Goal: Task Accomplishment & Management: Complete application form

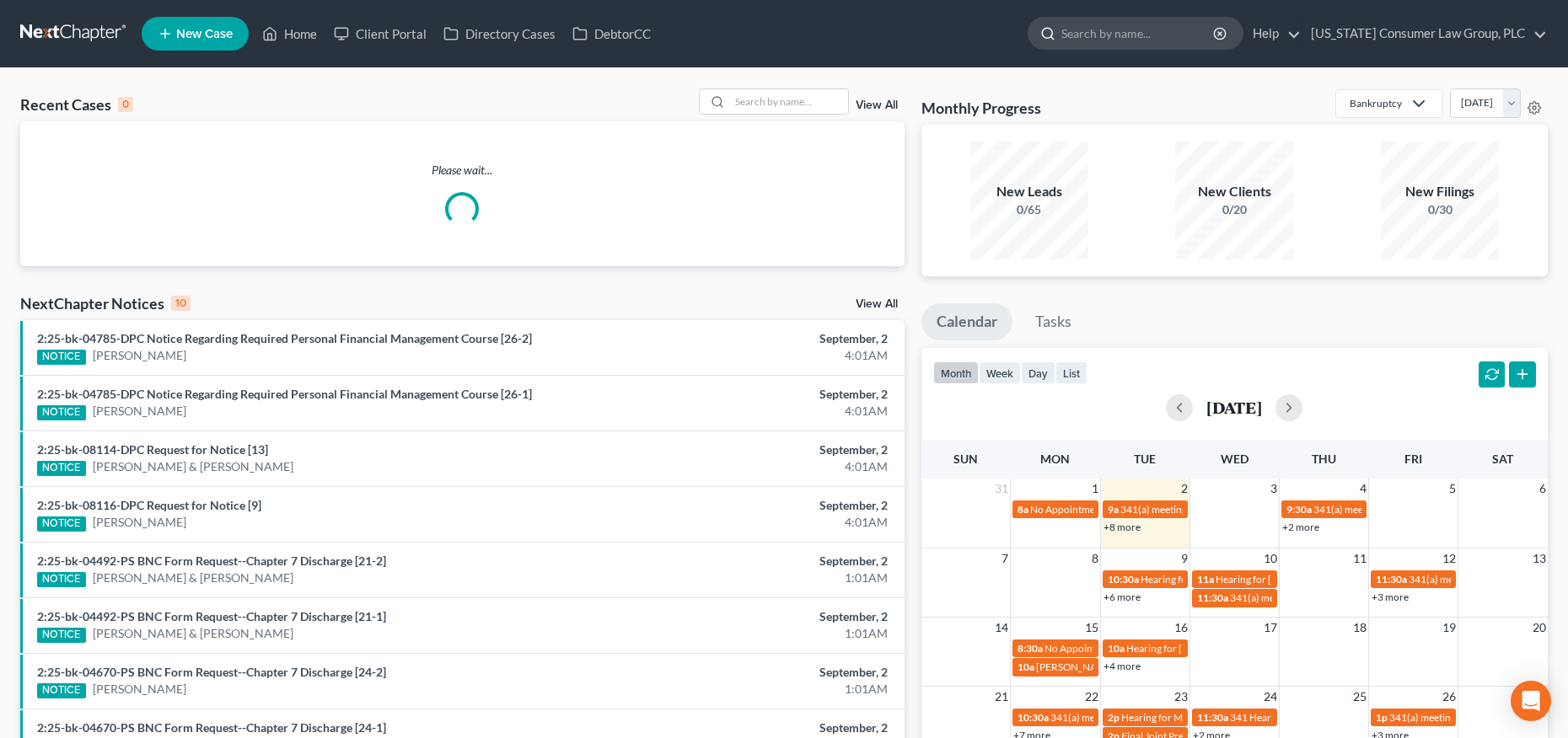
click at [1145, 39] on input "search" at bounding box center [1139, 33] width 154 height 31
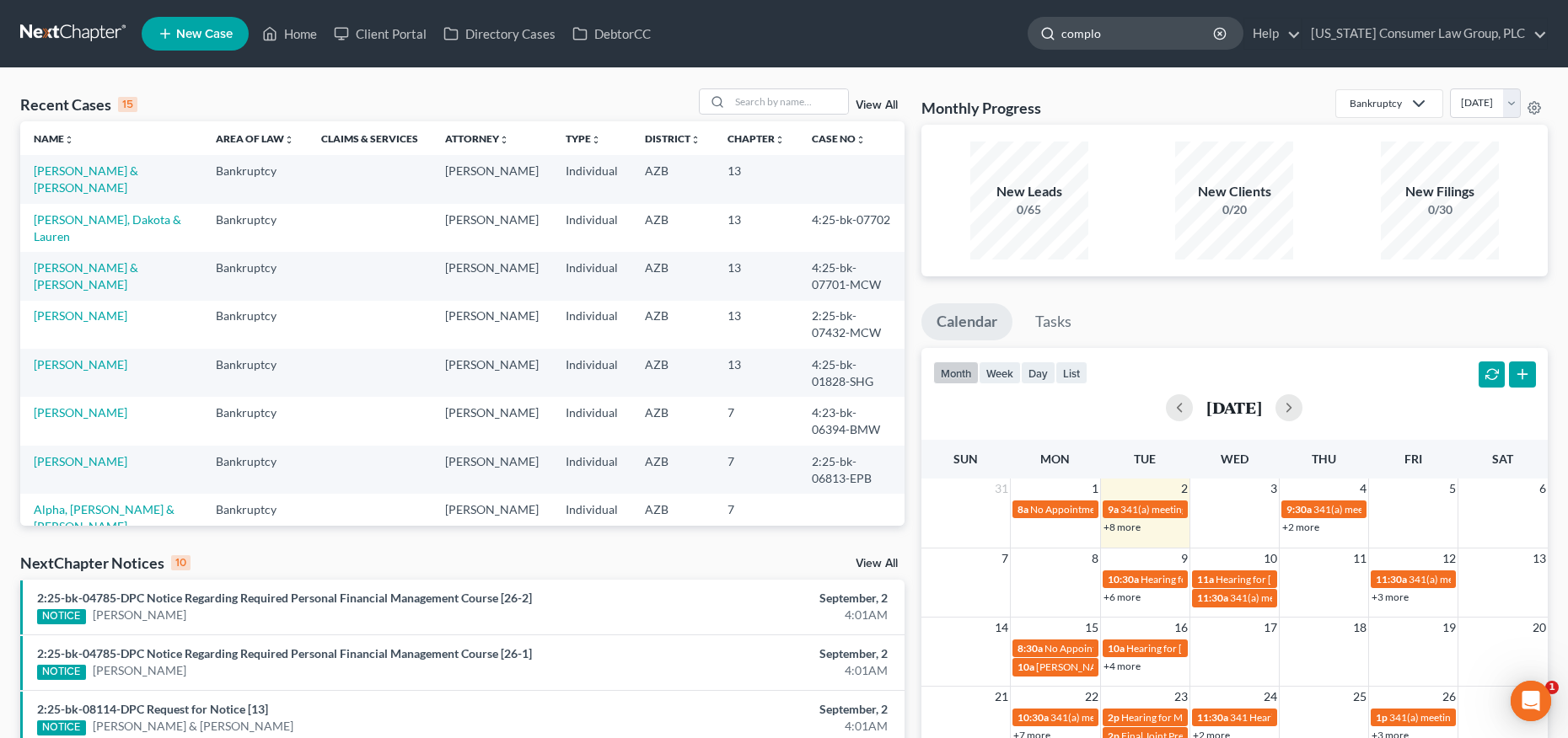
type input "complot"
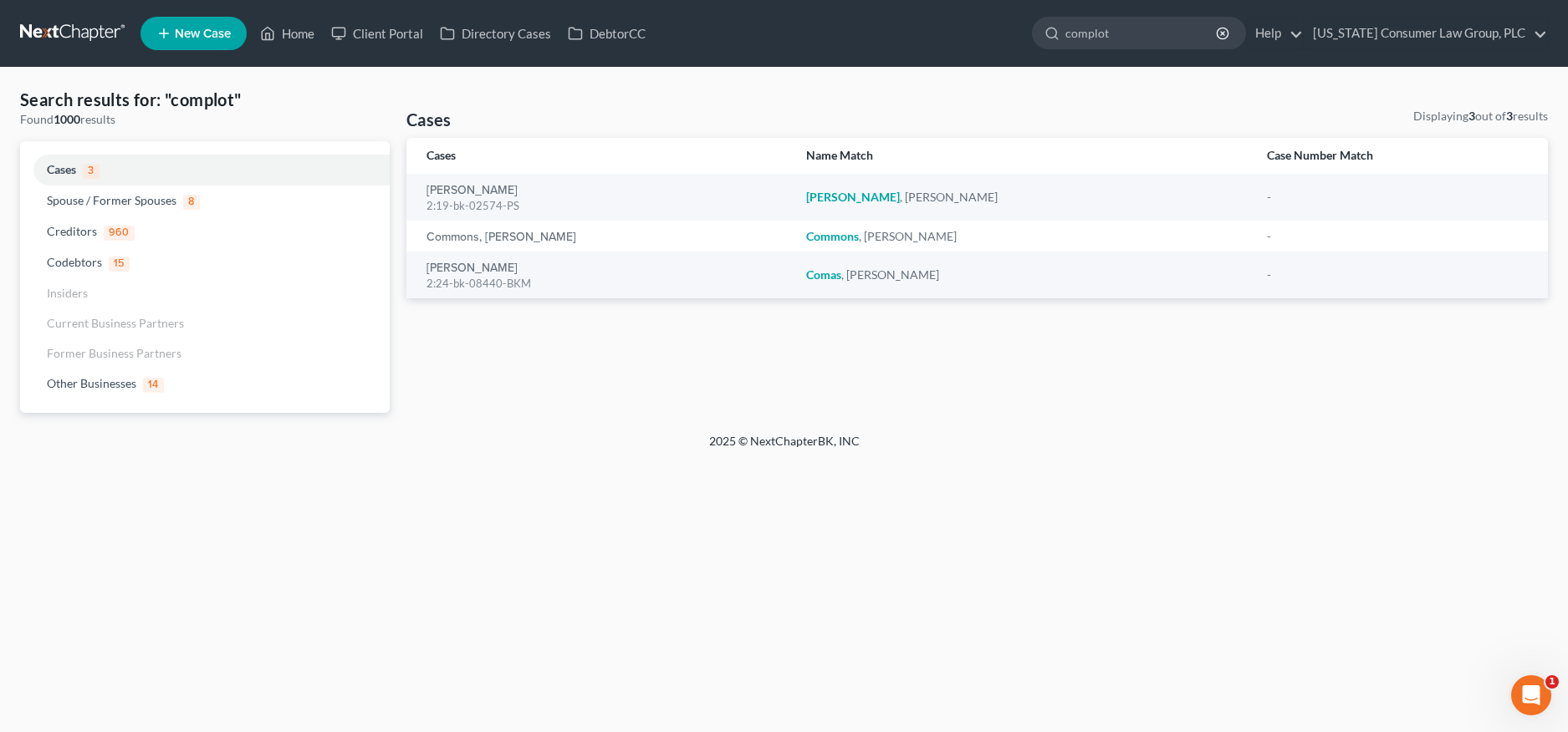
drag, startPoint x: 1172, startPoint y: 36, endPoint x: 1017, endPoint y: 24, distance: 155.5
click at [1017, 24] on ul "New Case Home Client Portal Directory Cases DebtorCC complot - No Result - Cred…" at bounding box center [843, 33] width 1407 height 43
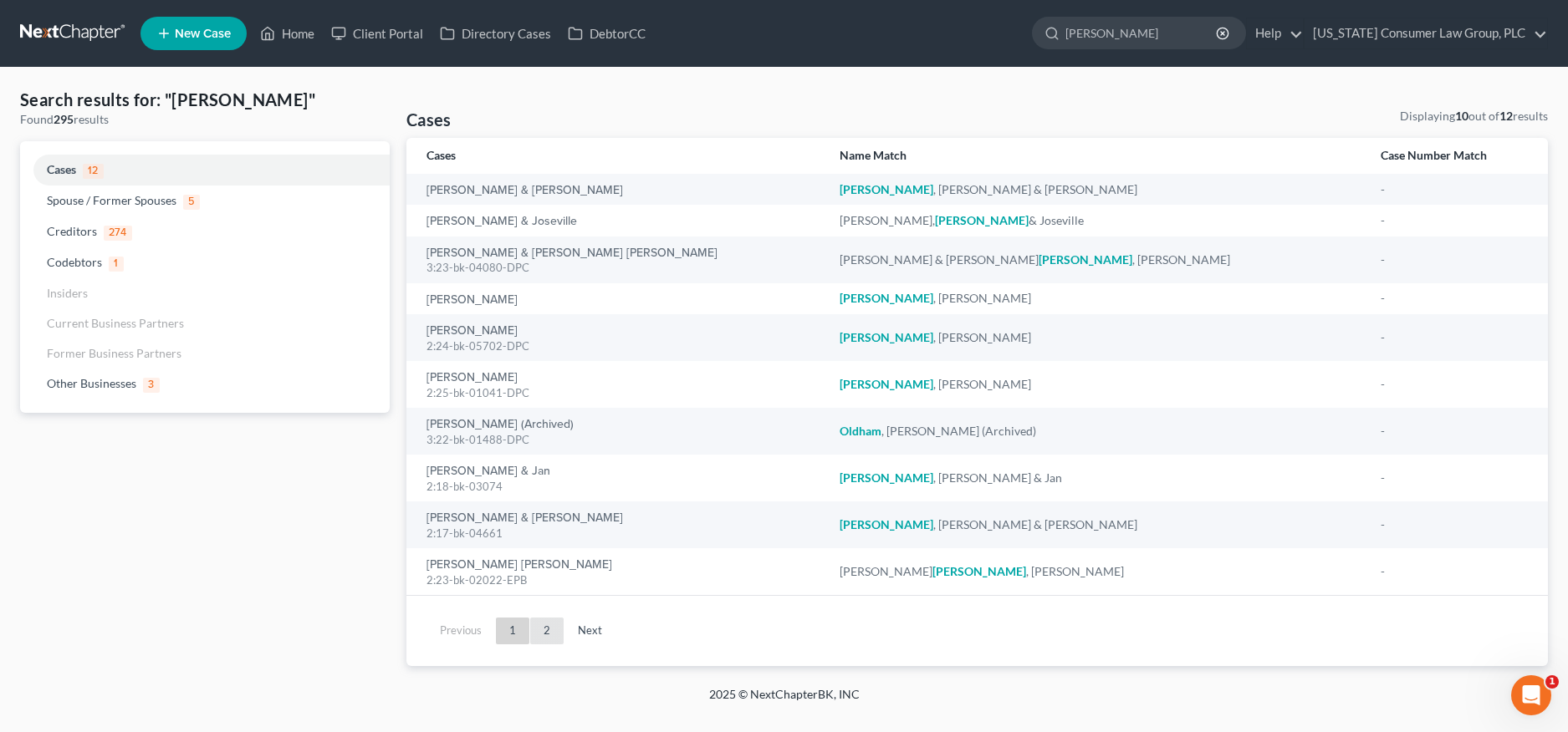
click at [548, 638] on link "2" at bounding box center [546, 631] width 33 height 26
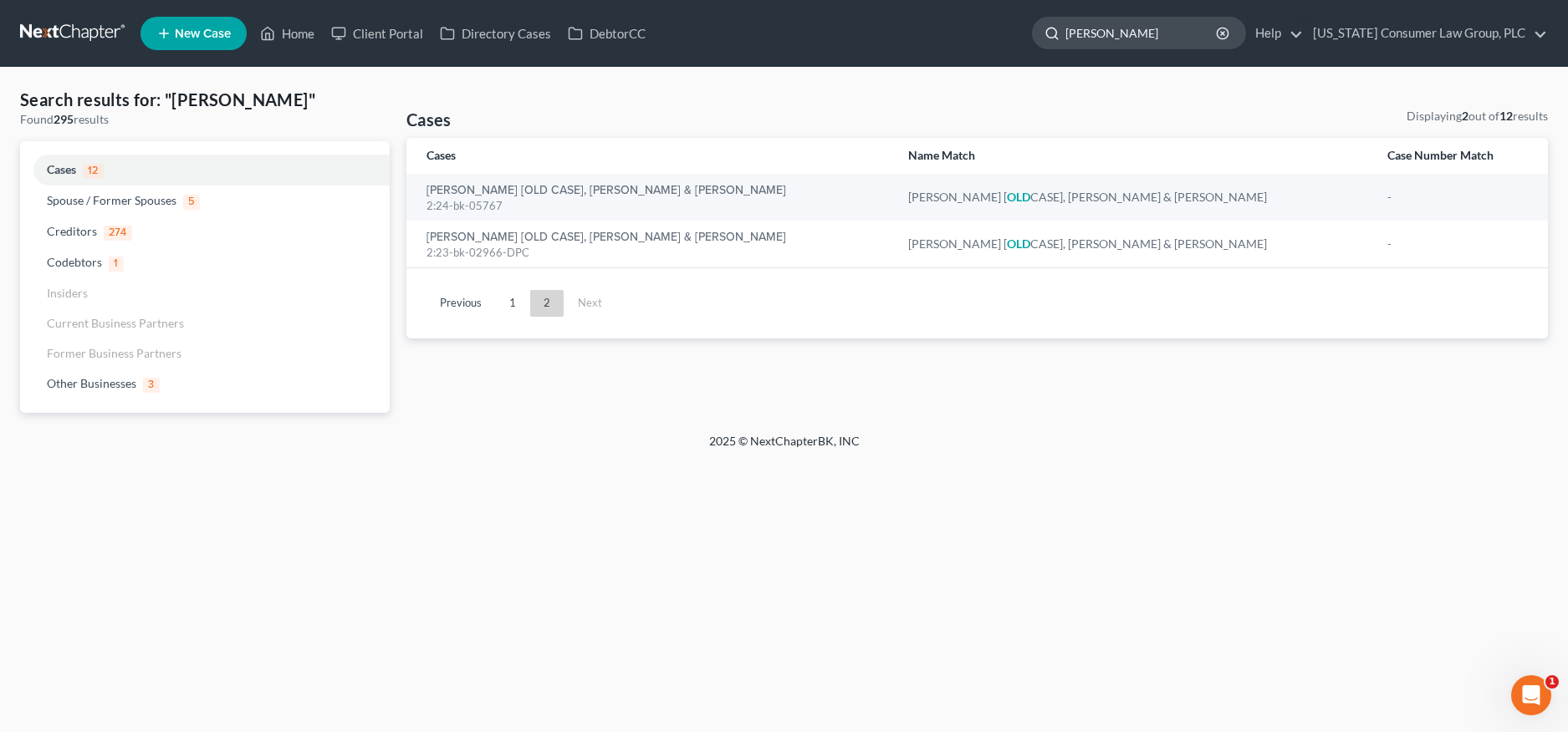
click at [1139, 36] on input "oliver" at bounding box center [1142, 33] width 153 height 31
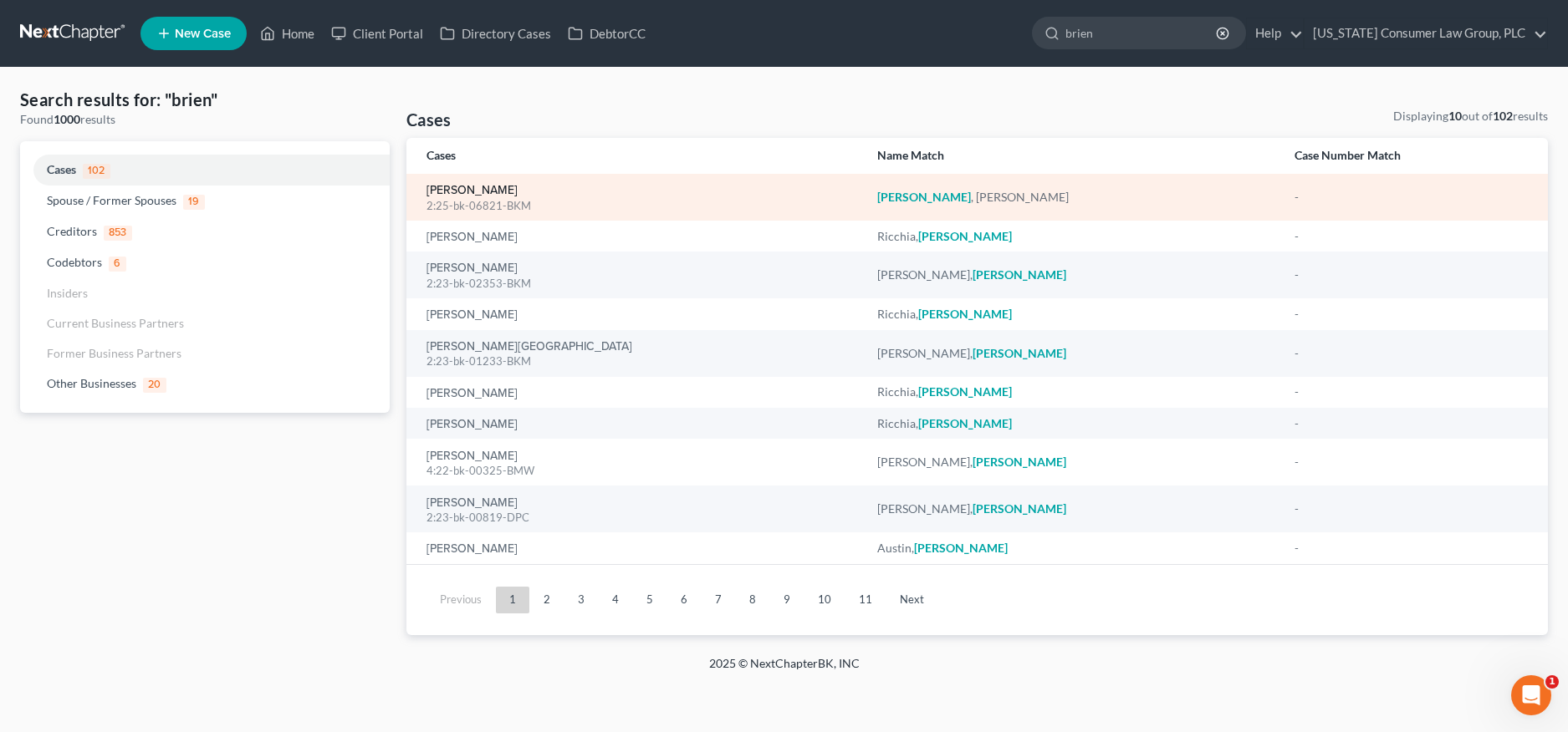
type input "brien"
click at [475, 191] on link "Brien, Rebecca" at bounding box center [472, 191] width 92 height 11
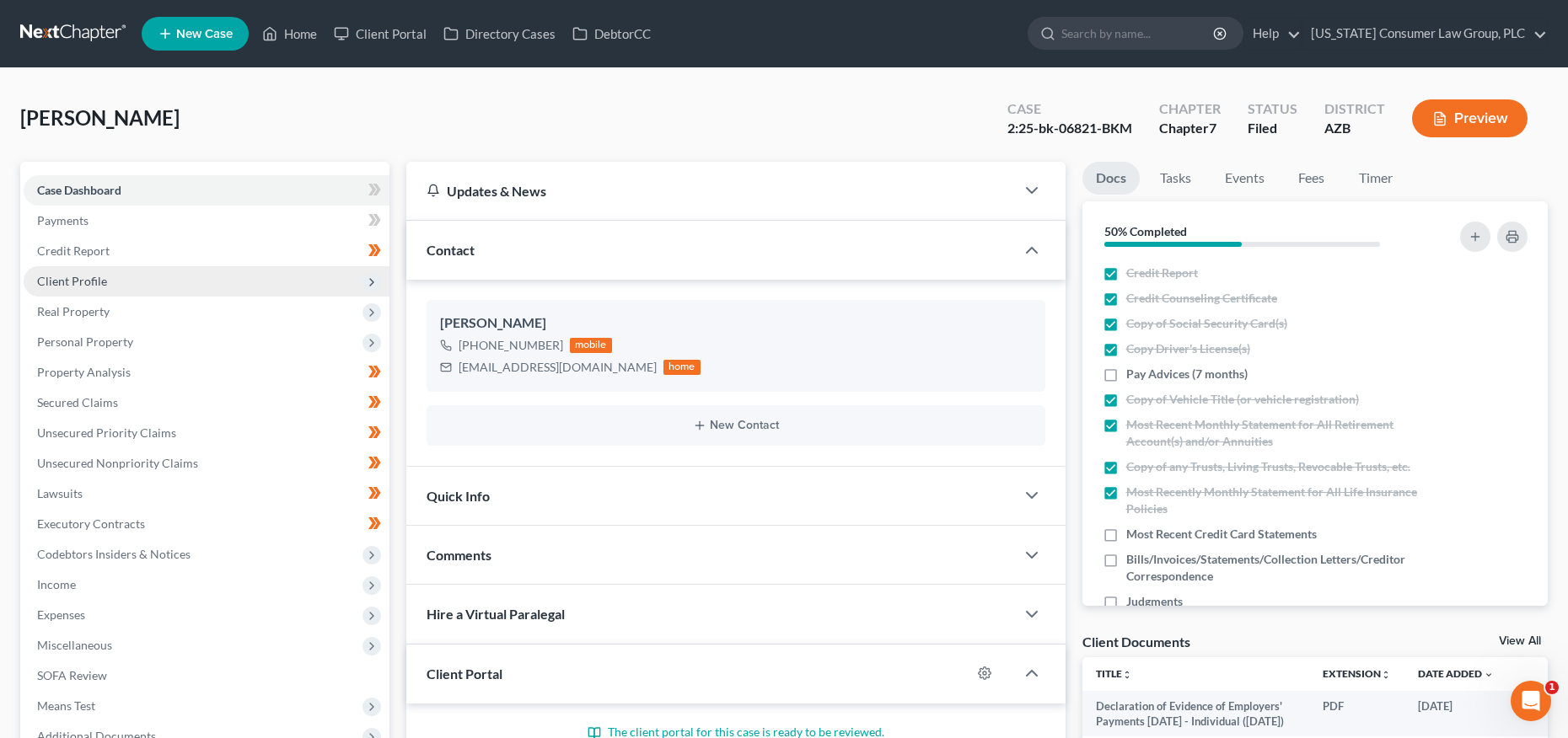
click at [86, 274] on span "Client Profile" at bounding box center [72, 281] width 70 height 14
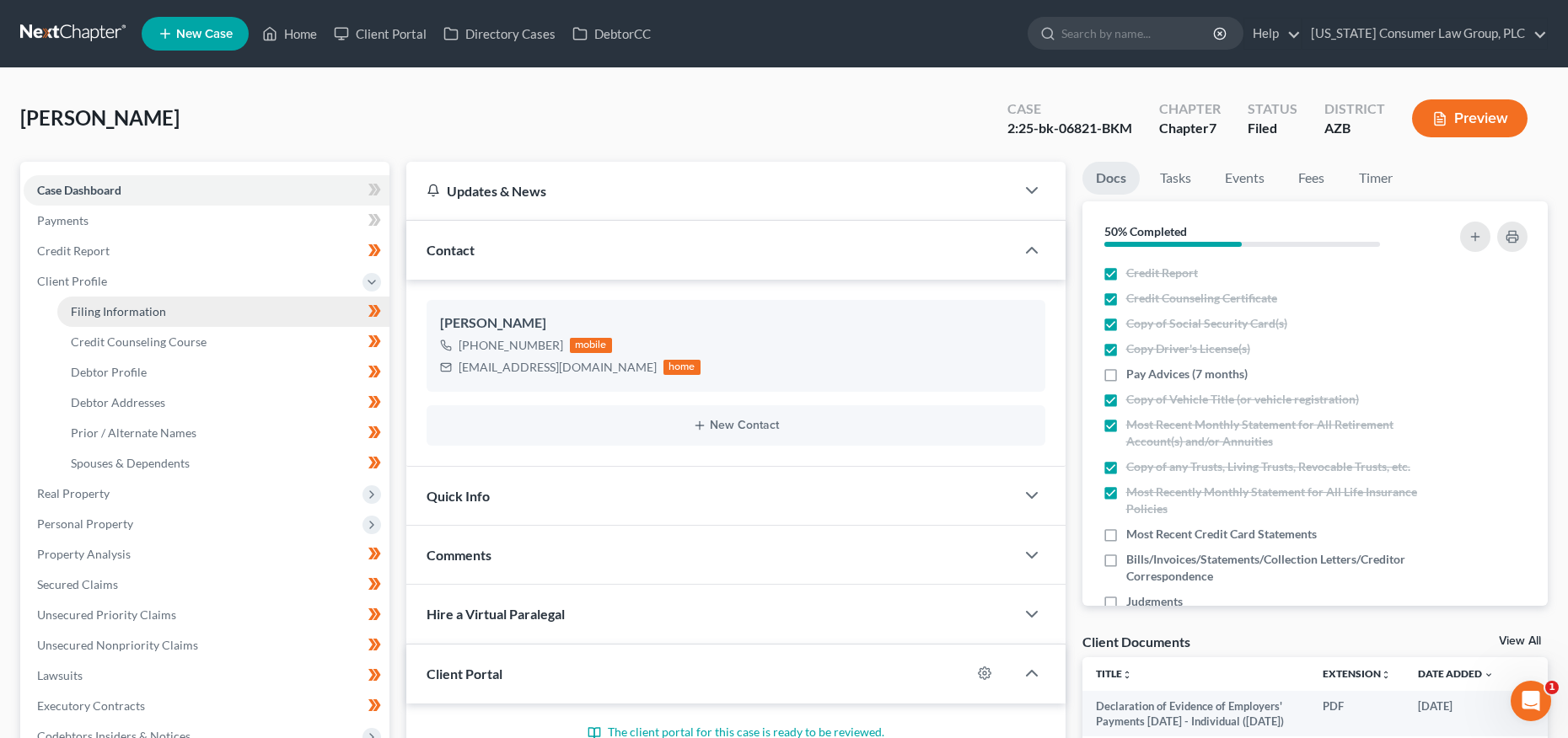
drag, startPoint x: 100, startPoint y: 310, endPoint x: 143, endPoint y: 312, distance: 43.0
click at [100, 310] on span "Filing Information" at bounding box center [118, 311] width 95 height 14
select select "1"
select select "0"
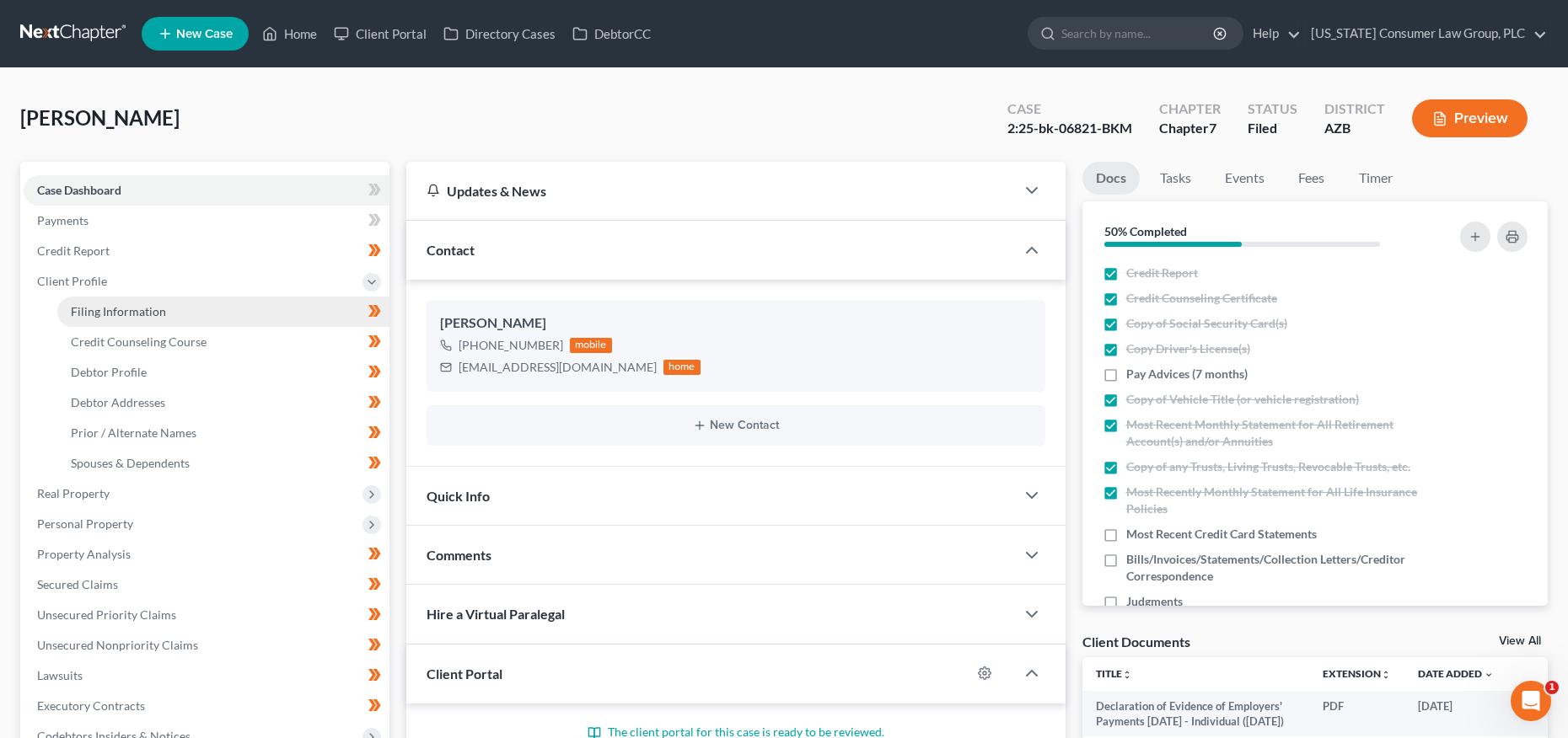
select select "3"
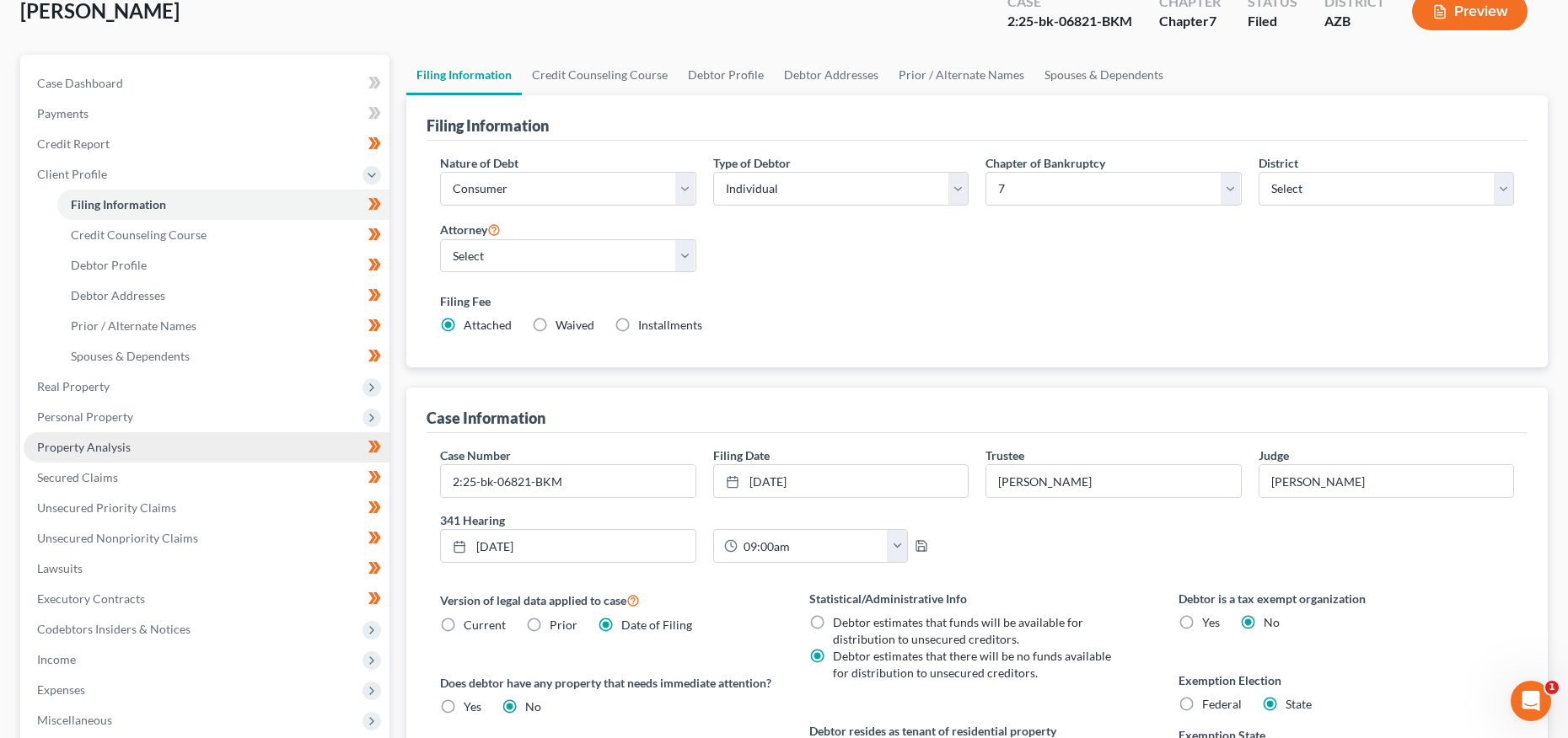
click at [95, 444] on span "Property Analysis" at bounding box center [84, 447] width 93 height 14
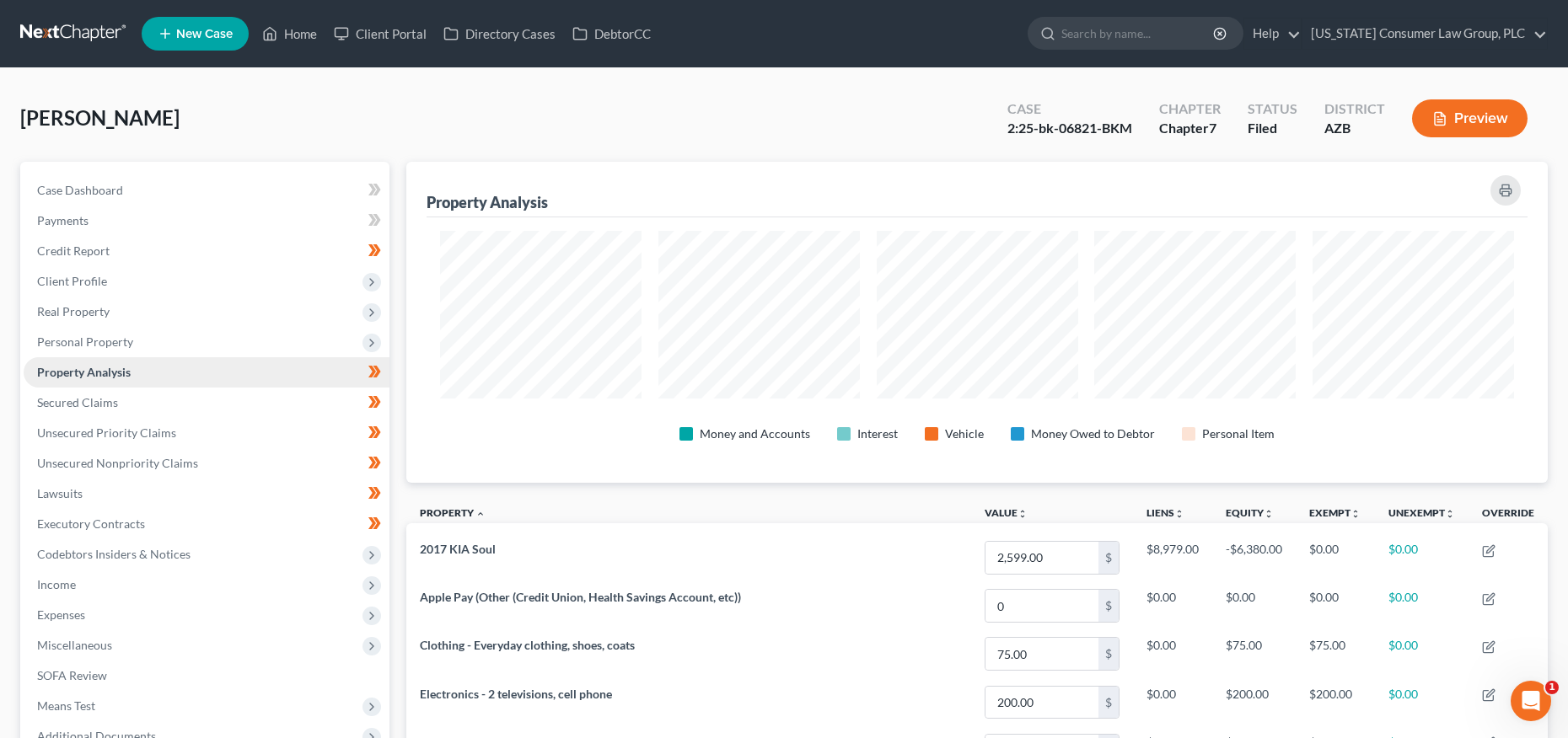
click at [97, 361] on link "Property Analysis" at bounding box center [206, 373] width 366 height 30
click at [81, 406] on span "Secured Claims" at bounding box center [77, 402] width 81 height 14
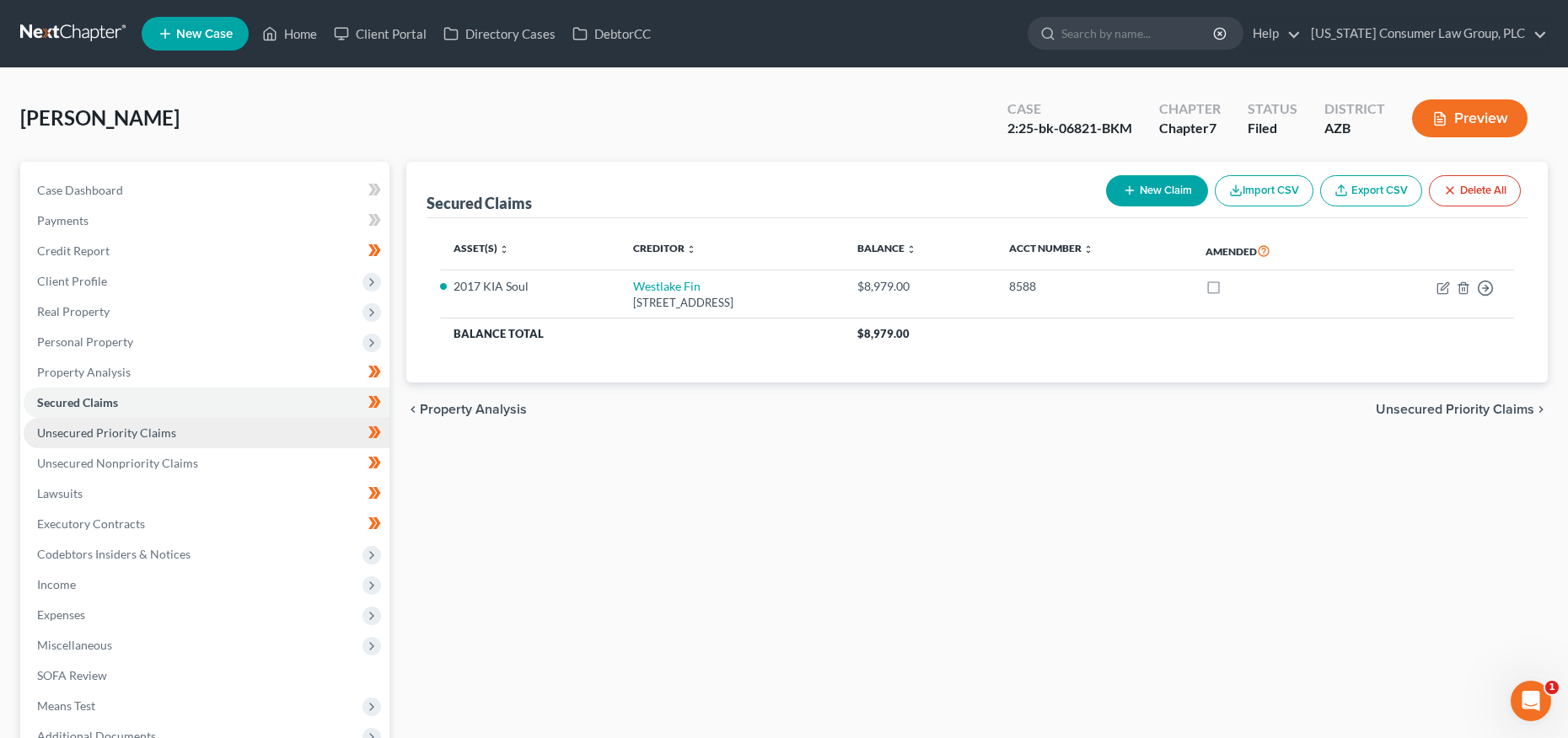
click at [82, 430] on span "Unsecured Priority Claims" at bounding box center [107, 433] width 139 height 14
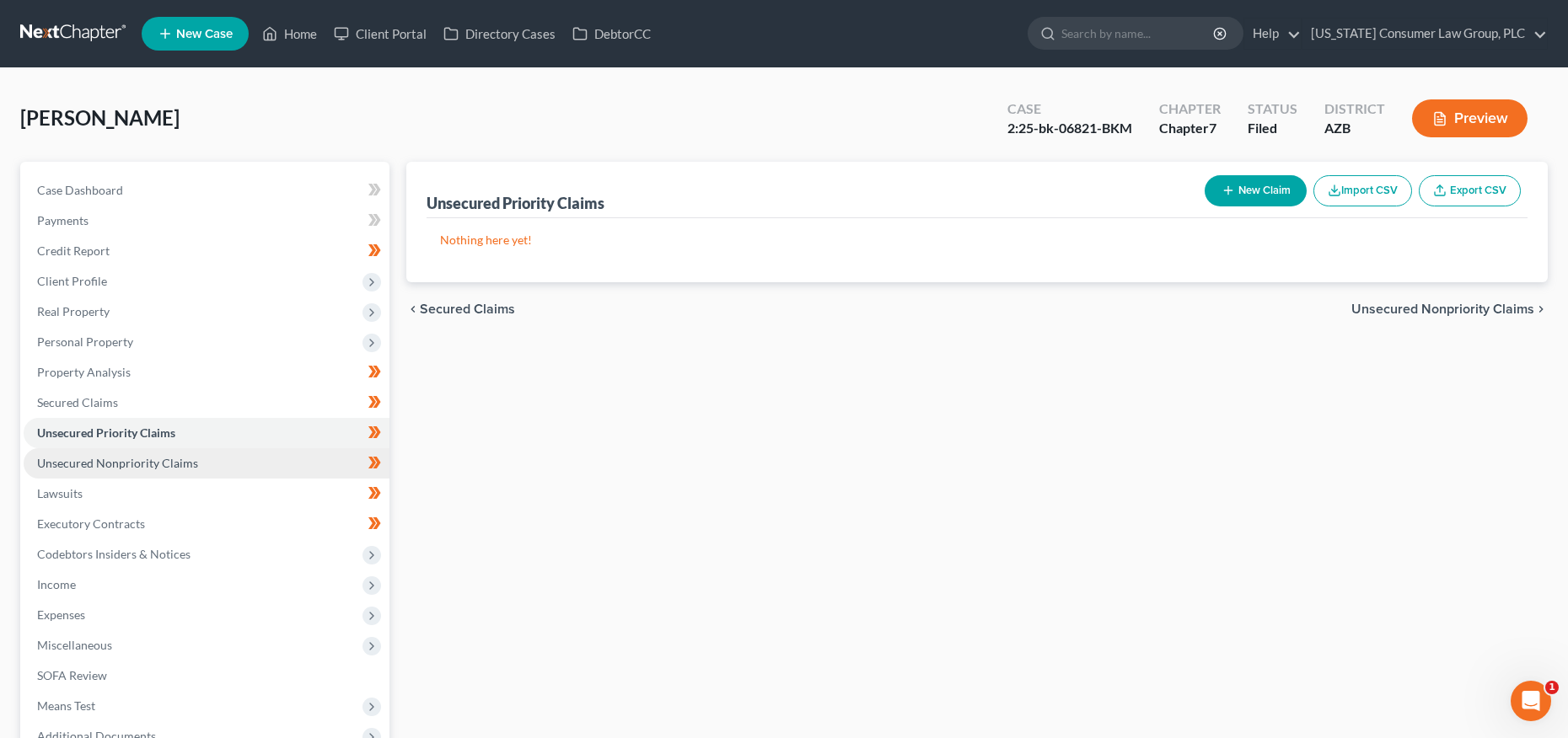
click at [86, 465] on span "Unsecured Nonpriority Claims" at bounding box center [117, 462] width 161 height 14
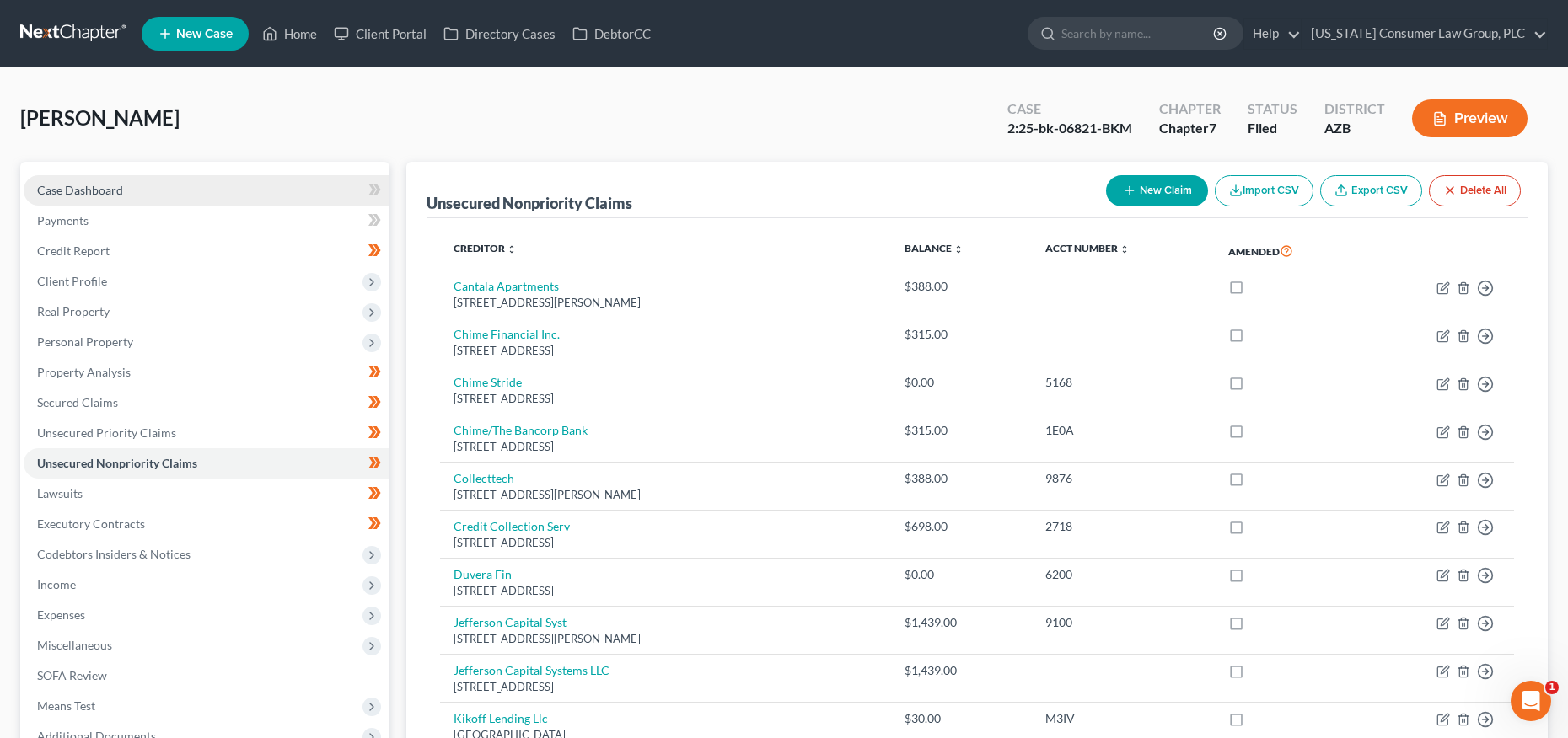
click at [53, 184] on span "Case Dashboard" at bounding box center [80, 189] width 86 height 14
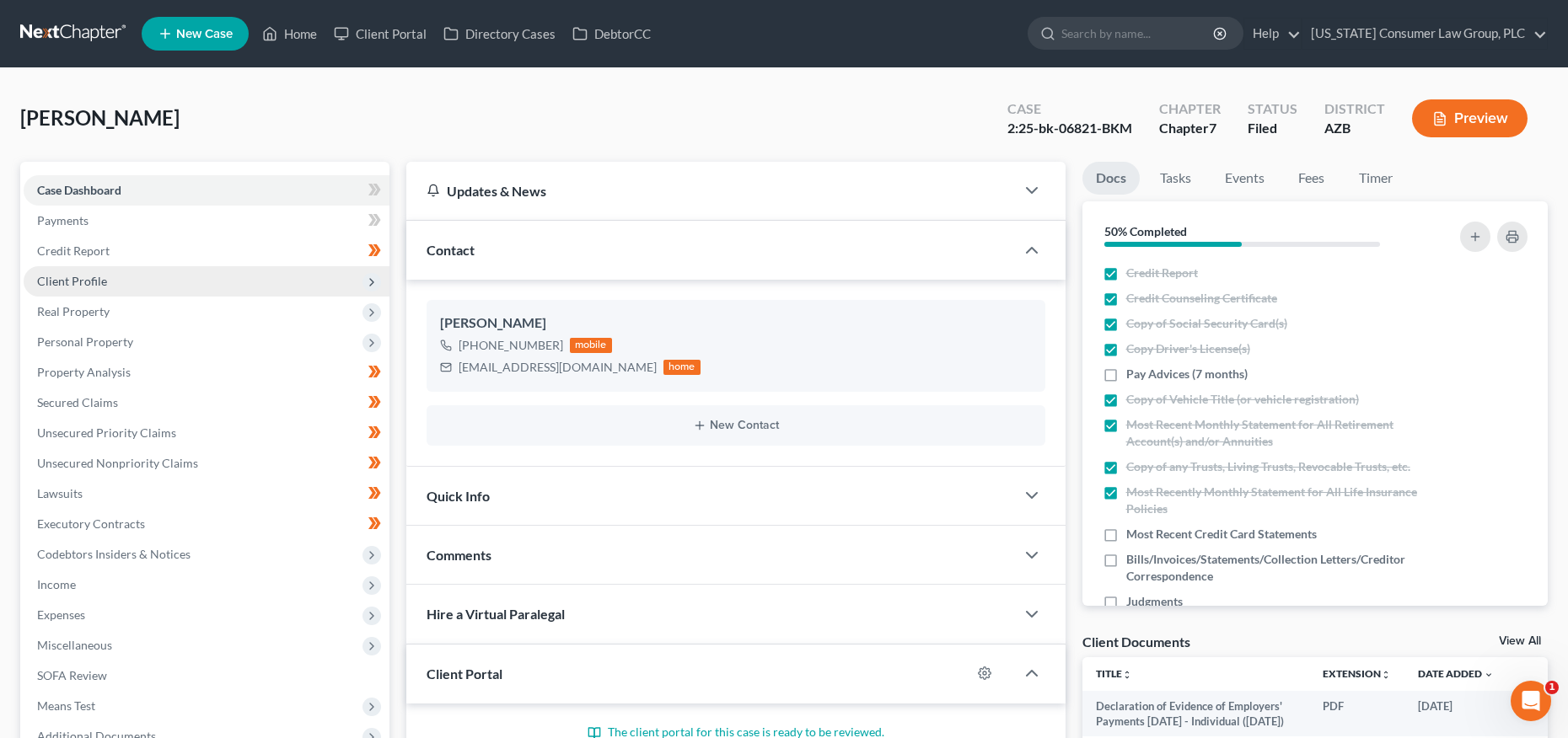
click at [102, 284] on span "Client Profile" at bounding box center [72, 281] width 70 height 14
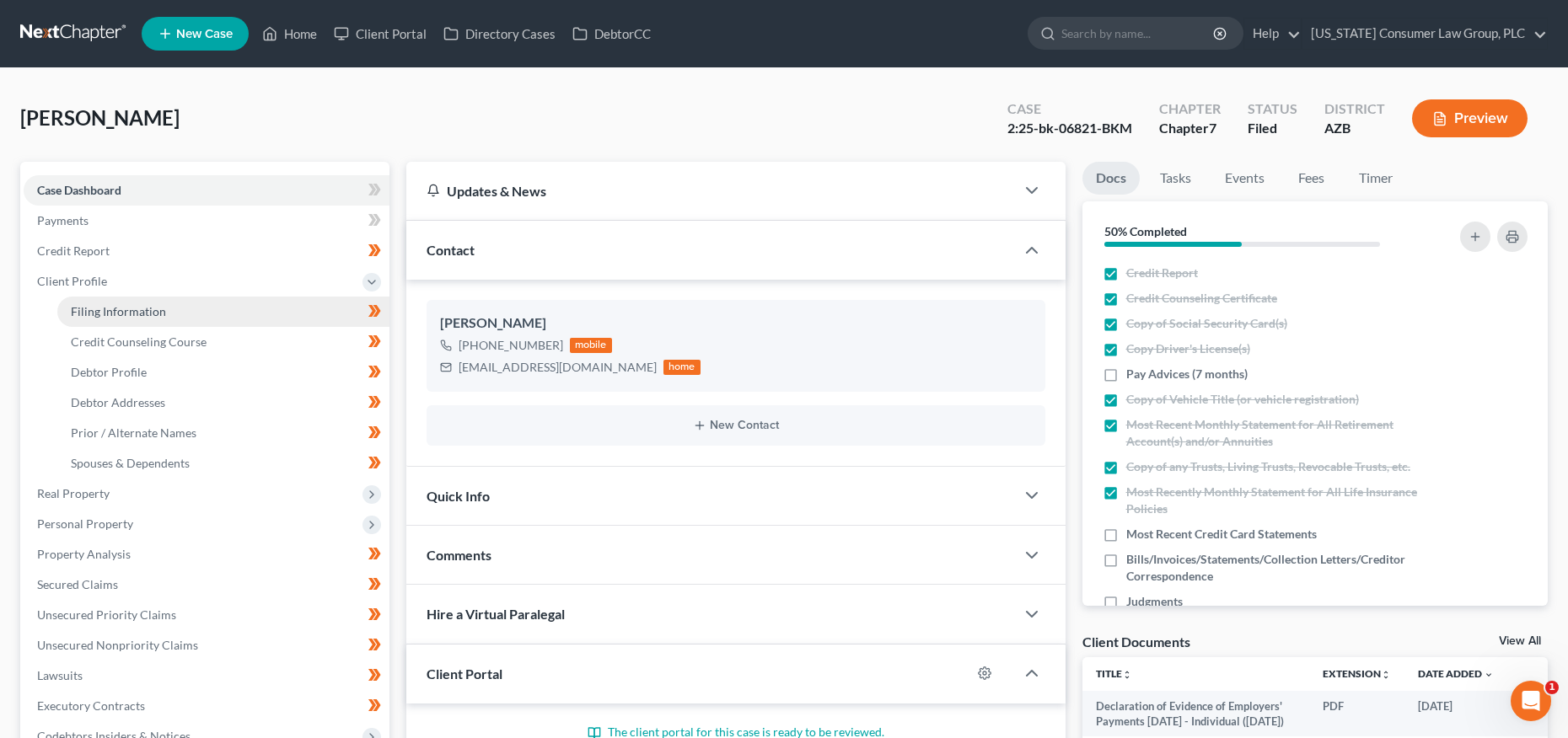
click at [108, 307] on span "Filing Information" at bounding box center [118, 311] width 95 height 14
select select "1"
select select "0"
select select "4"
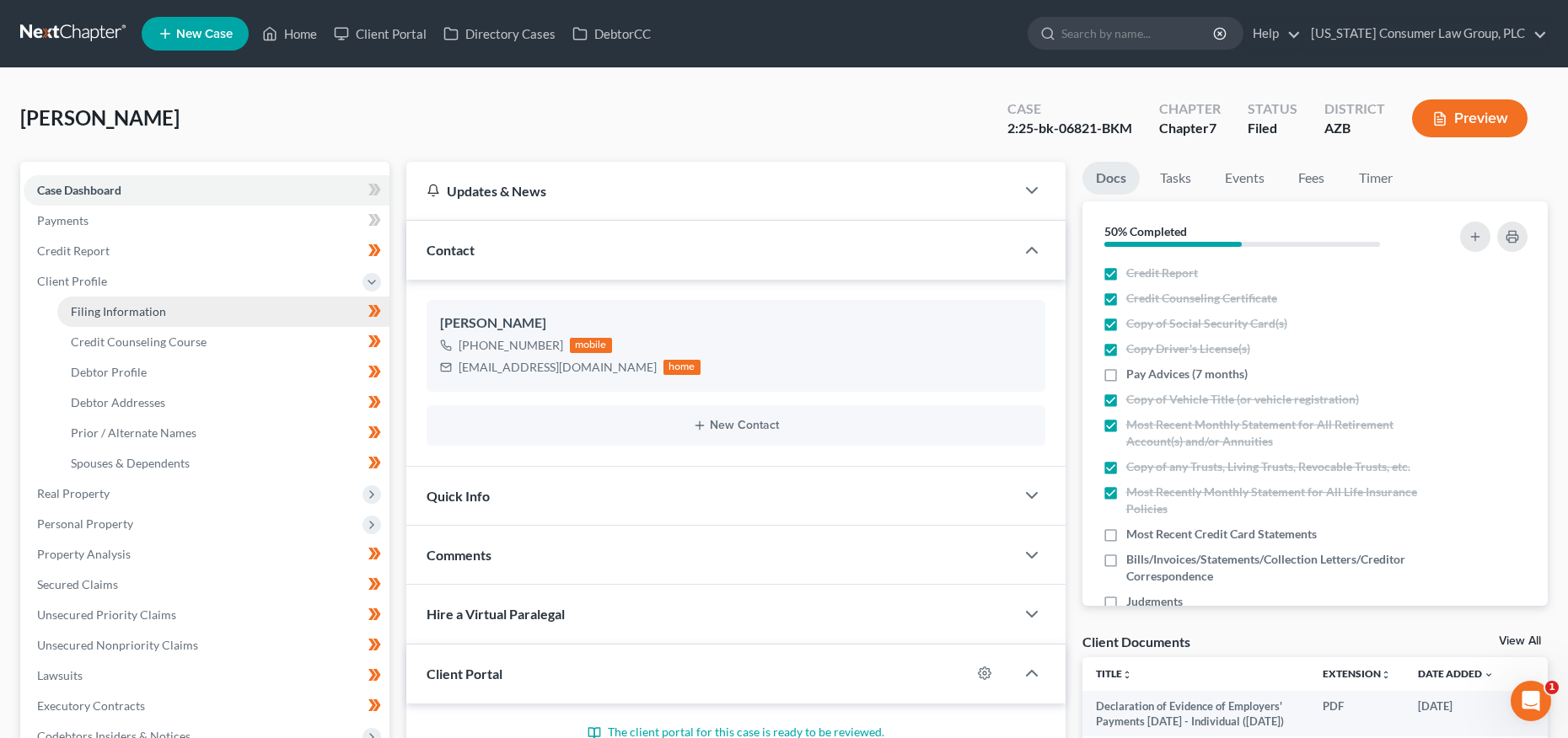
select select "0"
select select "3"
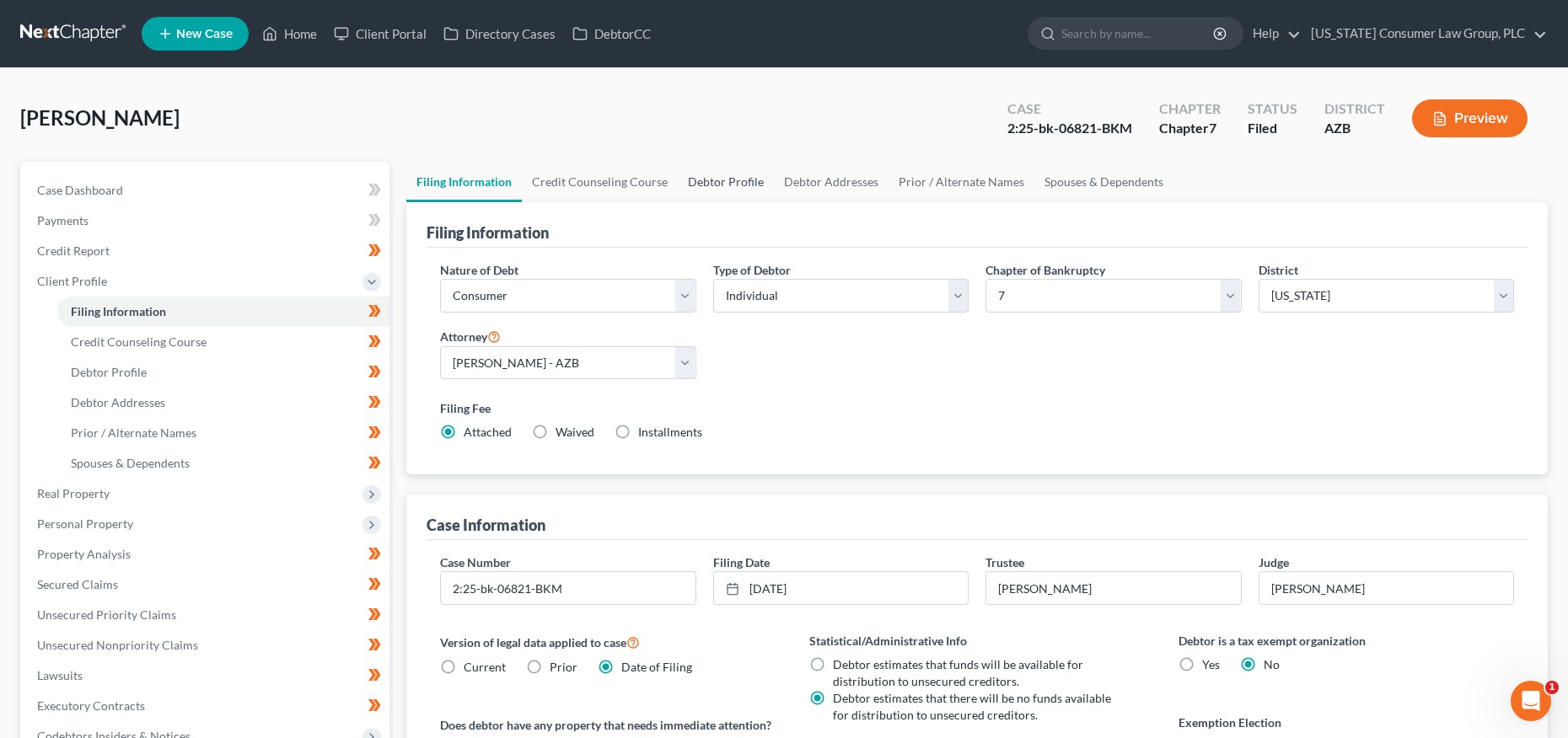
click at [703, 174] on link "Debtor Profile" at bounding box center [726, 182] width 96 height 41
select select "0"
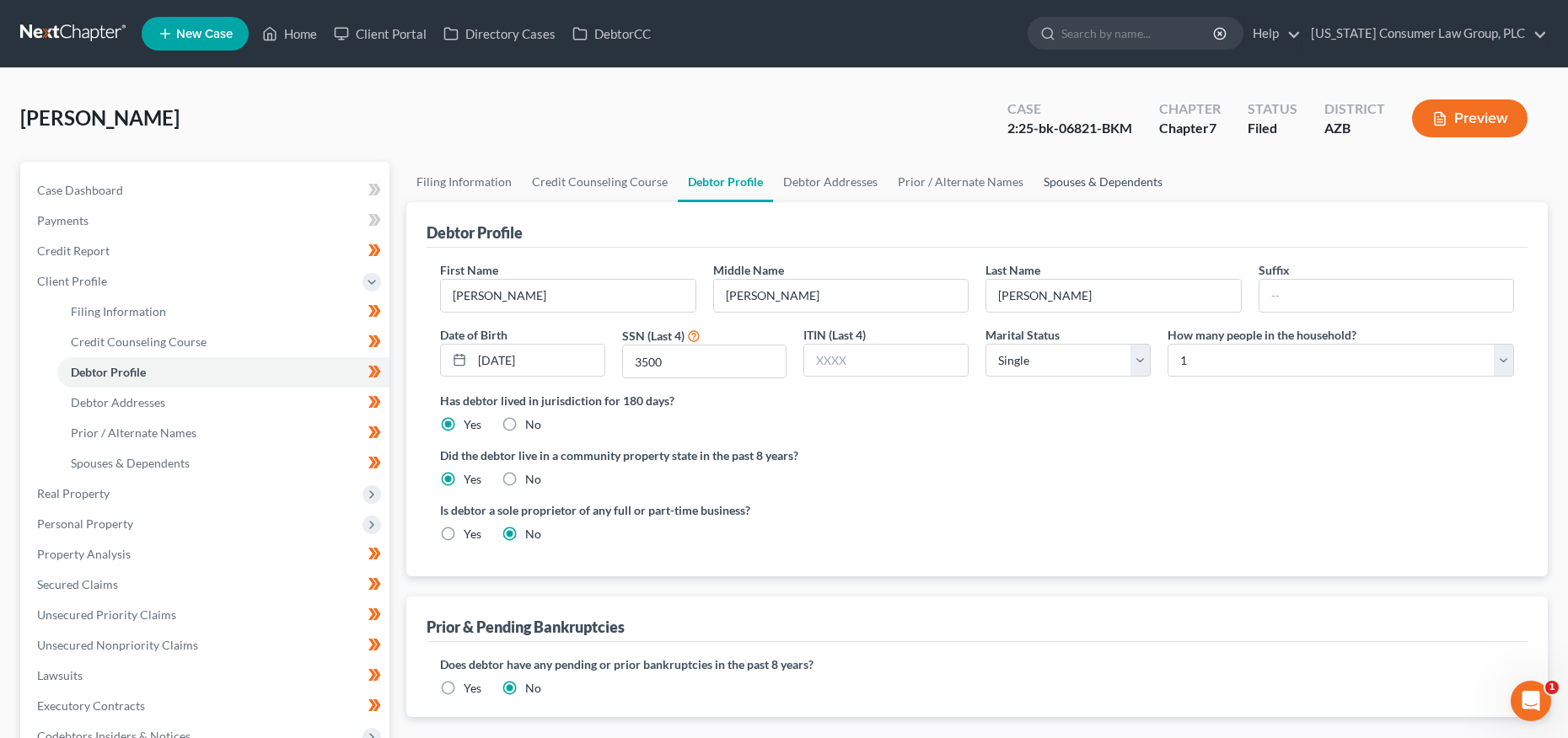
click at [1082, 182] on link "Spouses & Dependents" at bounding box center [1103, 182] width 139 height 41
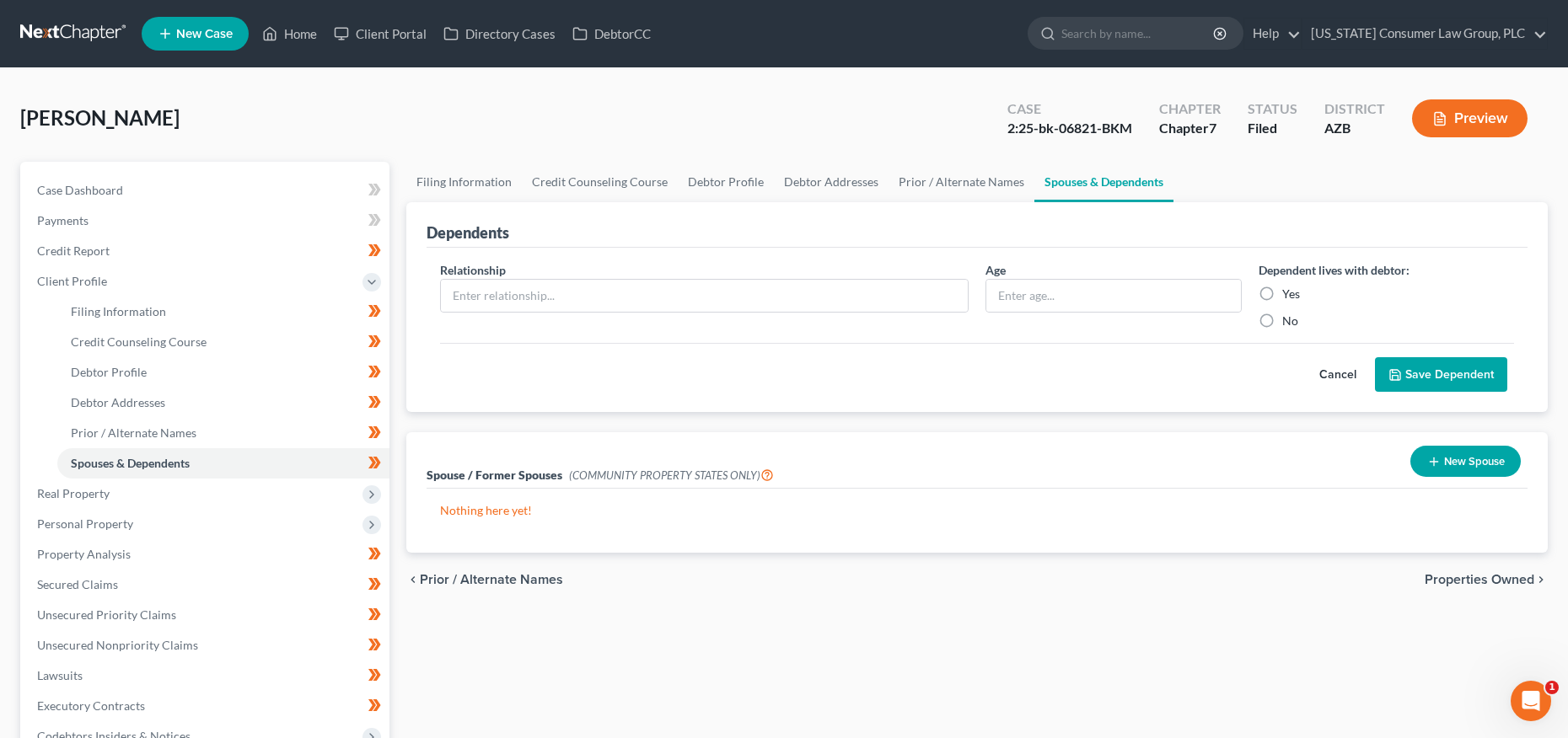
scroll to position [359, 0]
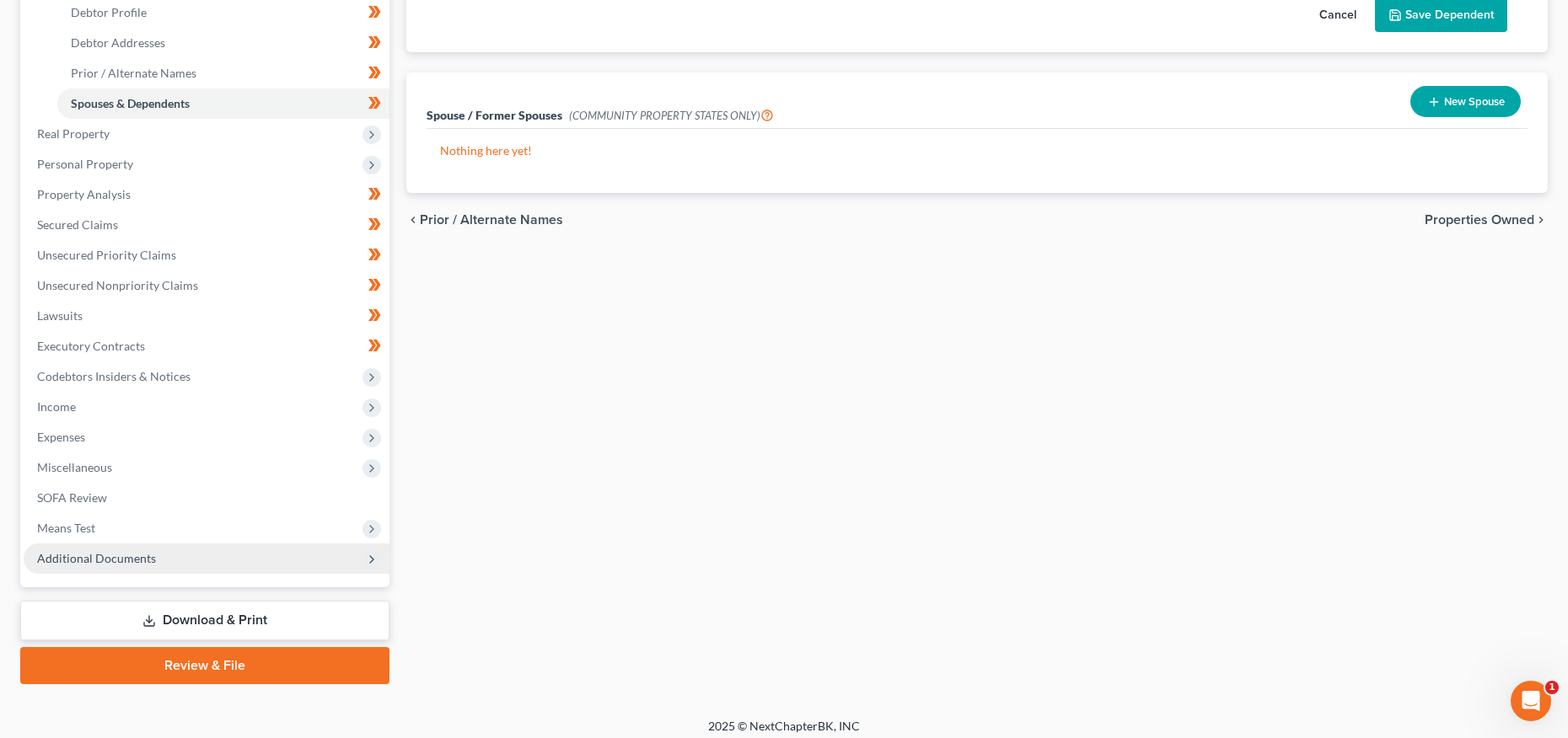
click at [90, 560] on span "Additional Documents" at bounding box center [96, 558] width 119 height 14
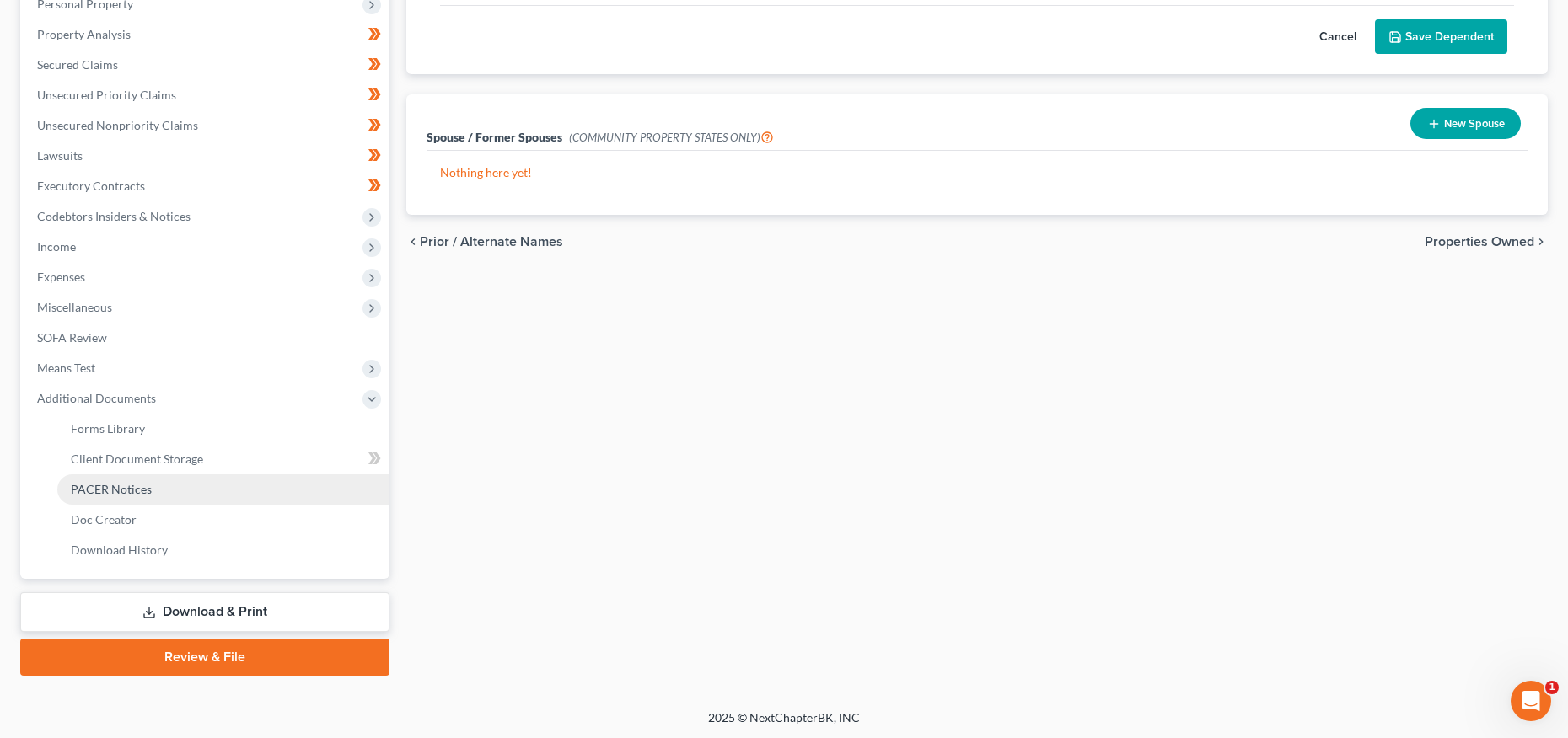
click at [108, 486] on span "PACER Notices" at bounding box center [110, 489] width 81 height 14
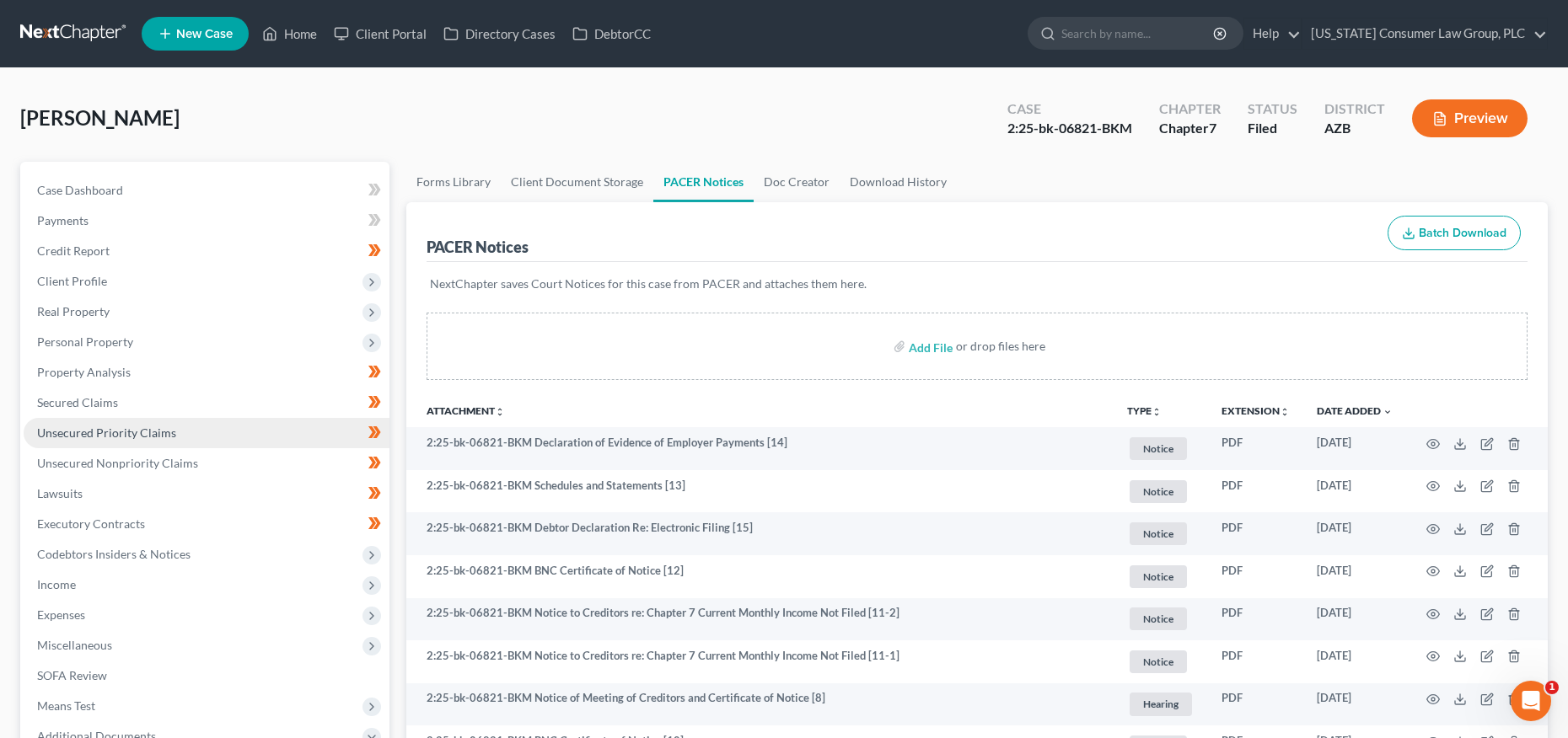
click at [100, 432] on span "Unsecured Priority Claims" at bounding box center [107, 433] width 139 height 14
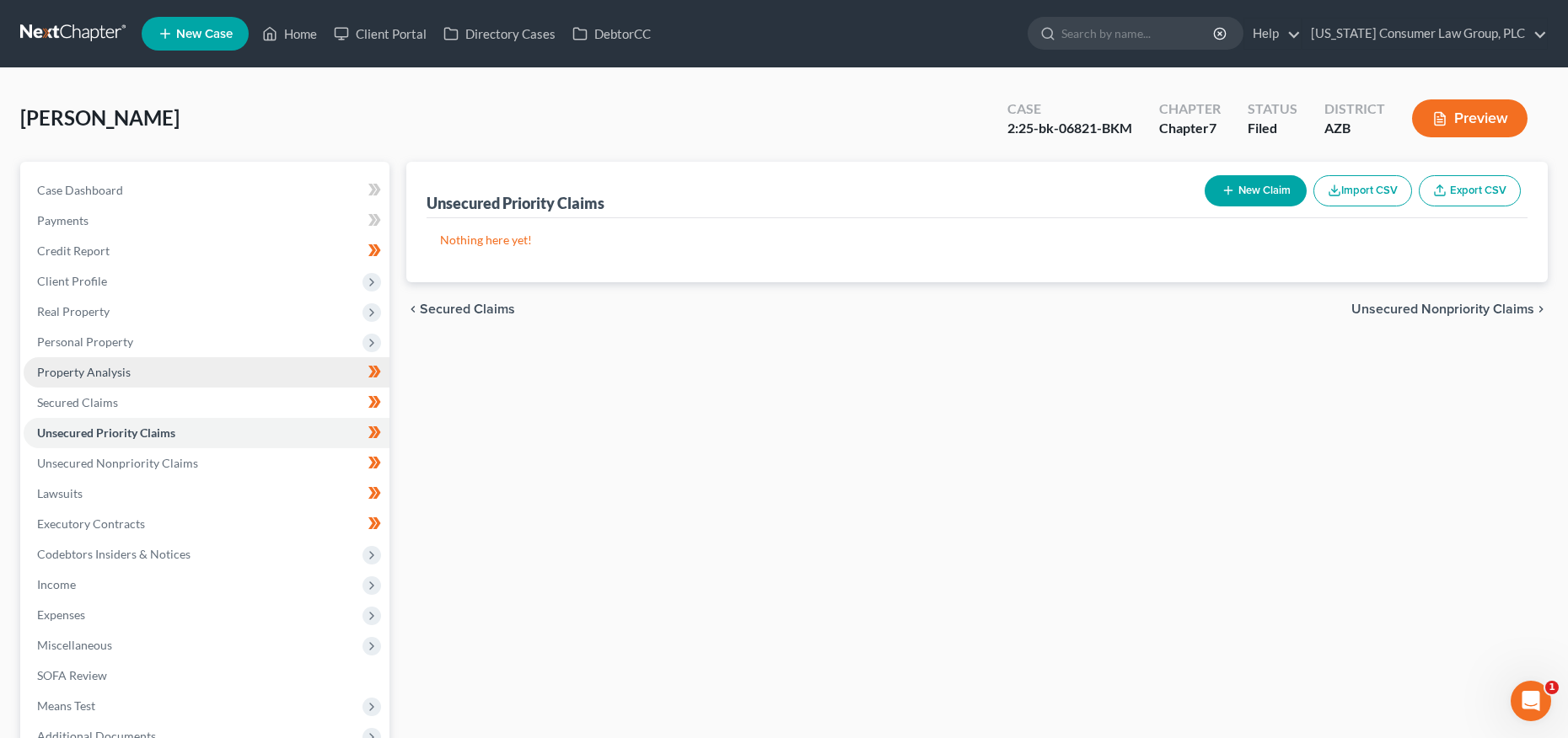
click at [108, 370] on span "Property Analysis" at bounding box center [84, 372] width 93 height 14
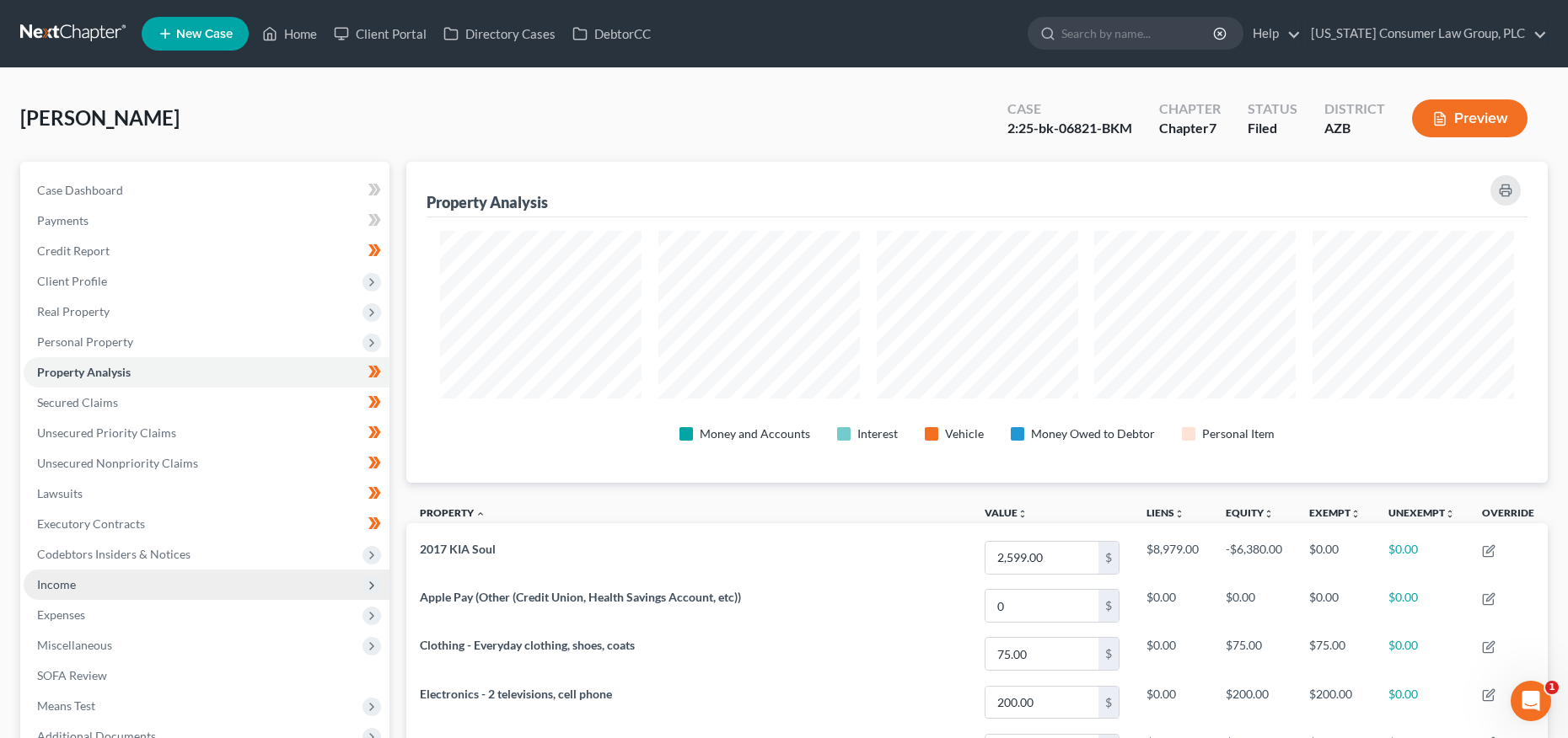
click at [73, 579] on span "Income" at bounding box center [56, 584] width 39 height 14
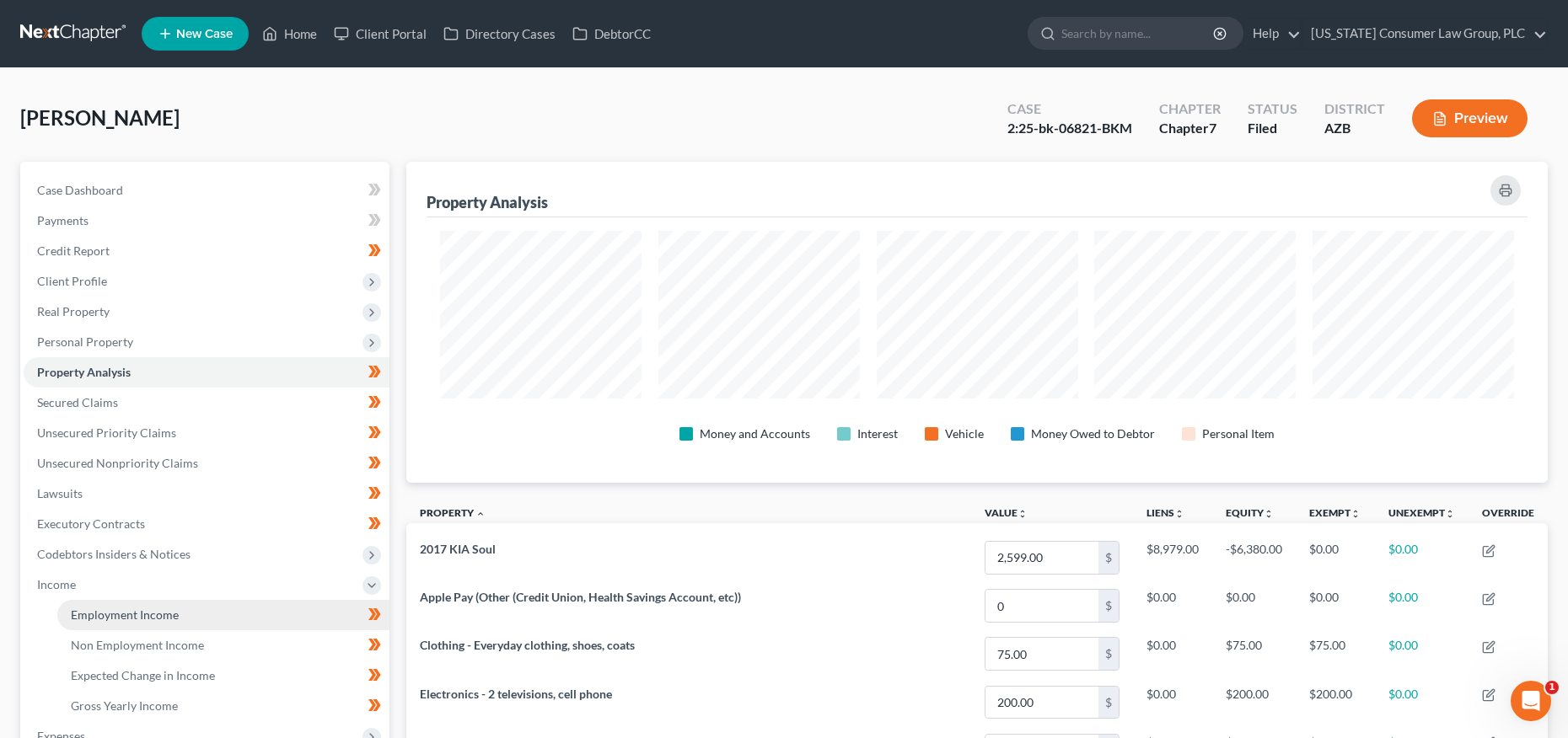
click at [167, 619] on span "Employment Income" at bounding box center [124, 614] width 108 height 14
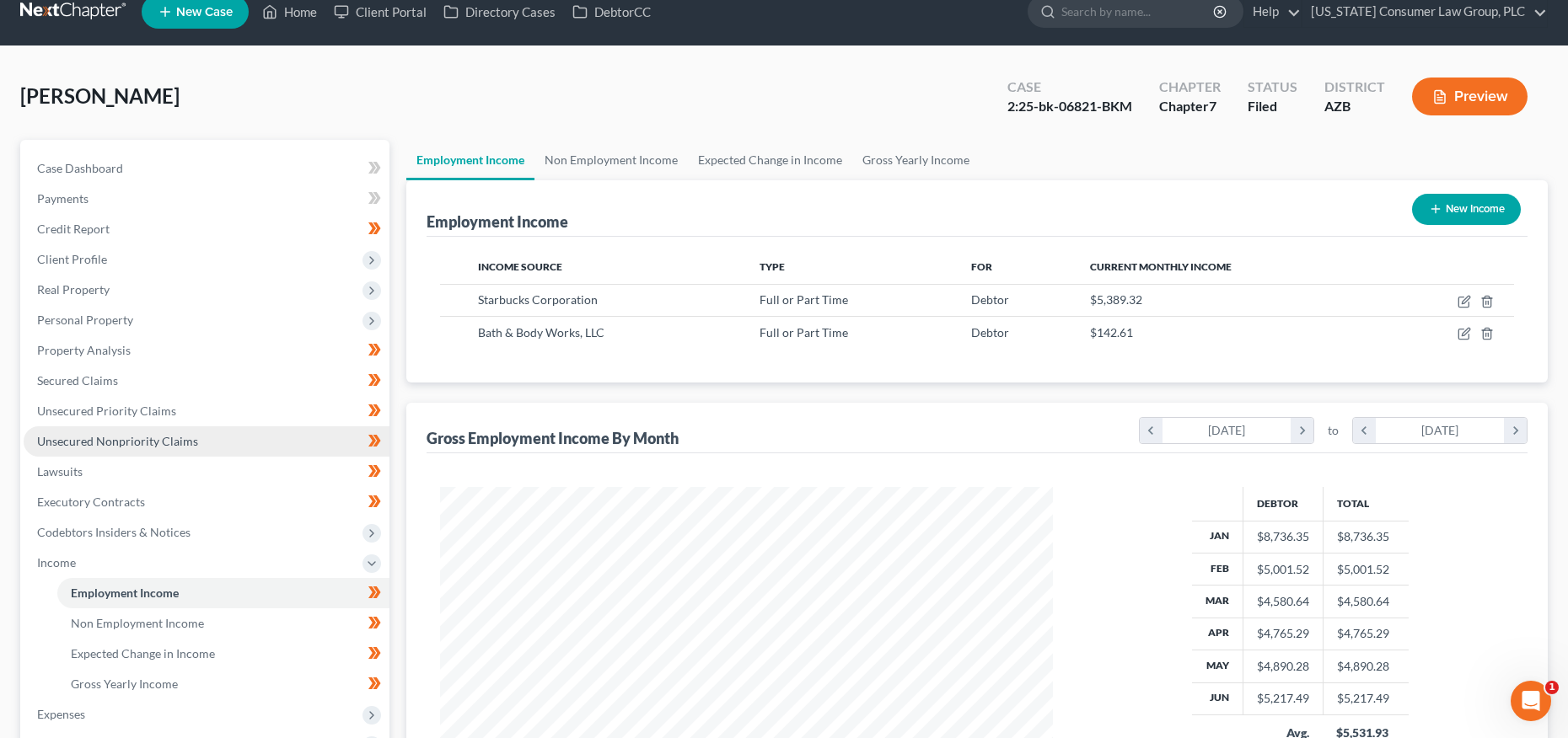
scroll to position [307, 0]
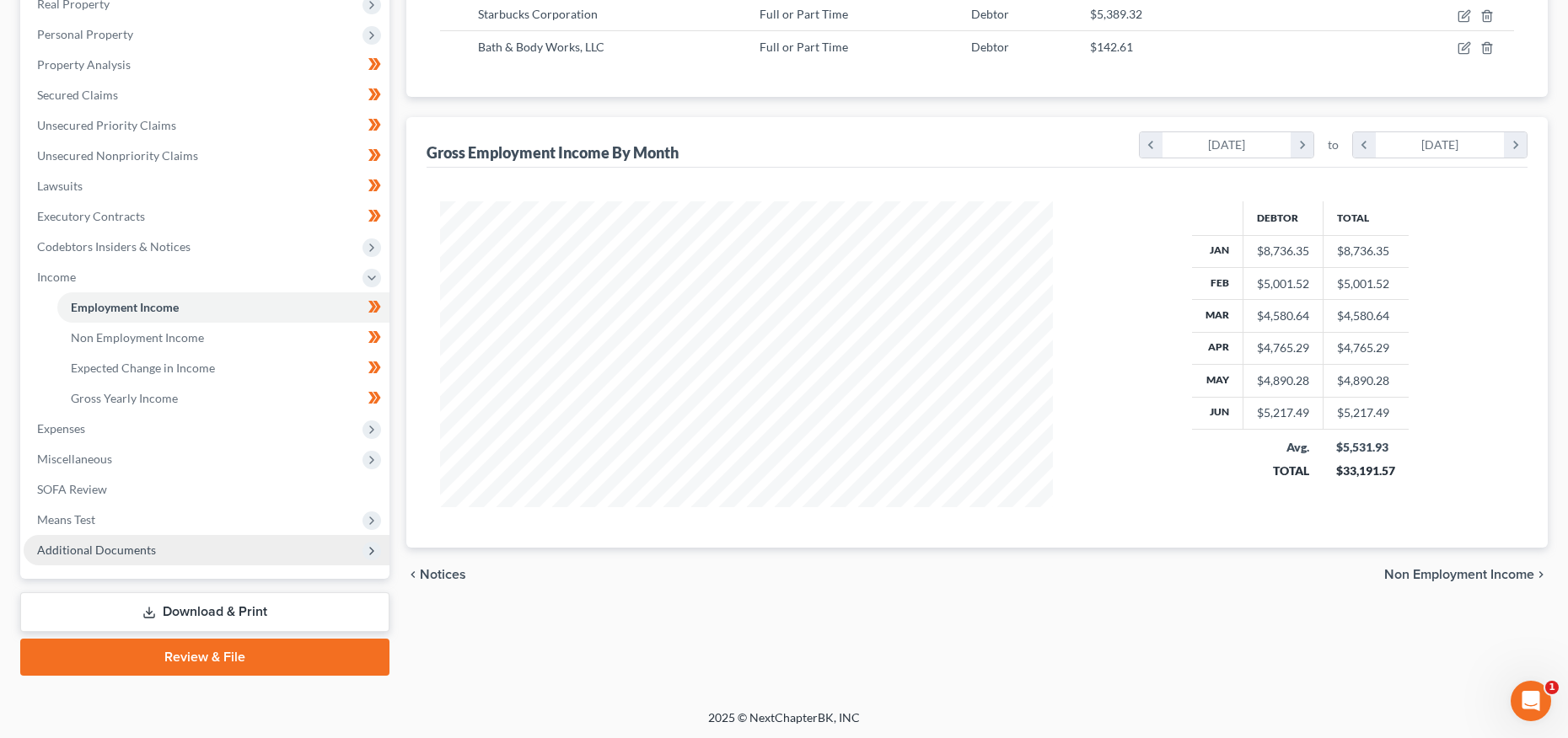
click at [129, 552] on span "Additional Documents" at bounding box center [96, 550] width 119 height 14
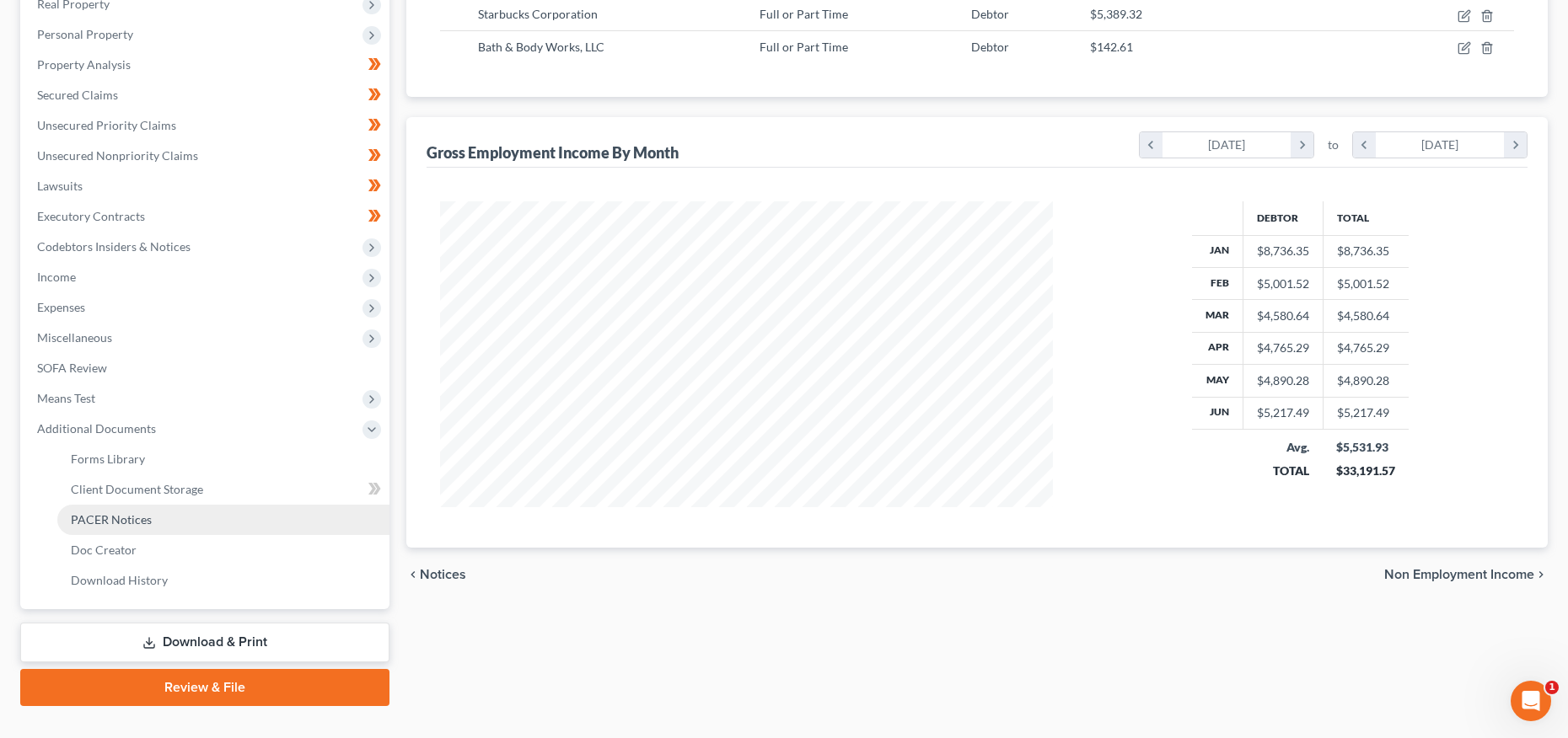
click at [140, 522] on span "PACER Notices" at bounding box center [110, 519] width 81 height 14
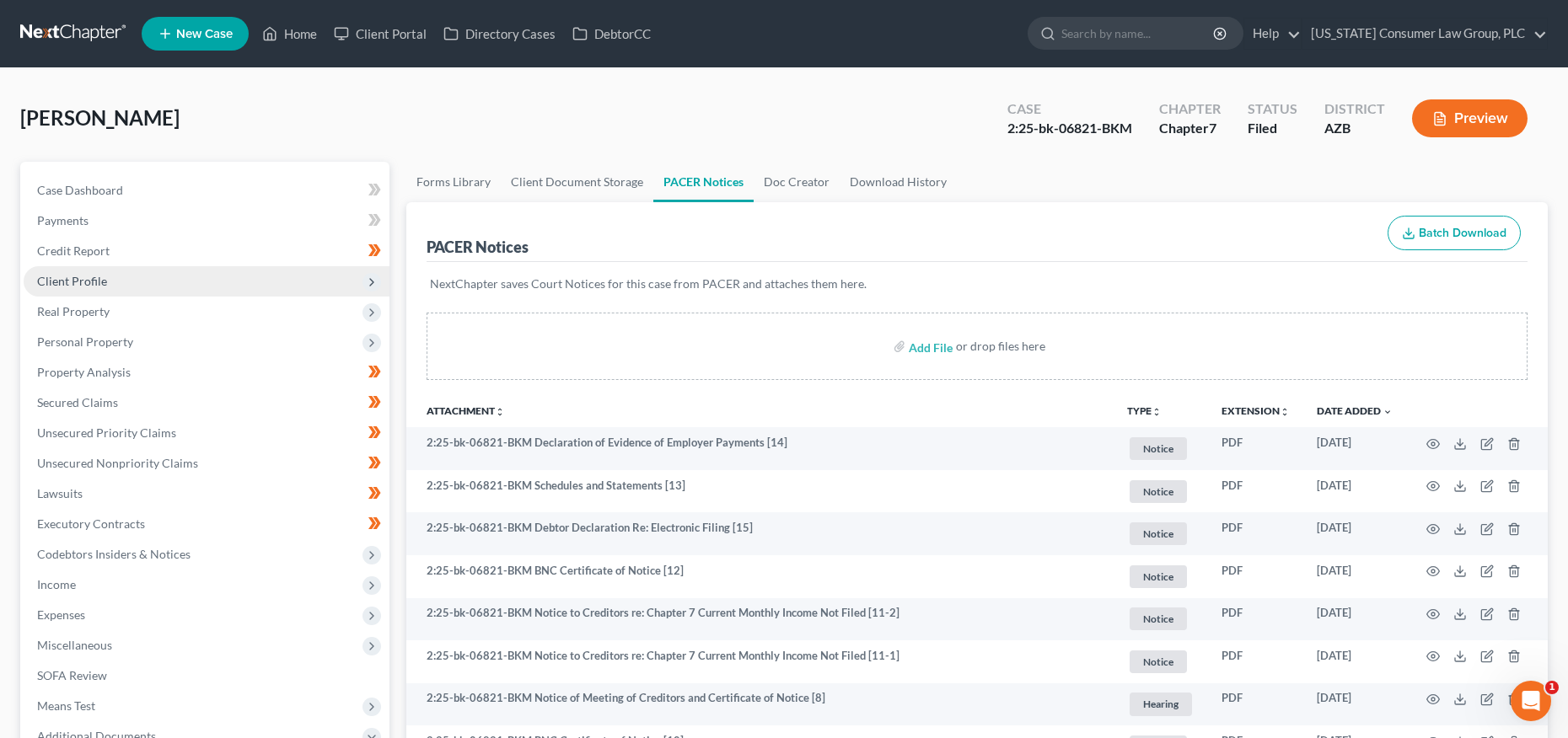
click at [79, 282] on span "Client Profile" at bounding box center [72, 281] width 70 height 14
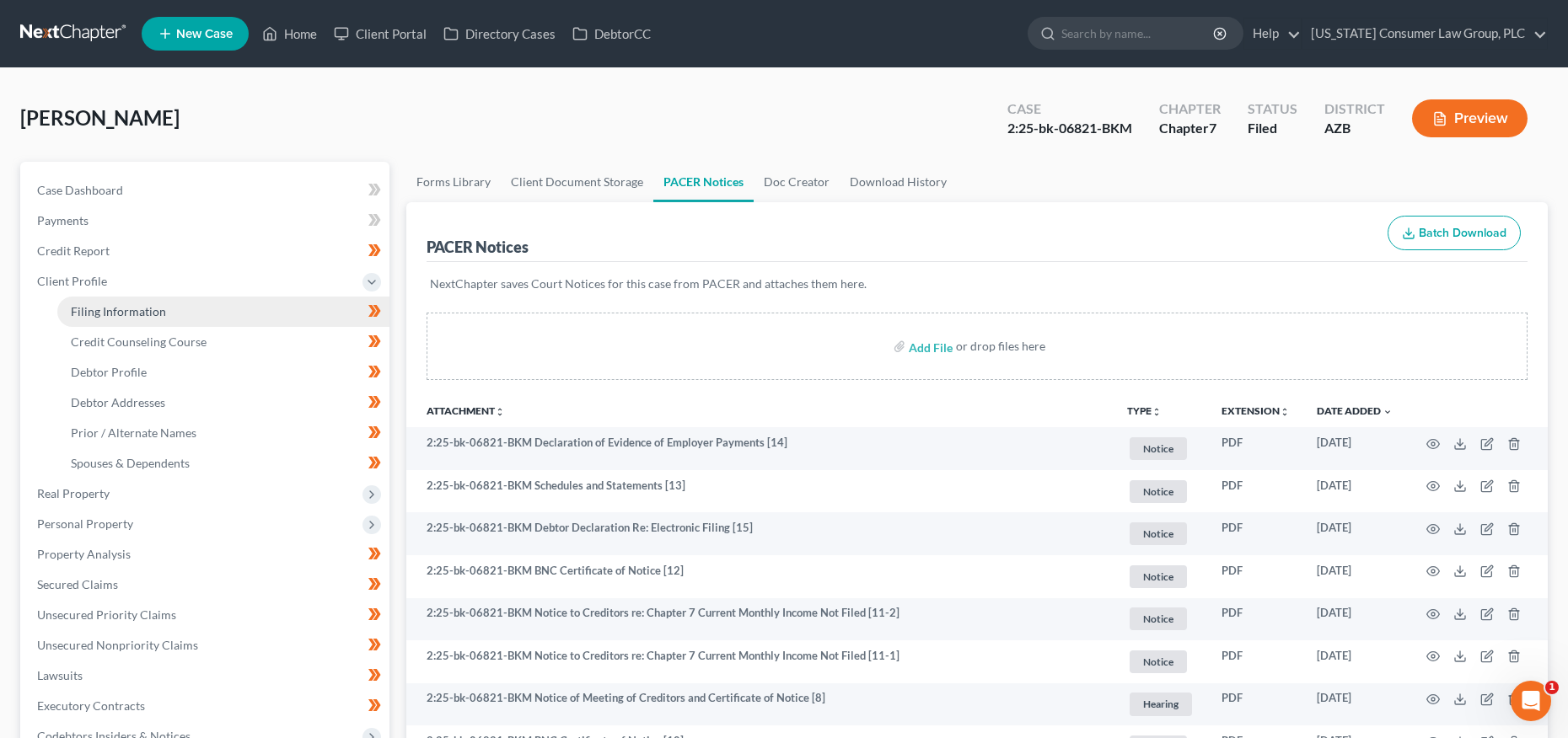
click at [111, 310] on span "Filing Information" at bounding box center [118, 311] width 95 height 14
select select "1"
select select "0"
select select "4"
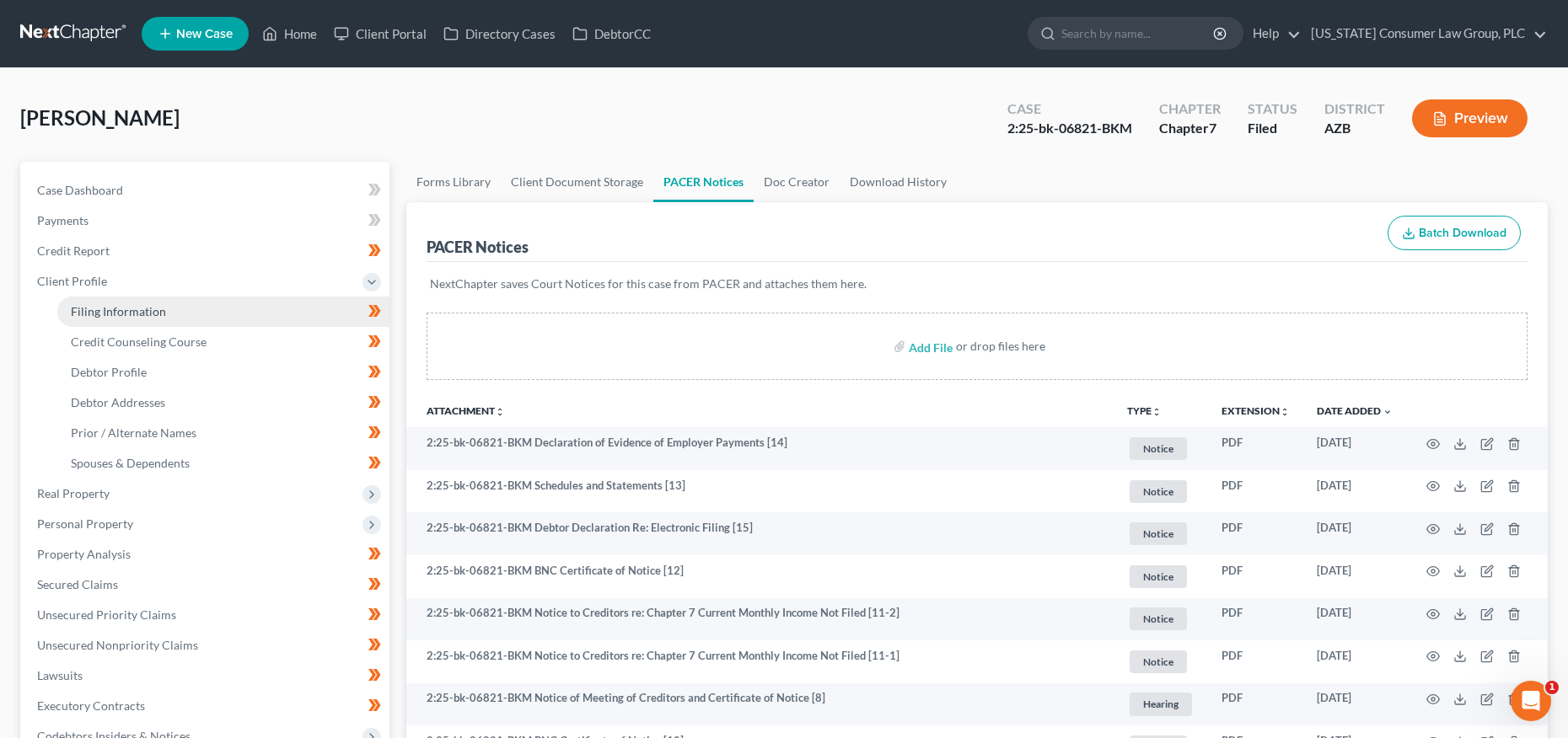
select select "0"
select select "3"
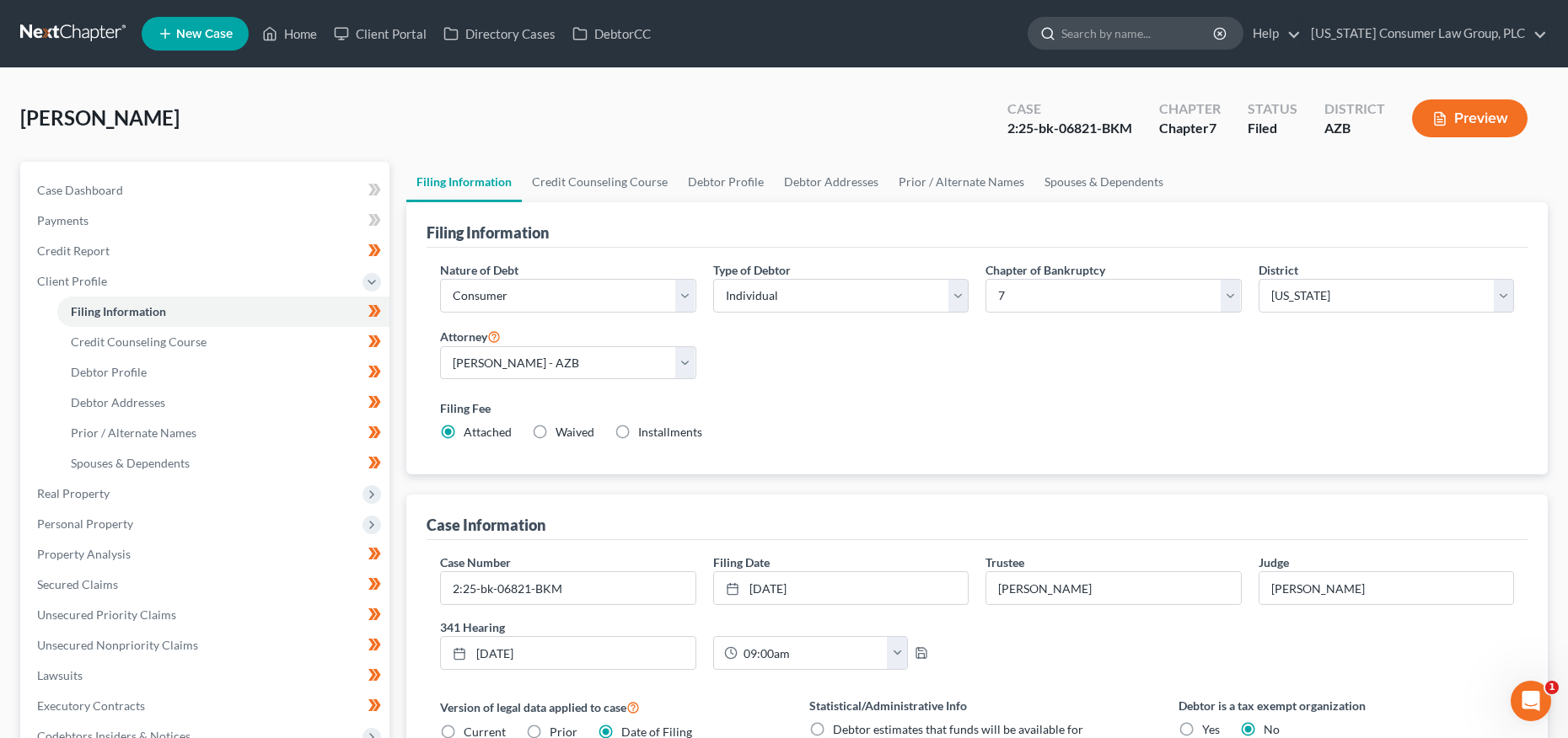
click at [1188, 29] on input "search" at bounding box center [1139, 33] width 154 height 31
type input "karissa"
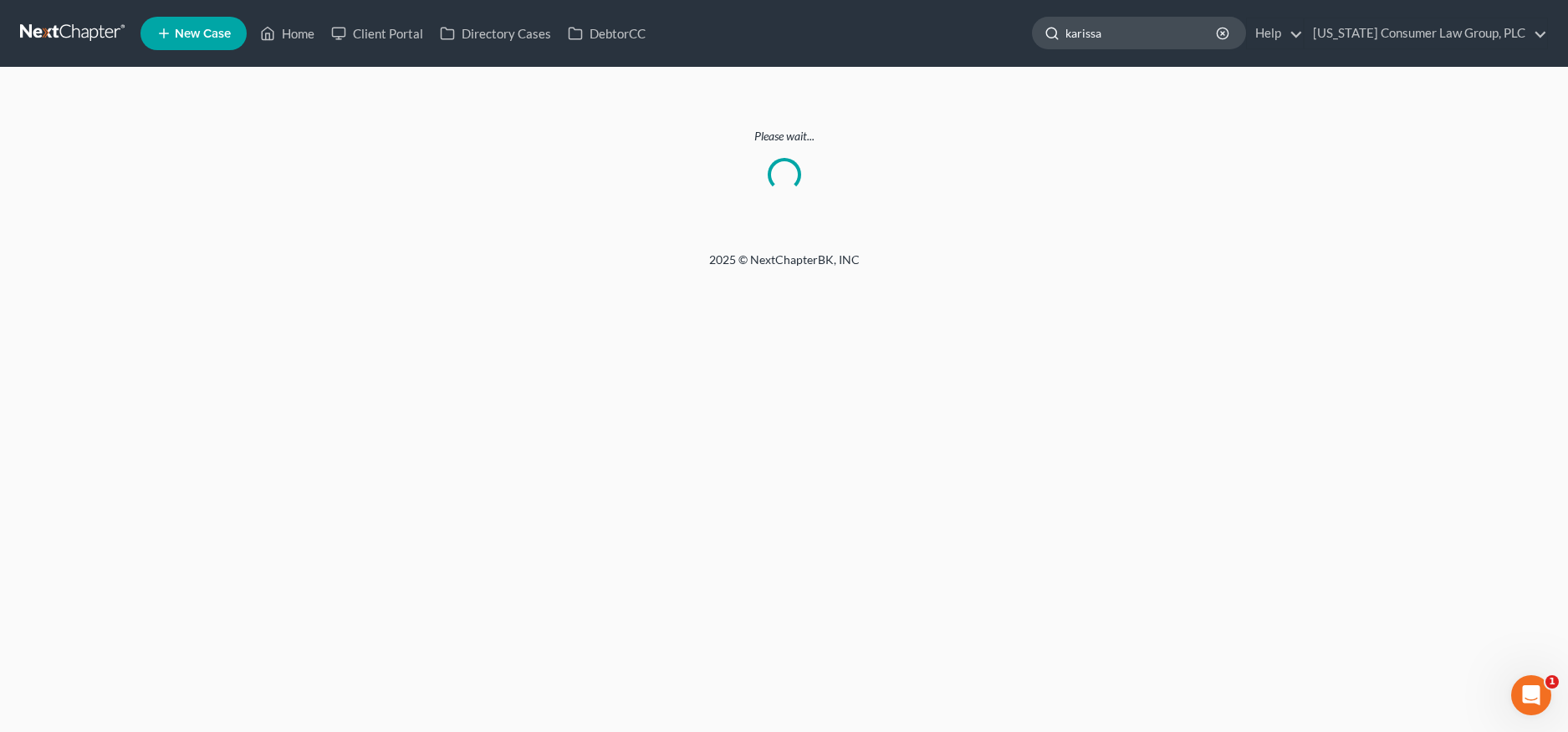
click at [1136, 40] on input "karissa" at bounding box center [1142, 33] width 153 height 31
type input "jackson"
click at [1168, 37] on input "karissa" at bounding box center [1142, 33] width 153 height 31
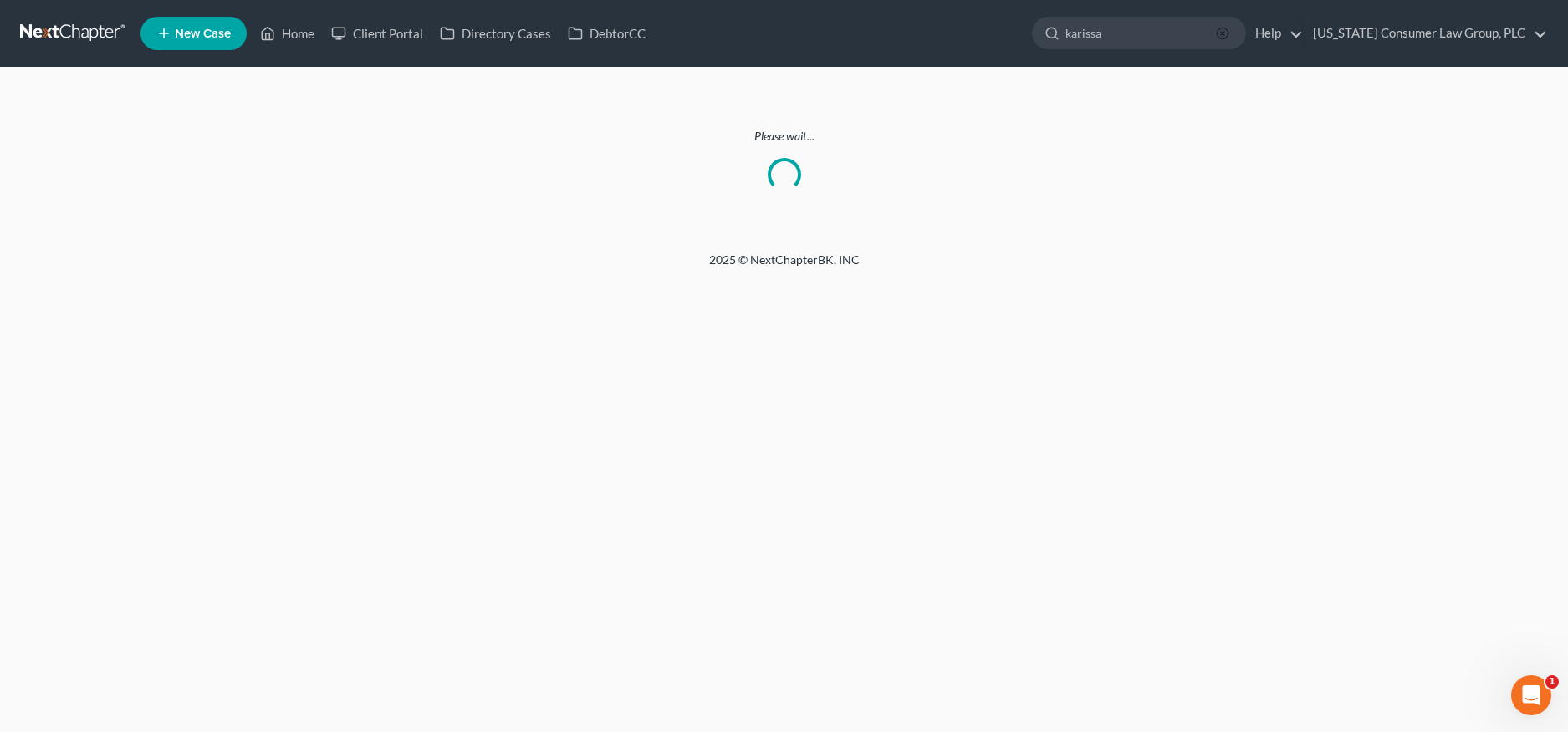
click at [1229, 33] on icon "button" at bounding box center [1223, 33] width 13 height 13
click at [73, 28] on link at bounding box center [73, 33] width 107 height 30
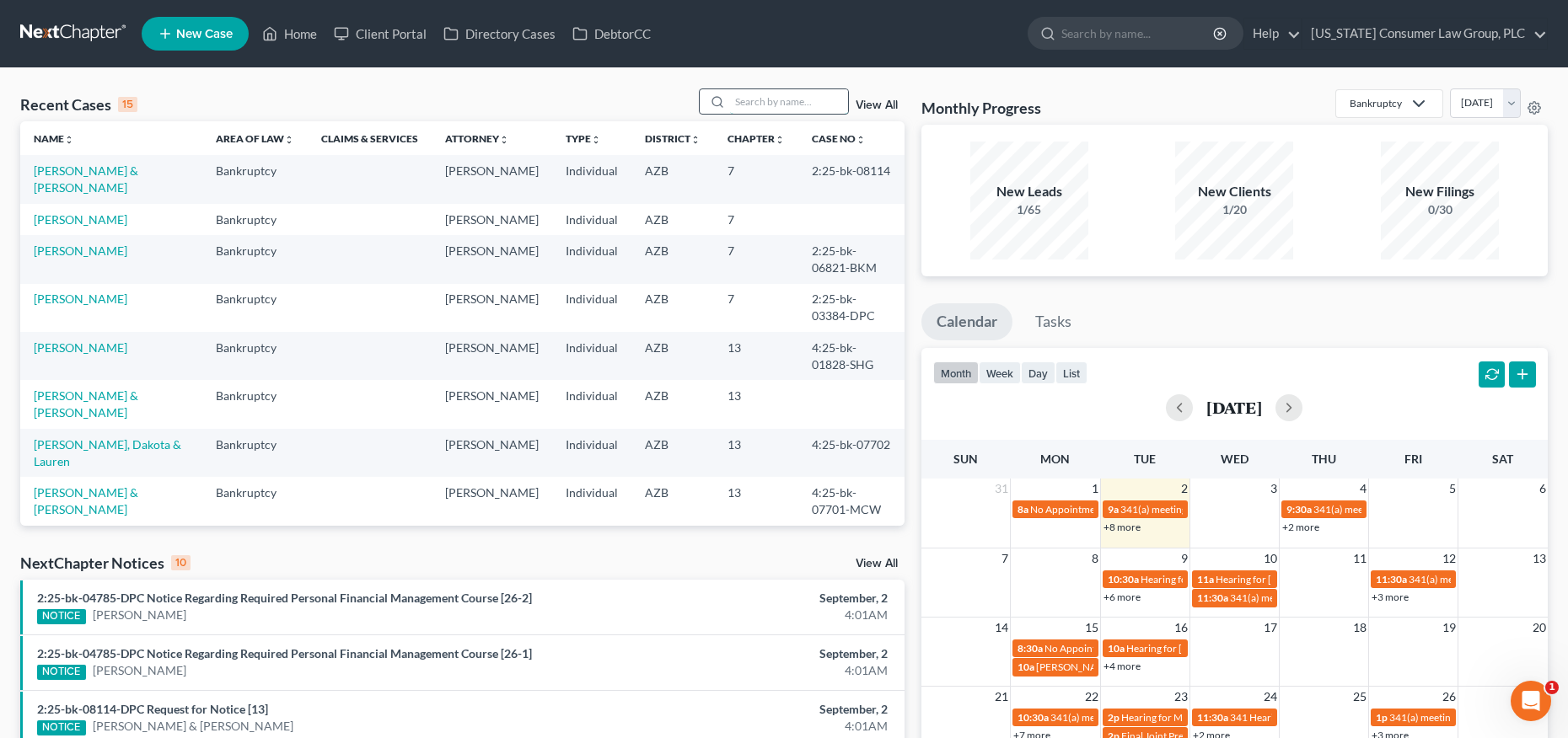
click at [780, 107] on input "search" at bounding box center [789, 102] width 118 height 25
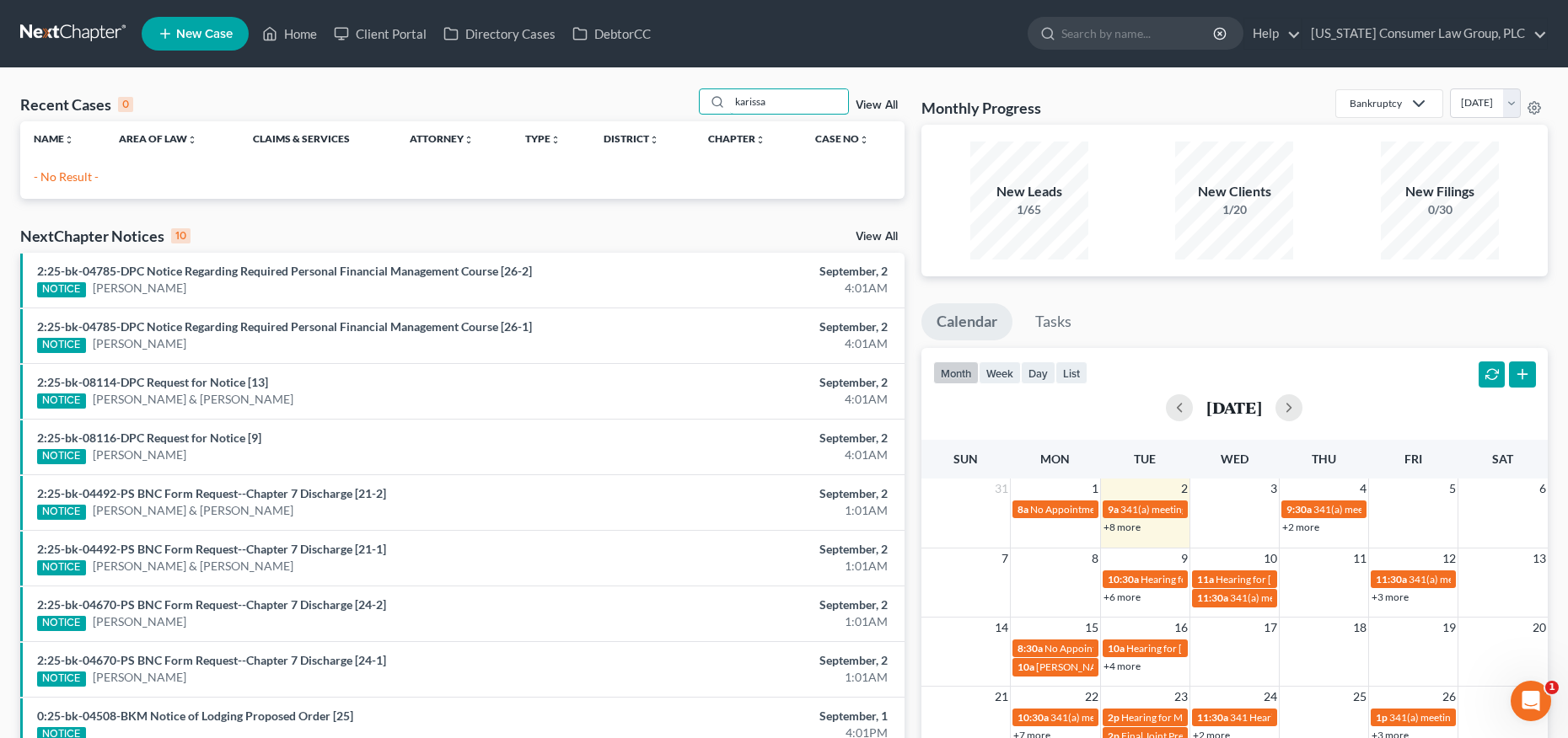
drag, startPoint x: 784, startPoint y: 101, endPoint x: 632, endPoint y: 89, distance: 152.5
click at [632, 89] on div "Recent Cases 0 karissa View All" at bounding box center [462, 105] width 885 height 33
type input "jackson"
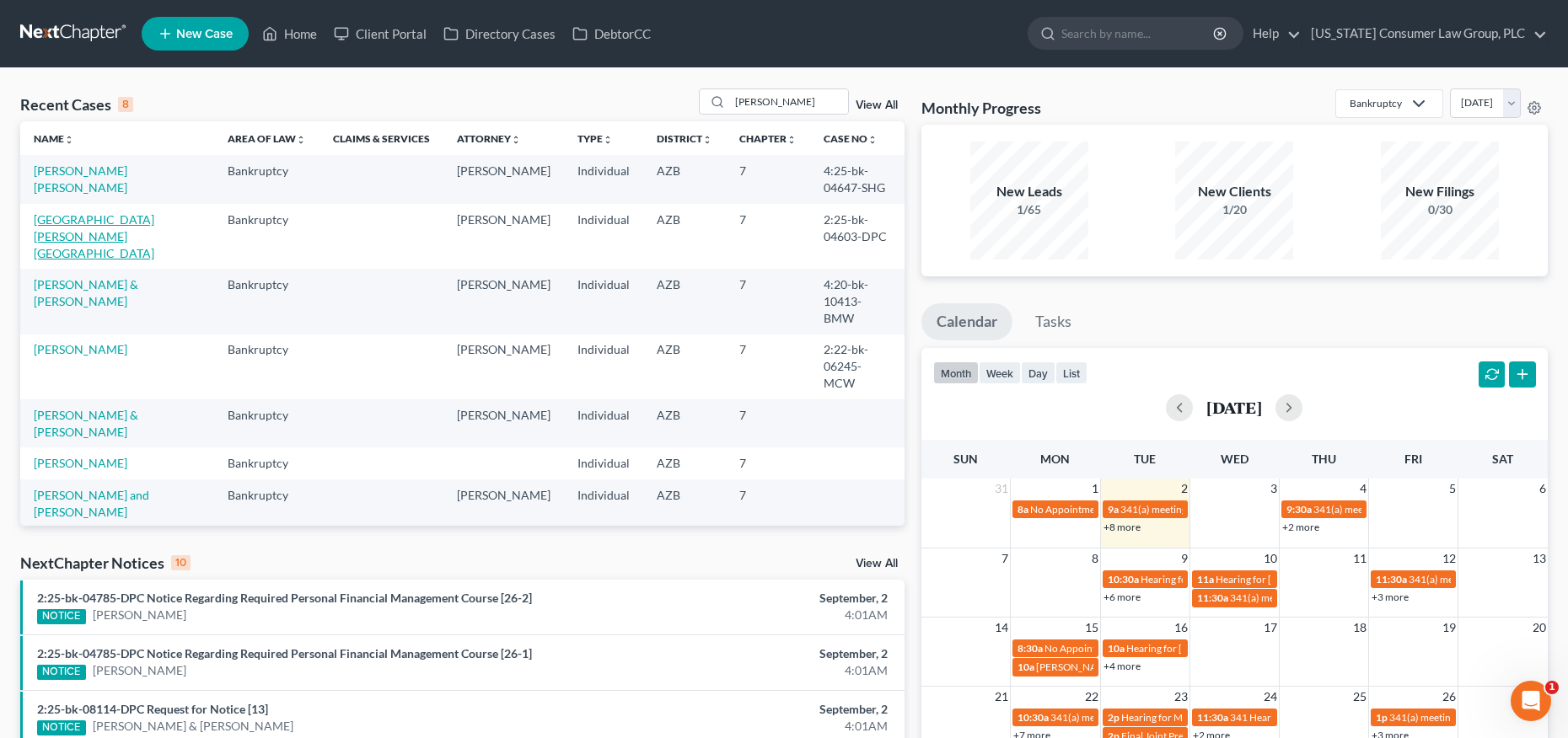
click at [79, 219] on link "Jackson, Carissa" at bounding box center [93, 236] width 121 height 49
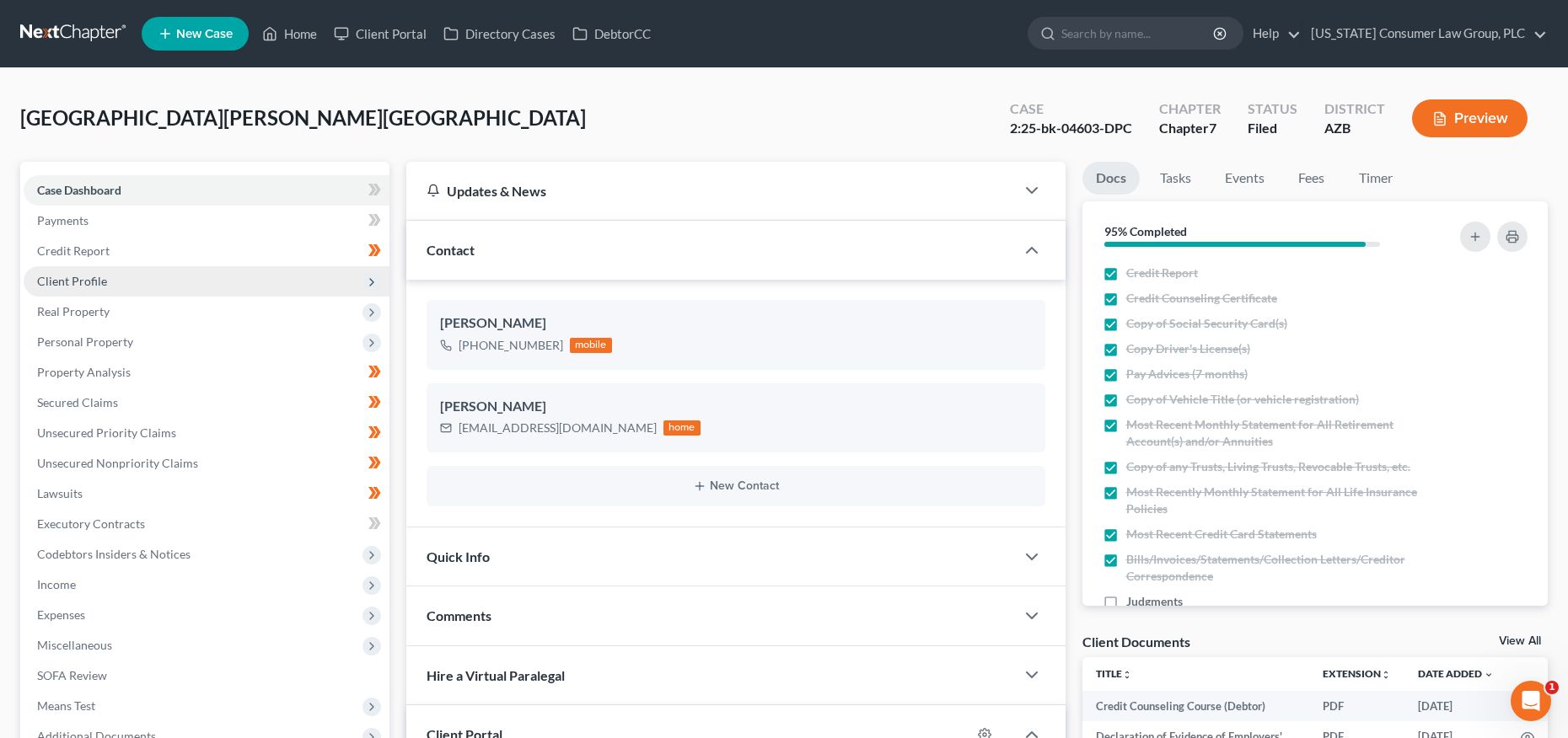
click at [77, 274] on span "Client Profile" at bounding box center [72, 281] width 70 height 14
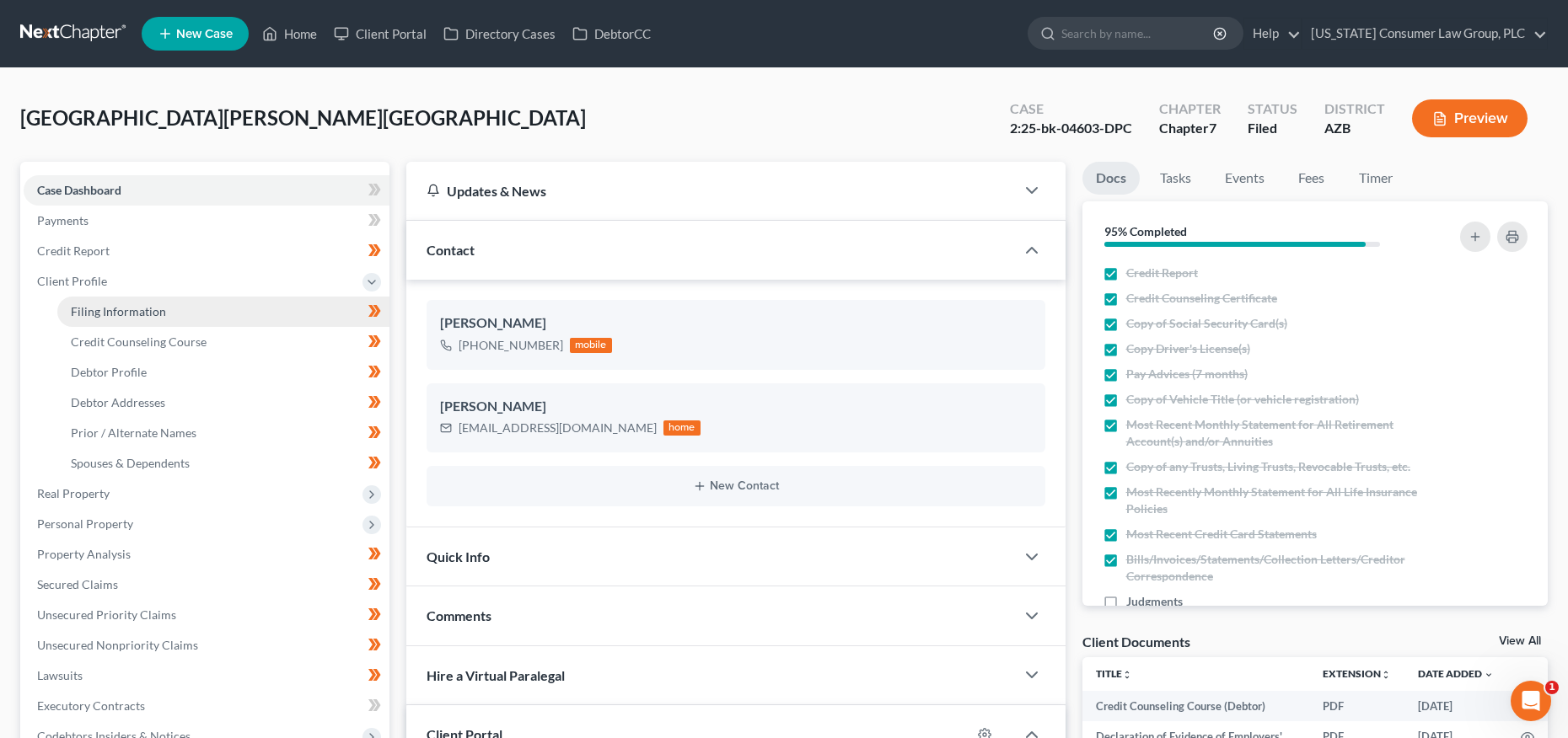
click at [96, 301] on link "Filing Information" at bounding box center [223, 312] width 332 height 30
select select "1"
select select "0"
select select "3"
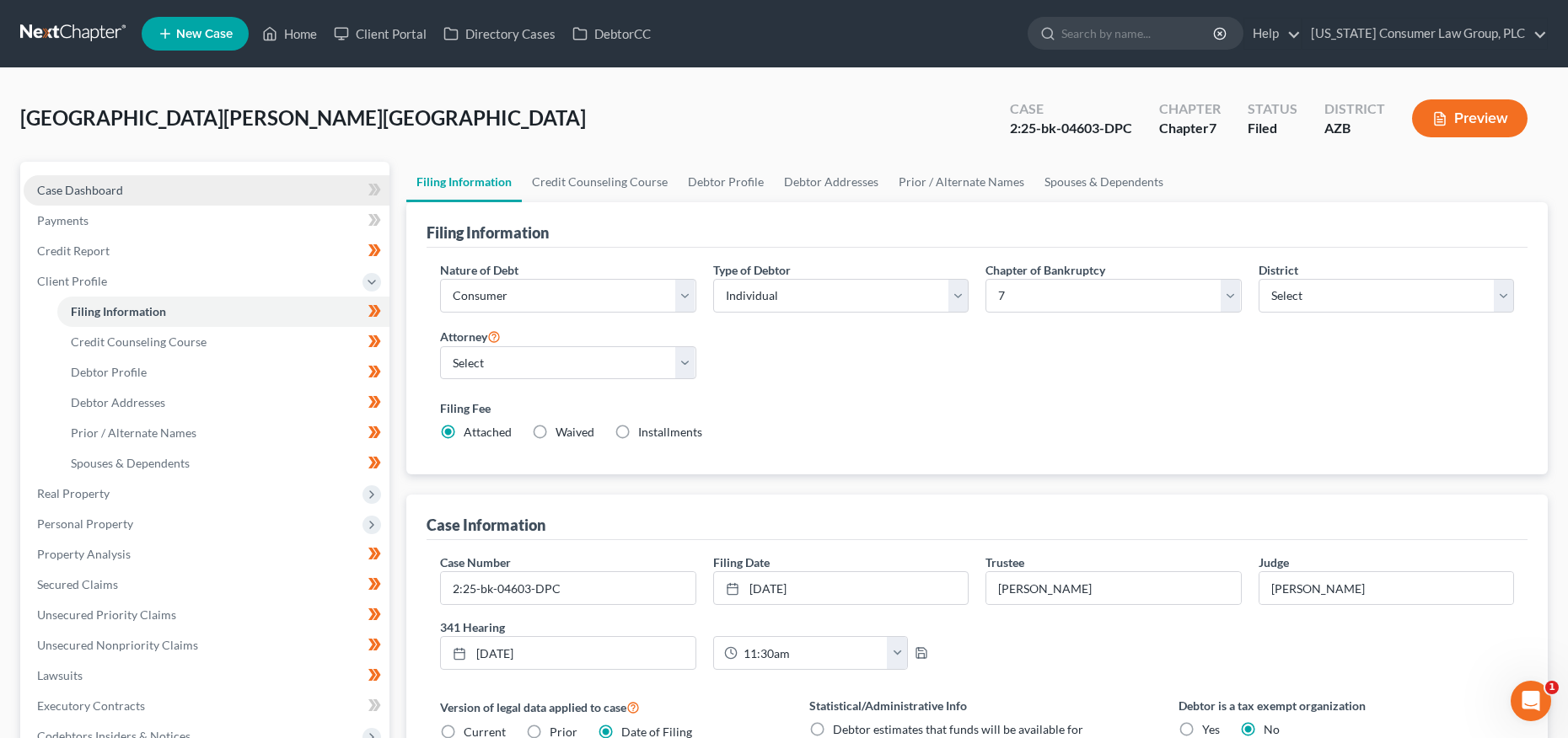
click at [112, 185] on span "Case Dashboard" at bounding box center [80, 189] width 86 height 14
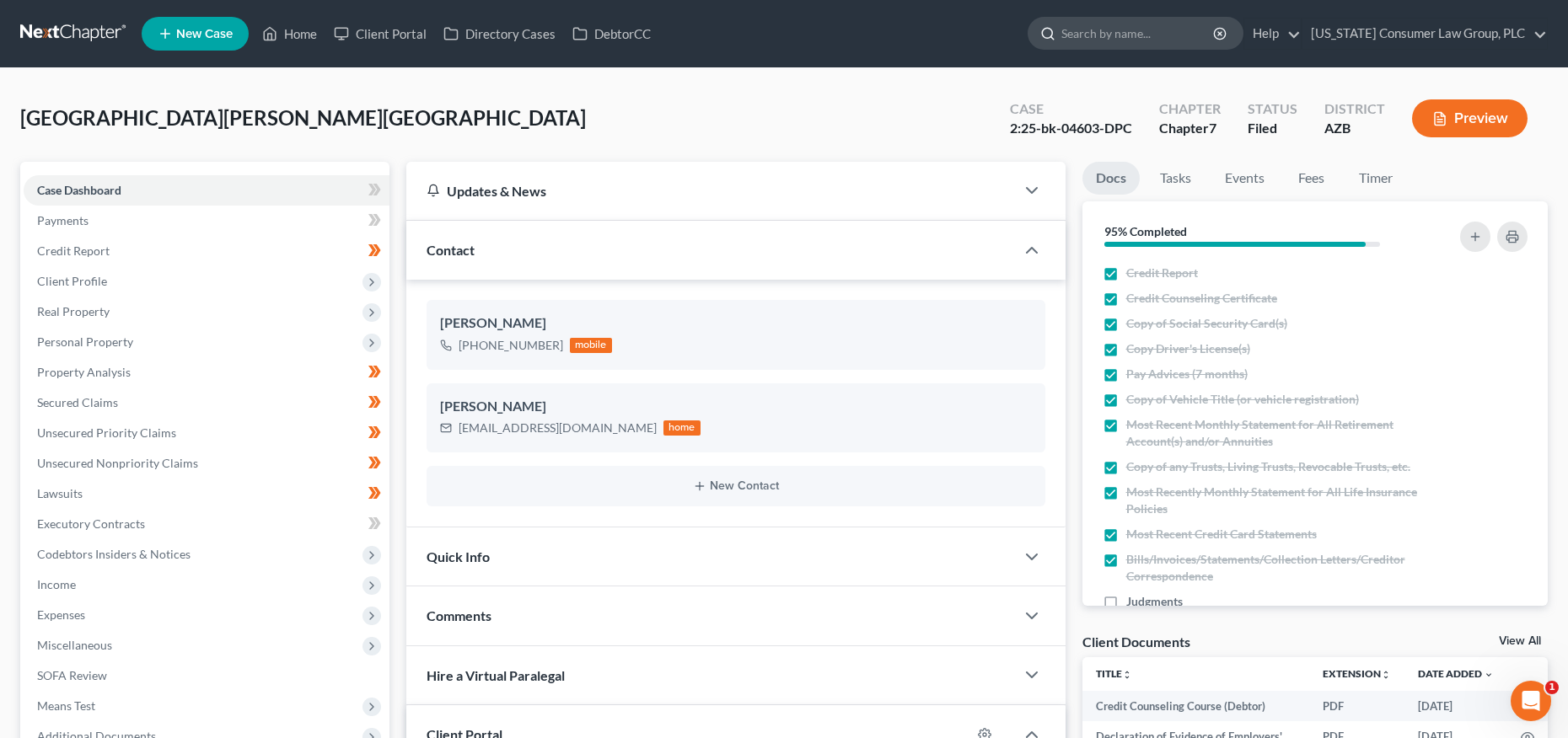
click at [1135, 34] on input "search" at bounding box center [1139, 33] width 154 height 31
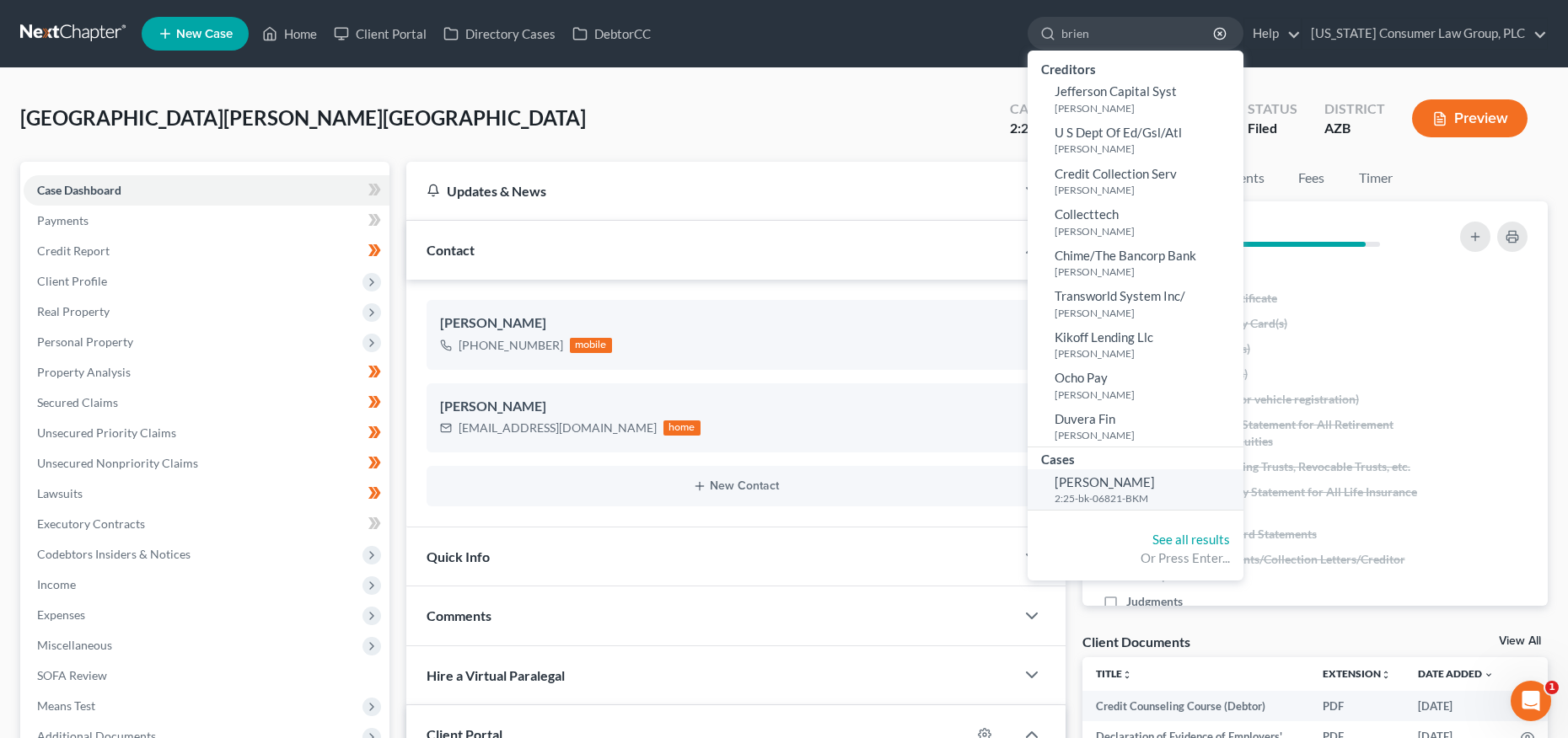
type input "brien"
click at [1110, 479] on span "Brien, Rebecca" at bounding box center [1105, 482] width 100 height 15
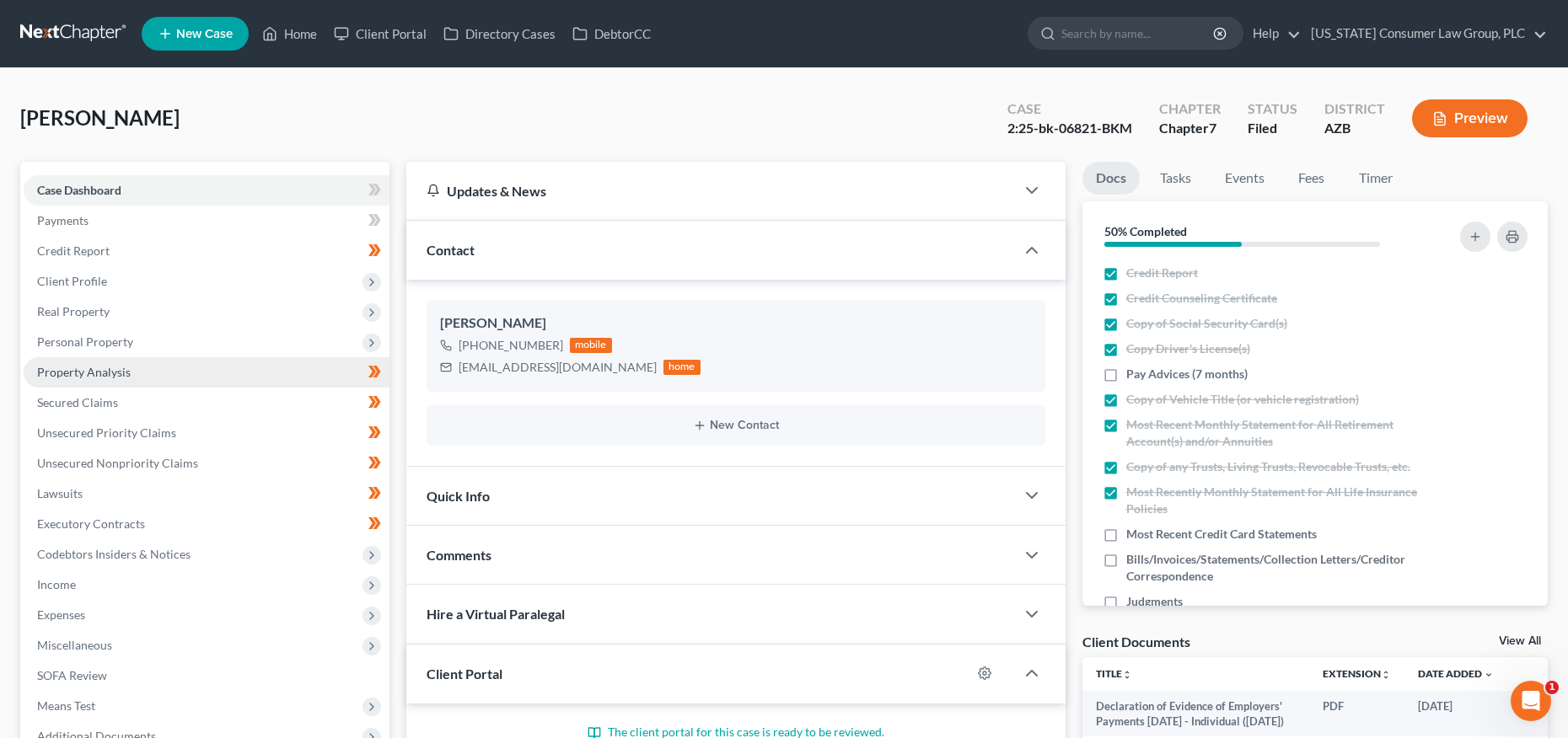
scroll to position [4, 0]
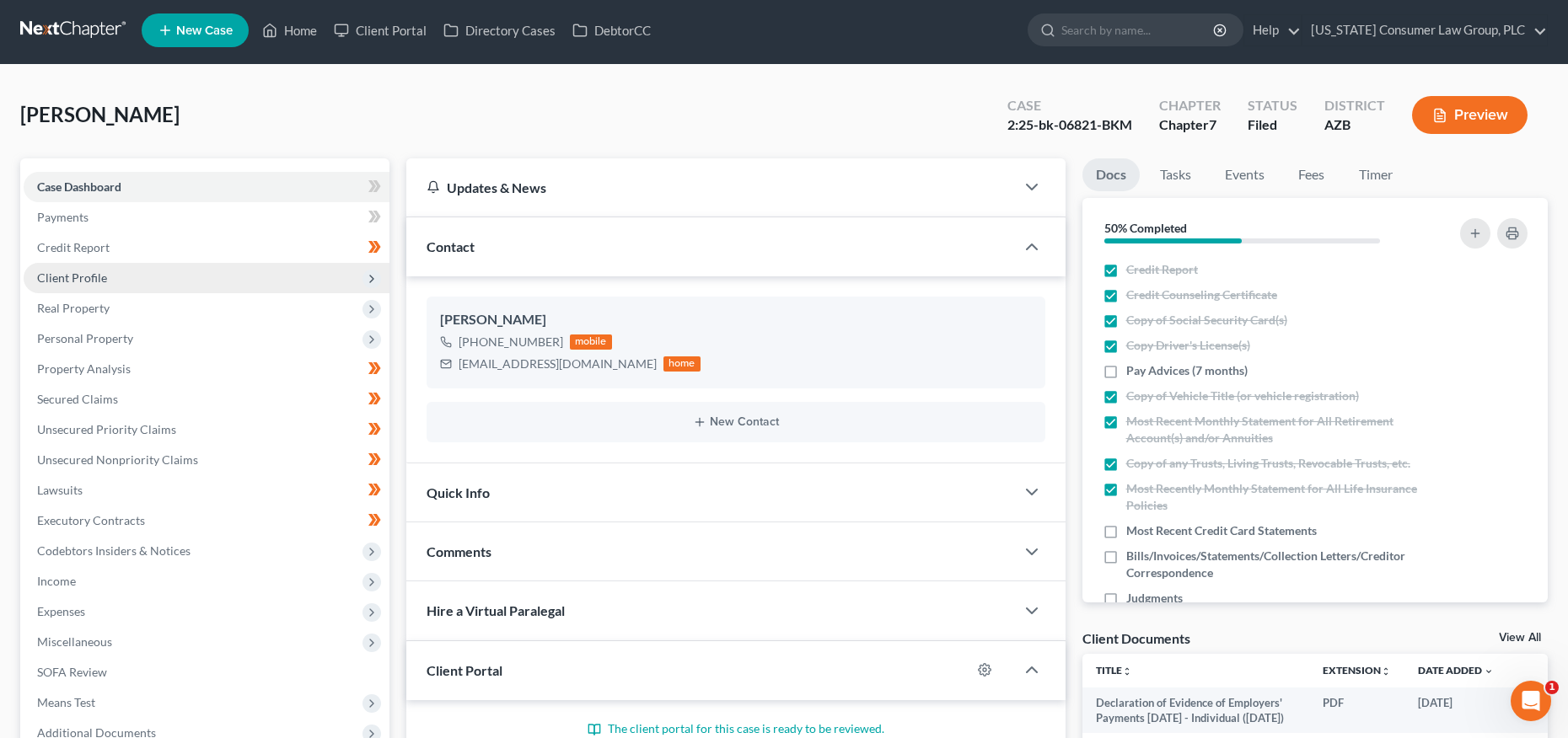
click at [71, 280] on span "Client Profile" at bounding box center [72, 277] width 70 height 14
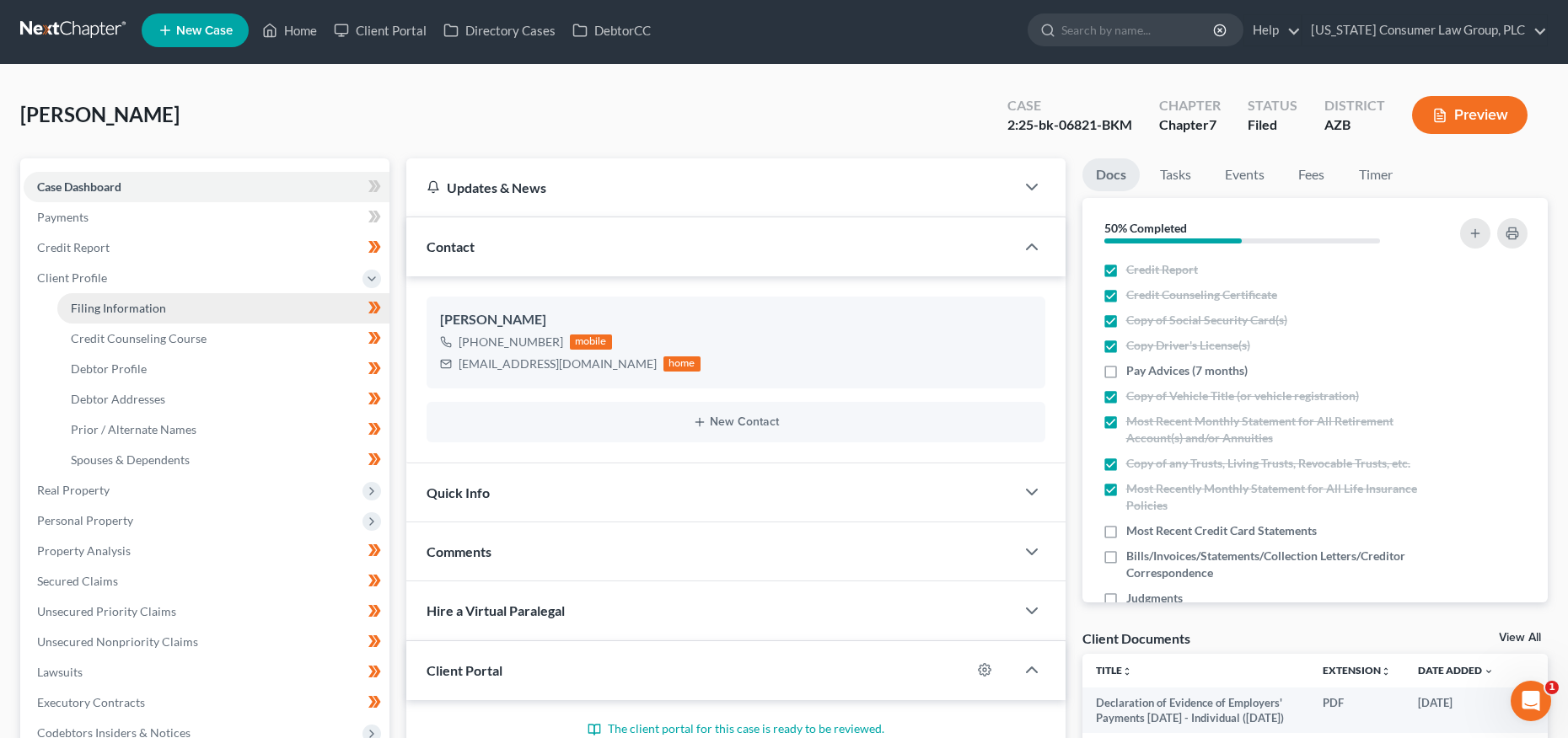
click at [90, 307] on span "Filing Information" at bounding box center [118, 307] width 95 height 14
select select "1"
select select "0"
select select "4"
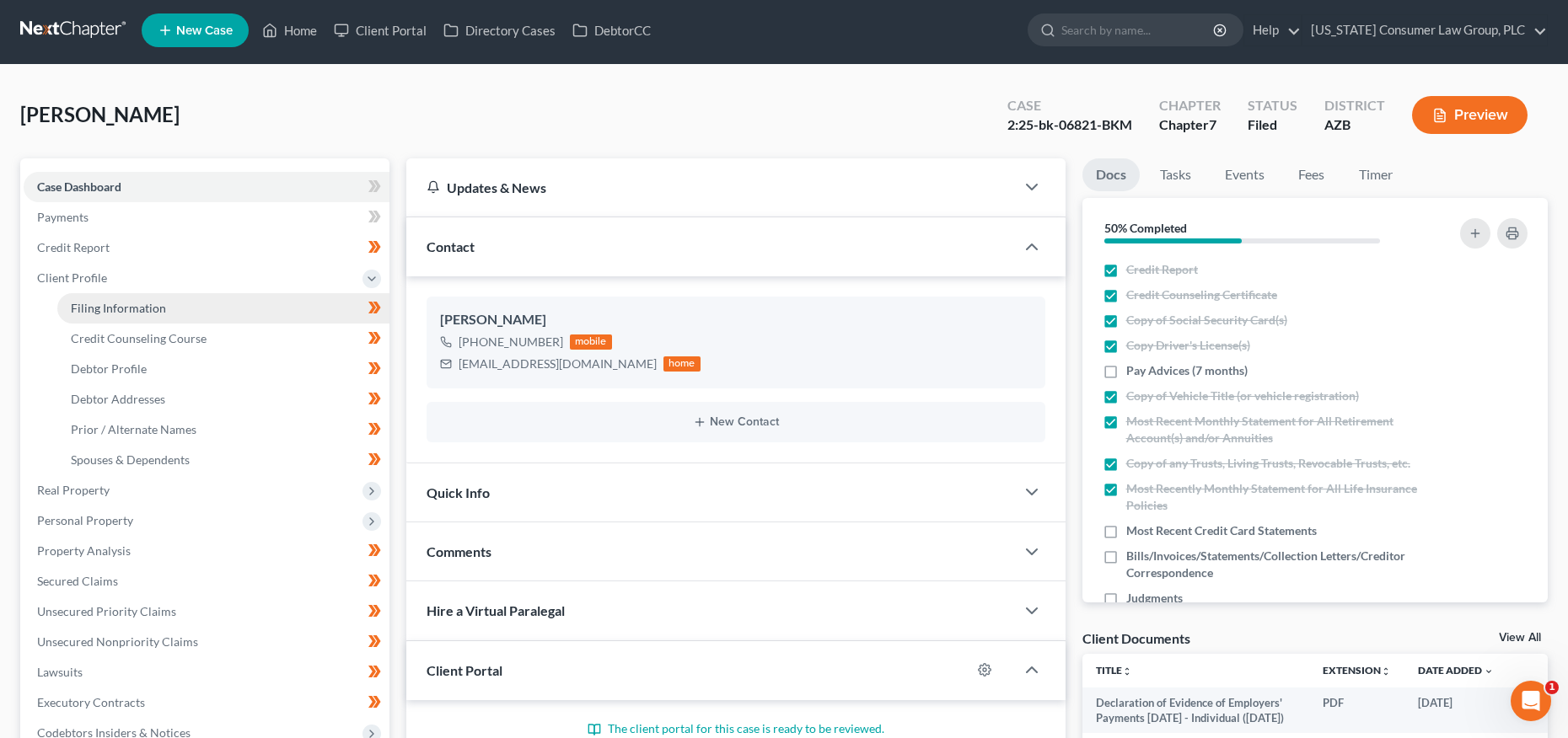
select select "0"
select select "3"
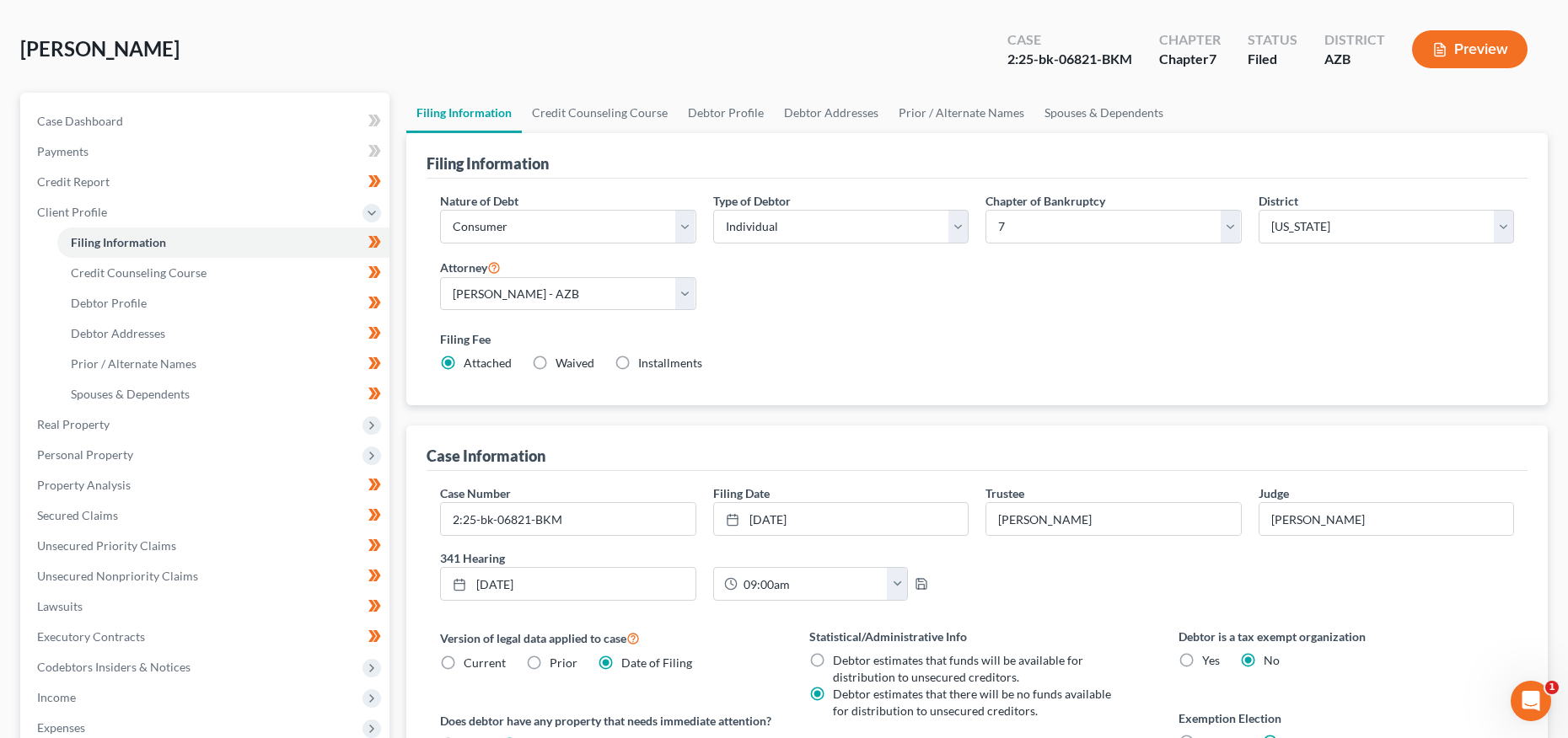
scroll to position [2, 0]
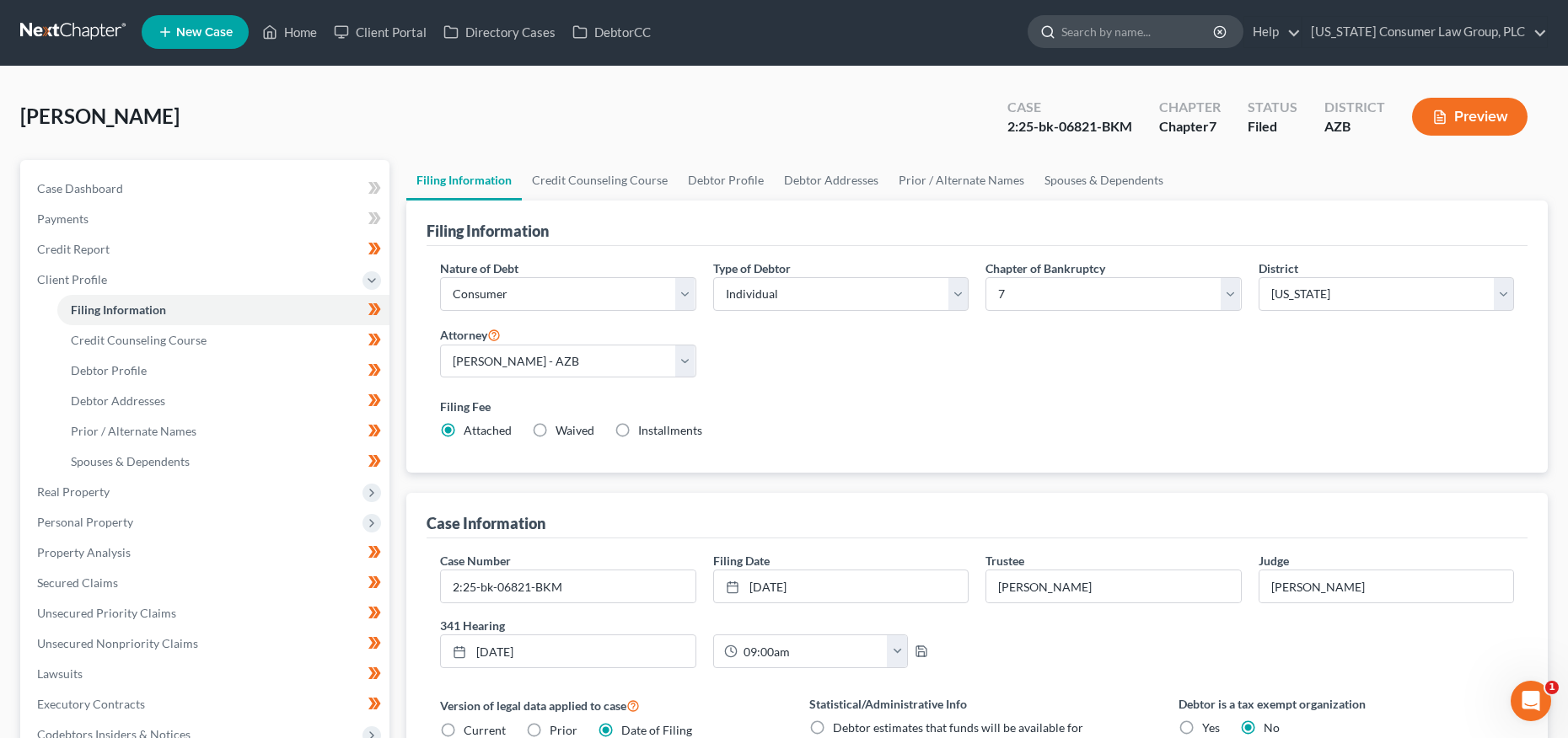
click at [1130, 24] on input "search" at bounding box center [1139, 31] width 154 height 31
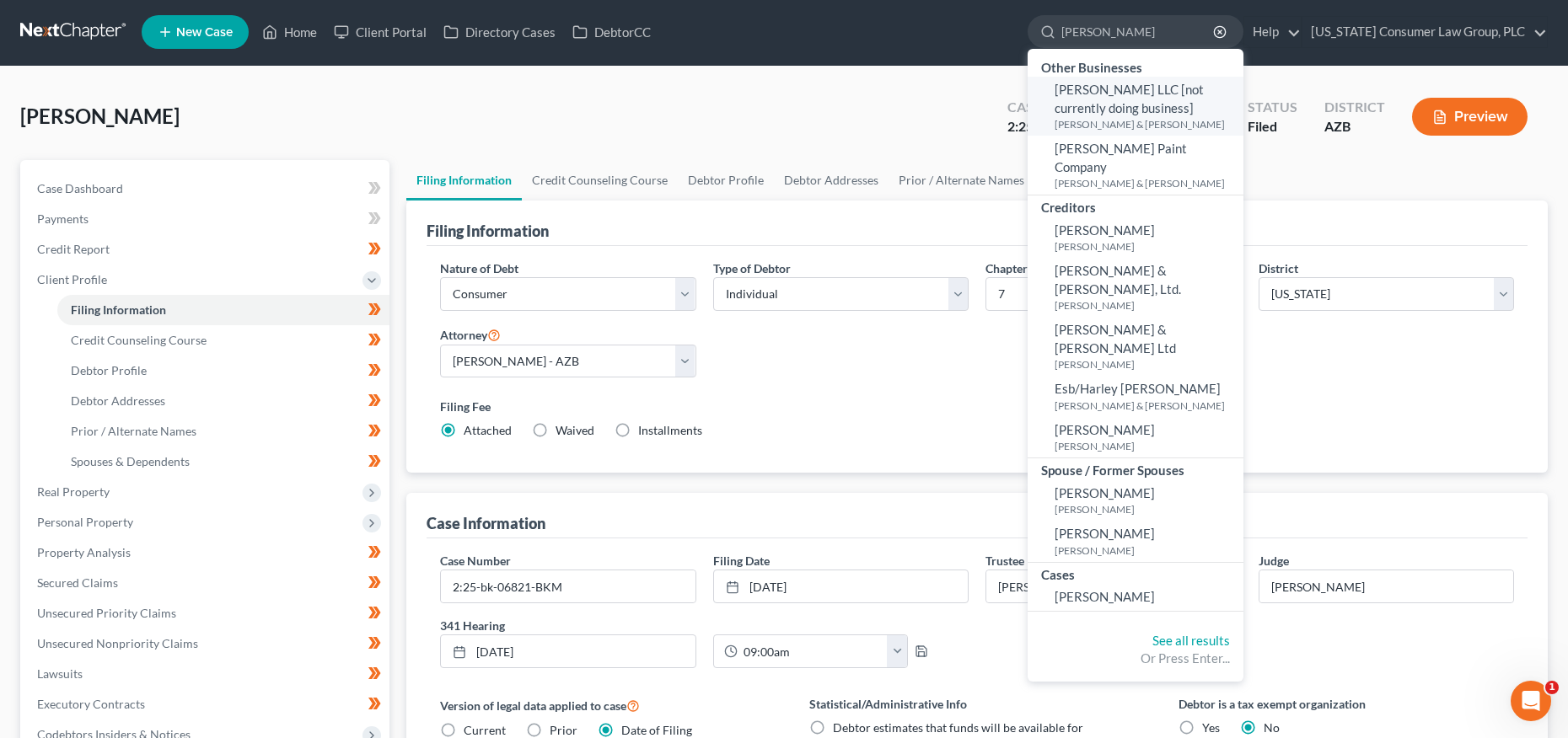
type input "harris"
click at [1115, 122] on small "Harris, Lakisha & Chadric" at bounding box center [1147, 124] width 185 height 14
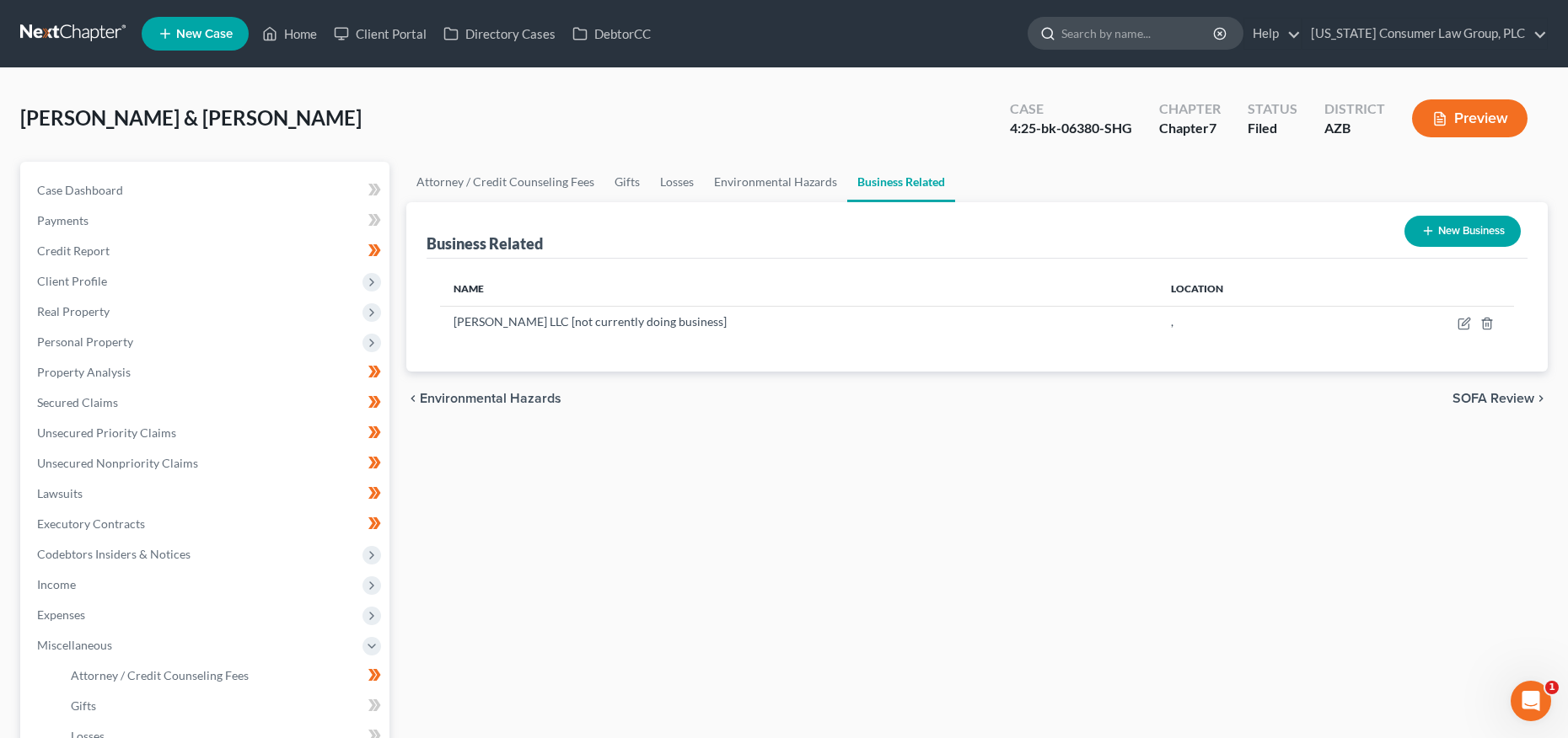
click at [1112, 33] on input "search" at bounding box center [1139, 33] width 154 height 31
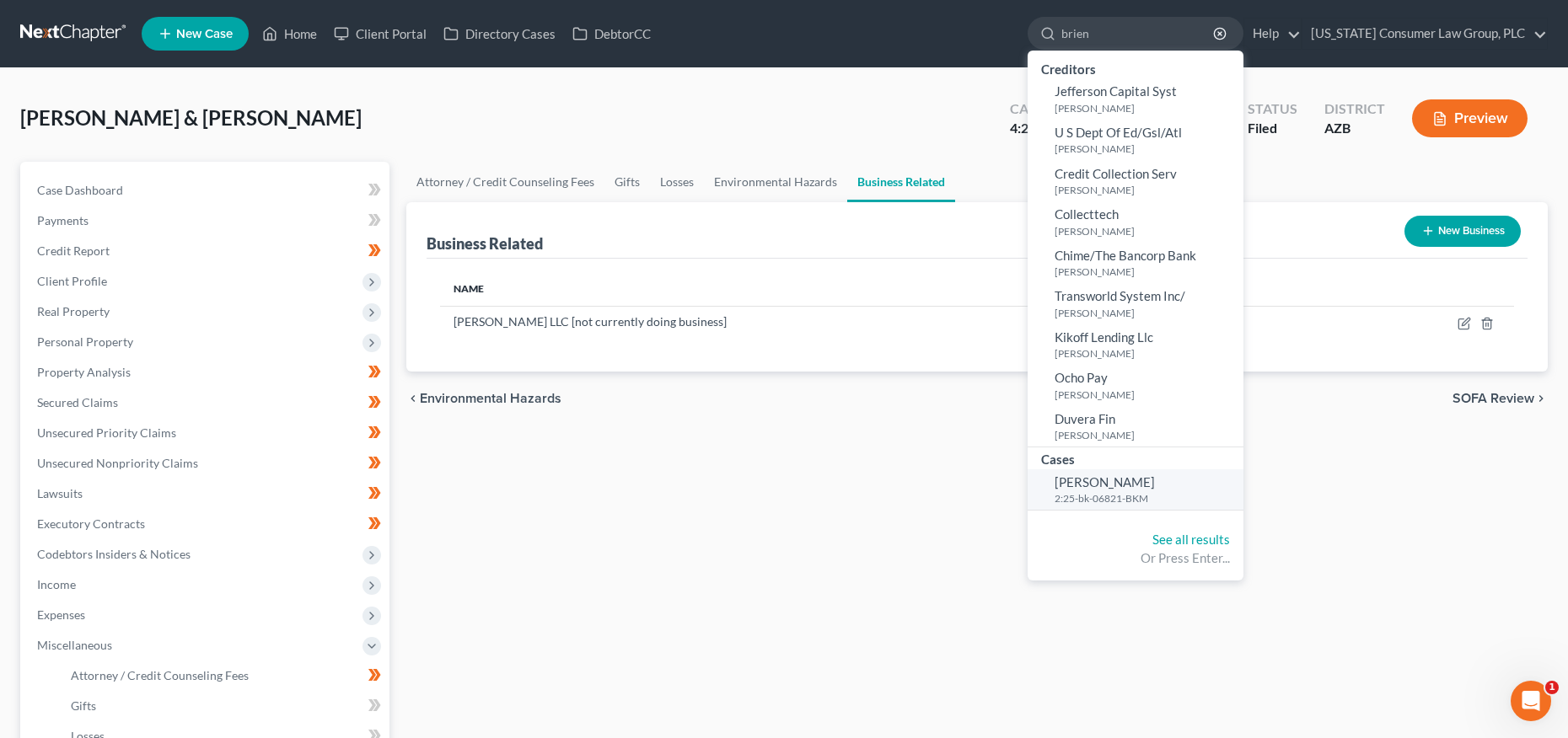
type input "brien"
click at [1121, 488] on span "Brien, Rebecca" at bounding box center [1105, 482] width 100 height 15
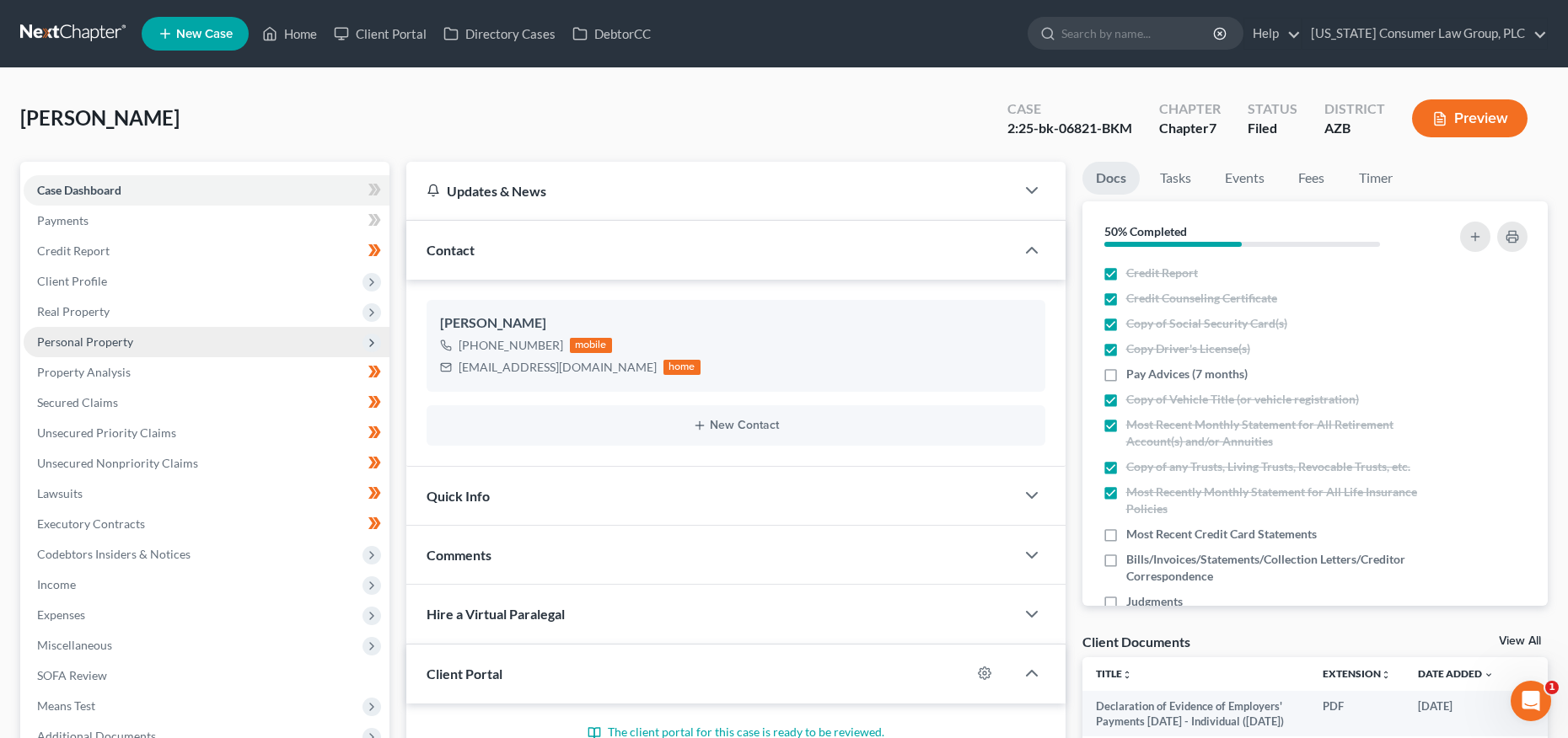
click at [76, 341] on span "Personal Property" at bounding box center [85, 341] width 96 height 14
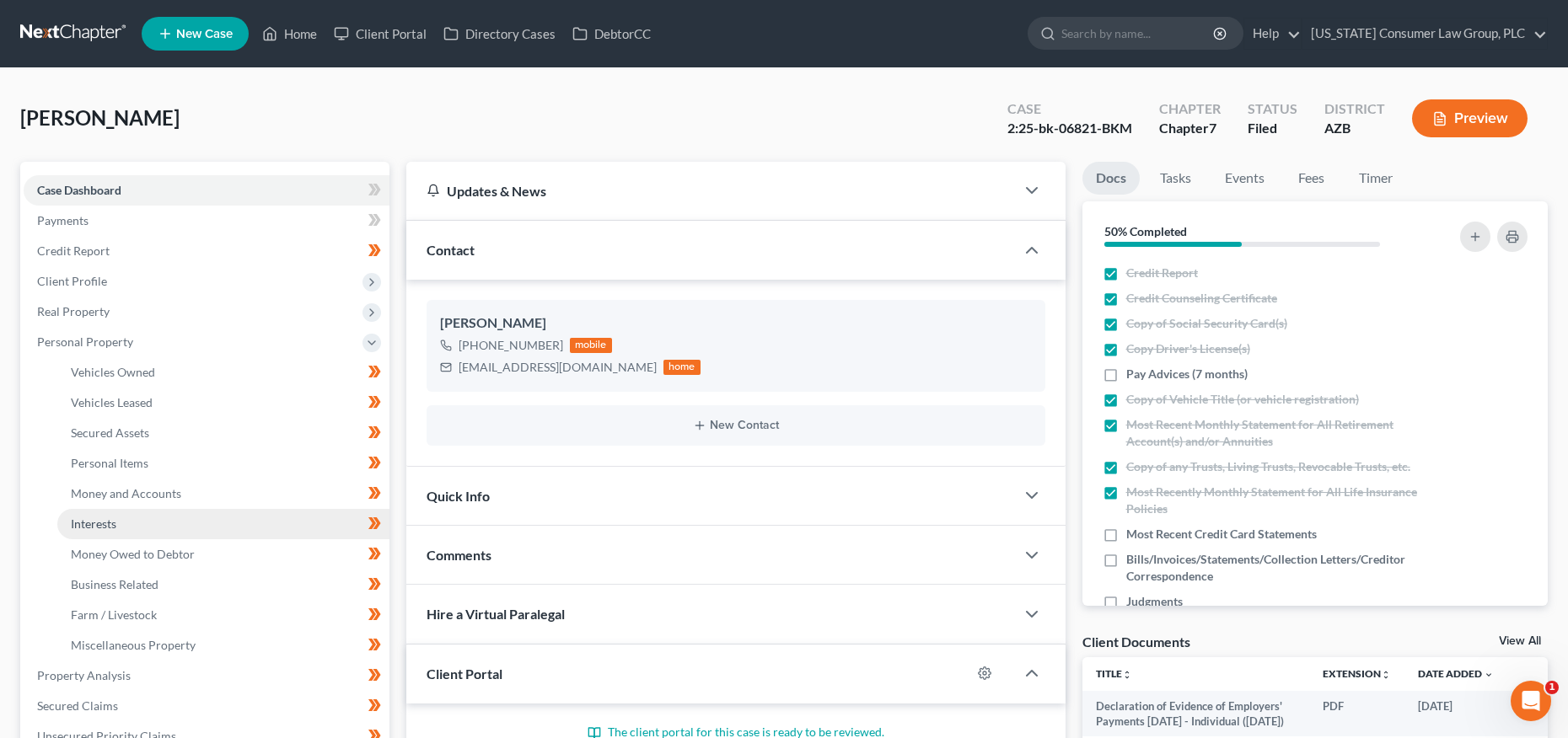
click at [120, 528] on link "Interests" at bounding box center [223, 524] width 332 height 30
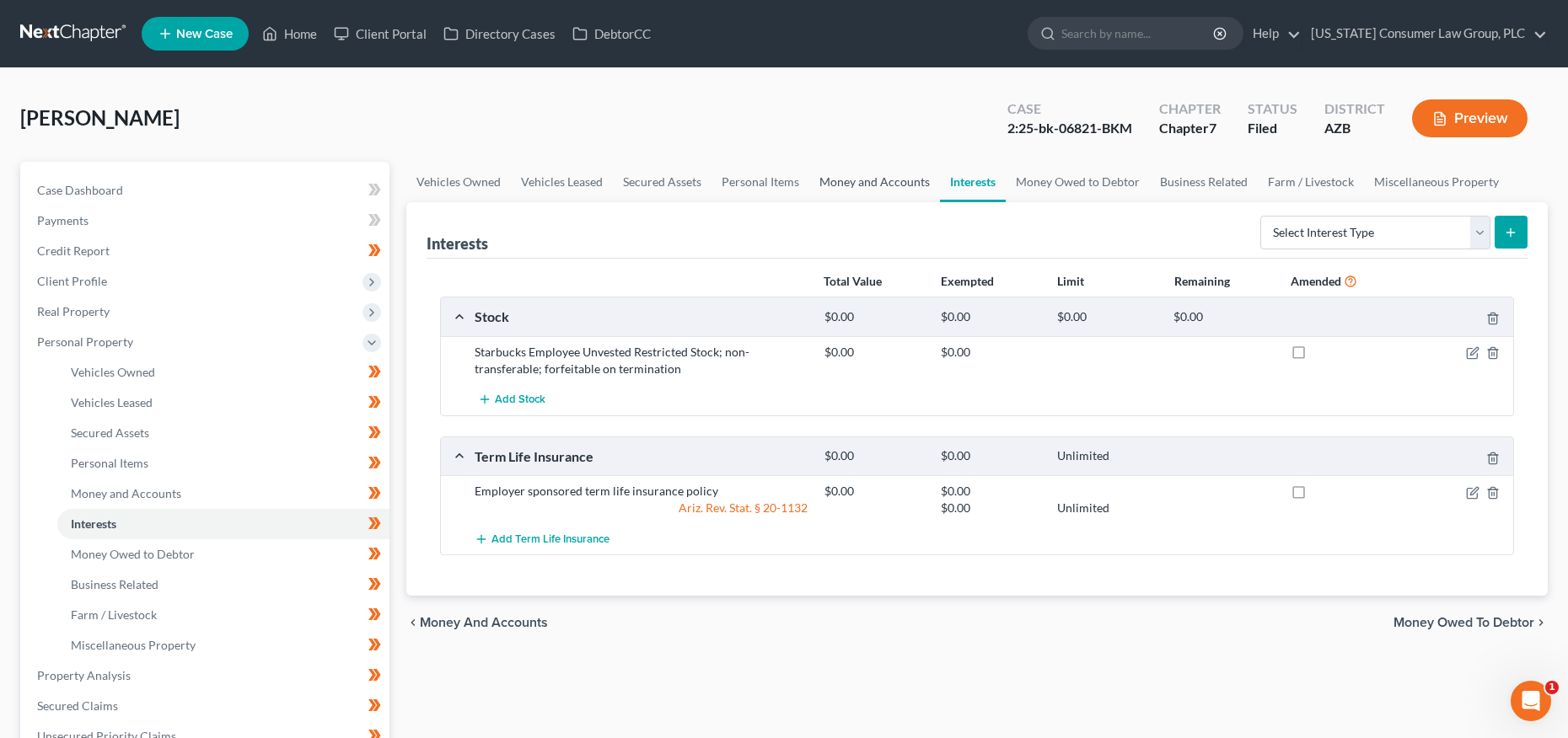
drag, startPoint x: 881, startPoint y: 180, endPoint x: 900, endPoint y: 181, distance: 19.0
click at [881, 180] on link "Money and Accounts" at bounding box center [874, 182] width 130 height 41
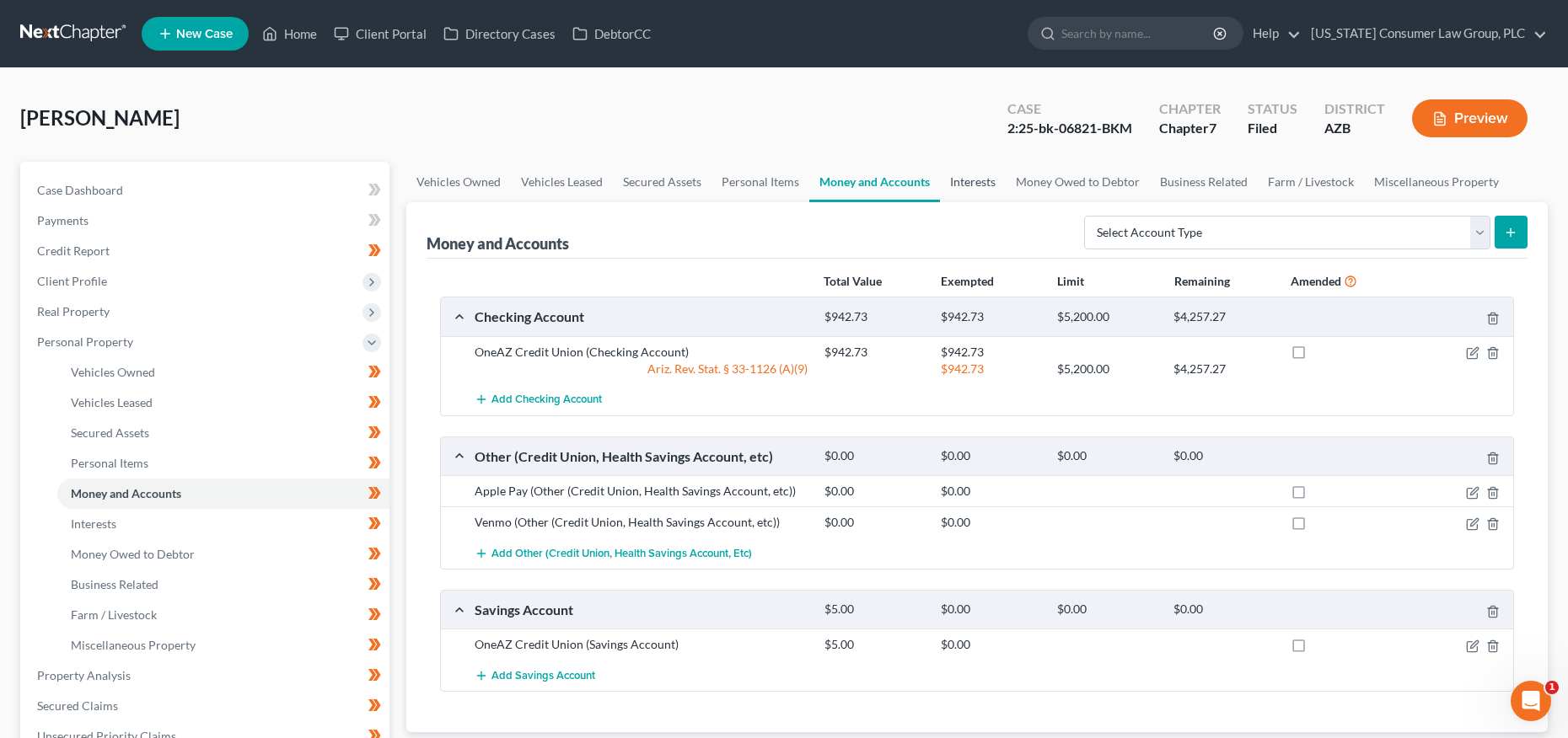
click at [991, 180] on link "Interests" at bounding box center [972, 182] width 66 height 41
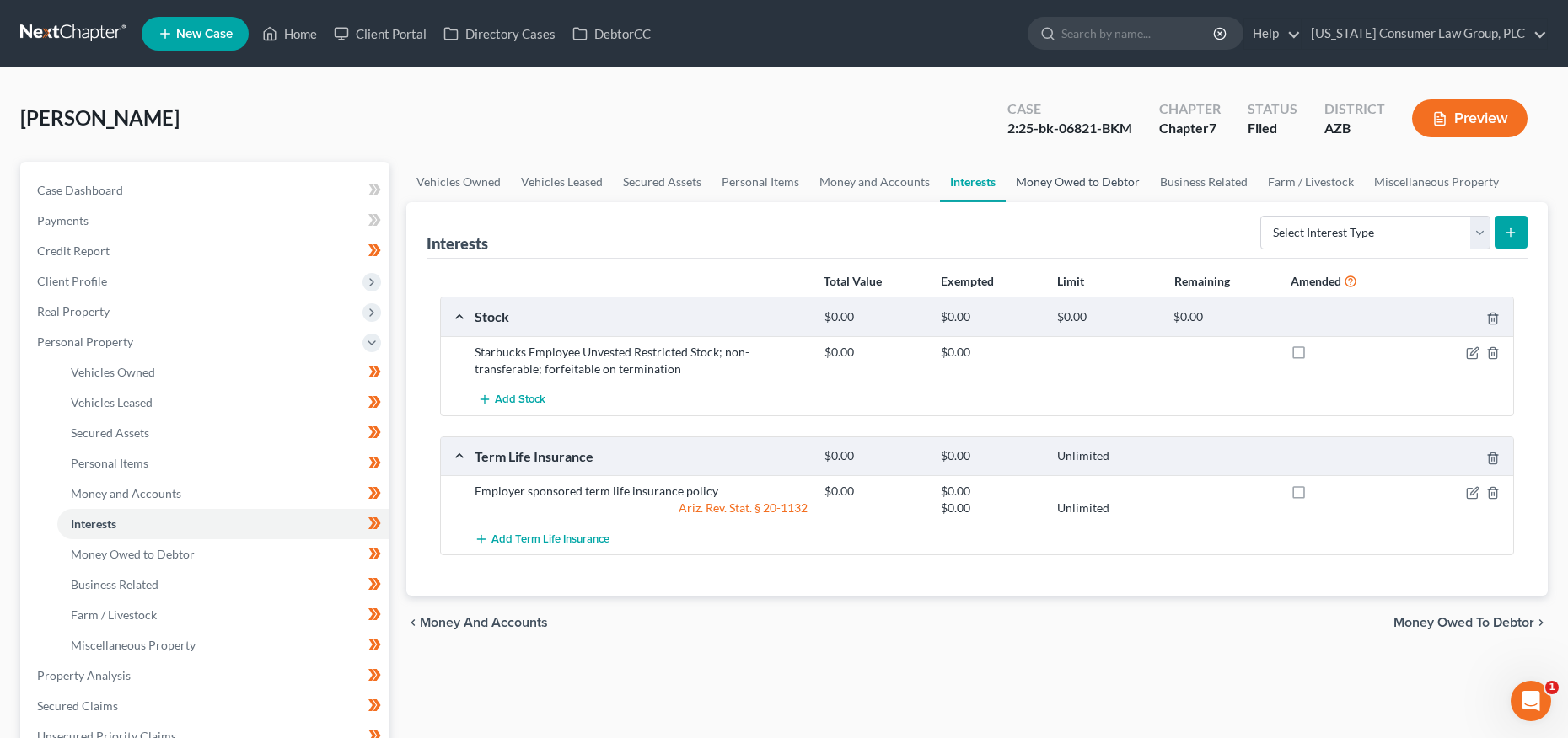
click at [1048, 180] on link "Money Owed to Debtor" at bounding box center [1078, 182] width 145 height 41
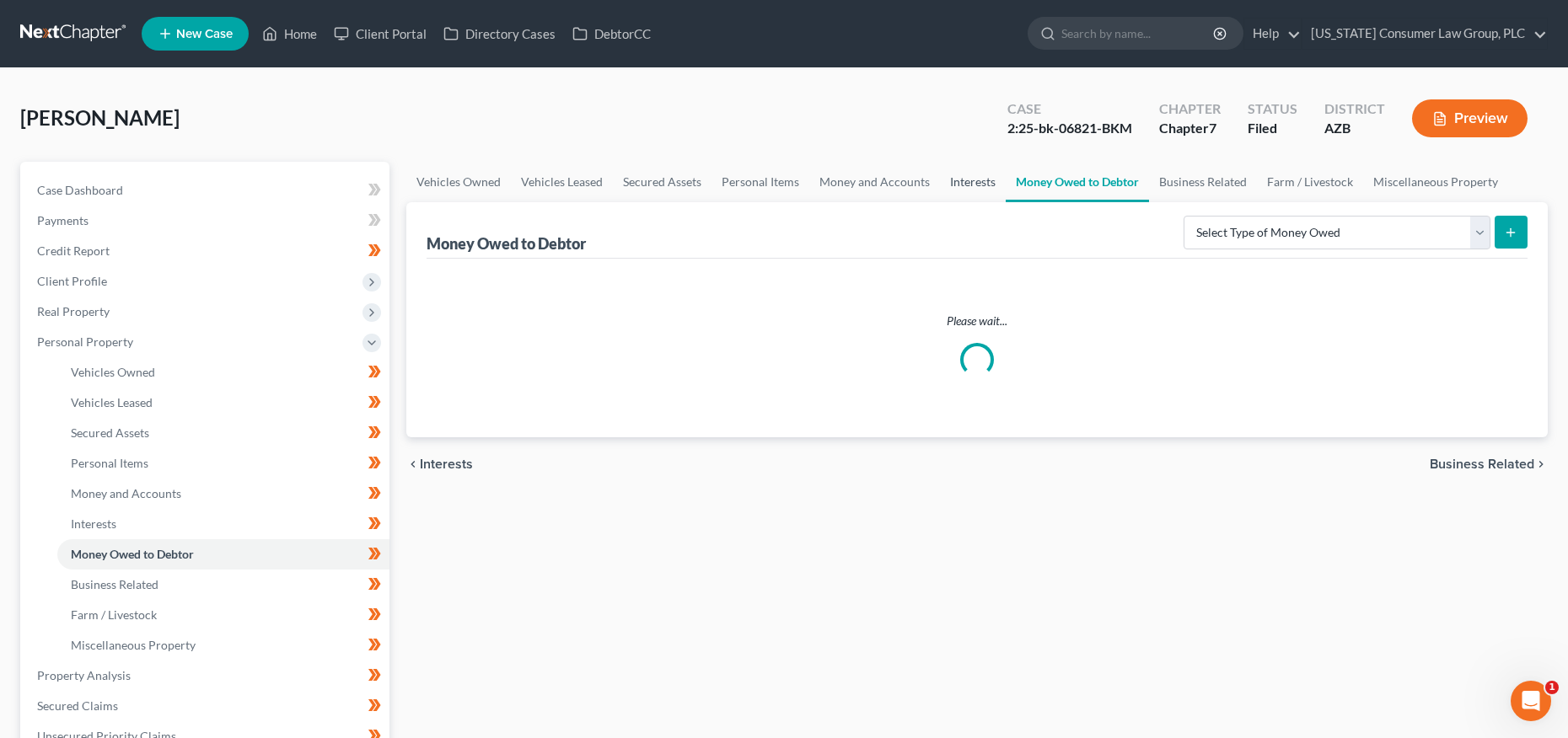
click at [971, 179] on link "Interests" at bounding box center [972, 182] width 66 height 41
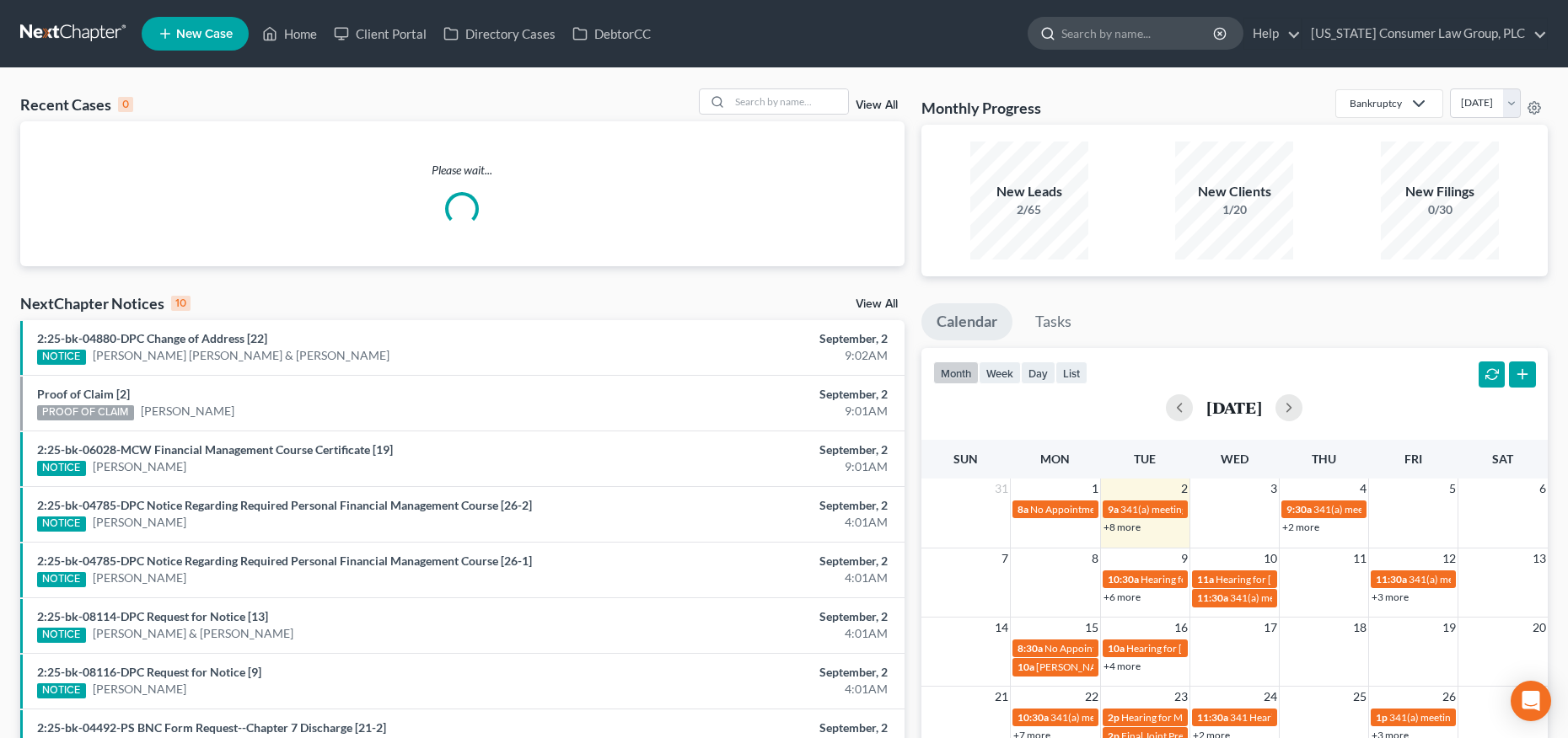
click at [1163, 35] on input "search" at bounding box center [1139, 33] width 154 height 31
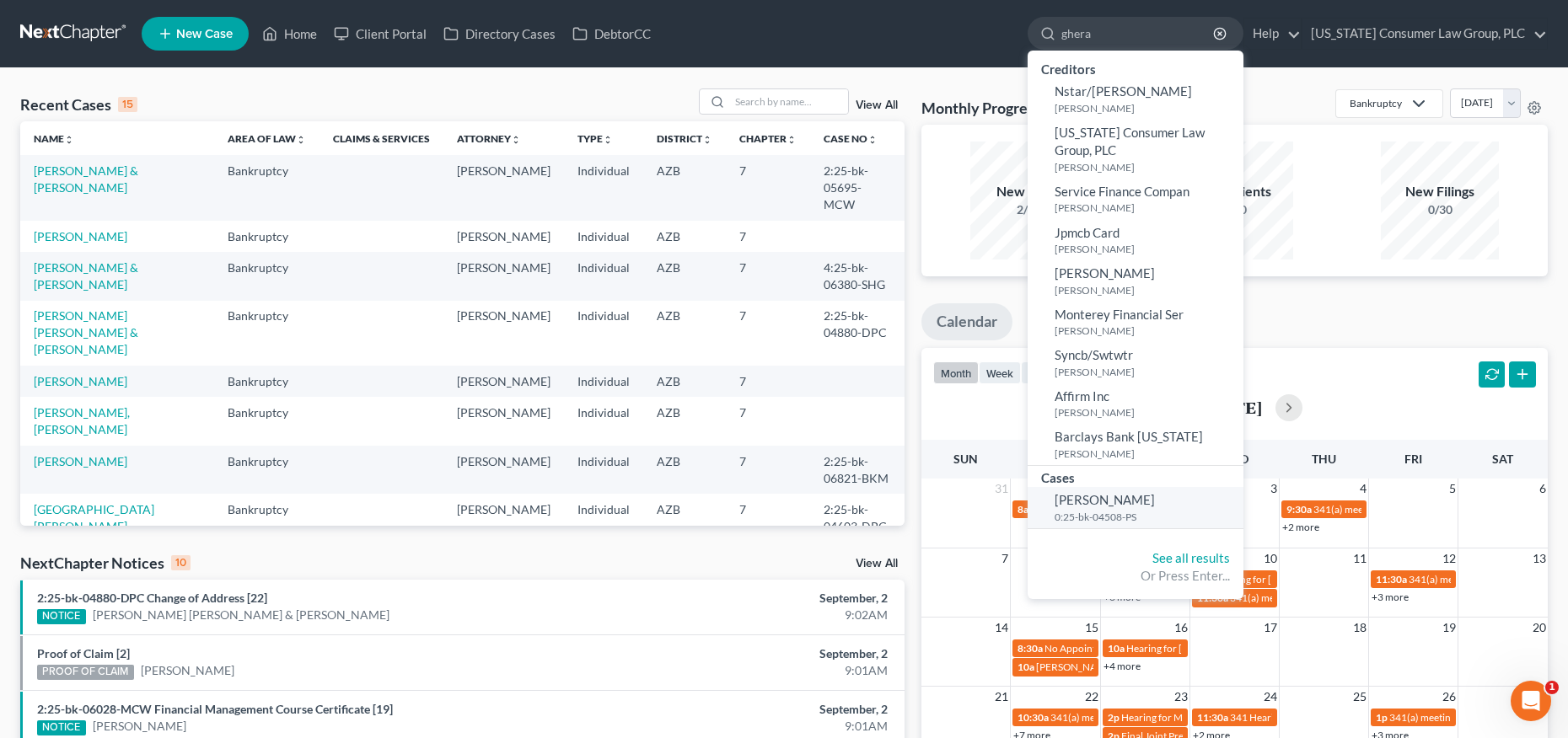
type input "ghera"
click at [1125, 504] on span "Ghera, Andrew" at bounding box center [1105, 500] width 100 height 15
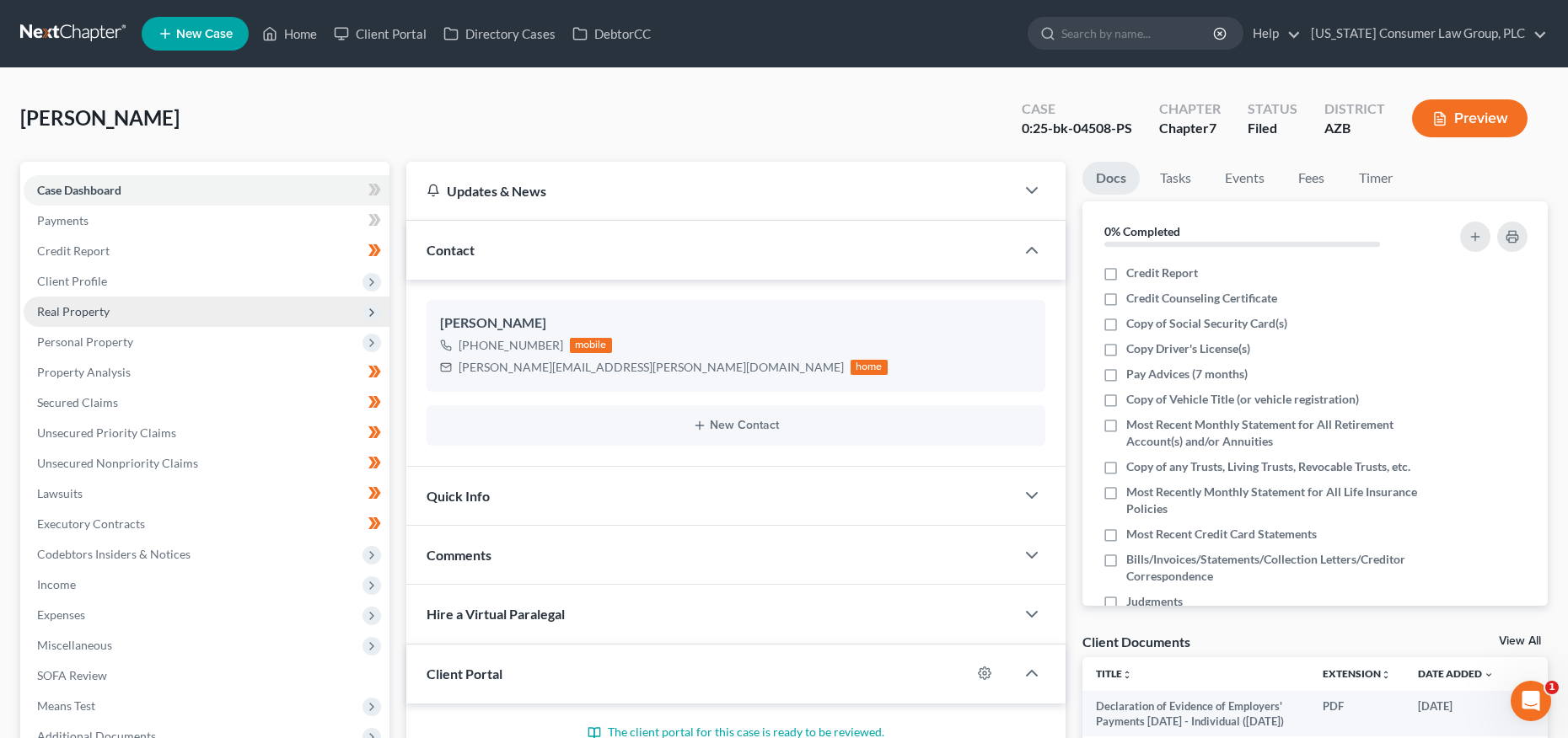
click at [88, 315] on span "Real Property" at bounding box center [73, 311] width 72 height 14
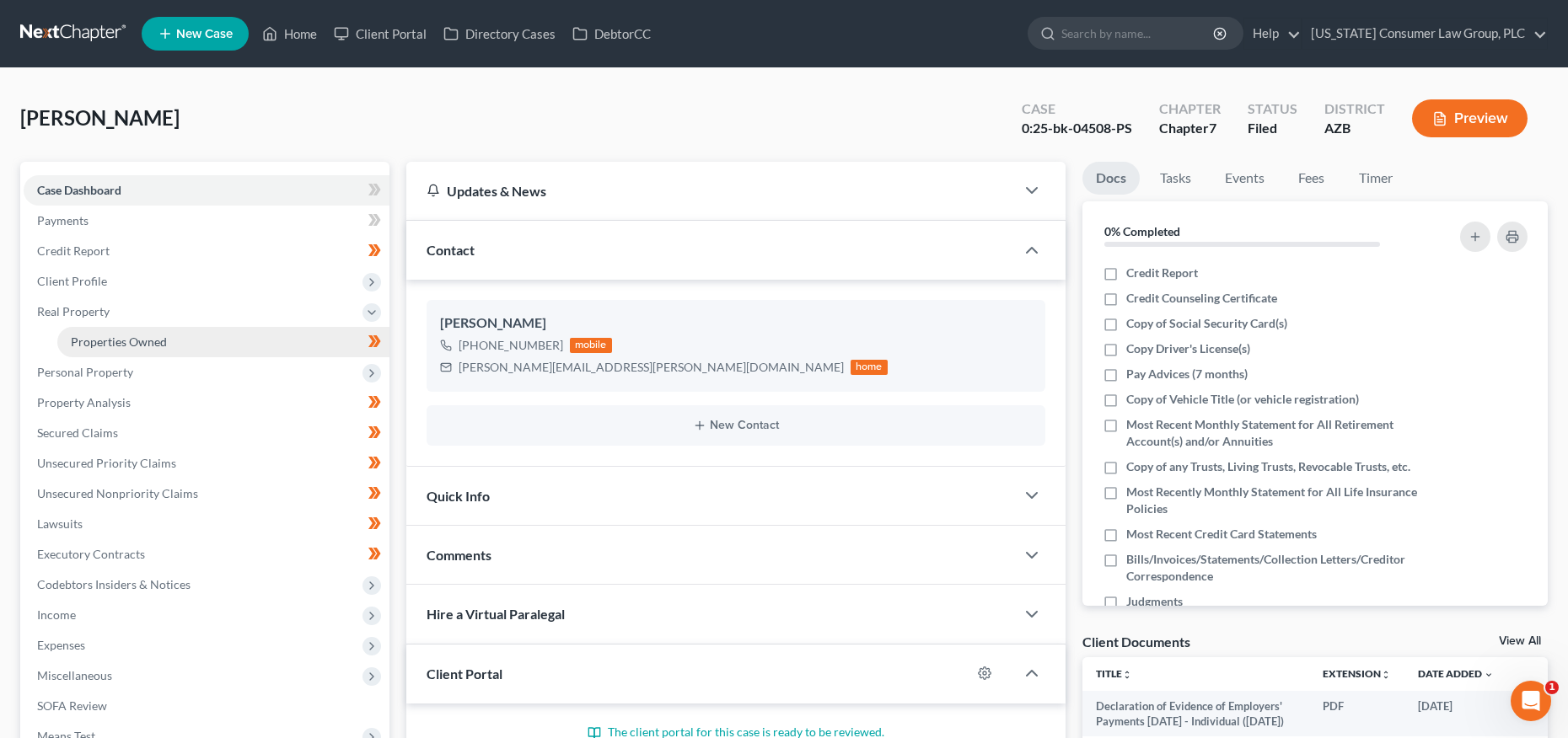
click at [89, 330] on link "Properties Owned" at bounding box center [223, 342] width 332 height 30
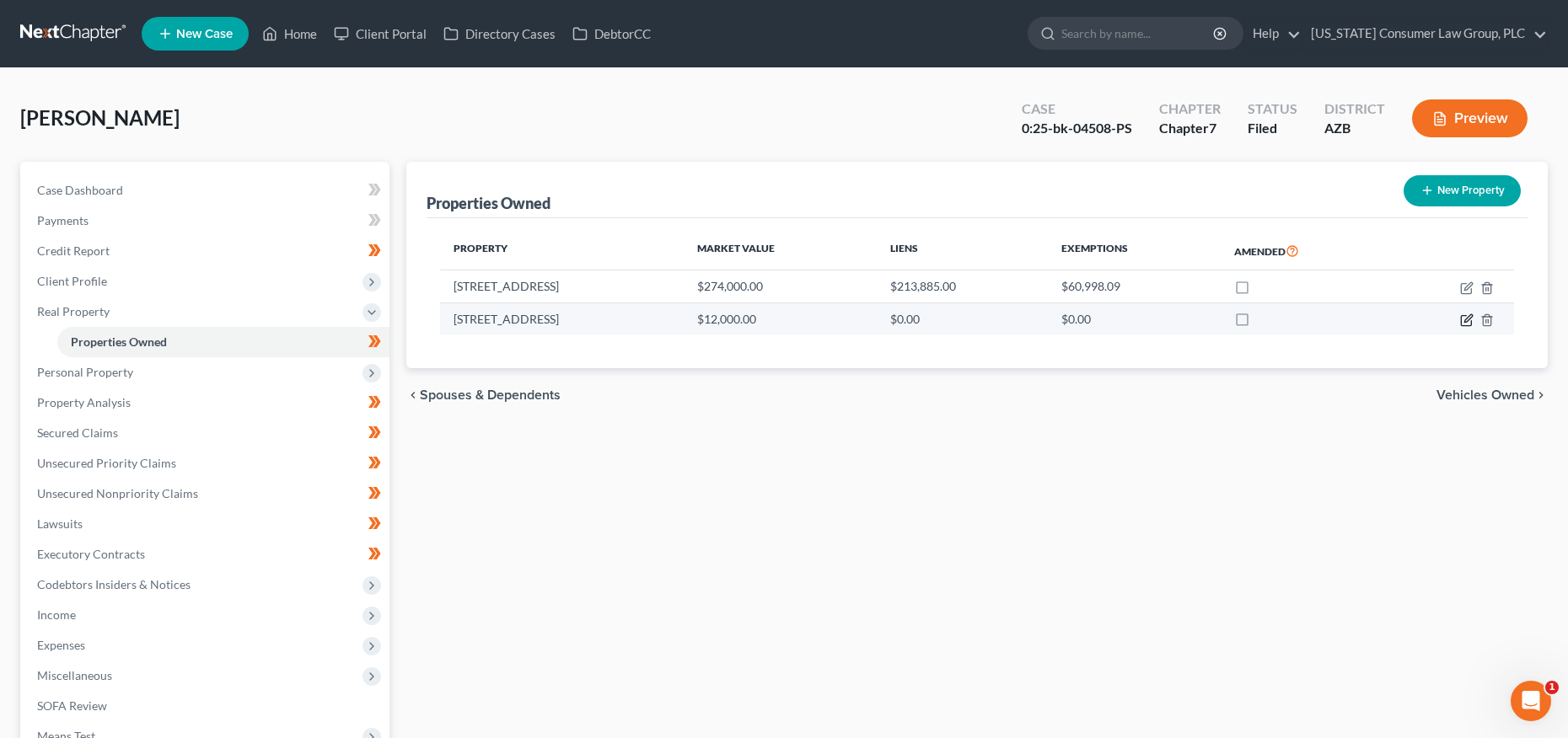
click at [1468, 322] on icon "button" at bounding box center [1467, 320] width 13 height 13
select select "3"
select select "0"
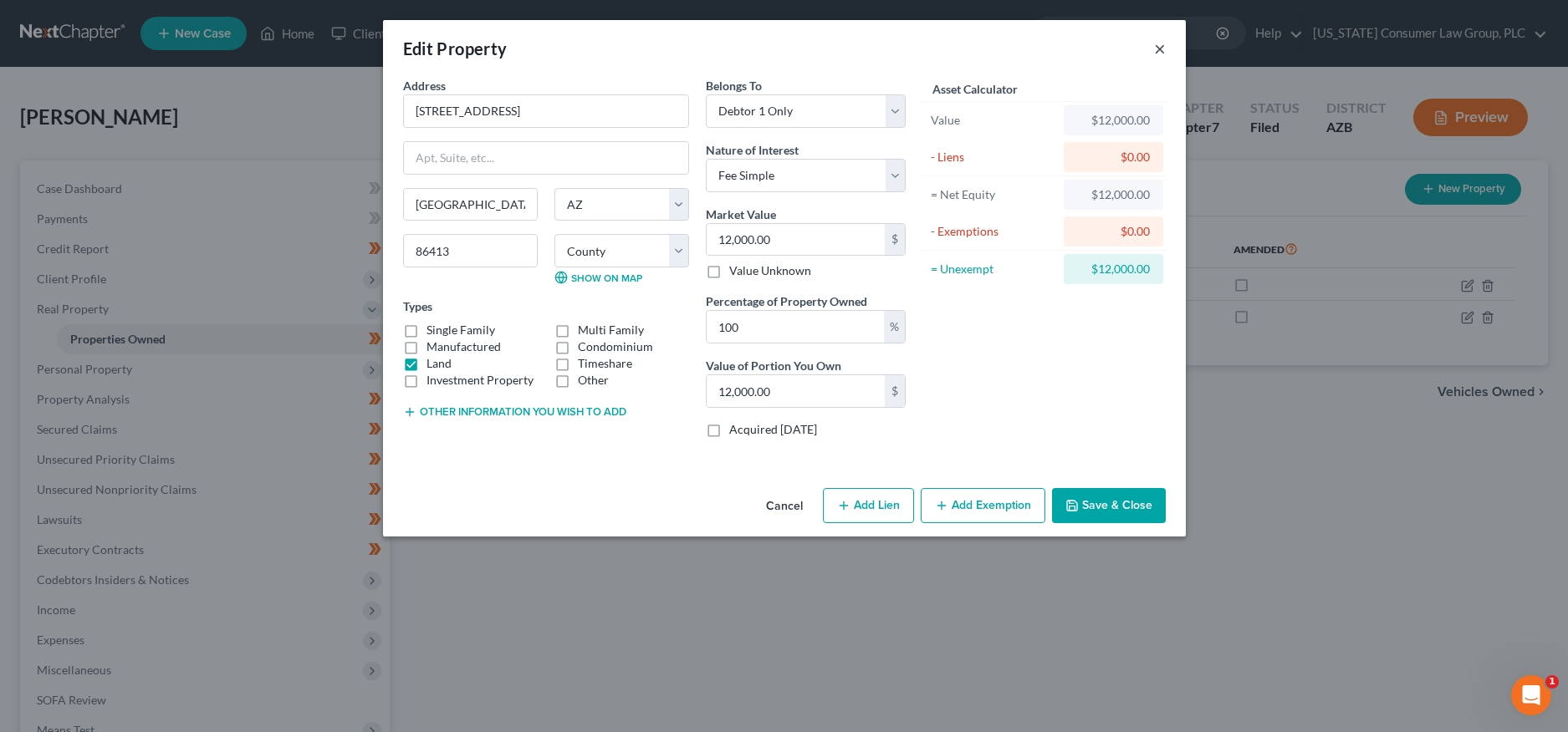
click at [1158, 45] on button "×" at bounding box center [1159, 48] width 11 height 20
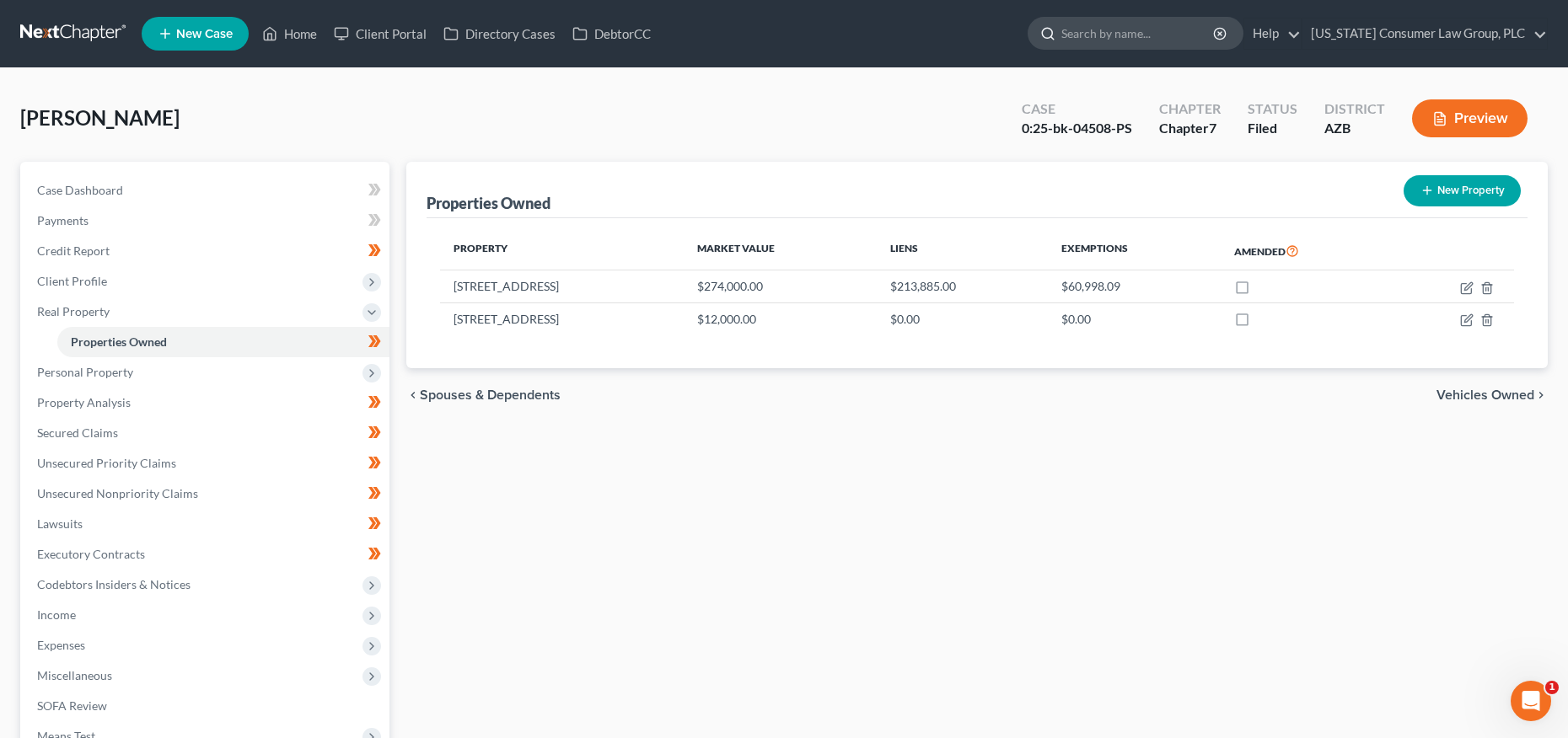
click at [1129, 42] on input "search" at bounding box center [1139, 33] width 154 height 31
type input "harris"
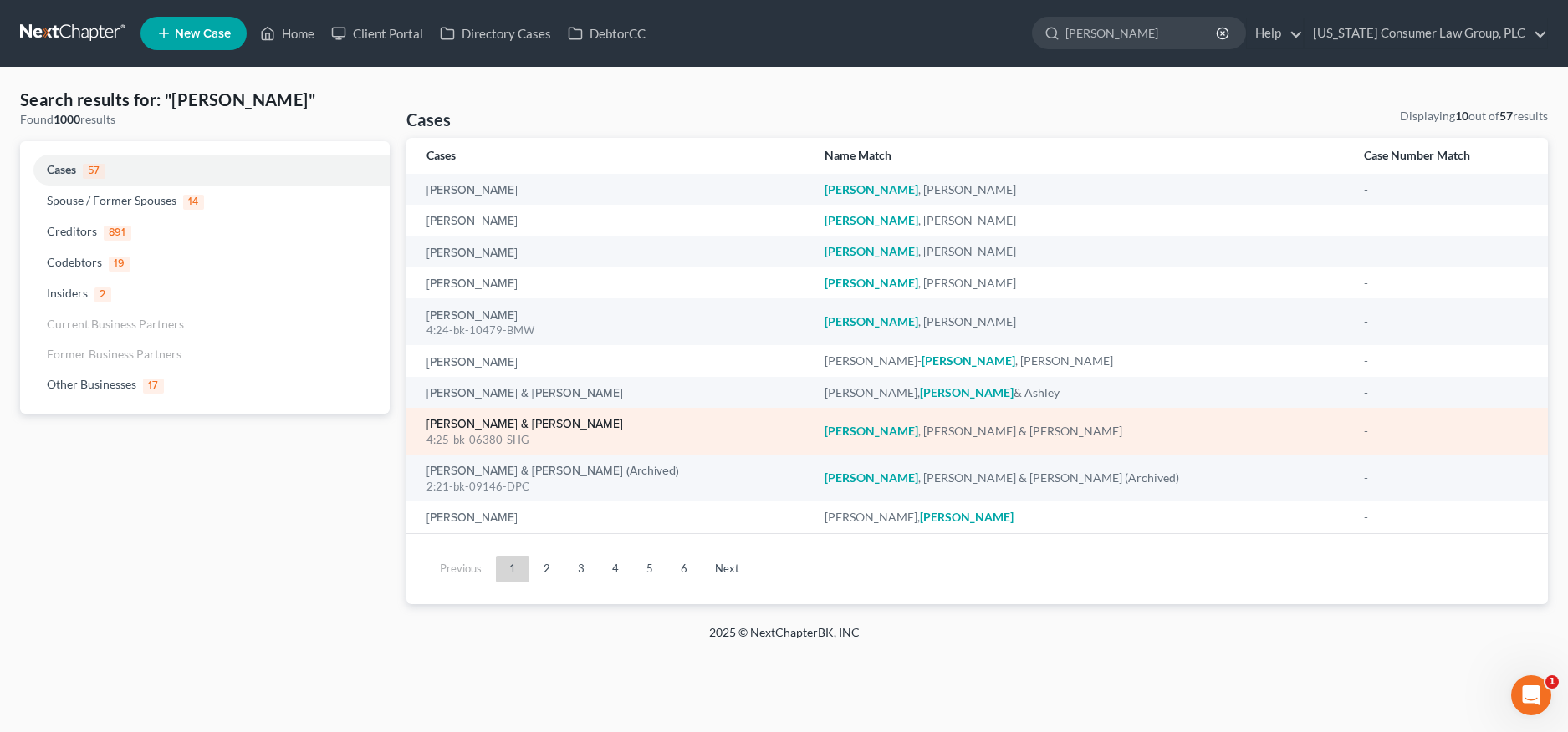
click at [492, 426] on link "Harris, Lakisha & Chadric" at bounding box center [525, 424] width 196 height 11
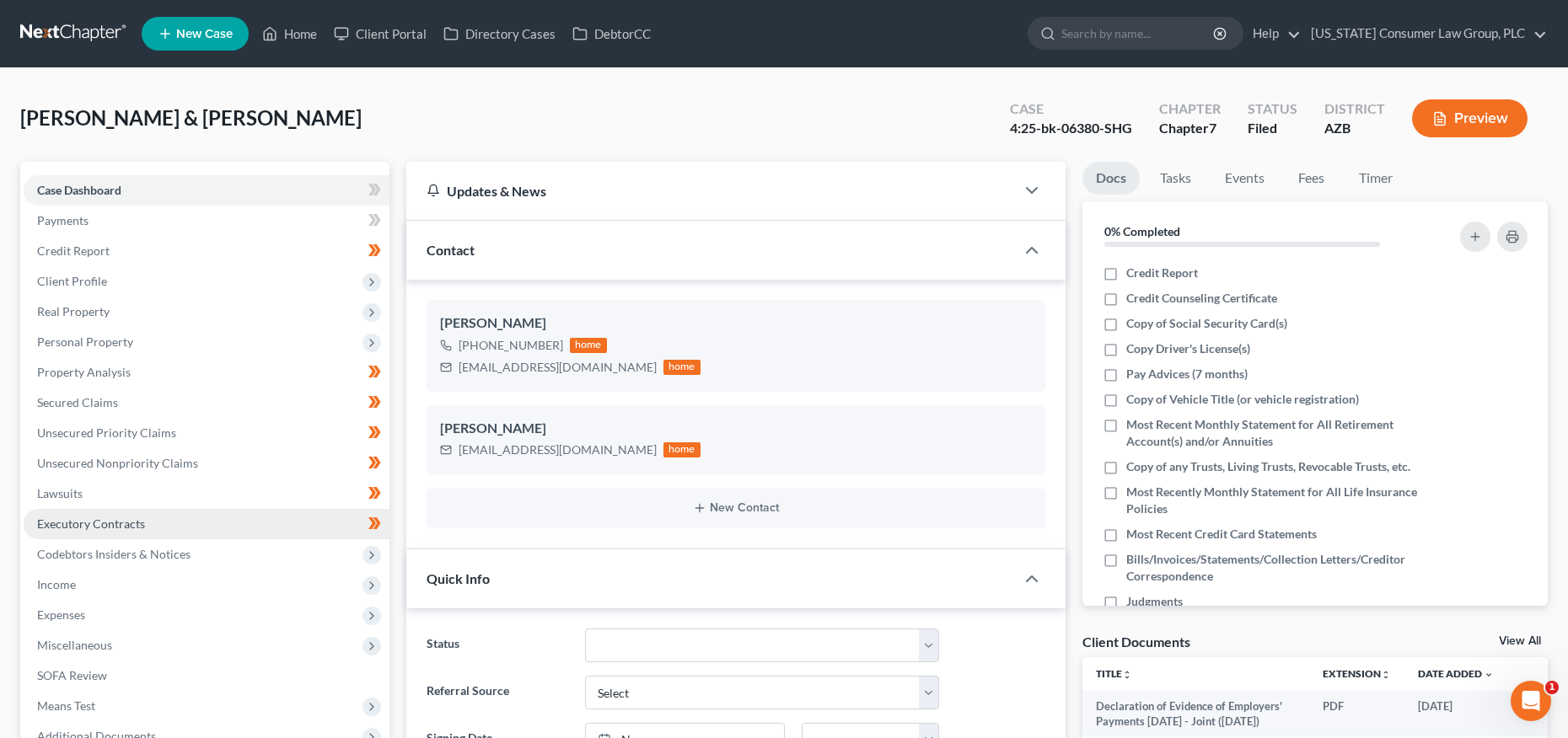
click at [70, 525] on span "Executory Contracts" at bounding box center [90, 523] width 108 height 14
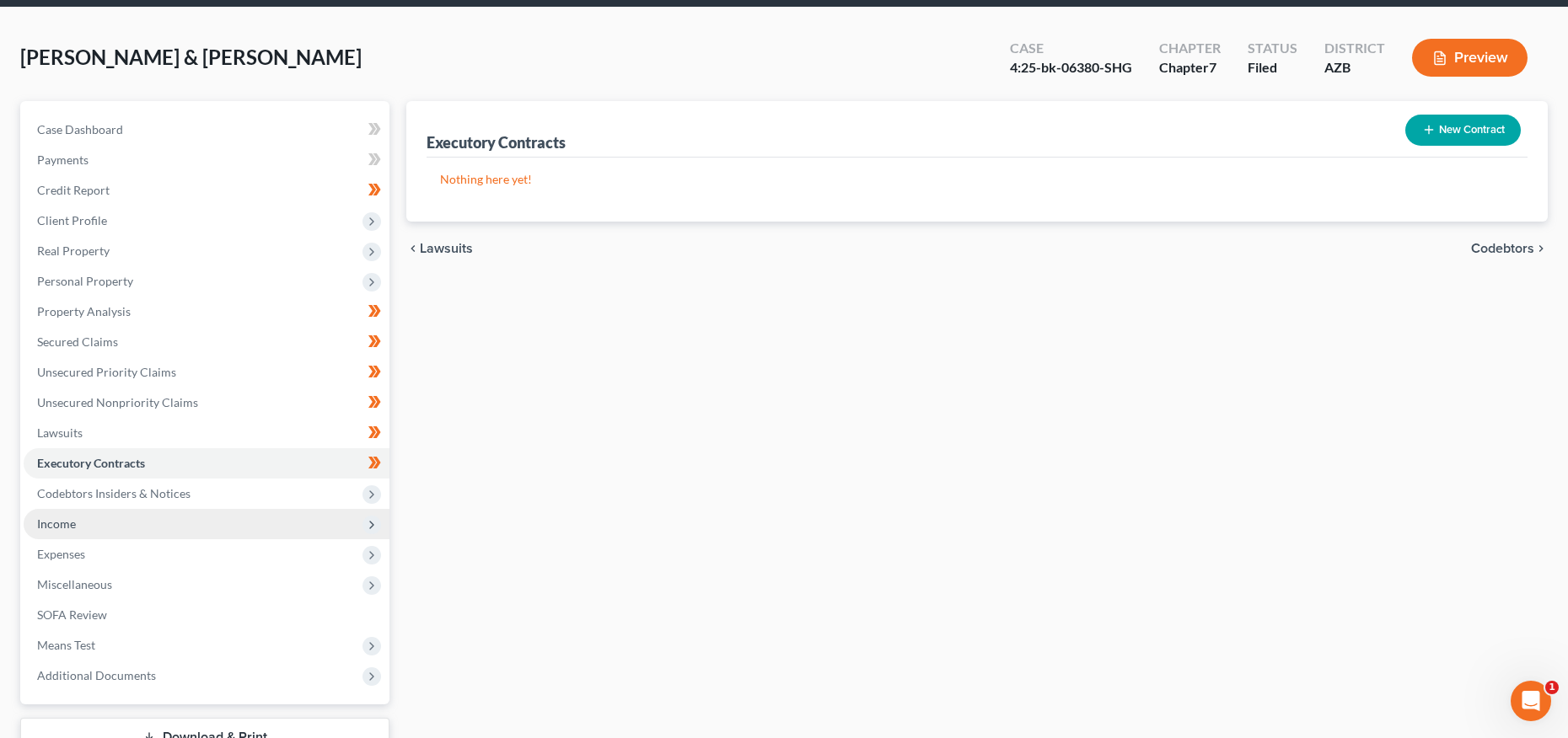
scroll to position [167, 0]
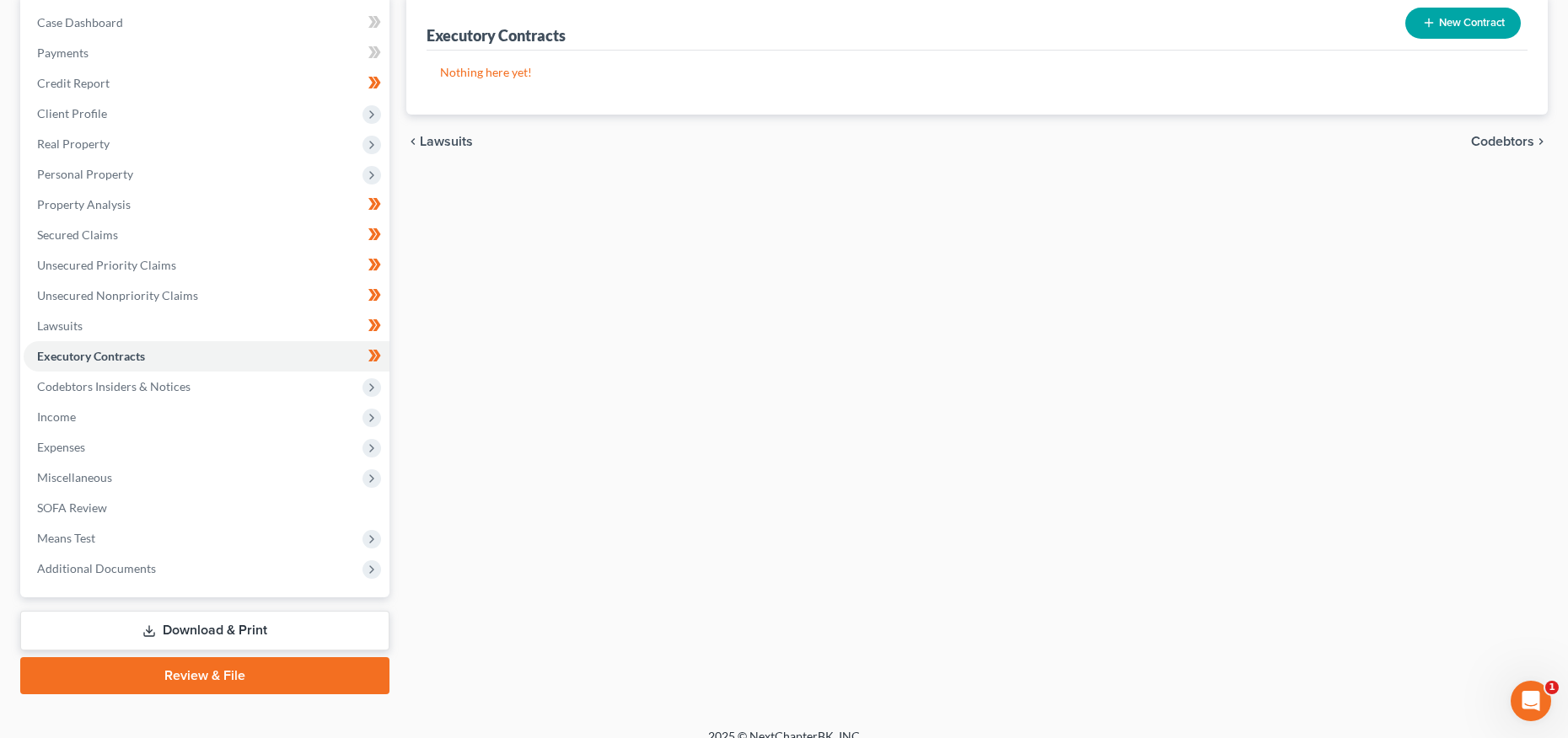
drag, startPoint x: 70, startPoint y: 539, endPoint x: 77, endPoint y: 556, distance: 18.4
click at [70, 540] on span "Means Test" at bounding box center [66, 537] width 58 height 14
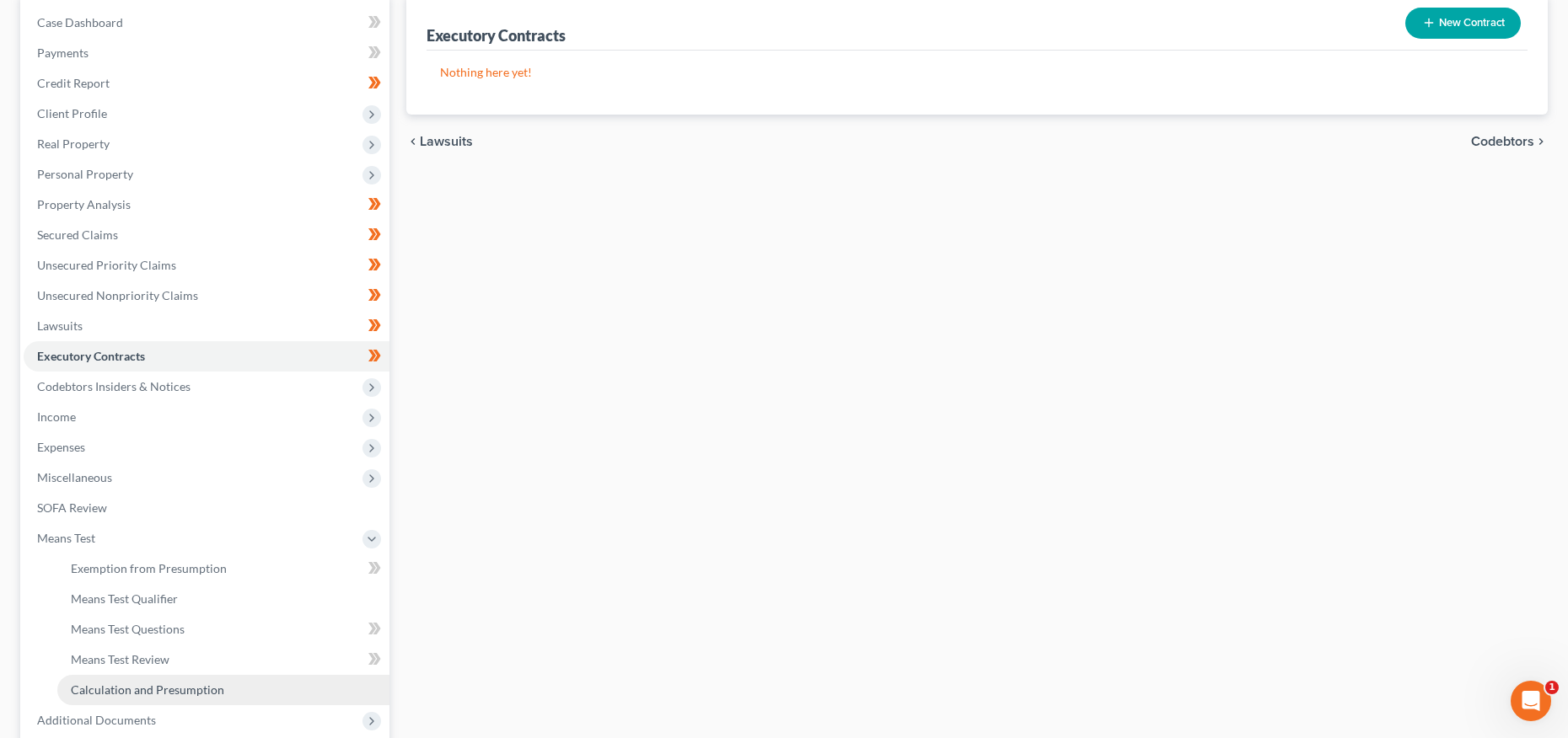
click at [127, 685] on span "Calculation and Presumption" at bounding box center [147, 689] width 153 height 14
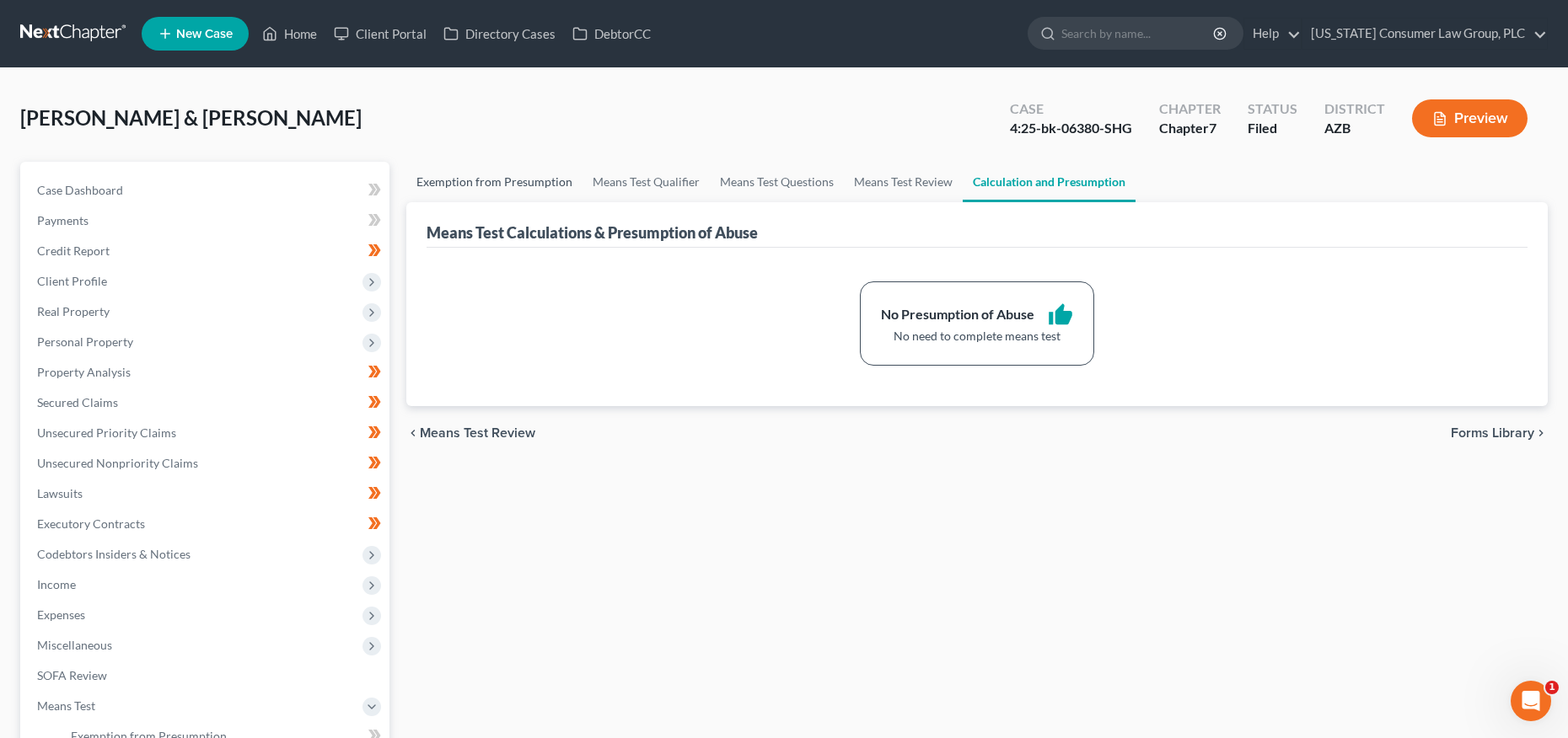
click at [490, 180] on link "Exemption from Presumption" at bounding box center [494, 182] width 176 height 41
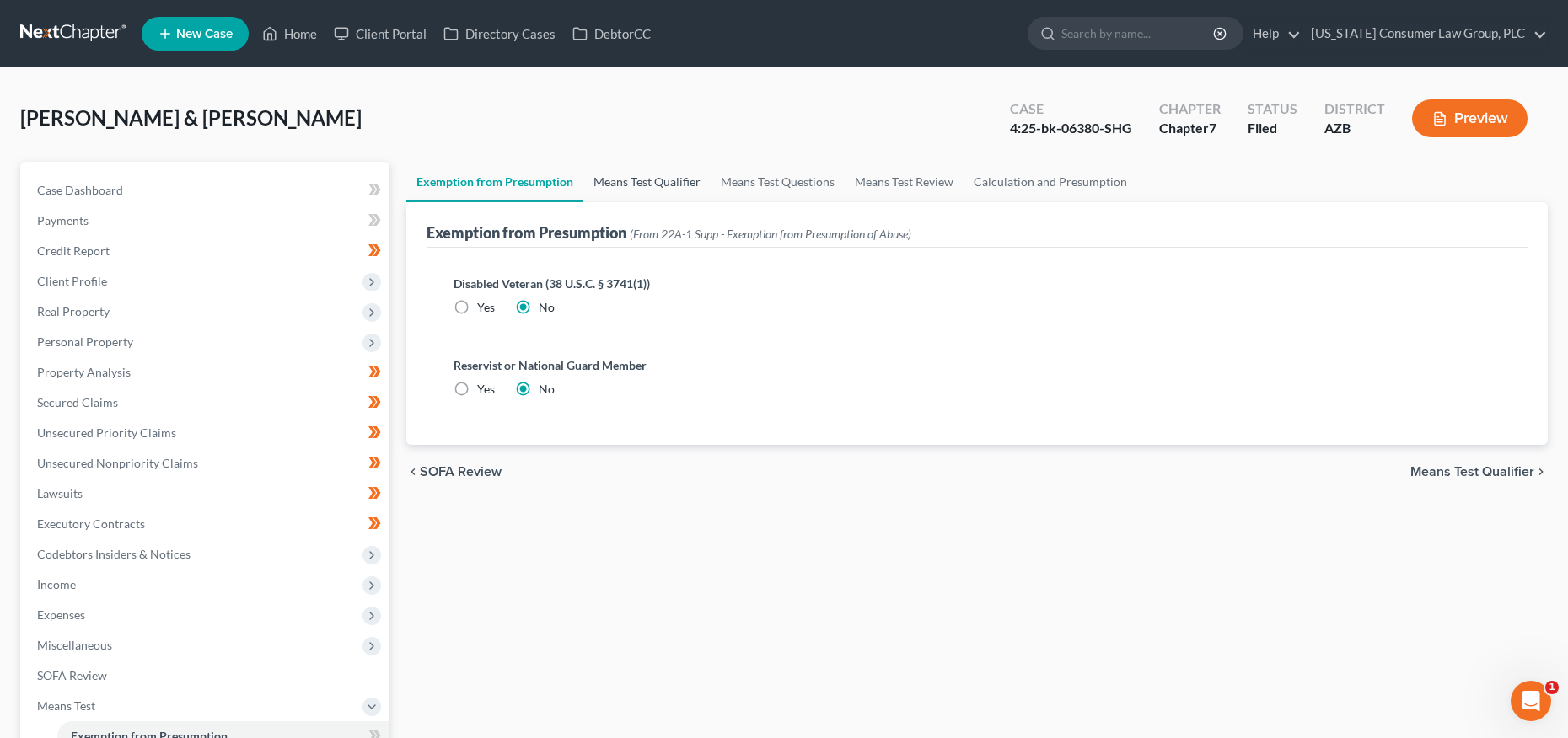
click at [599, 173] on link "Means Test Qualifier" at bounding box center [647, 182] width 127 height 41
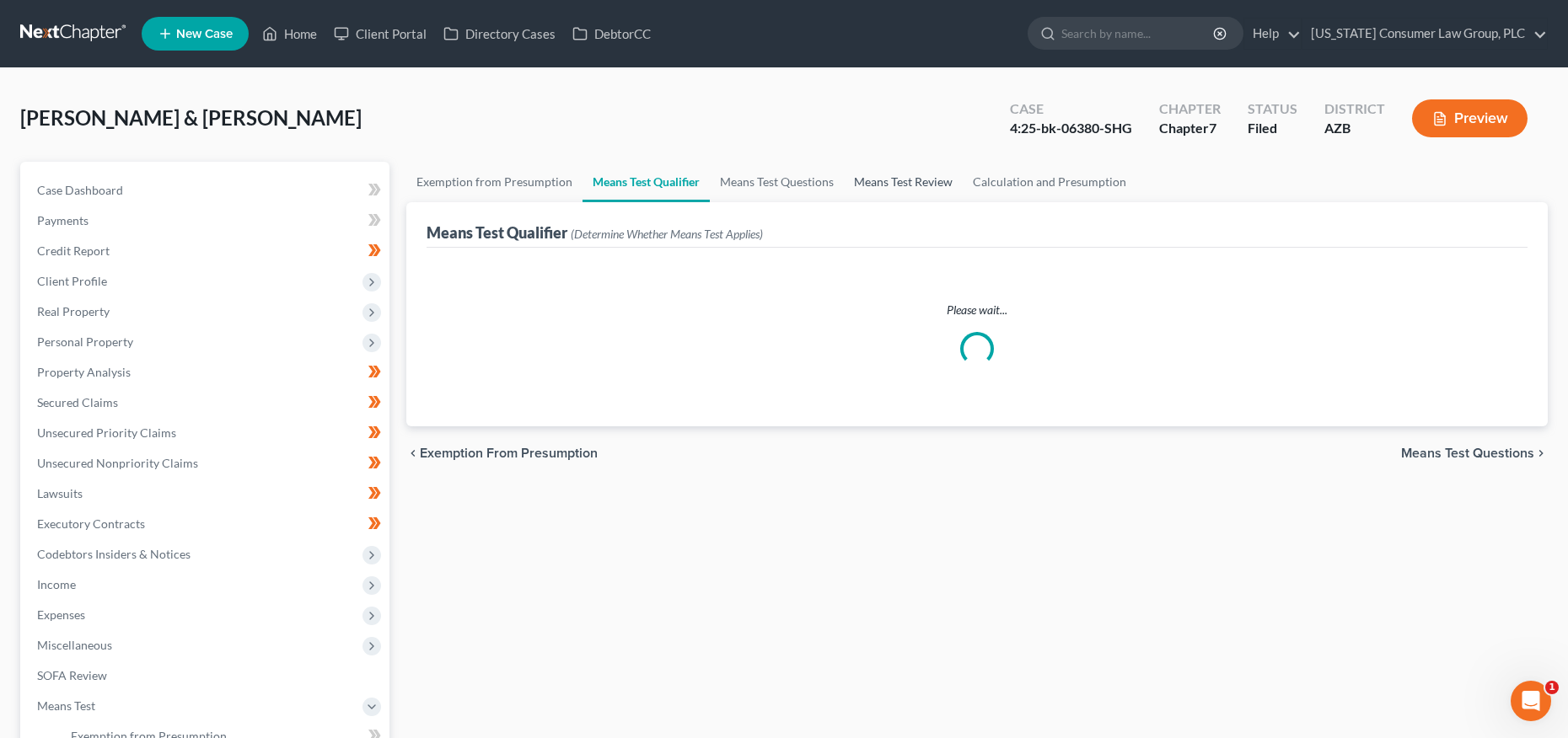
click at [899, 174] on link "Means Test Review" at bounding box center [903, 182] width 119 height 41
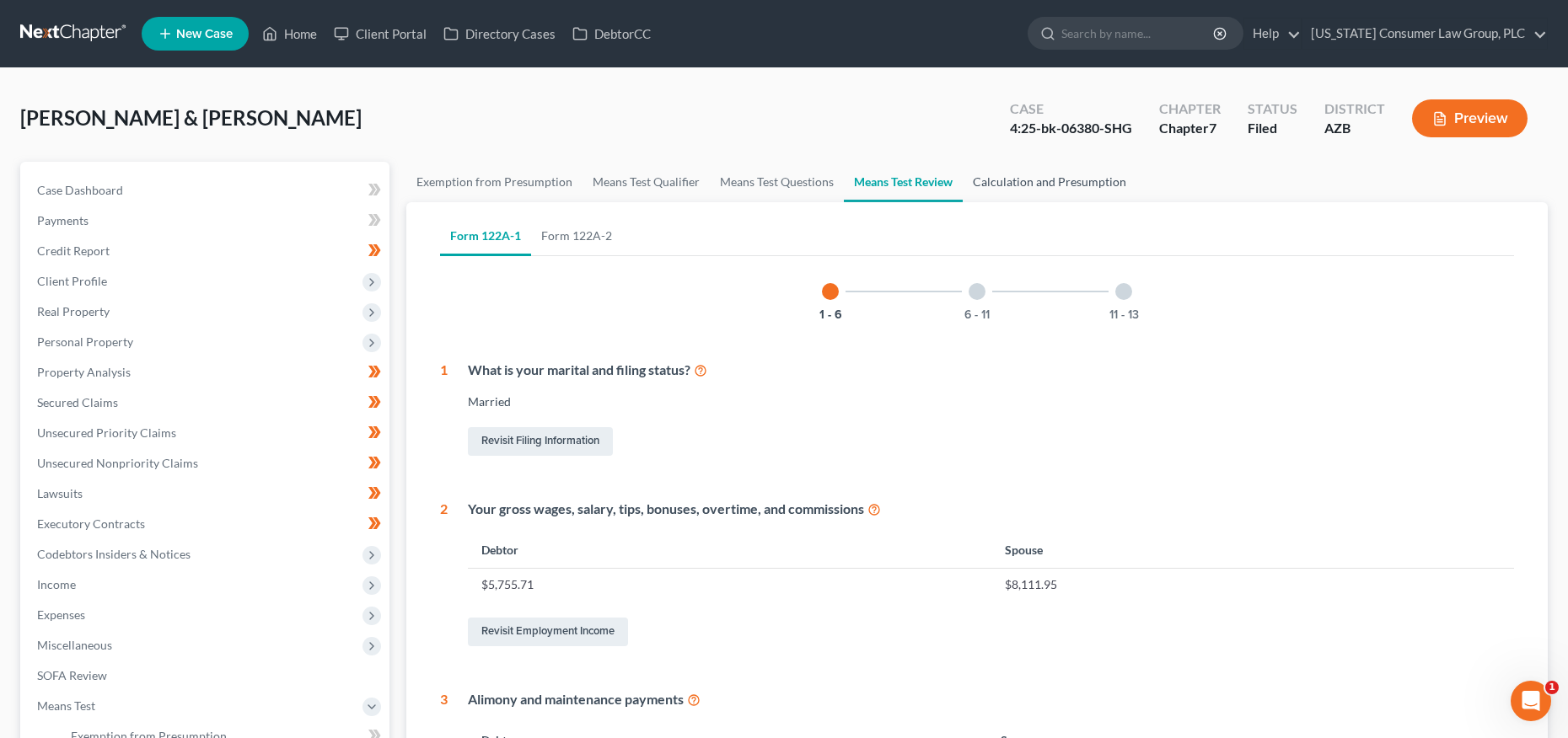
click at [1062, 179] on link "Calculation and Presumption" at bounding box center [1049, 182] width 174 height 41
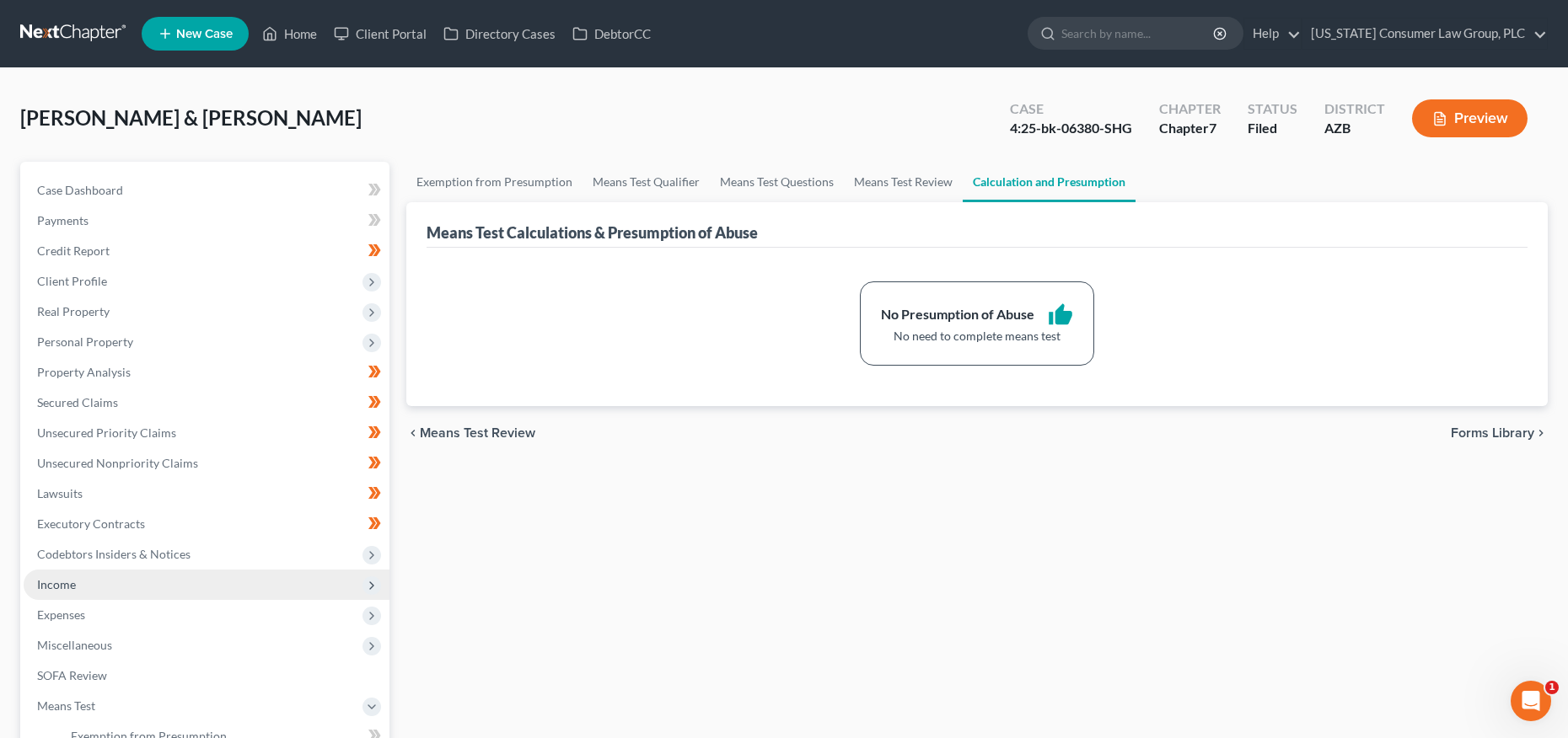
click at [87, 589] on span "Income" at bounding box center [206, 585] width 366 height 30
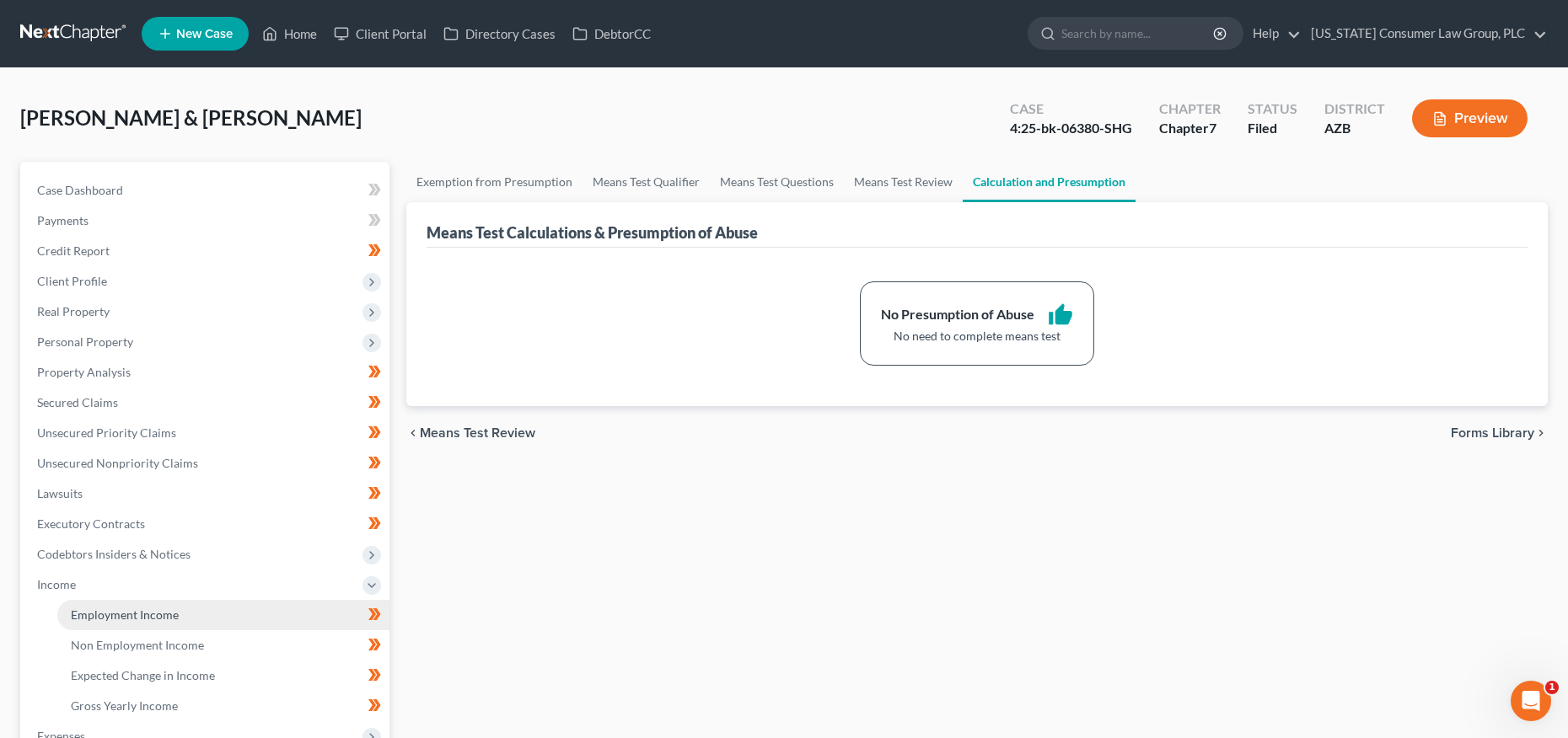
click at [90, 609] on span "Employment Income" at bounding box center [124, 614] width 108 height 14
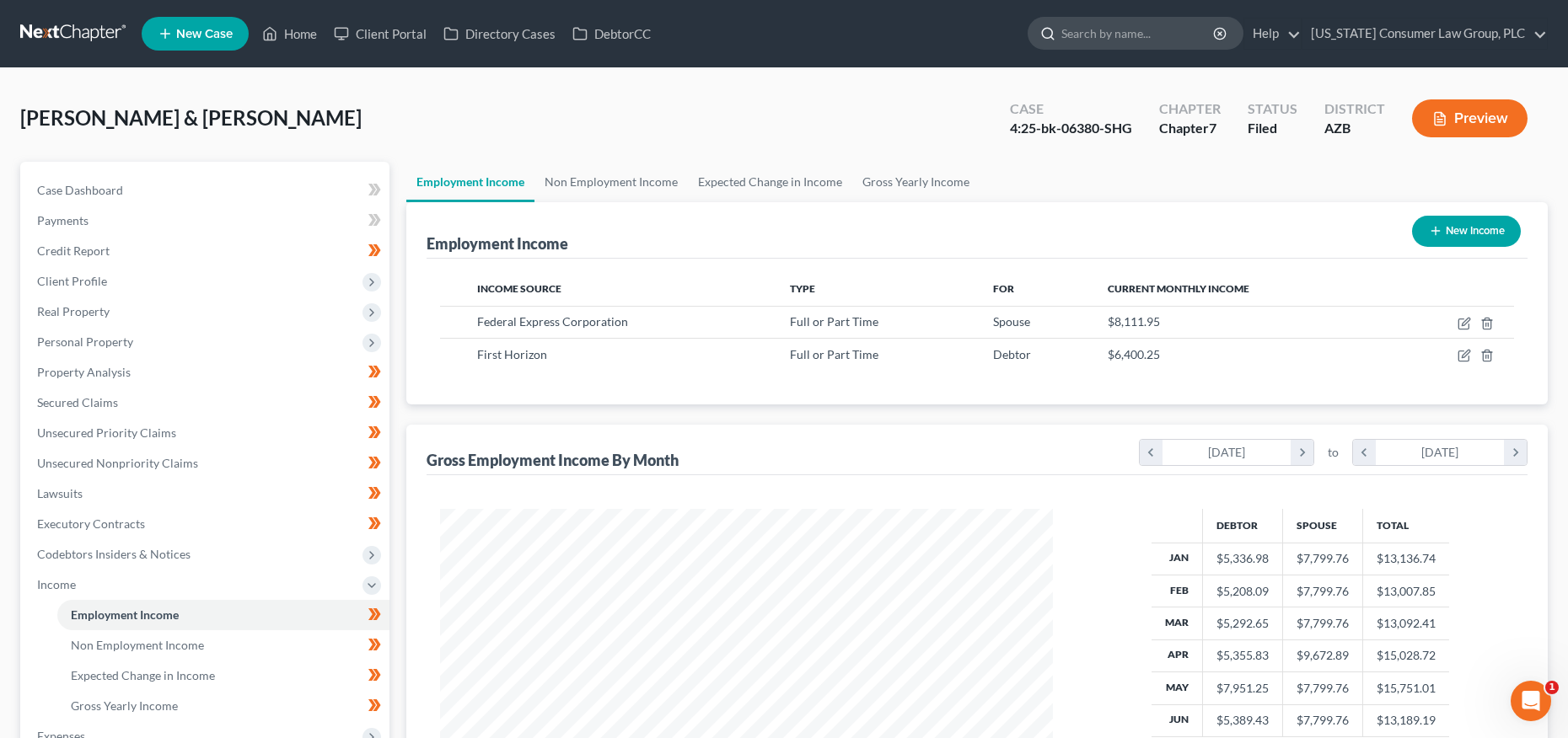
click at [1166, 35] on input "search" at bounding box center [1139, 33] width 154 height 31
type input "wright"
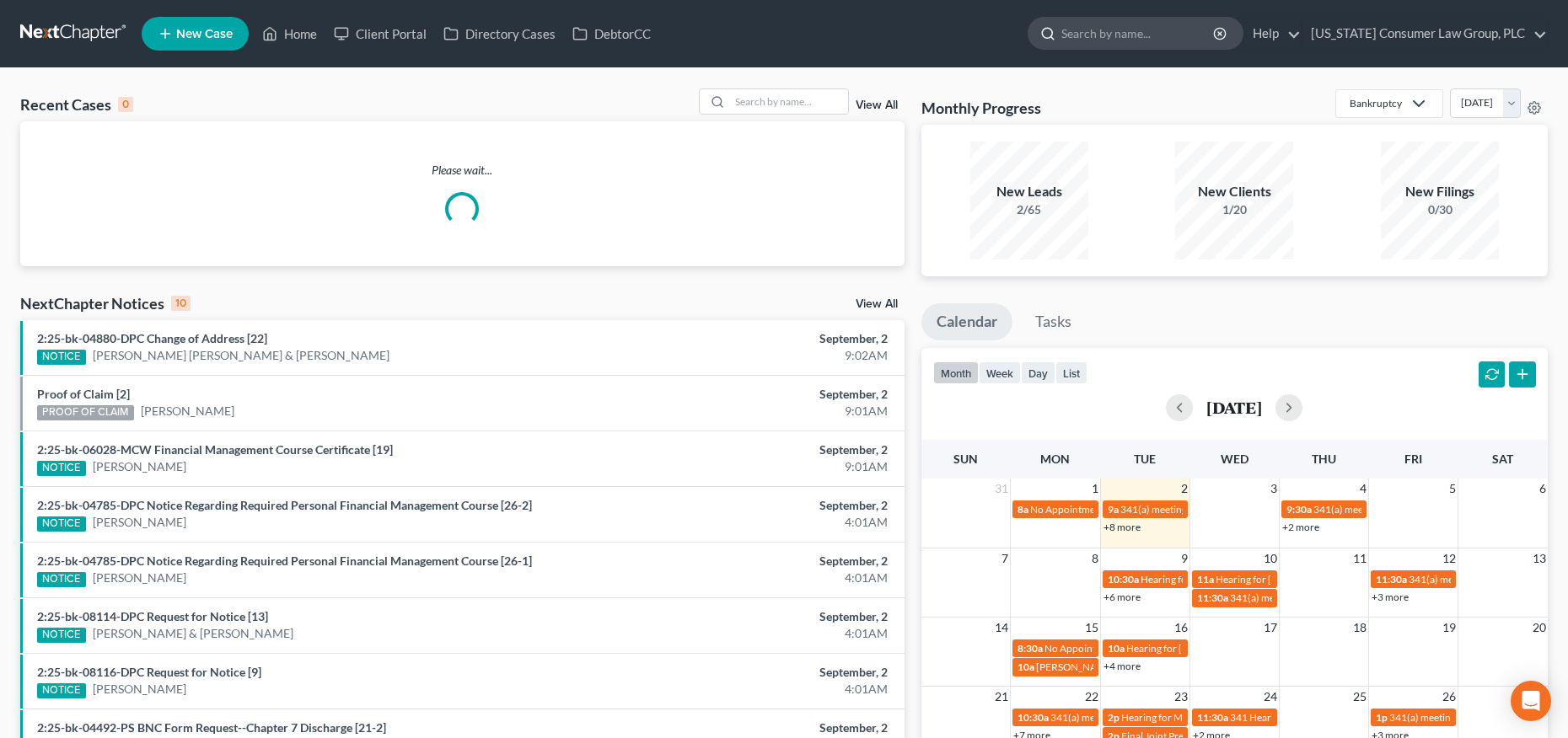
click at [1165, 35] on input "search" at bounding box center [1139, 33] width 154 height 31
type input "eager"
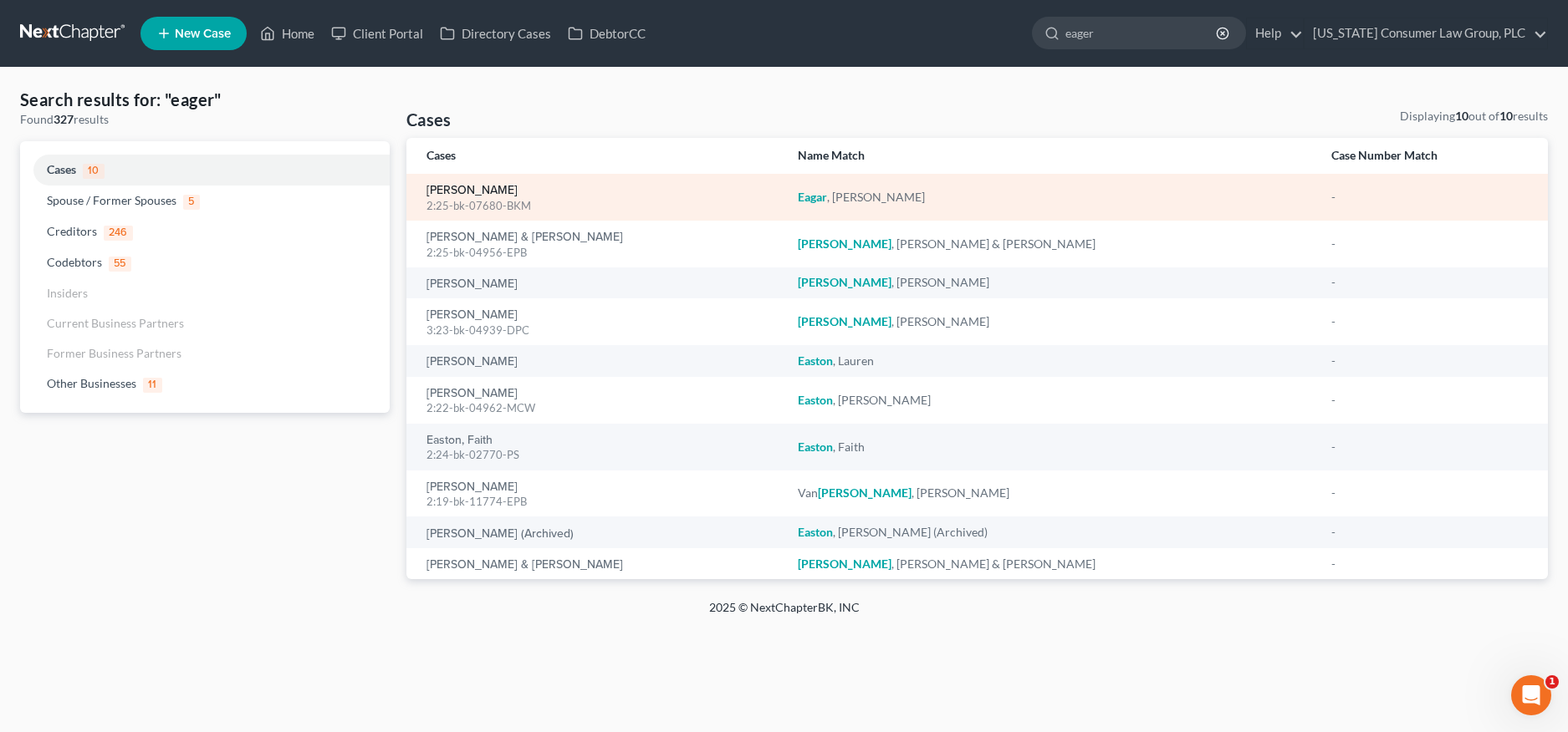
click at [489, 191] on link "[PERSON_NAME]" at bounding box center [472, 191] width 92 height 11
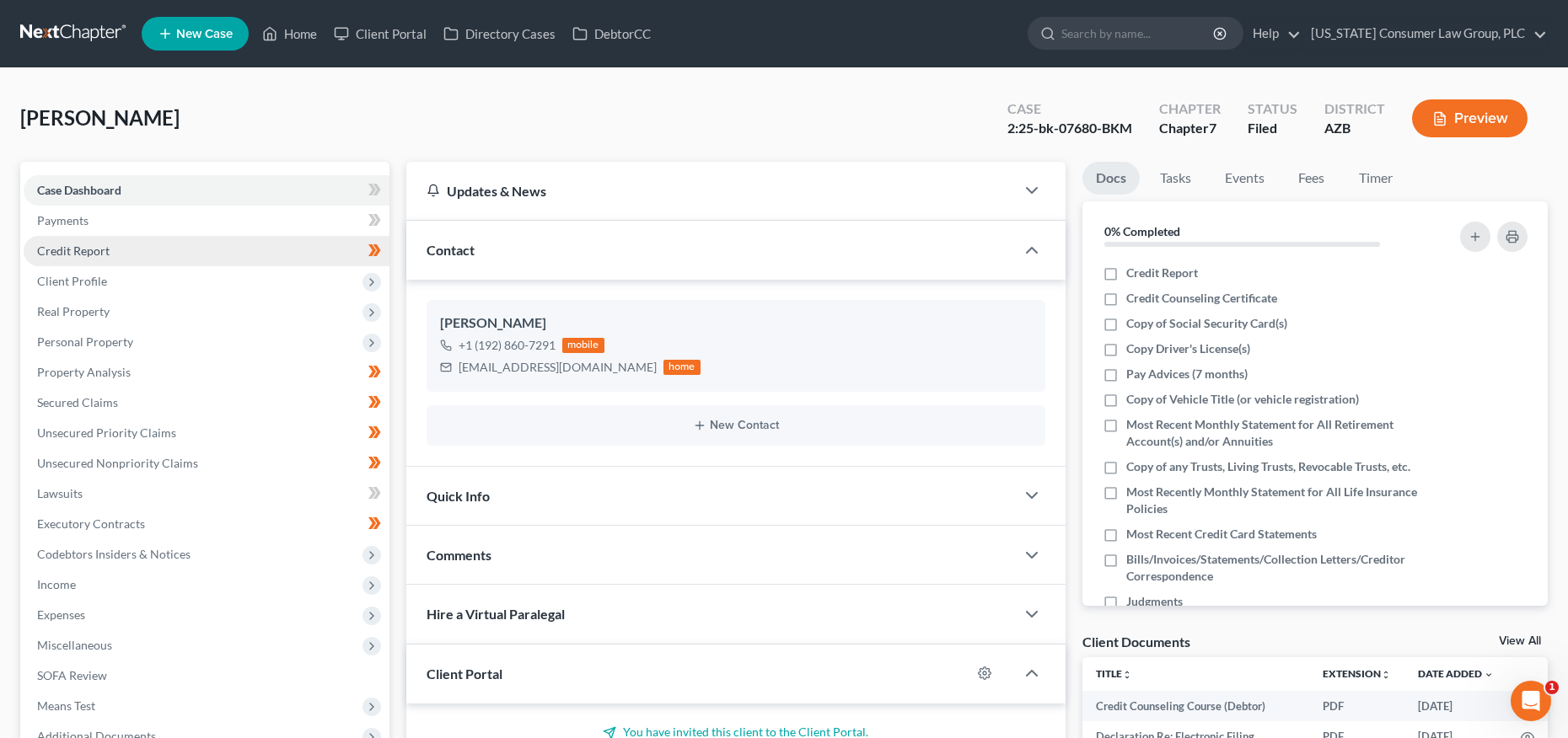
click at [89, 246] on span "Credit Report" at bounding box center [73, 250] width 72 height 14
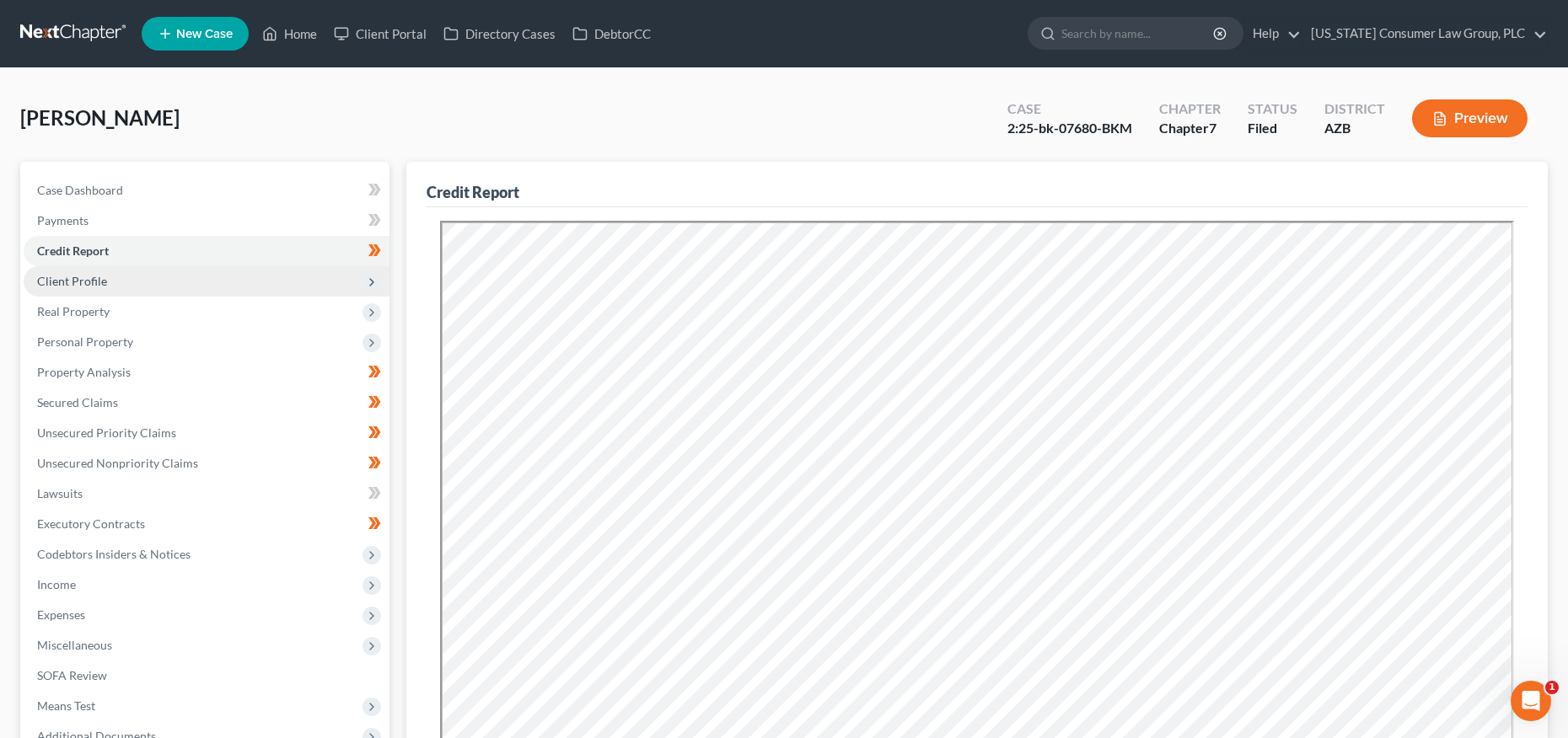
click at [103, 287] on span "Client Profile" at bounding box center [206, 282] width 366 height 30
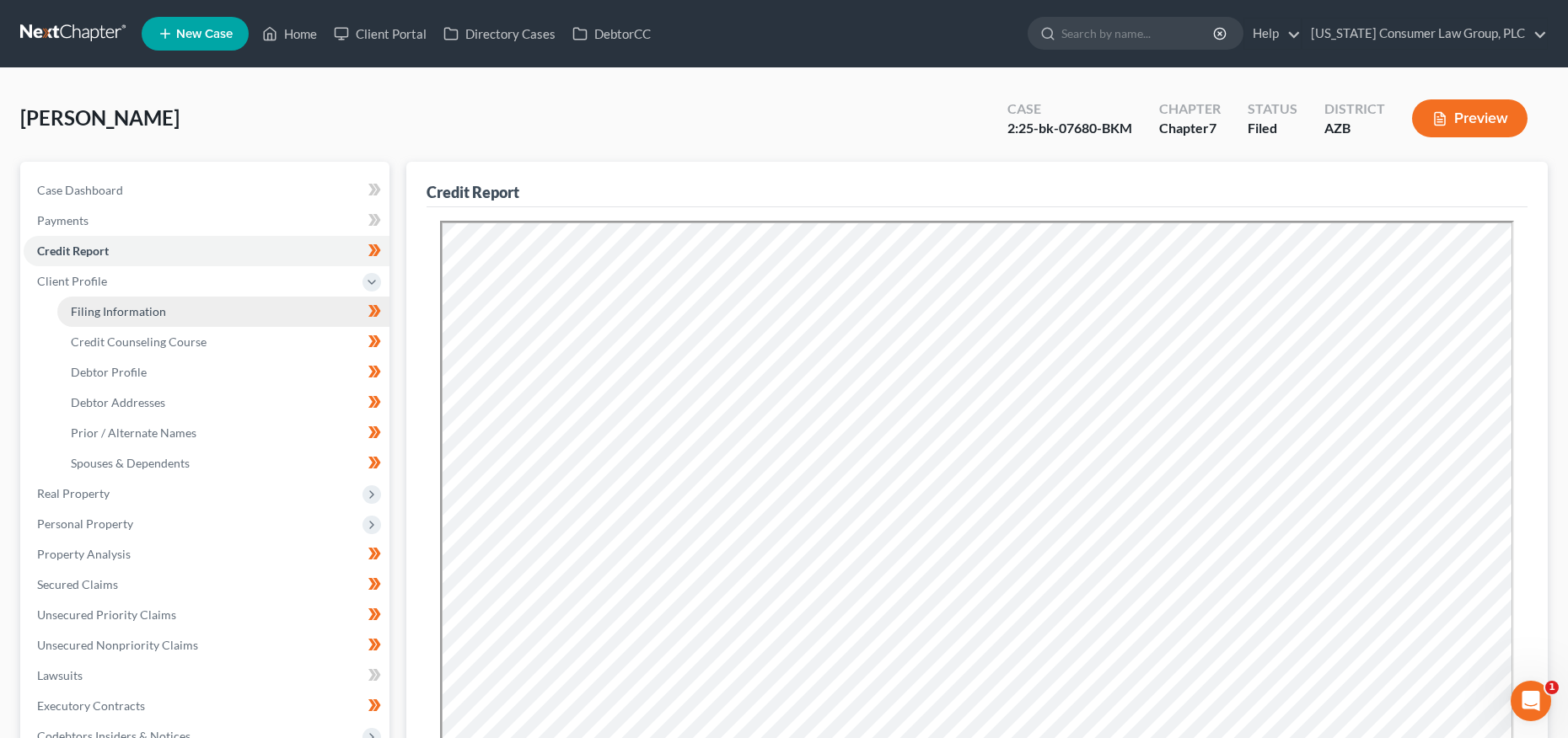
click at [108, 304] on span "Filing Information" at bounding box center [118, 311] width 95 height 14
select select "1"
select select "0"
select select "3"
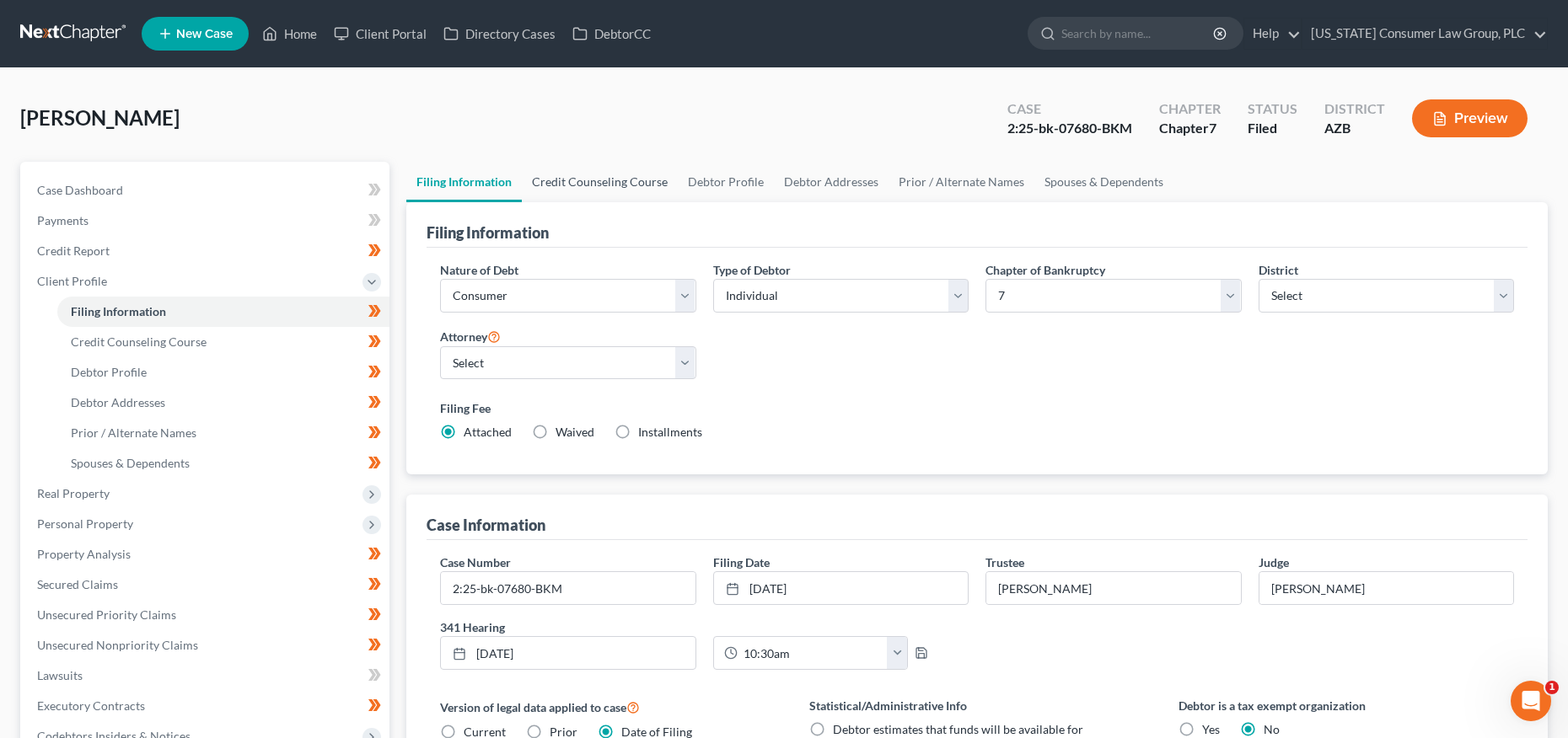
drag, startPoint x: 555, startPoint y: 180, endPoint x: 601, endPoint y: 187, distance: 46.5
click at [555, 180] on link "Credit Counseling Course" at bounding box center [600, 182] width 156 height 41
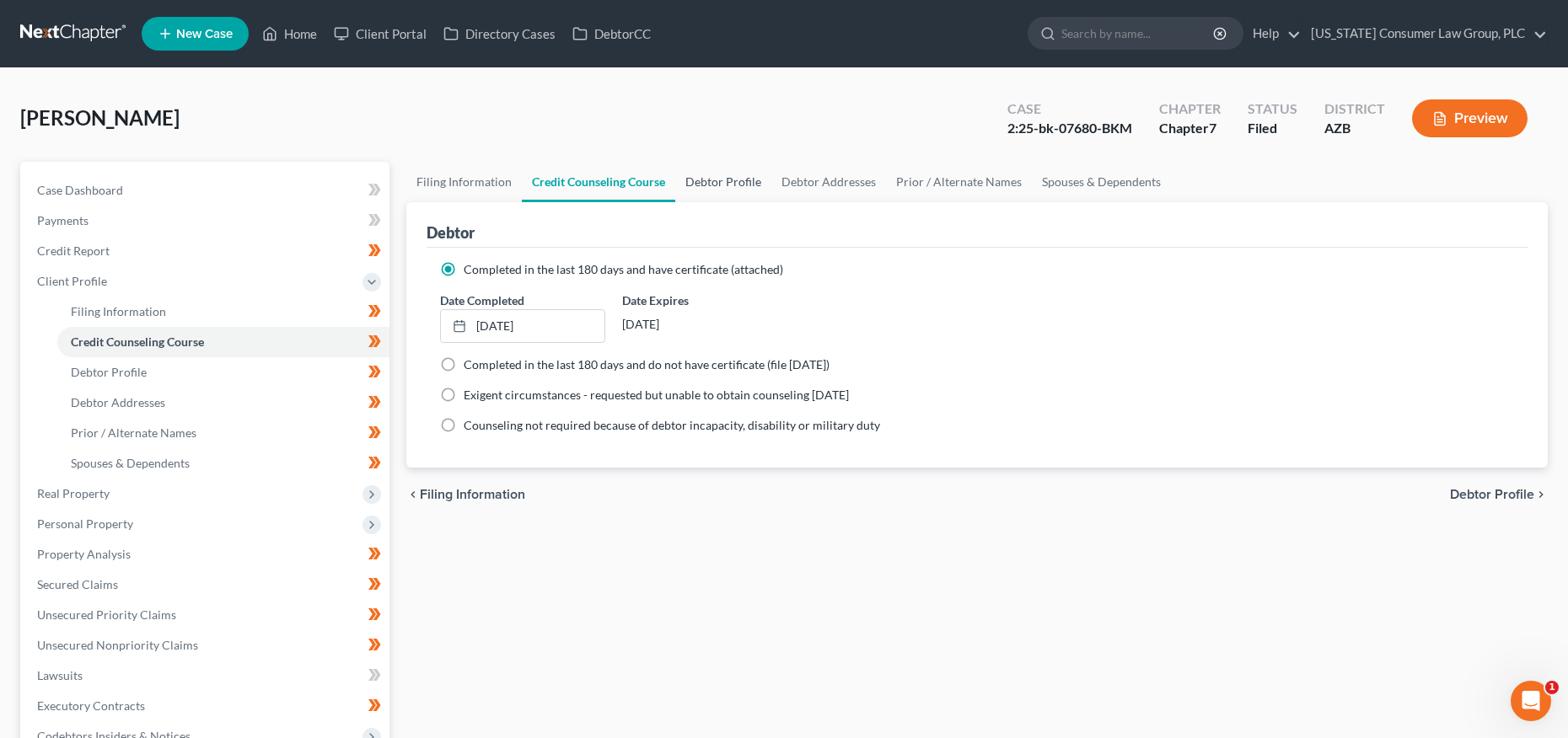
click at [700, 191] on link "Debtor Profile" at bounding box center [723, 182] width 96 height 41
select select "0"
select select "3"
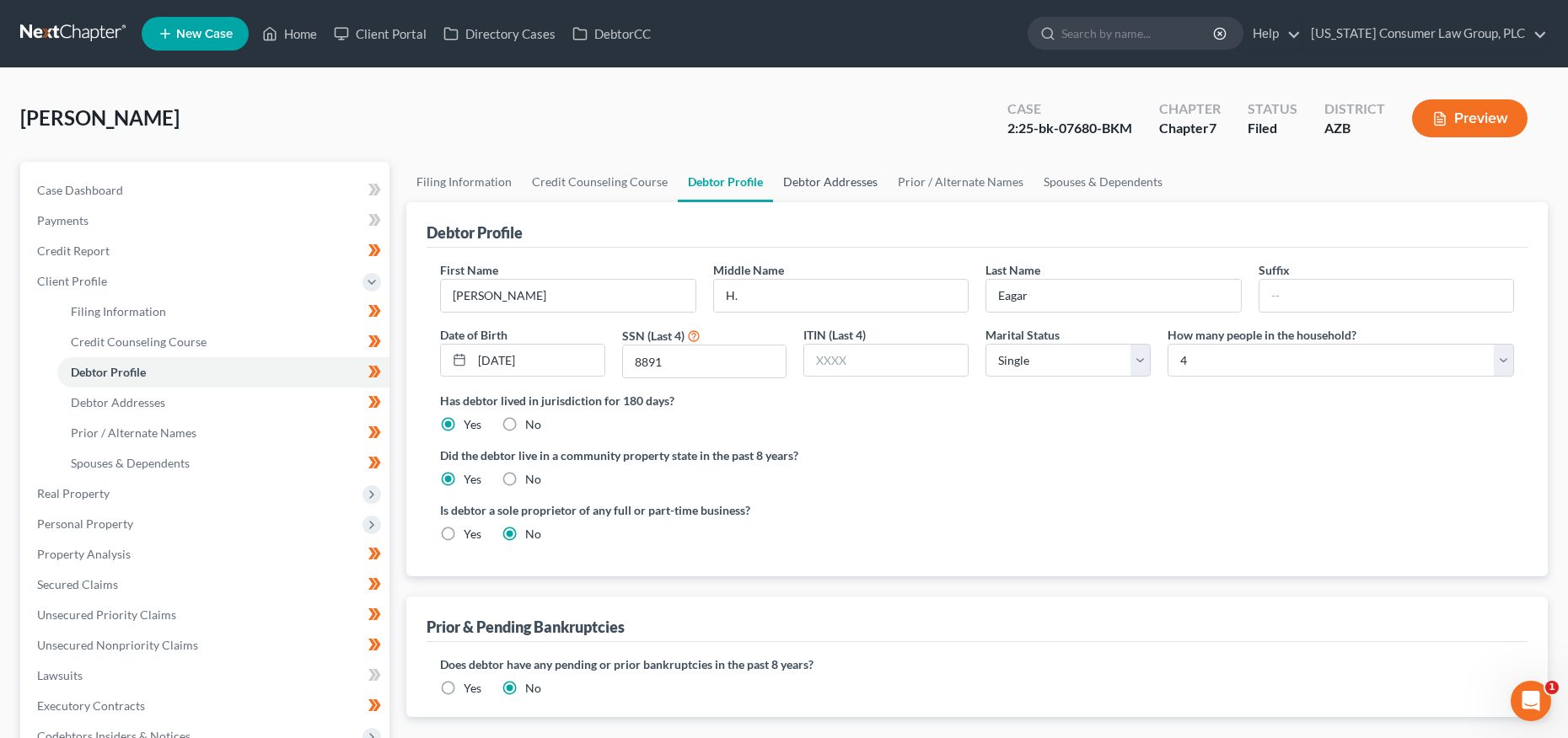
click at [837, 178] on link "Debtor Addresses" at bounding box center [831, 182] width 115 height 41
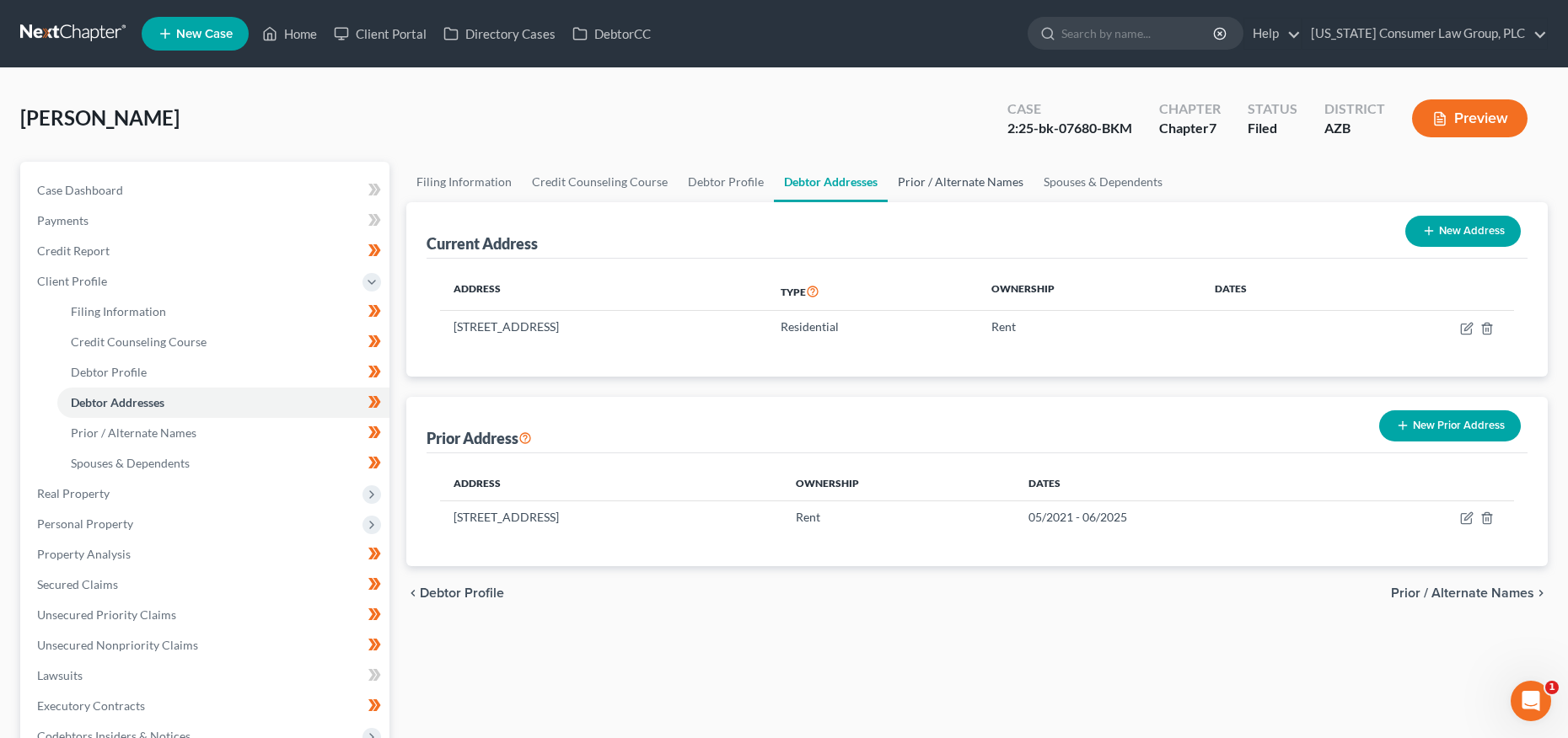
click at [958, 174] on link "Prior / Alternate Names" at bounding box center [960, 182] width 146 height 41
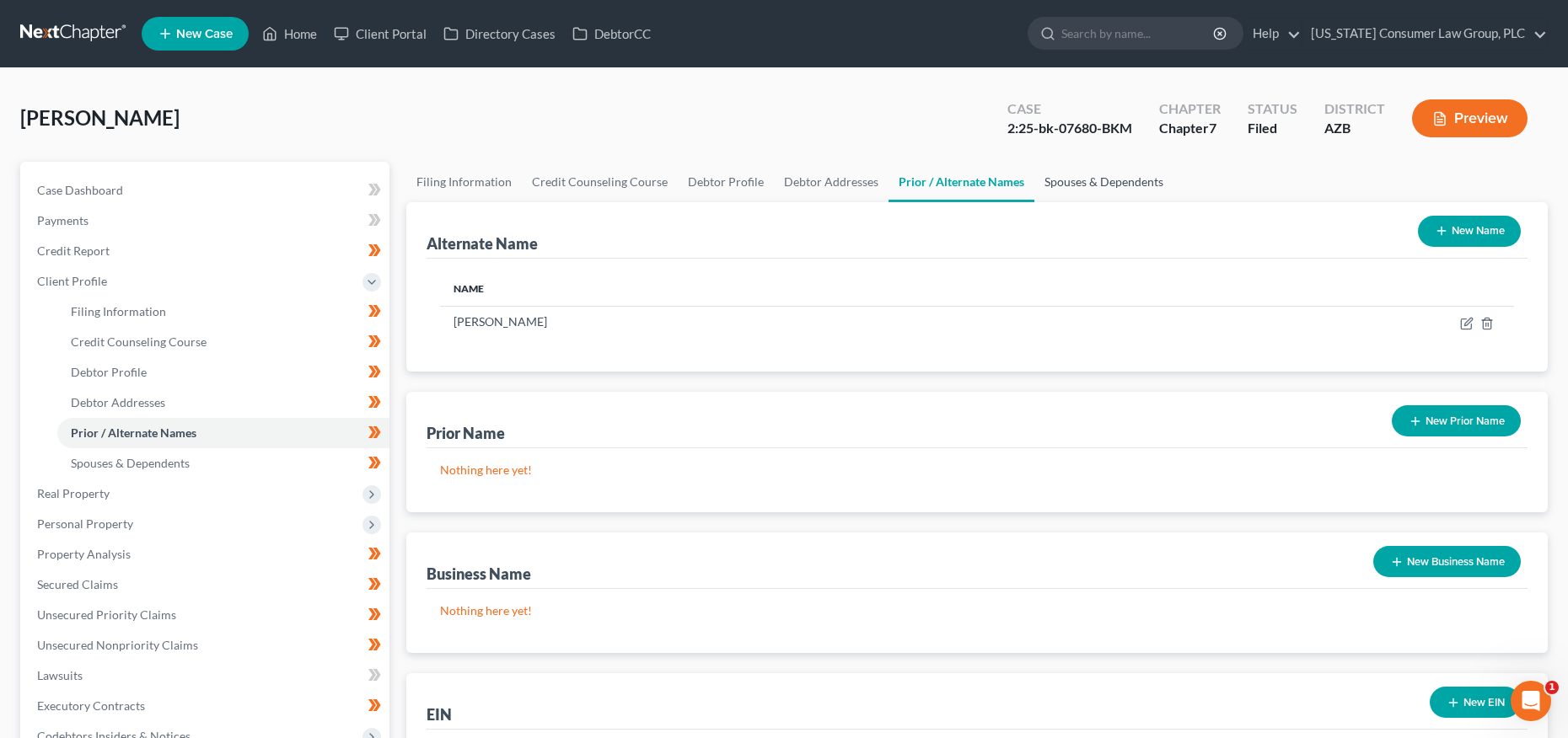
click at [1070, 182] on link "Spouses & Dependents" at bounding box center [1104, 182] width 139 height 41
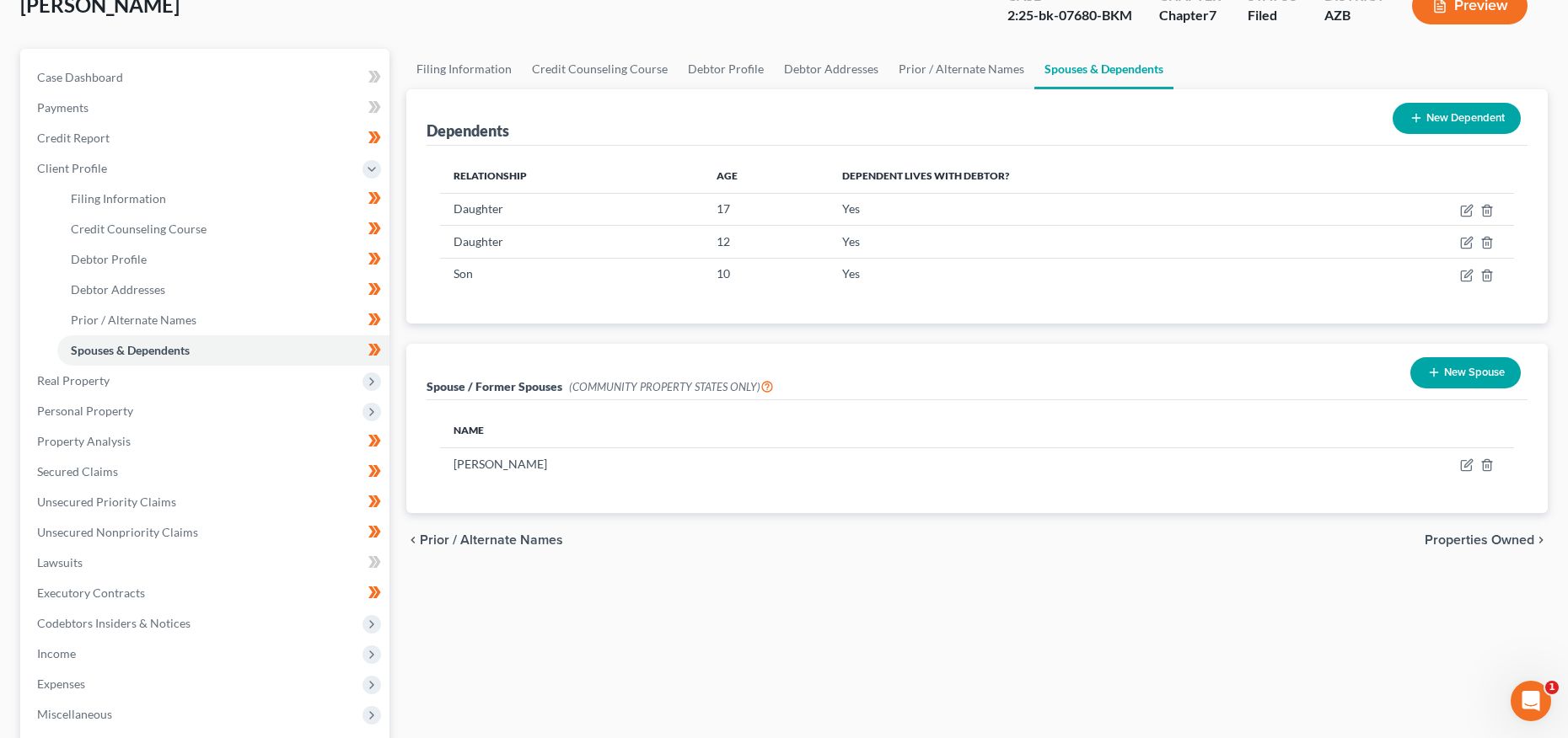
scroll to position [140, 0]
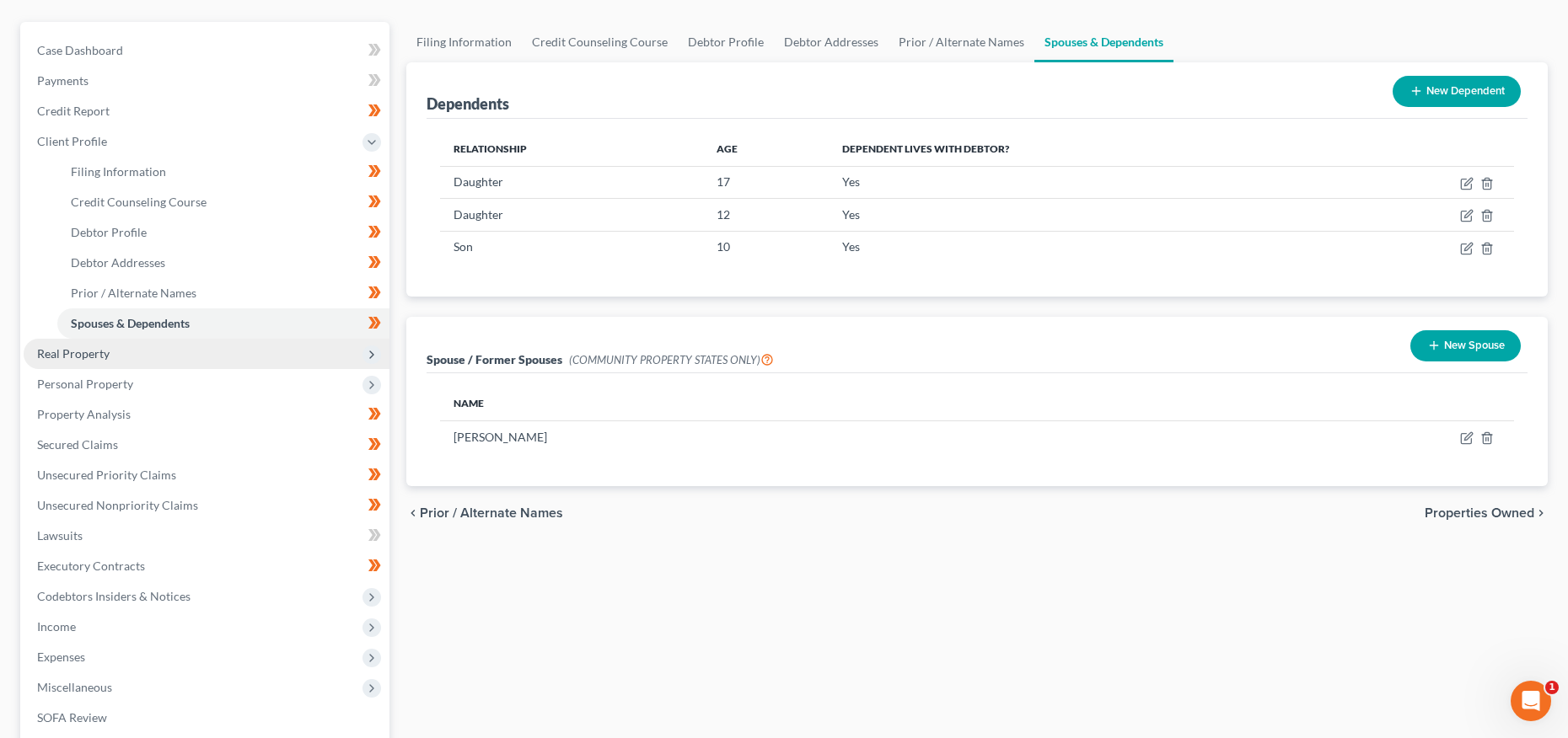
click at [73, 352] on span "Real Property" at bounding box center [73, 353] width 72 height 14
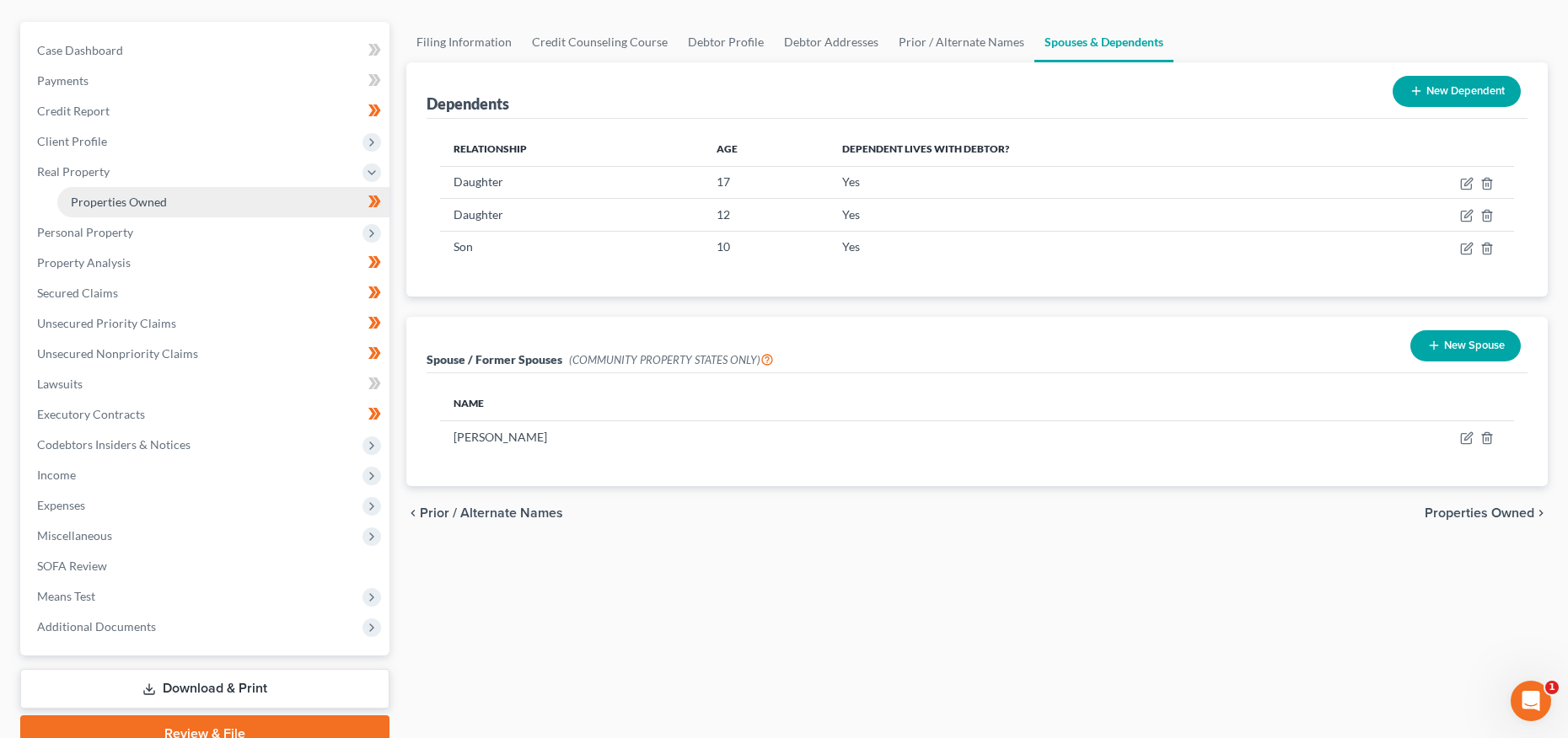
click at [127, 199] on span "Properties Owned" at bounding box center [118, 202] width 96 height 14
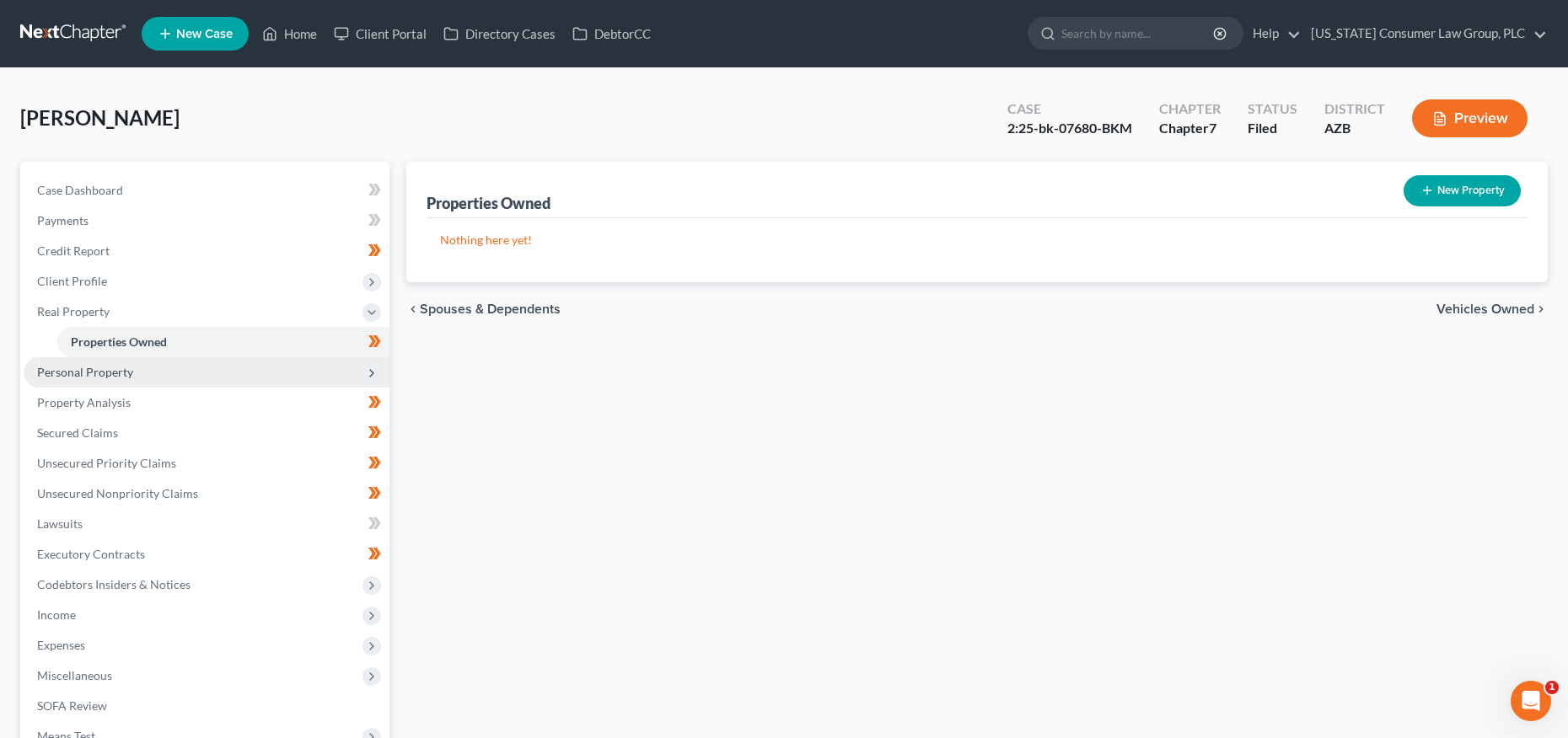
click at [109, 365] on span "Personal Property" at bounding box center [85, 372] width 96 height 14
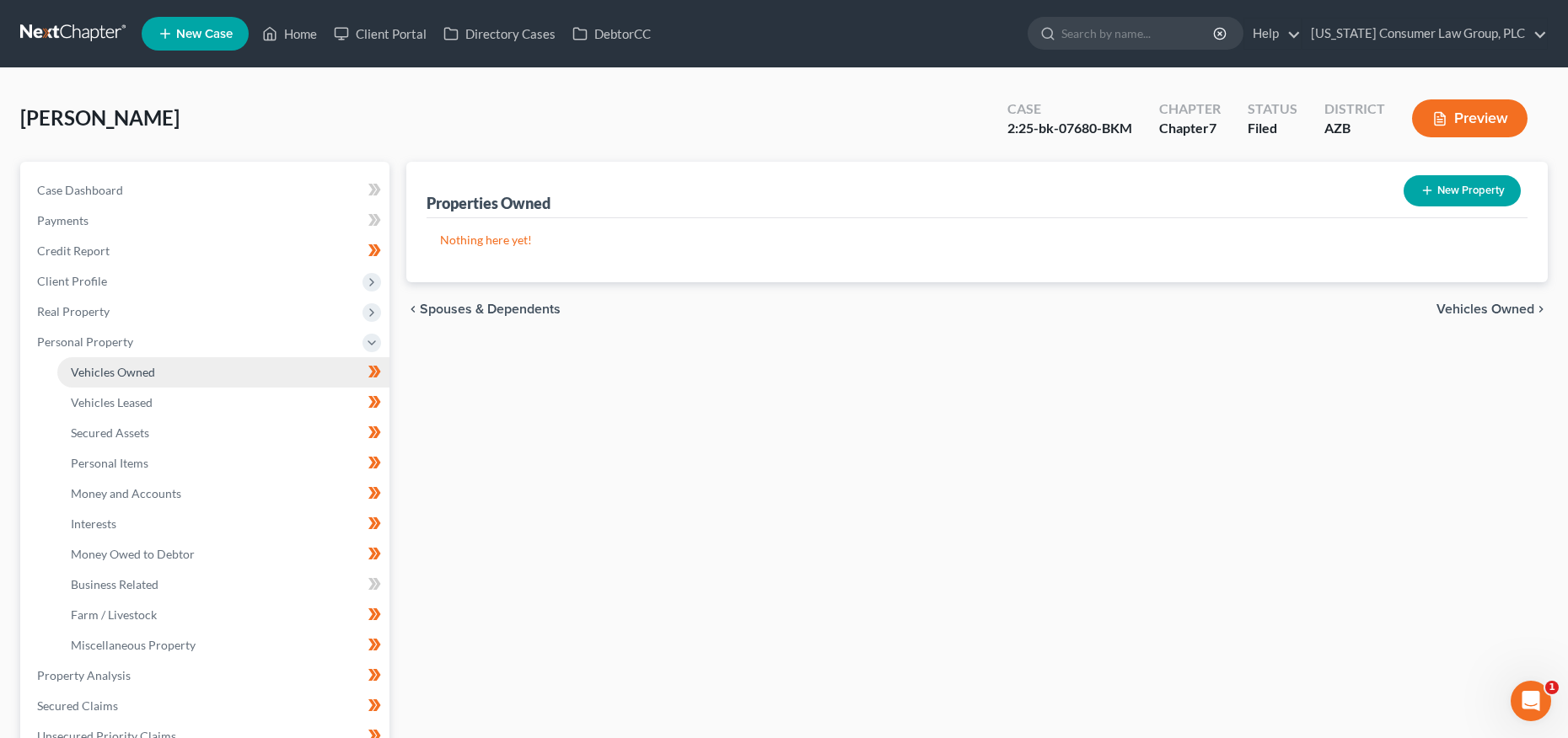
click at [117, 379] on link "Vehicles Owned" at bounding box center [223, 373] width 332 height 30
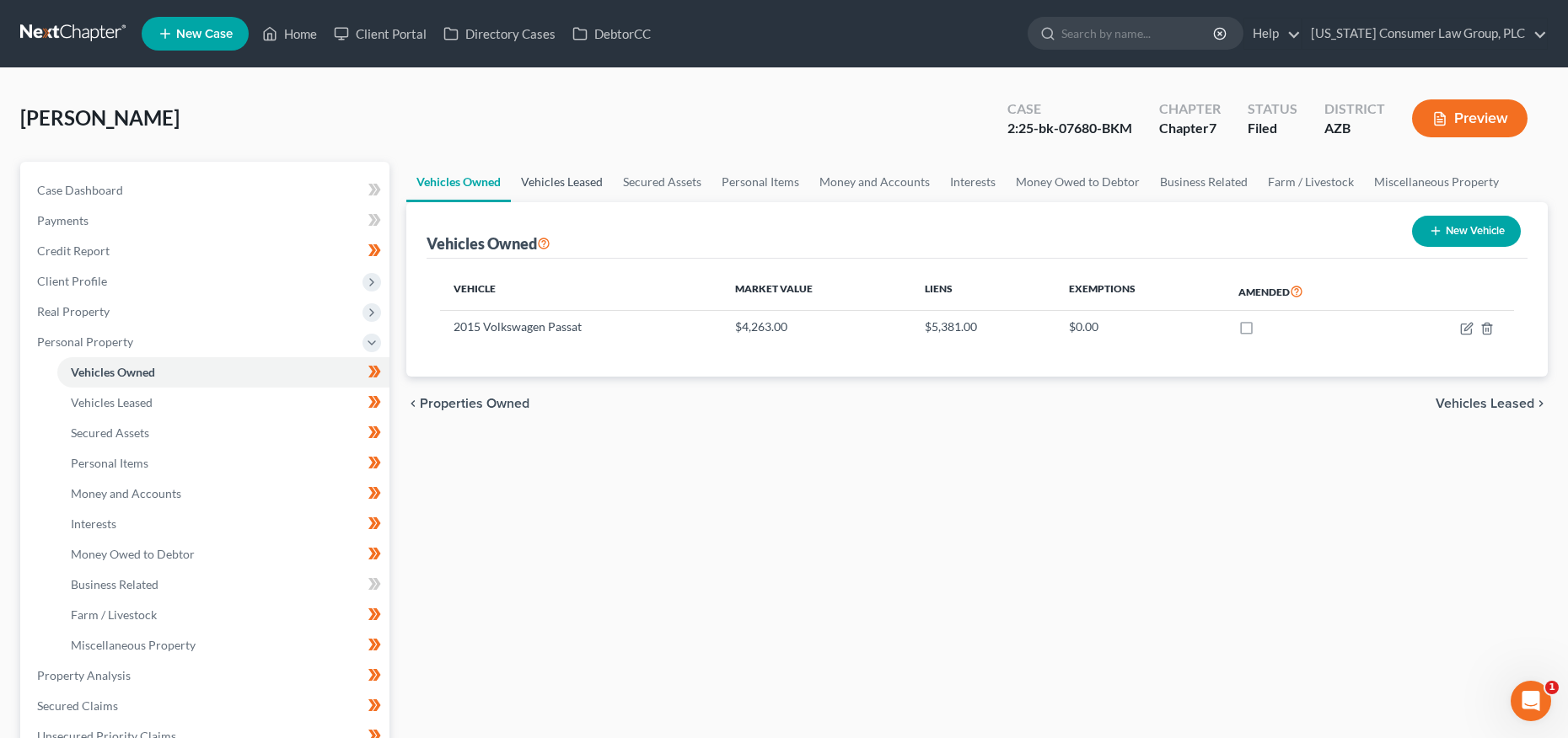
click at [611, 189] on link "Vehicles Leased" at bounding box center [561, 182] width 102 height 41
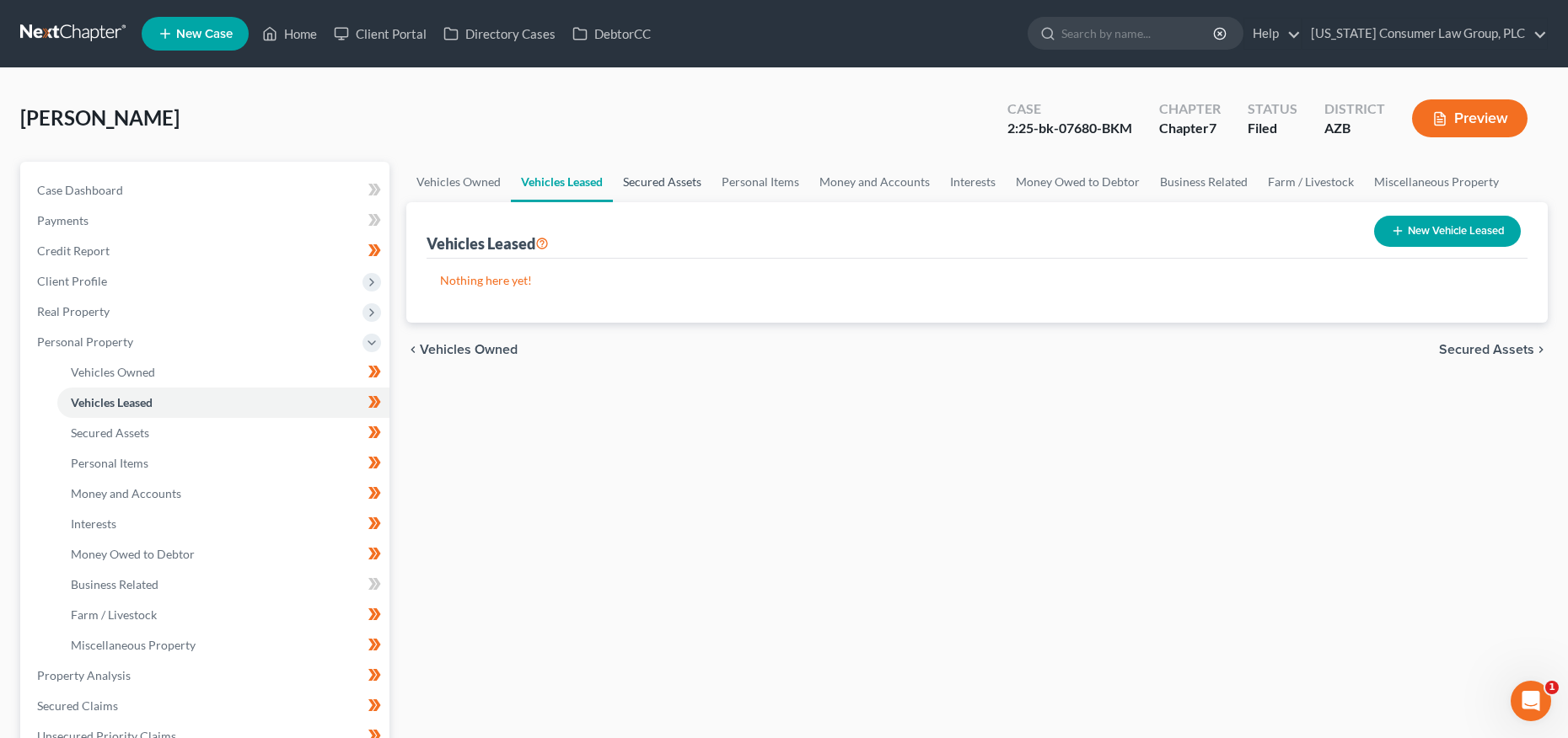
drag, startPoint x: 656, startPoint y: 184, endPoint x: 678, endPoint y: 189, distance: 22.6
click at [656, 184] on link "Secured Assets" at bounding box center [662, 182] width 99 height 41
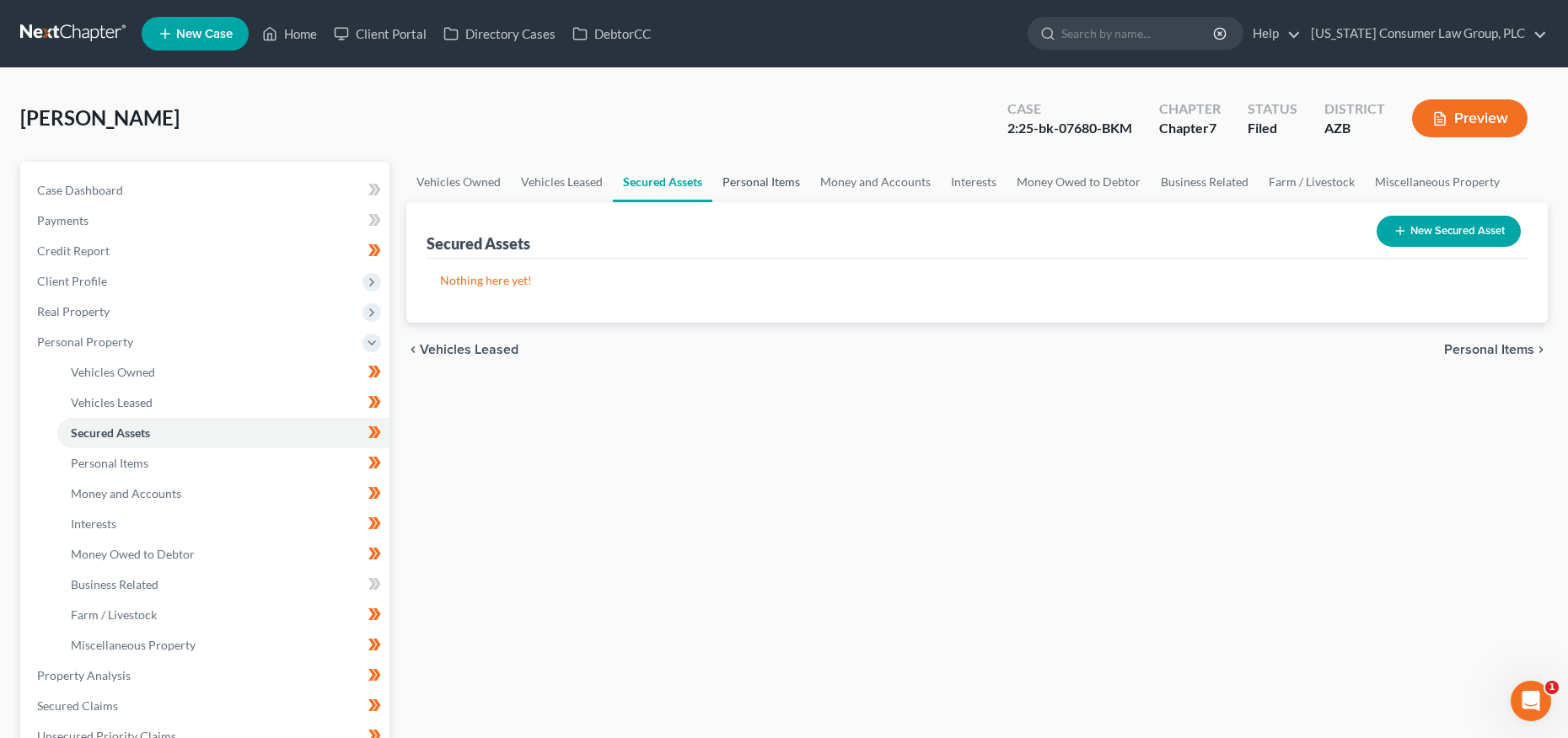
click at [730, 188] on link "Personal Items" at bounding box center [761, 182] width 98 height 41
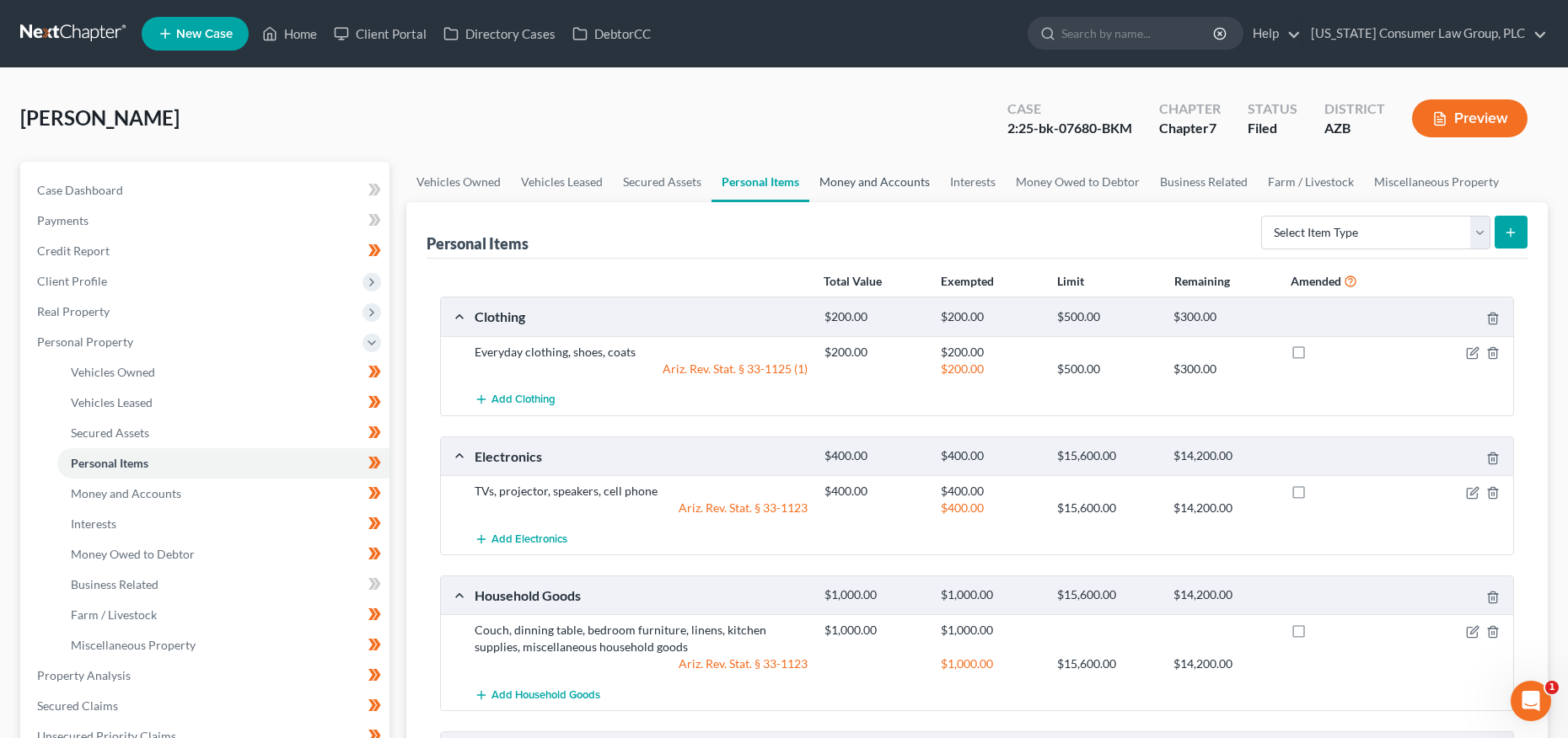
click at [874, 189] on link "Money and Accounts" at bounding box center [874, 182] width 130 height 41
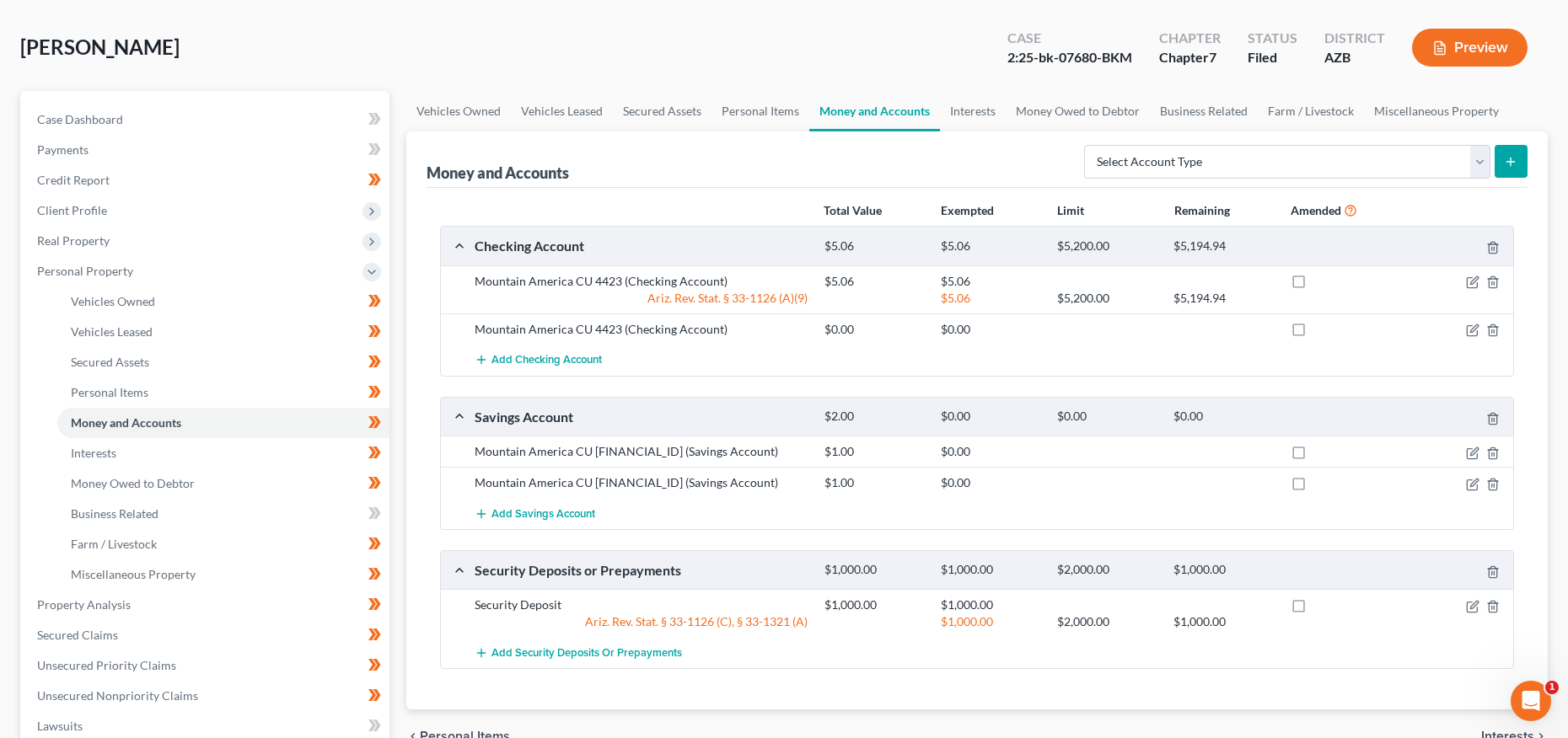
scroll to position [87, 0]
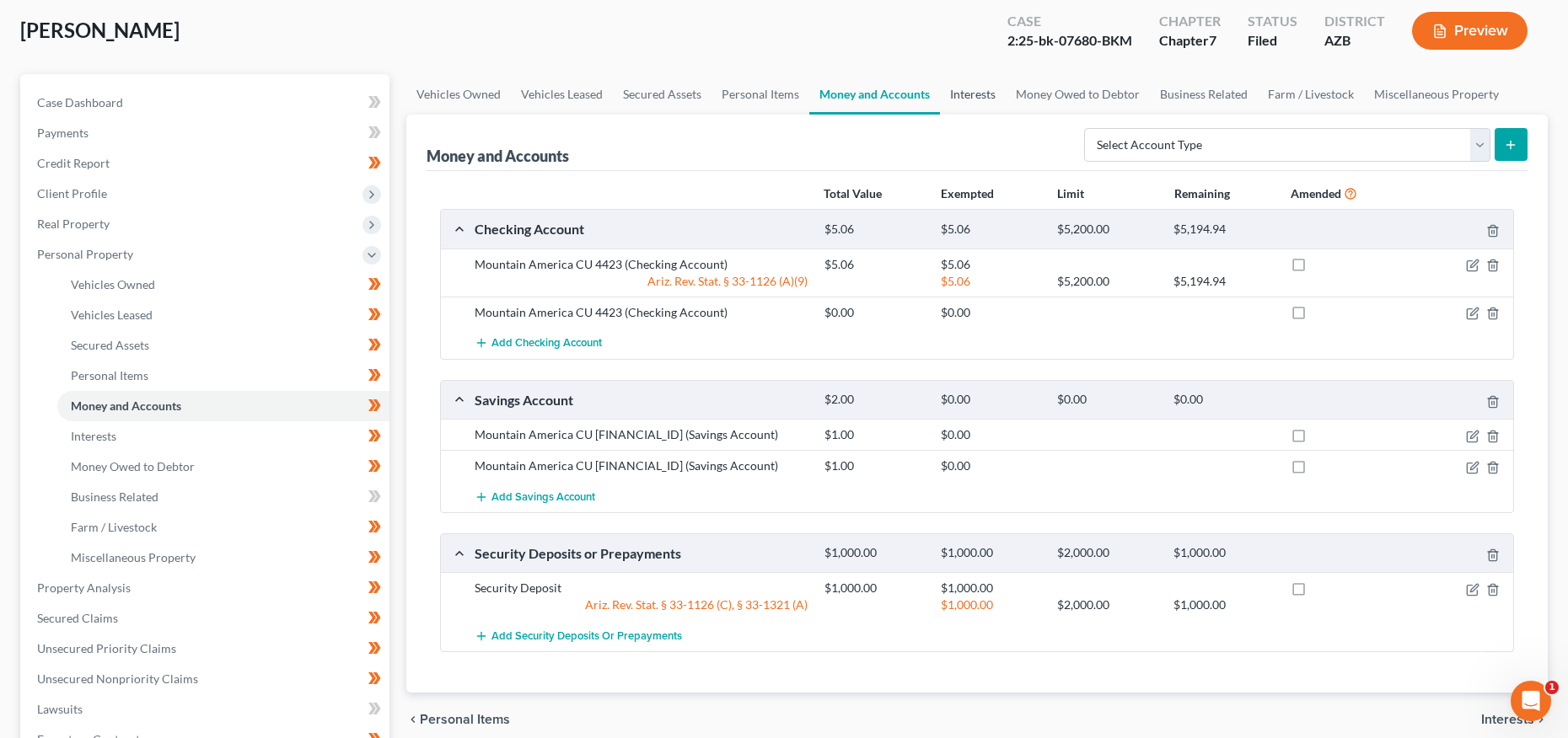
click at [981, 99] on link "Interests" at bounding box center [972, 94] width 66 height 41
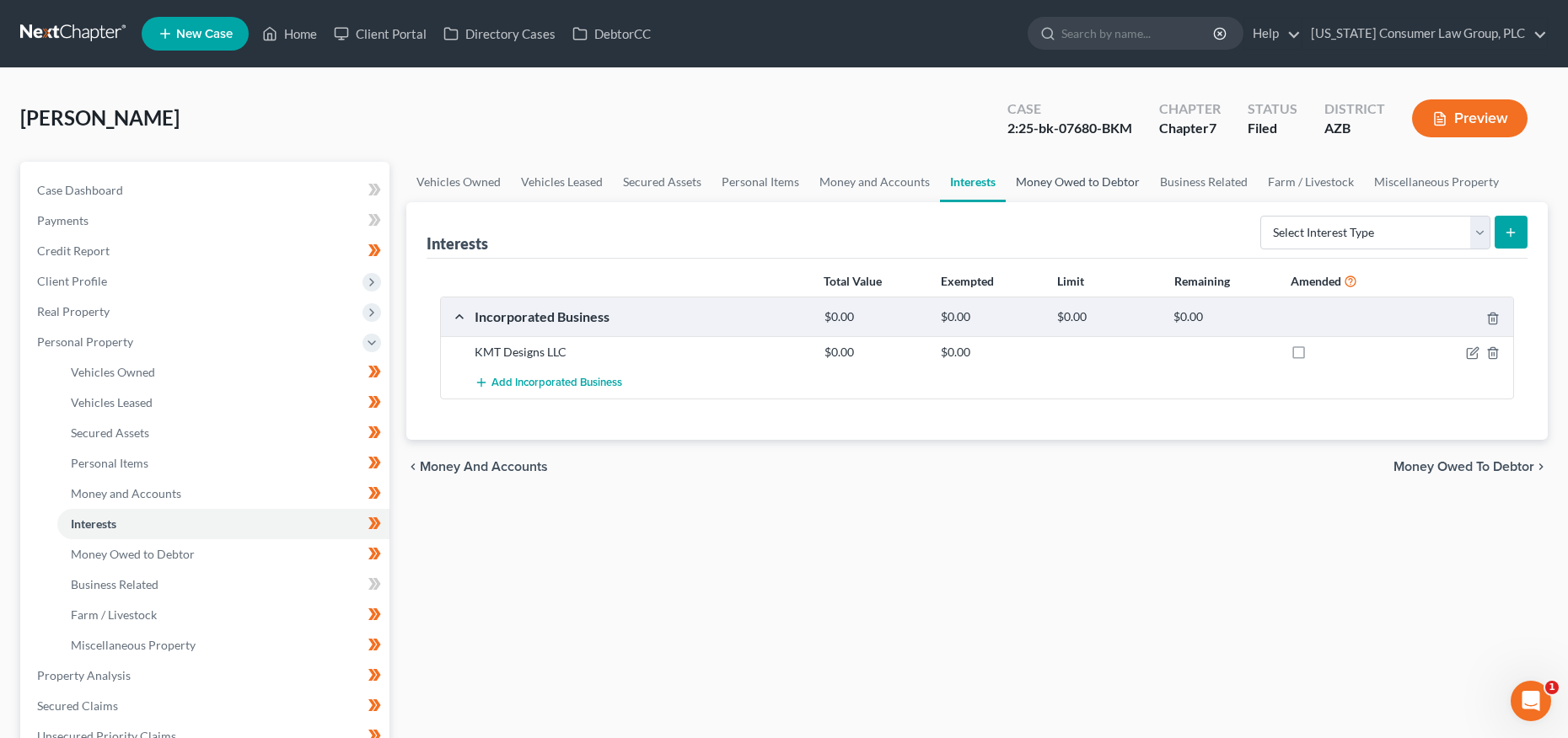
click at [1055, 182] on link "Money Owed to Debtor" at bounding box center [1078, 182] width 145 height 41
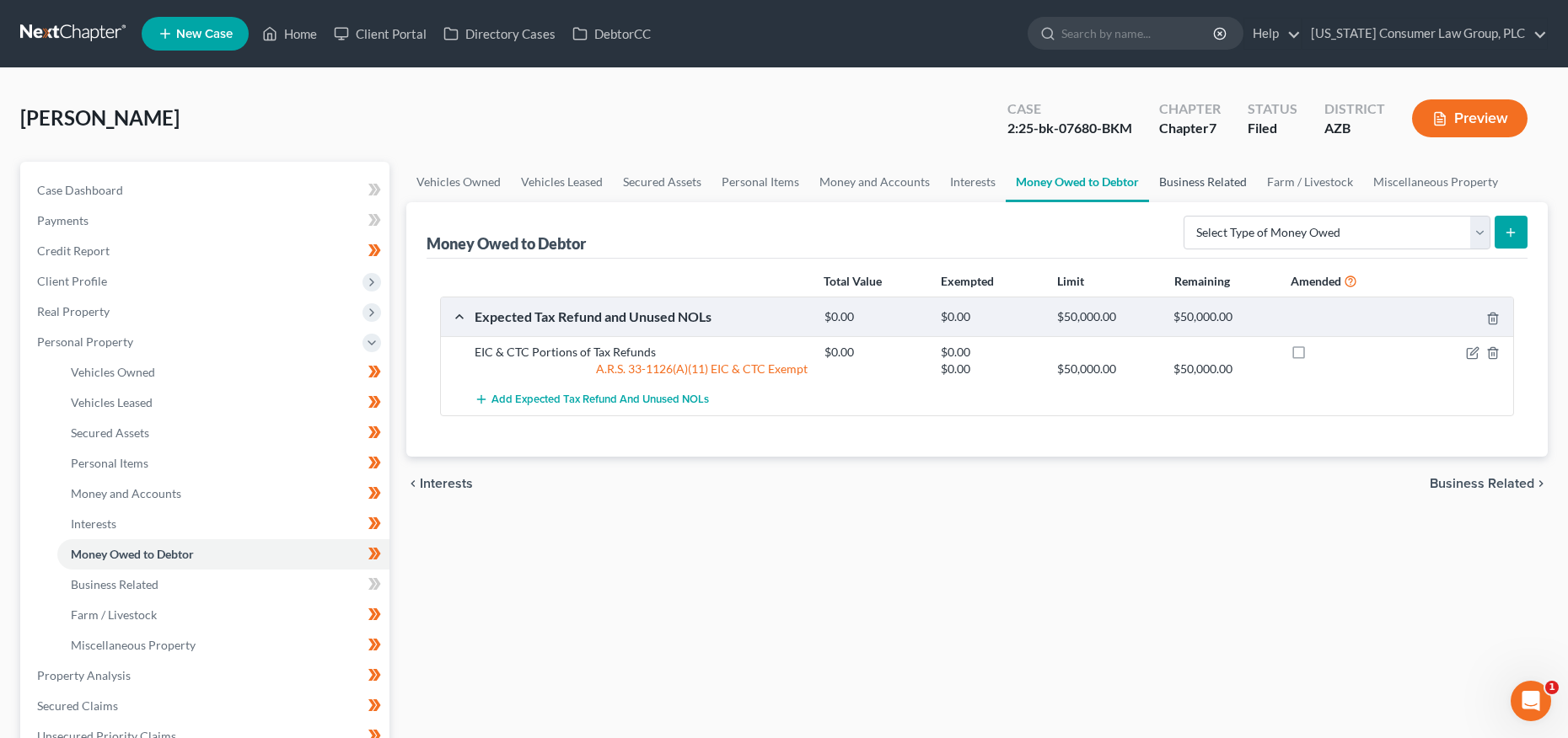
click at [1183, 189] on link "Business Related" at bounding box center [1203, 182] width 108 height 41
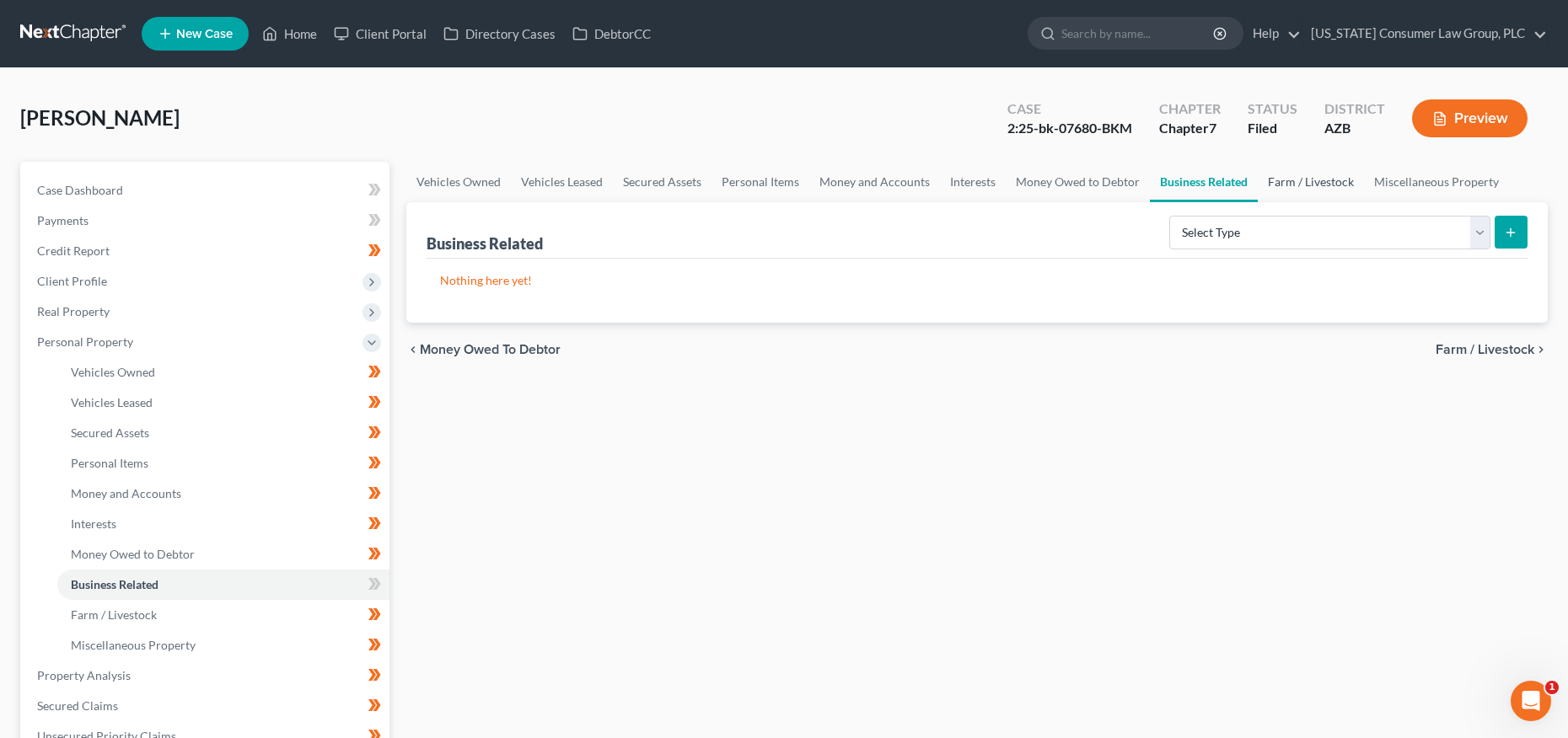
click at [1282, 188] on link "Farm / Livestock" at bounding box center [1311, 182] width 107 height 41
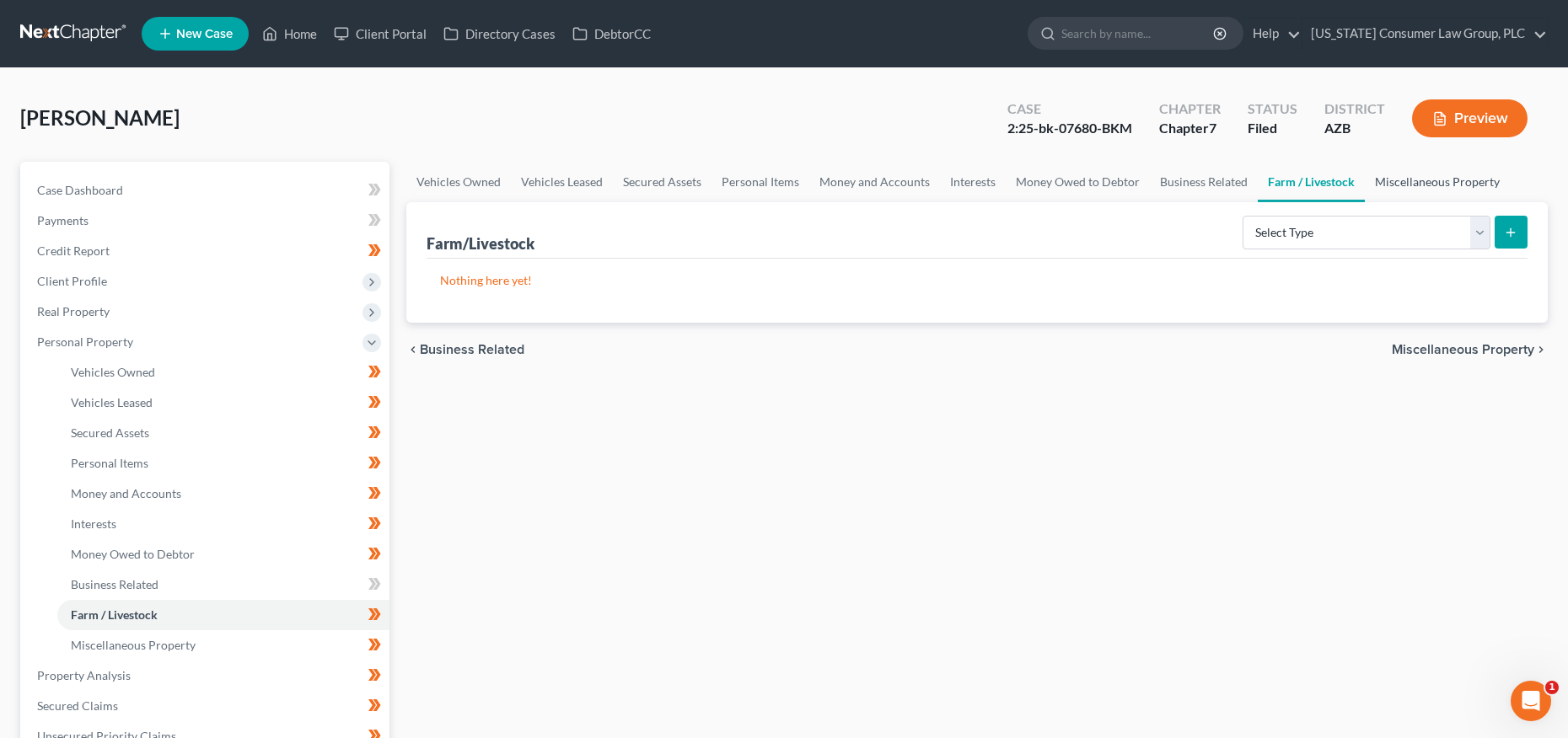
click at [1400, 195] on link "Miscellaneous Property" at bounding box center [1438, 182] width 145 height 41
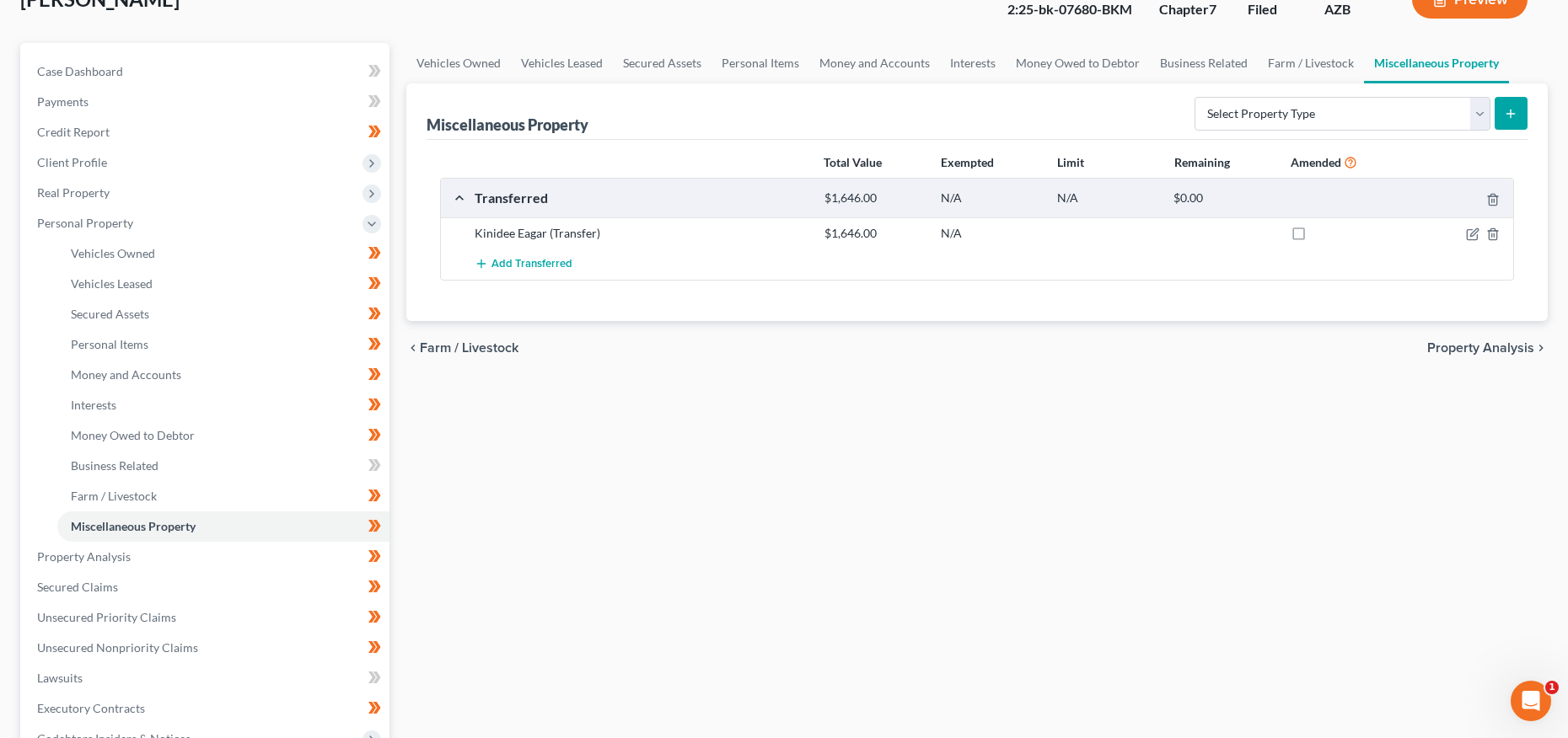
scroll to position [200, 0]
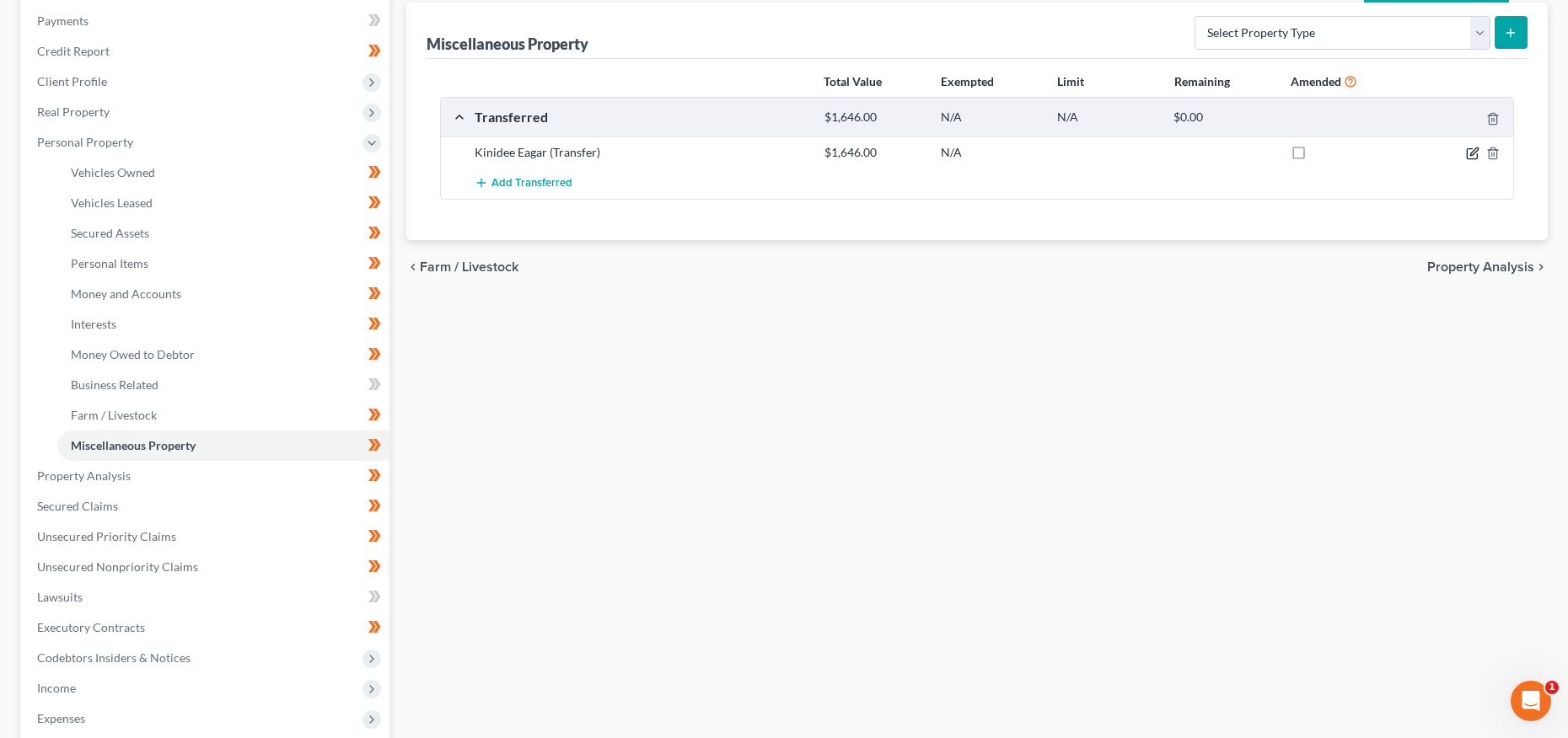
click at [1470, 155] on icon "button" at bounding box center [1473, 153] width 13 height 13
select select "Ordinary (within 2 years)"
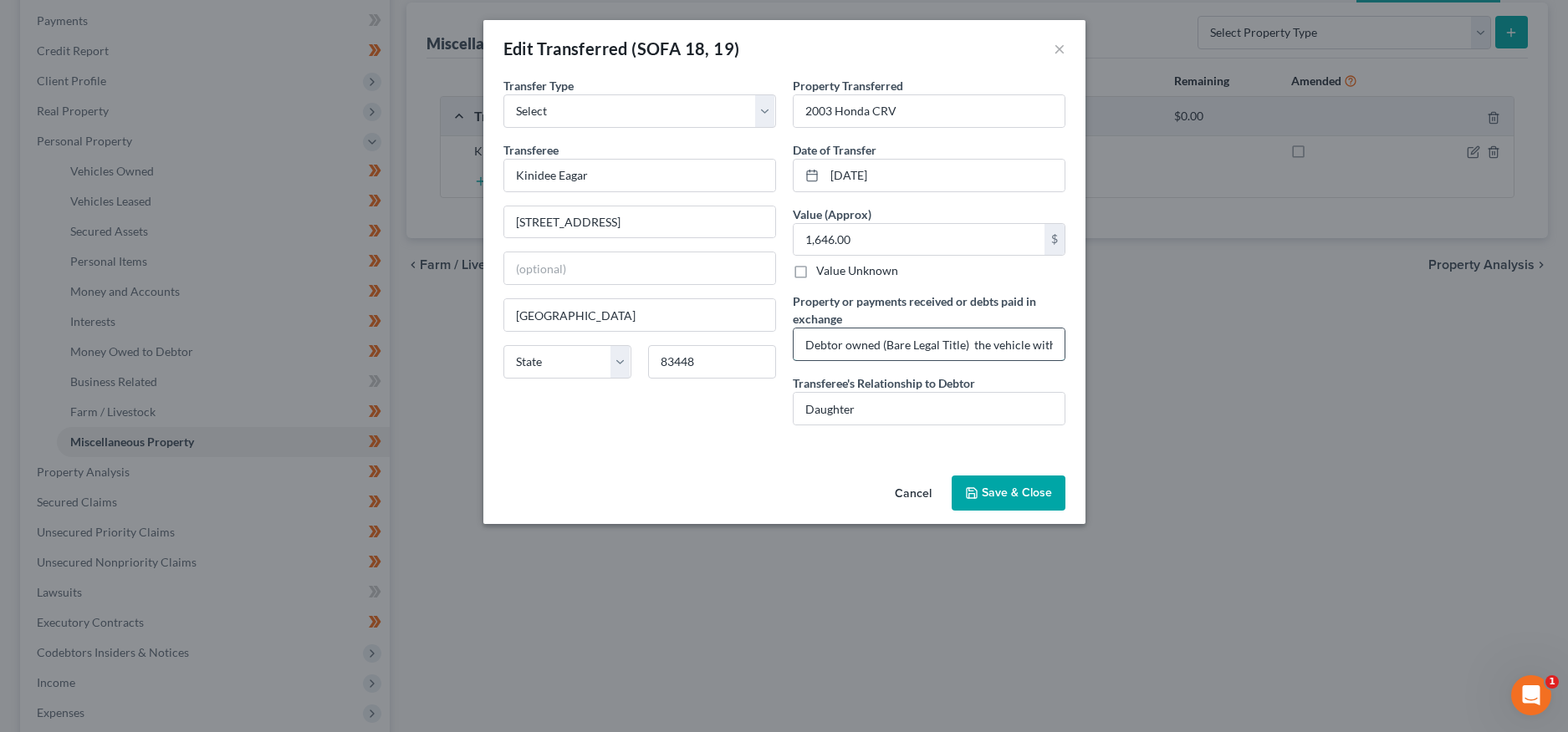
click at [944, 348] on input "Debtor owned (Bare Legal Title) the vehicle with Debtor's daughter, who purchas…" at bounding box center [928, 344] width 271 height 32
click at [995, 497] on button "Save & Close" at bounding box center [1009, 492] width 114 height 35
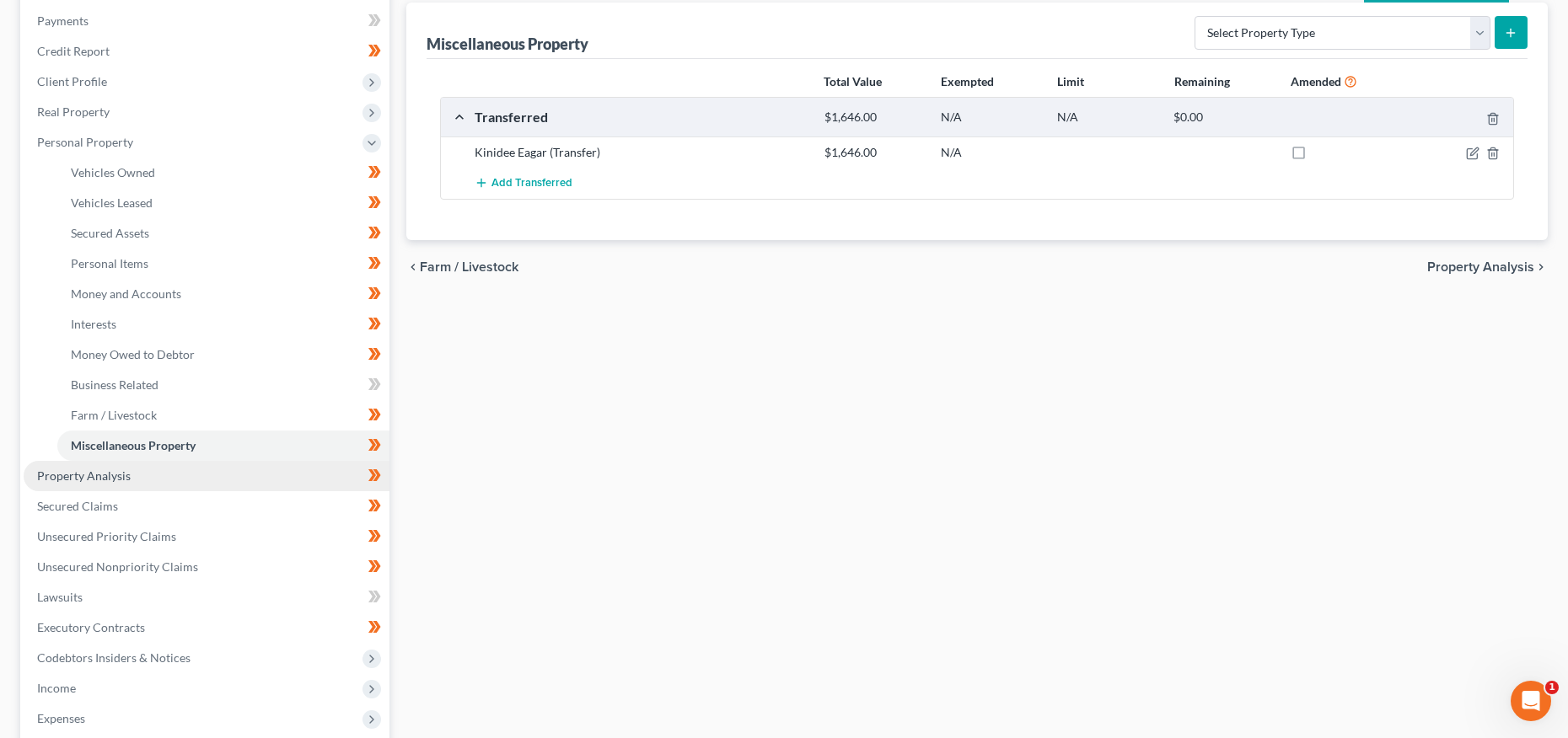
click at [98, 470] on span "Property Analysis" at bounding box center [84, 476] width 93 height 14
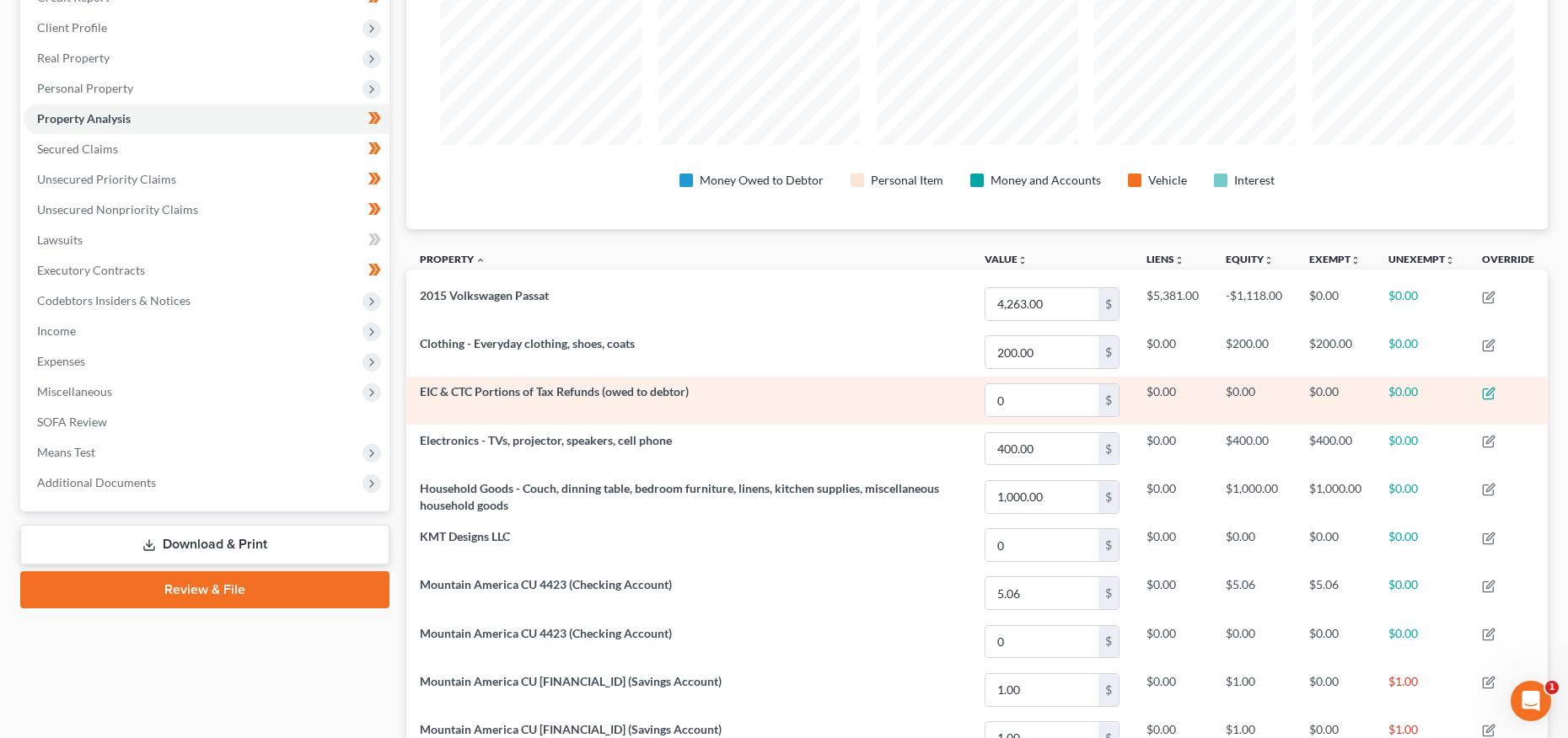
scroll to position [251, 0]
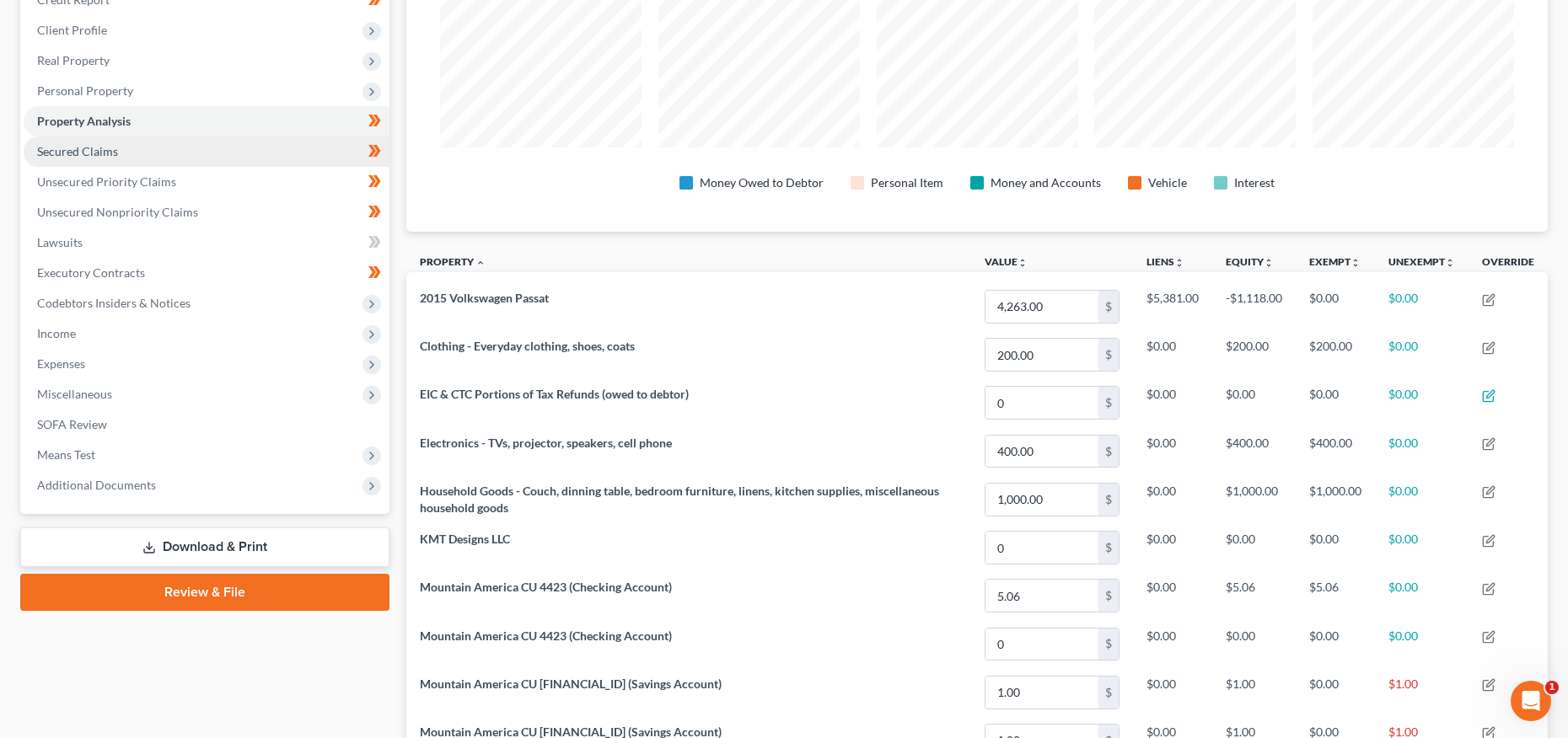
click at [127, 159] on link "Secured Claims" at bounding box center [206, 152] width 366 height 30
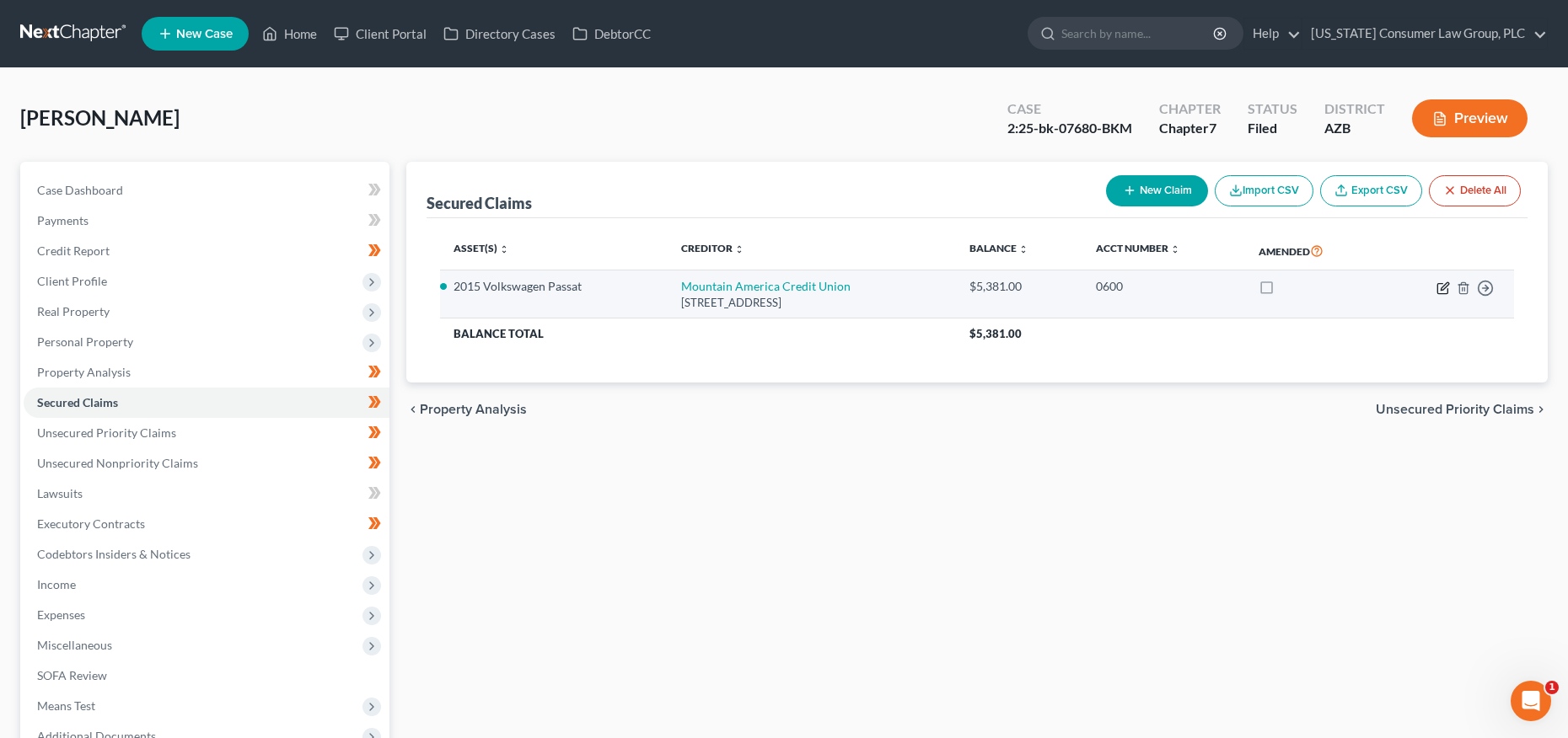
click at [1441, 289] on icon "button" at bounding box center [1443, 288] width 13 height 13
select select "46"
select select "2"
select select "0"
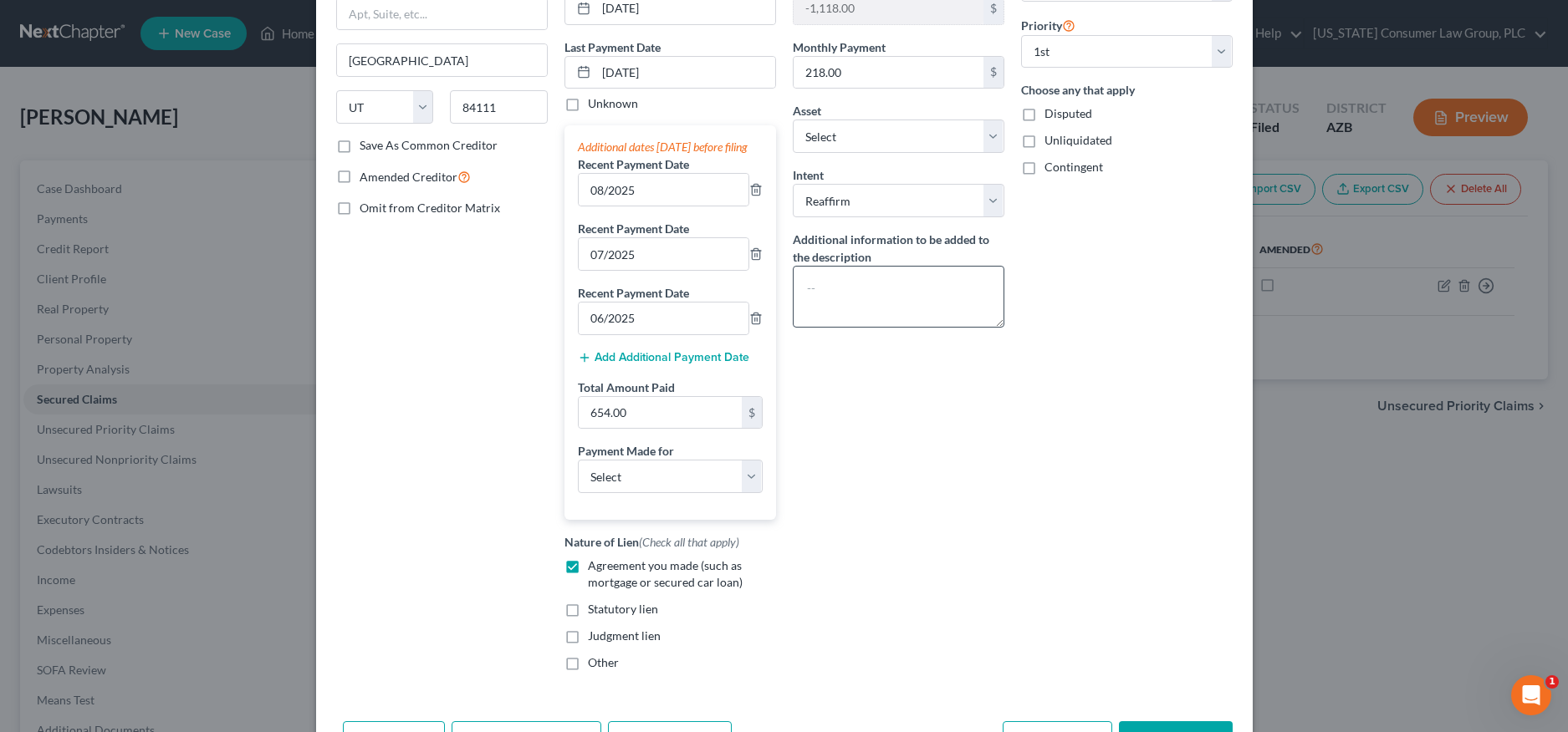
scroll to position [199, 0]
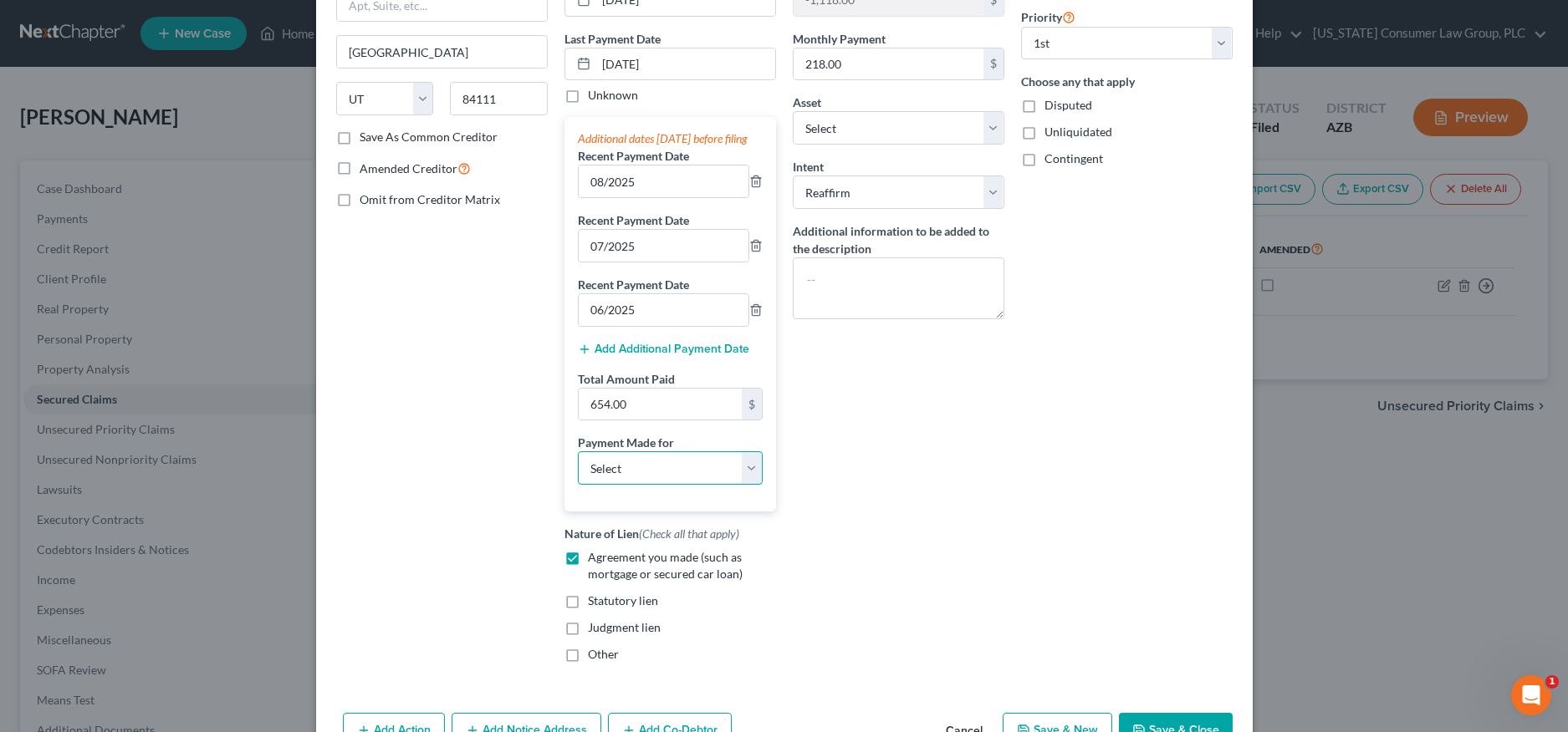
click at [707, 482] on select "Select Car Credit Card Loan Repayment Mortgage Other Suppliers Or Vendors" at bounding box center [670, 468] width 185 height 33
select select "0"
click at [577, 468] on select "Select Car Credit Card Loan Repayment Mortgage Other Suppliers Or Vendors" at bounding box center [670, 468] width 185 height 33
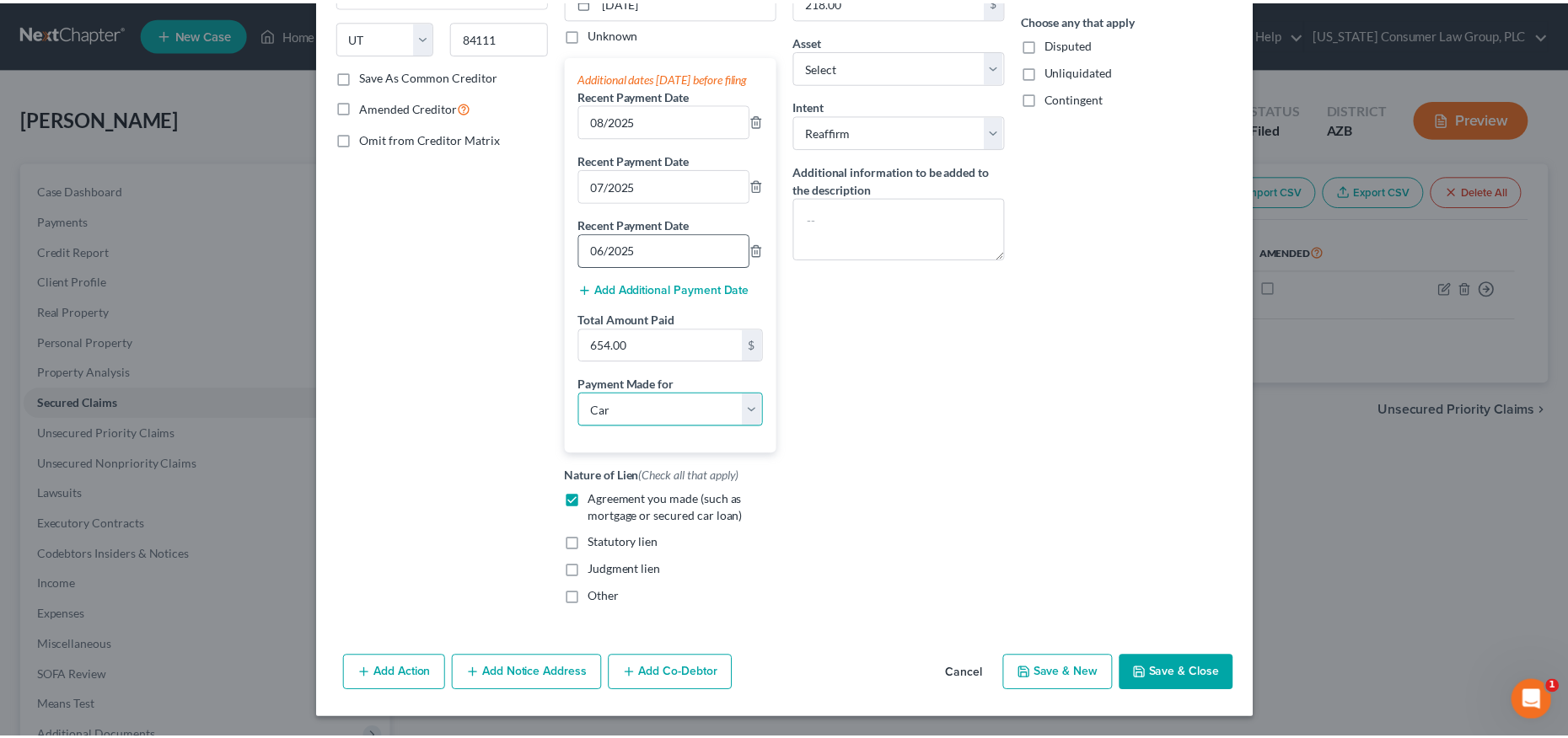
scroll to position [281, 0]
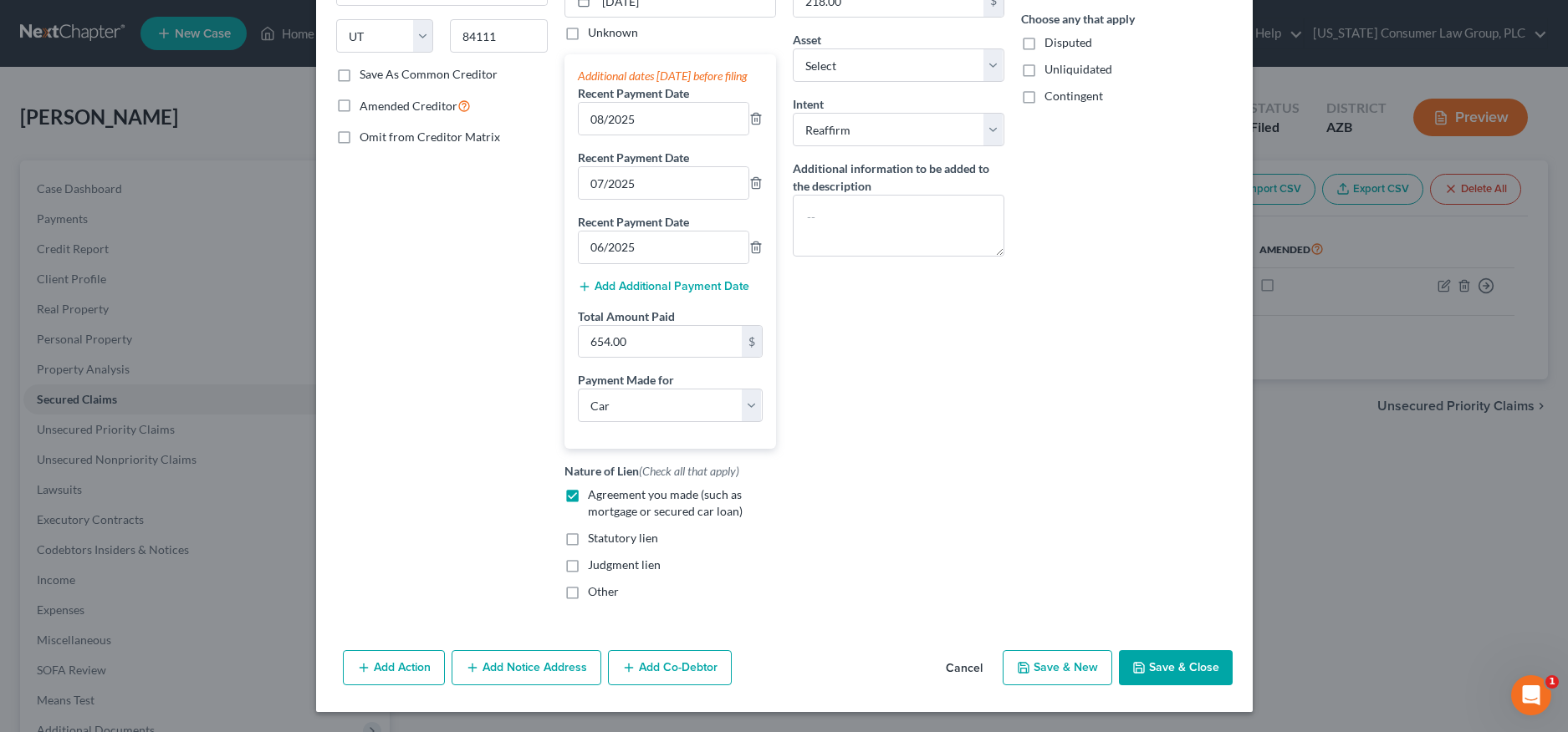
drag, startPoint x: 1161, startPoint y: 661, endPoint x: 1096, endPoint y: 637, distance: 69.3
click at [1161, 661] on button "Save & Close" at bounding box center [1176, 667] width 114 height 35
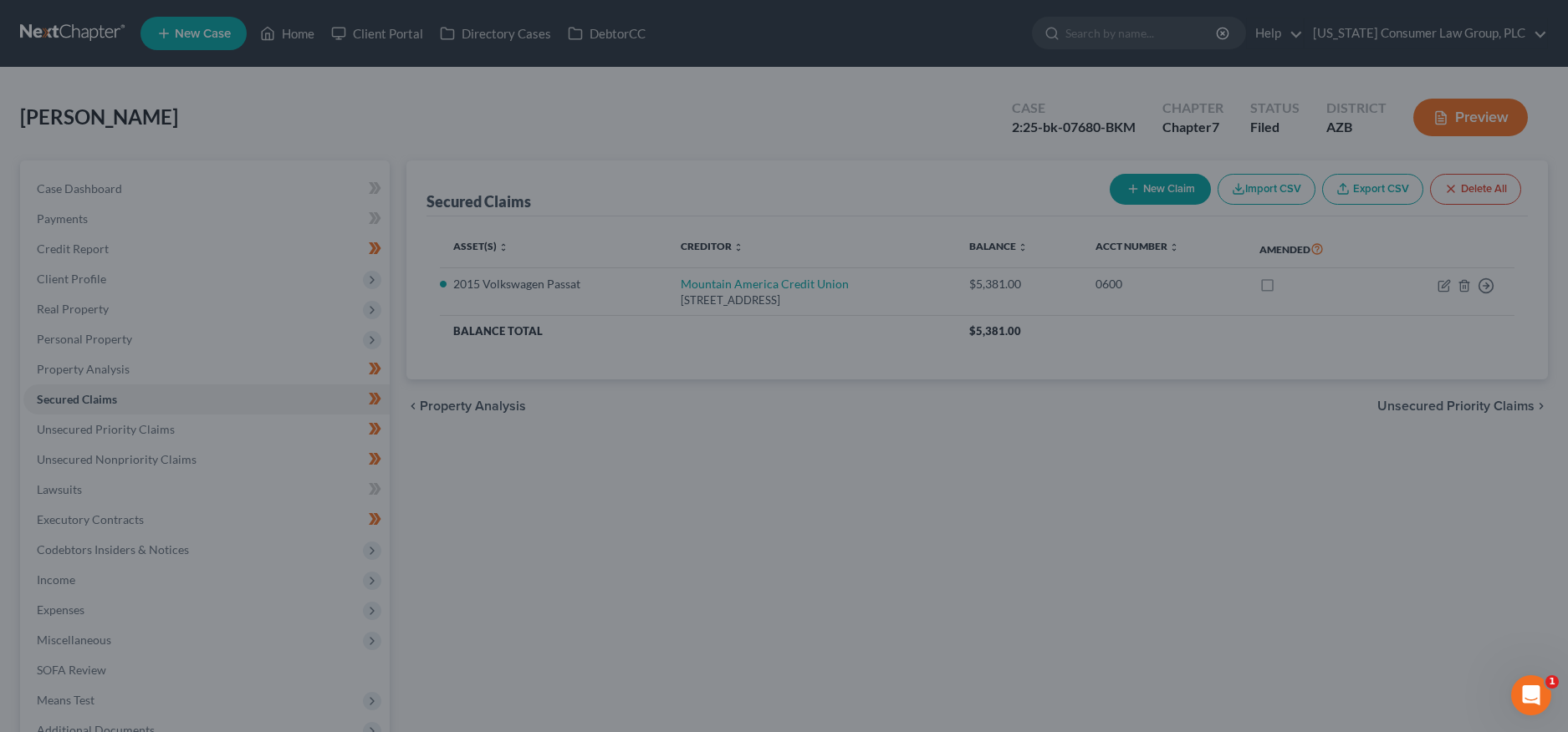
select select "15"
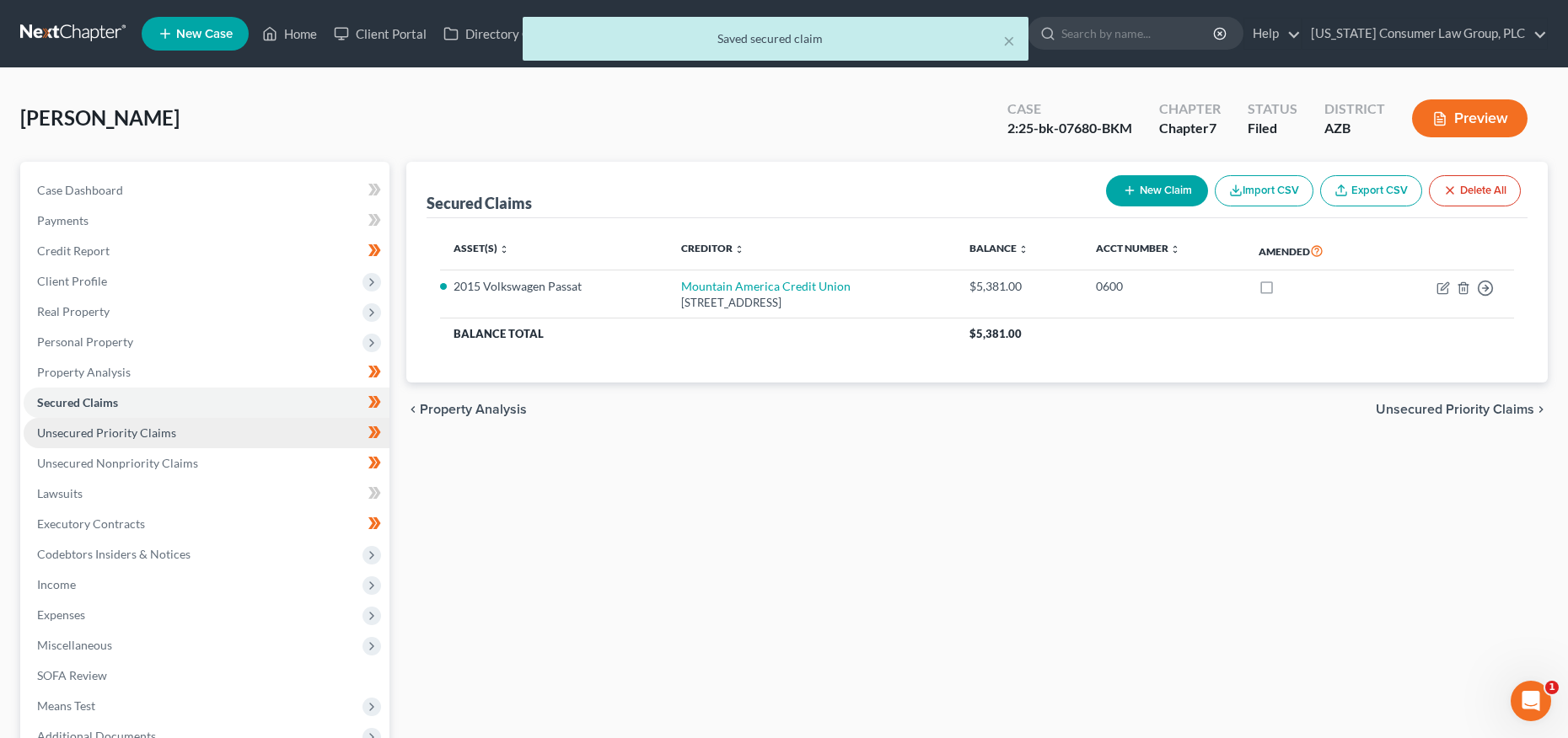
click at [132, 440] on link "Unsecured Priority Claims" at bounding box center [206, 434] width 366 height 30
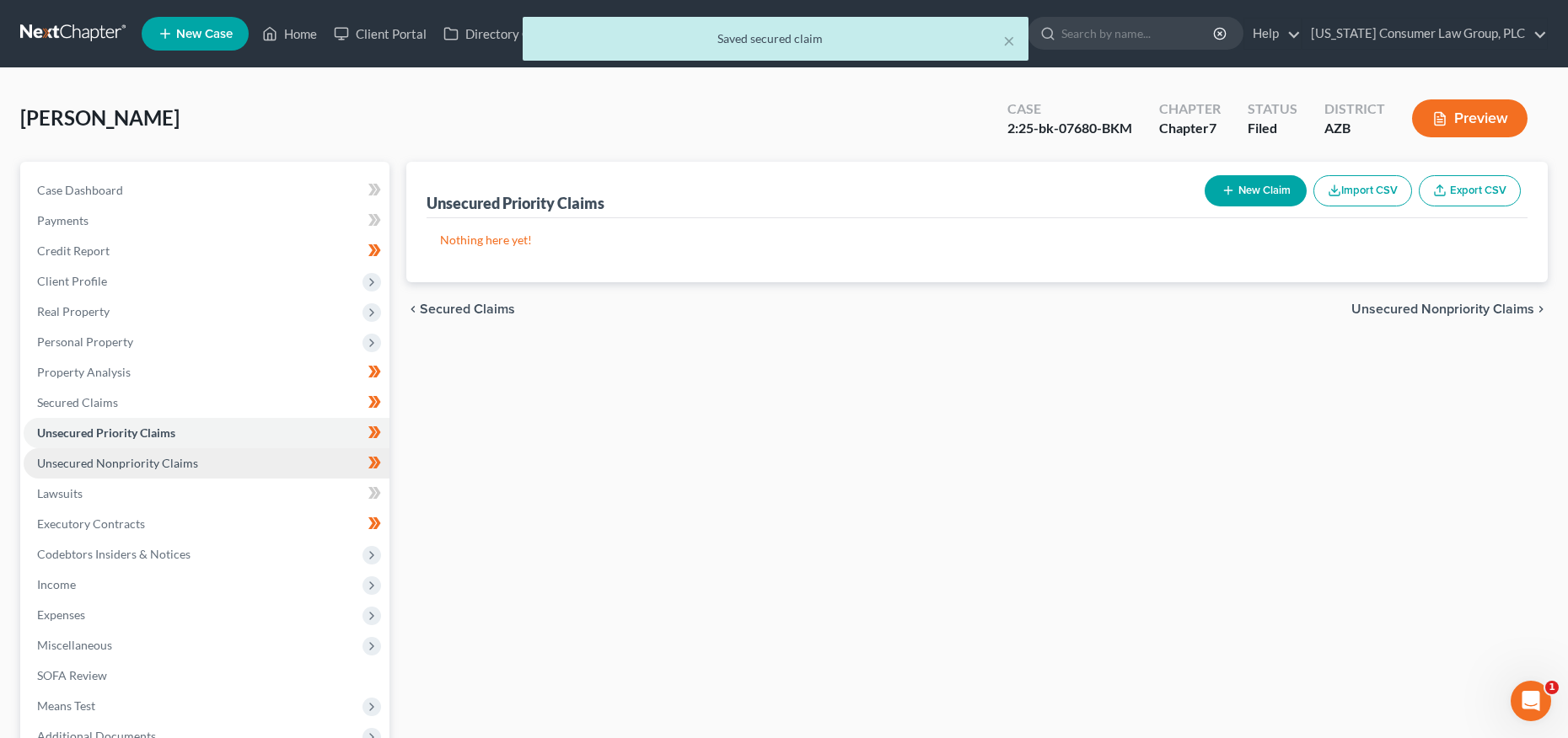
click at [127, 456] on span "Unsecured Nonpriority Claims" at bounding box center [117, 462] width 161 height 14
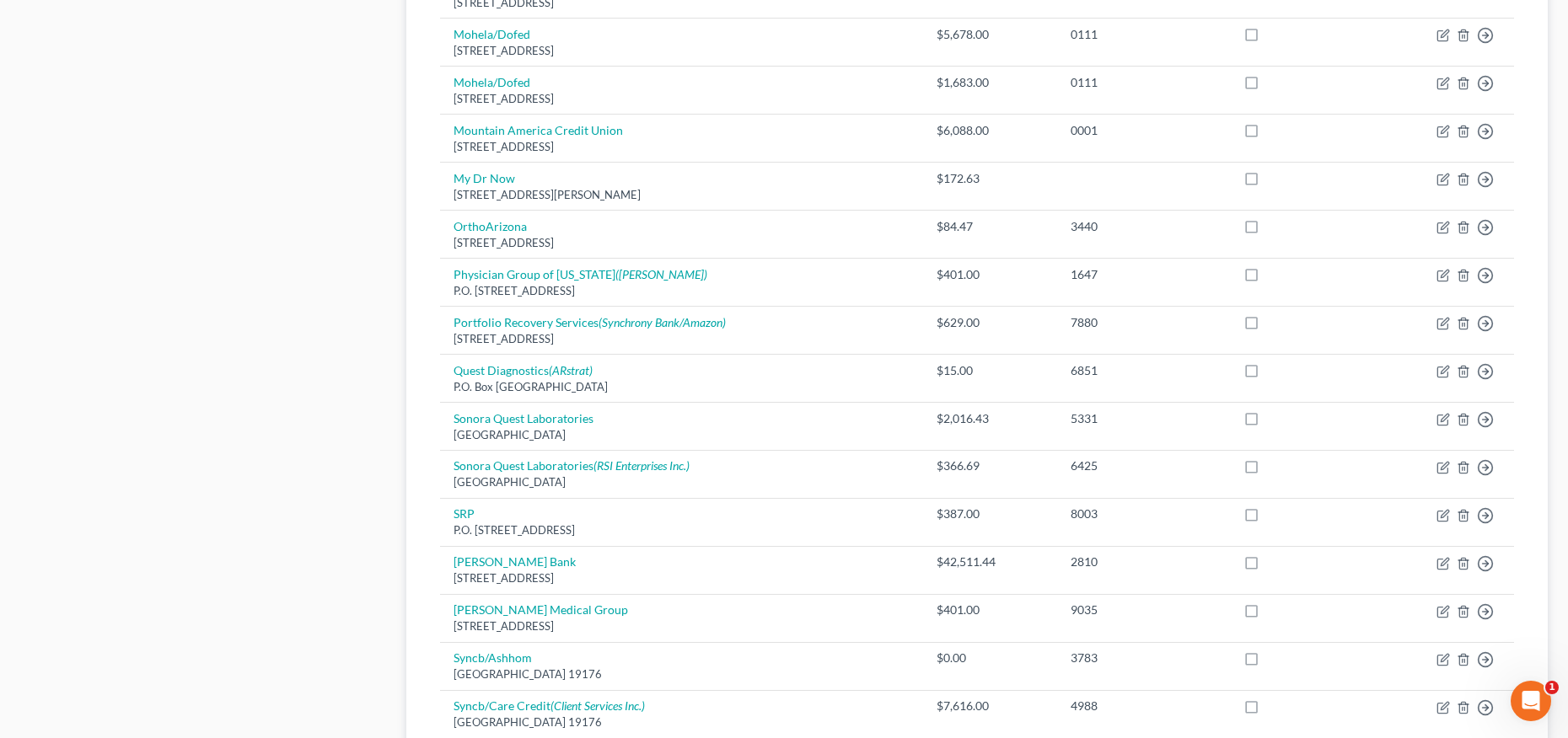
scroll to position [880, 0]
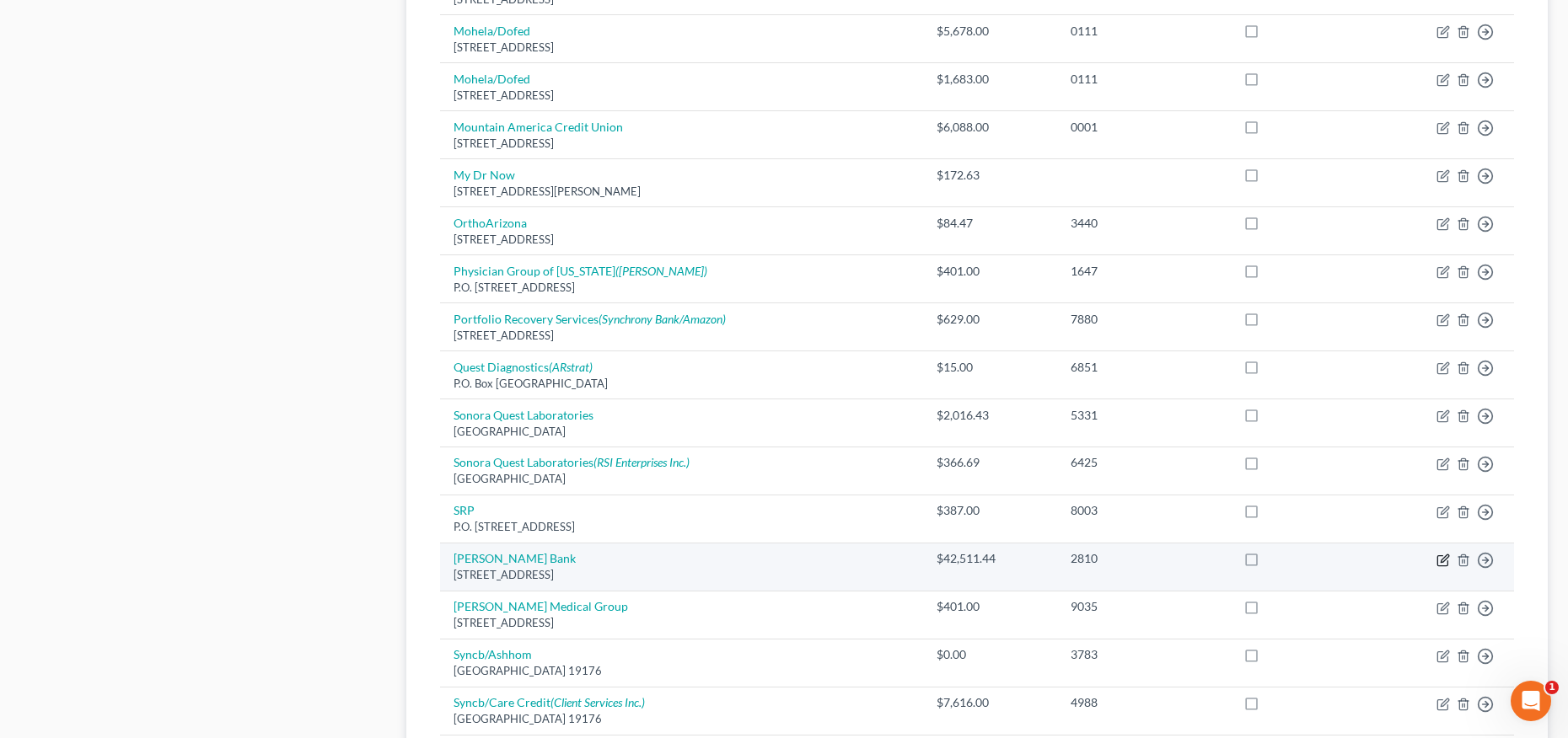
click at [1448, 562] on icon "button" at bounding box center [1442, 561] width 10 height 10
select select "24"
select select "4"
select select "3"
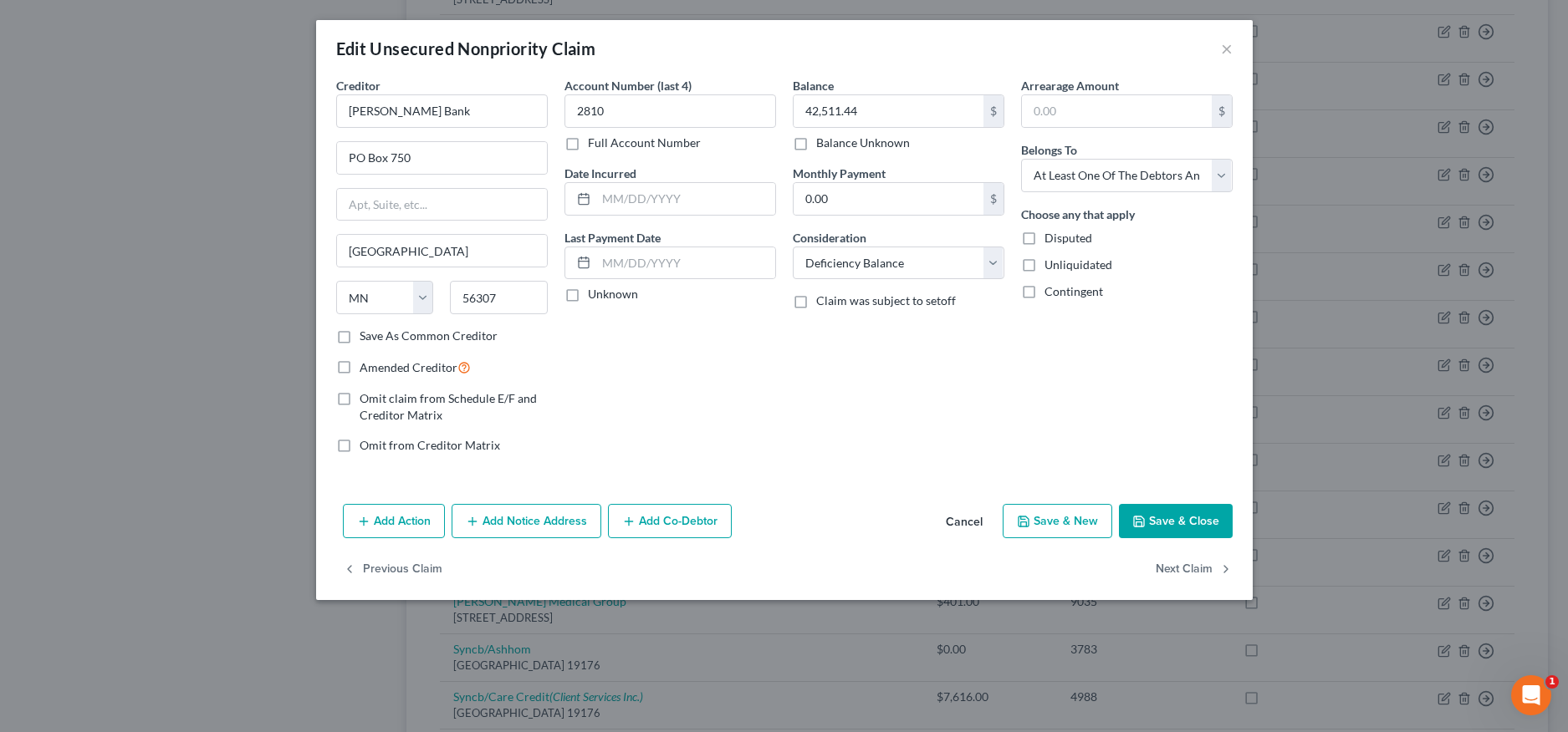
click at [955, 518] on button "Cancel" at bounding box center [963, 522] width 63 height 33
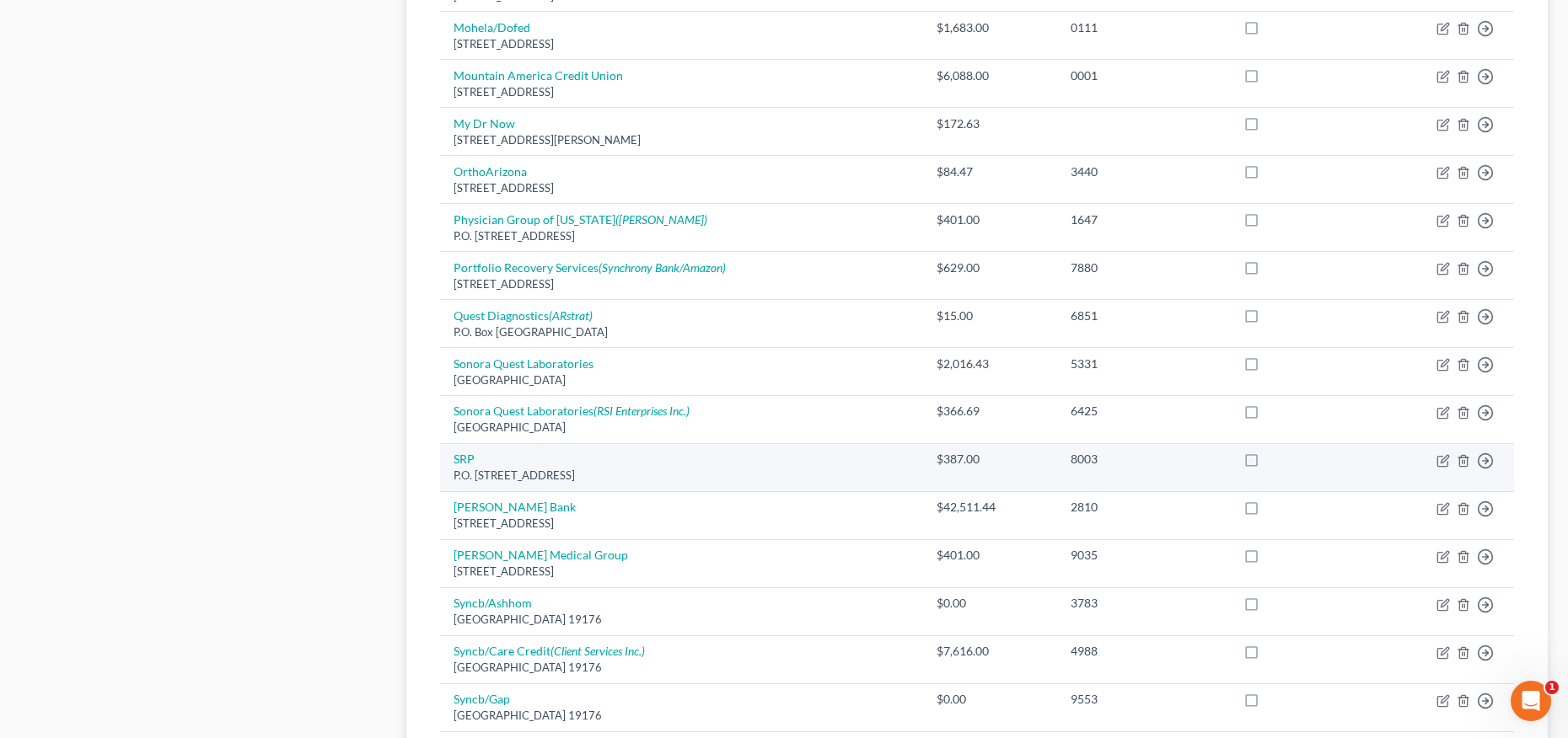
scroll to position [0, 0]
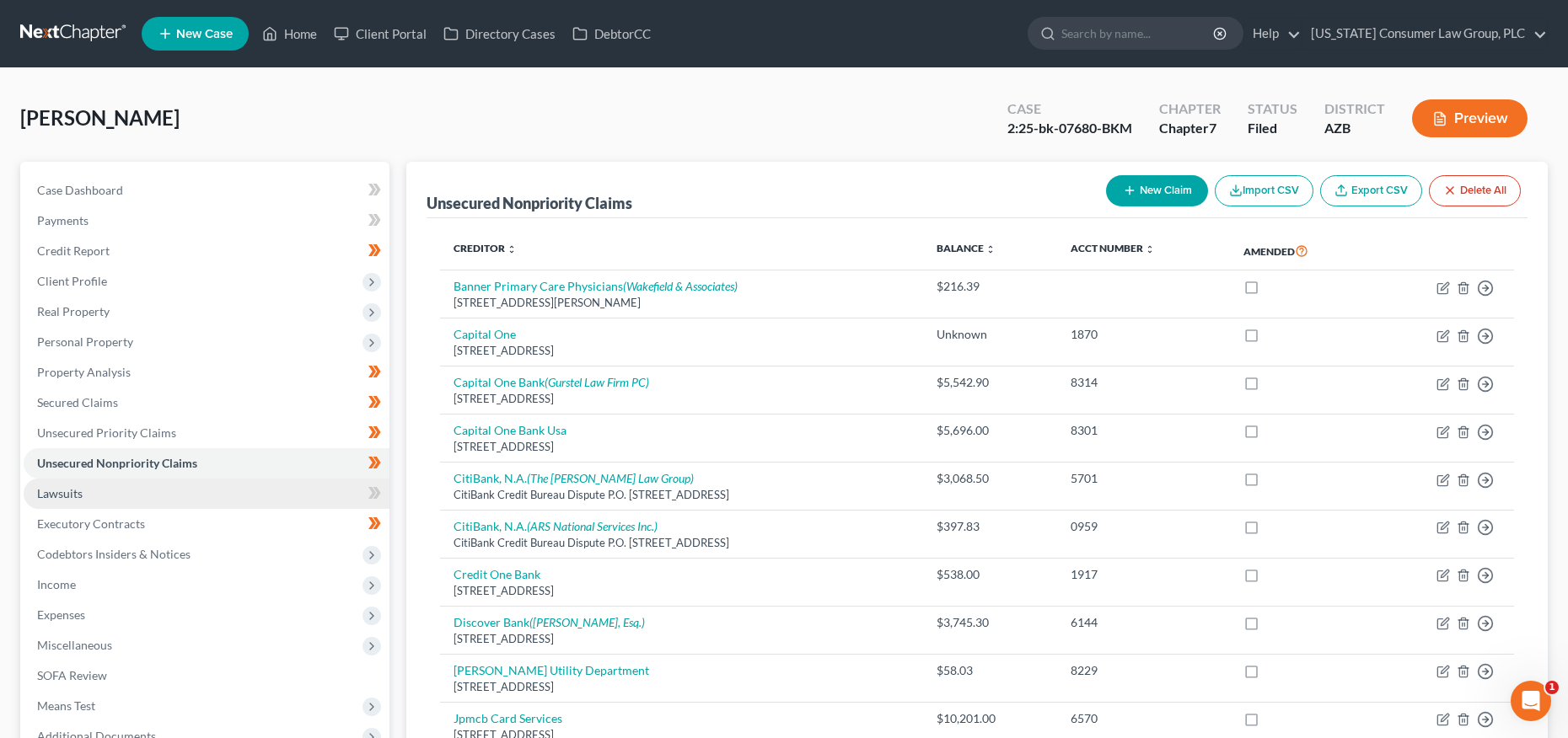
click at [127, 488] on link "Lawsuits" at bounding box center [206, 494] width 366 height 30
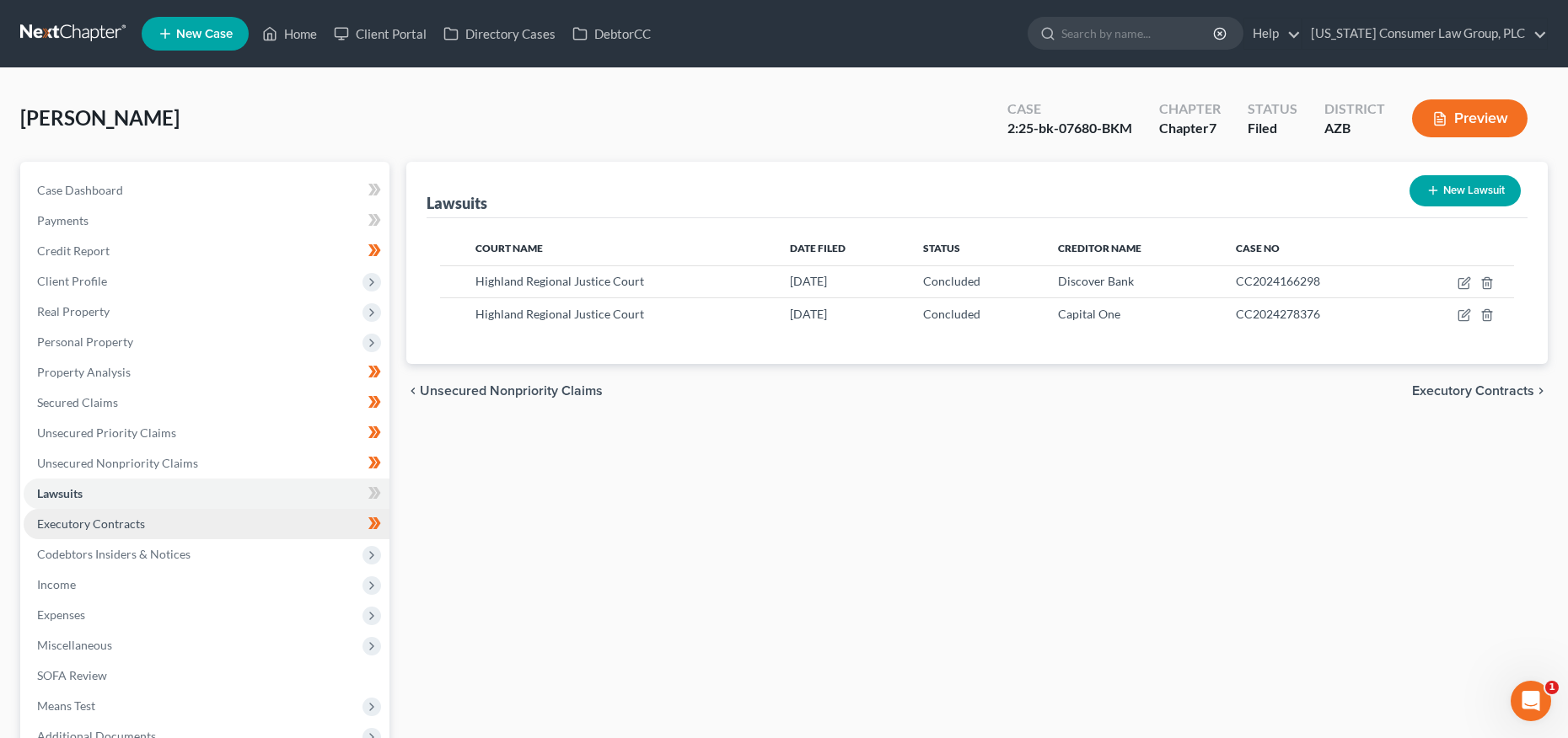
click at [101, 520] on span "Executory Contracts" at bounding box center [90, 523] width 108 height 14
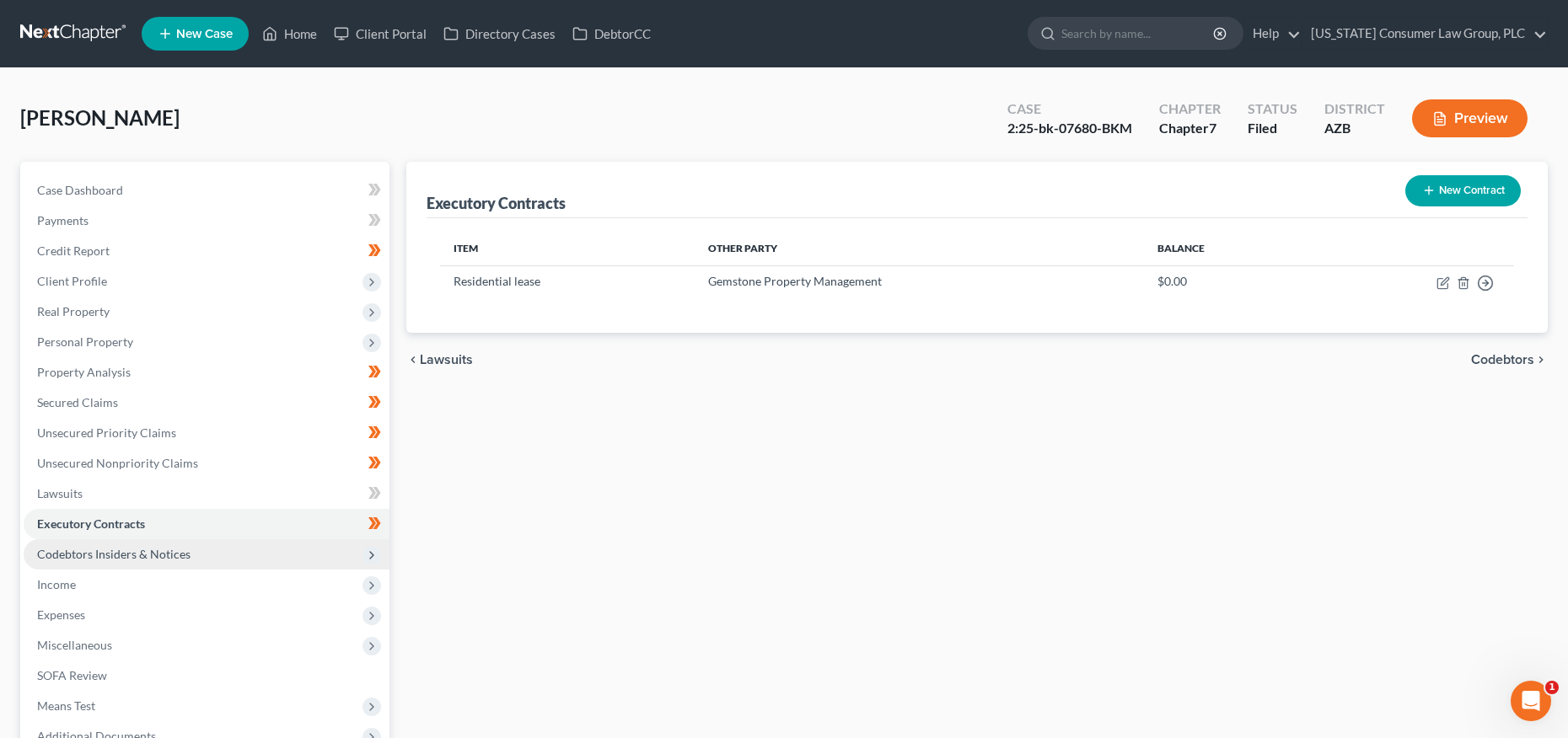
click at [95, 553] on span "Codebtors Insiders & Notices" at bounding box center [113, 554] width 153 height 14
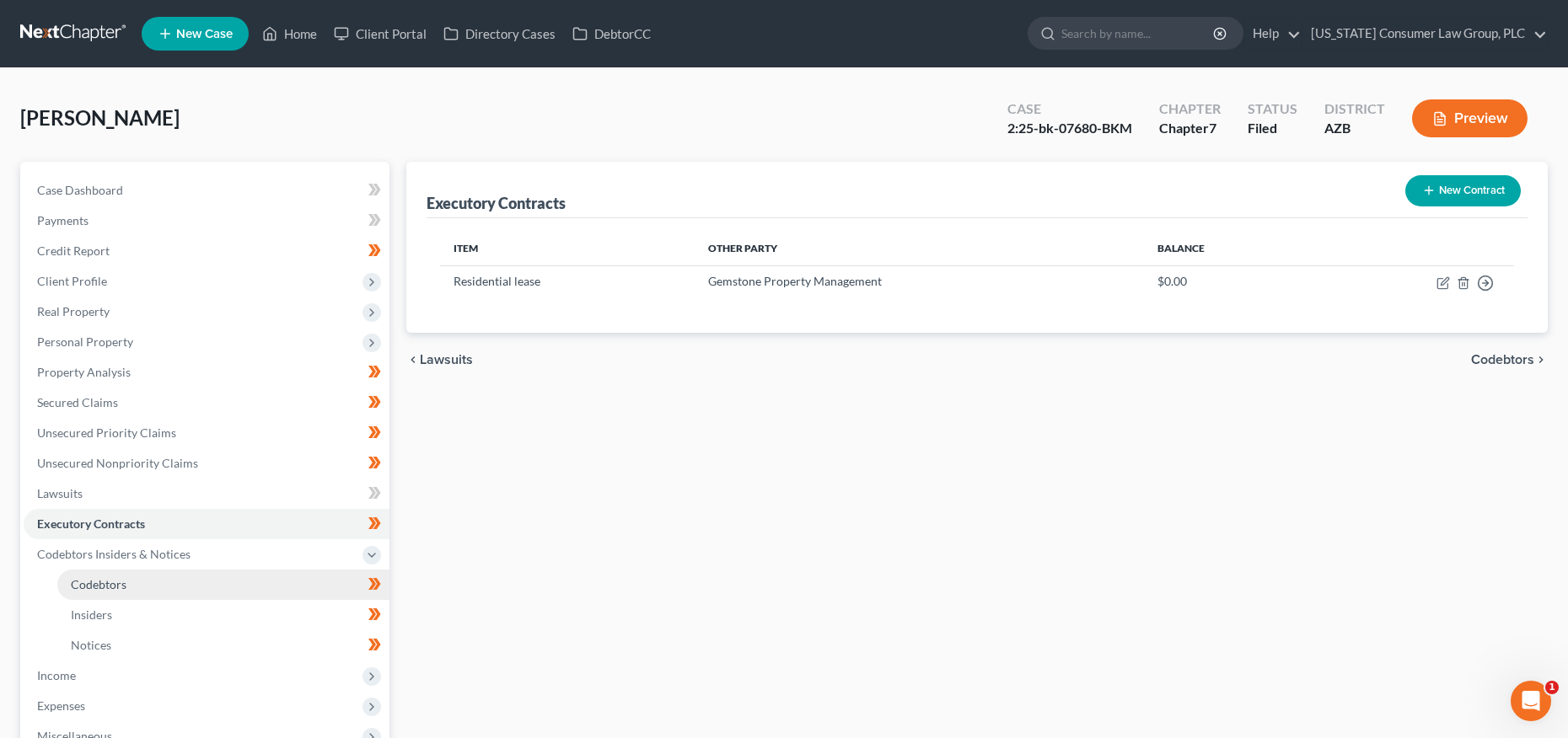
click at [97, 583] on span "Codebtors" at bounding box center [98, 584] width 55 height 14
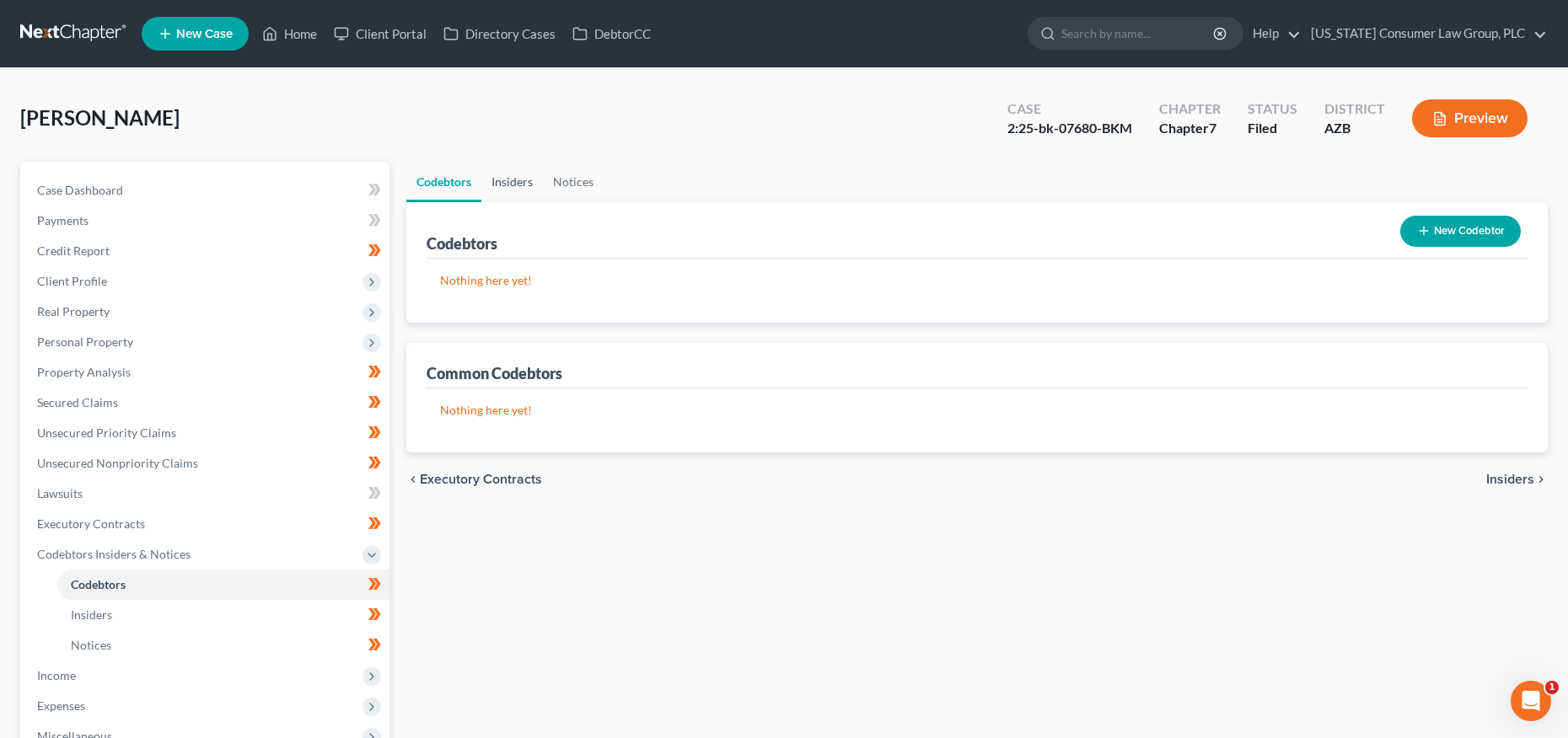
click at [527, 179] on link "Insiders" at bounding box center [512, 182] width 62 height 41
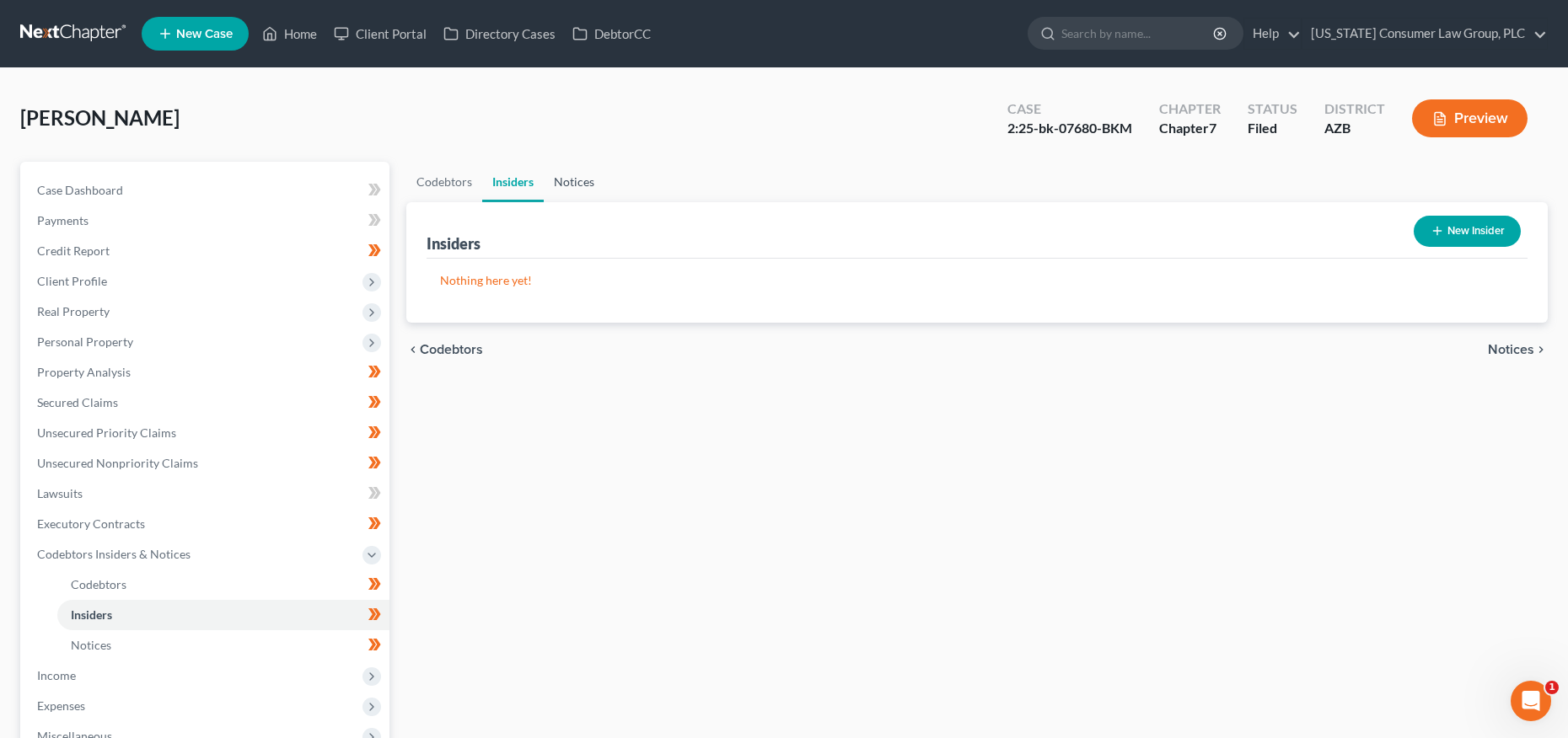
click at [595, 184] on link "Notices" at bounding box center [575, 182] width 61 height 41
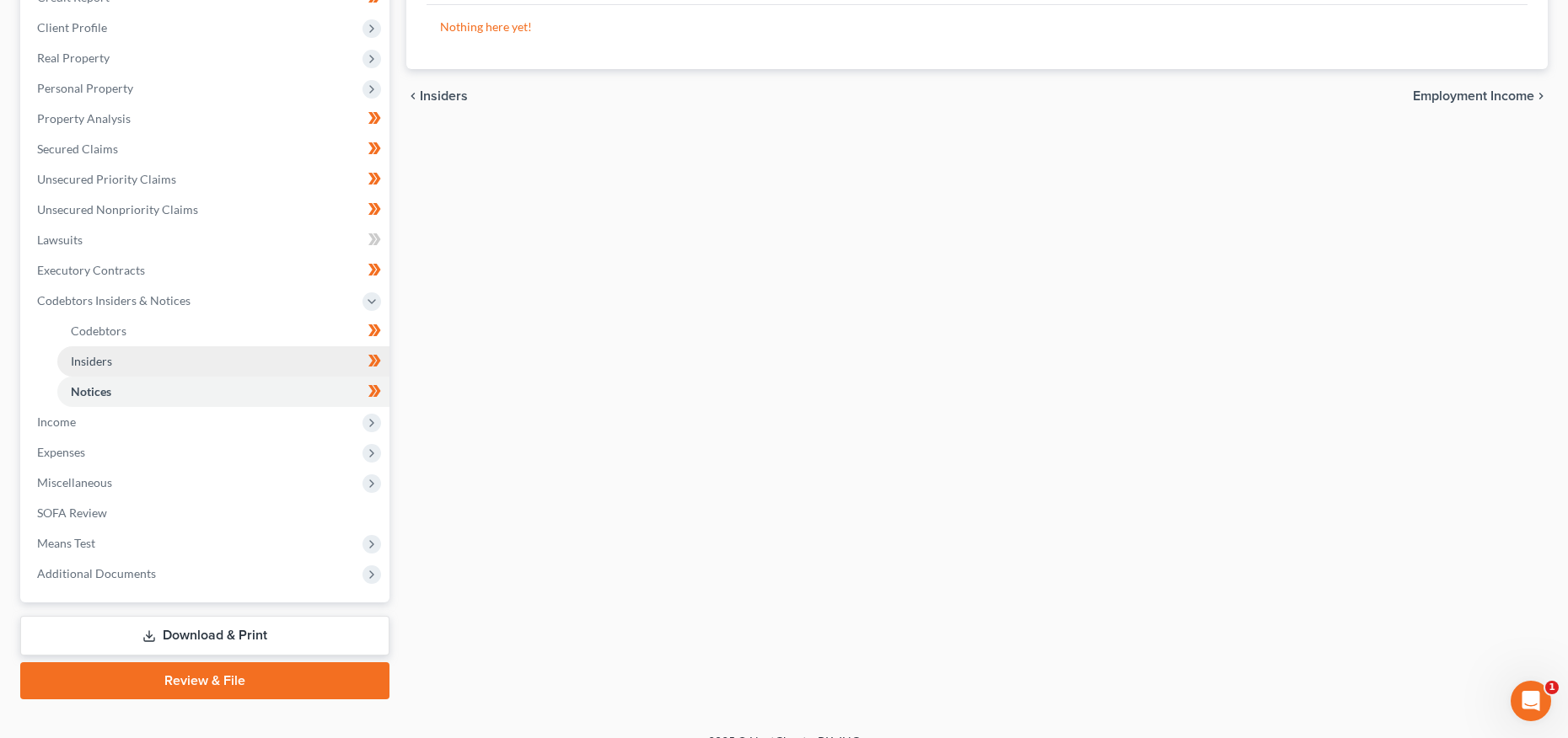
scroll to position [278, 0]
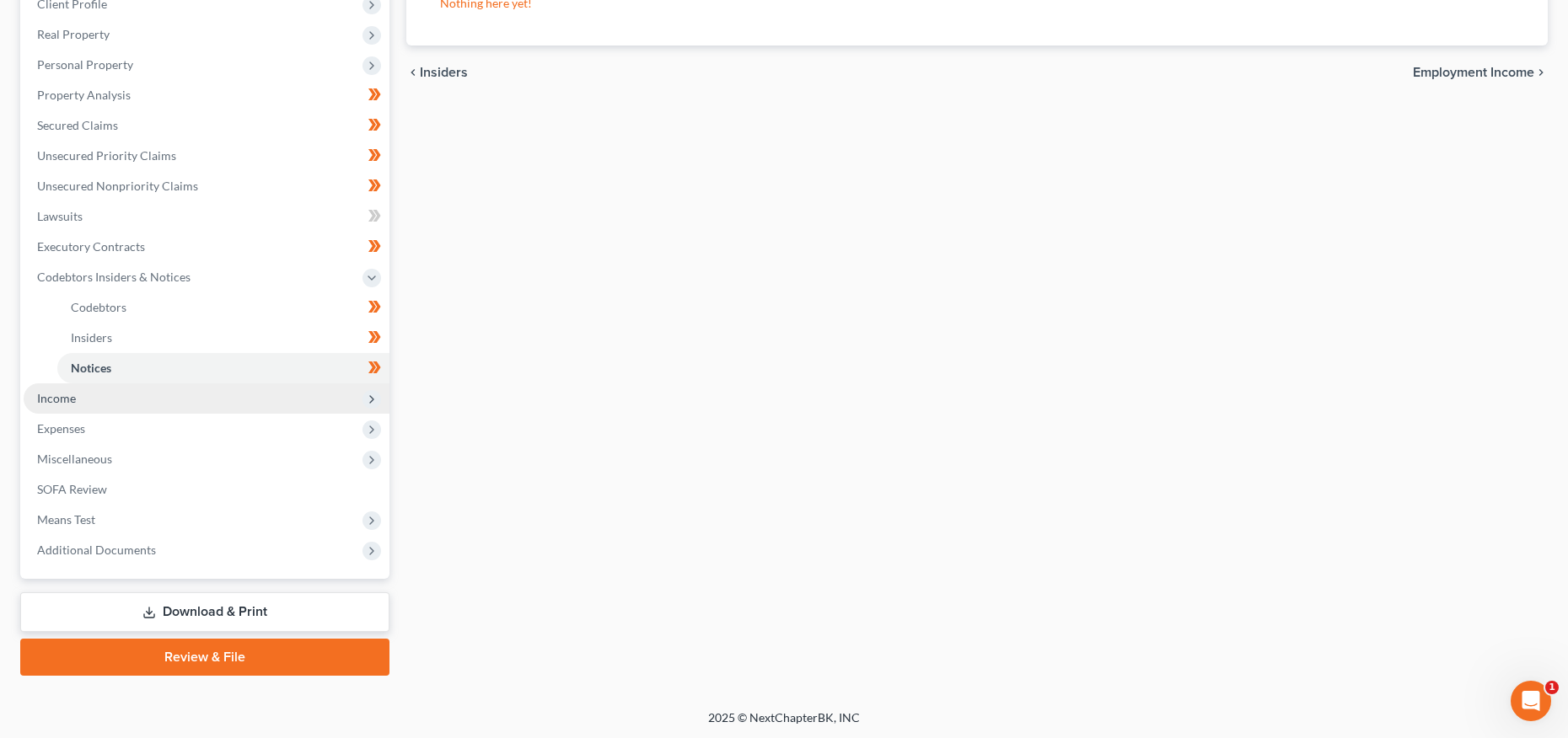
click at [109, 398] on span "Income" at bounding box center [206, 398] width 366 height 30
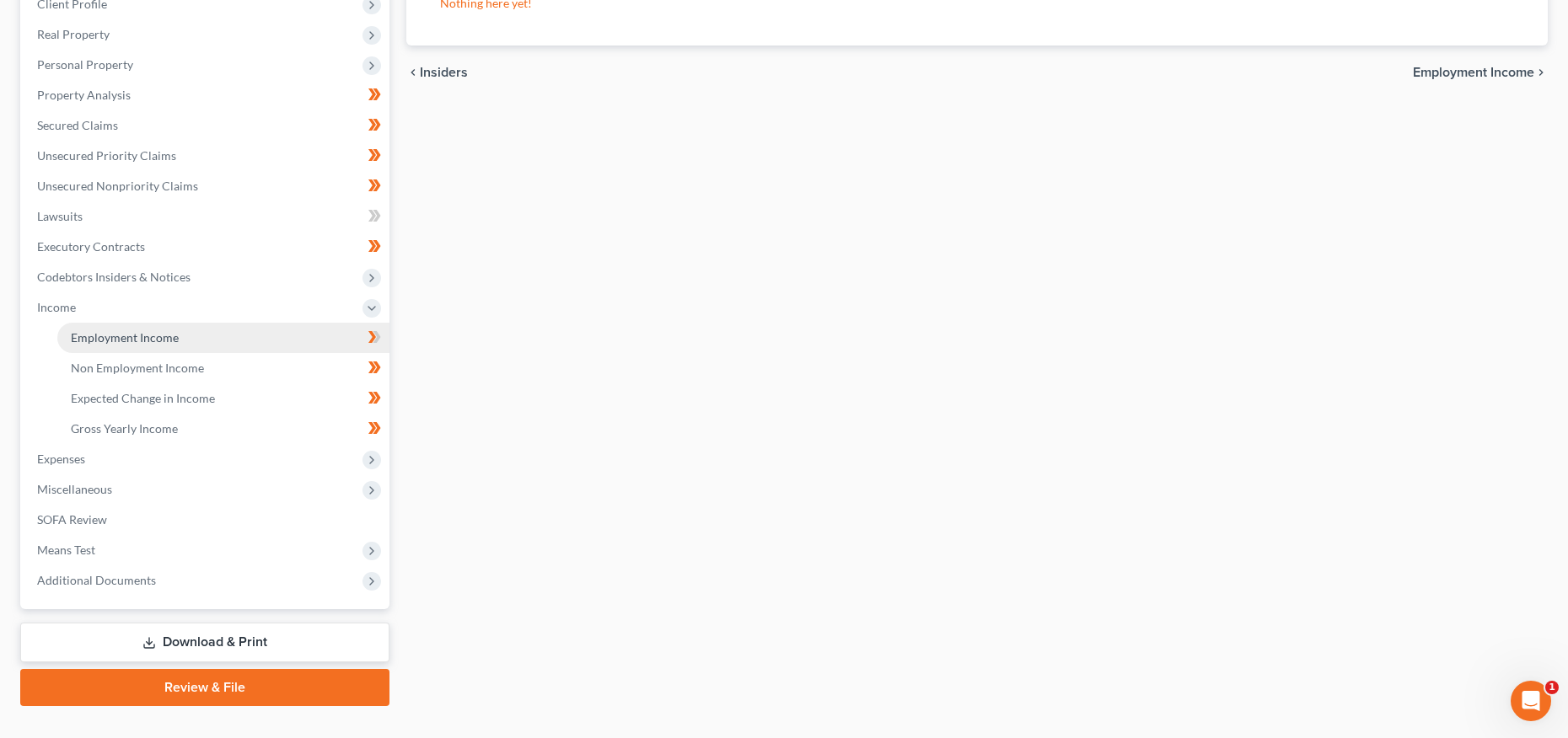
click at [142, 326] on link "Employment Income" at bounding box center [223, 338] width 332 height 30
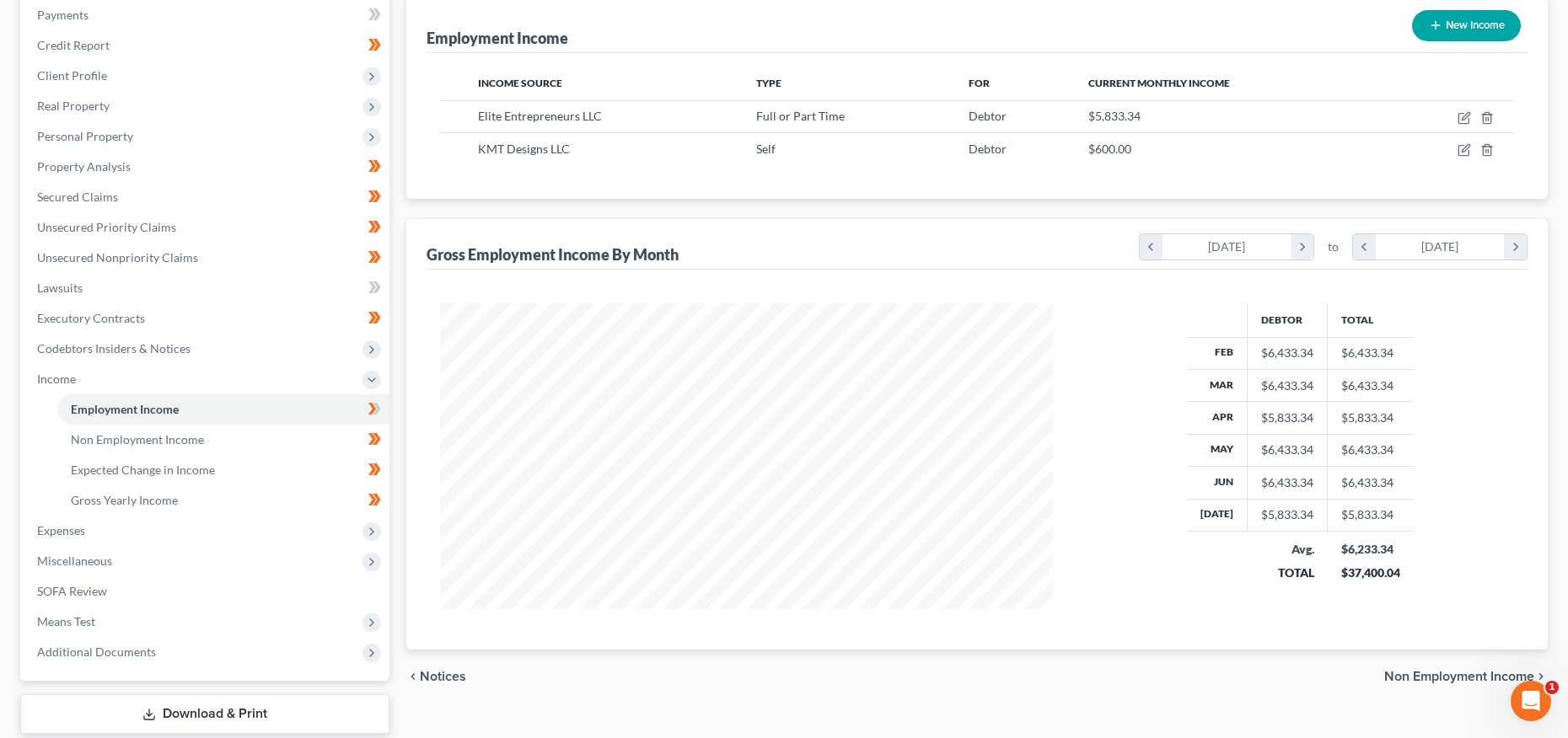
scroll to position [205, 0]
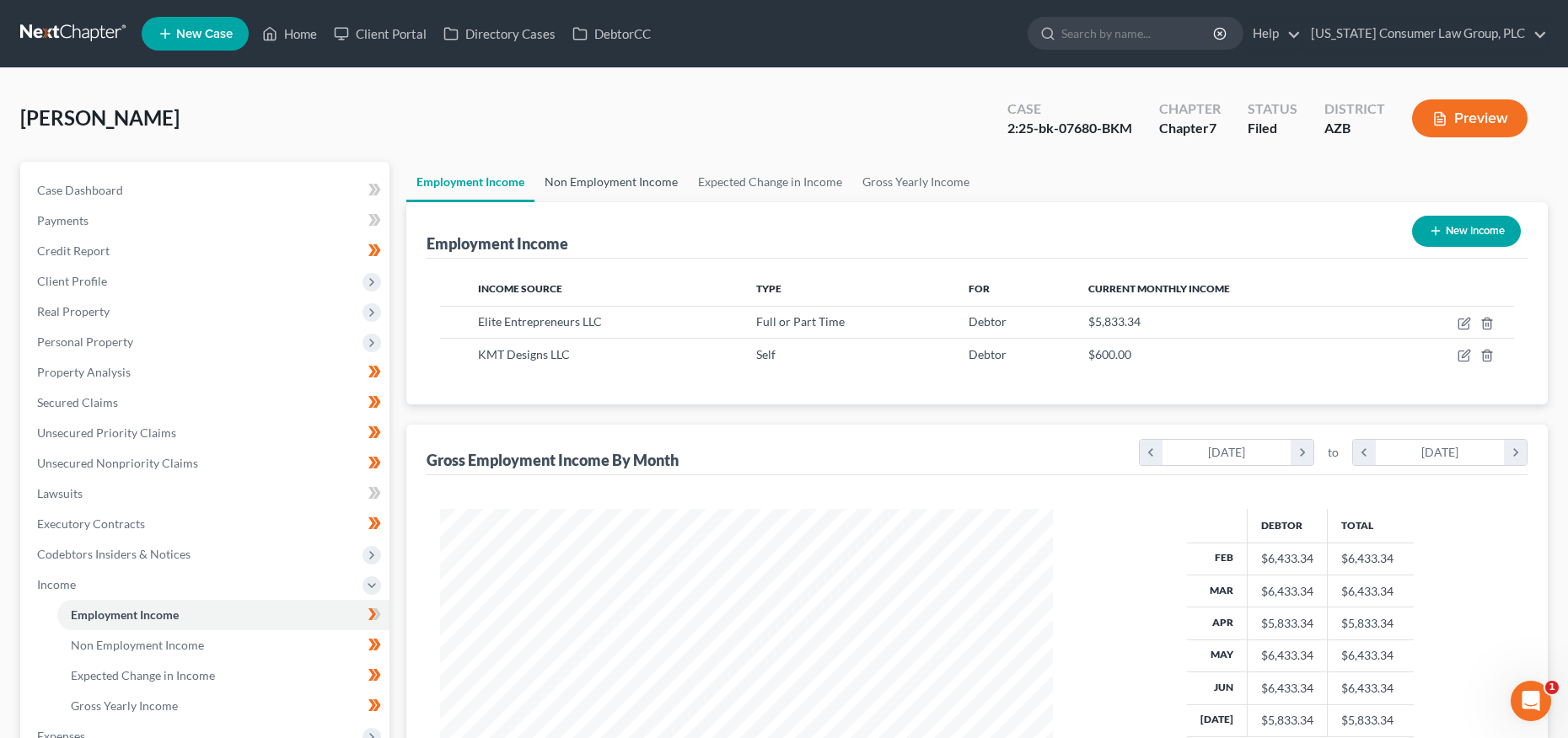
click at [641, 175] on link "Non Employment Income" at bounding box center [611, 182] width 153 height 41
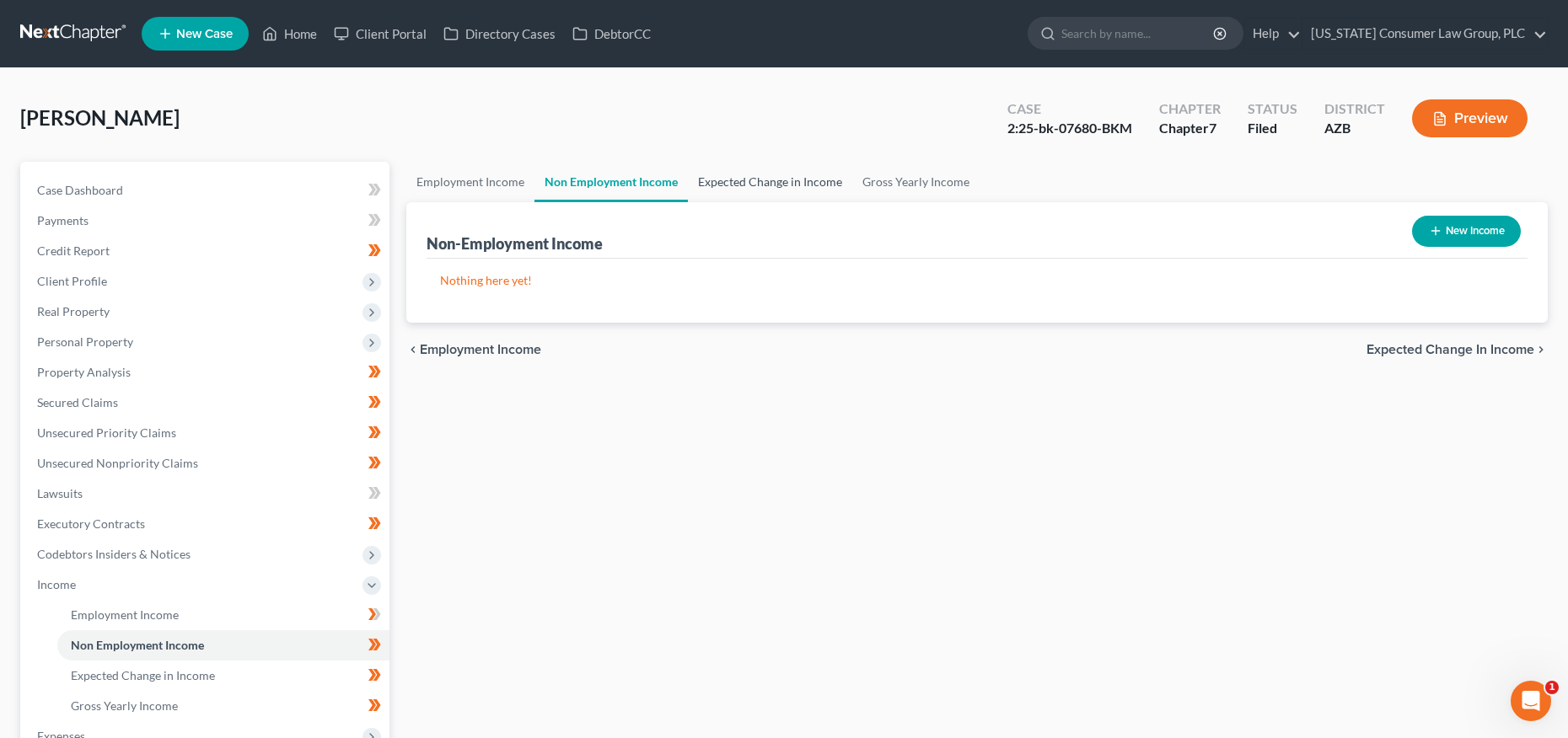
click at [738, 180] on link "Expected Change in Income" at bounding box center [770, 182] width 165 height 41
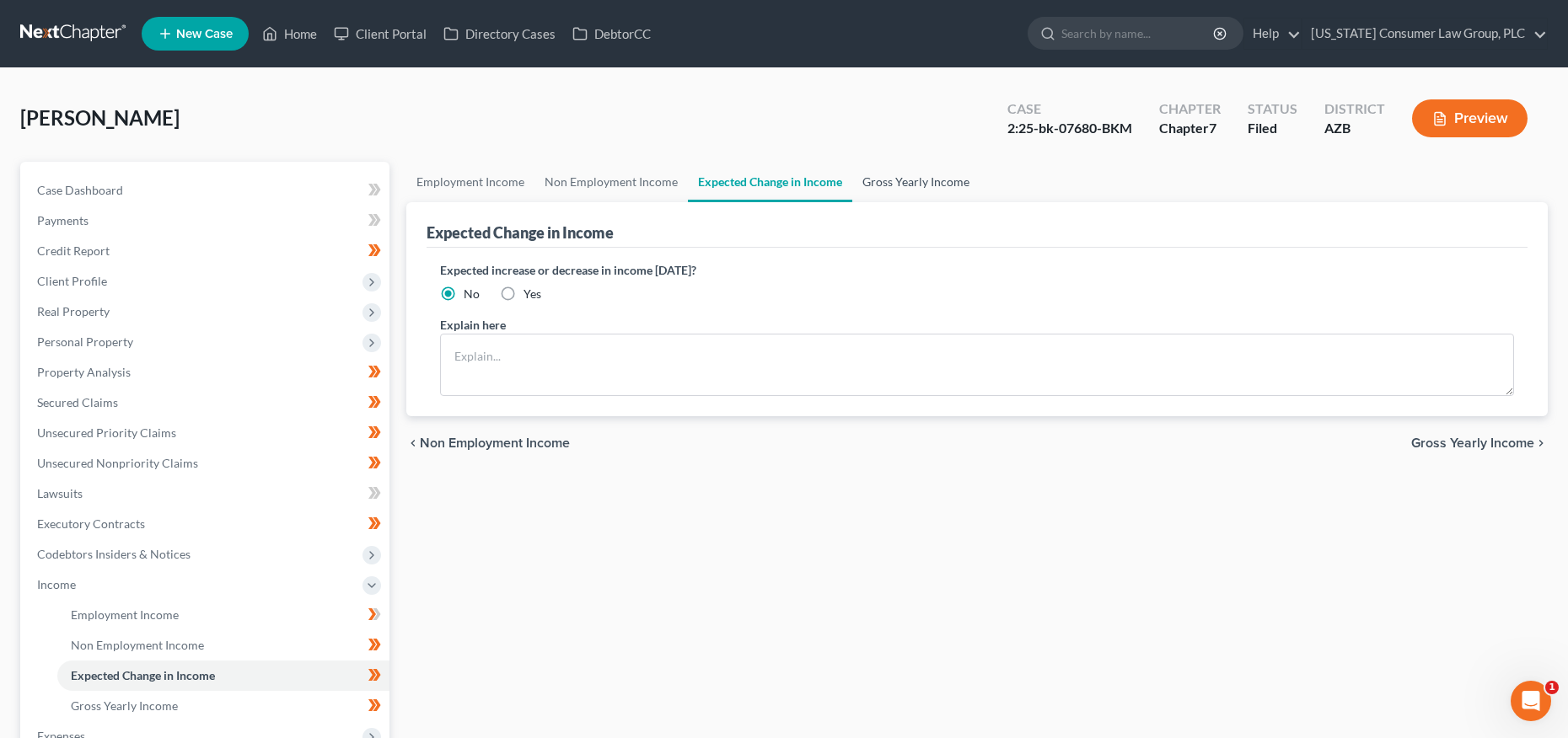
click at [890, 182] on link "Gross Yearly Income" at bounding box center [916, 182] width 127 height 41
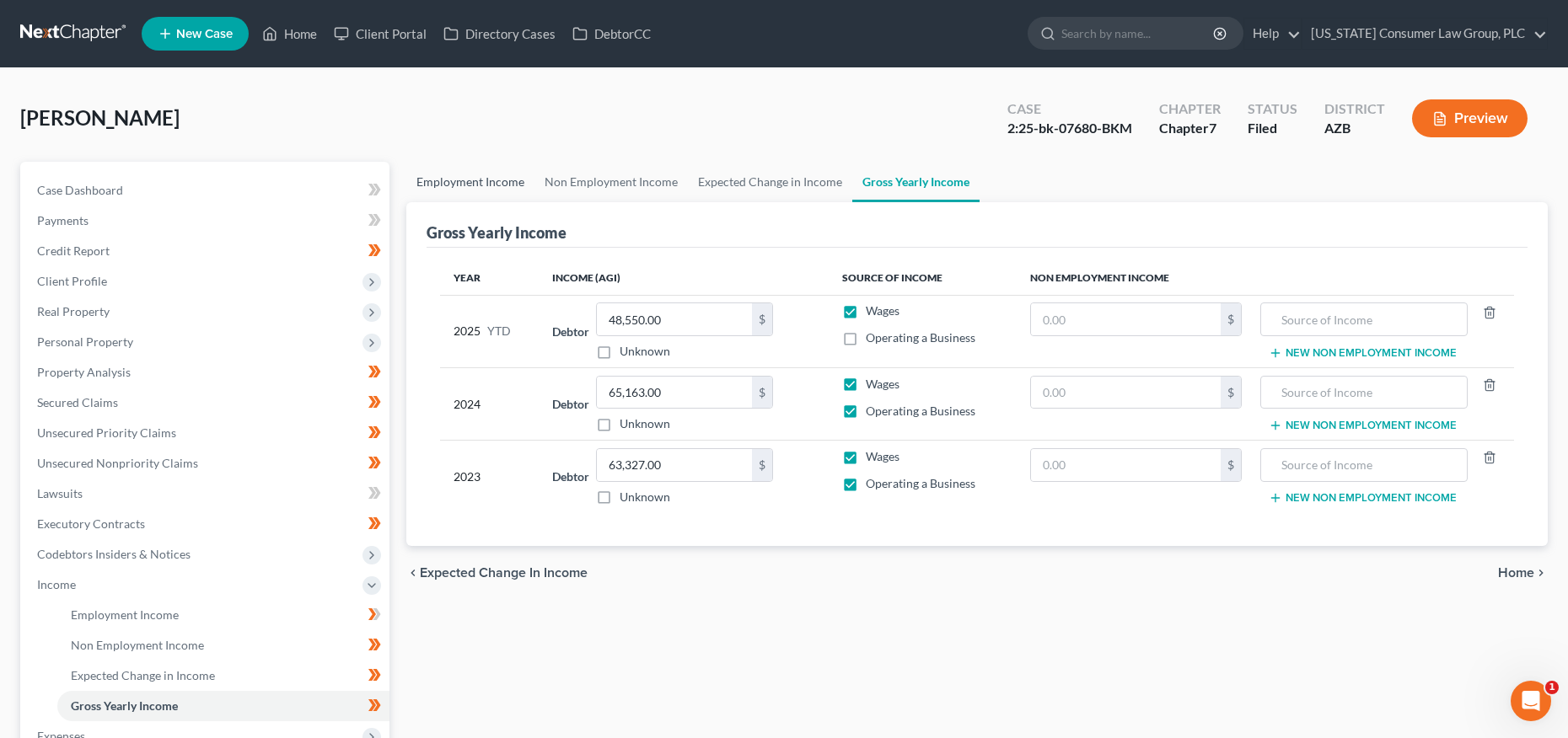
click at [498, 182] on link "Employment Income" at bounding box center [470, 182] width 128 height 41
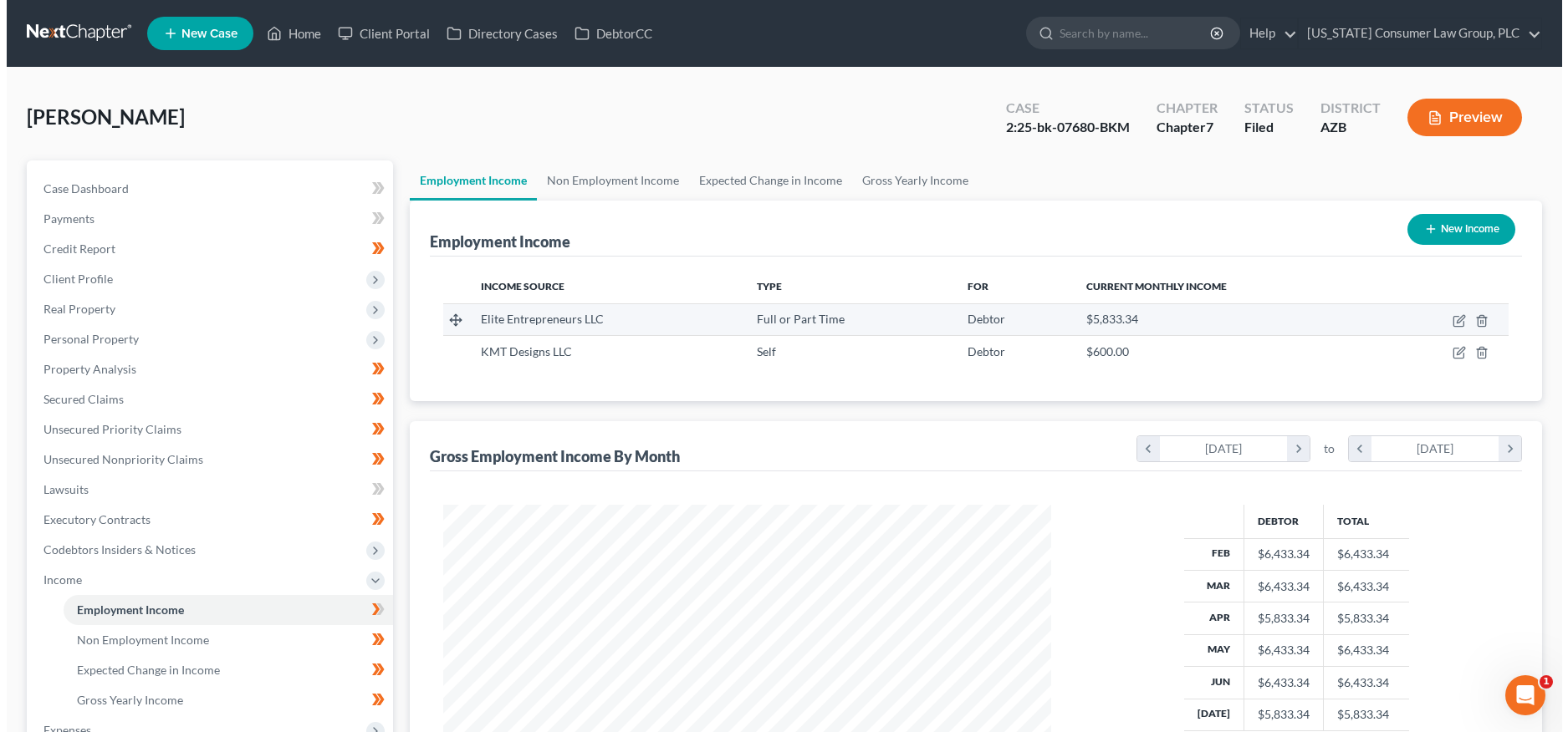
scroll to position [304, 641]
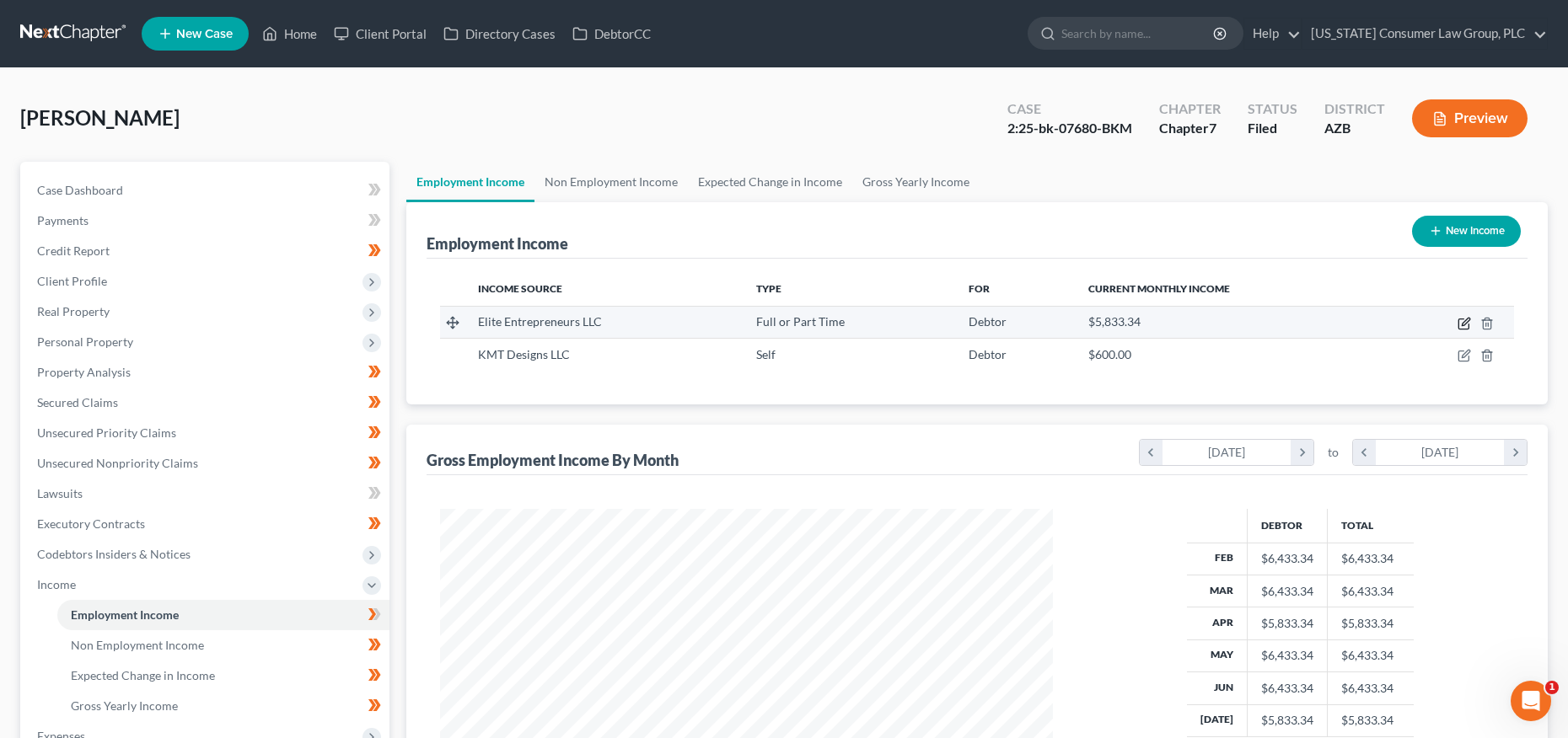
click at [1463, 320] on icon "button" at bounding box center [1464, 323] width 13 height 13
select select "0"
select select "3"
select select "1"
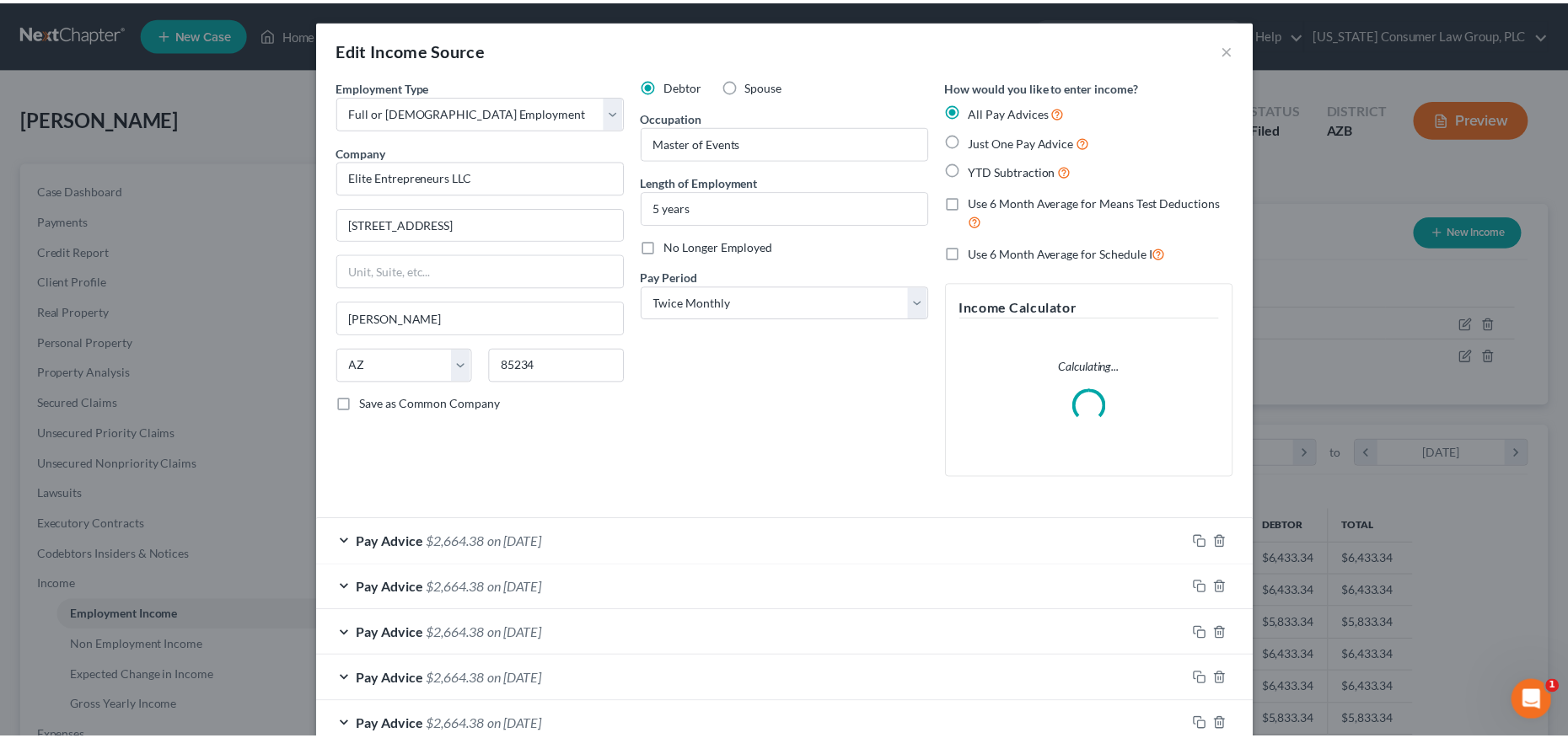
scroll to position [308, 652]
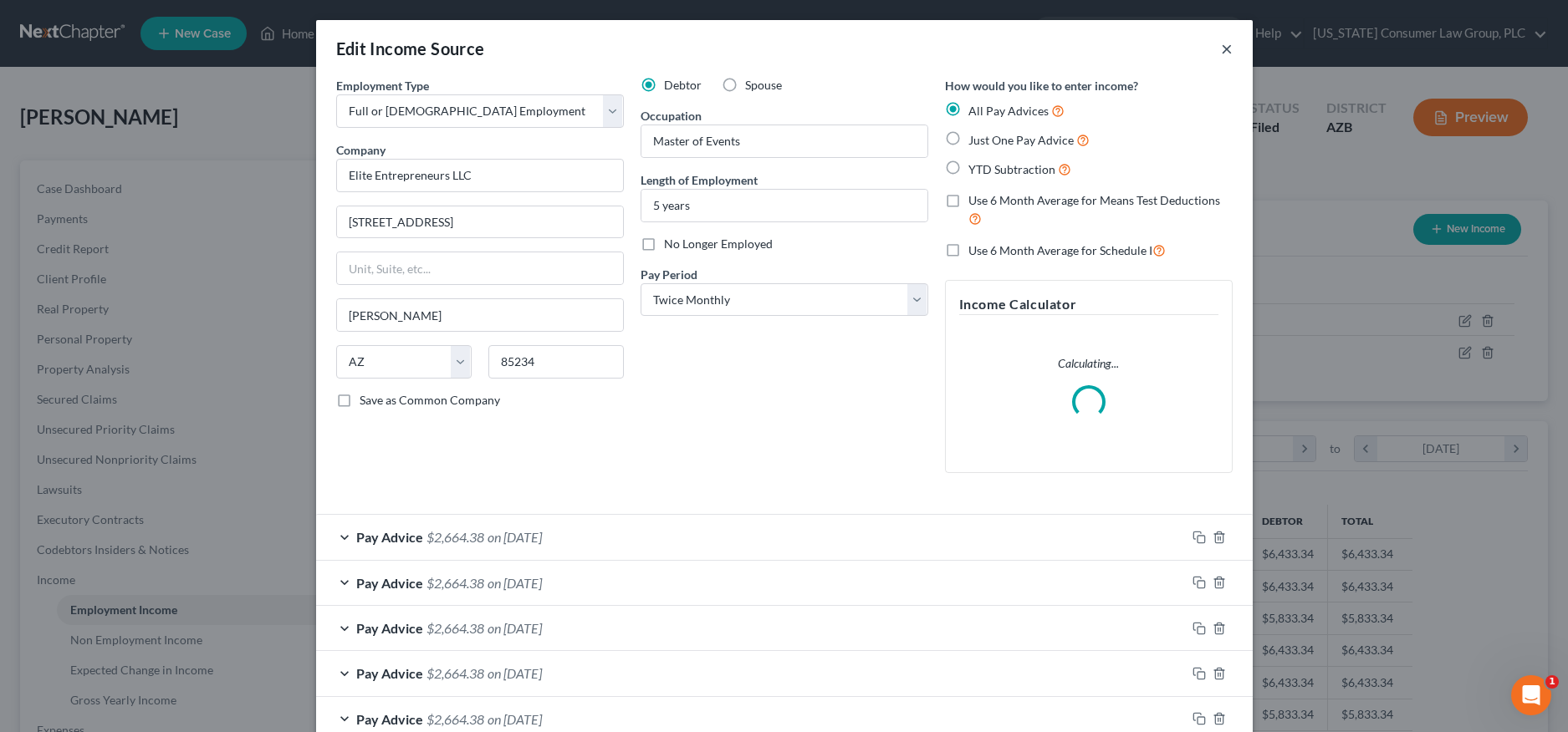
drag, startPoint x: 1224, startPoint y: 48, endPoint x: 1127, endPoint y: 73, distance: 100.2
click at [1224, 48] on button "×" at bounding box center [1226, 48] width 11 height 20
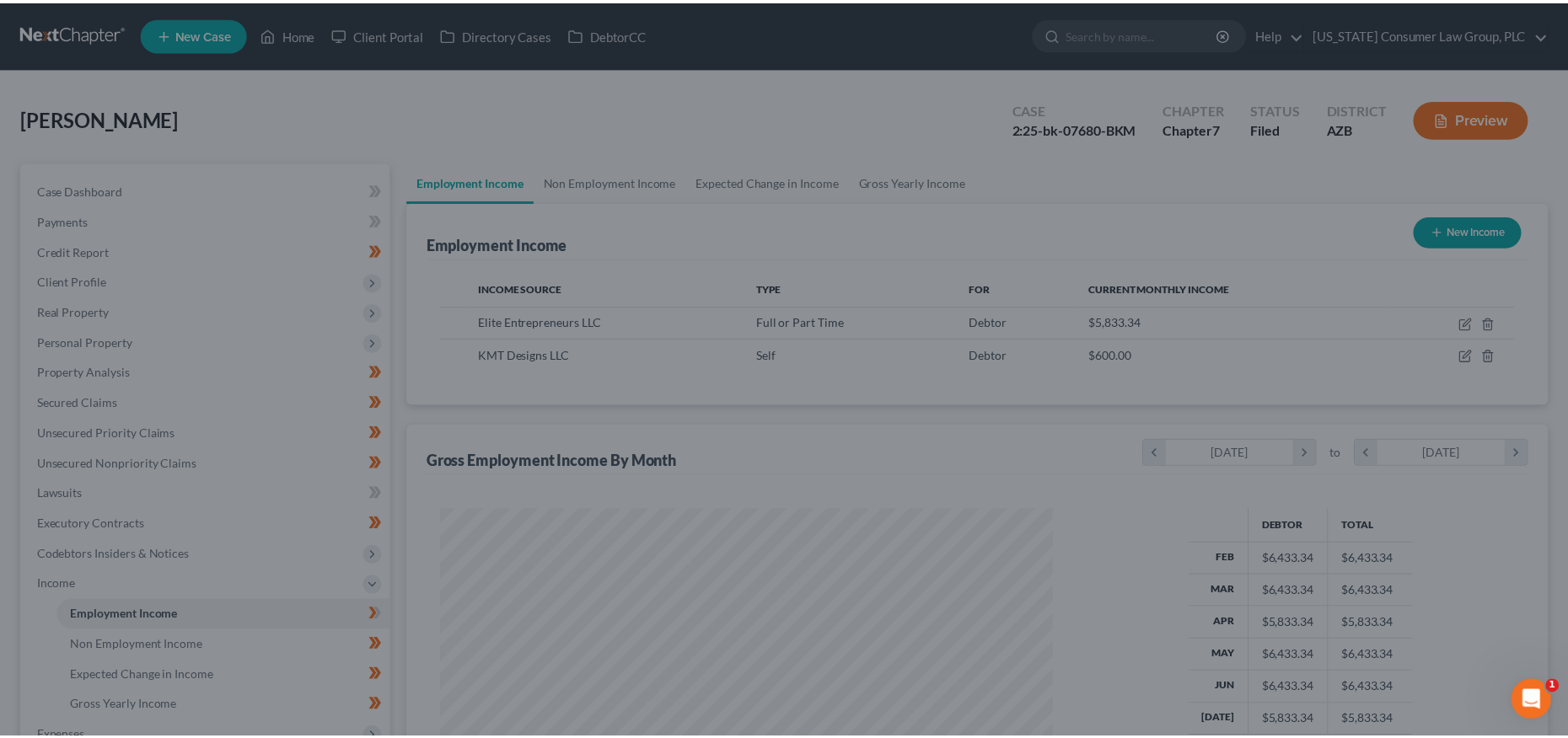
scroll to position [842504, 842540]
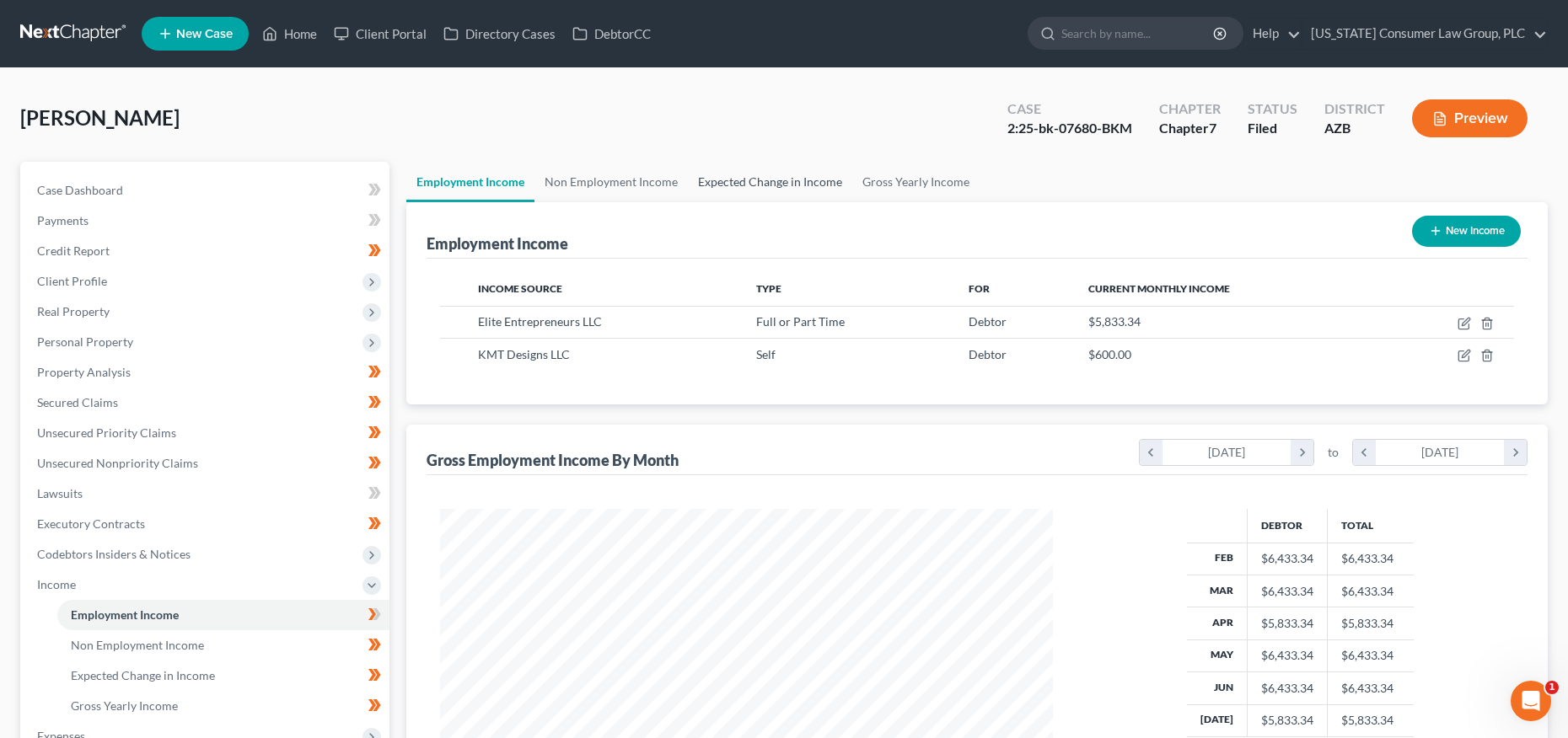
click at [804, 172] on link "Expected Change in Income" at bounding box center [770, 182] width 165 height 41
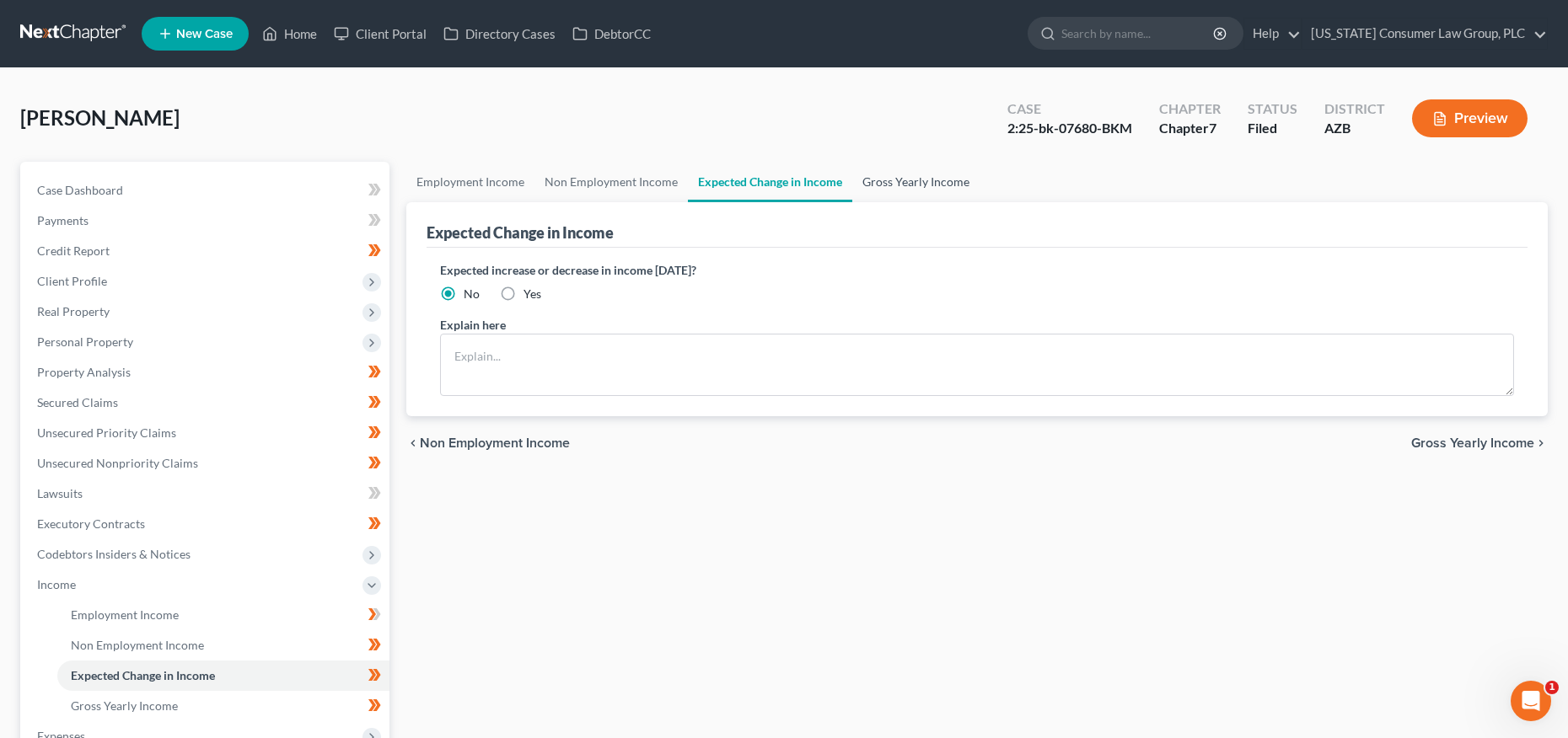
click at [915, 177] on link "Gross Yearly Income" at bounding box center [916, 182] width 127 height 41
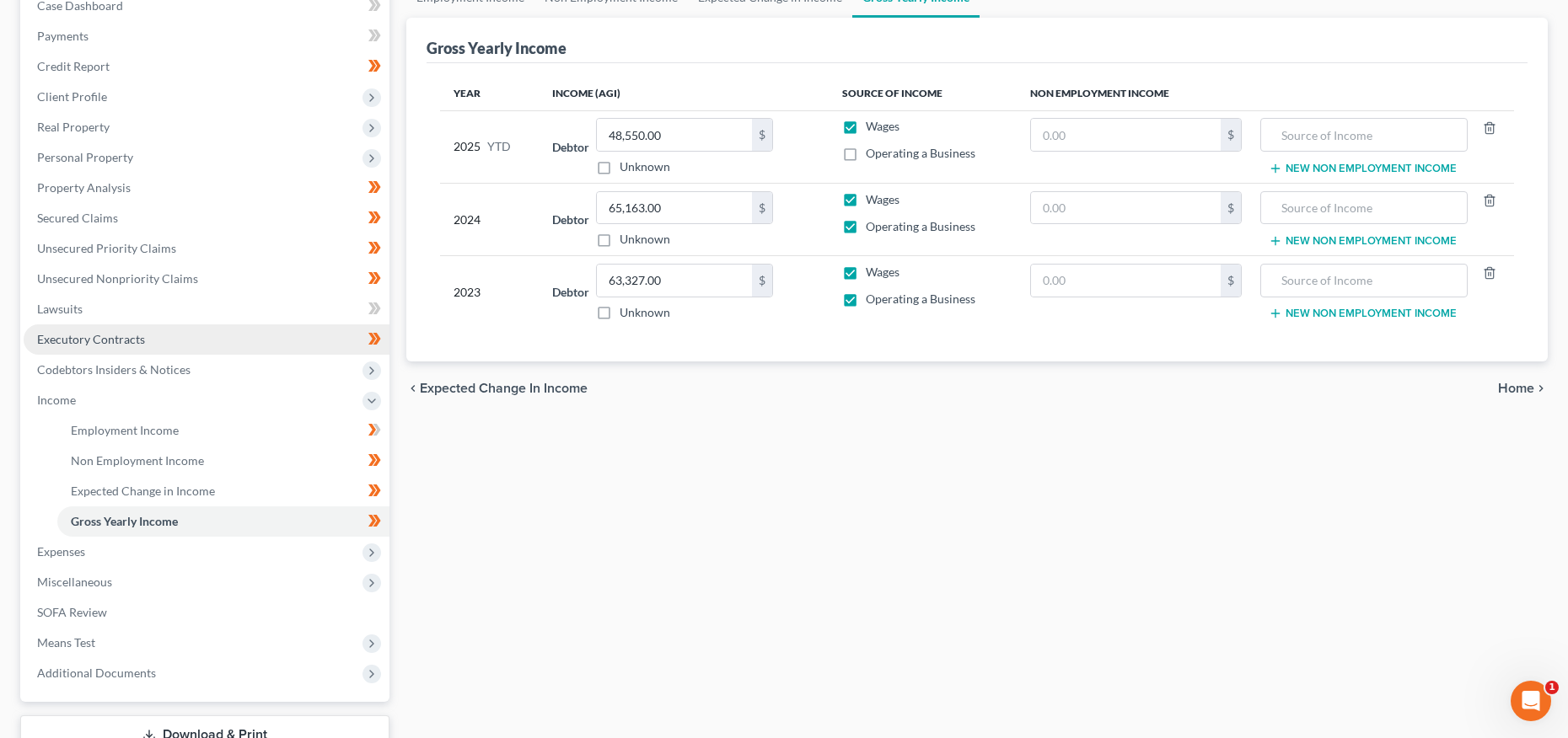
scroll to position [190, 0]
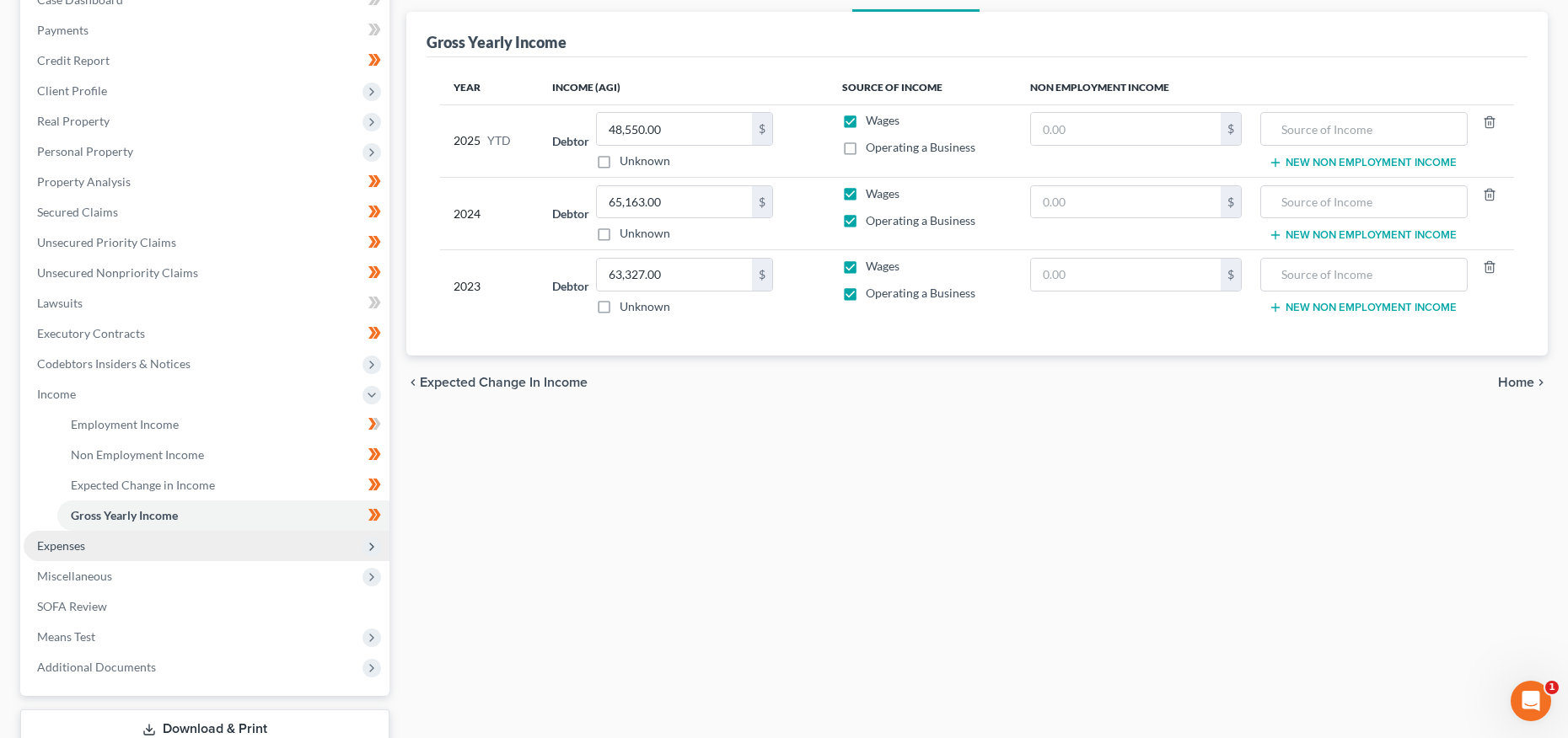
click at [125, 547] on span "Expenses" at bounding box center [206, 546] width 366 height 30
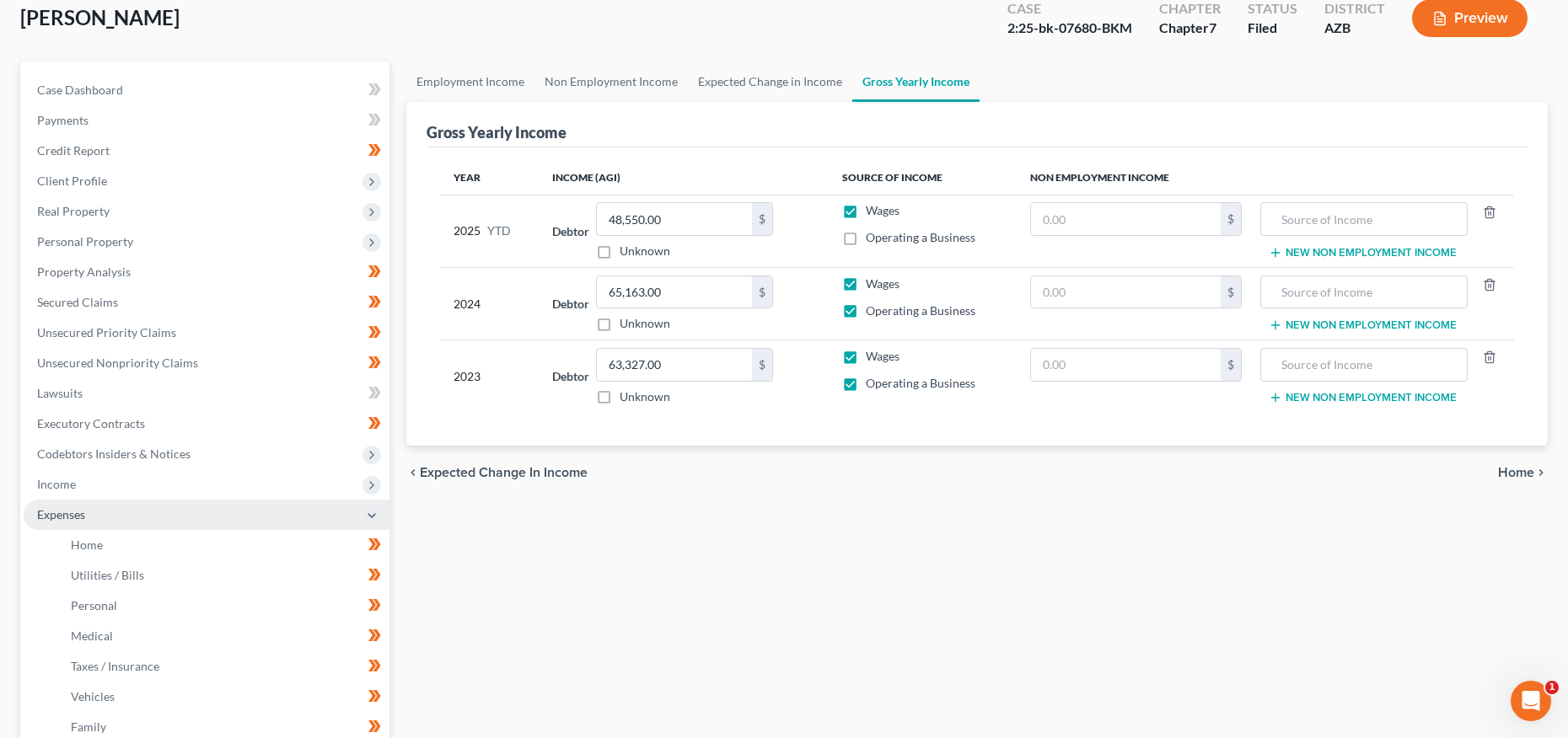
scroll to position [92, 0]
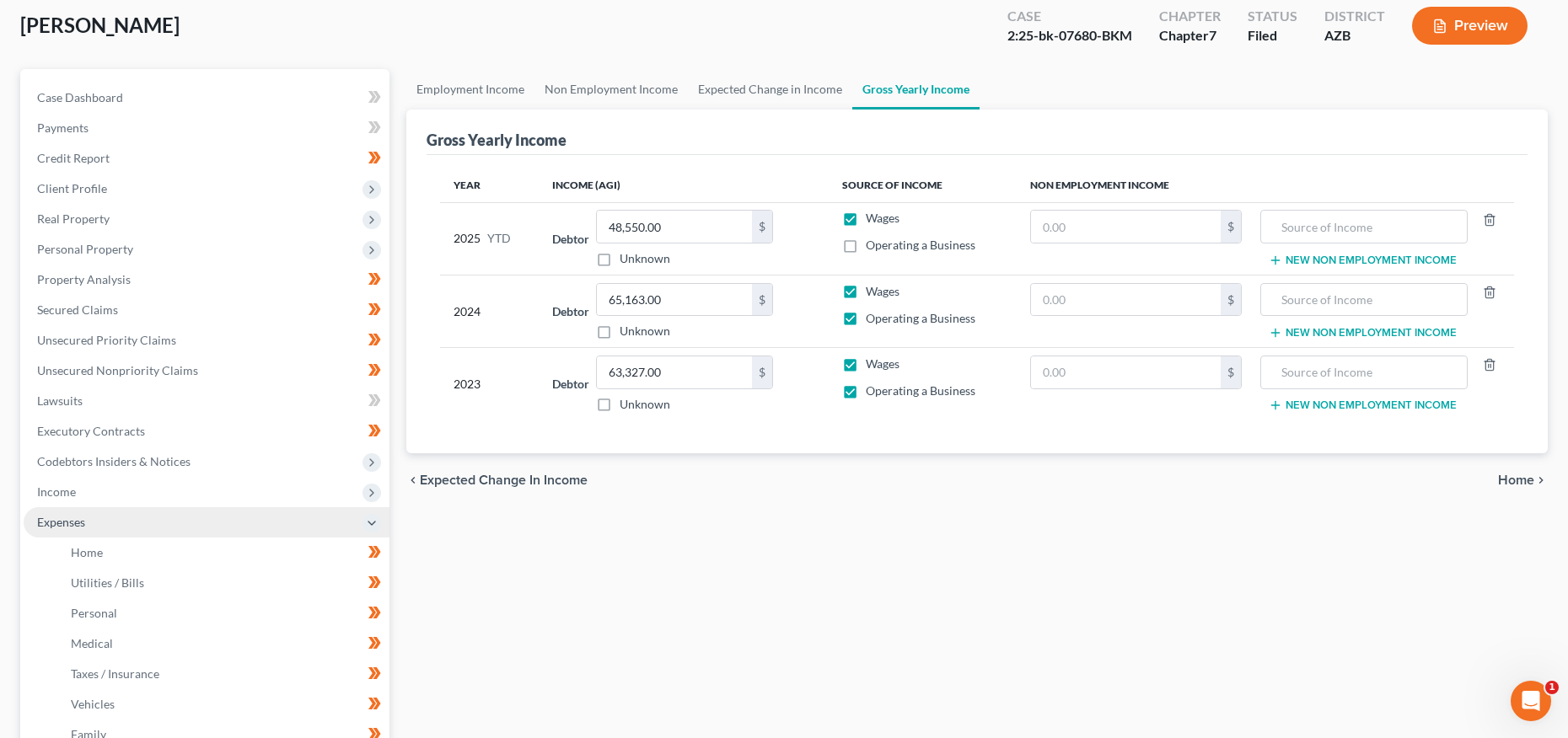
click at [129, 527] on span "Expenses" at bounding box center [206, 522] width 366 height 30
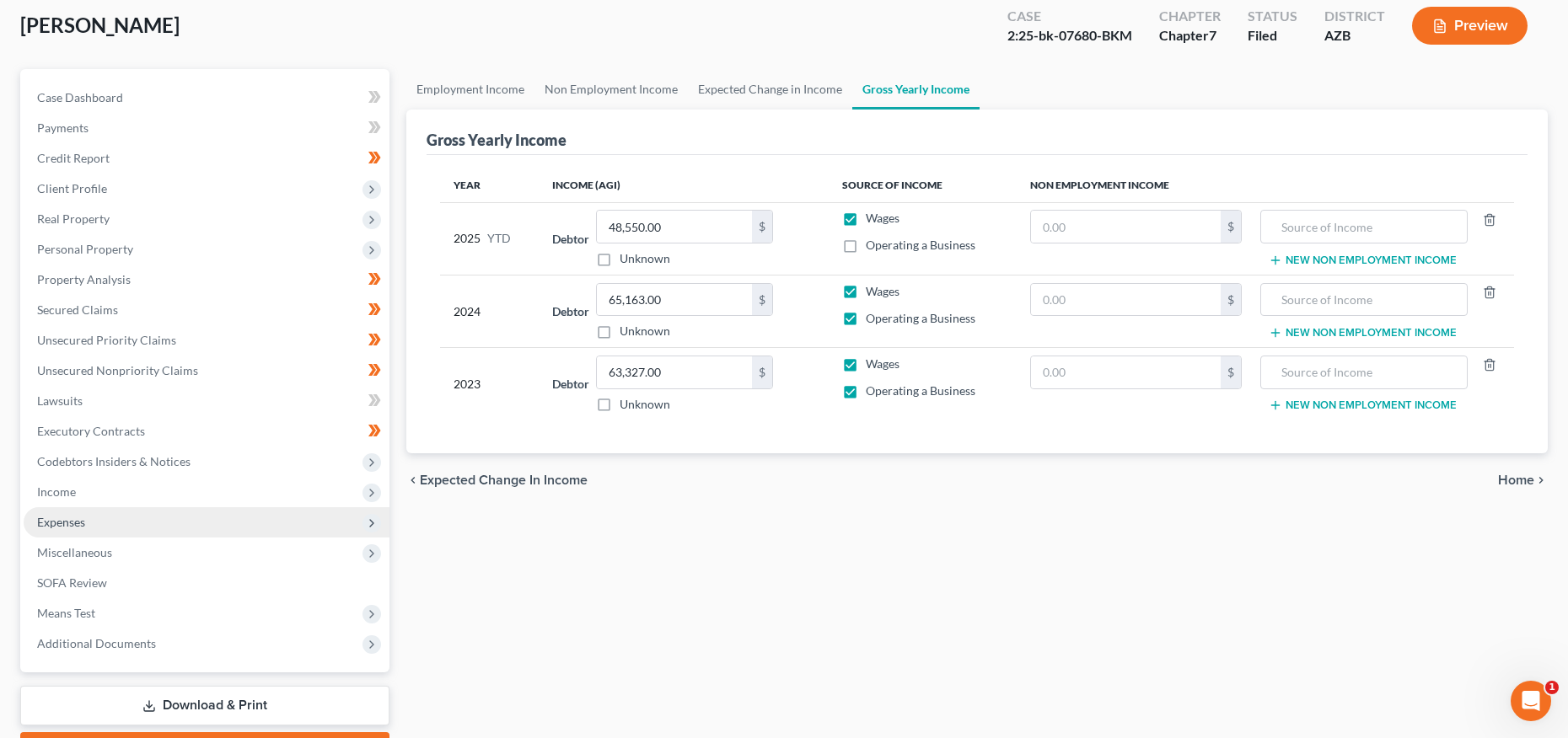
click at [96, 520] on span "Expenses" at bounding box center [206, 522] width 366 height 30
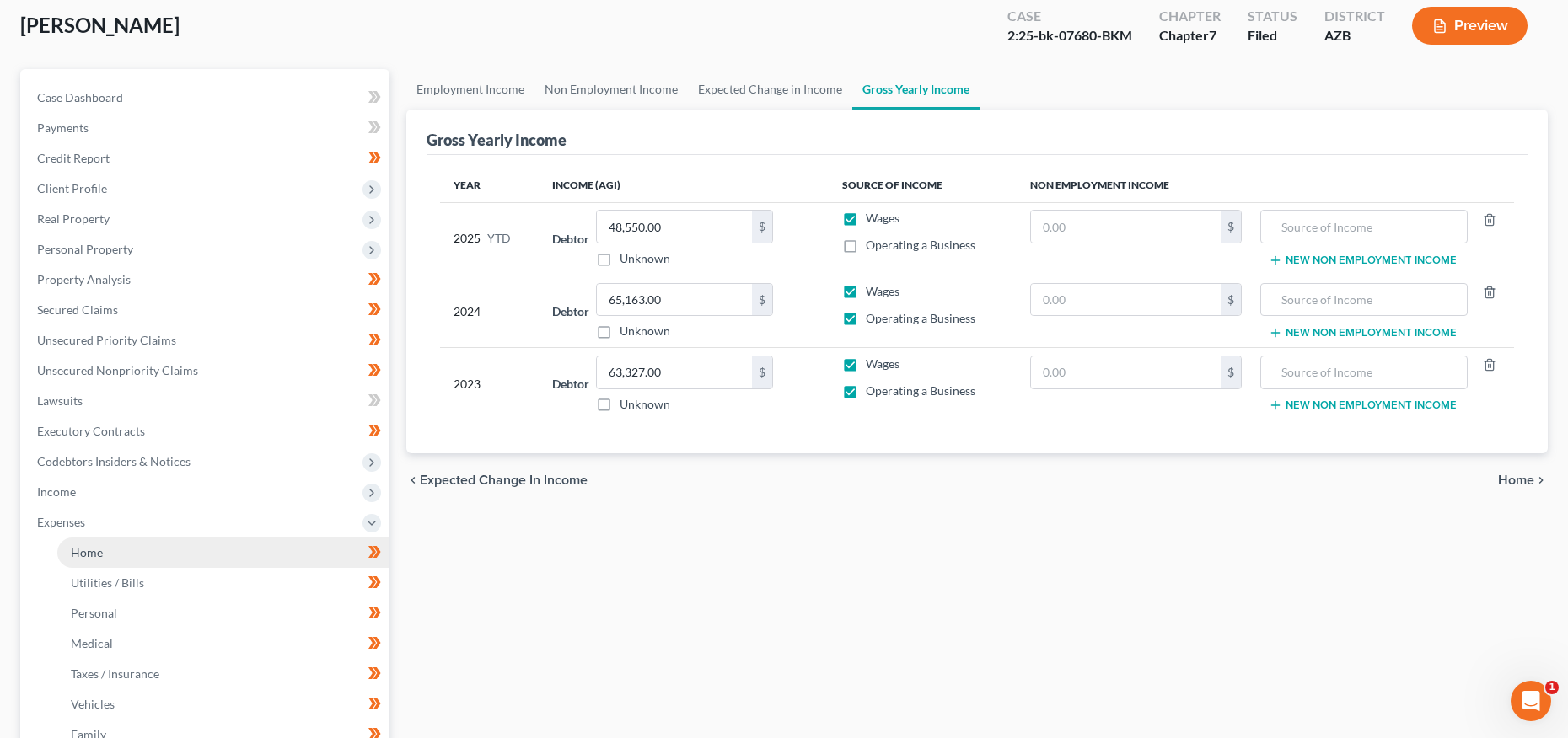
click at [106, 552] on link "Home" at bounding box center [223, 553] width 332 height 30
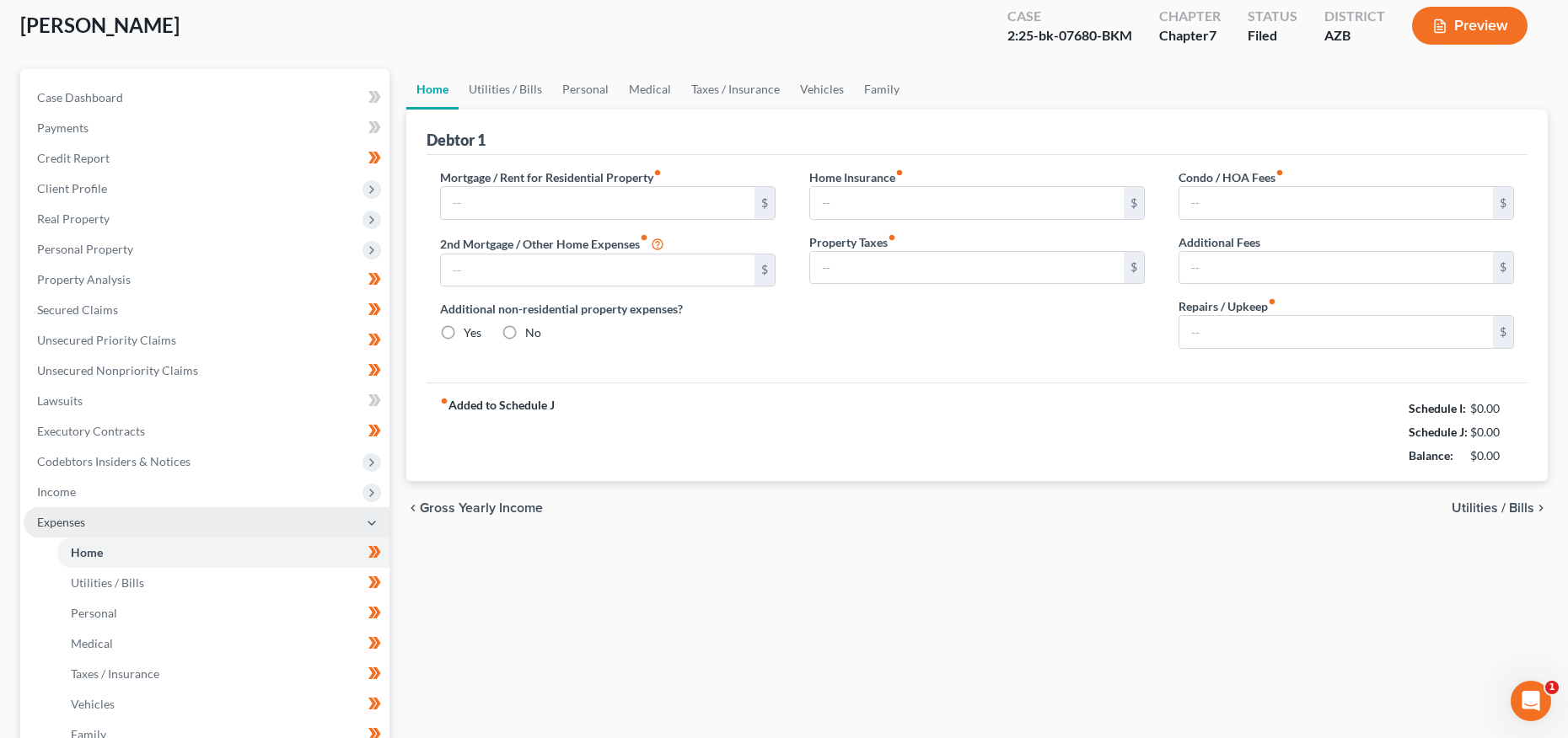
scroll to position [3, 0]
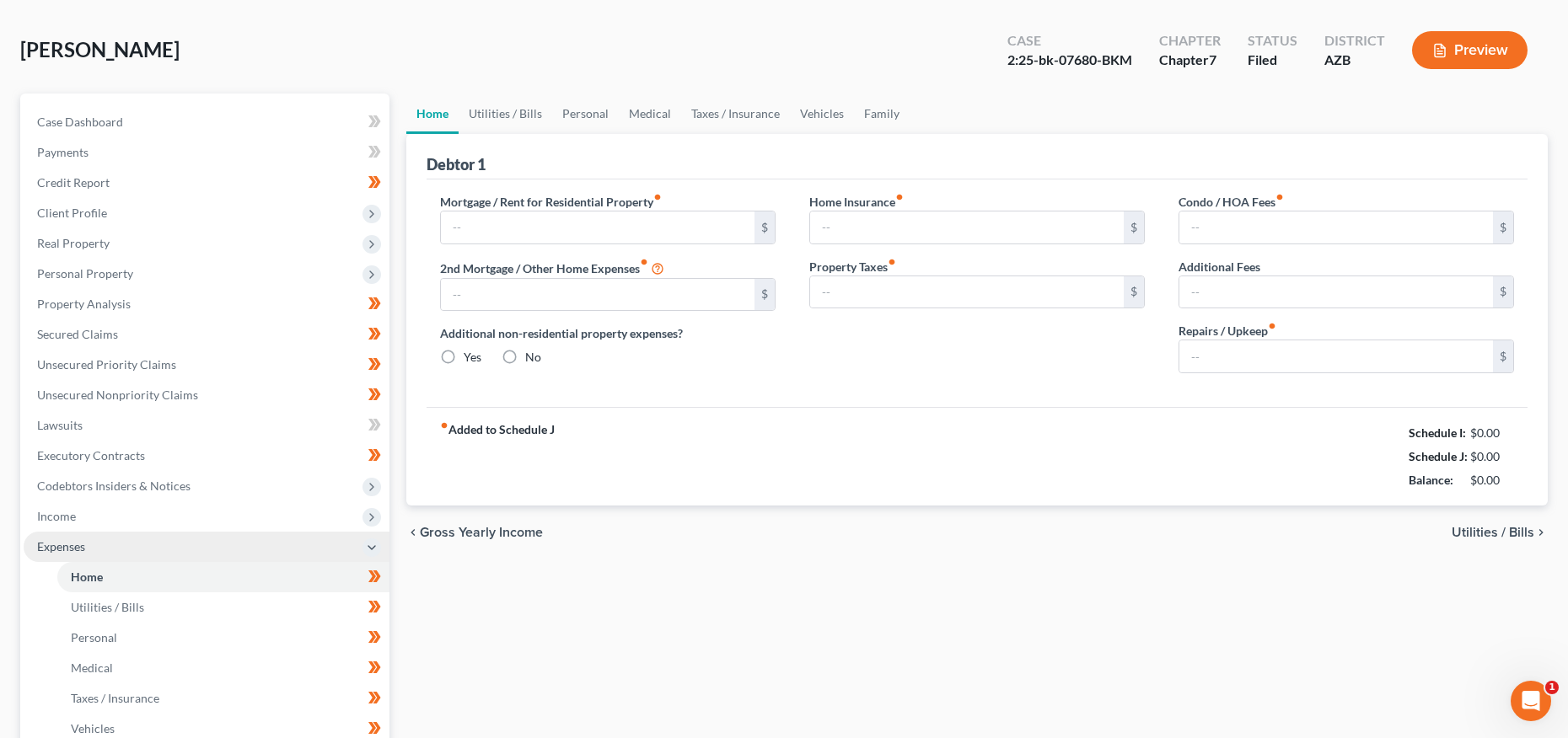
type input "1,820.00"
type input "0.00"
radio input "true"
type input "20.17"
type input "0.00"
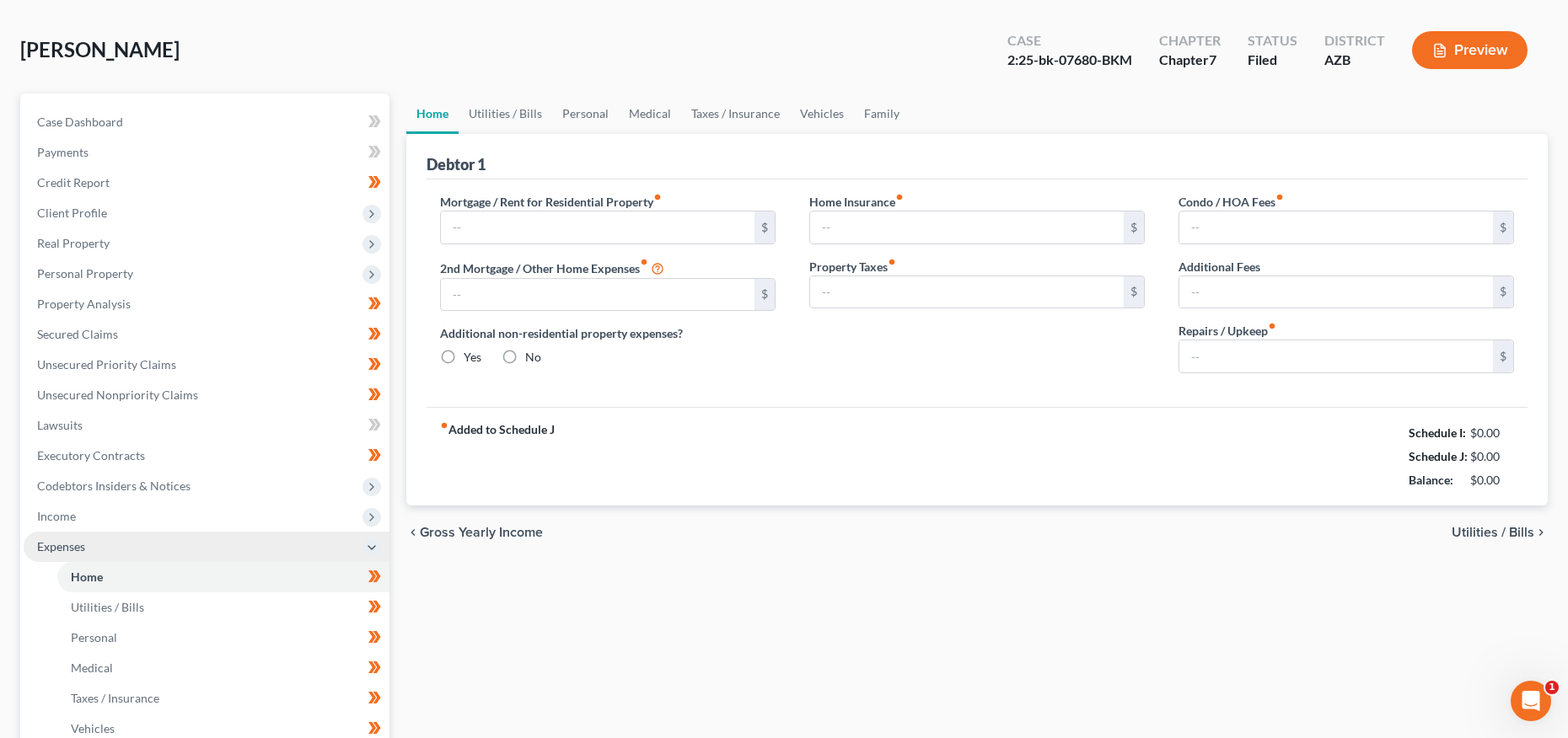
type input "0.00"
type input "50.00"
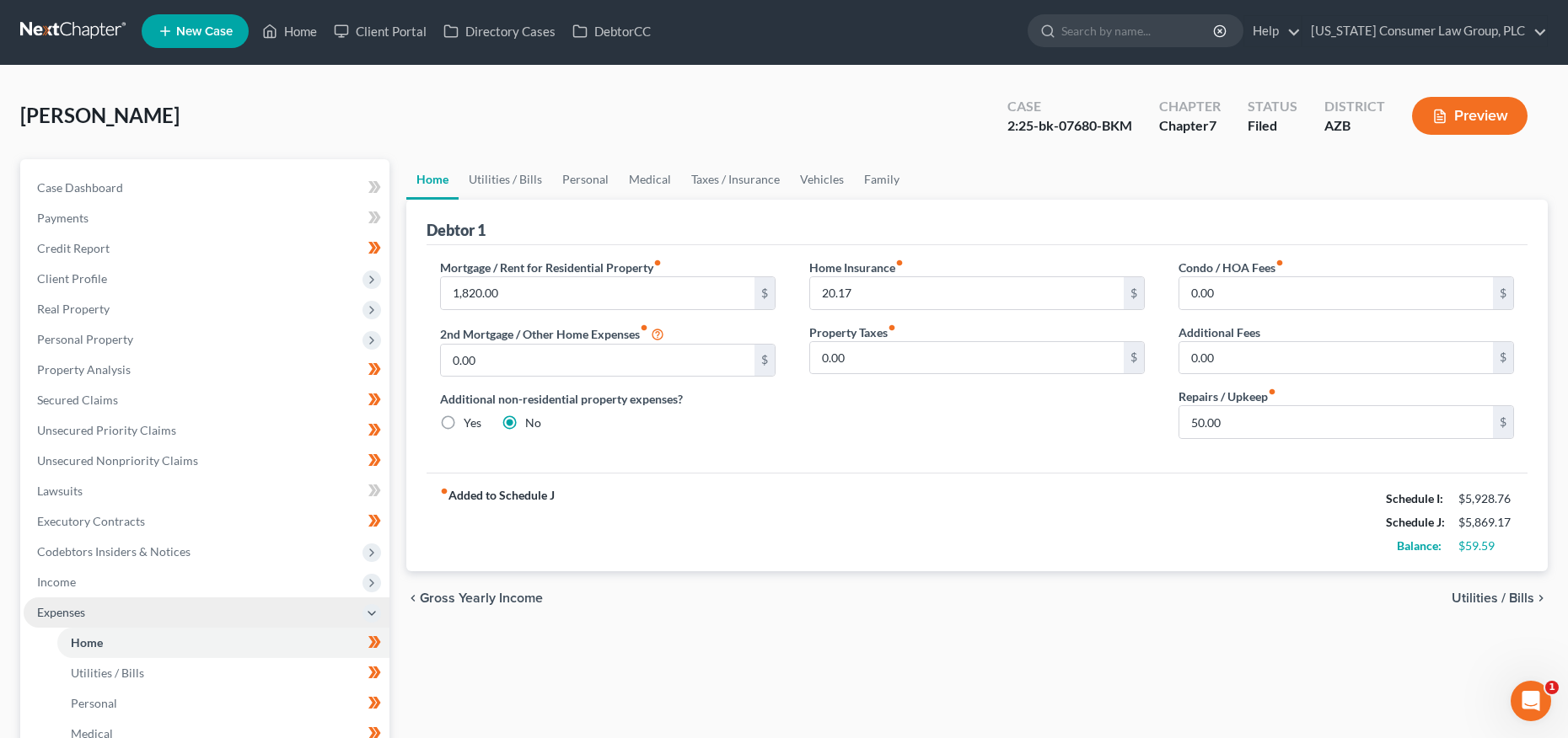
scroll to position [0, 0]
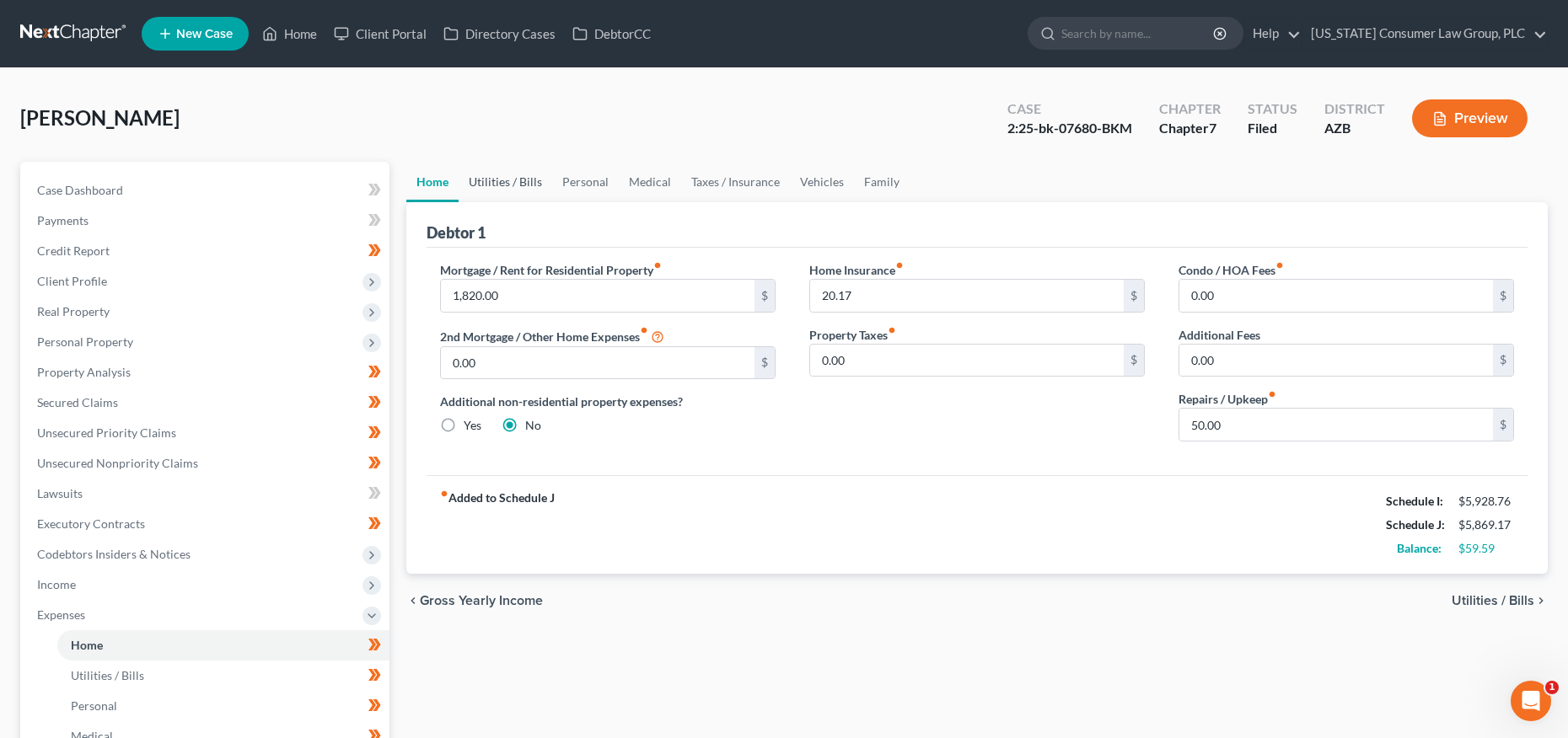
click at [502, 171] on link "Utilities / Bills" at bounding box center [505, 182] width 93 height 41
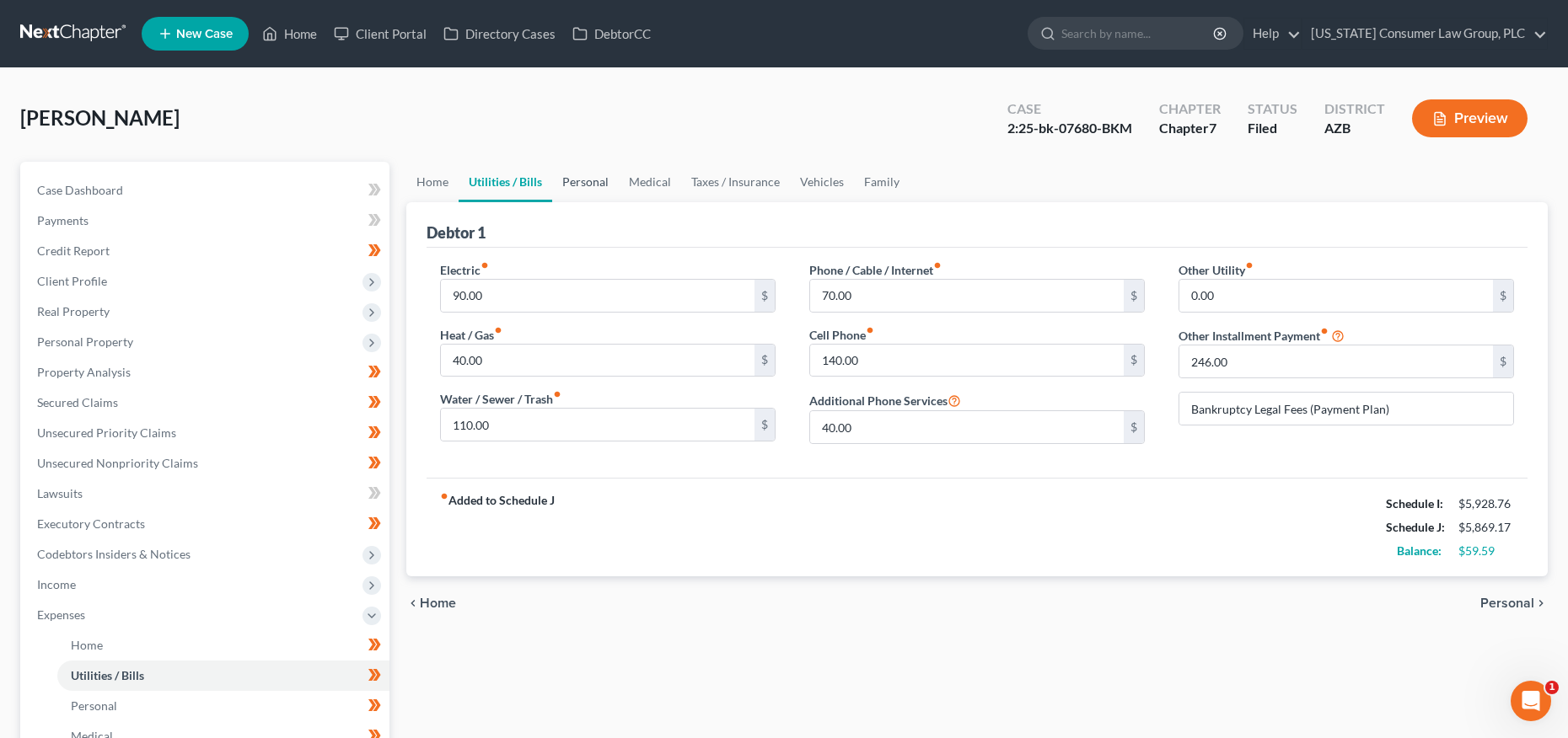
click at [589, 177] on link "Personal" at bounding box center [585, 182] width 67 height 41
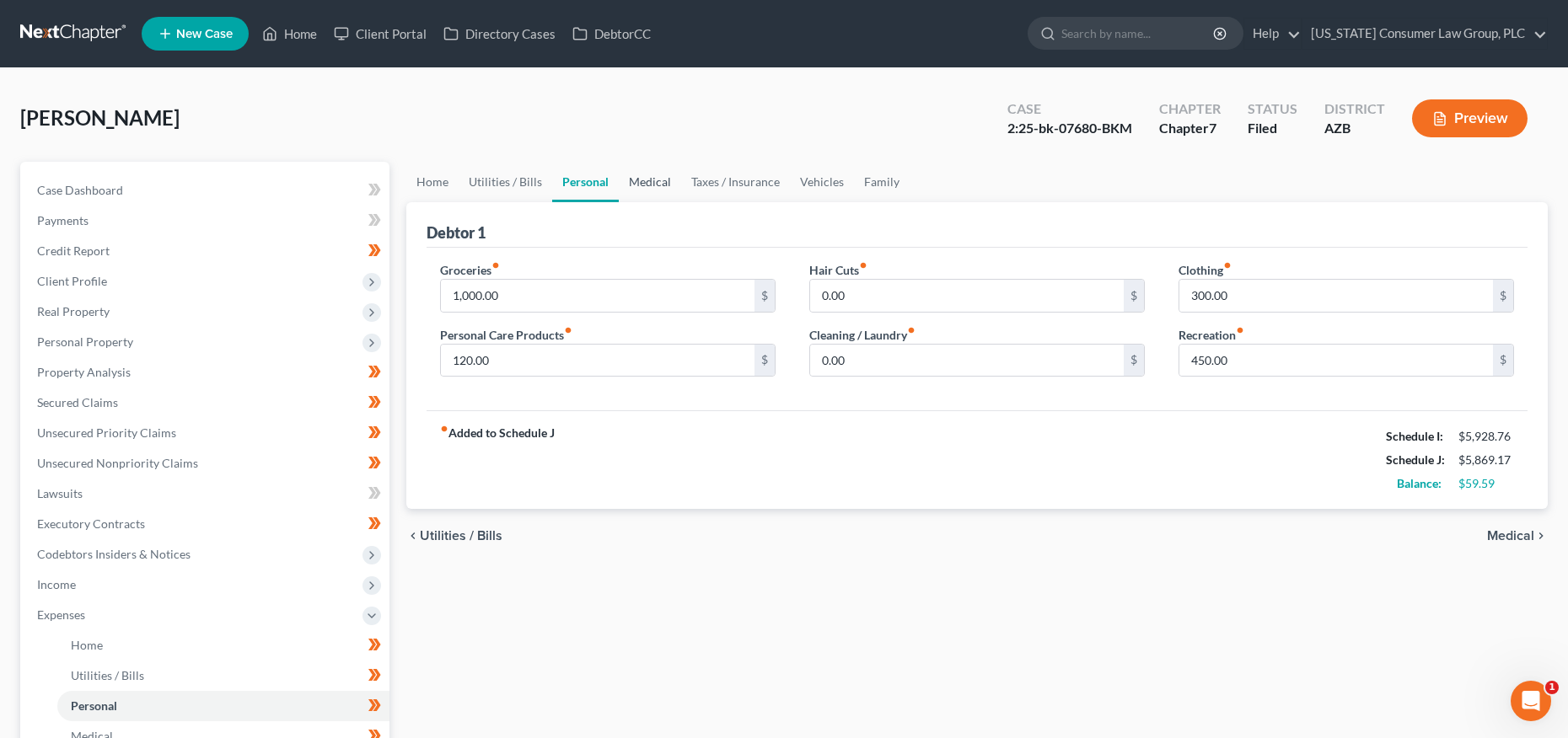
click at [648, 180] on link "Medical" at bounding box center [650, 182] width 63 height 41
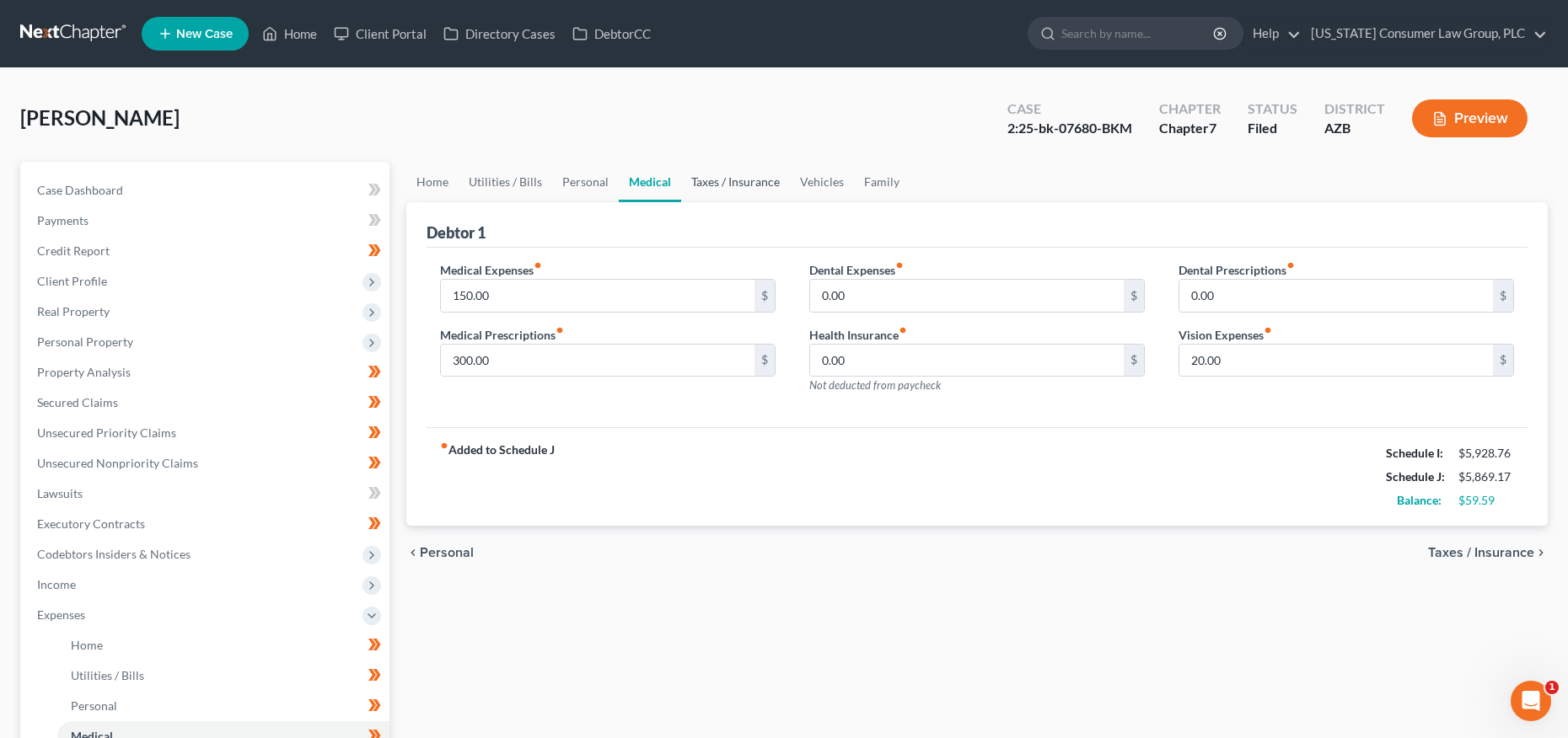
click at [726, 182] on link "Taxes / Insurance" at bounding box center [735, 182] width 108 height 41
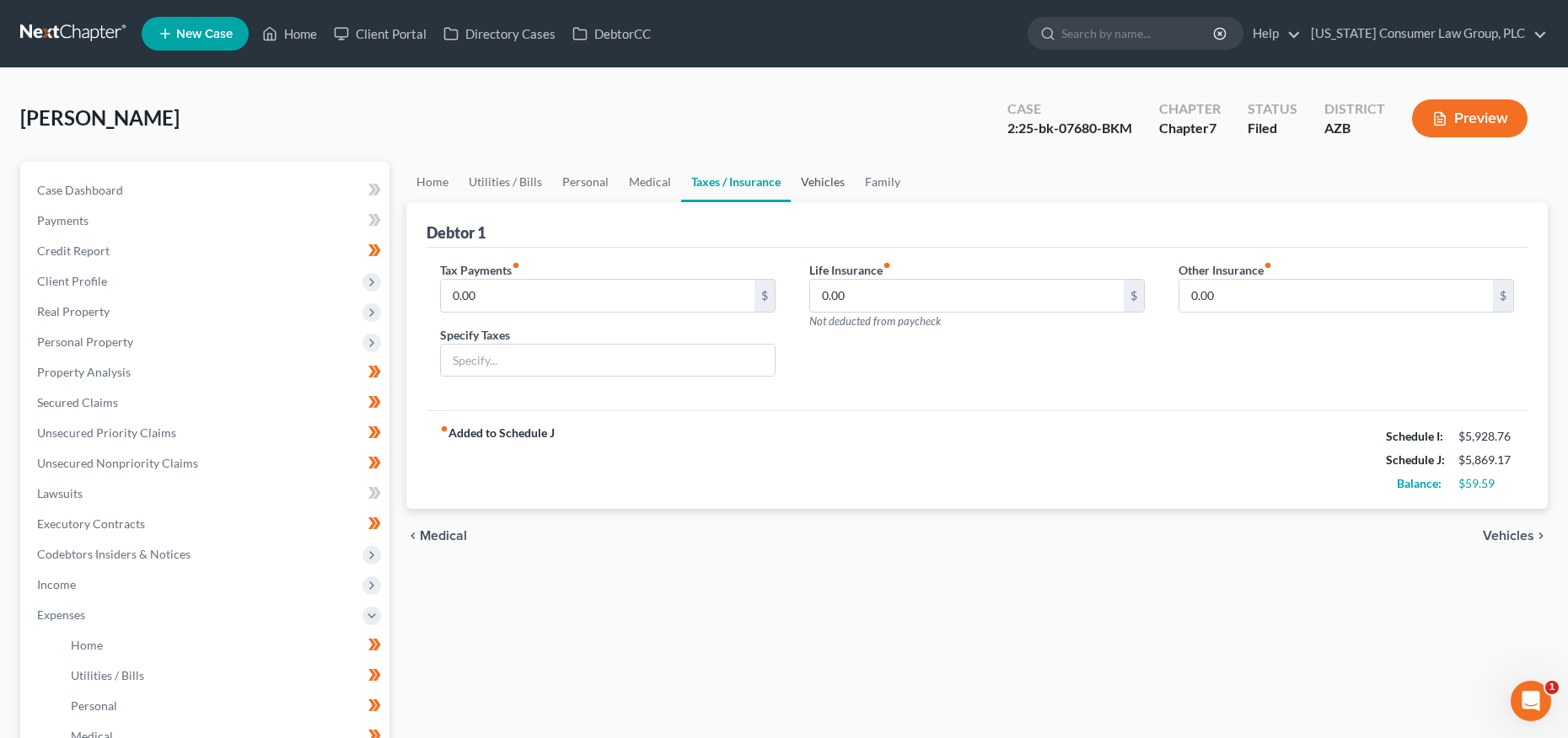
click at [824, 182] on link "Vehicles" at bounding box center [822, 182] width 64 height 41
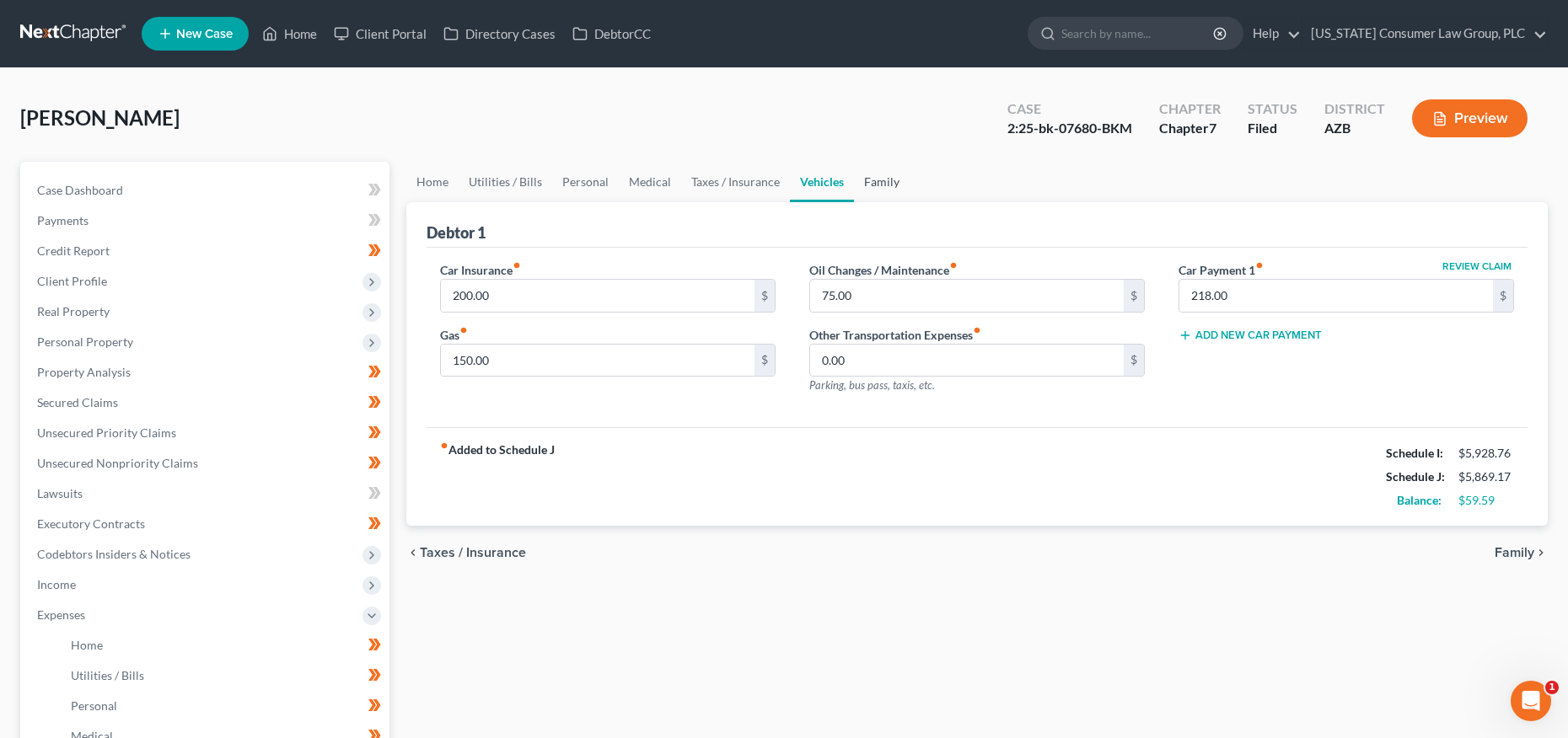
click at [886, 182] on link "Family" at bounding box center [882, 182] width 55 height 41
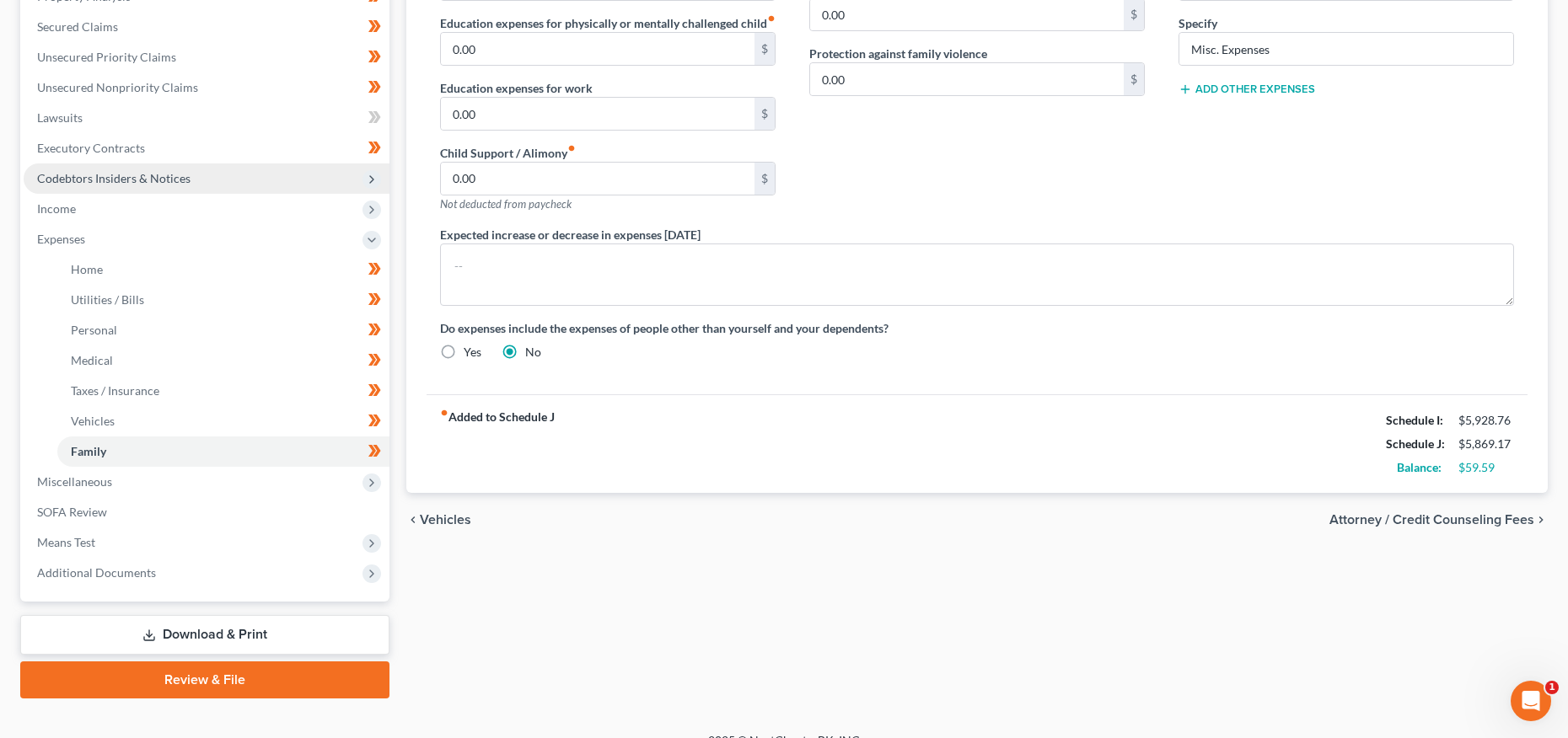
scroll to position [398, 0]
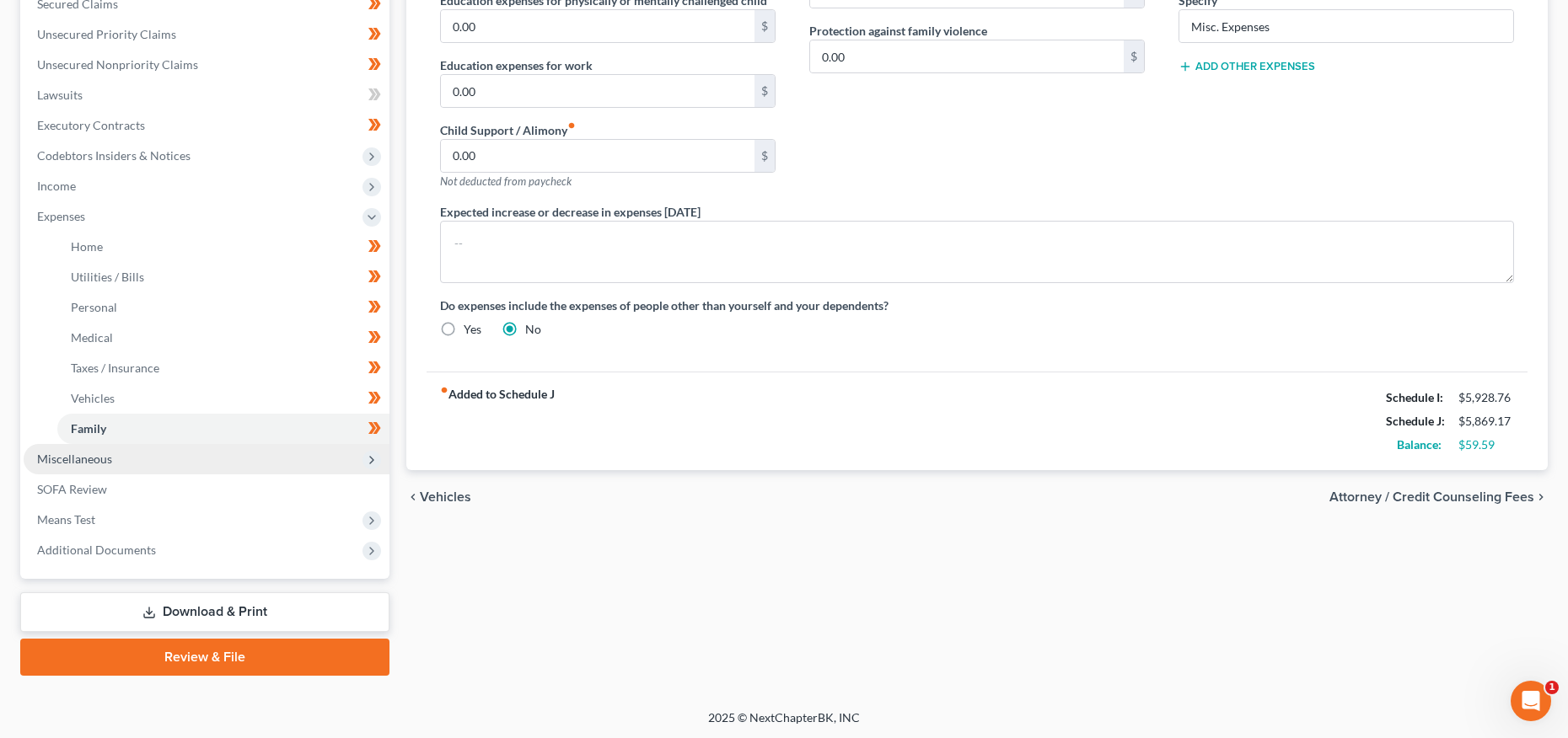
click at [100, 463] on span "Miscellaneous" at bounding box center [74, 458] width 75 height 14
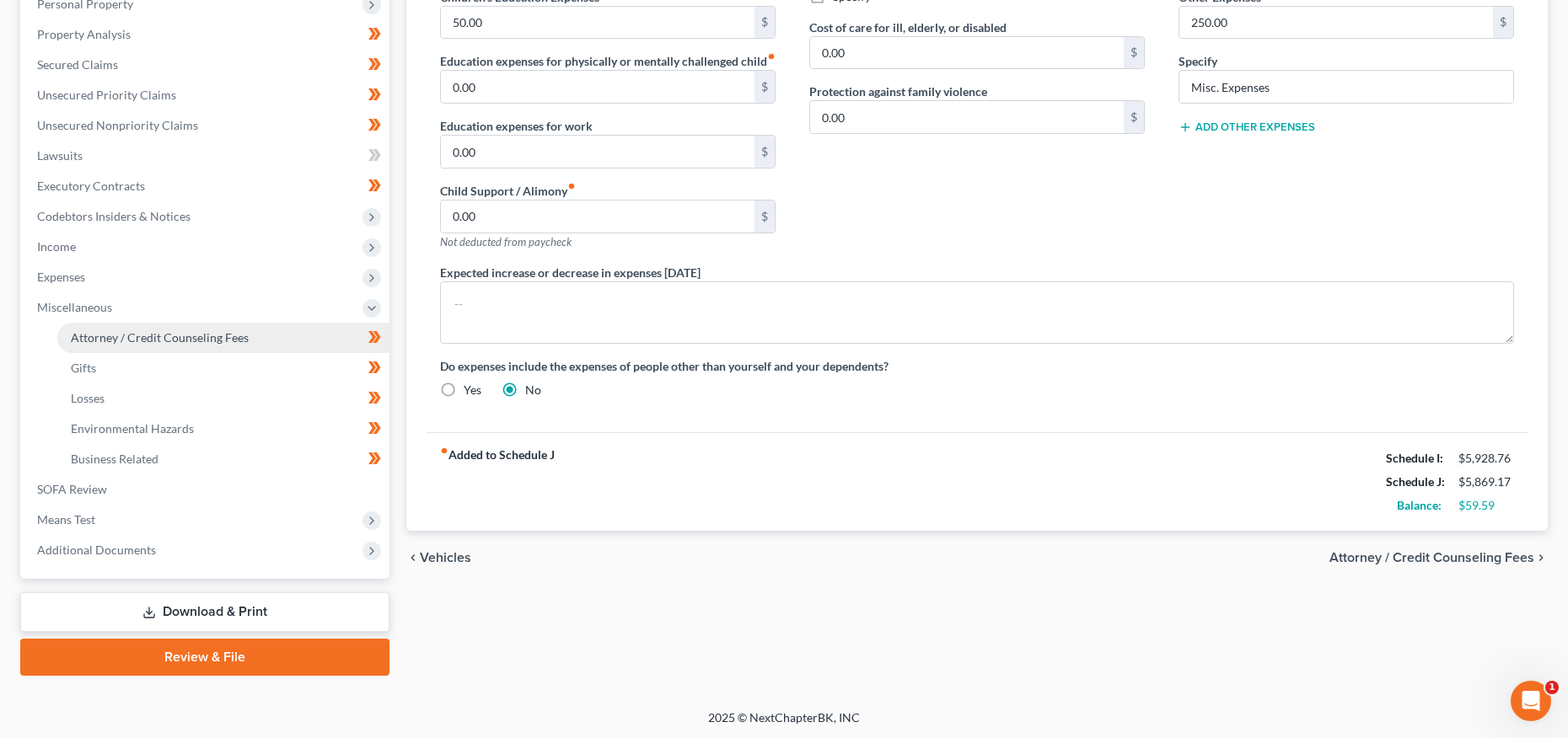
click at [167, 343] on span "Attorney / Credit Counseling Fees" at bounding box center [159, 337] width 178 height 14
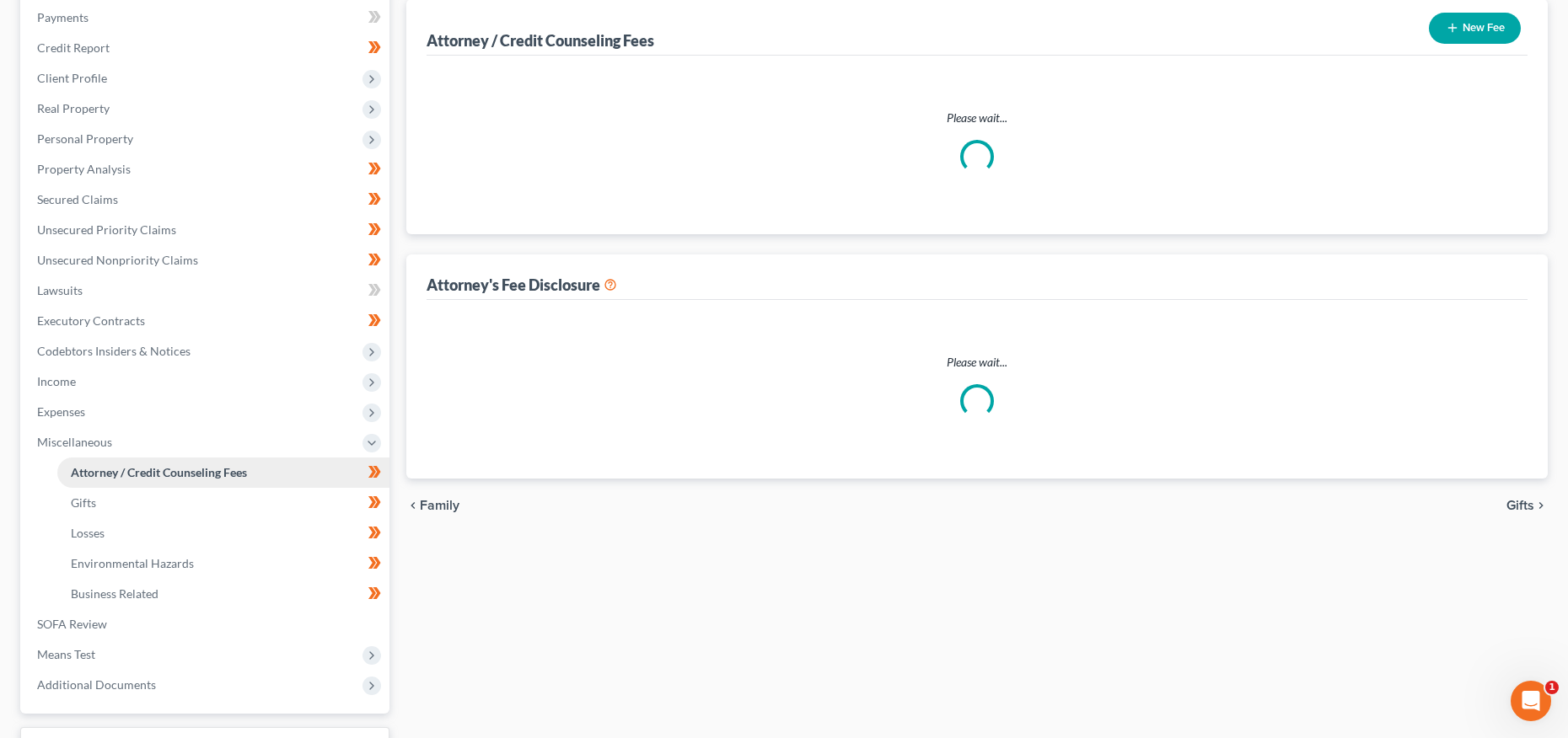
select select "5"
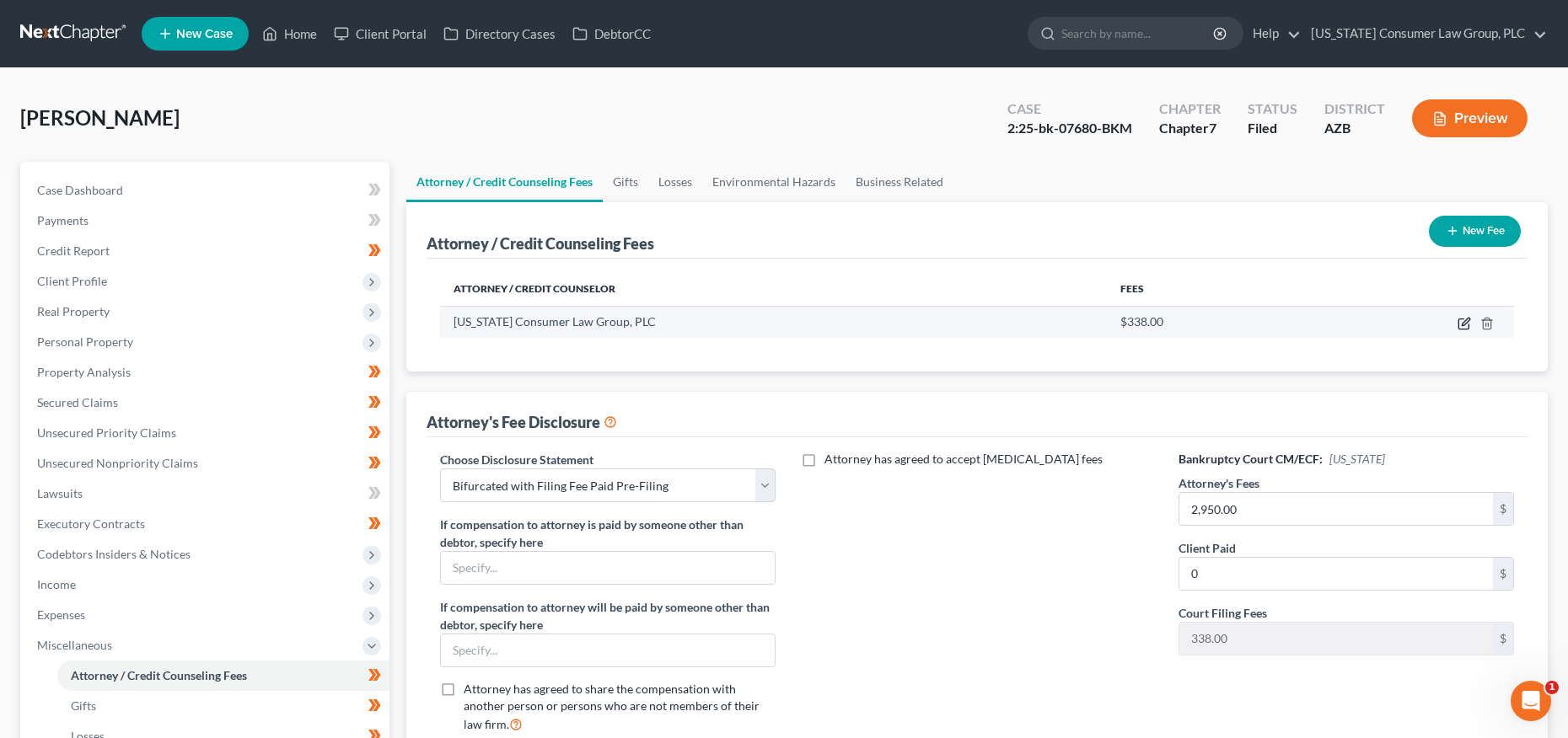
click at [1470, 327] on icon "button" at bounding box center [1464, 323] width 13 height 13
select select "3"
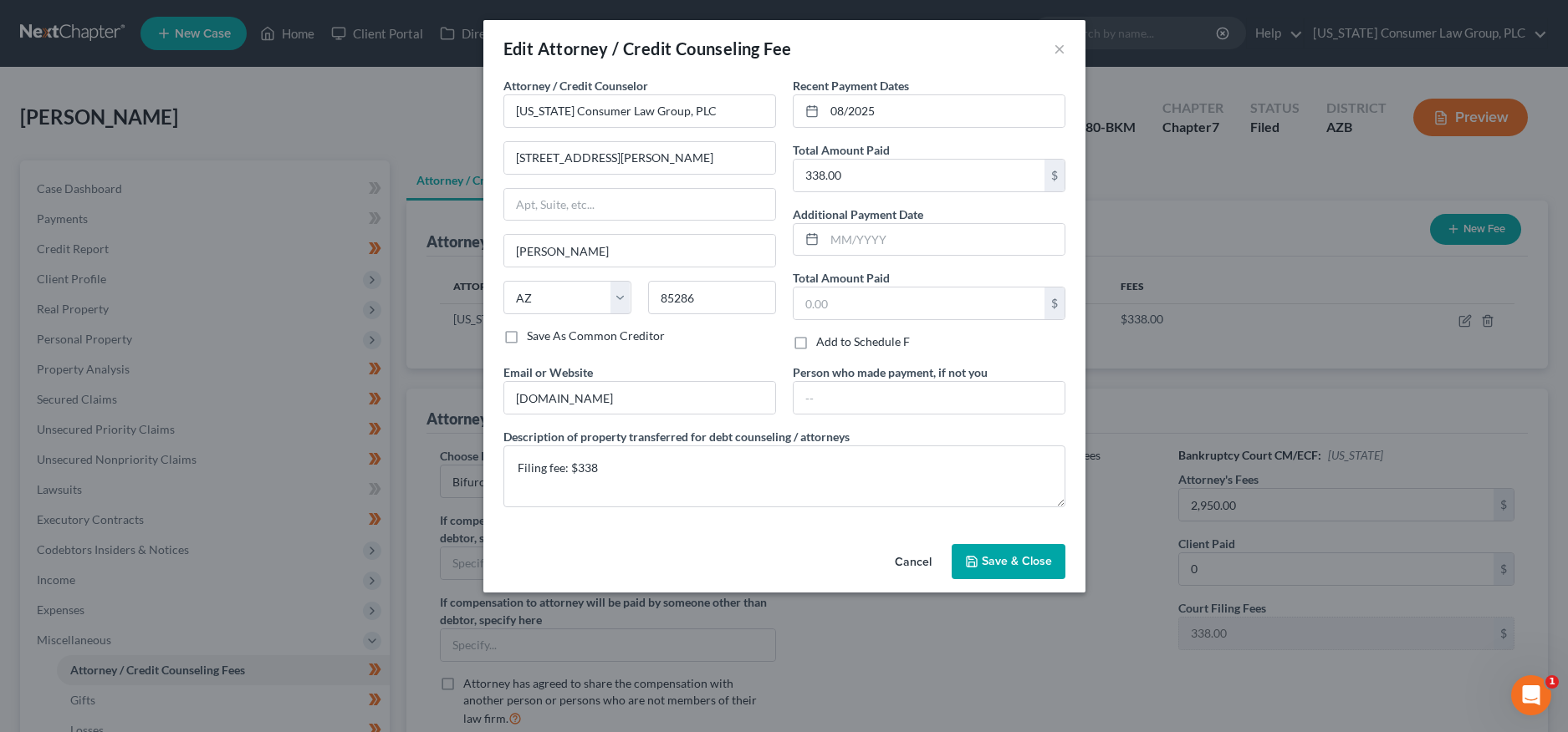
click at [992, 546] on button "Save & Close" at bounding box center [1009, 561] width 114 height 35
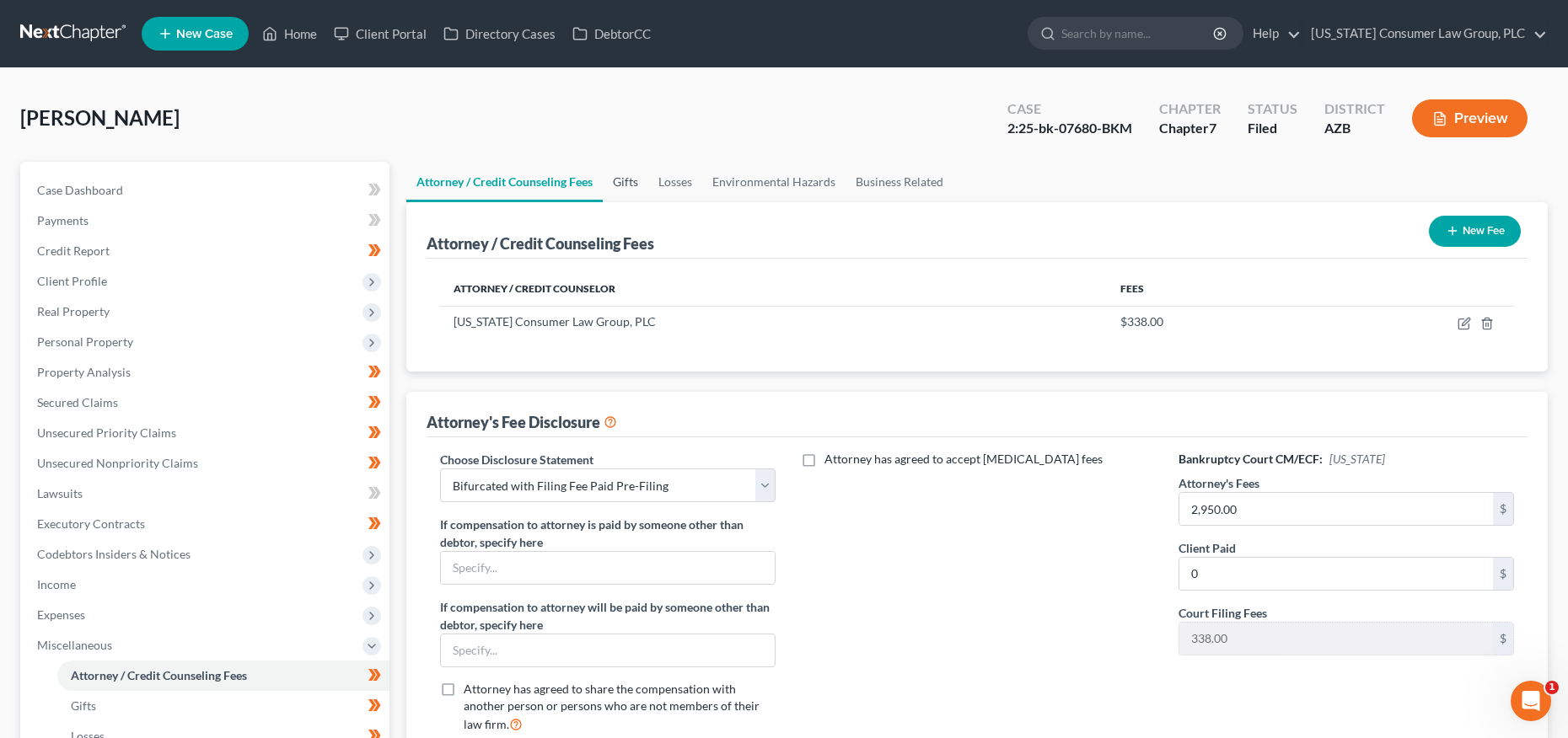
click at [630, 182] on link "Gifts" at bounding box center [626, 182] width 46 height 41
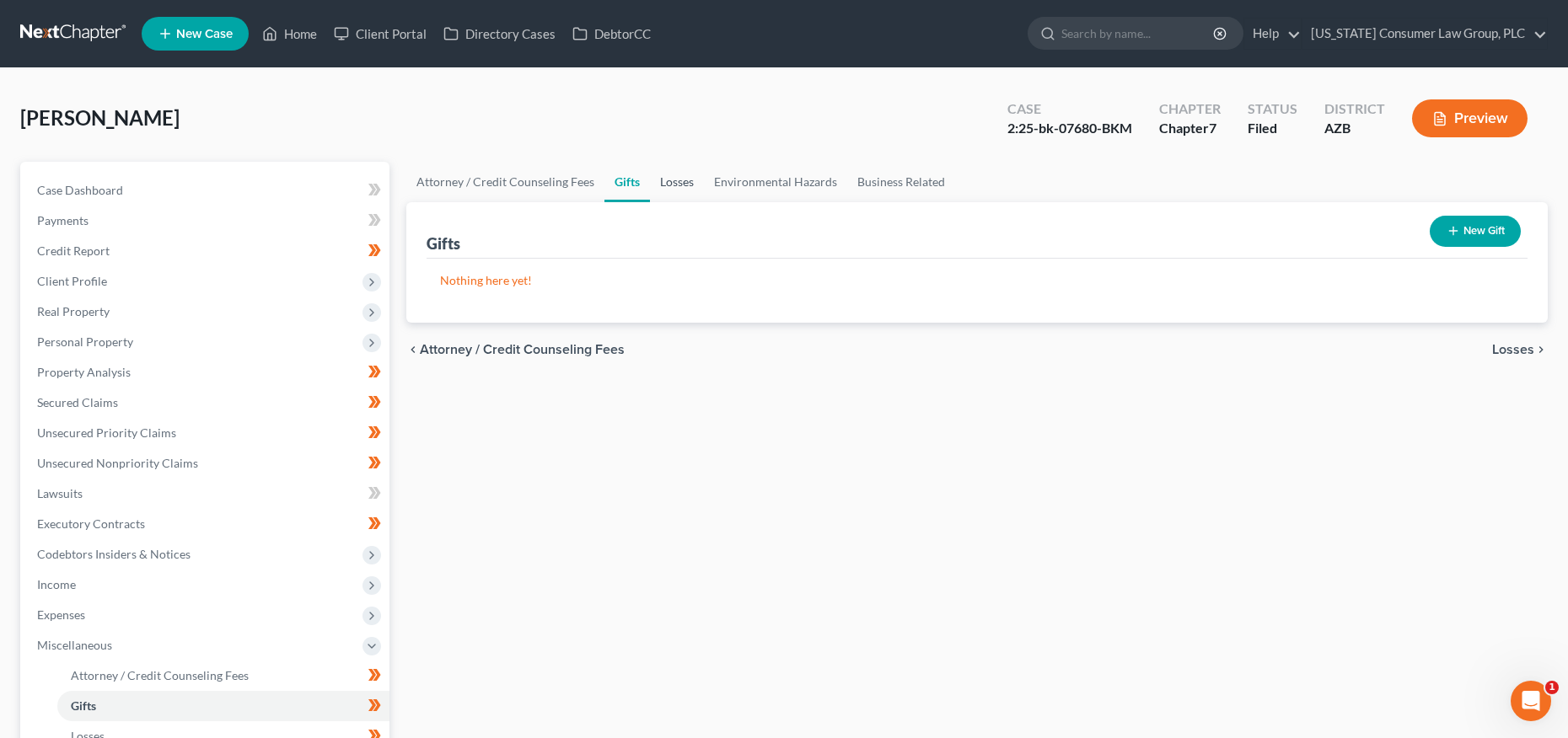
click at [678, 183] on link "Losses" at bounding box center [676, 182] width 54 height 41
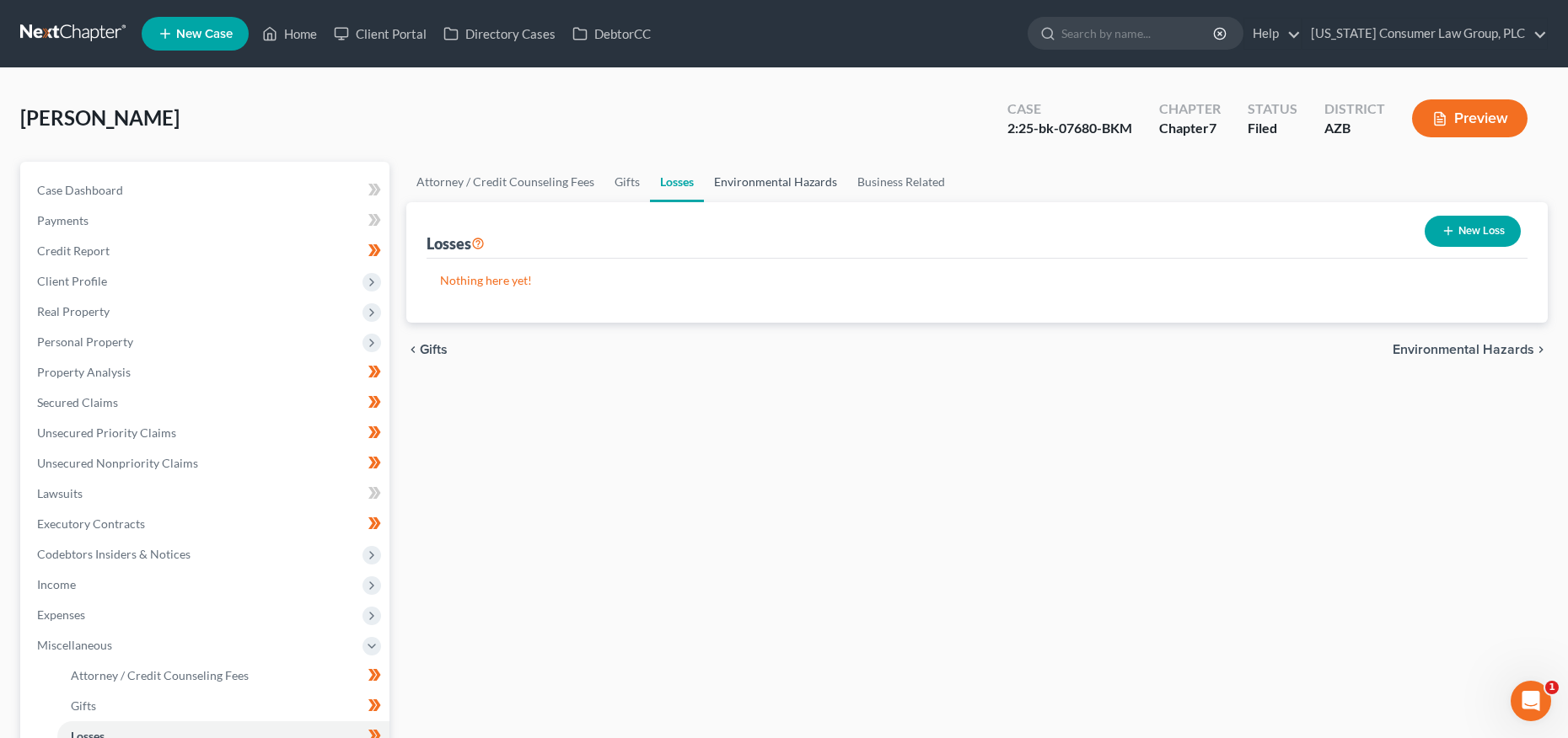
click at [758, 184] on link "Environmental Hazards" at bounding box center [775, 182] width 144 height 41
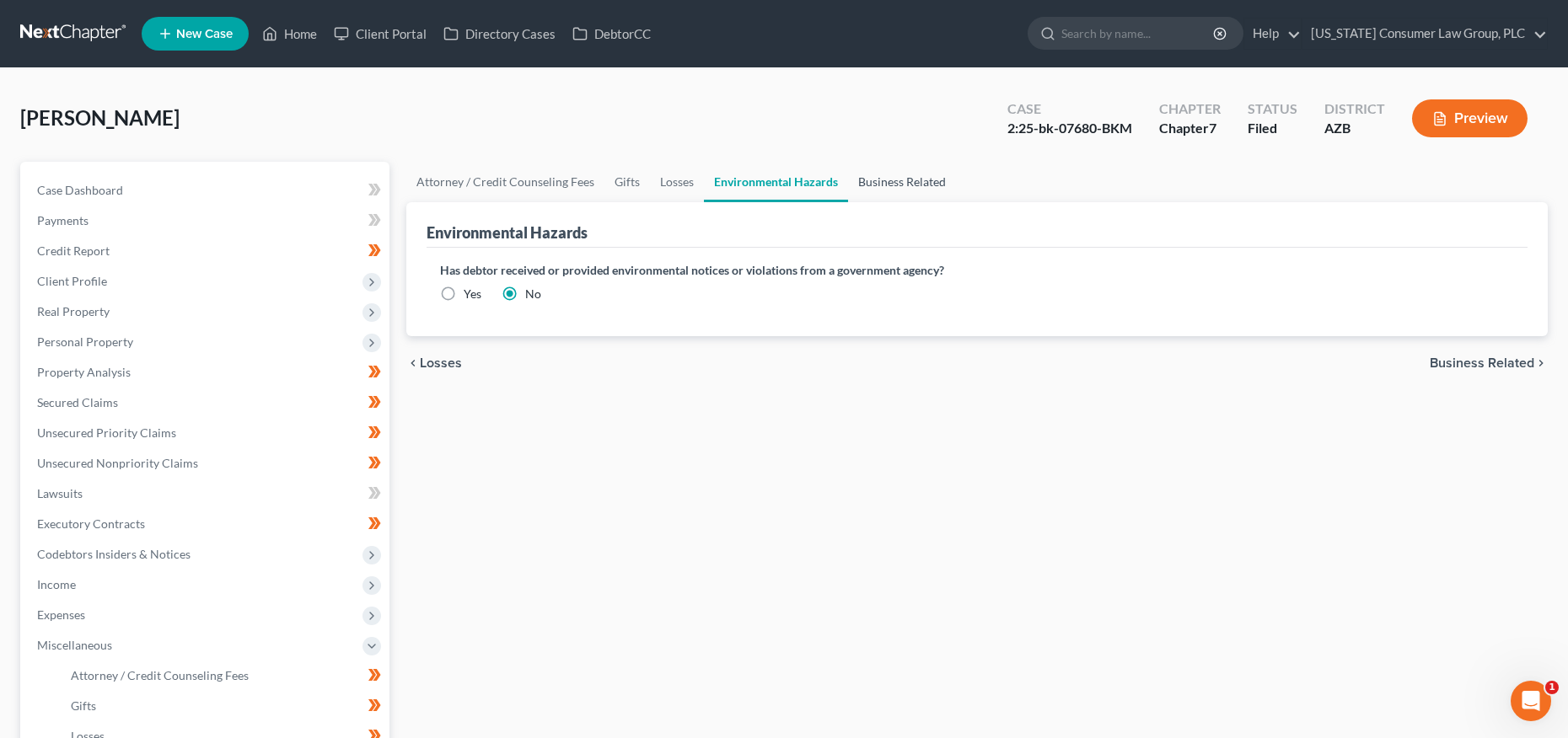
click at [908, 189] on link "Business Related" at bounding box center [902, 182] width 108 height 41
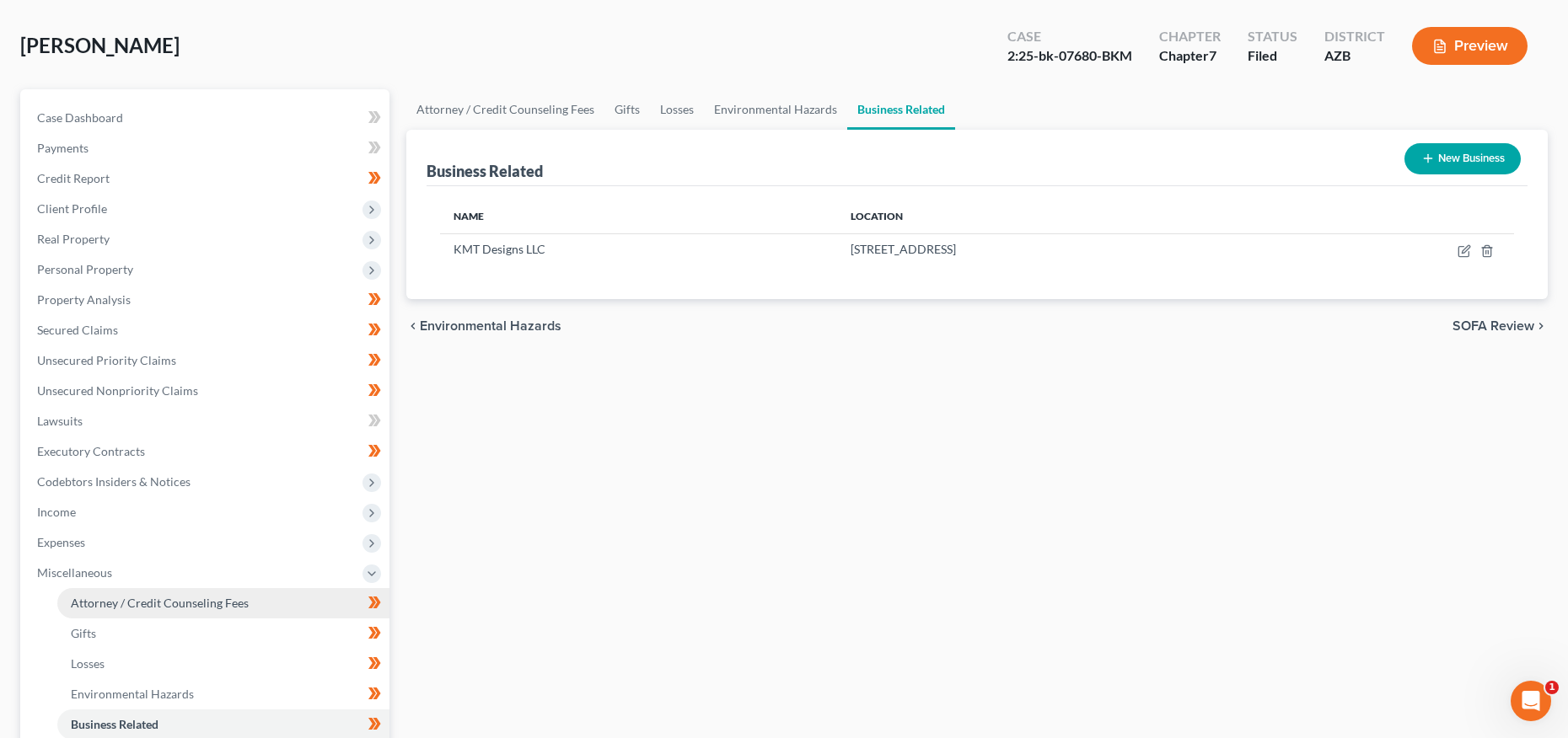
scroll to position [235, 0]
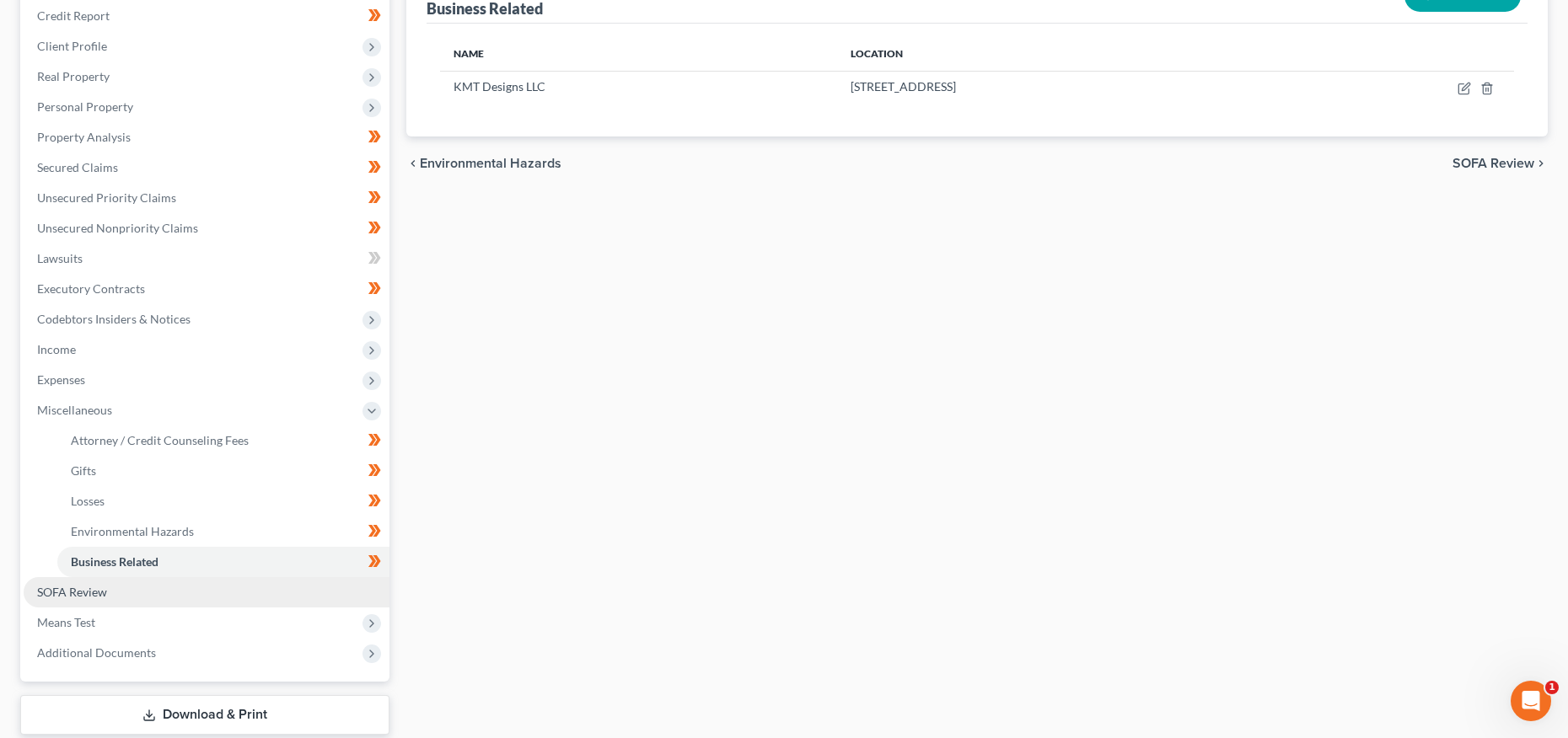
click at [91, 585] on span "SOFA Review" at bounding box center [72, 592] width 70 height 14
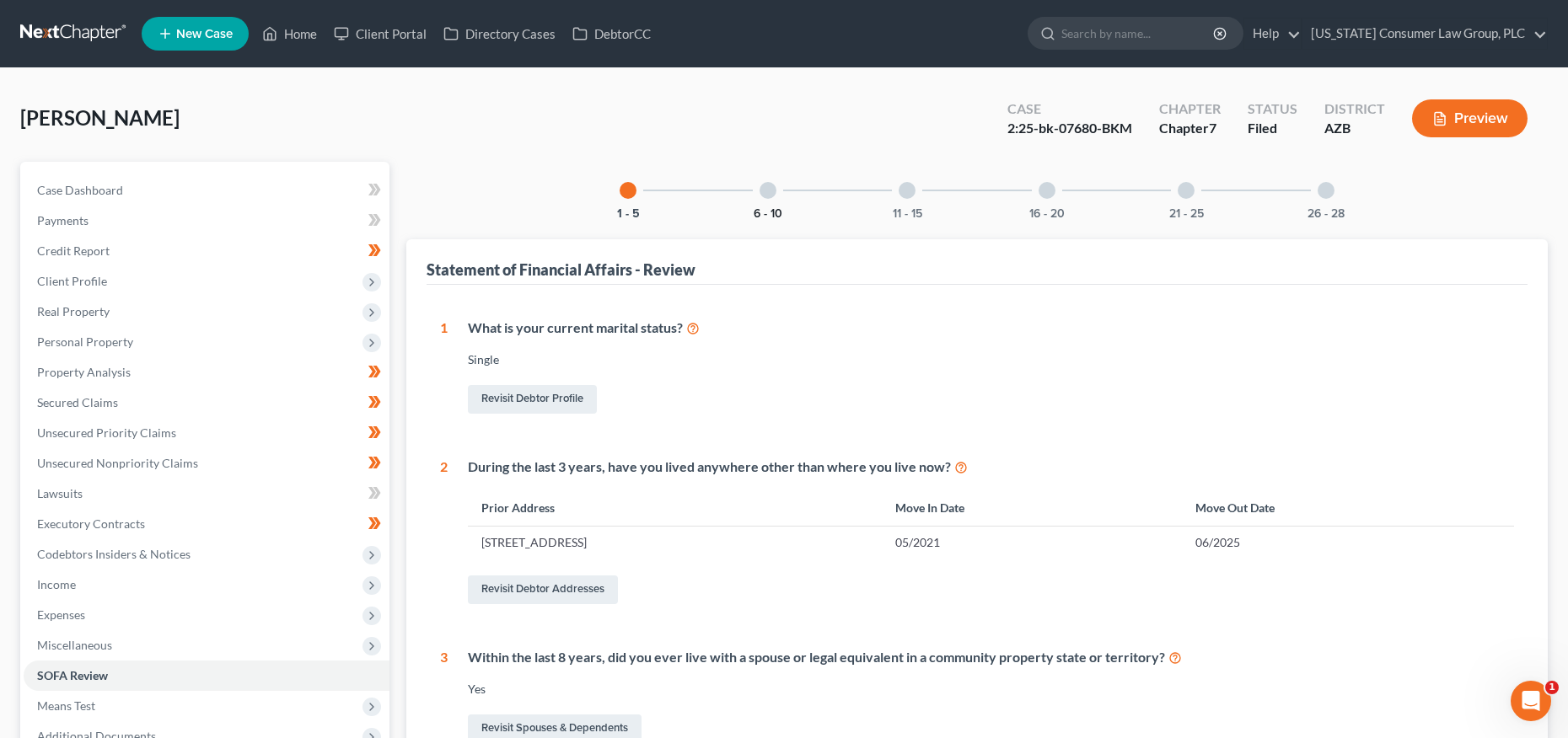
click at [775, 208] on button "6 - 10" at bounding box center [768, 214] width 29 height 11
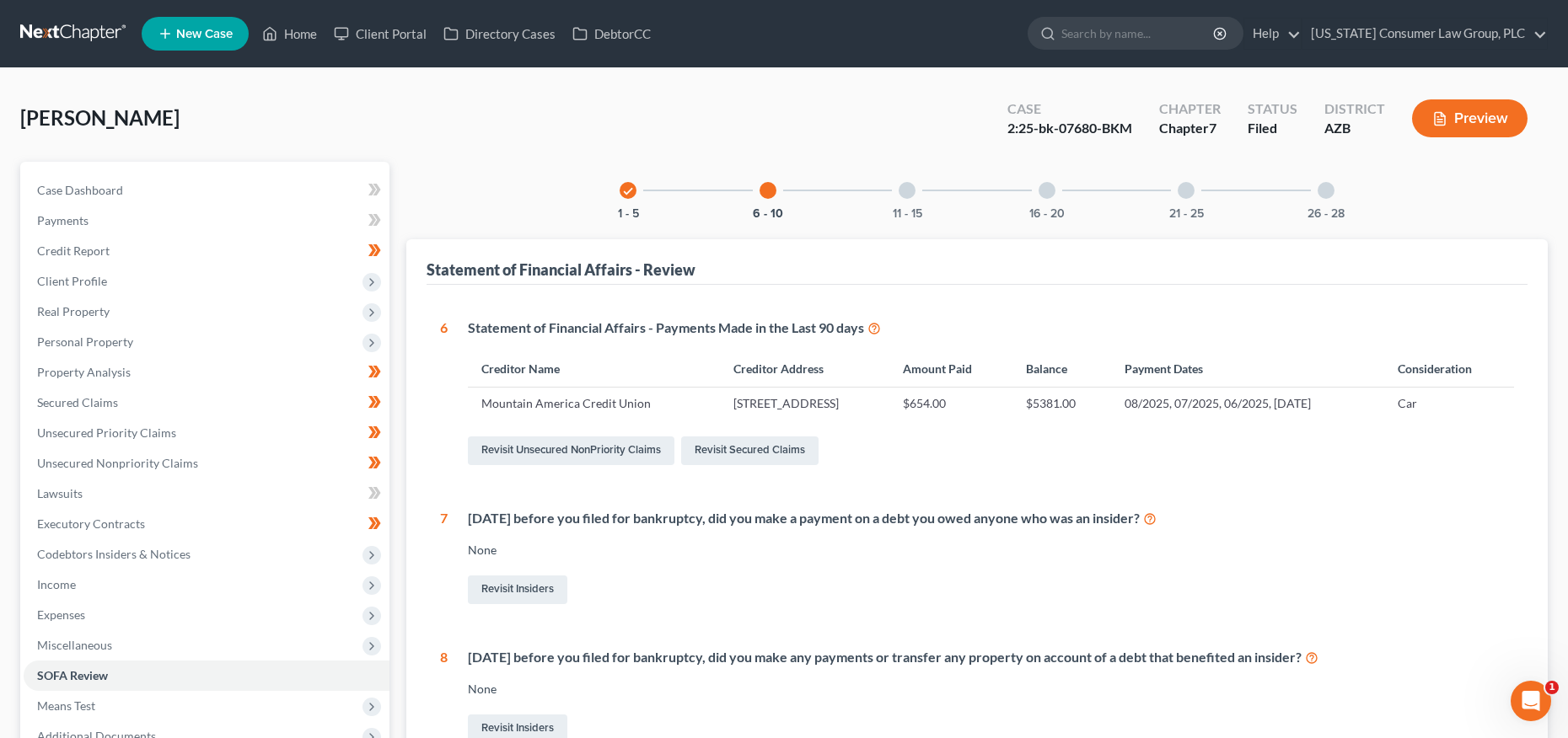
click at [895, 196] on div "11 - 15" at bounding box center [907, 190] width 57 height 57
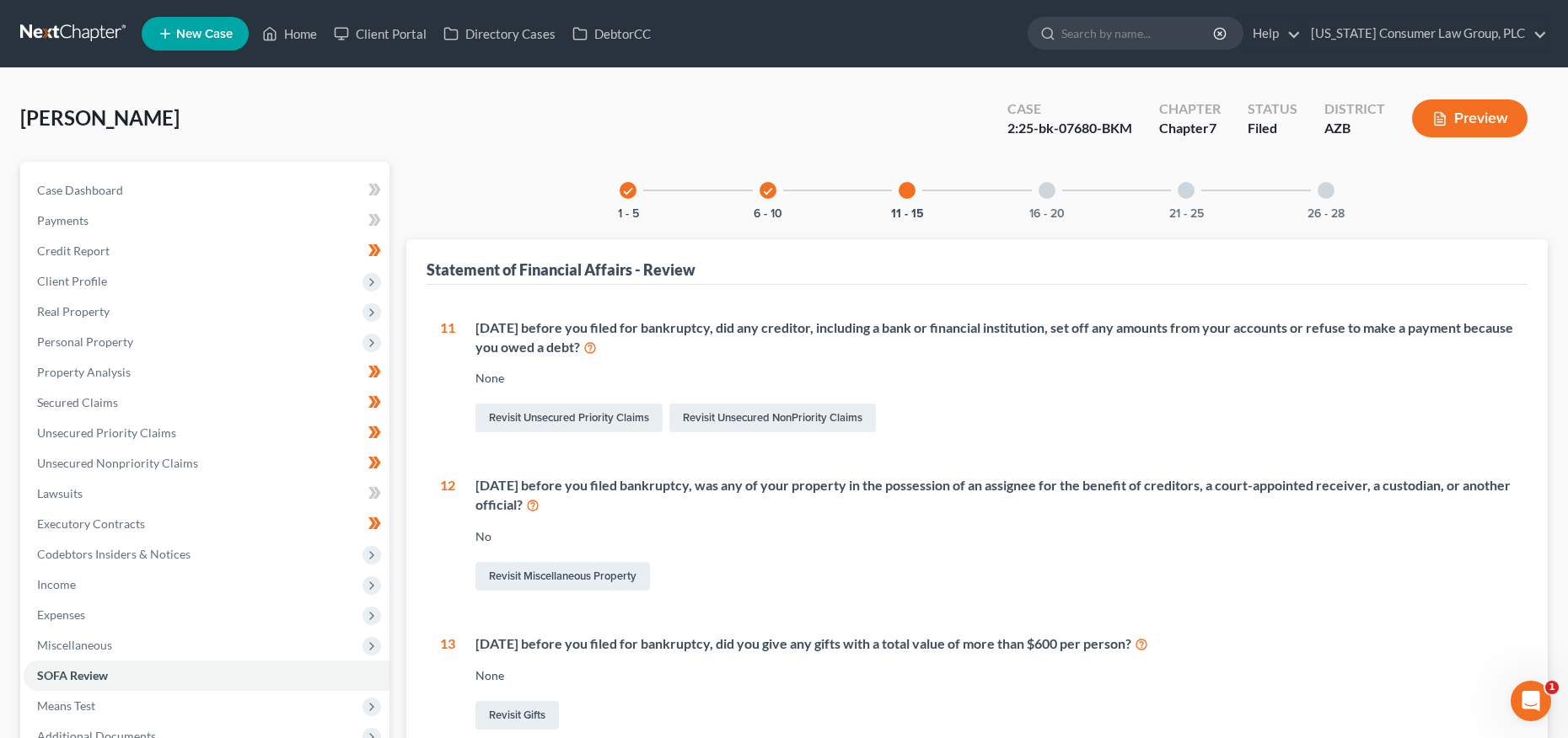
drag, startPoint x: 1043, startPoint y: 200, endPoint x: 1023, endPoint y: 233, distance: 38.6
click at [1043, 201] on div "16 - 20" at bounding box center [1048, 190] width 57 height 57
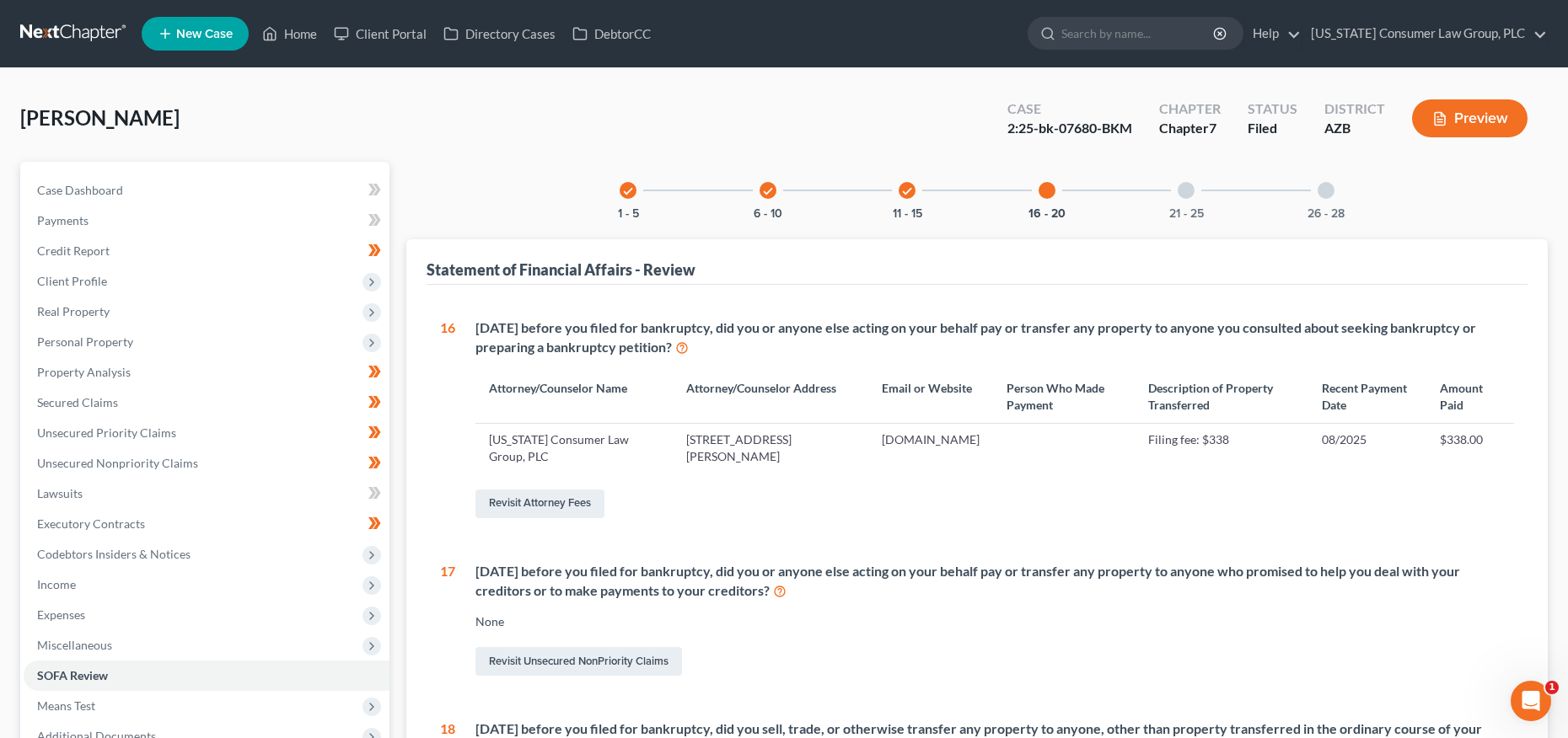
click at [1209, 208] on div "21 - 25" at bounding box center [1186, 190] width 57 height 57
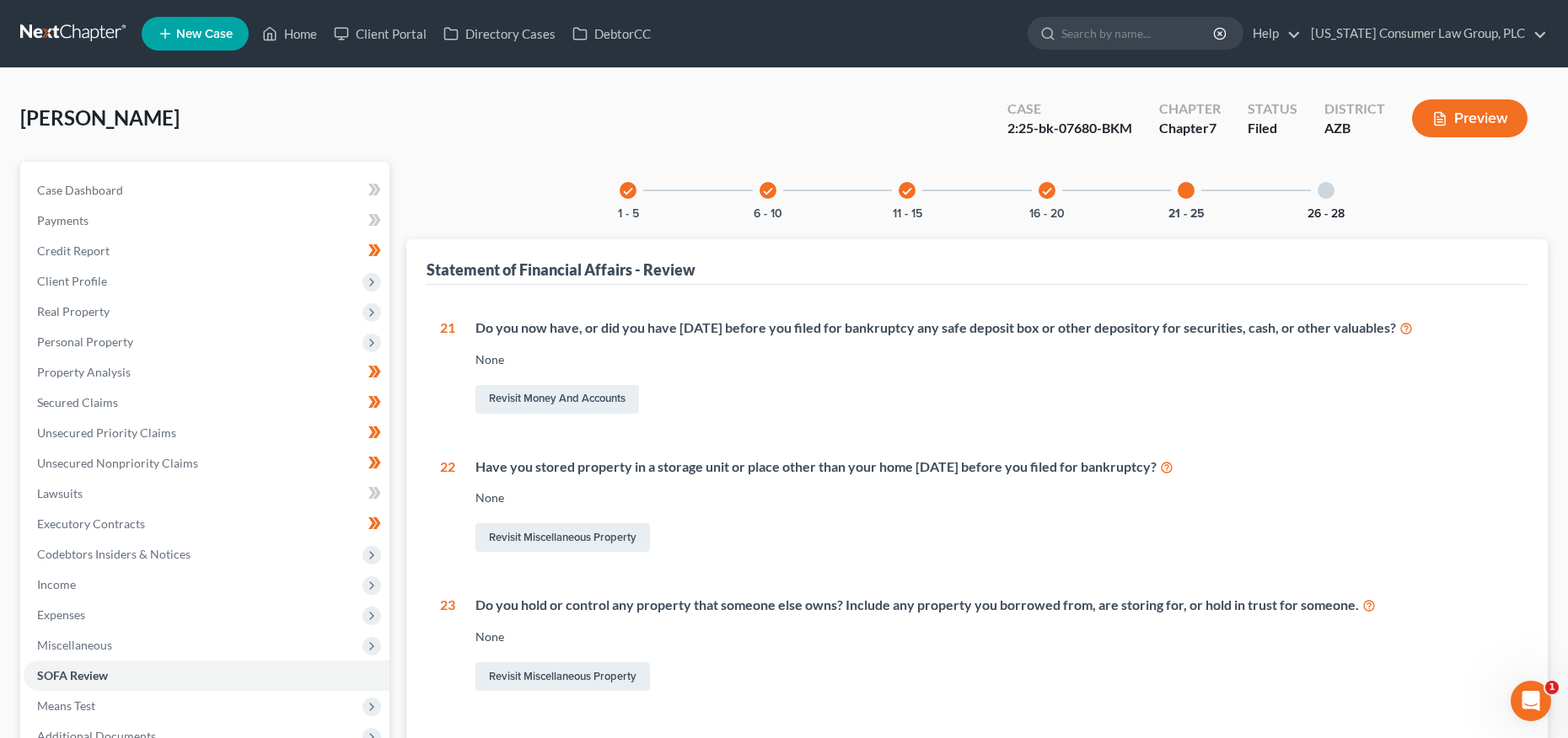
click at [1308, 212] on button "26 - 28" at bounding box center [1326, 214] width 37 height 11
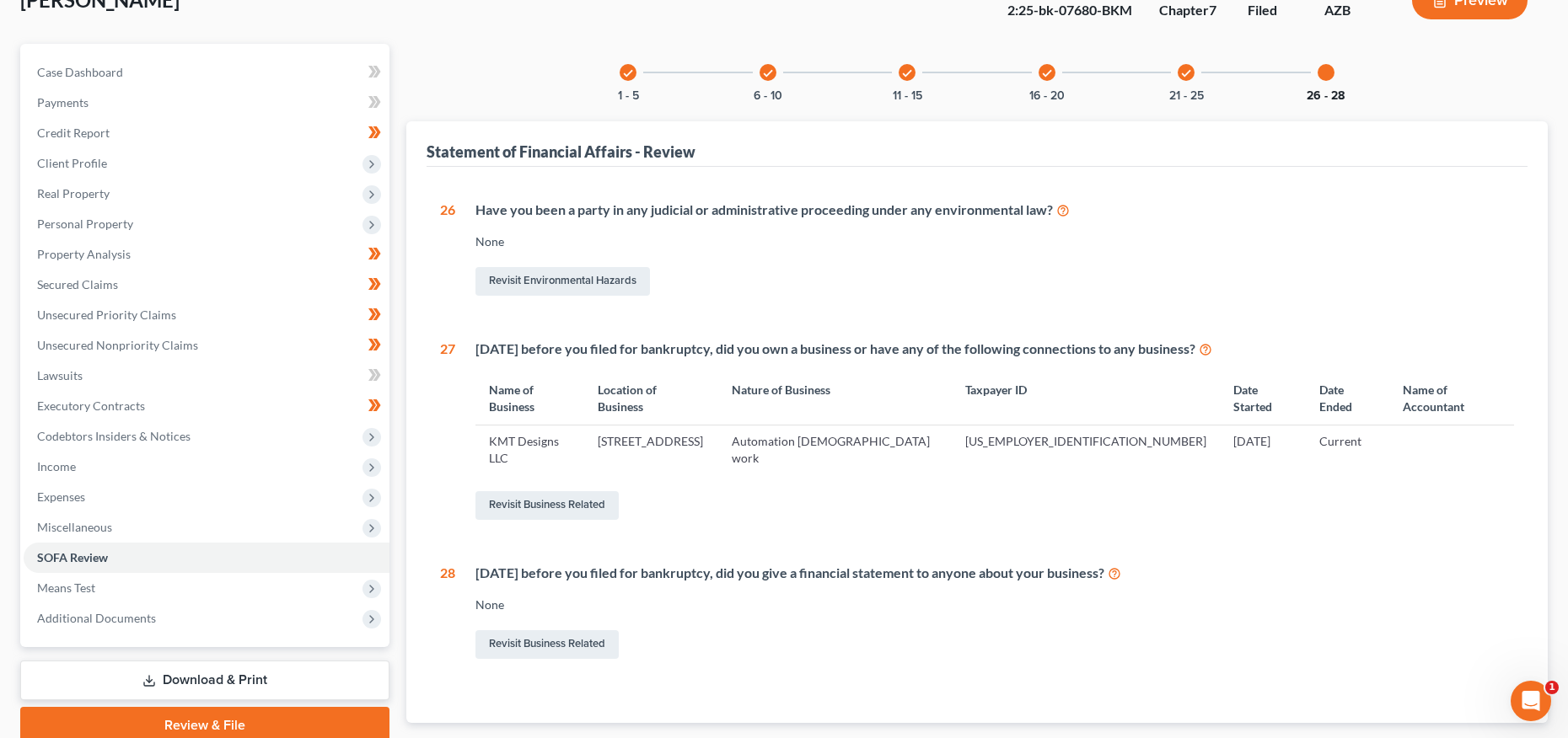
scroll to position [186, 0]
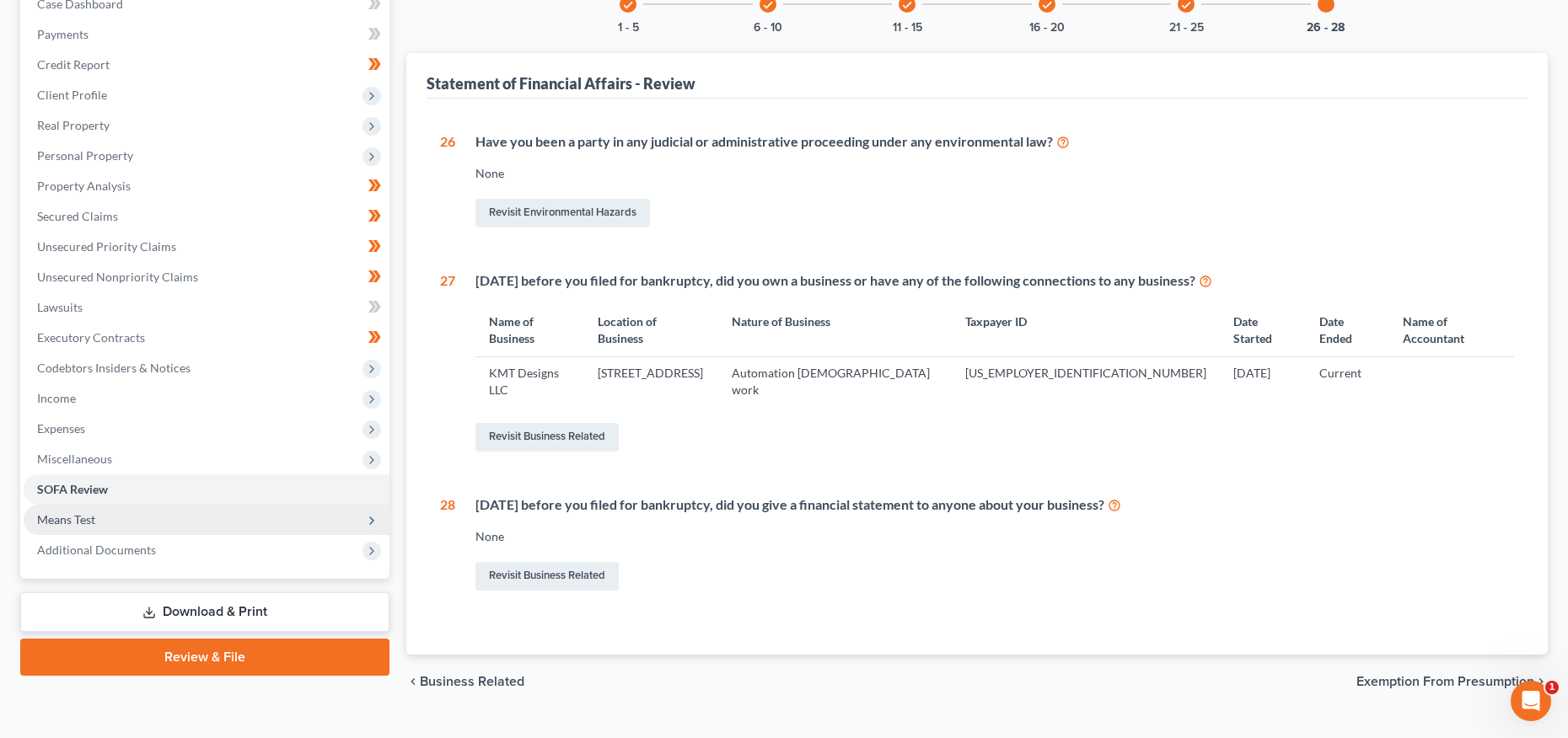
click at [99, 513] on span "Means Test" at bounding box center [206, 520] width 366 height 30
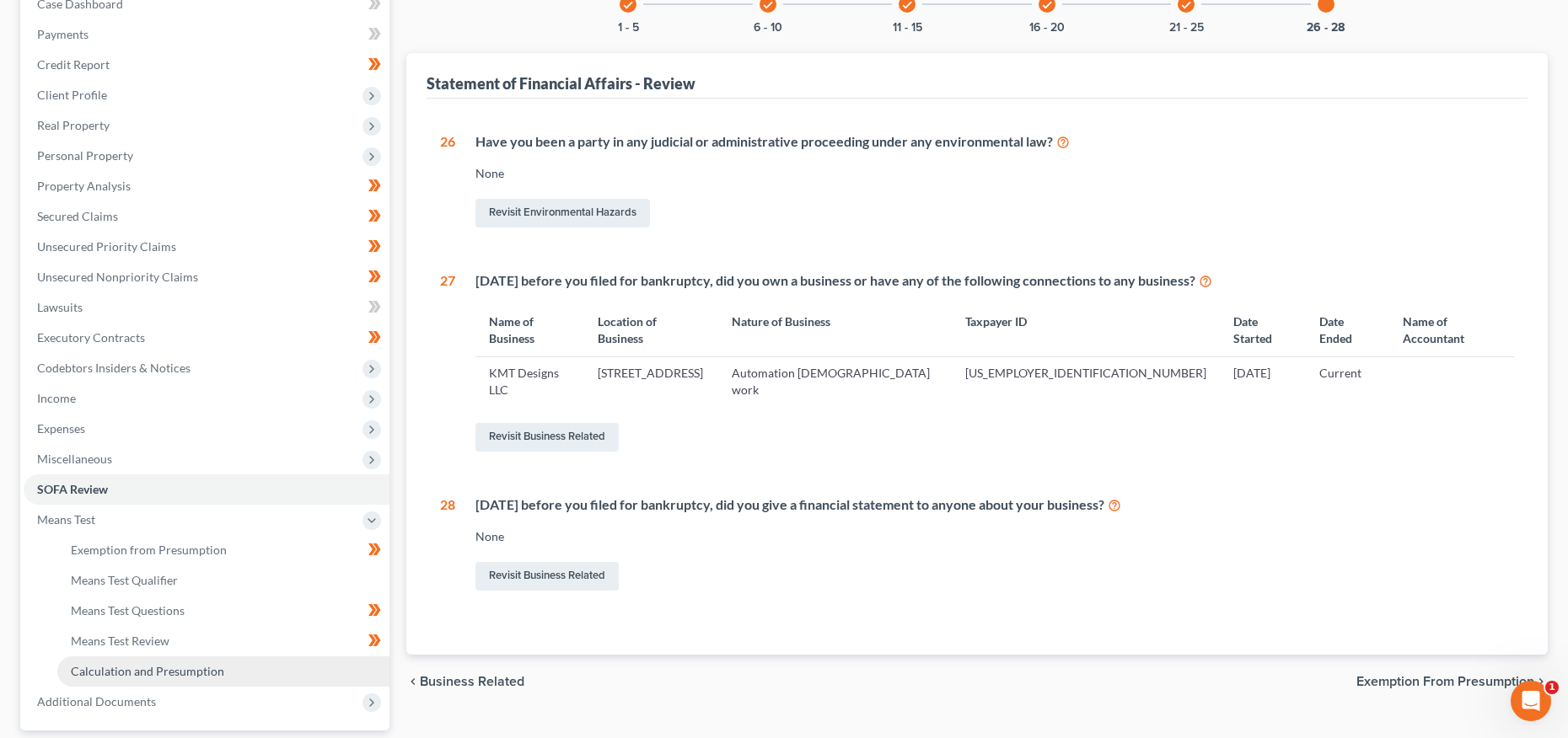
click at [137, 674] on span "Calculation and Presumption" at bounding box center [147, 670] width 153 height 14
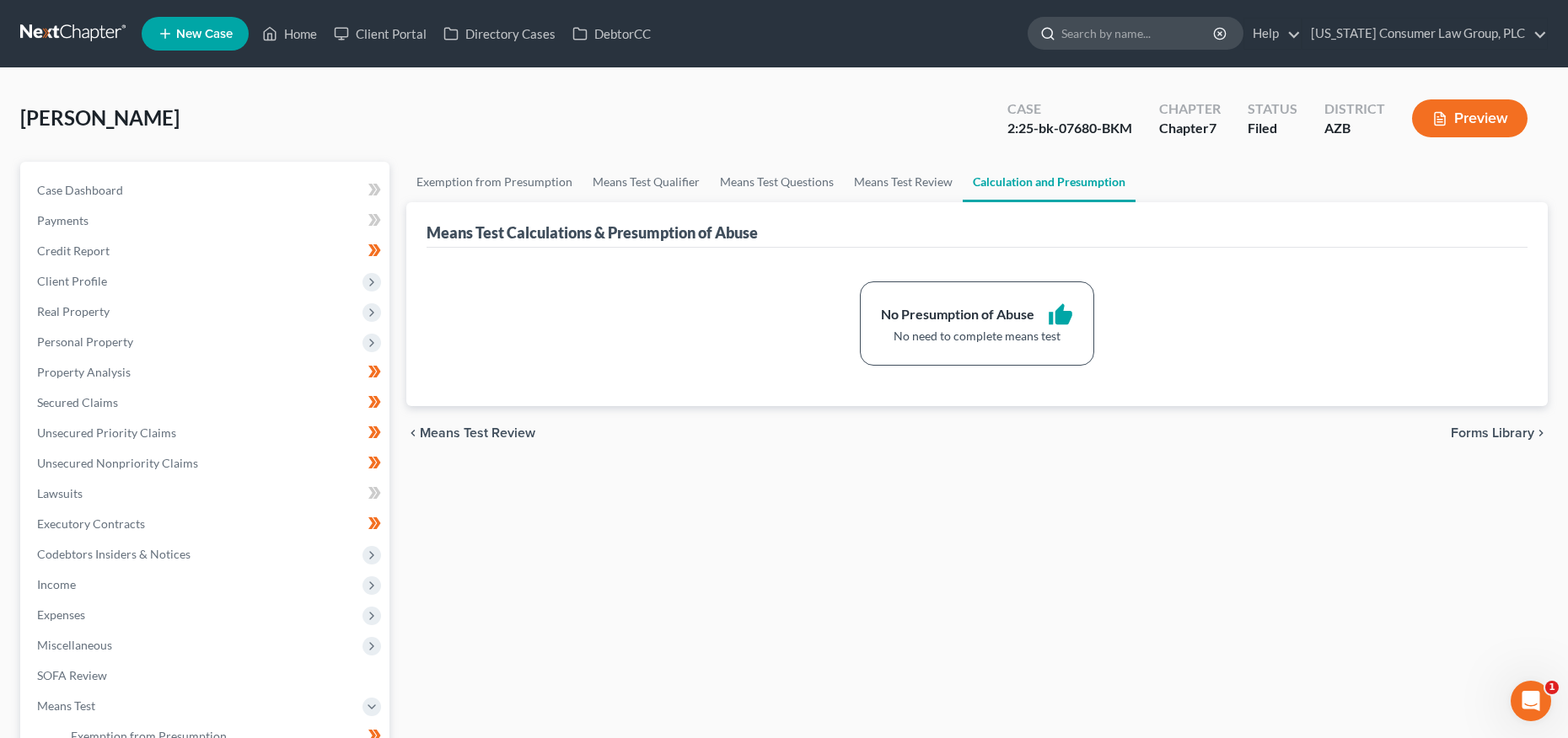
click at [1135, 42] on input "search" at bounding box center [1139, 33] width 154 height 31
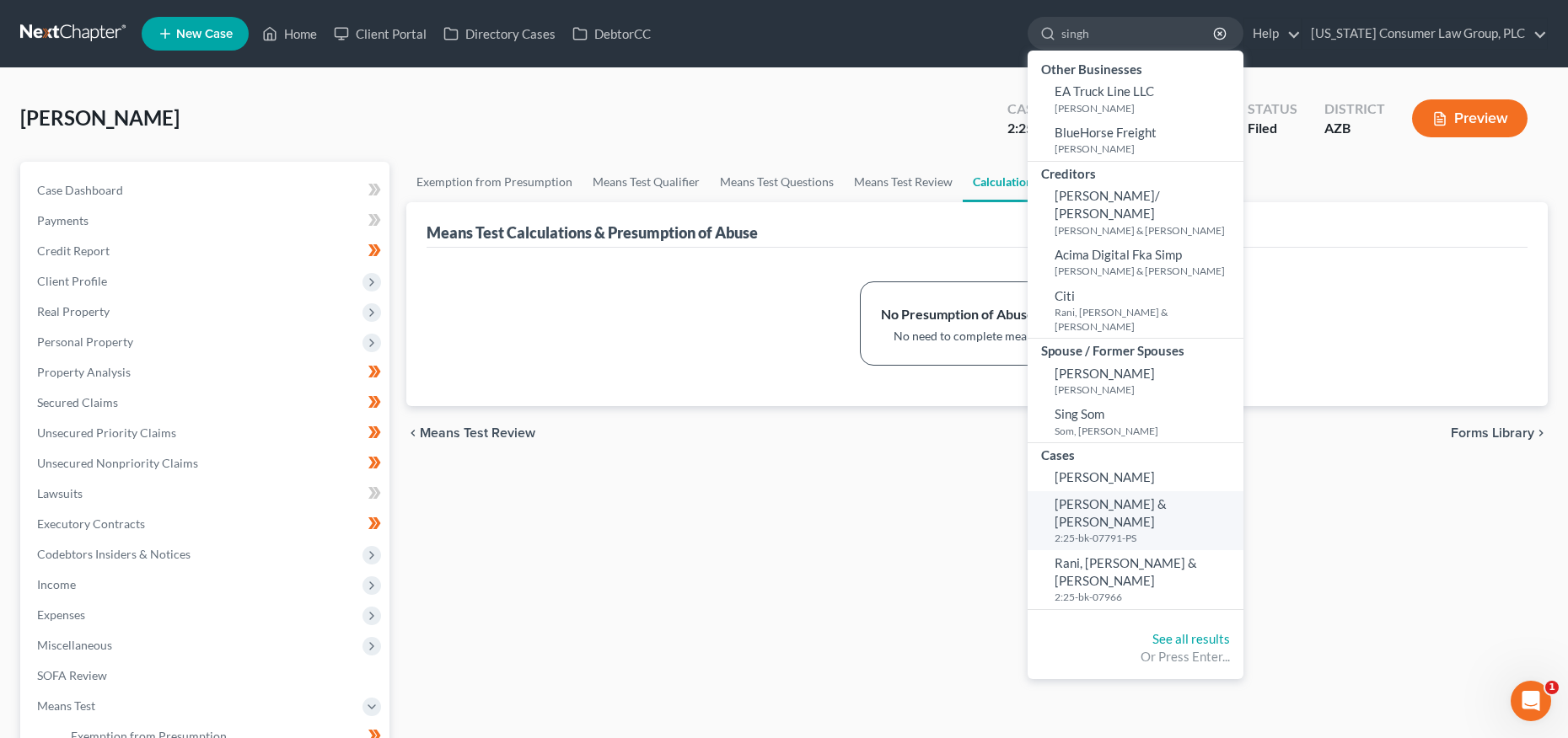
type input "singh"
click at [1107, 496] on span "[PERSON_NAME] & [PERSON_NAME]" at bounding box center [1111, 513] width 112 height 33
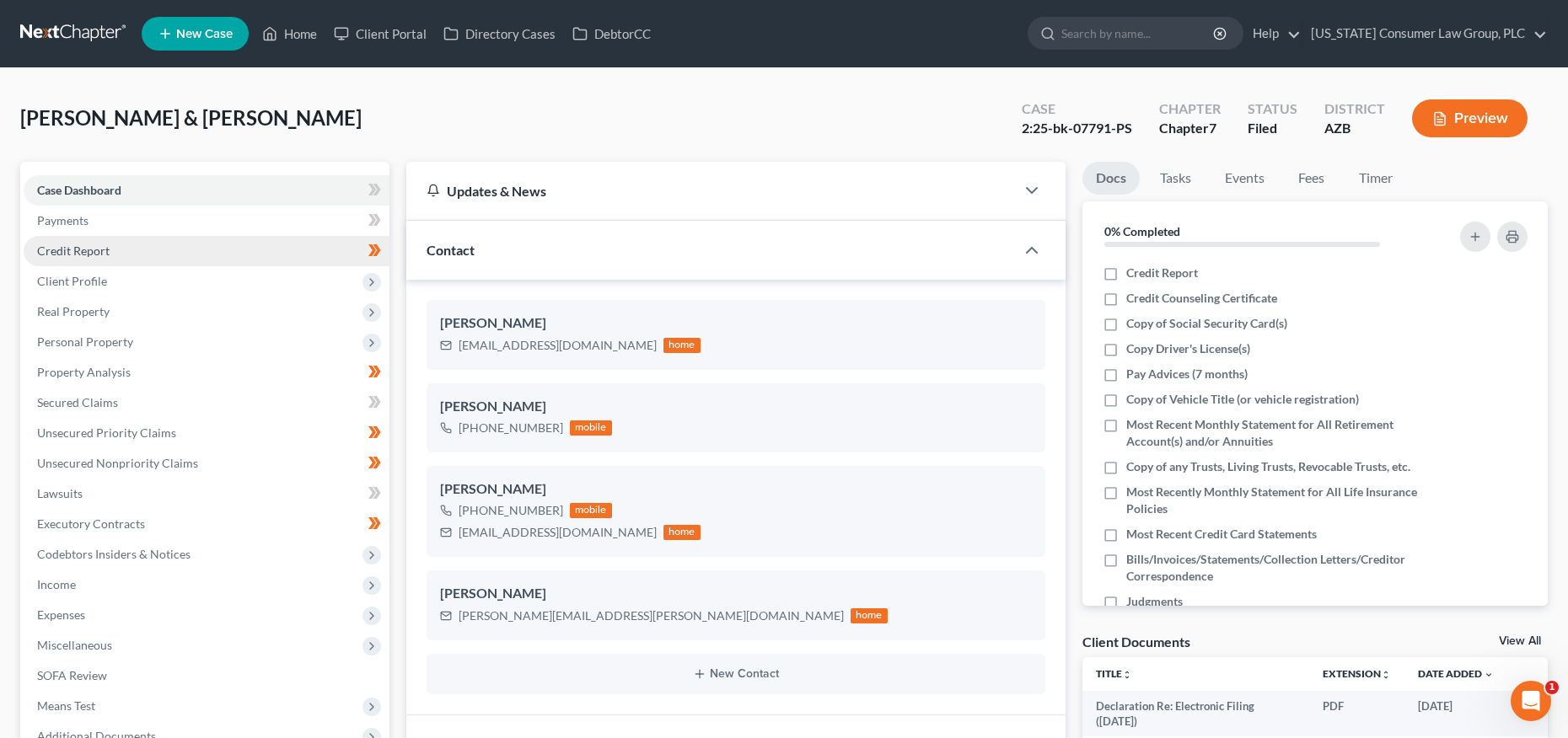
click at [92, 243] on span "Credit Report" at bounding box center [73, 250] width 72 height 14
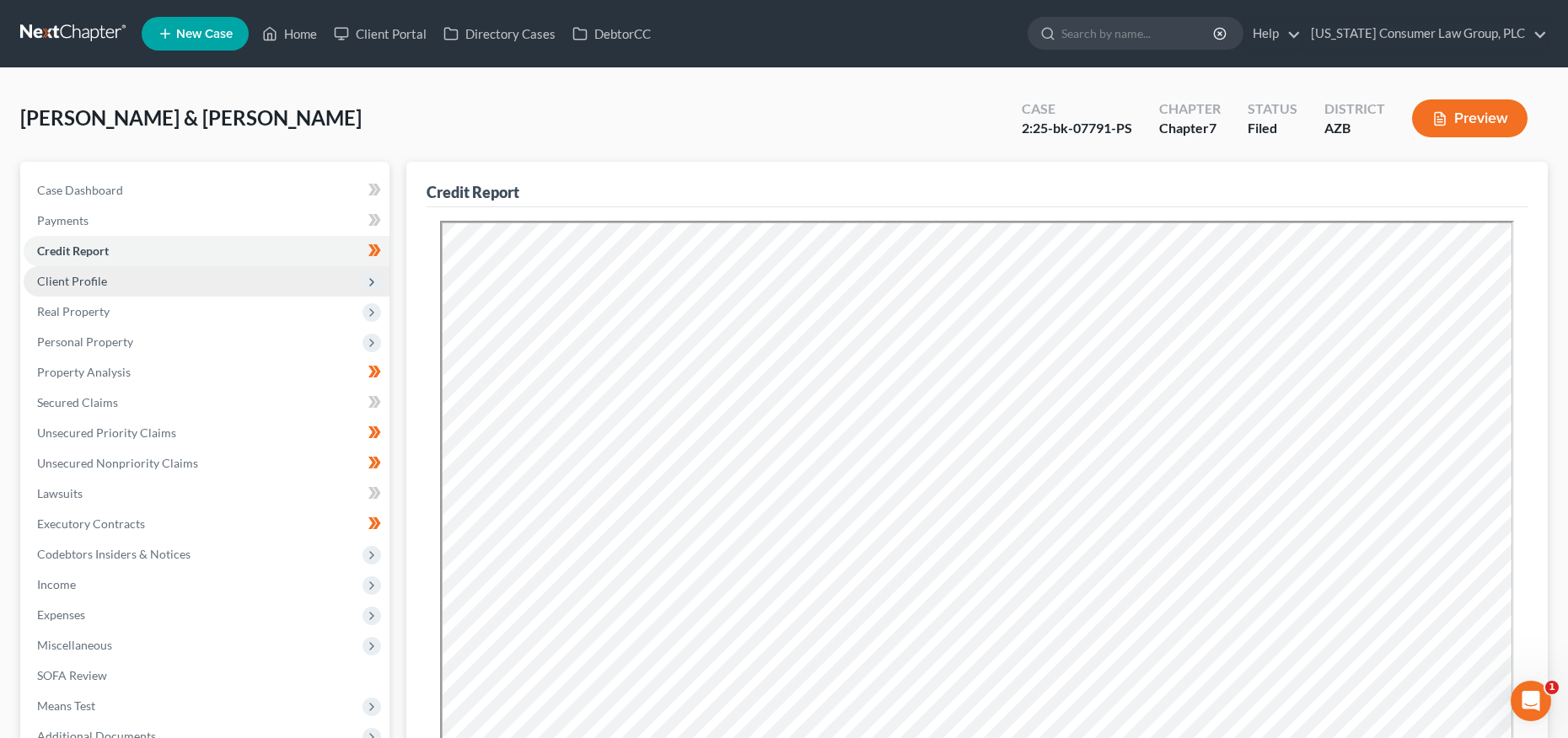
click at [86, 291] on span "Client Profile" at bounding box center [206, 282] width 366 height 30
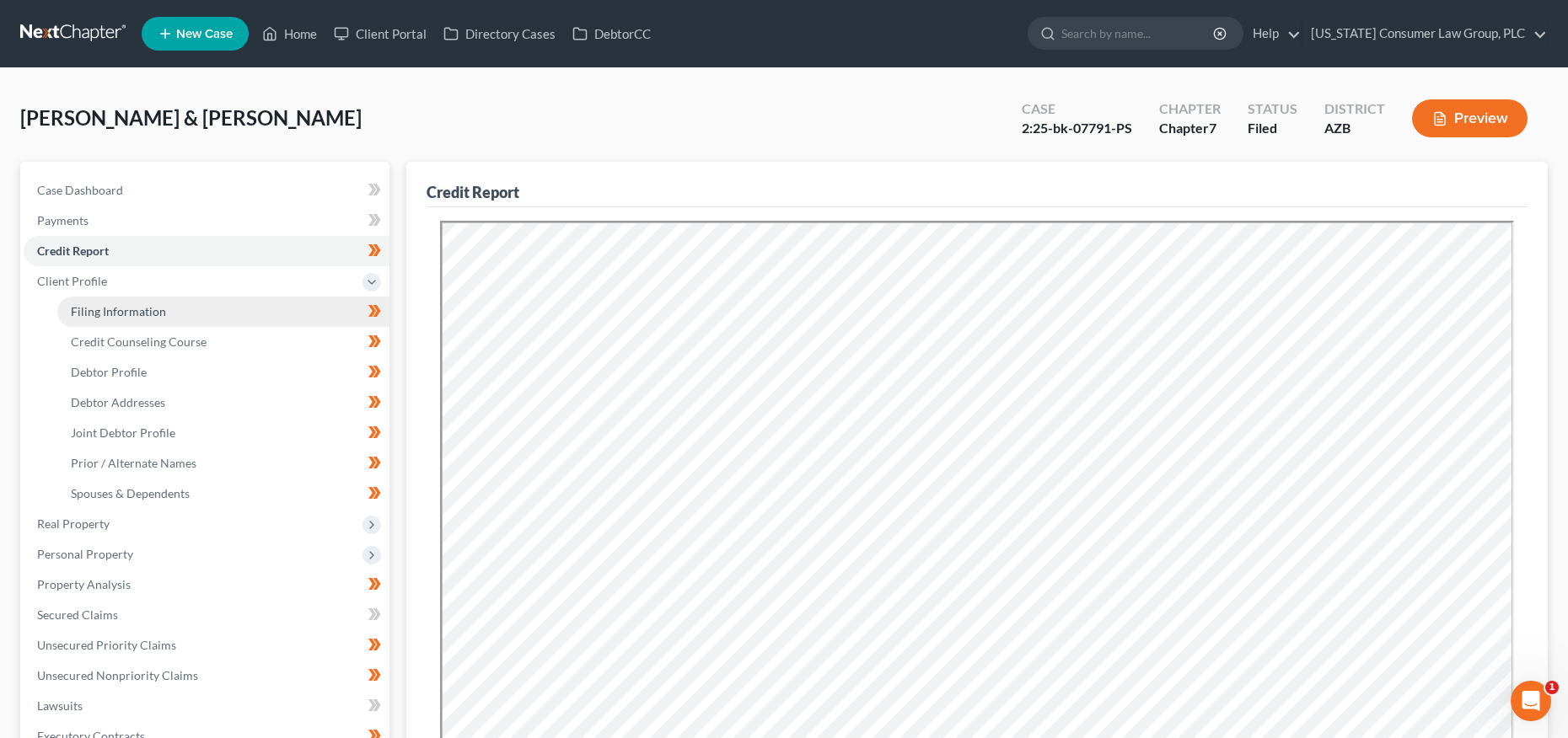
click at [94, 311] on span "Filing Information" at bounding box center [118, 311] width 95 height 14
select select "1"
select select "0"
select select "4"
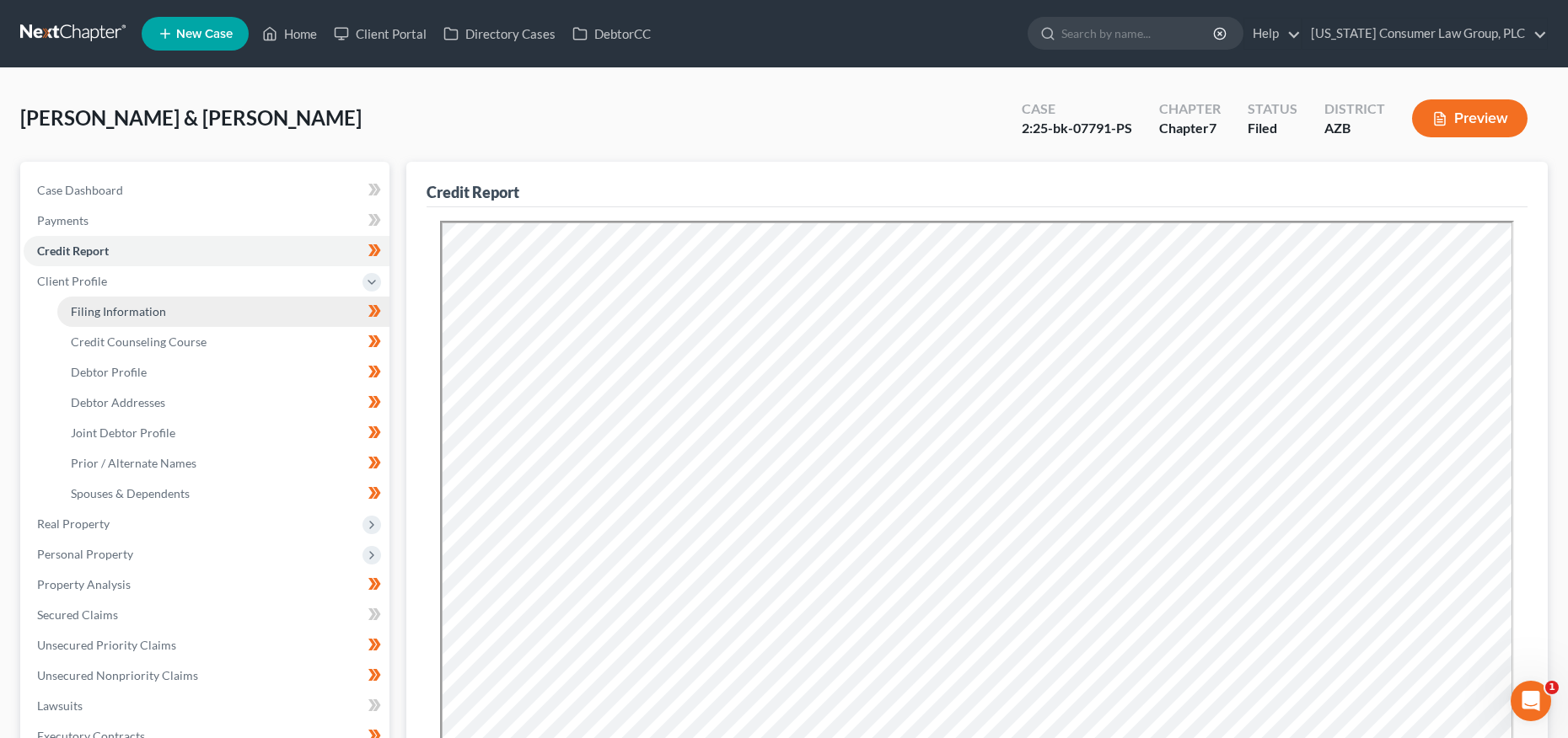
select select "0"
select select "3"
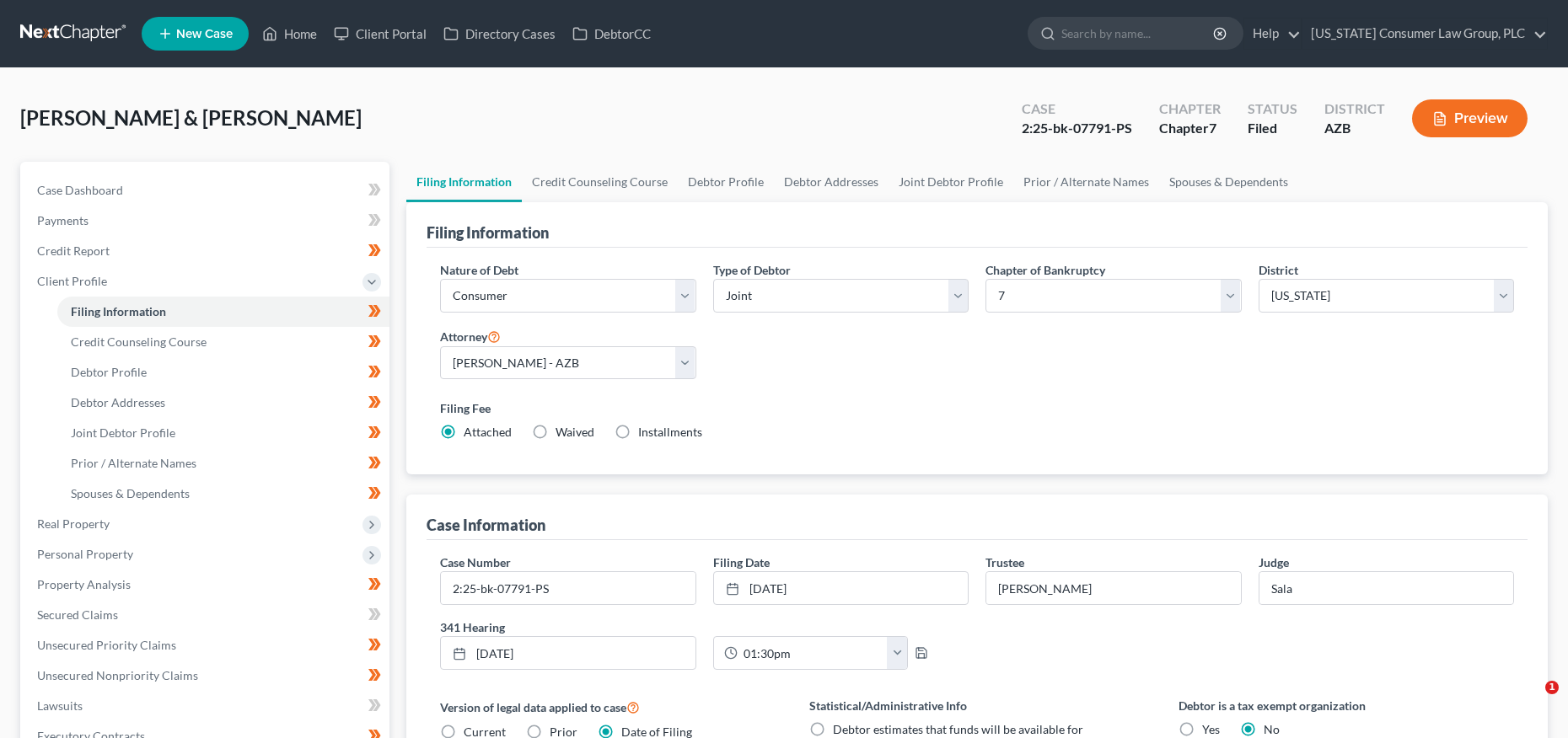
select select "1"
select select "0"
select select "4"
select select "0"
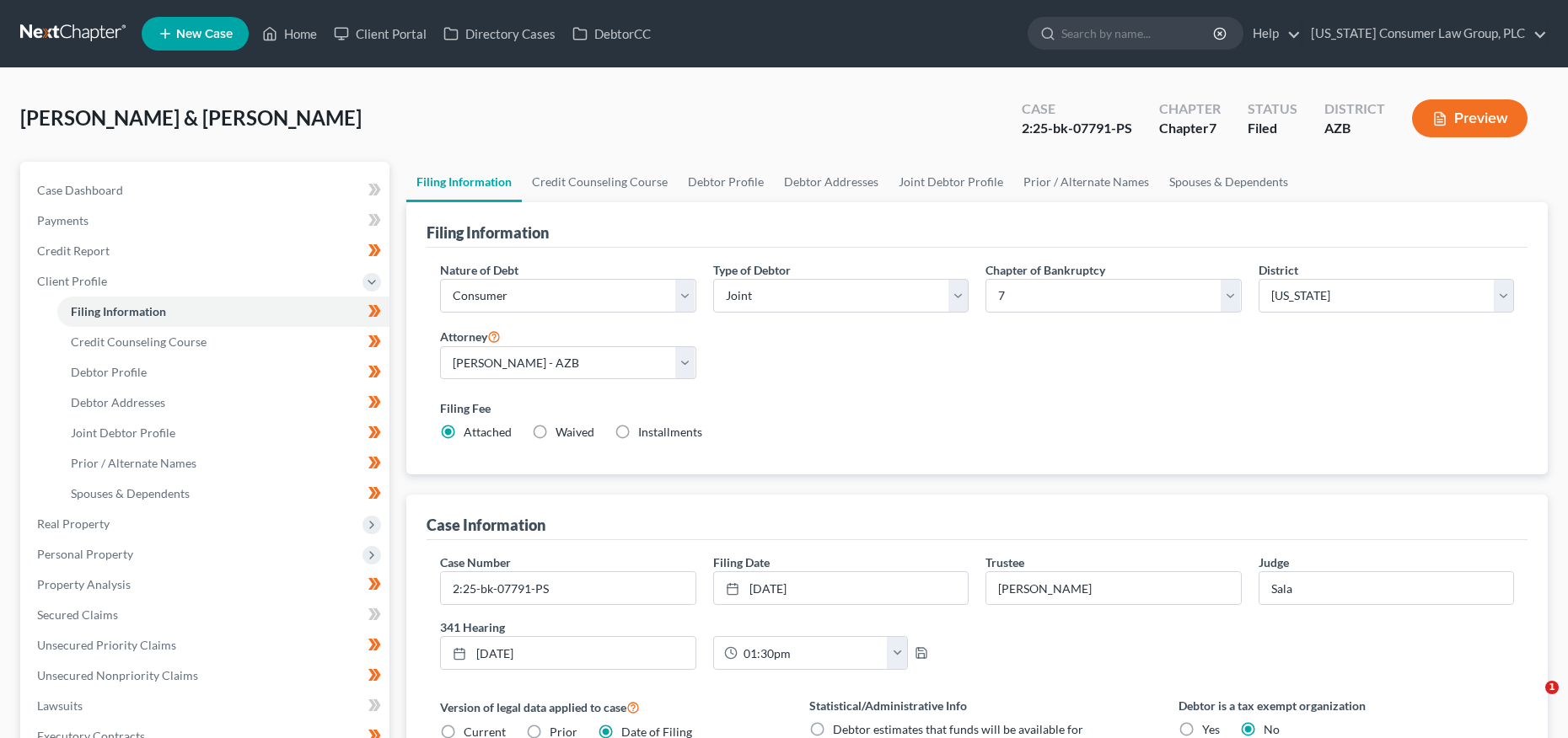
select select "3"
click at [617, 174] on link "Credit Counseling Course" at bounding box center [600, 182] width 156 height 41
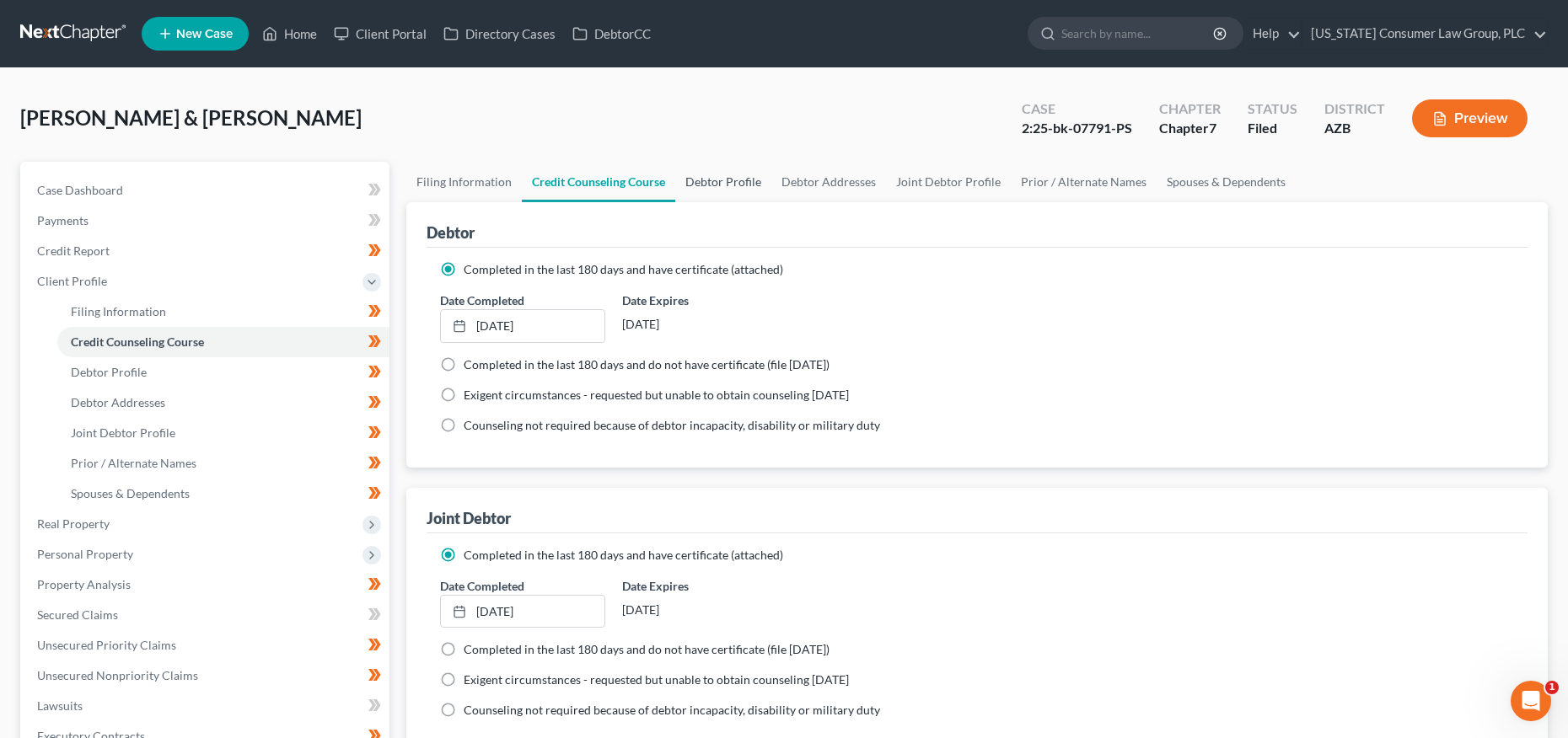
click at [746, 182] on link "Debtor Profile" at bounding box center [723, 182] width 96 height 41
select select "1"
select select "3"
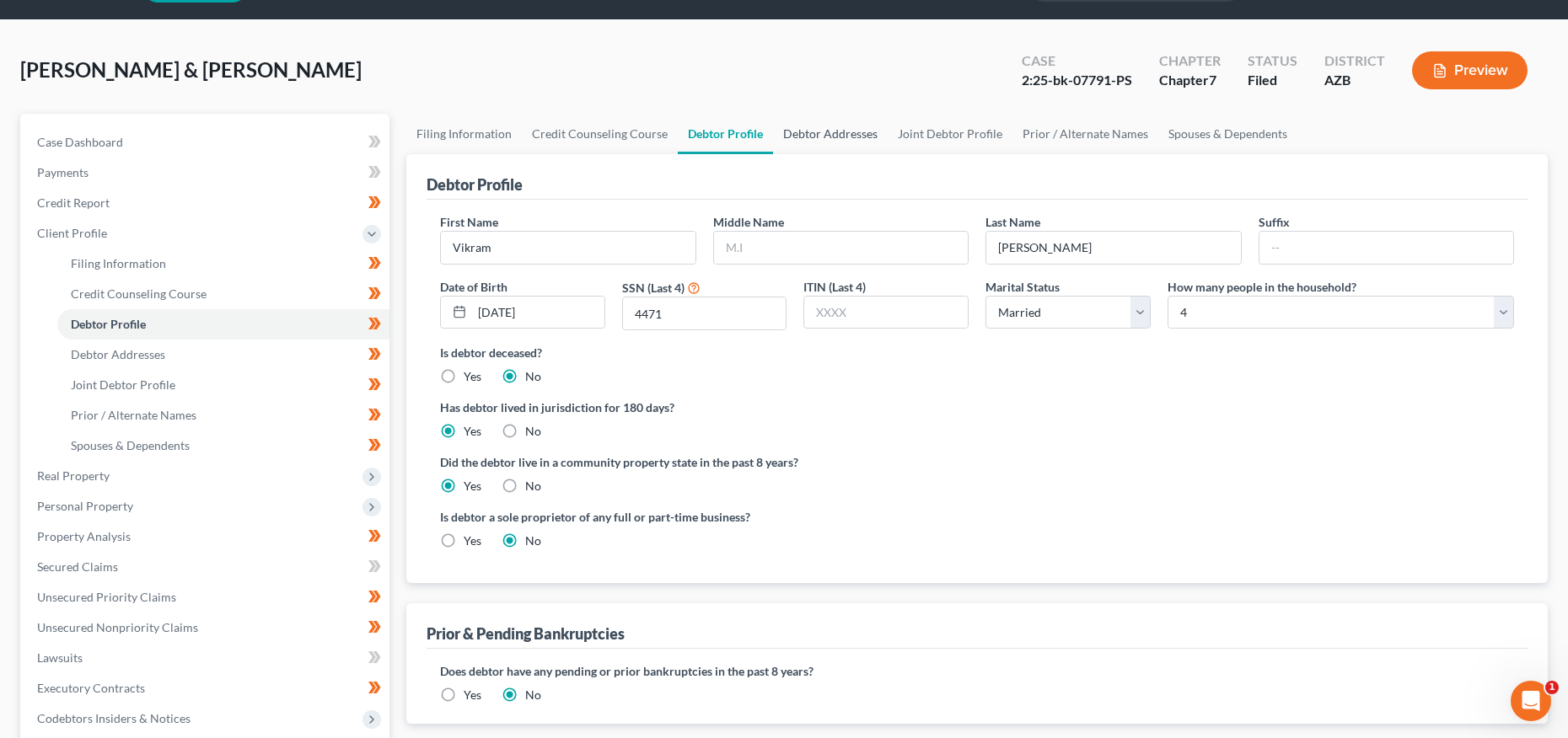
click at [811, 137] on link "Debtor Addresses" at bounding box center [831, 134] width 115 height 41
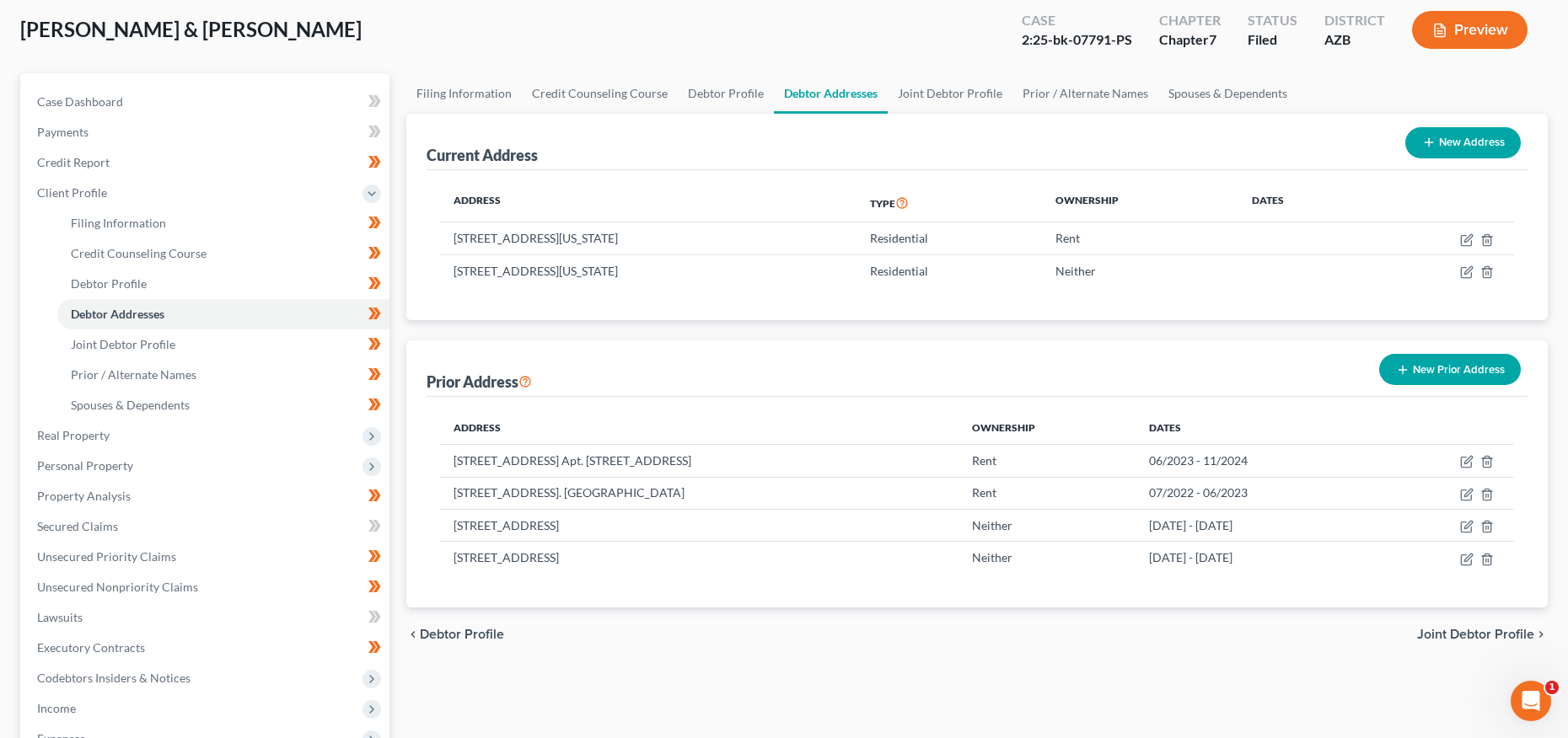
scroll to position [101, 0]
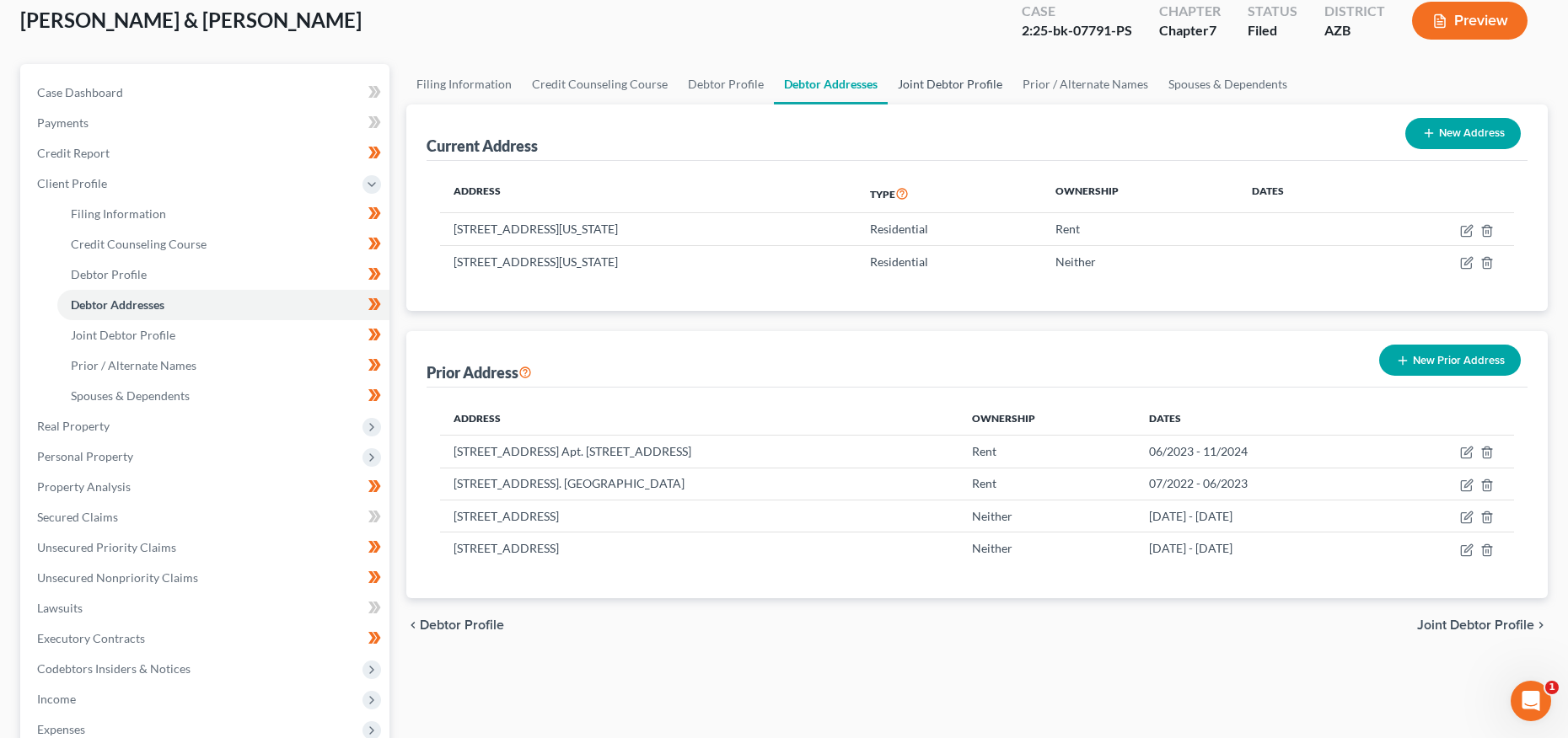
click at [965, 82] on link "Joint Debtor Profile" at bounding box center [950, 84] width 125 height 41
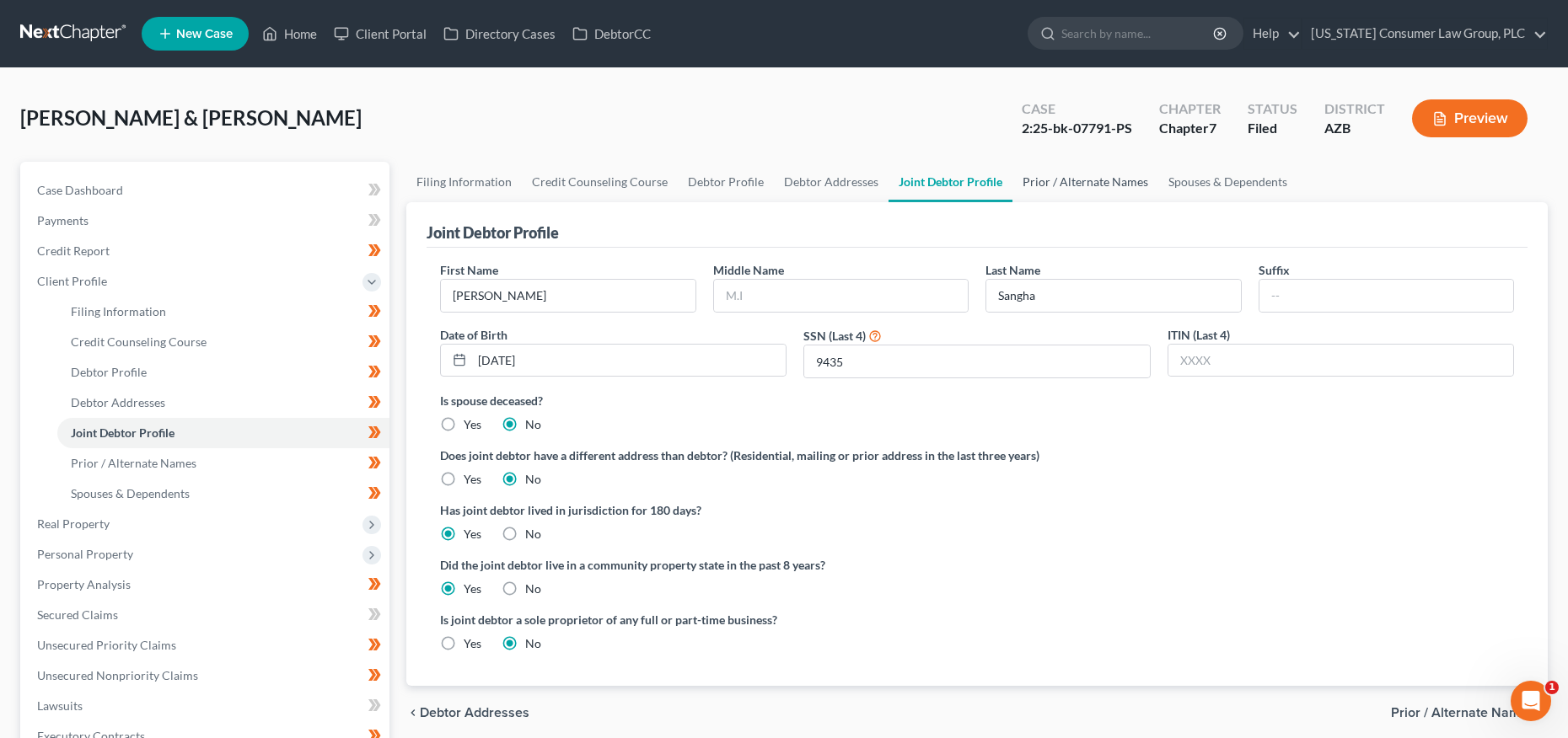
click at [1108, 174] on link "Prior / Alternate Names" at bounding box center [1085, 182] width 146 height 41
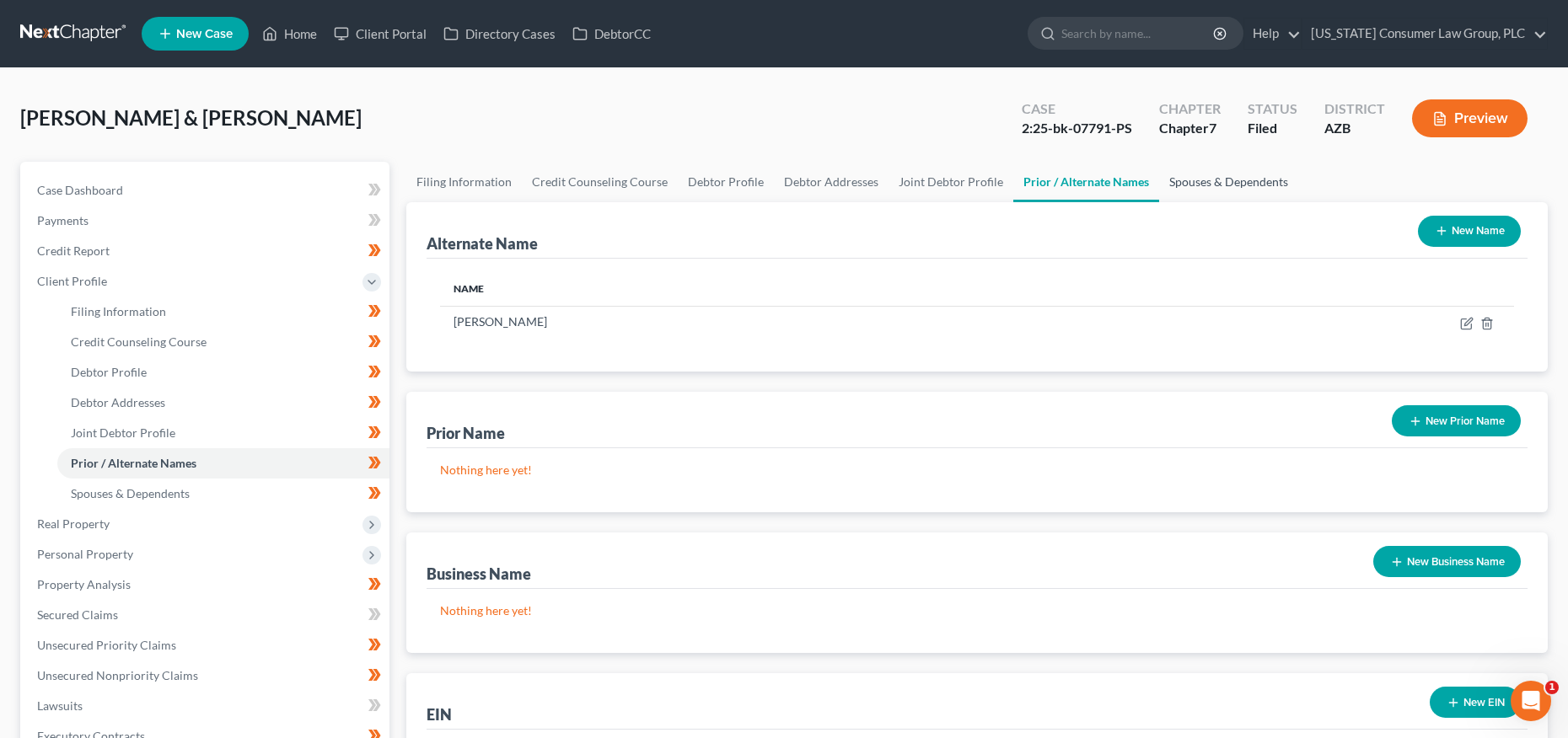
drag, startPoint x: 1224, startPoint y: 187, endPoint x: 1200, endPoint y: 187, distance: 24.0
click at [1224, 187] on link "Spouses & Dependents" at bounding box center [1229, 182] width 139 height 41
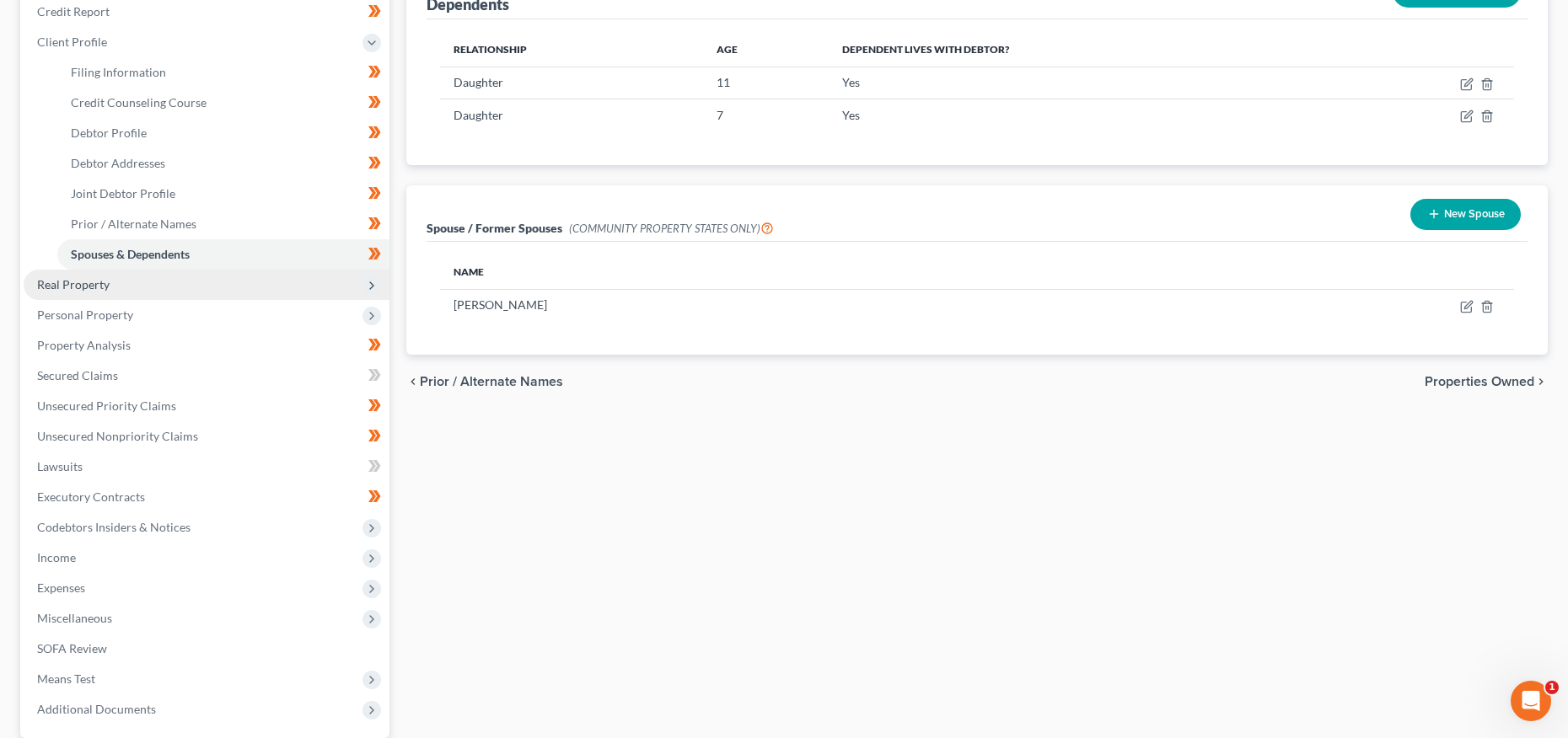
click at [103, 287] on span "Real Property" at bounding box center [73, 284] width 72 height 14
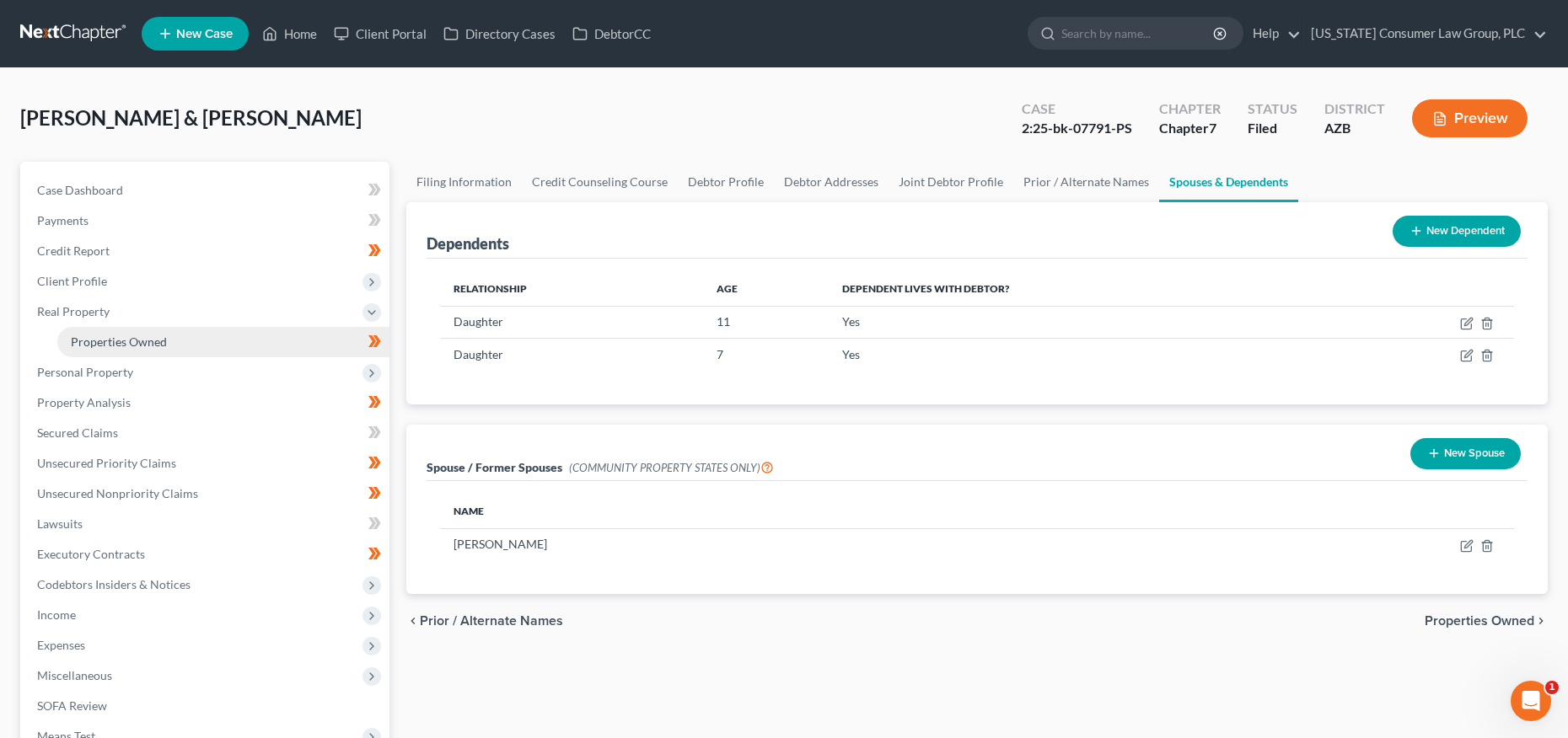
click at [124, 351] on link "Properties Owned" at bounding box center [223, 342] width 332 height 30
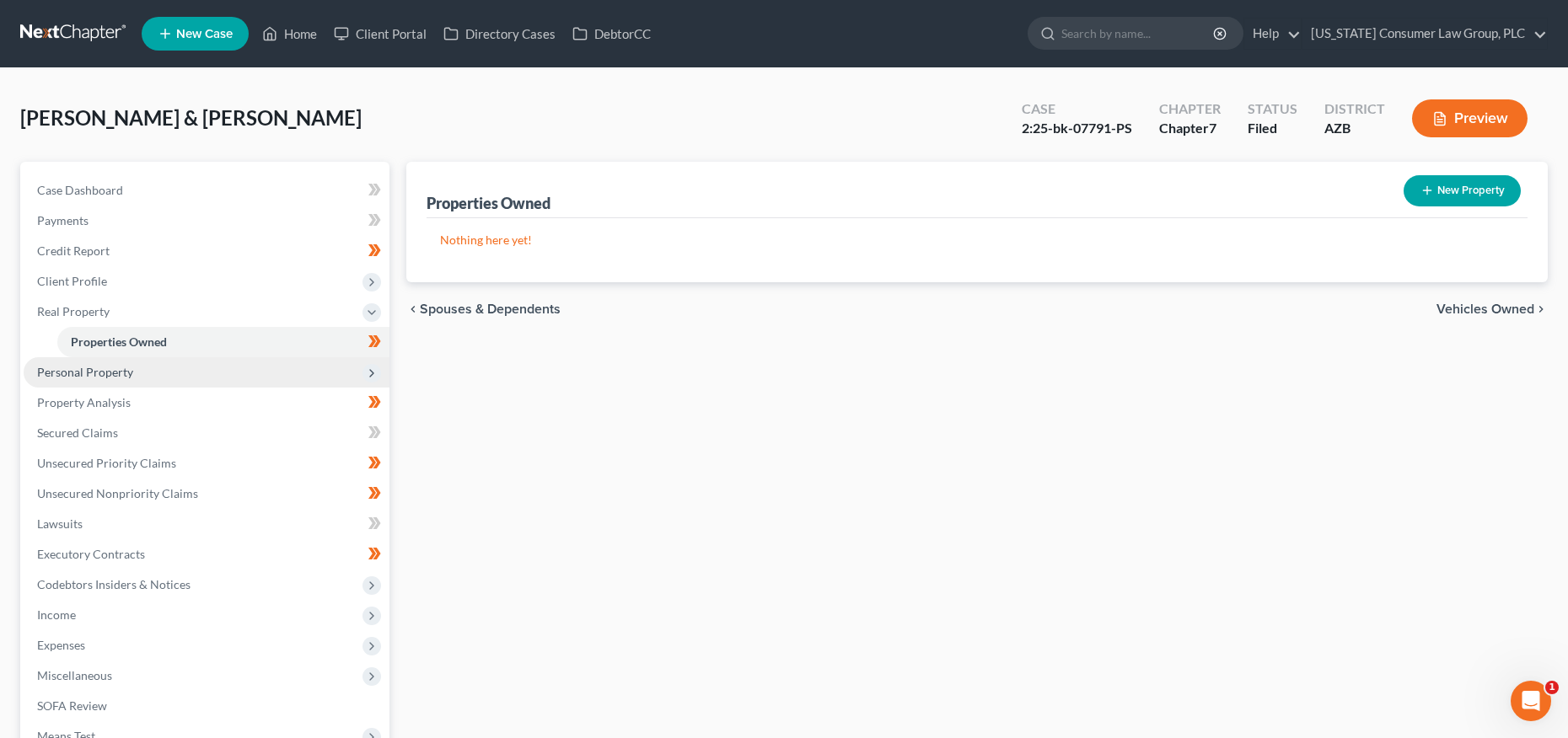
click at [115, 379] on span "Personal Property" at bounding box center [206, 373] width 366 height 30
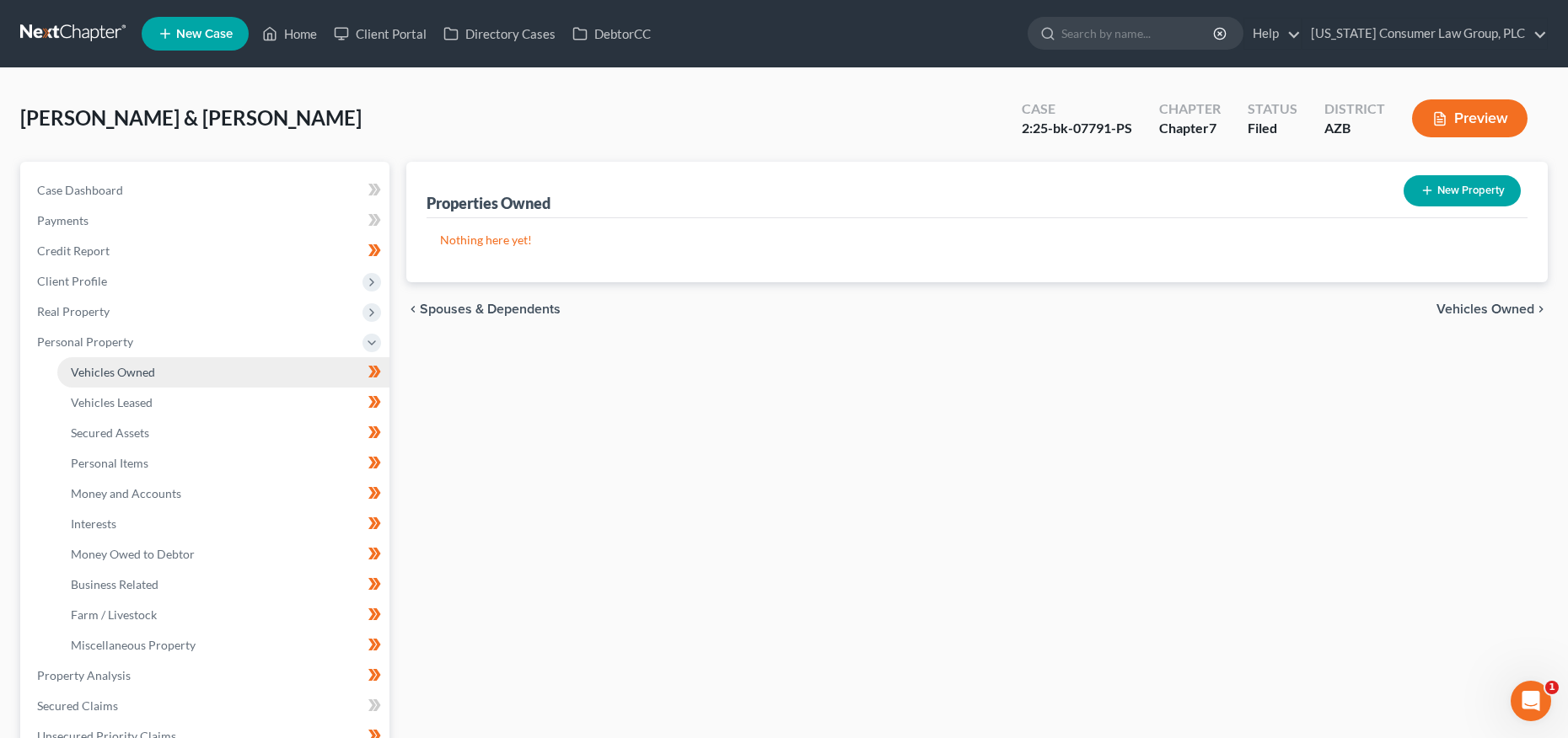
click at [135, 376] on span "Vehicles Owned" at bounding box center [112, 372] width 85 height 14
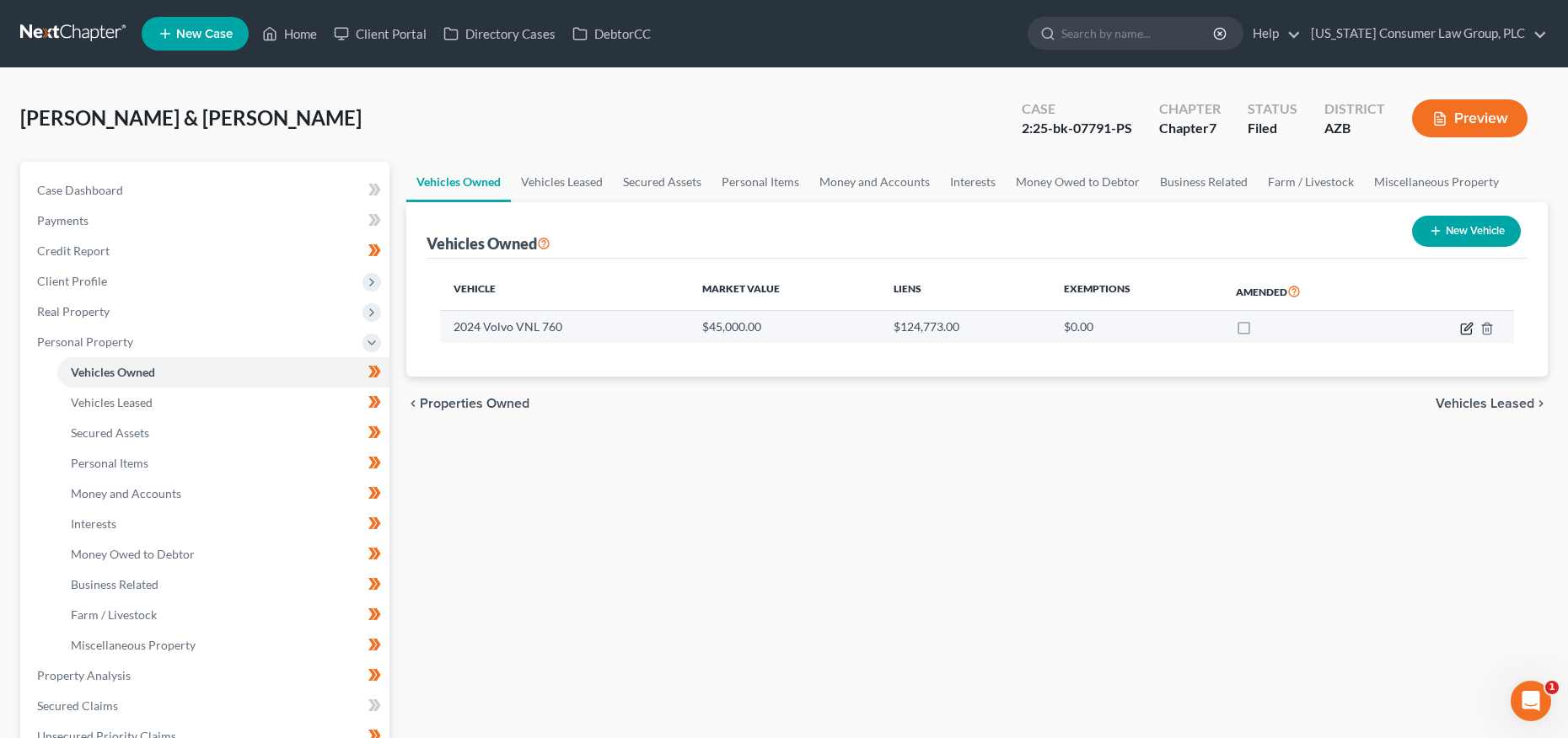
click at [1466, 326] on icon "button" at bounding box center [1468, 326] width 8 height 8
select select "0"
select select "2"
select select "3"
select select "2"
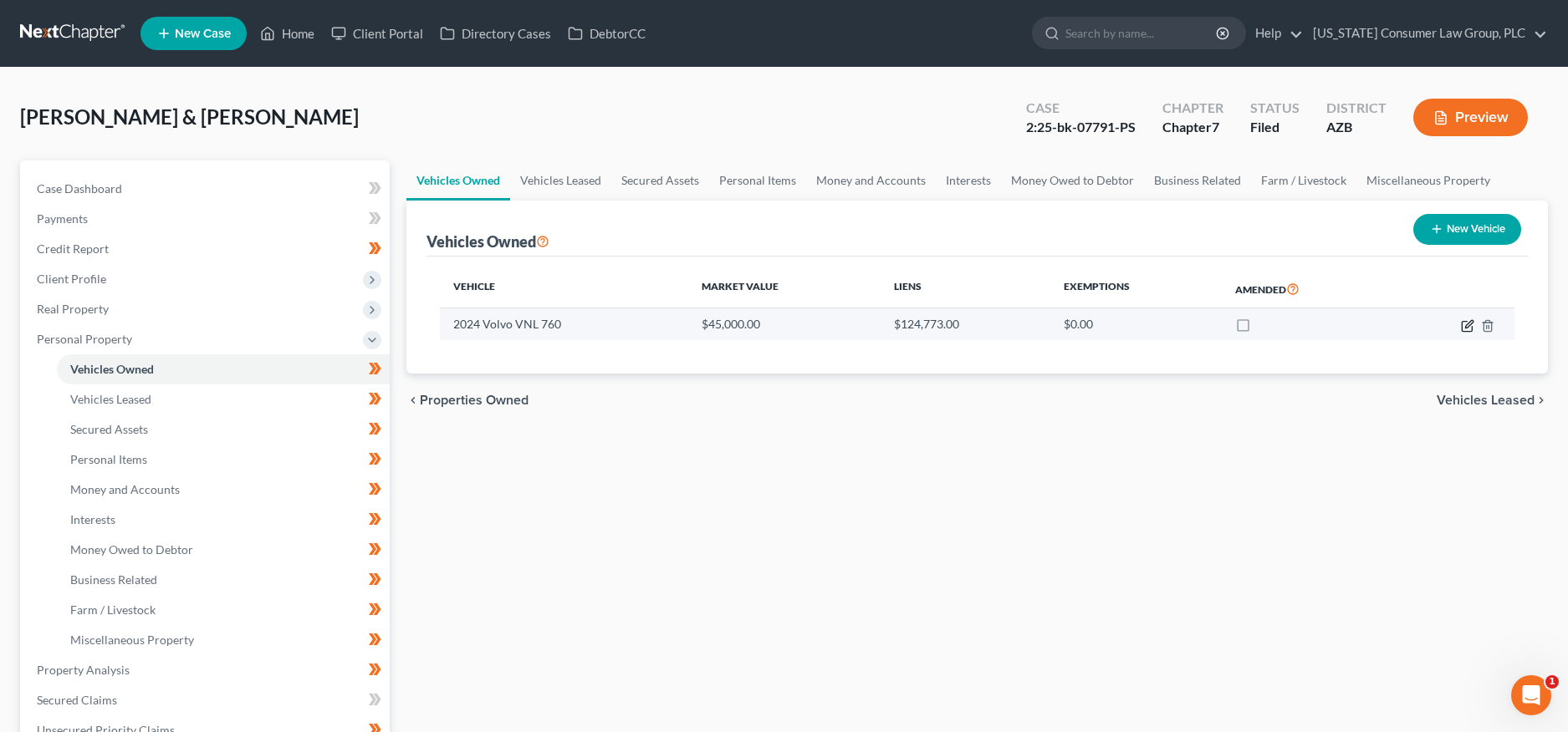
select select "28"
select select "3"
select select "0"
select select "2"
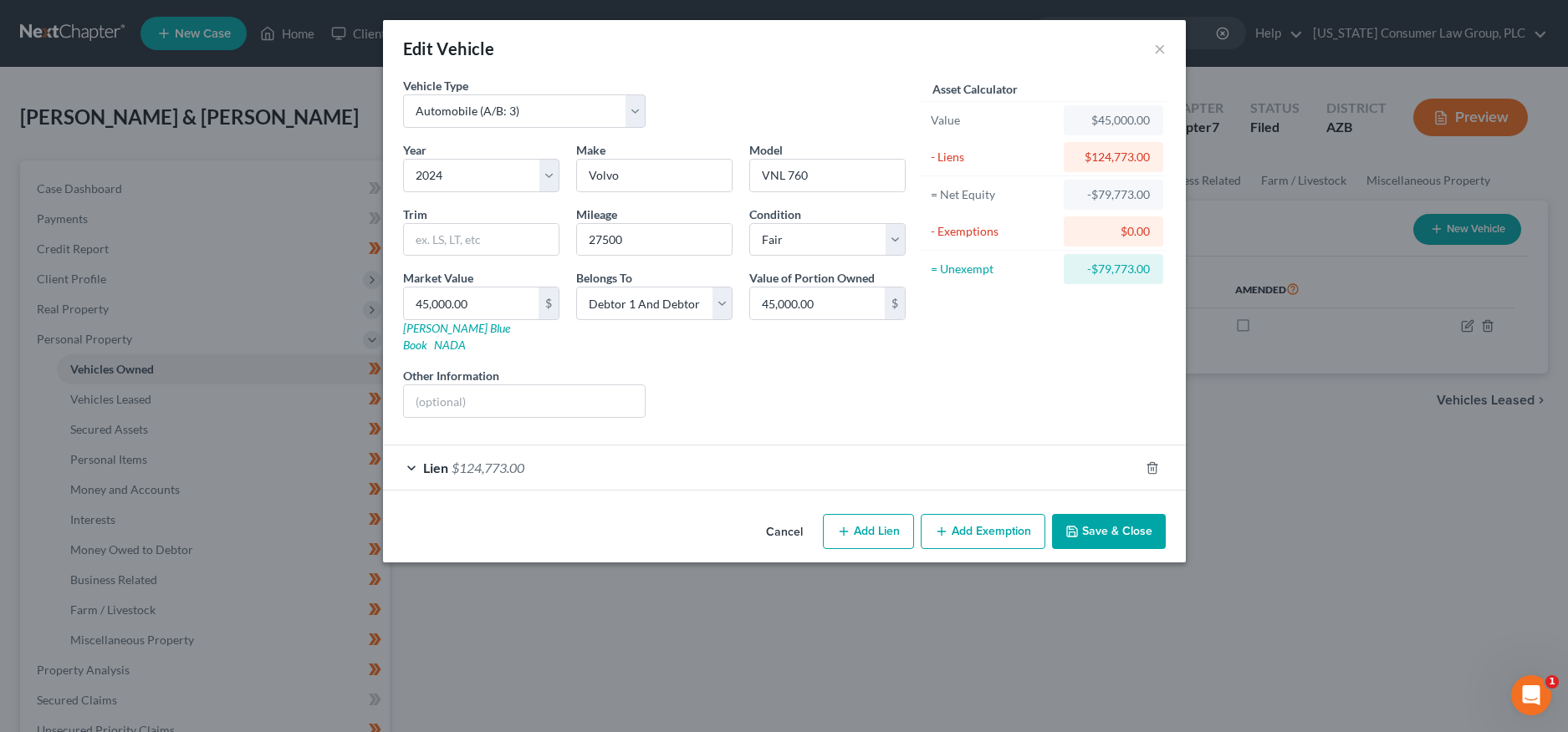
click at [444, 459] on span "Lien" at bounding box center [435, 467] width 25 height 16
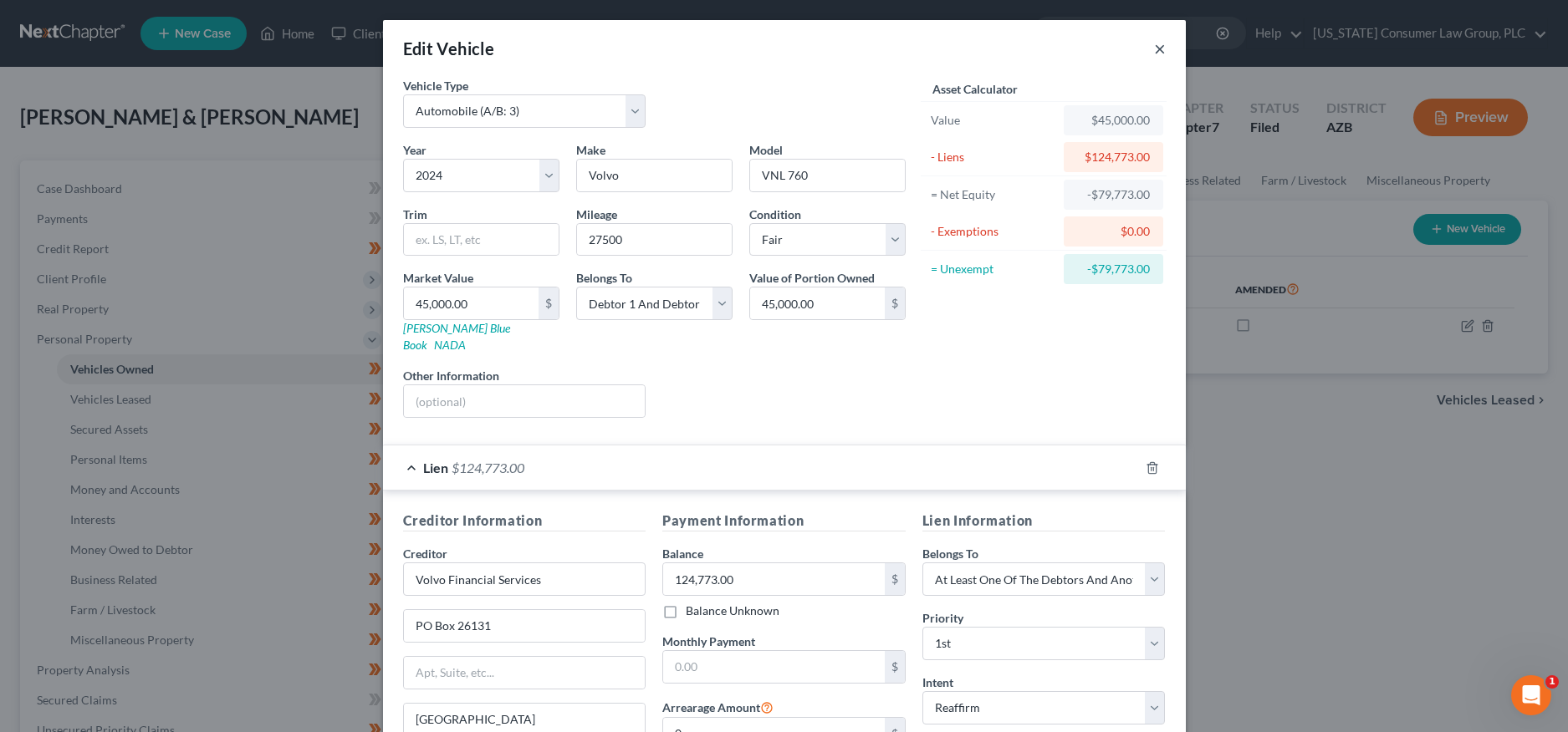
click at [1156, 51] on button "×" at bounding box center [1159, 48] width 11 height 20
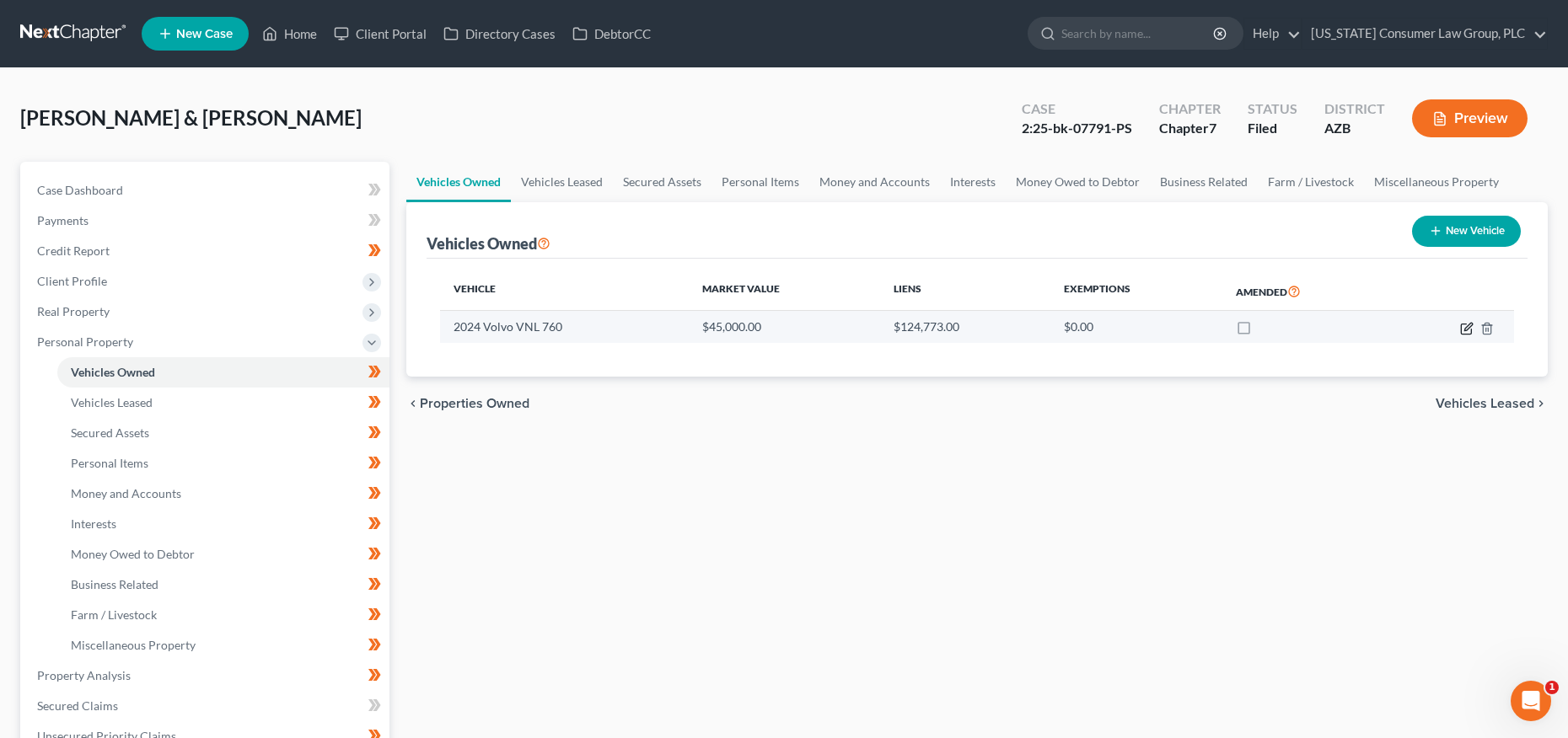
click at [1464, 324] on icon "button" at bounding box center [1467, 329] width 13 height 13
select select "0"
select select "2"
select select "3"
select select "2"
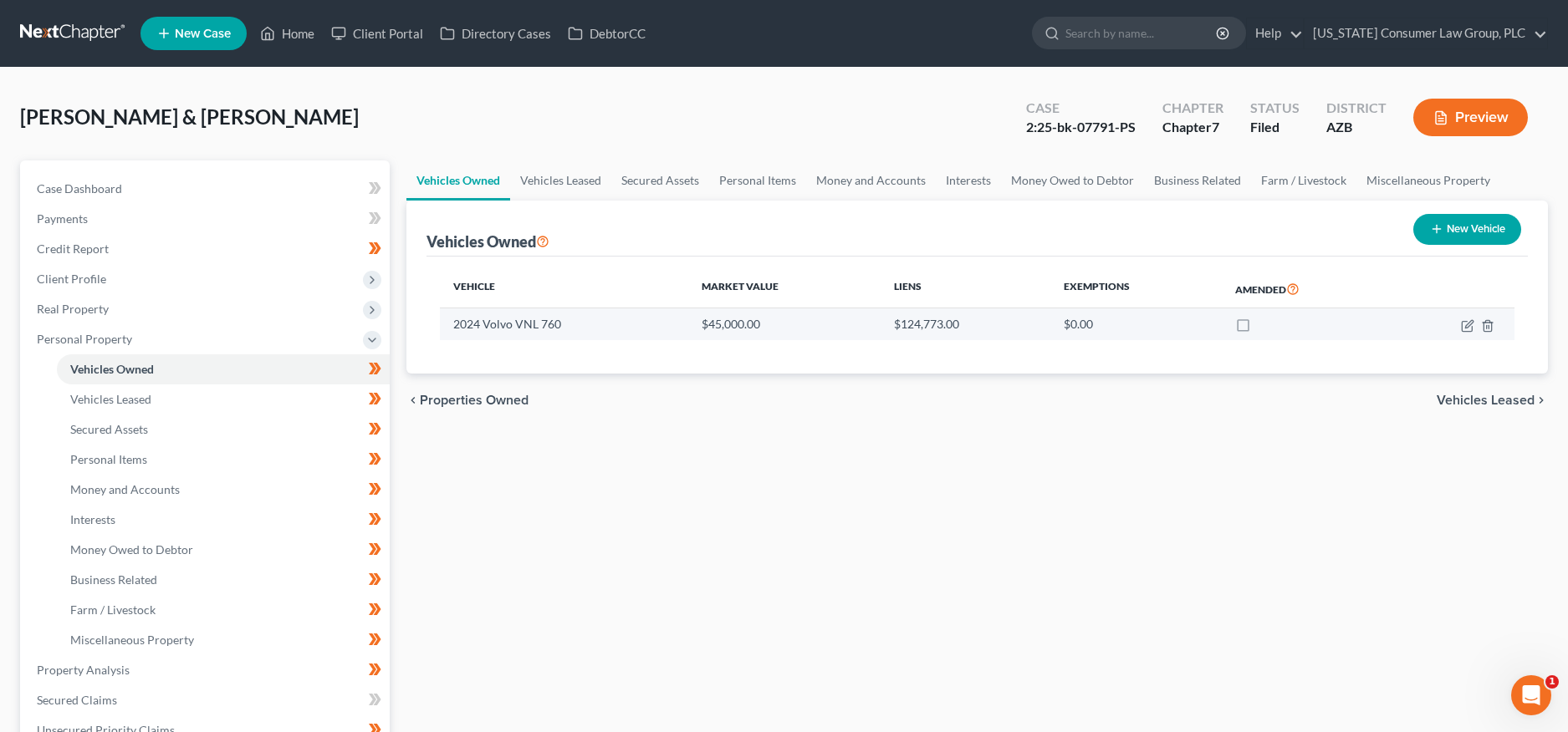
select select "28"
select select "3"
select select "0"
select select "2"
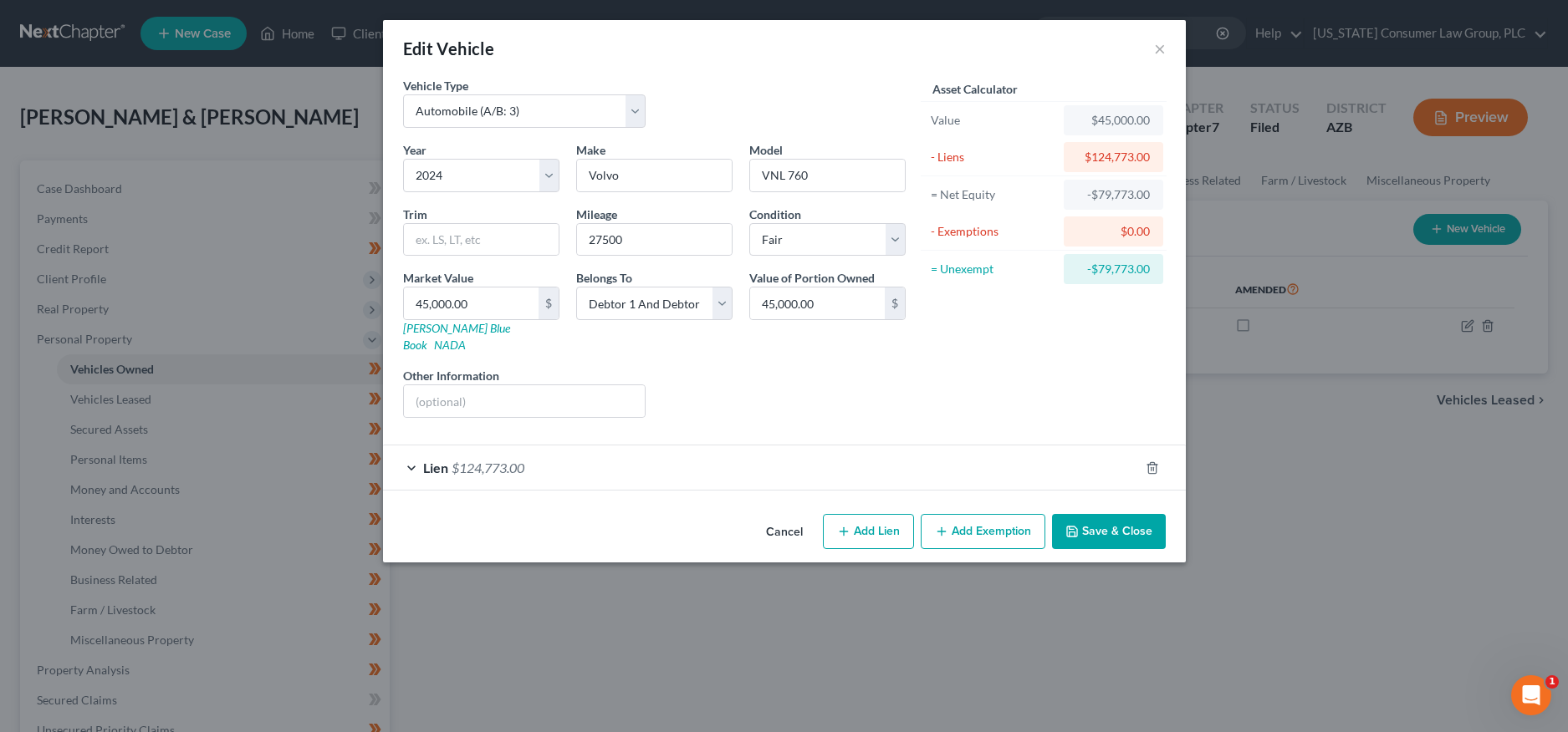
click at [529, 445] on div "Lien $124,773.00" at bounding box center [760, 467] width 756 height 44
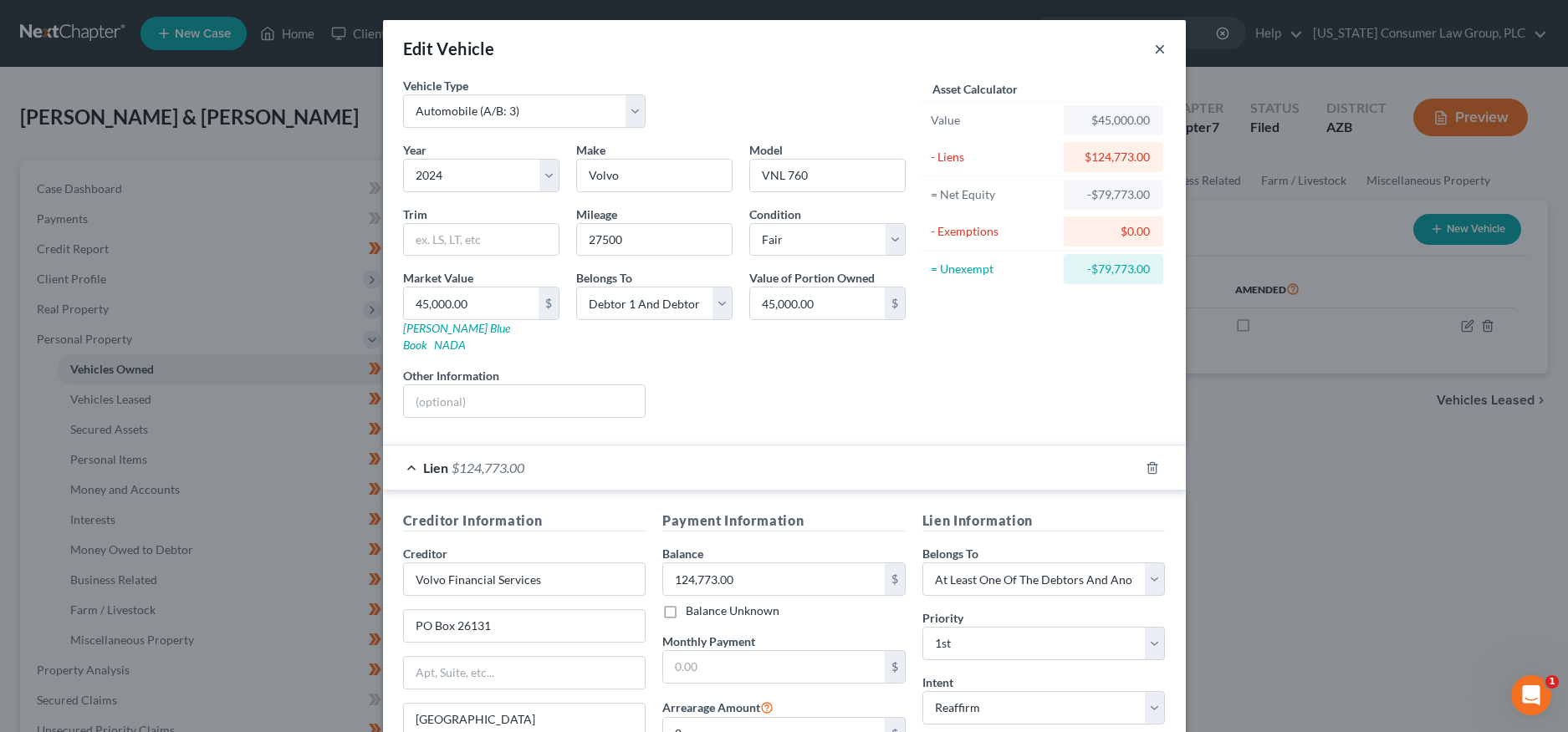
click at [1154, 48] on button "×" at bounding box center [1159, 48] width 11 height 20
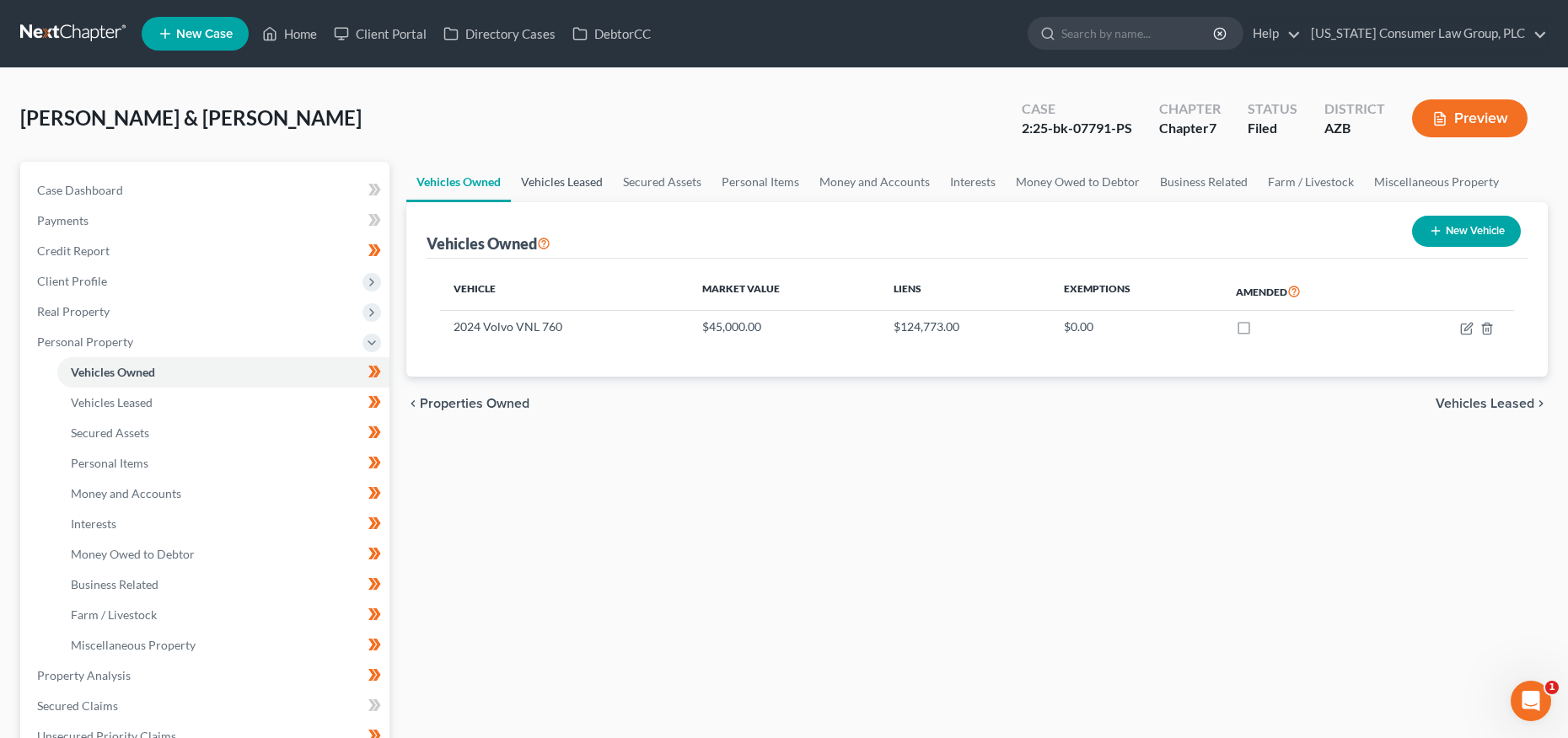
click at [584, 175] on link "Vehicles Leased" at bounding box center [561, 182] width 102 height 41
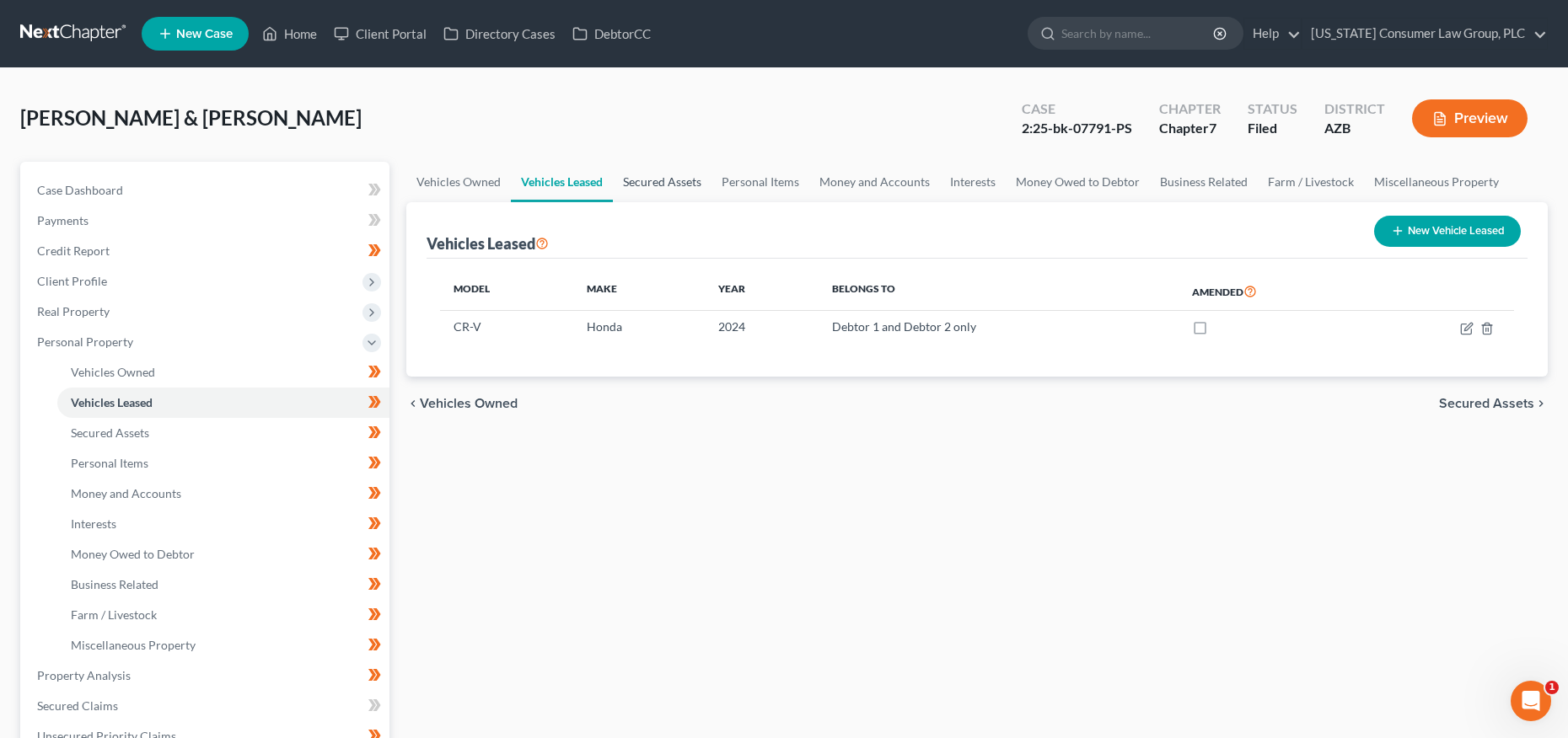
click at [641, 179] on link "Secured Assets" at bounding box center [662, 182] width 99 height 41
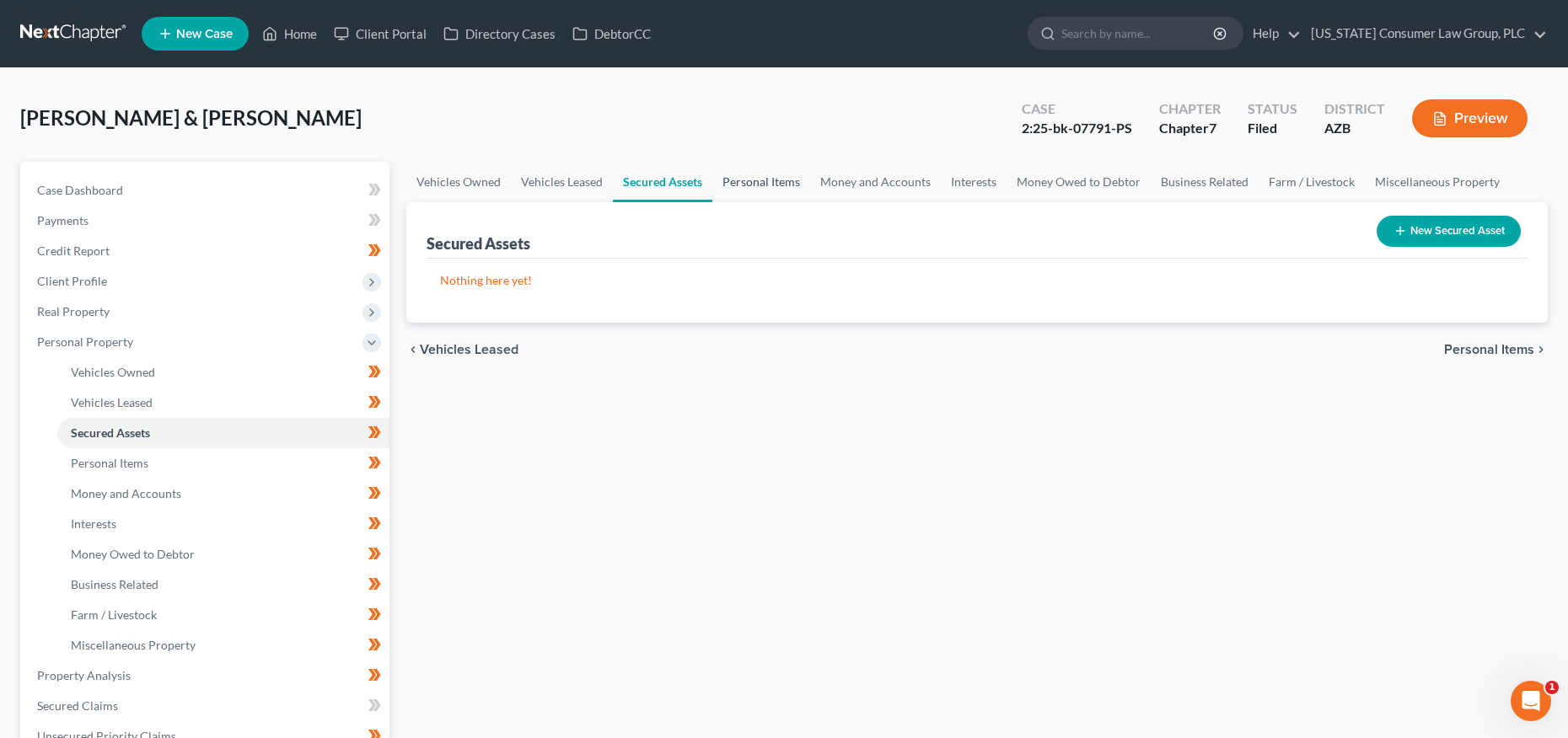
click at [745, 182] on link "Personal Items" at bounding box center [761, 182] width 98 height 41
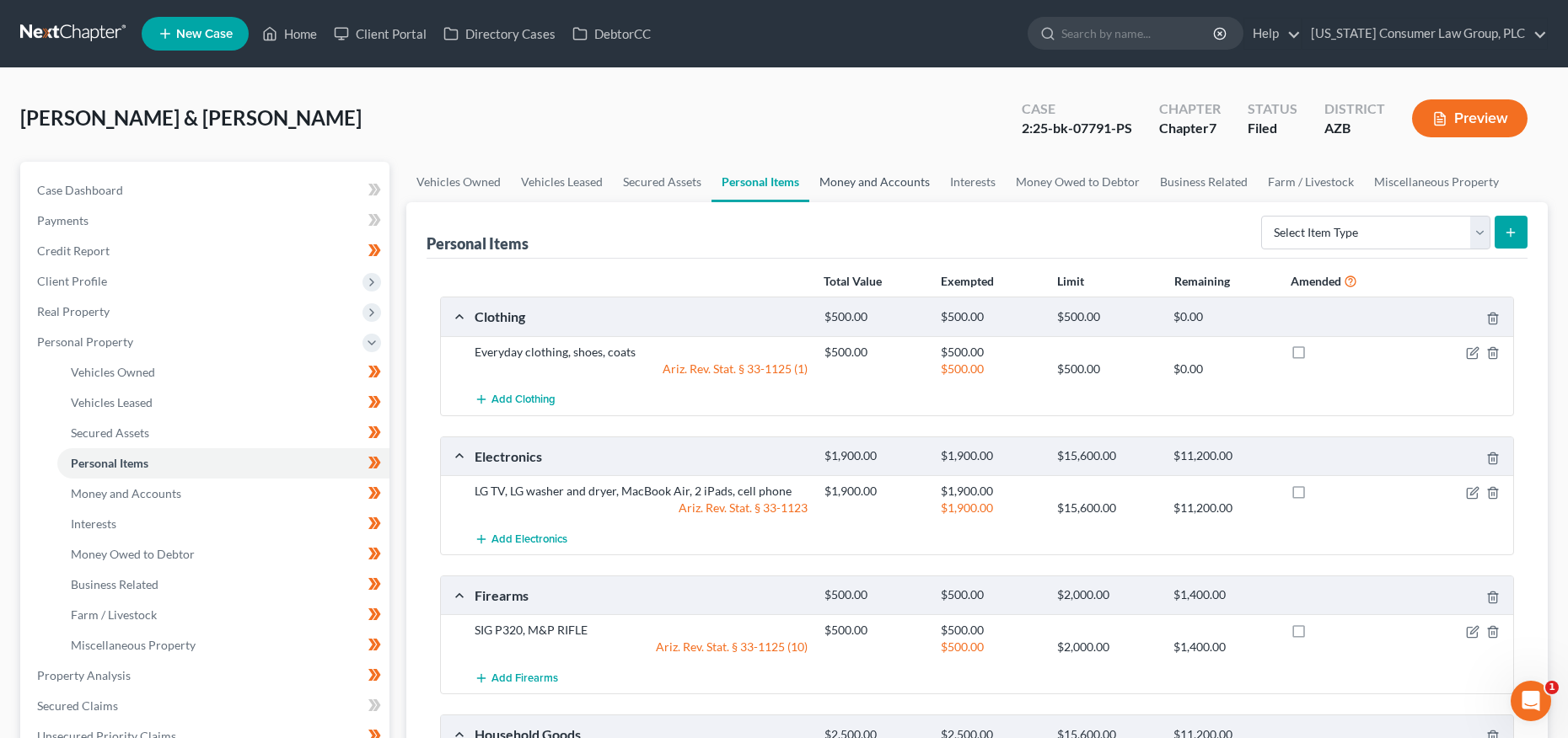
click at [861, 185] on link "Money and Accounts" at bounding box center [874, 182] width 130 height 41
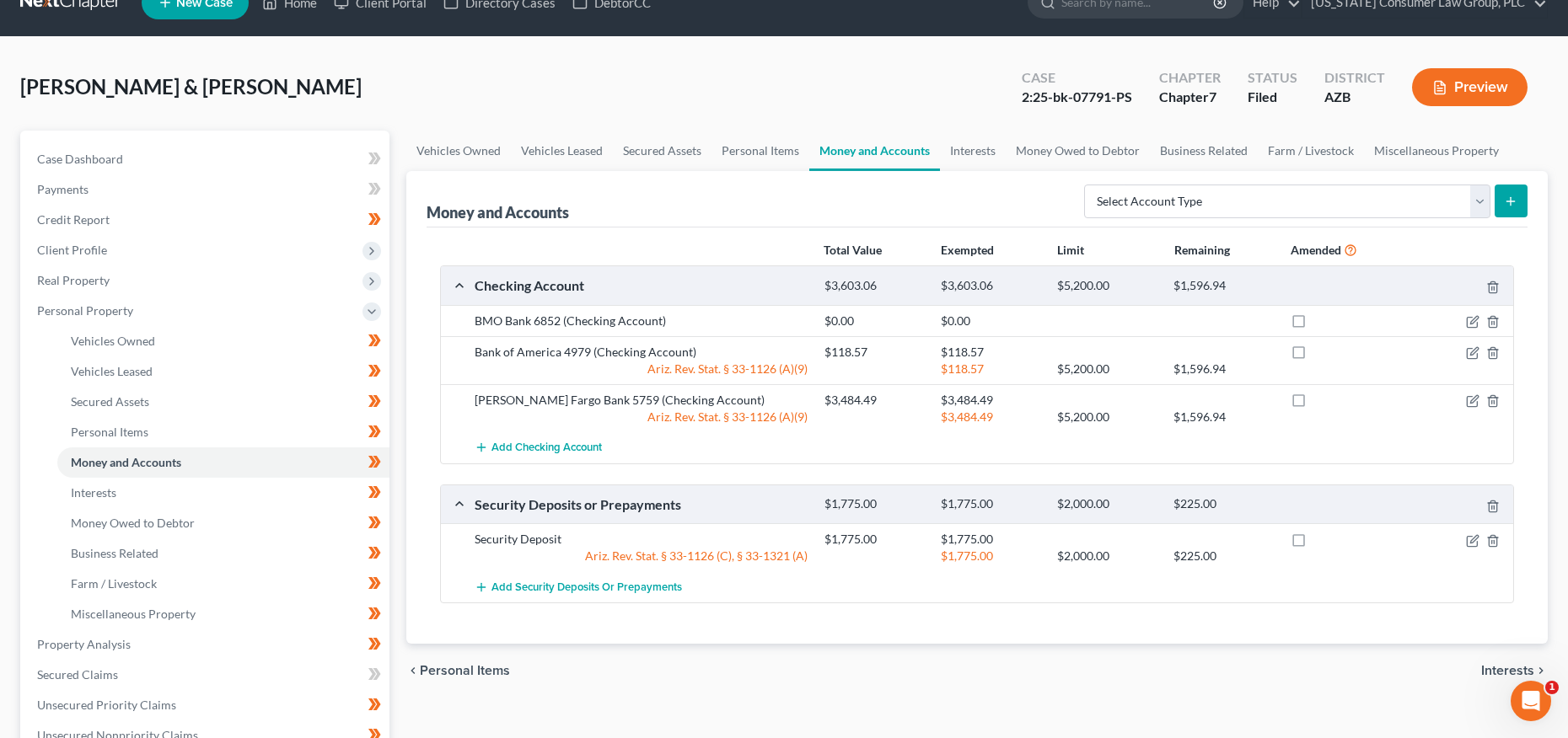
scroll to position [59, 0]
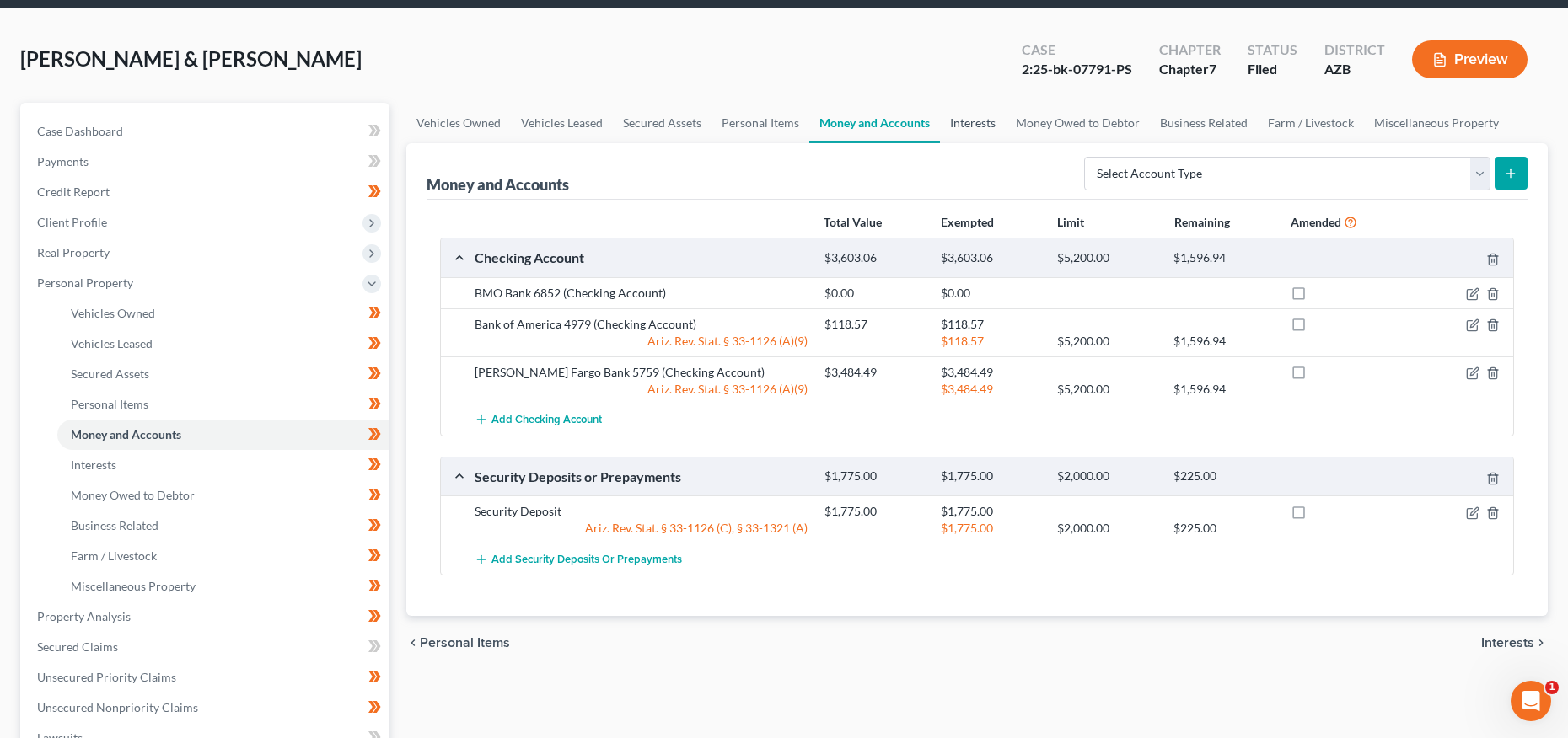
click at [970, 122] on link "Interests" at bounding box center [972, 123] width 66 height 41
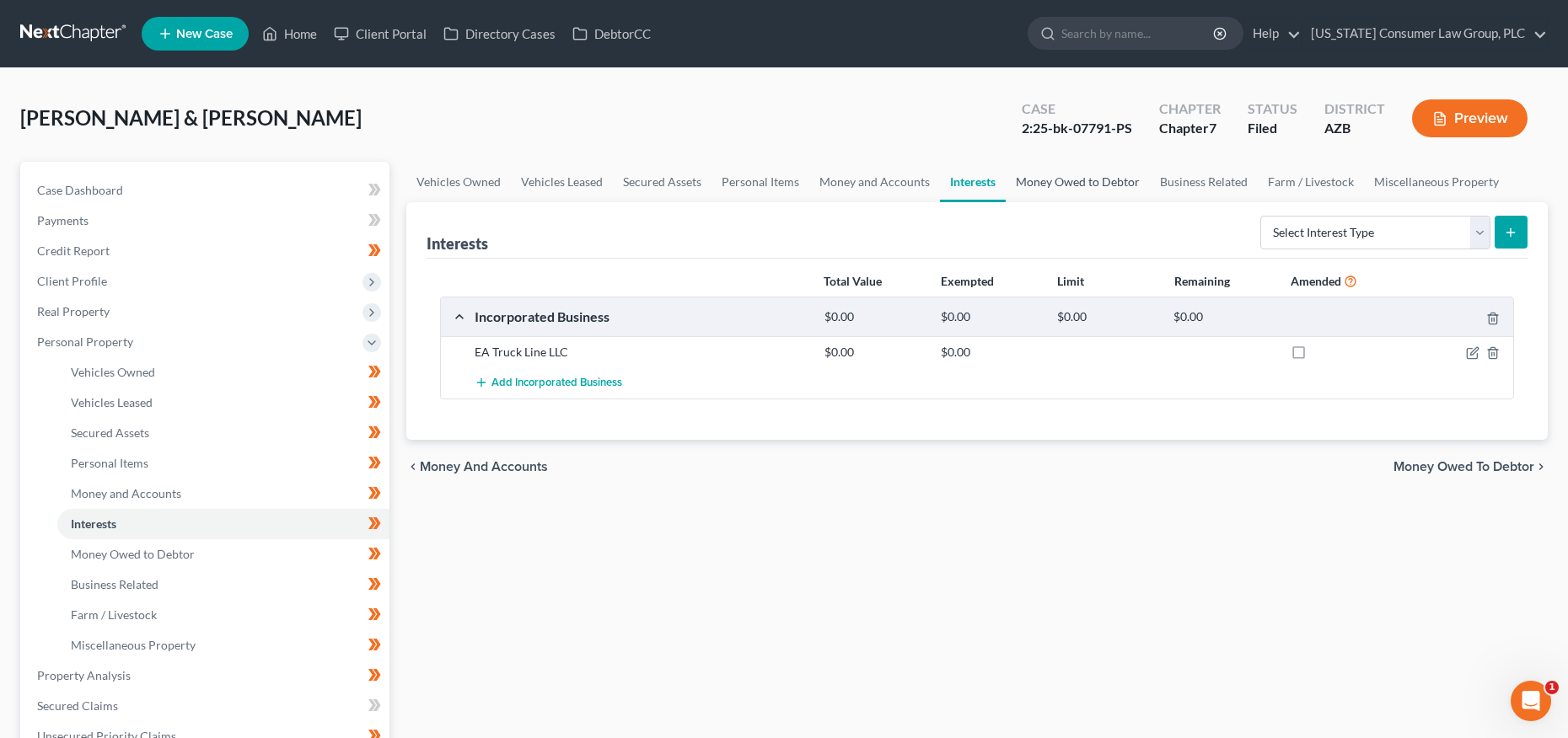
click at [1064, 177] on link "Money Owed to Debtor" at bounding box center [1078, 182] width 145 height 41
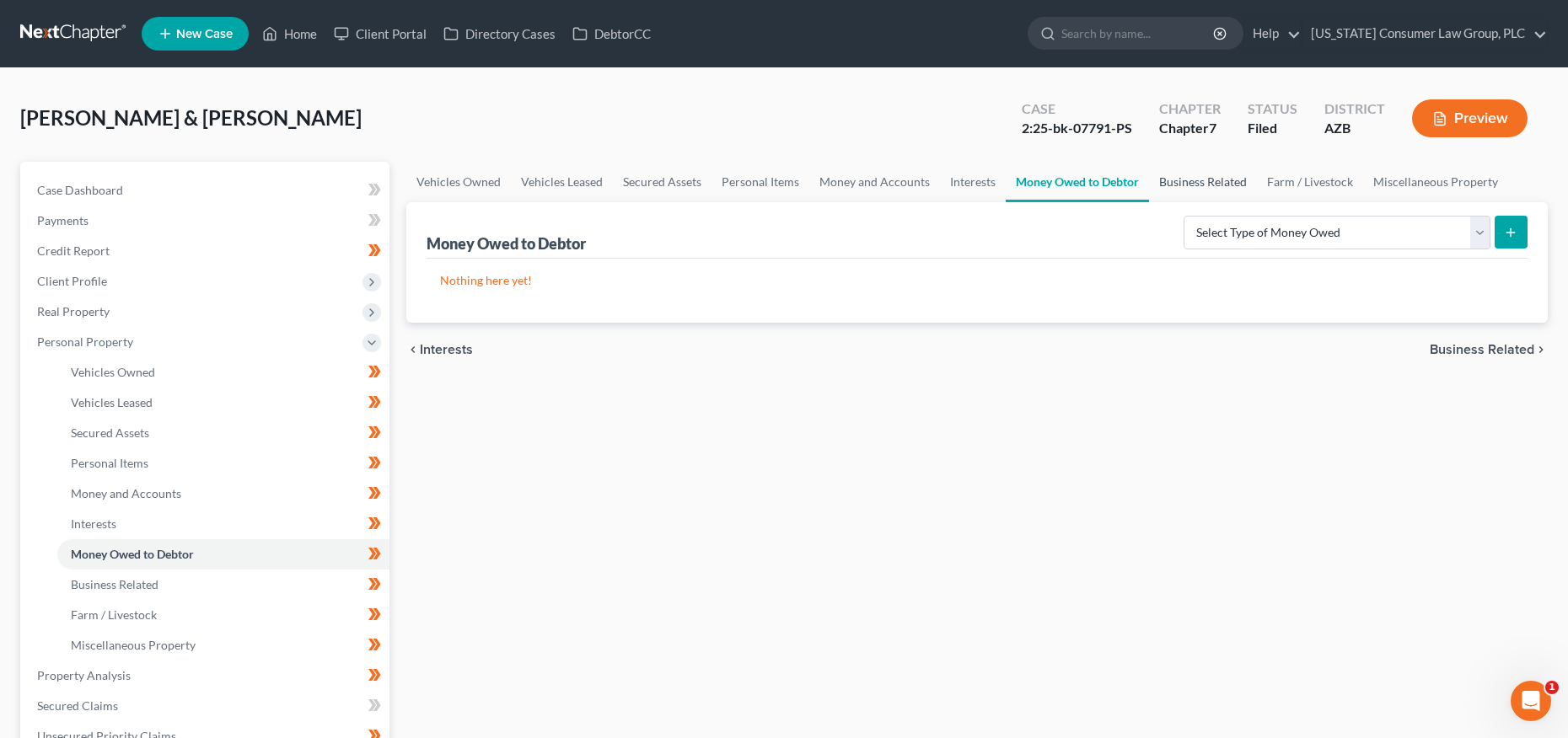
click at [1203, 183] on link "Business Related" at bounding box center [1203, 182] width 108 height 41
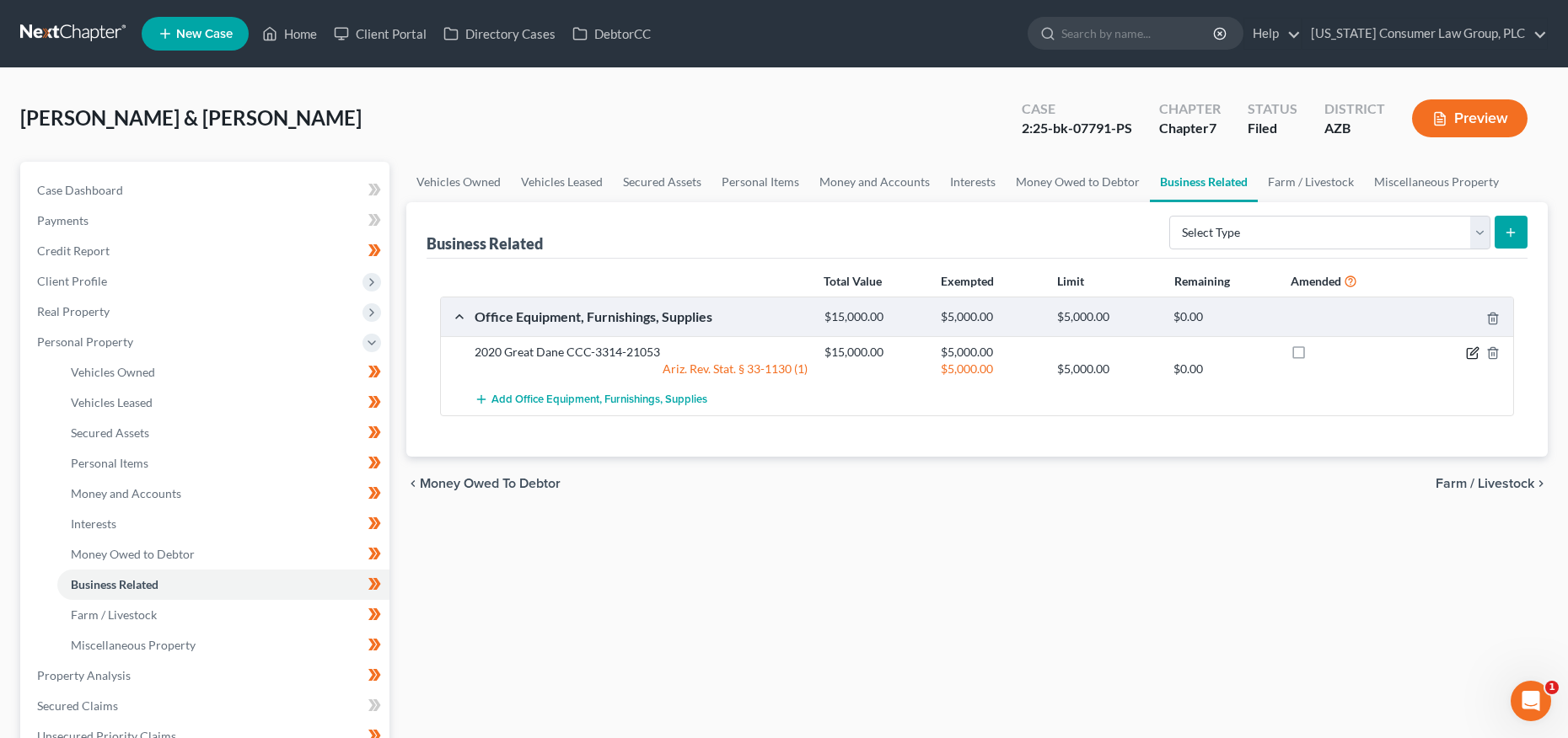
click at [1471, 352] on icon "button" at bounding box center [1475, 351] width 8 height 8
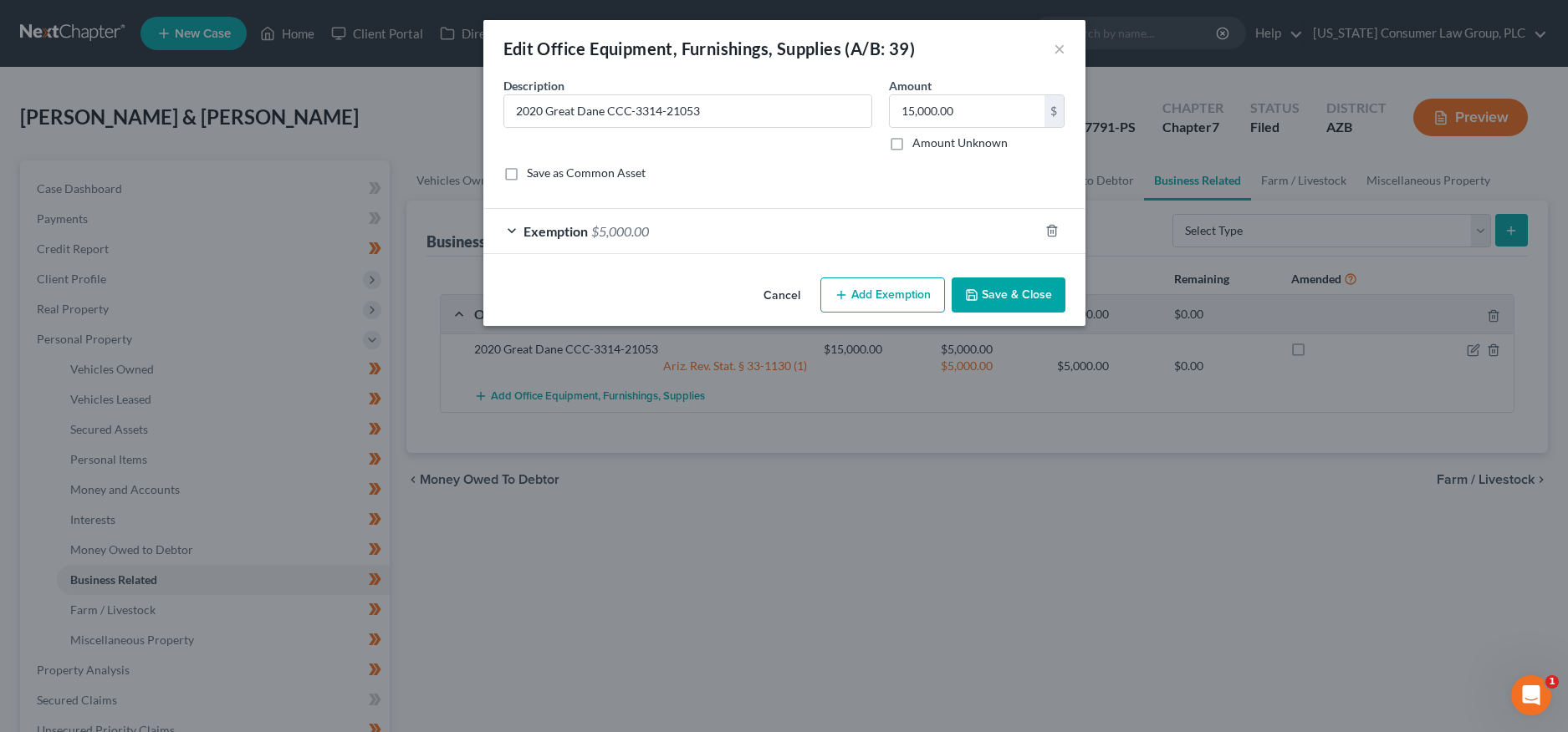
click at [780, 293] on button "Cancel" at bounding box center [781, 295] width 63 height 33
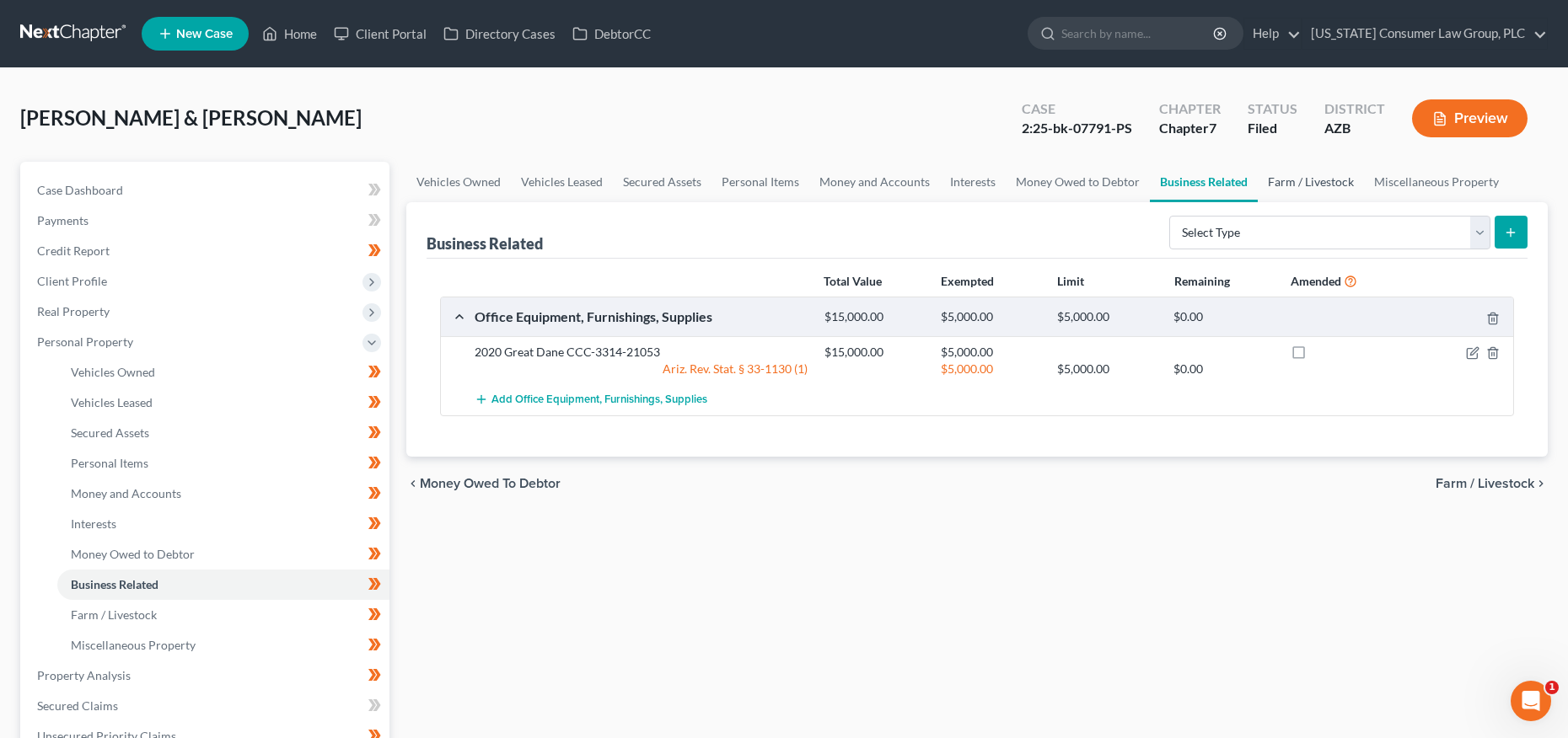
click at [1314, 178] on link "Farm / Livestock" at bounding box center [1311, 182] width 107 height 41
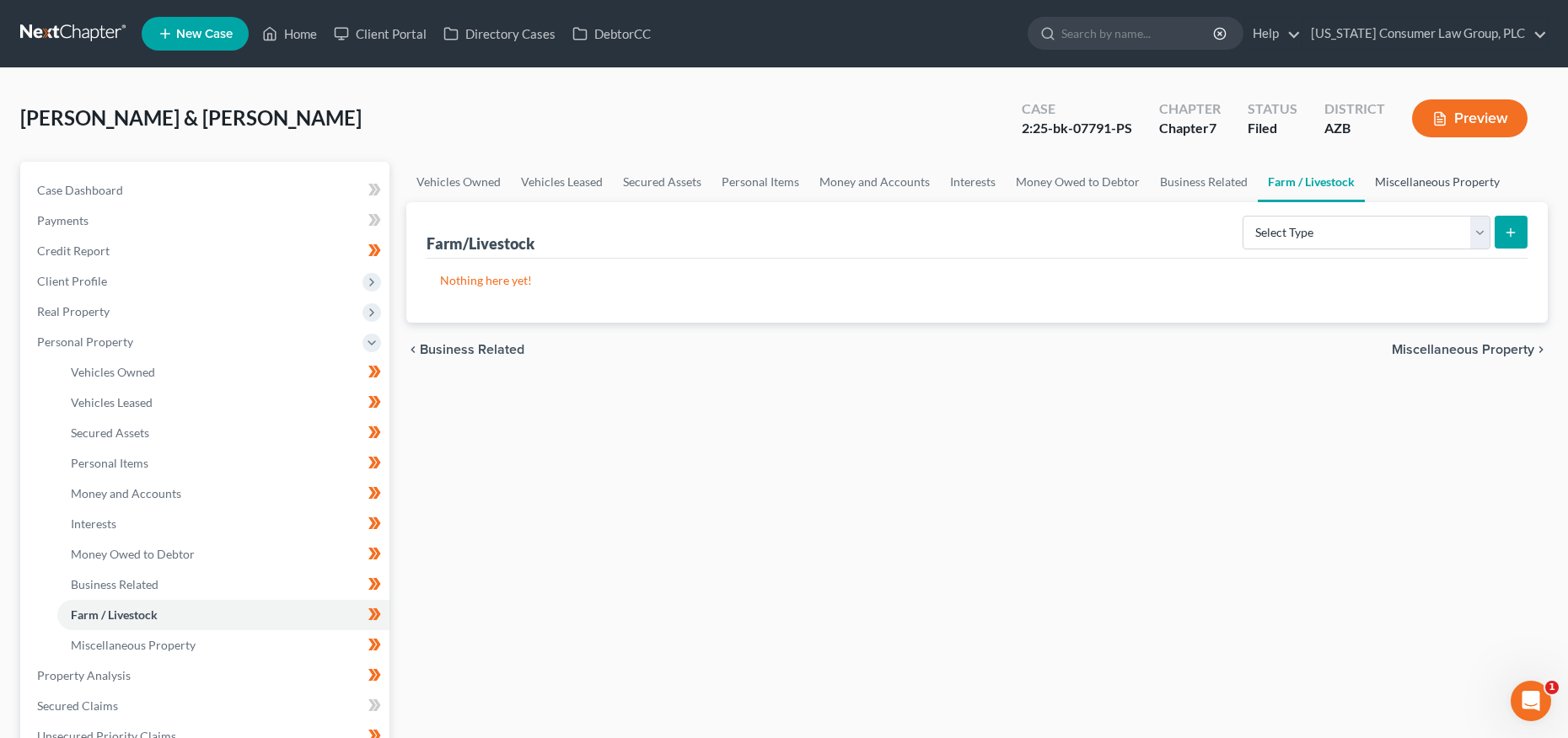
click at [1437, 182] on link "Miscellaneous Property" at bounding box center [1438, 182] width 145 height 41
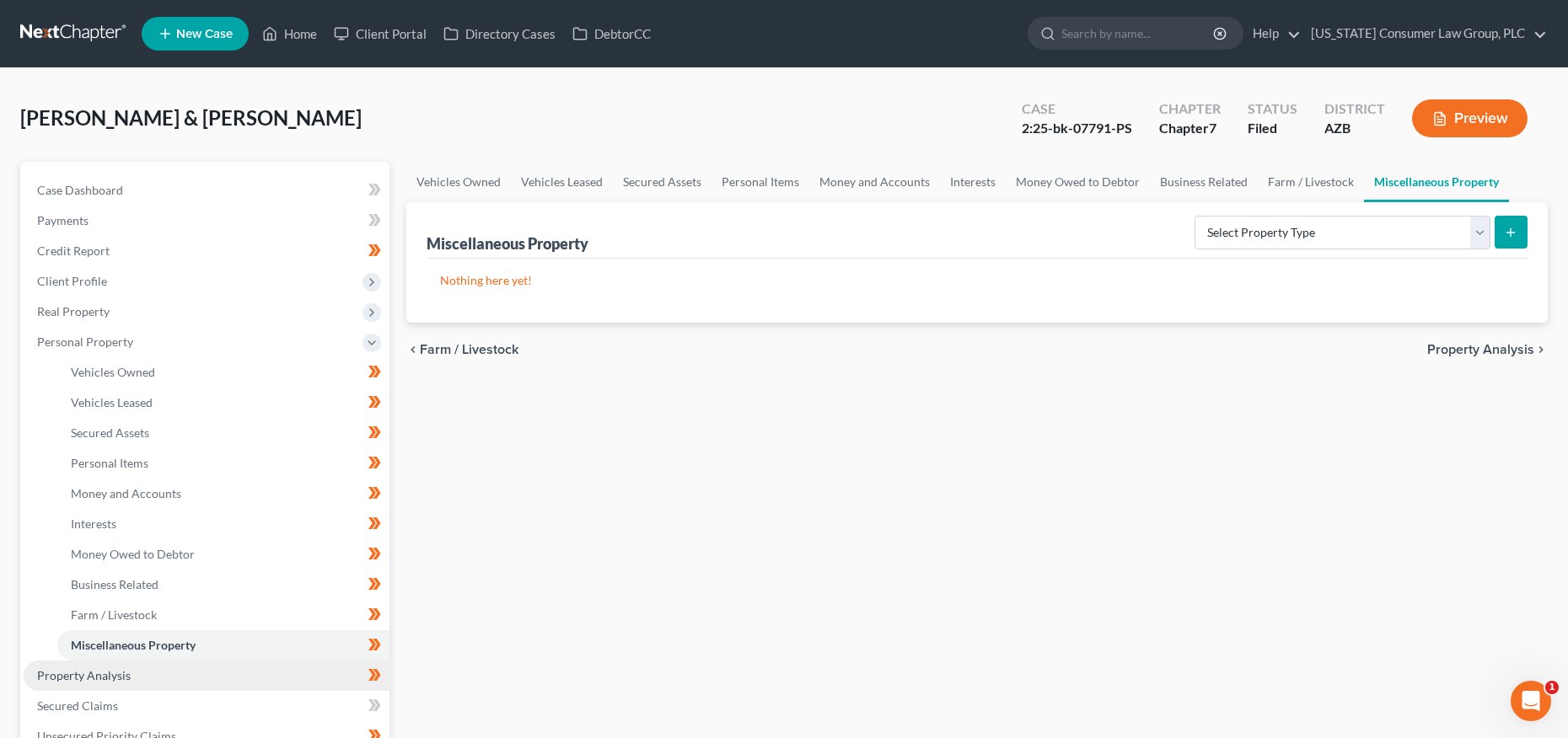
click at [103, 682] on link "Property Analysis" at bounding box center [206, 676] width 366 height 30
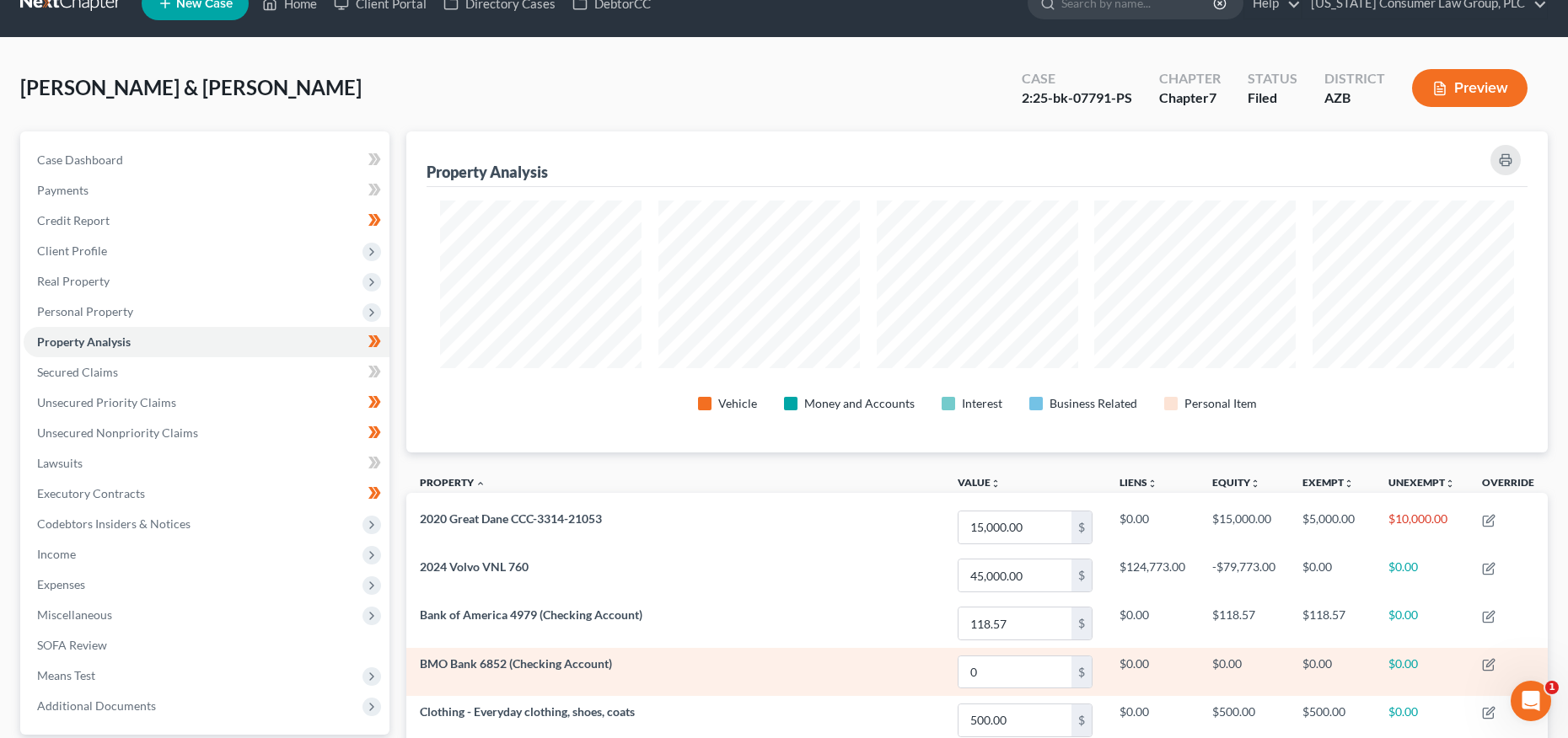
scroll to position [29, 0]
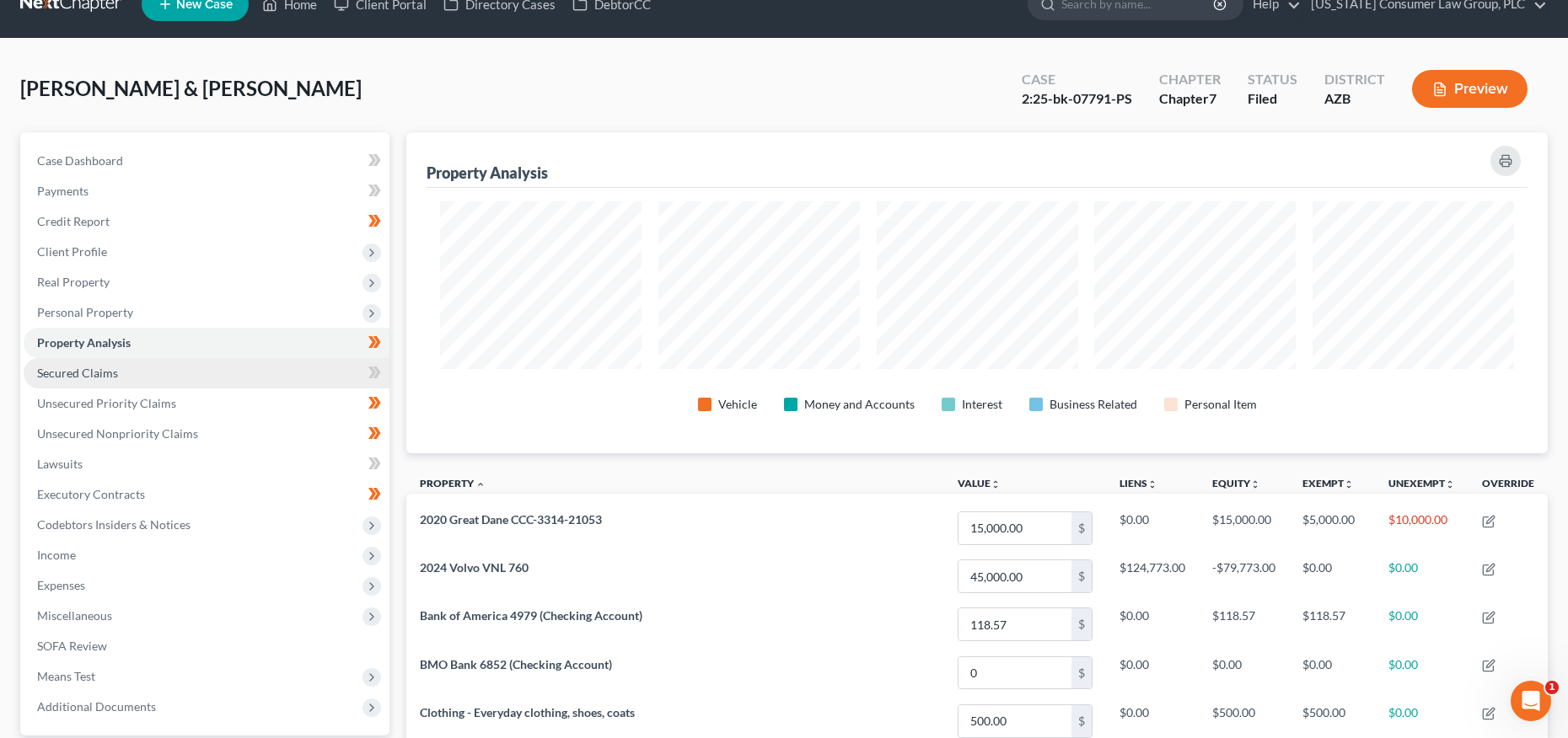
click at [104, 376] on span "Secured Claims" at bounding box center [77, 373] width 81 height 14
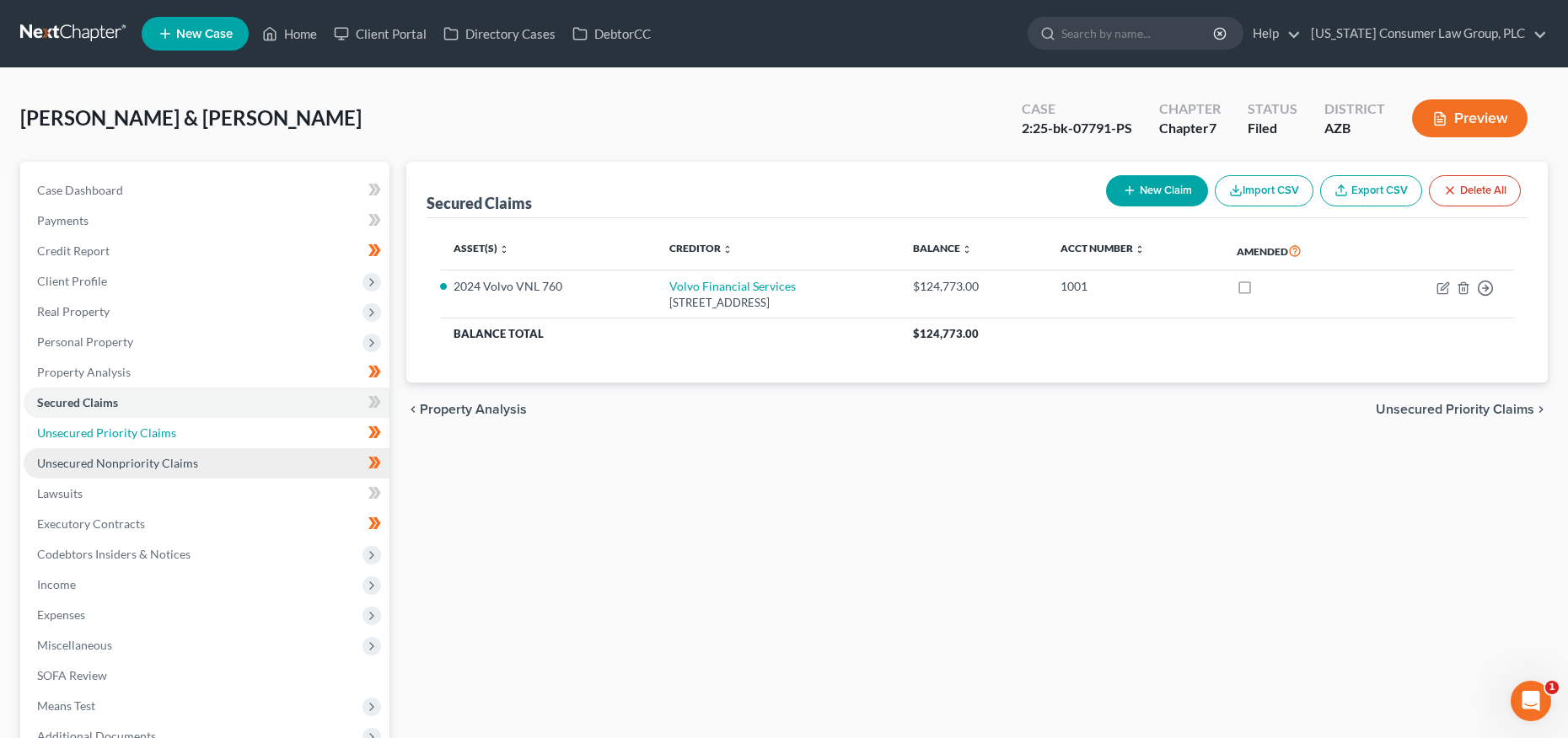
drag, startPoint x: 87, startPoint y: 428, endPoint x: 72, endPoint y: 456, distance: 31.8
click at [87, 429] on span "Unsecured Priority Claims" at bounding box center [107, 433] width 139 height 14
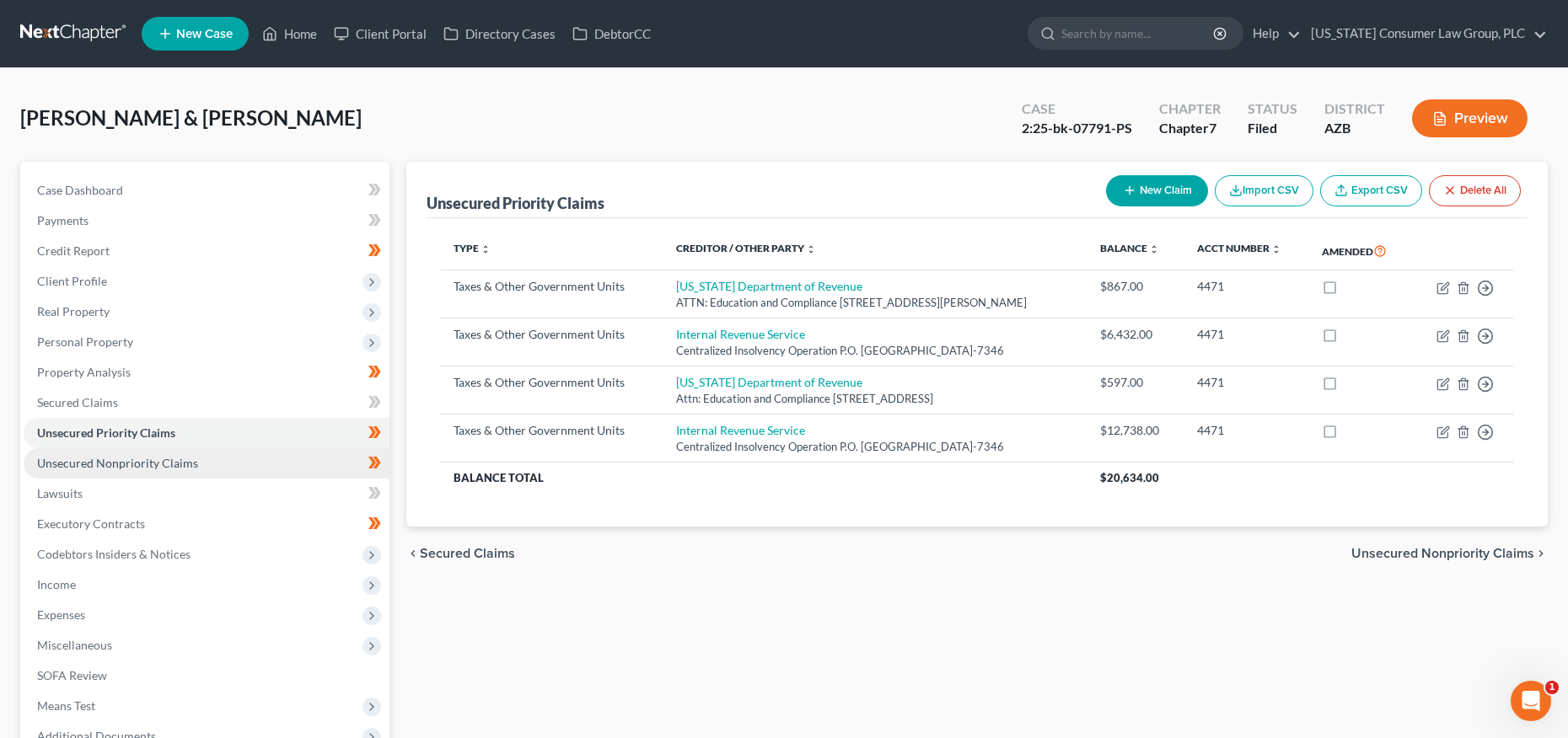
click at [72, 457] on span "Unsecured Nonpriority Claims" at bounding box center [117, 462] width 161 height 14
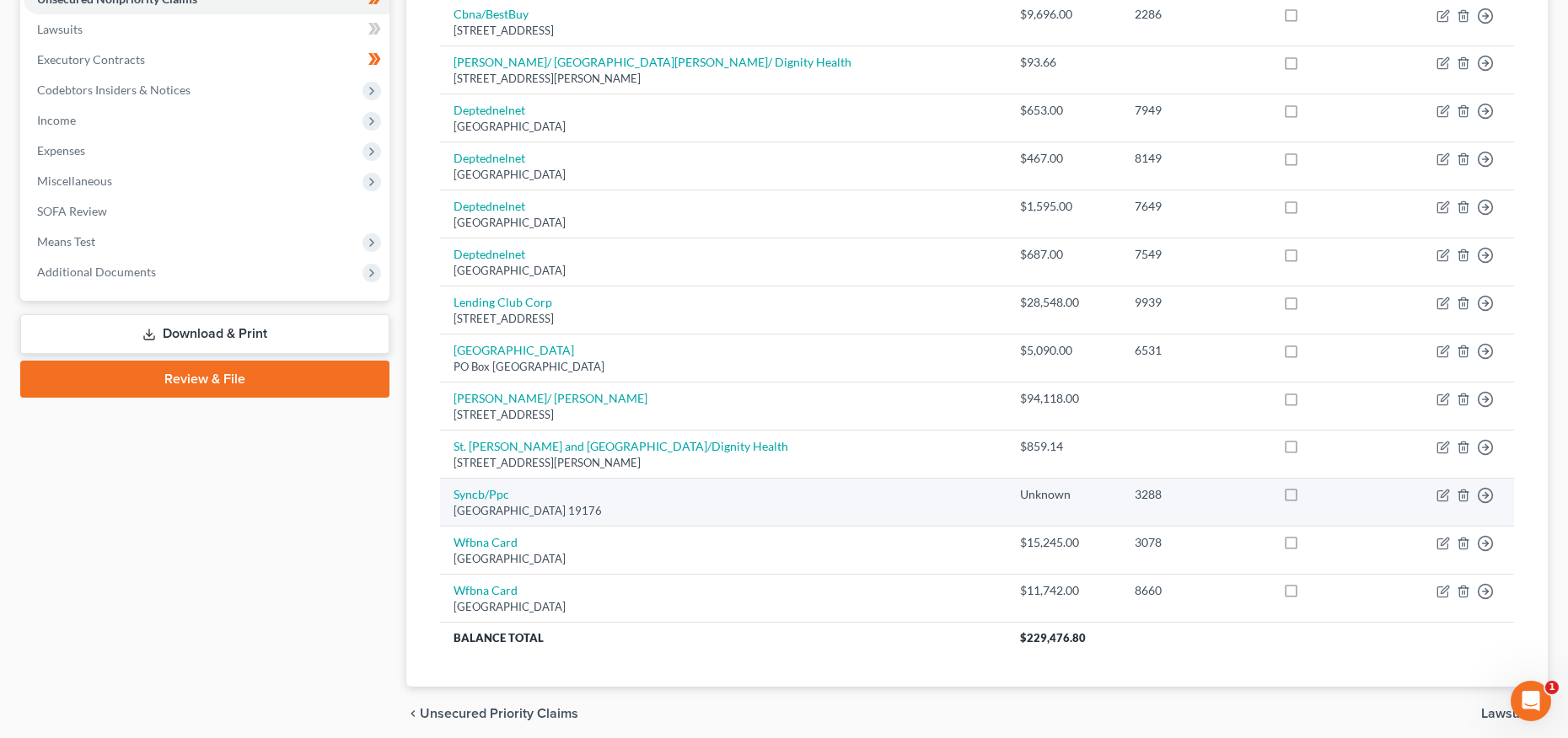
scroll to position [244, 0]
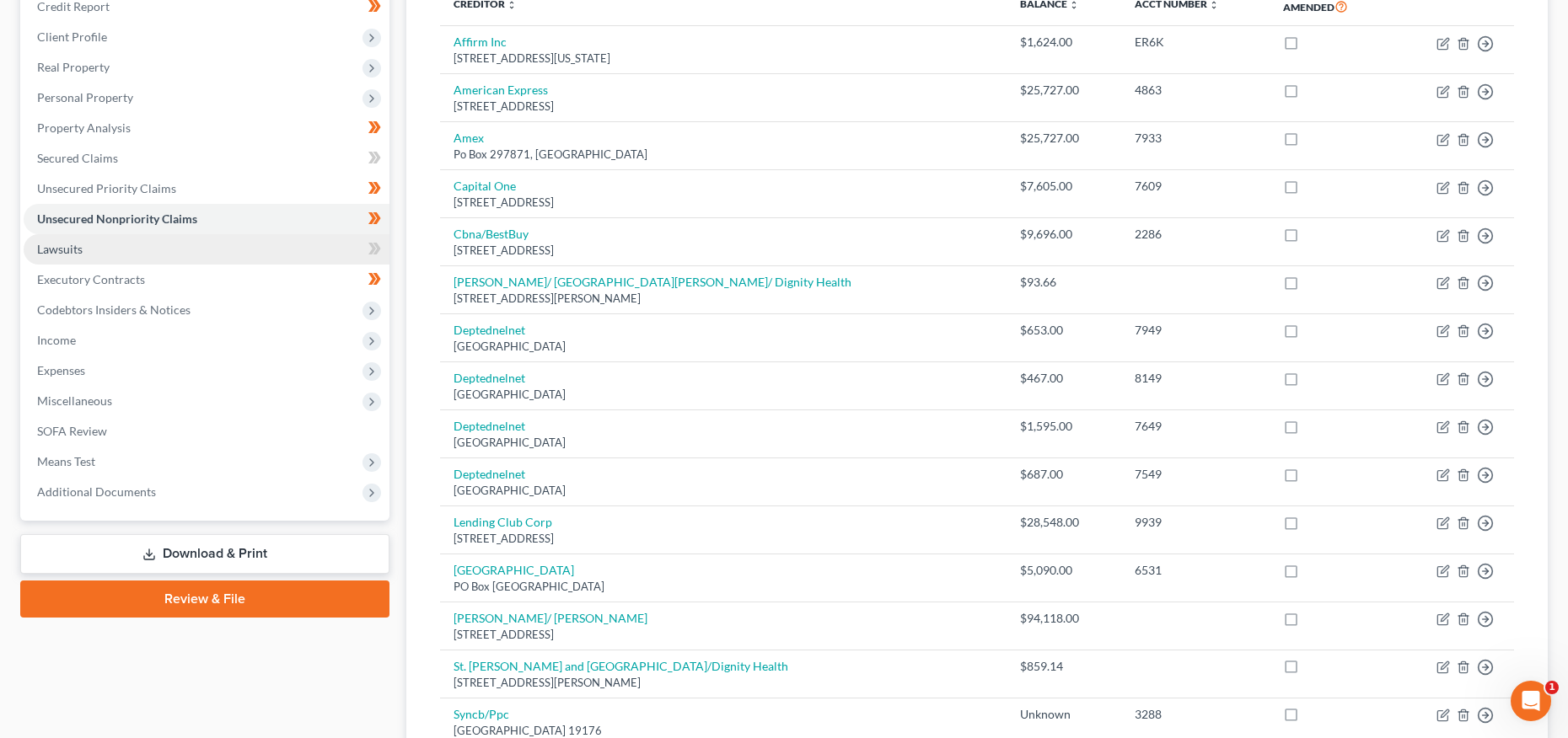
click at [80, 252] on span "Lawsuits" at bounding box center [60, 248] width 46 height 14
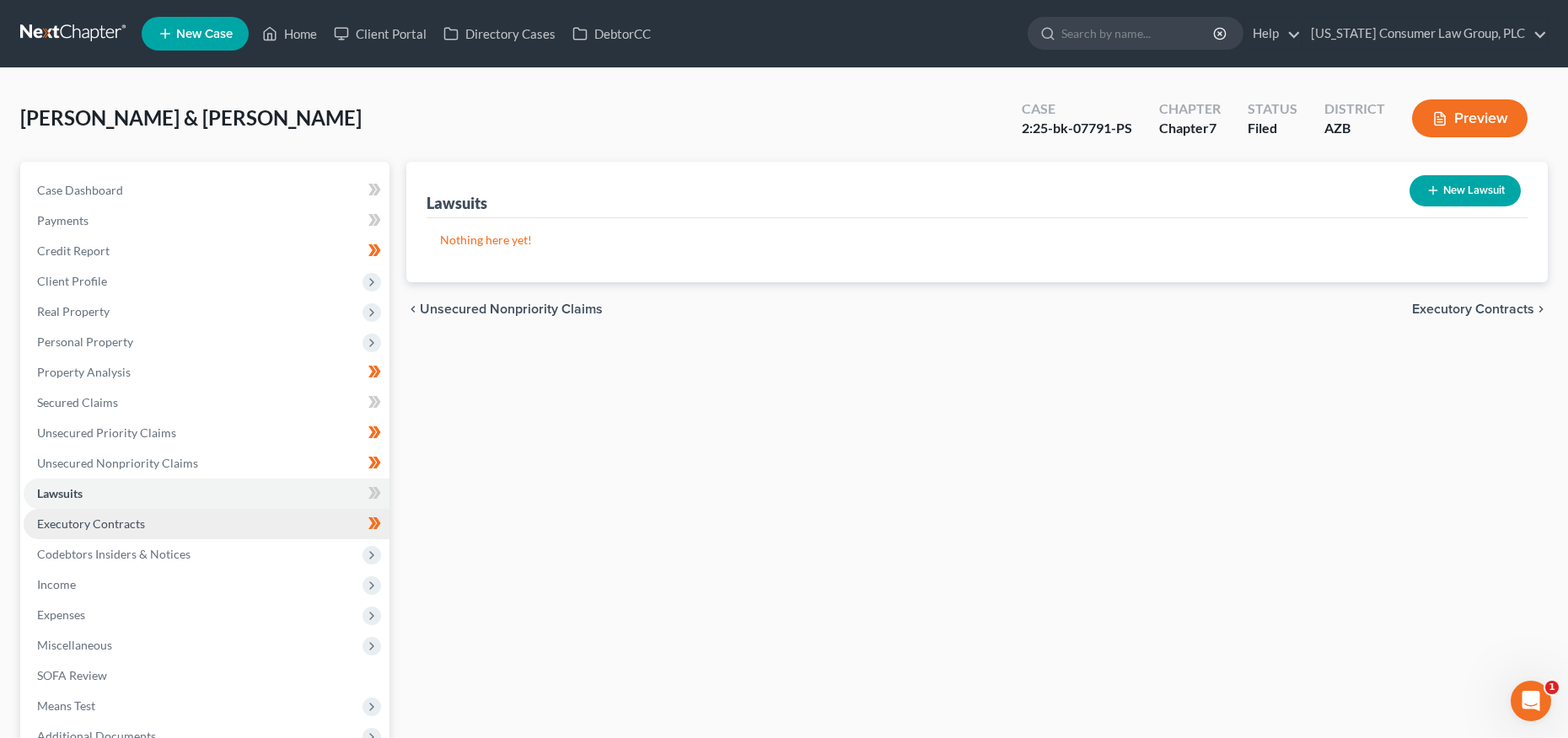
click at [94, 528] on span "Executory Contracts" at bounding box center [90, 523] width 108 height 14
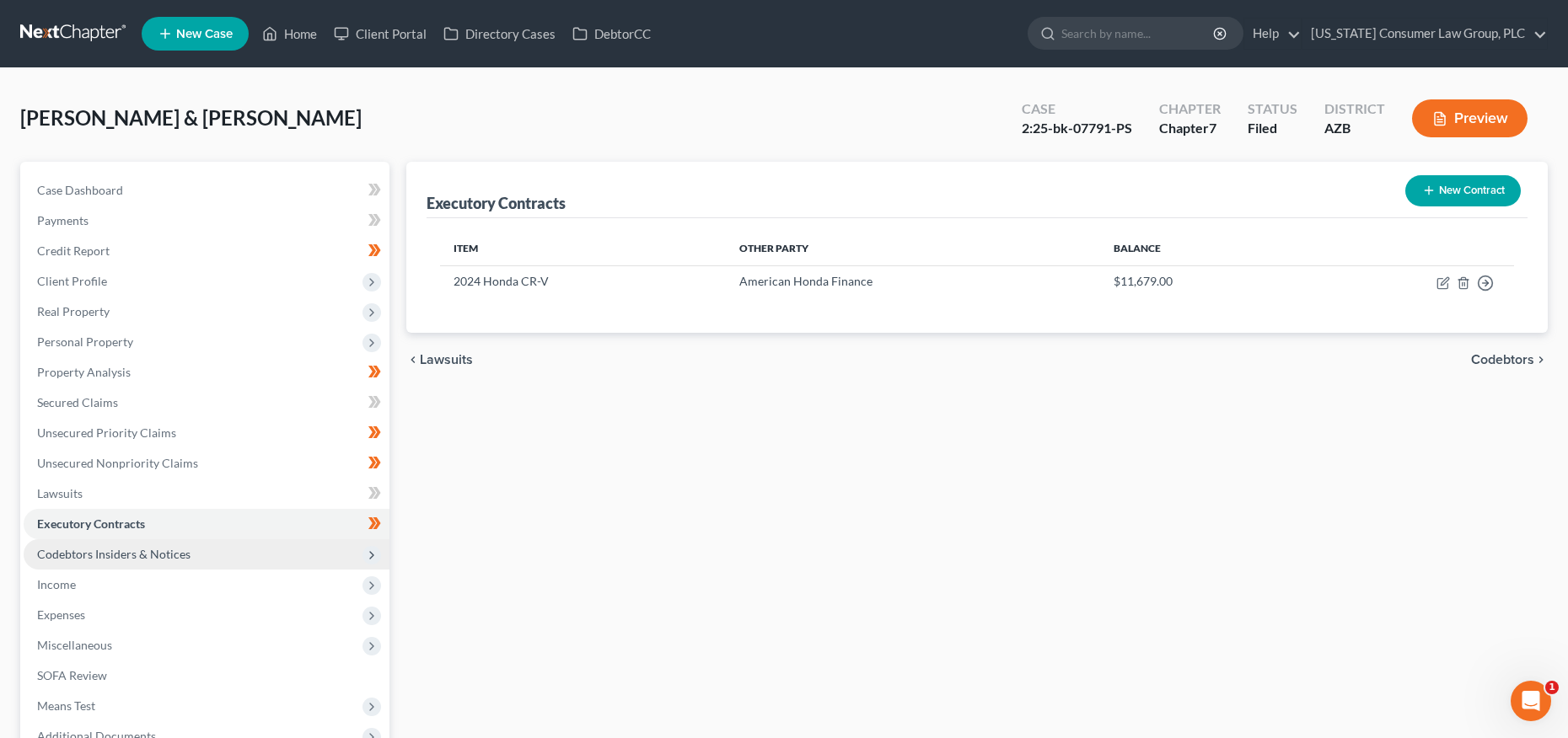
click at [98, 549] on span "Codebtors Insiders & Notices" at bounding box center [113, 554] width 153 height 14
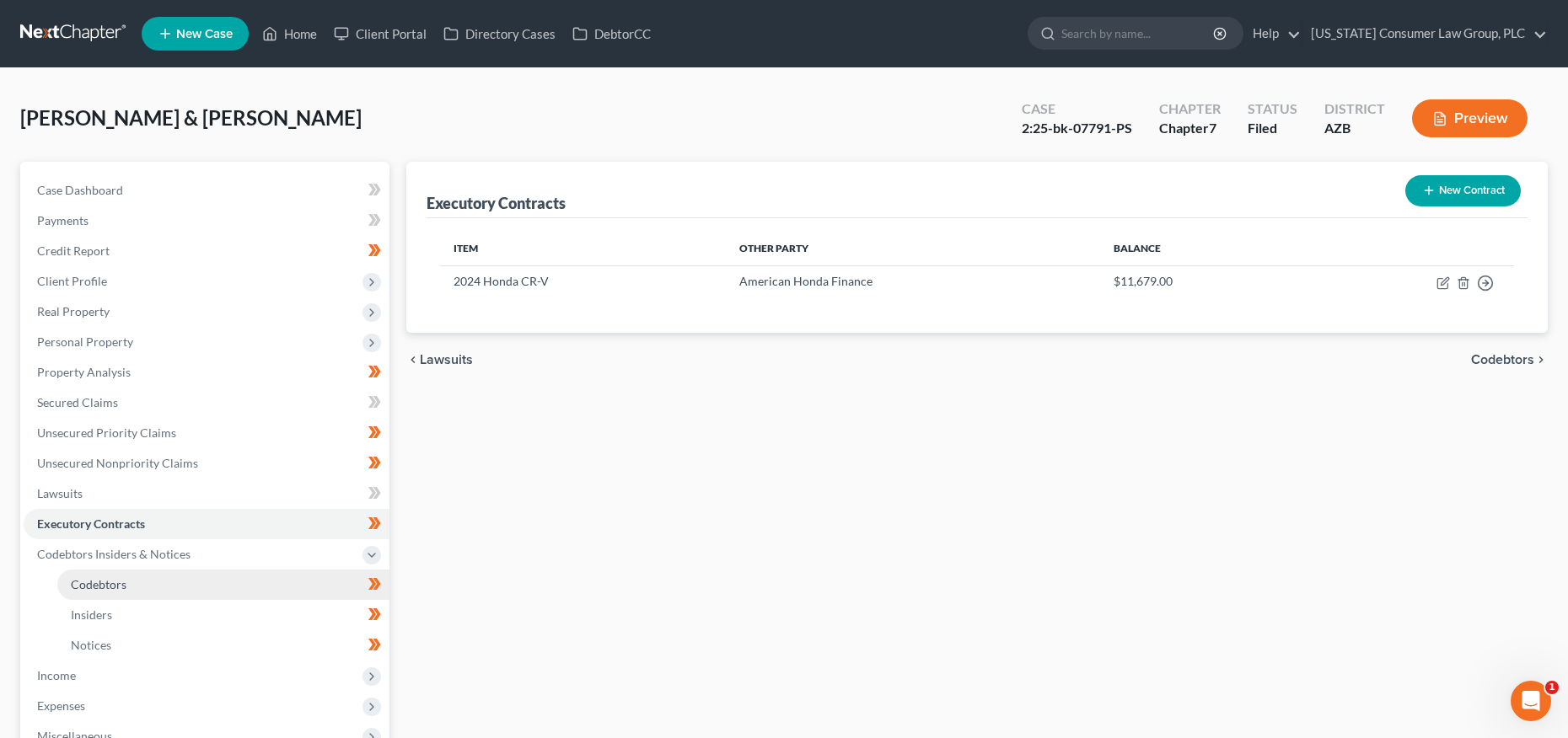
click at [105, 577] on span "Codebtors" at bounding box center [98, 584] width 55 height 14
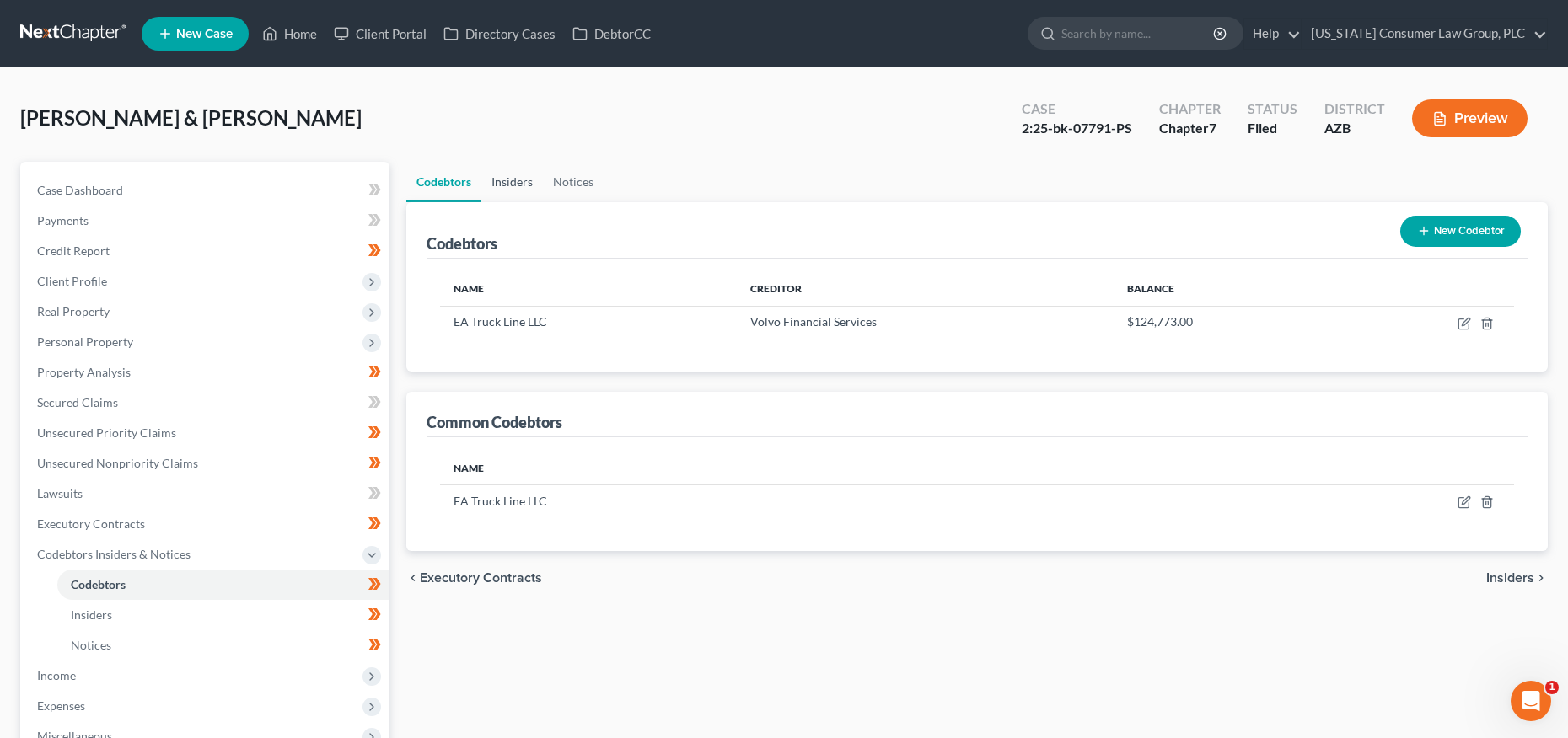
click at [522, 175] on link "Insiders" at bounding box center [512, 182] width 62 height 41
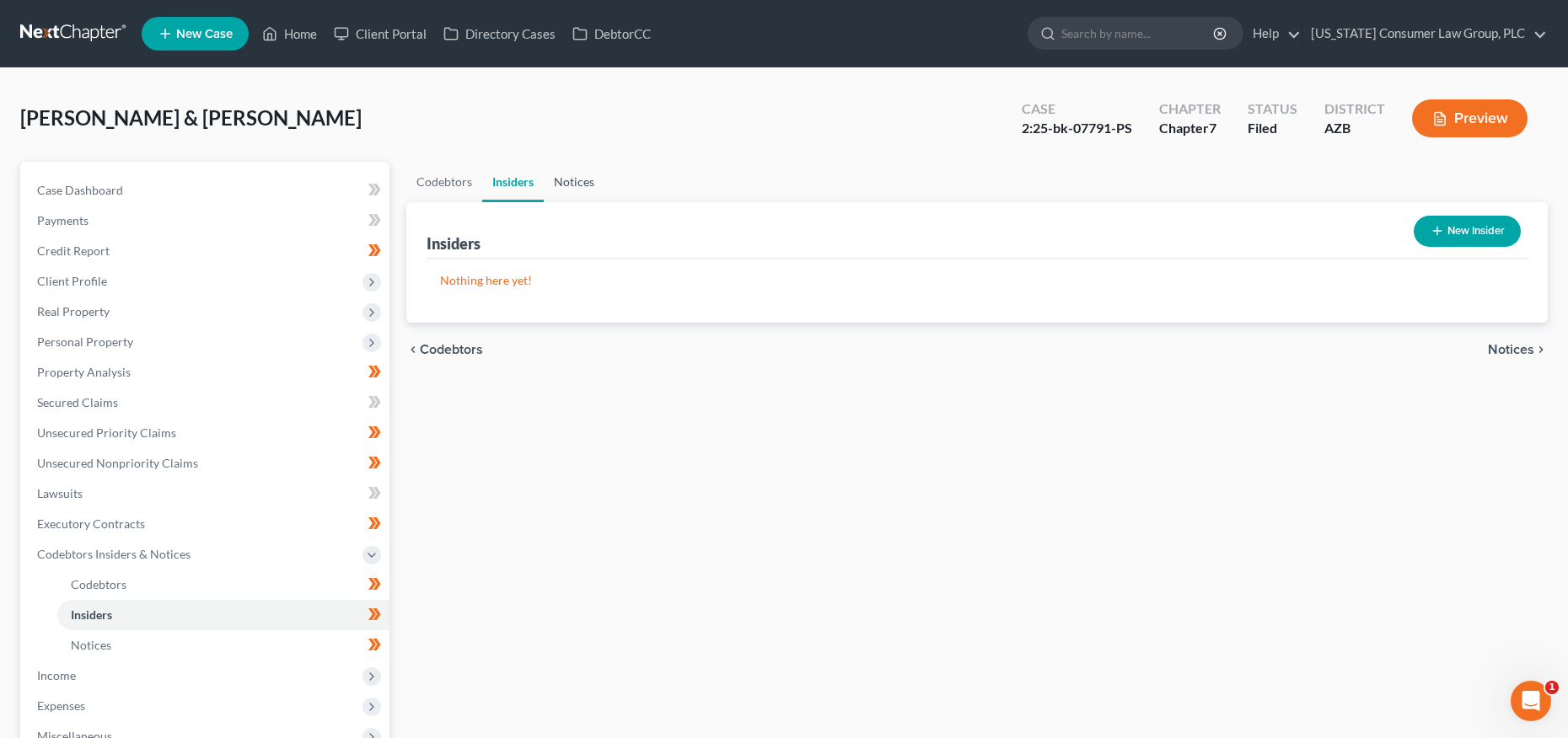
click at [581, 182] on link "Notices" at bounding box center [575, 182] width 61 height 41
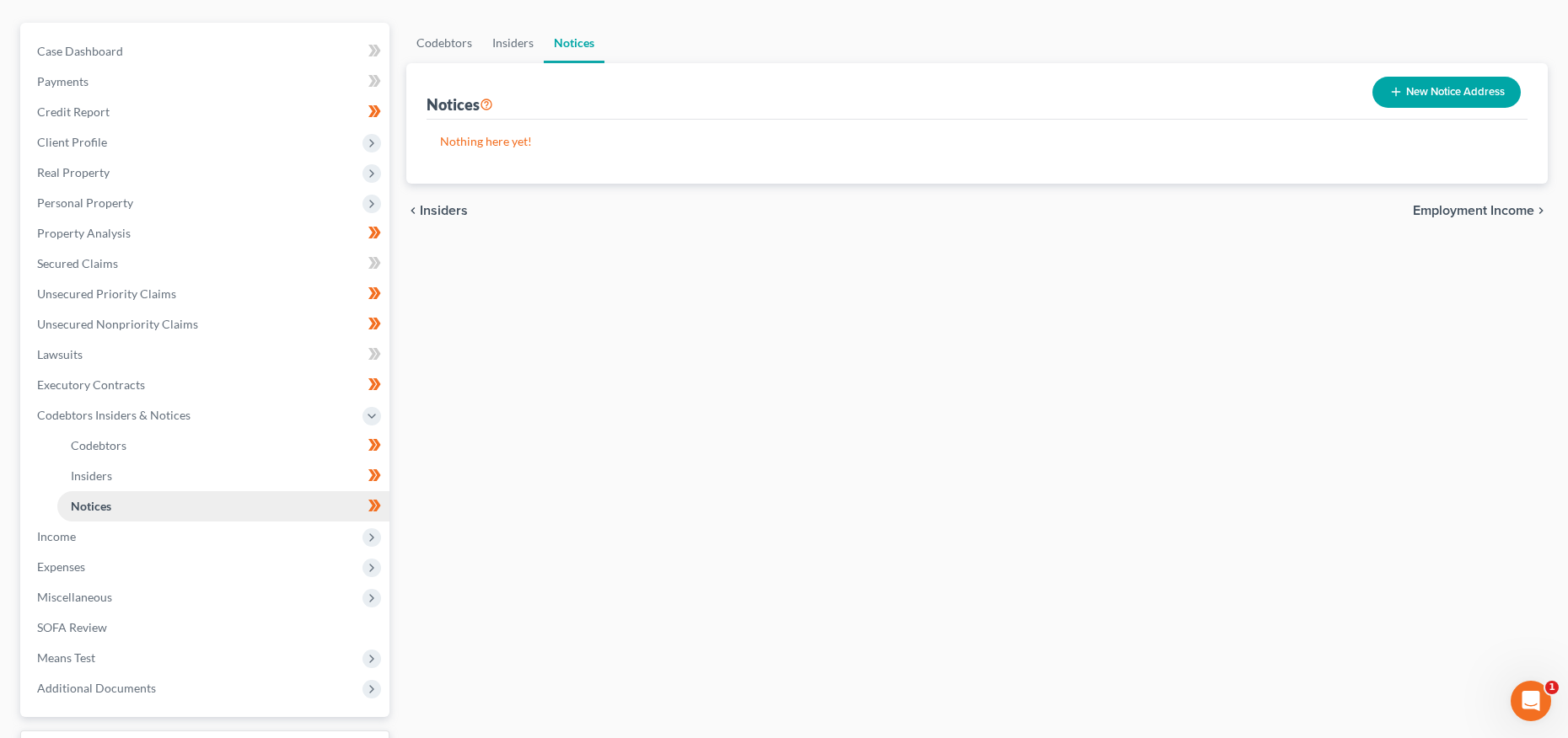
scroll to position [273, 0]
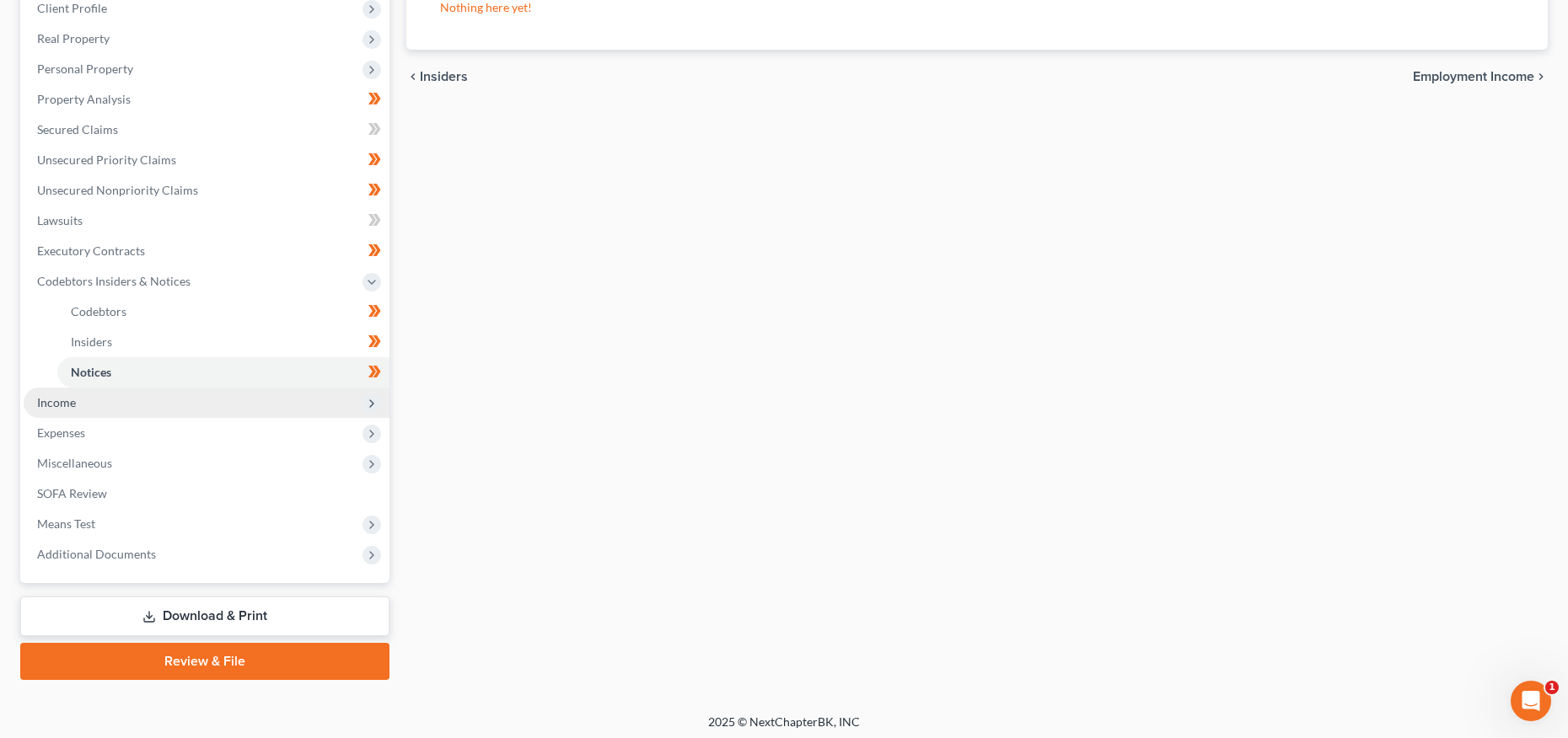
click at [69, 400] on span "Income" at bounding box center [56, 402] width 39 height 14
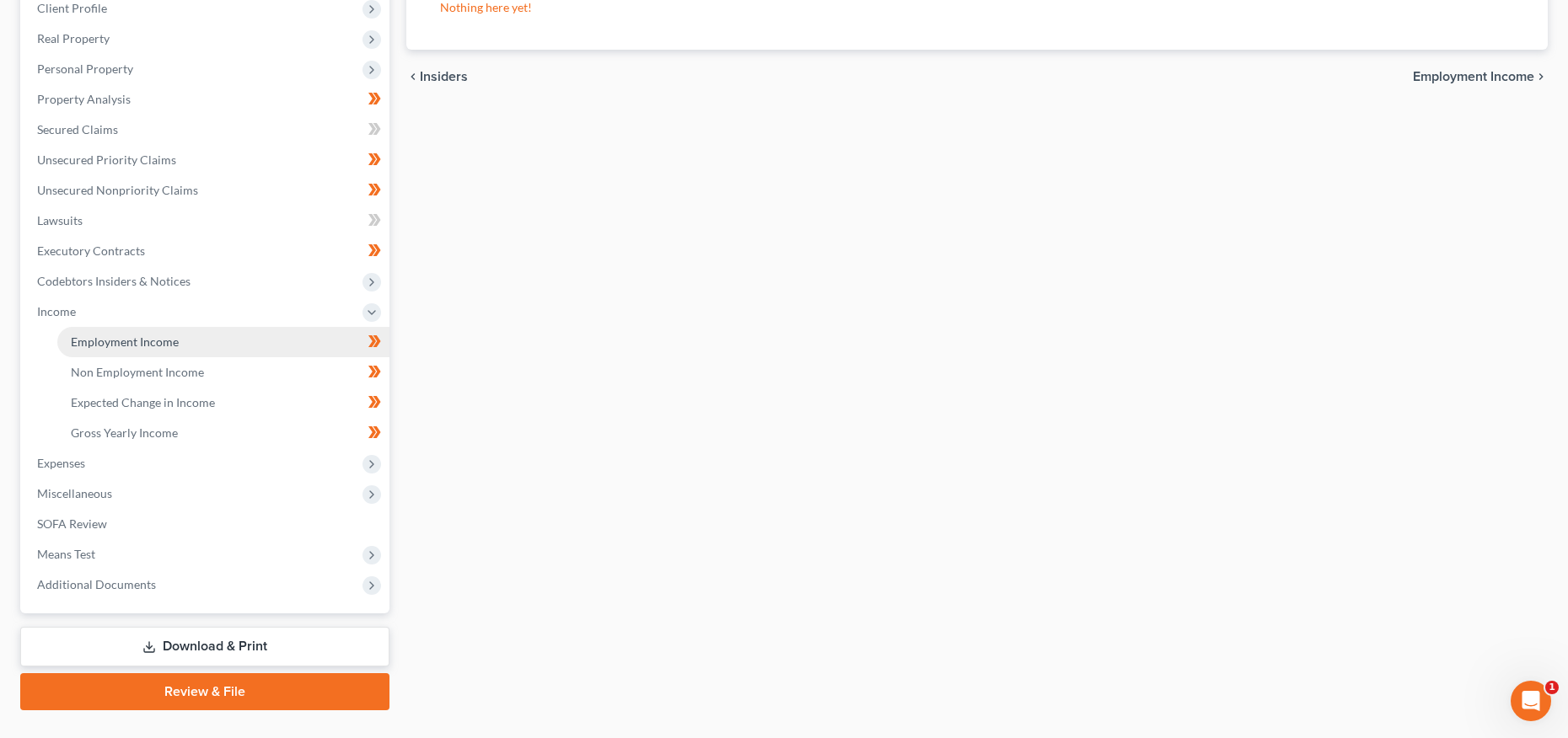
click at [108, 344] on span "Employment Income" at bounding box center [124, 341] width 108 height 14
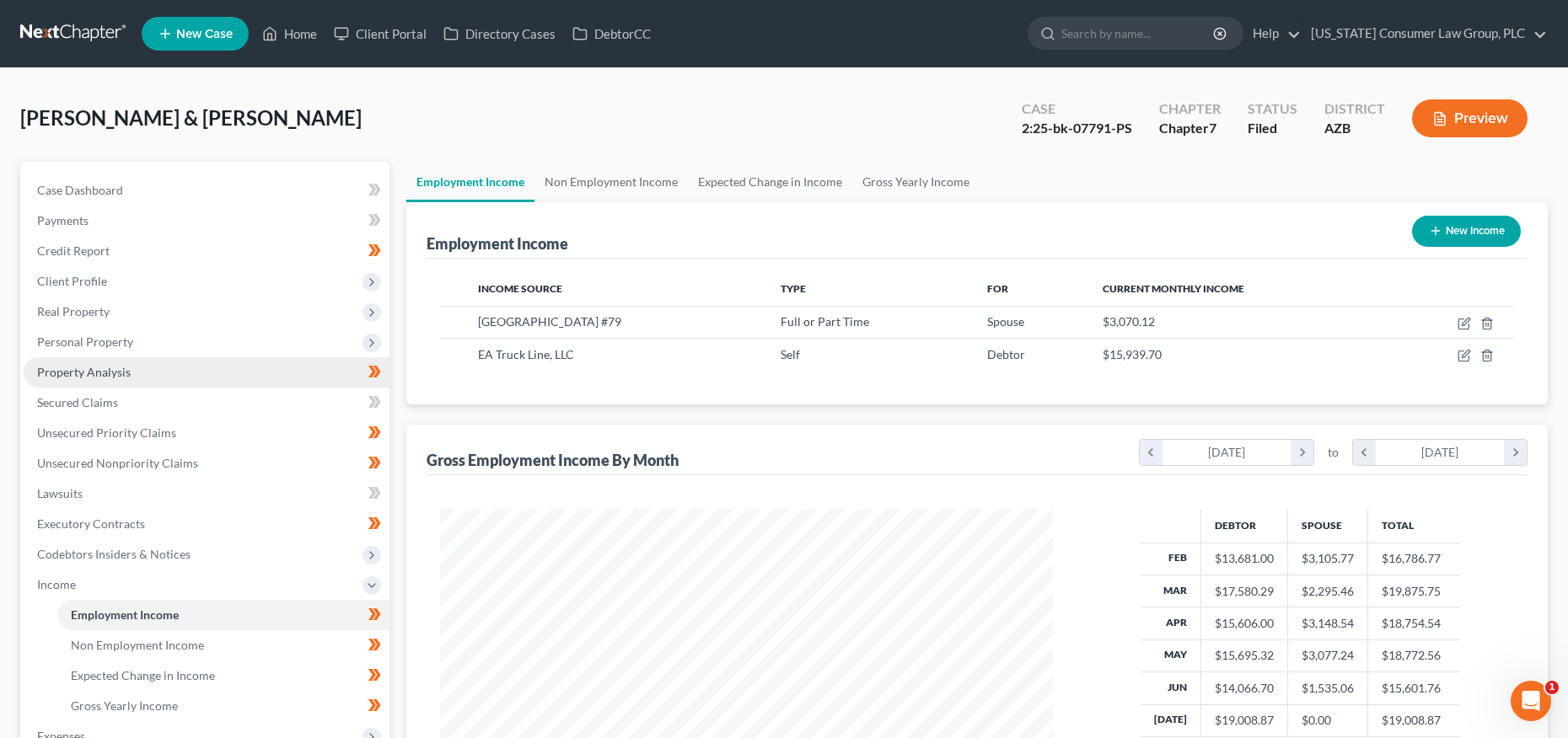
scroll to position [306, 646]
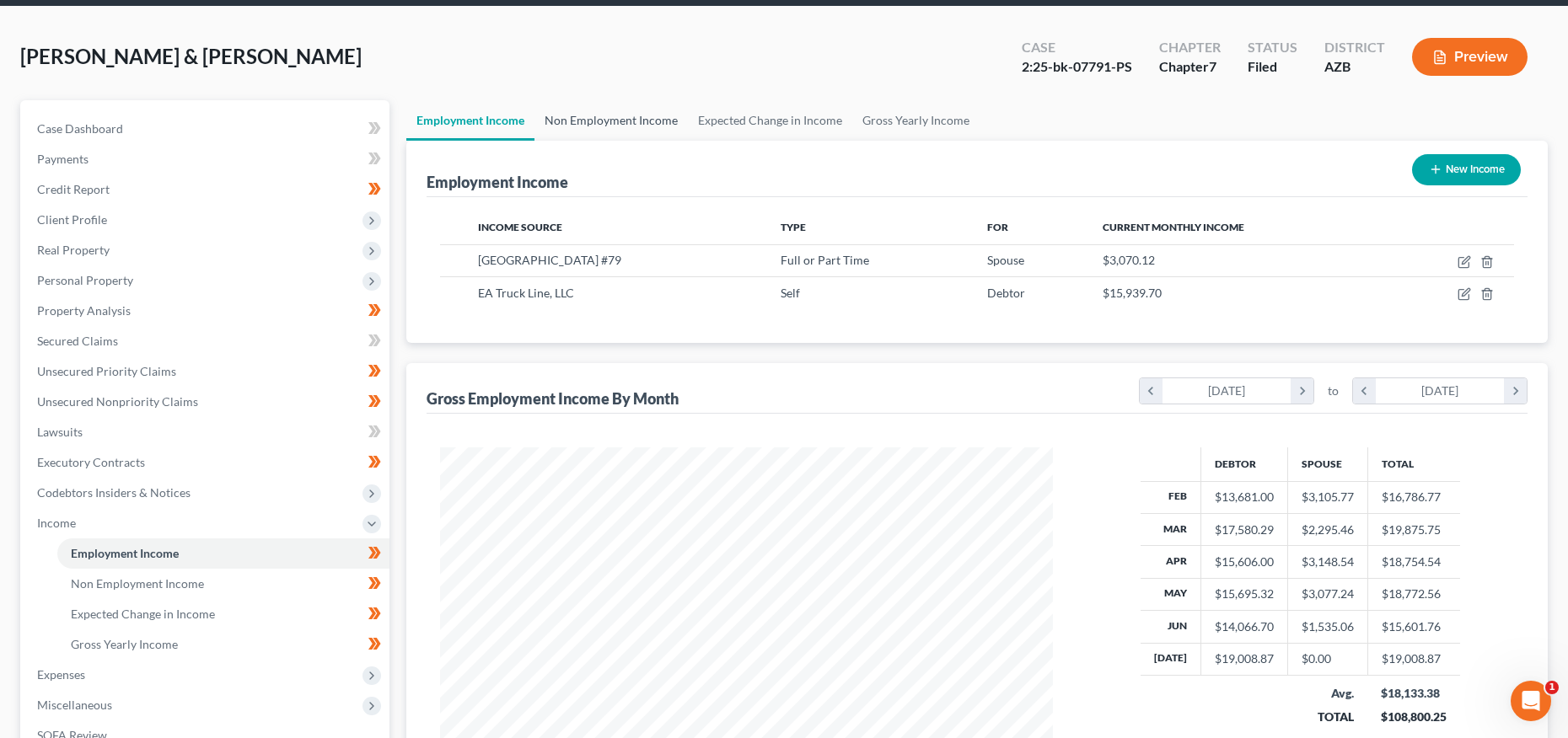
click at [595, 130] on link "Non Employment Income" at bounding box center [611, 120] width 153 height 41
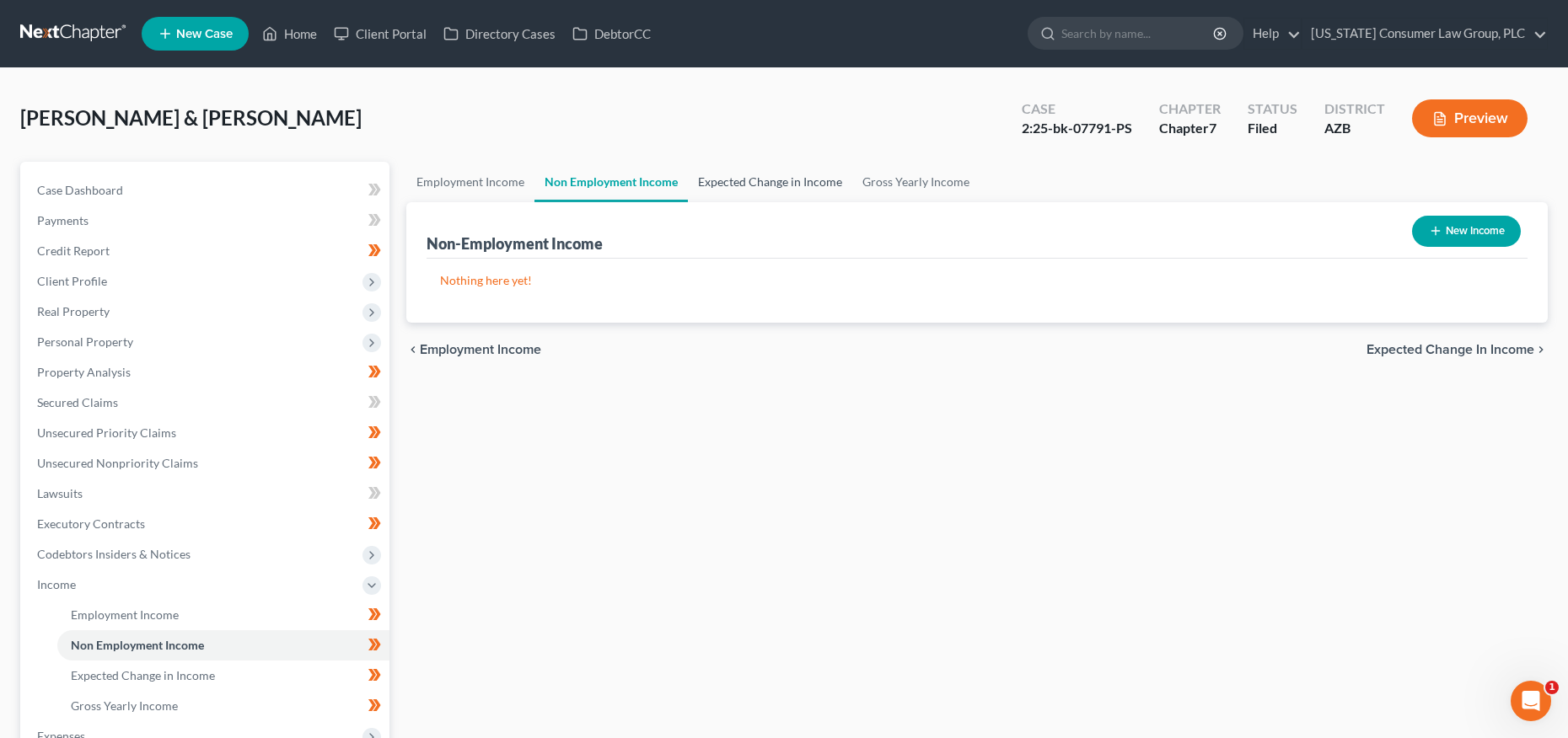
click at [746, 181] on link "Expected Change in Income" at bounding box center [770, 182] width 165 height 41
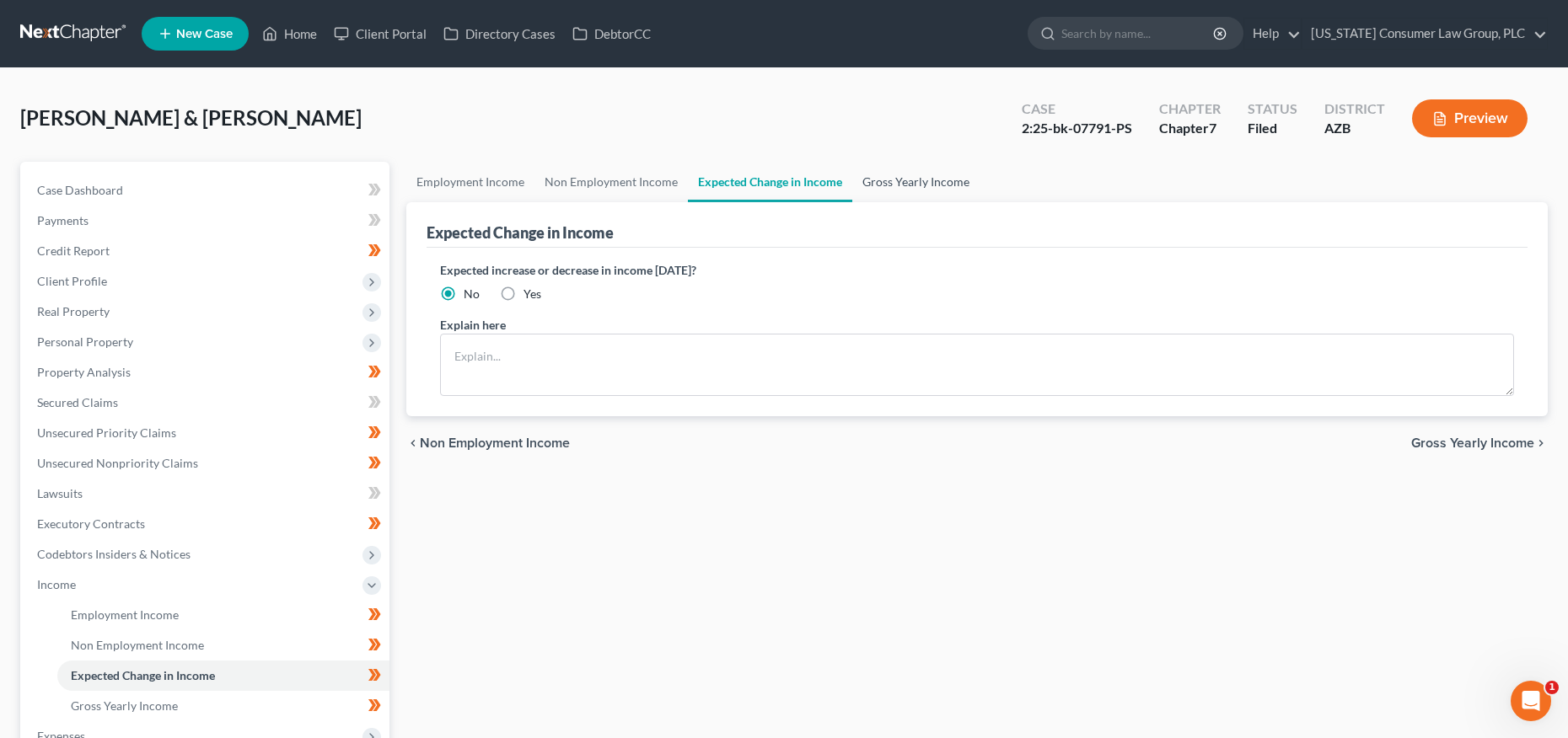
click at [881, 180] on link "Gross Yearly Income" at bounding box center [916, 182] width 127 height 41
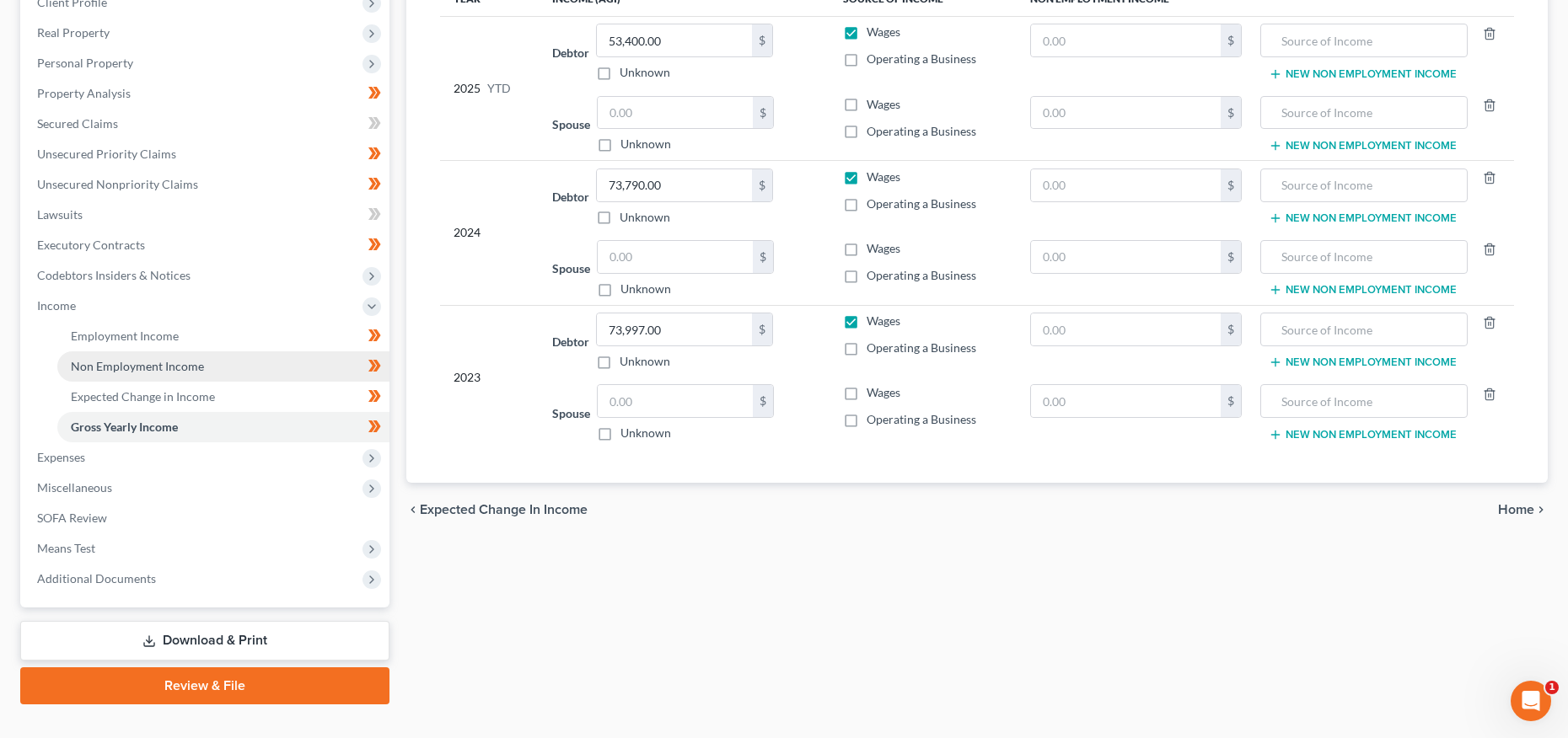
scroll to position [307, 0]
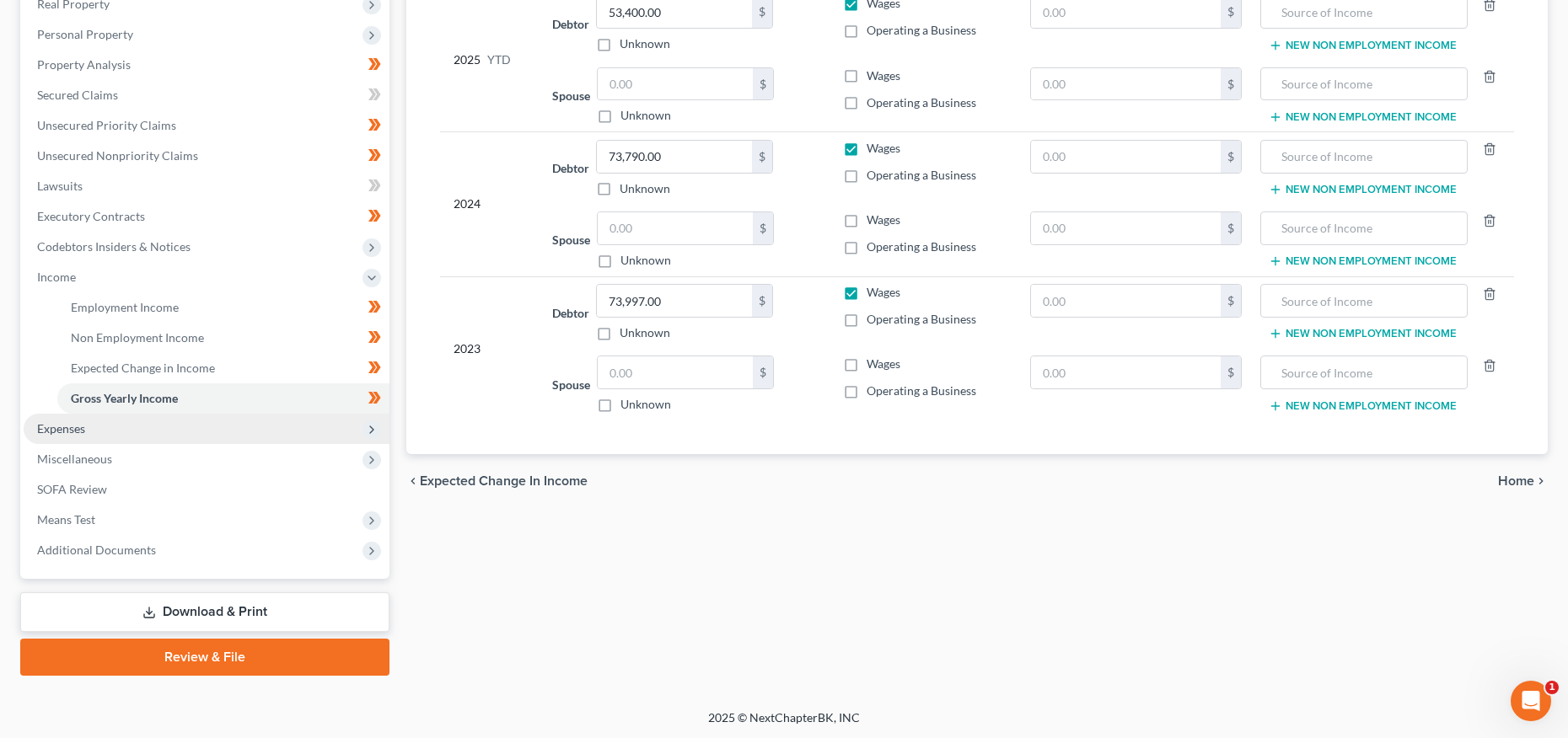
click at [97, 435] on span "Expenses" at bounding box center [206, 429] width 366 height 30
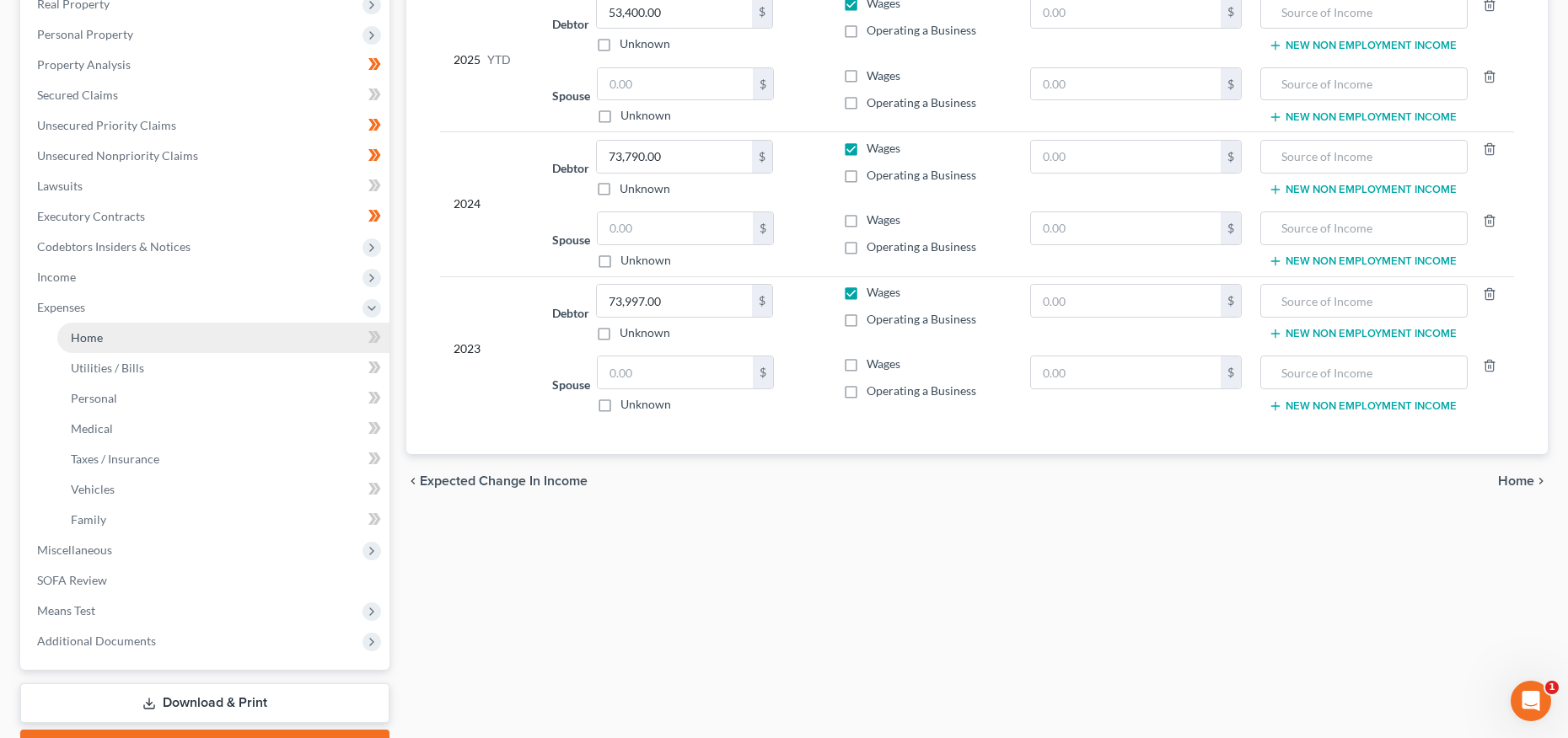
click at [100, 337] on span "Home" at bounding box center [87, 337] width 32 height 14
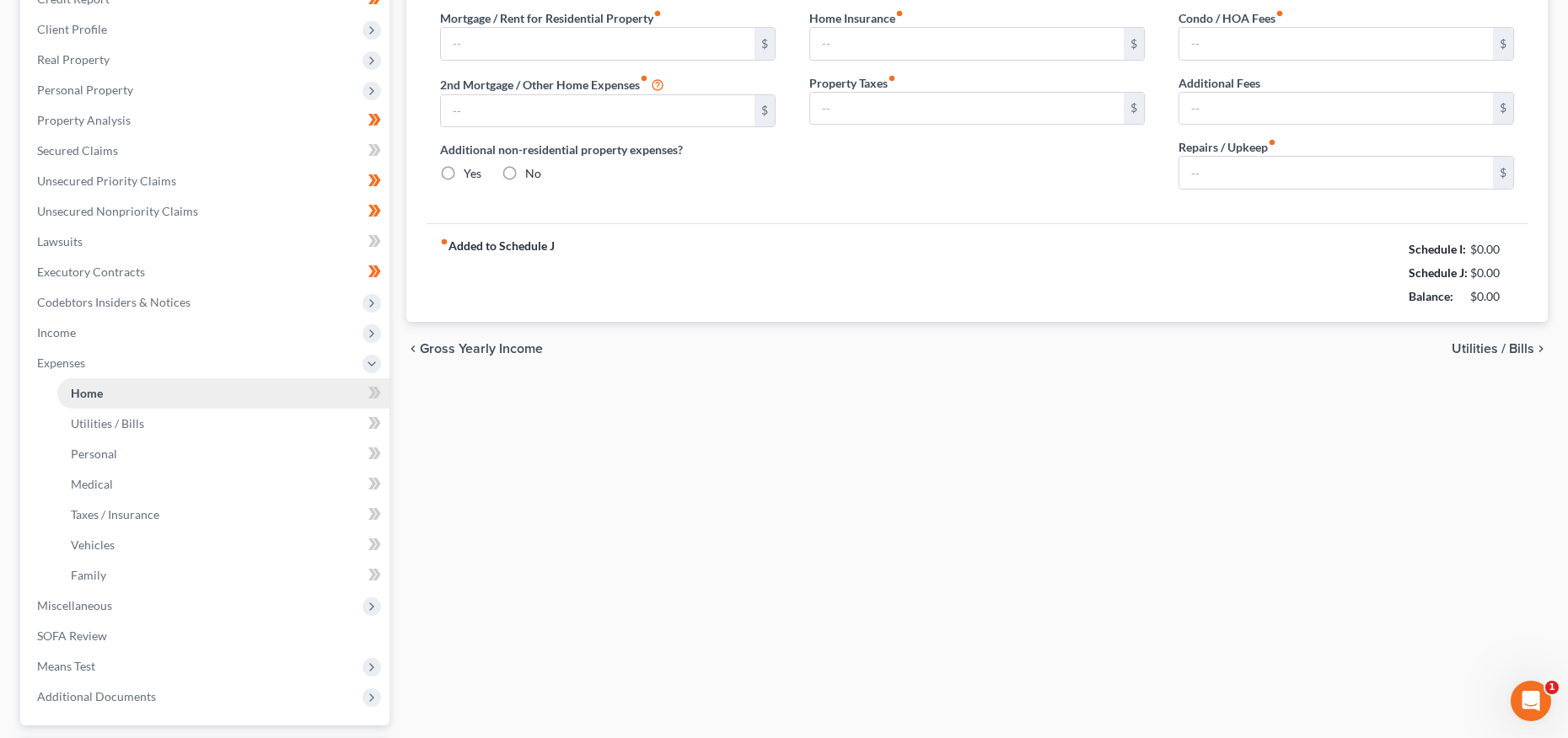
type input "1,815.00"
type input "0.00"
radio input "true"
type input "0.00"
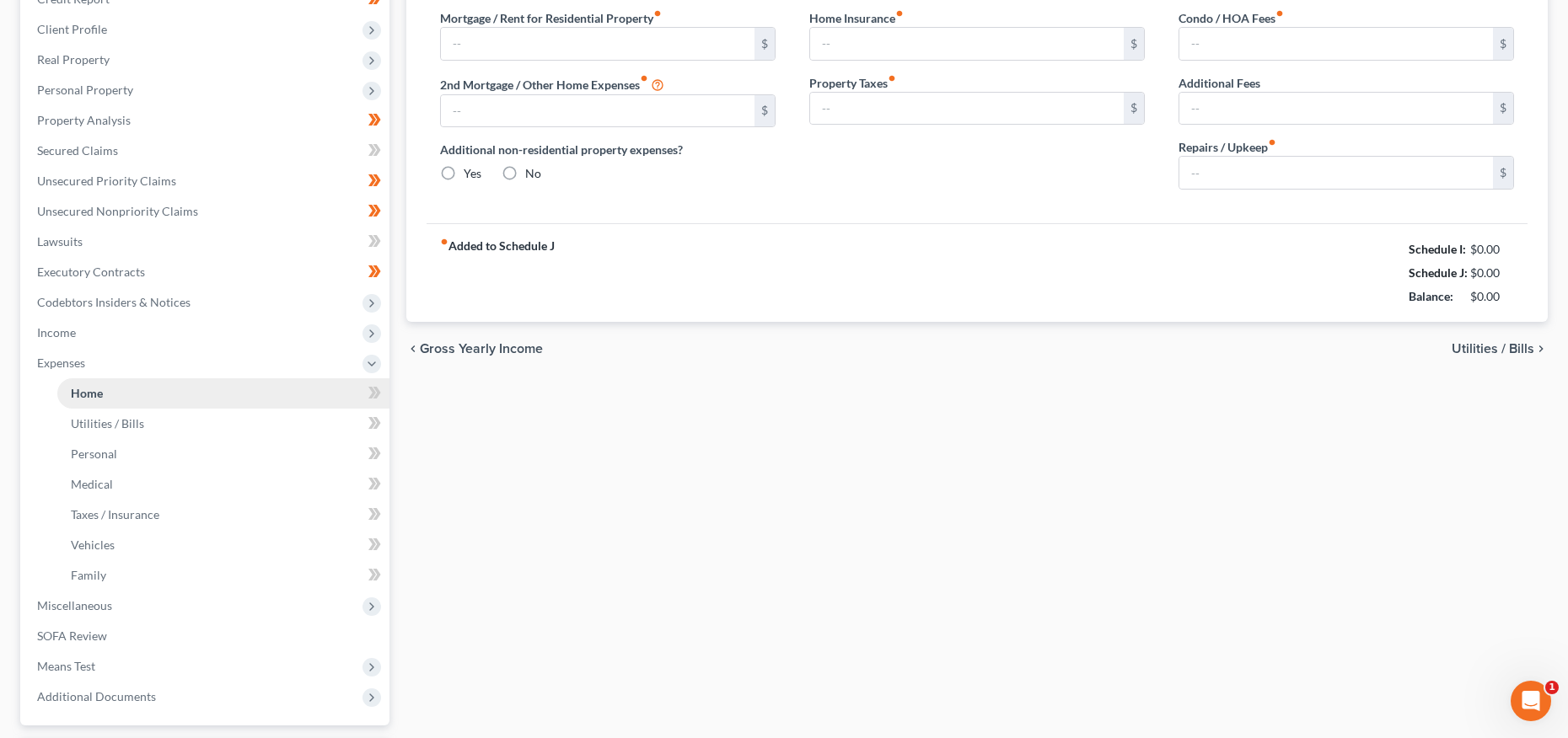
type input "0.00"
type input "150.00"
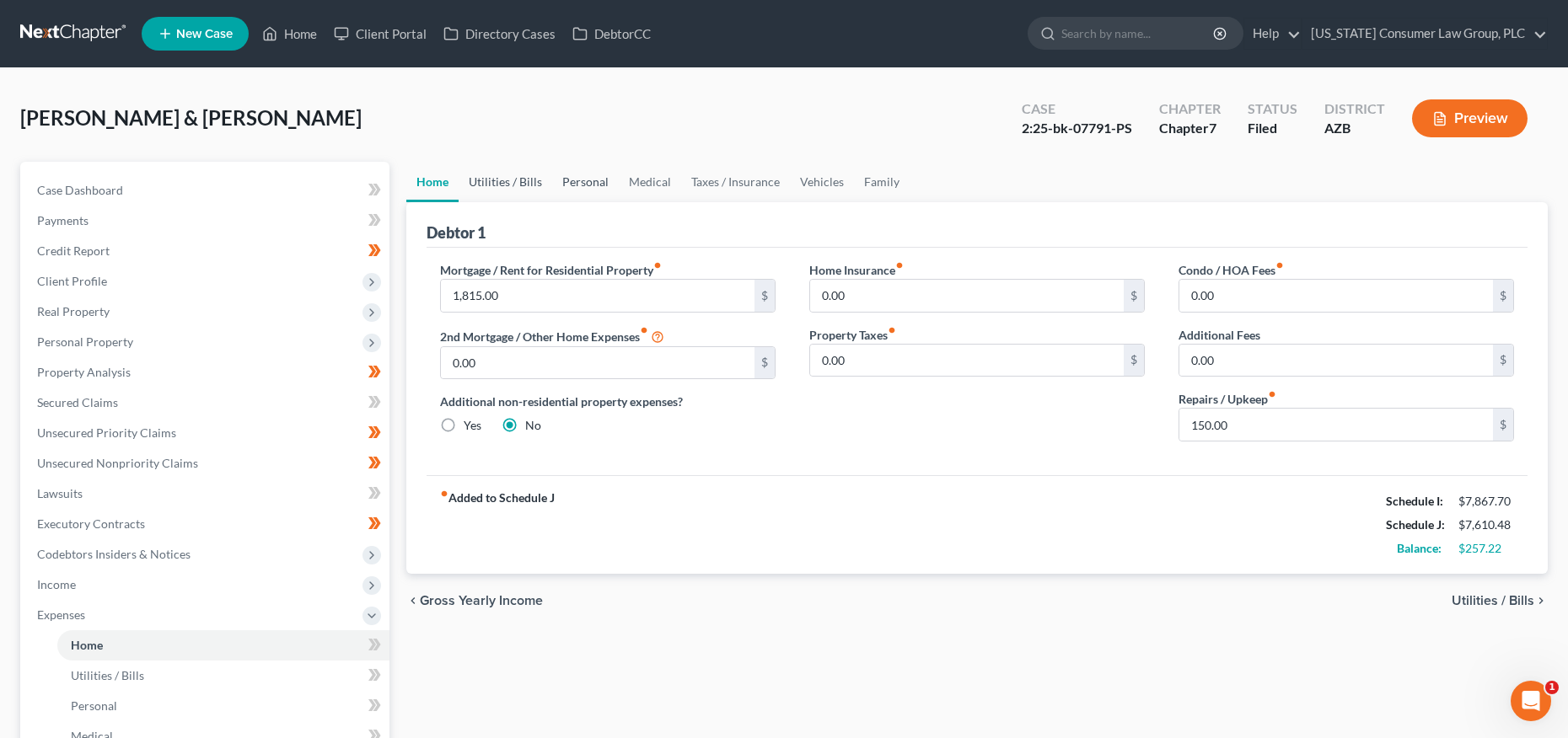
click at [521, 187] on link "Utilities / Bills" at bounding box center [505, 182] width 93 height 41
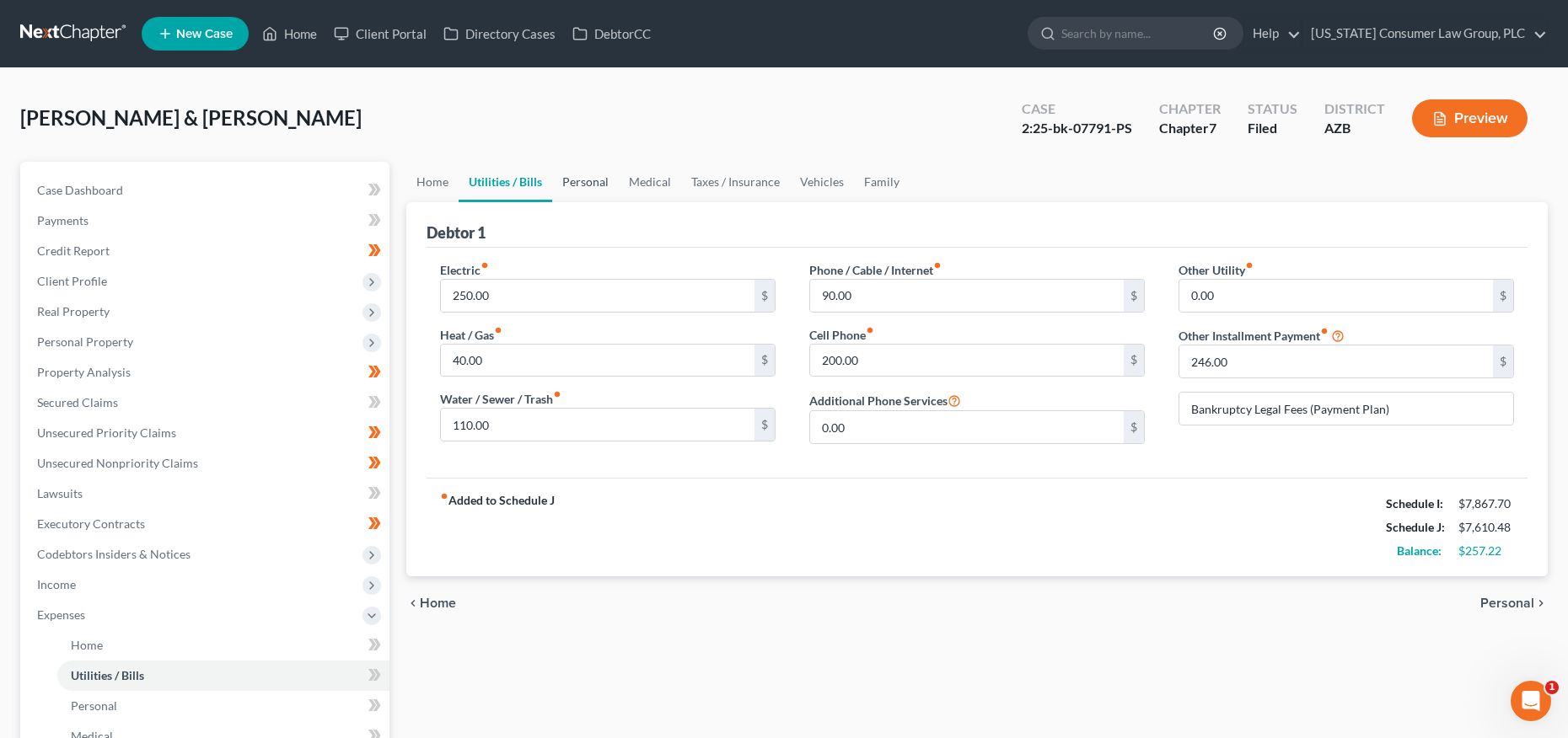
click at [578, 182] on link "Personal" at bounding box center [585, 182] width 67 height 41
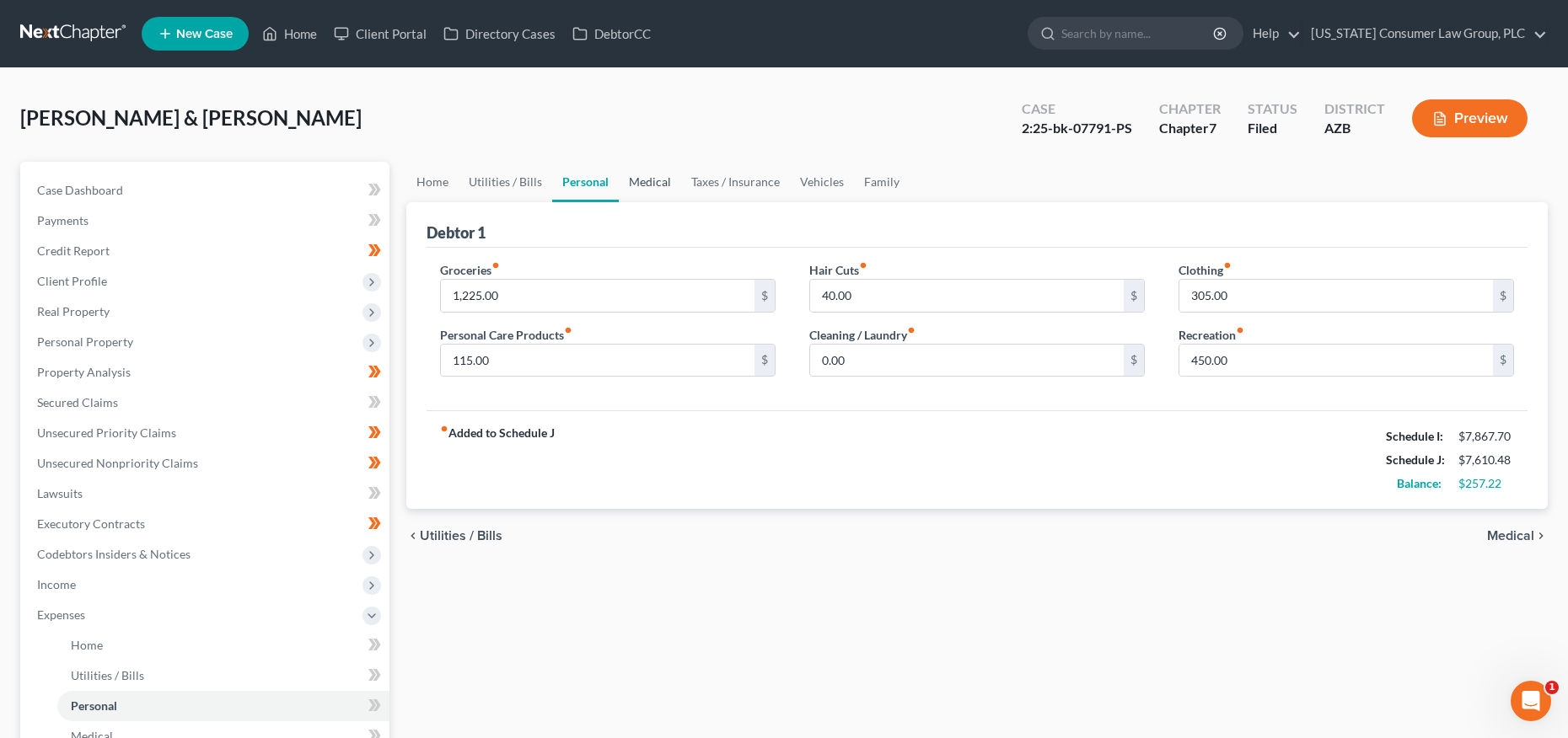
click at [634, 180] on link "Medical" at bounding box center [650, 182] width 63 height 41
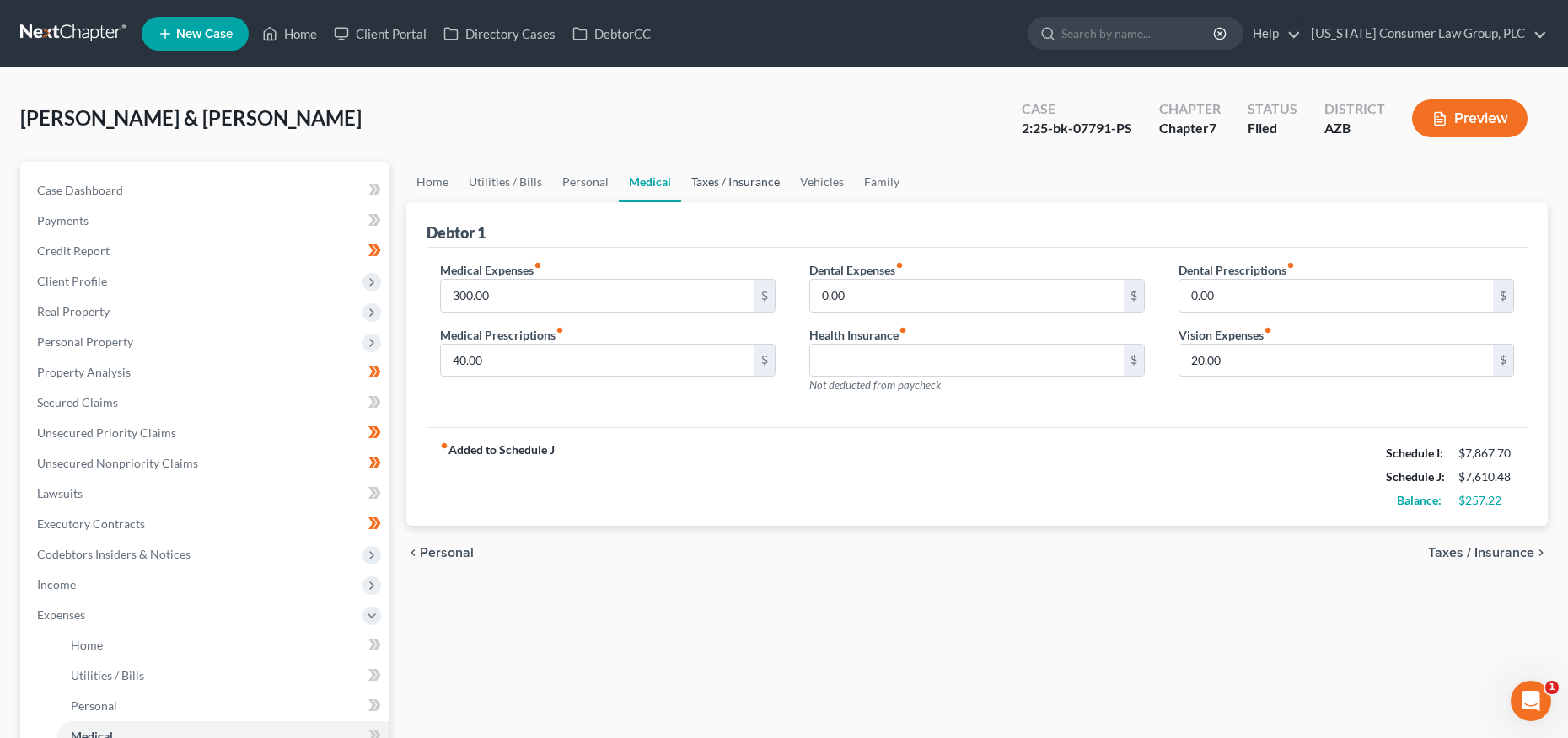
click at [689, 179] on link "Taxes / Insurance" at bounding box center [735, 182] width 108 height 41
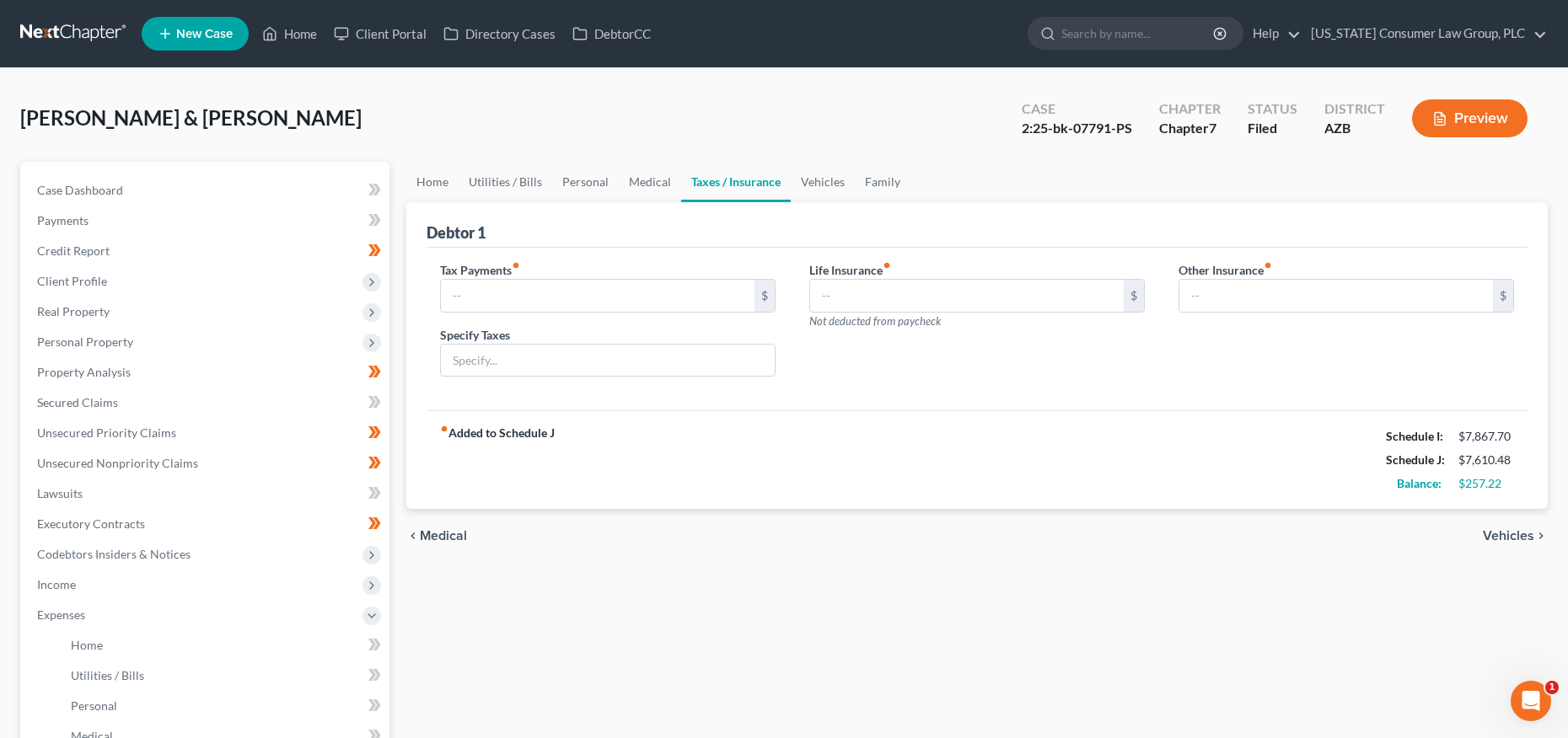
click at [777, 182] on link "Taxes / Insurance" at bounding box center [735, 182] width 109 height 41
drag, startPoint x: 808, startPoint y: 181, endPoint x: 819, endPoint y: 182, distance: 11.0
click at [808, 181] on link "Vehicles" at bounding box center [822, 182] width 64 height 41
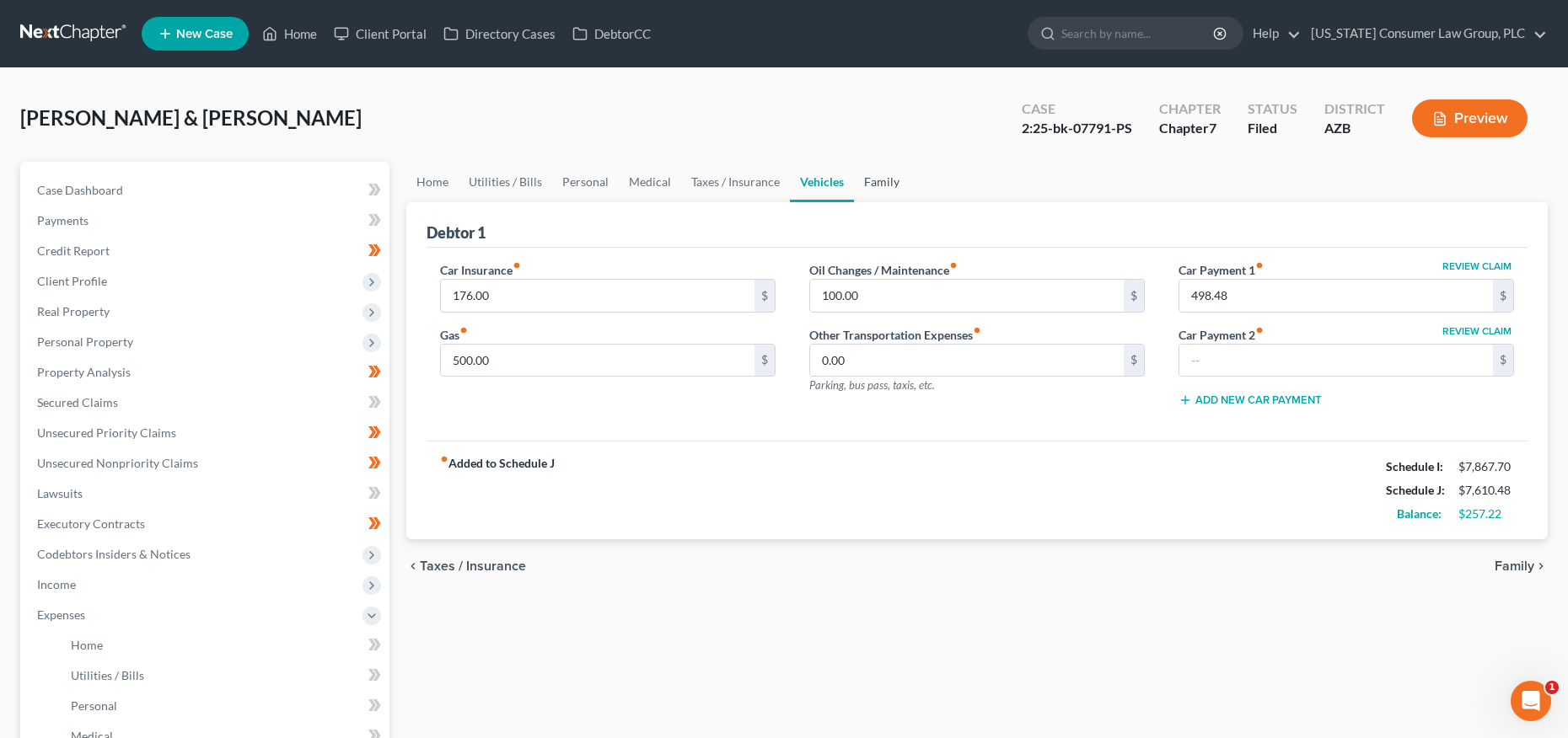
click at [876, 181] on link "Family" at bounding box center [882, 182] width 55 height 41
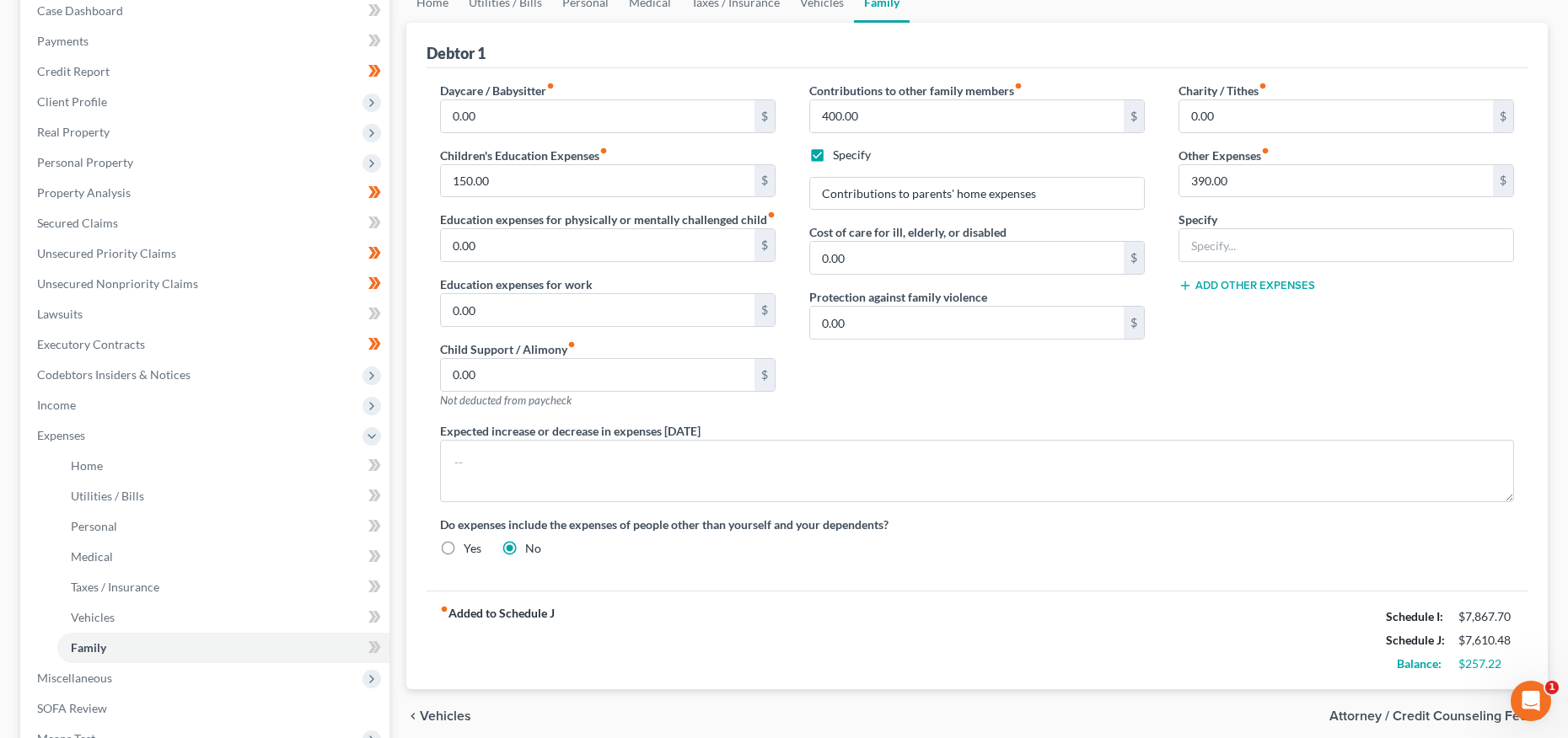
scroll to position [285, 0]
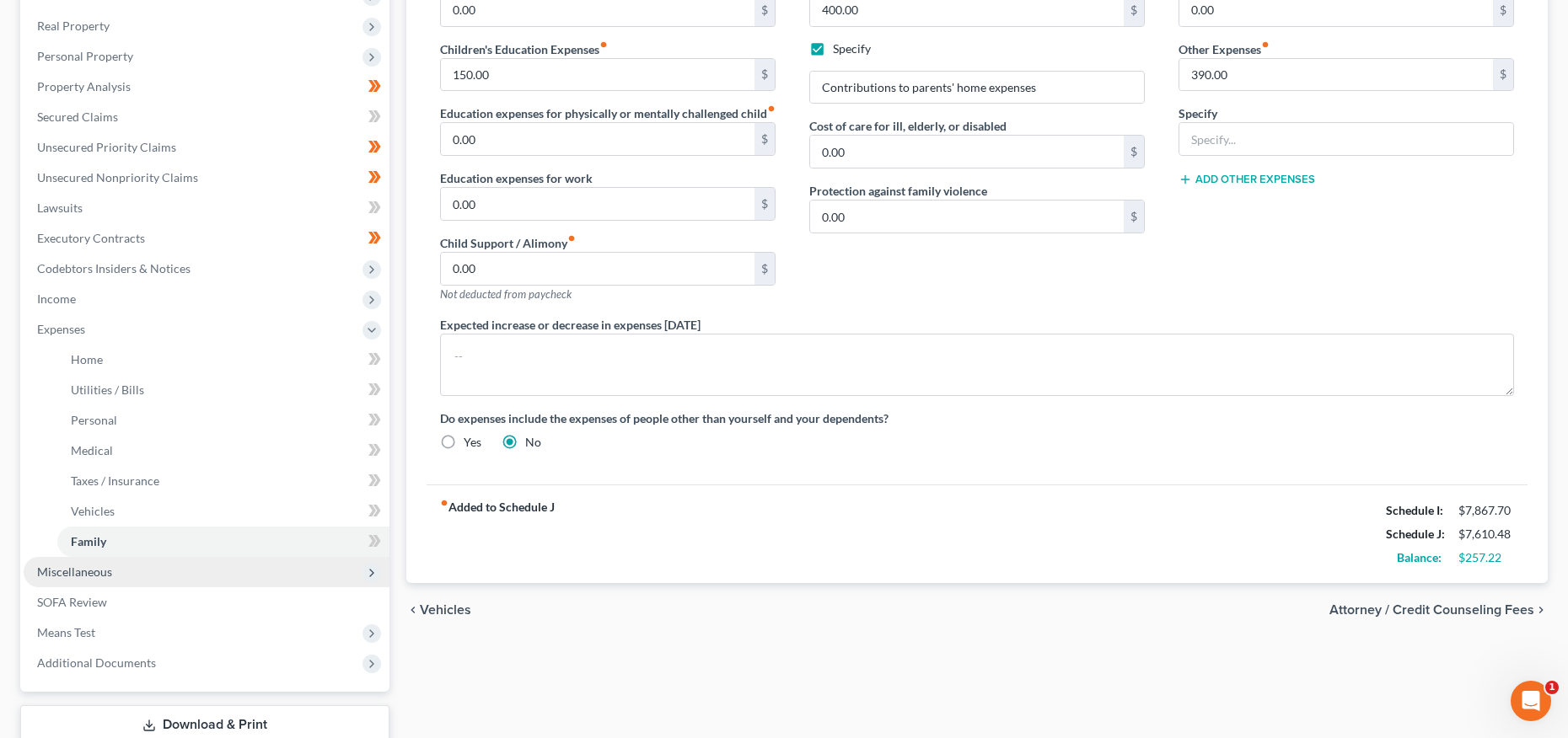
click at [91, 580] on span "Miscellaneous" at bounding box center [206, 573] width 366 height 30
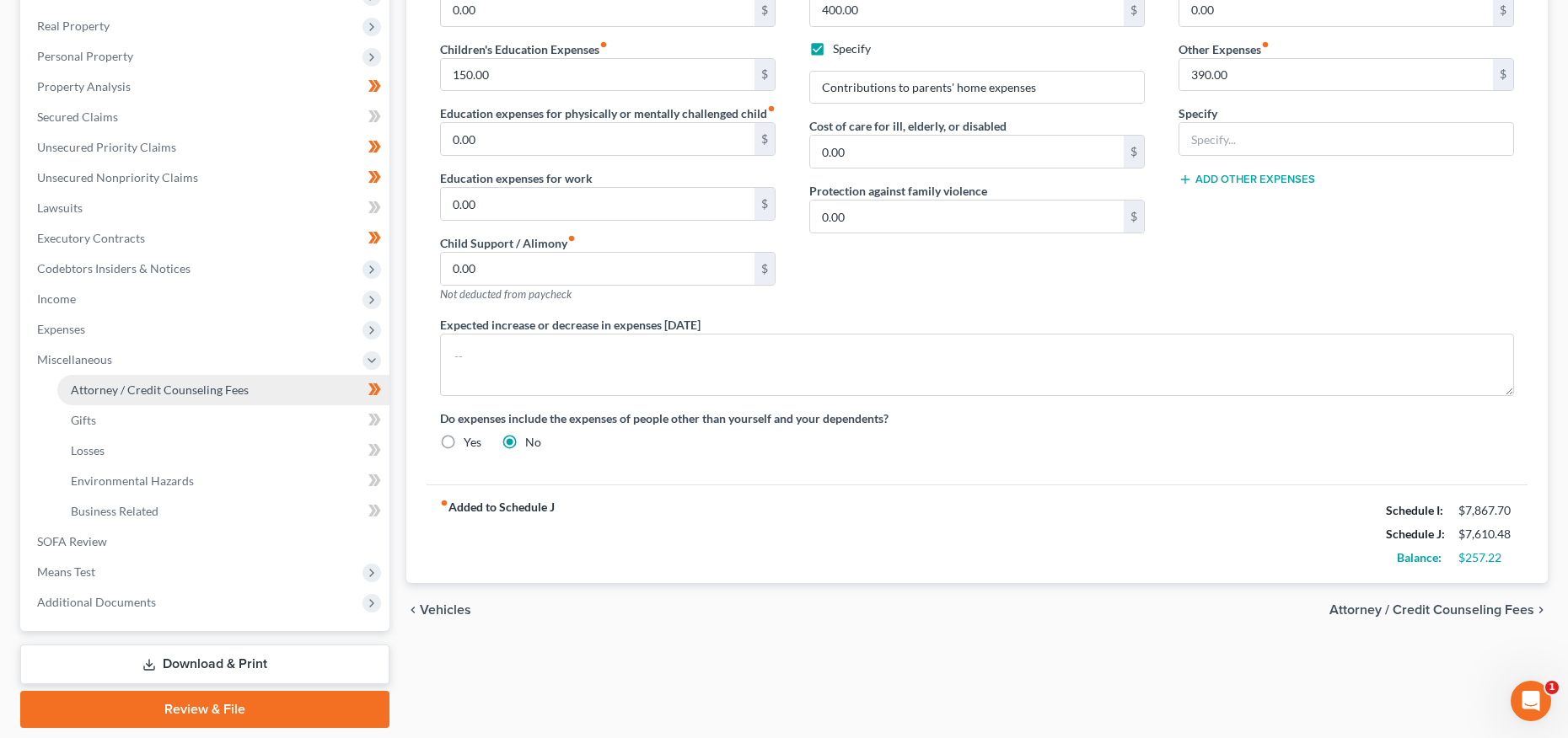
click at [138, 391] on span "Attorney / Credit Counseling Fees" at bounding box center [159, 389] width 178 height 14
select select "5"
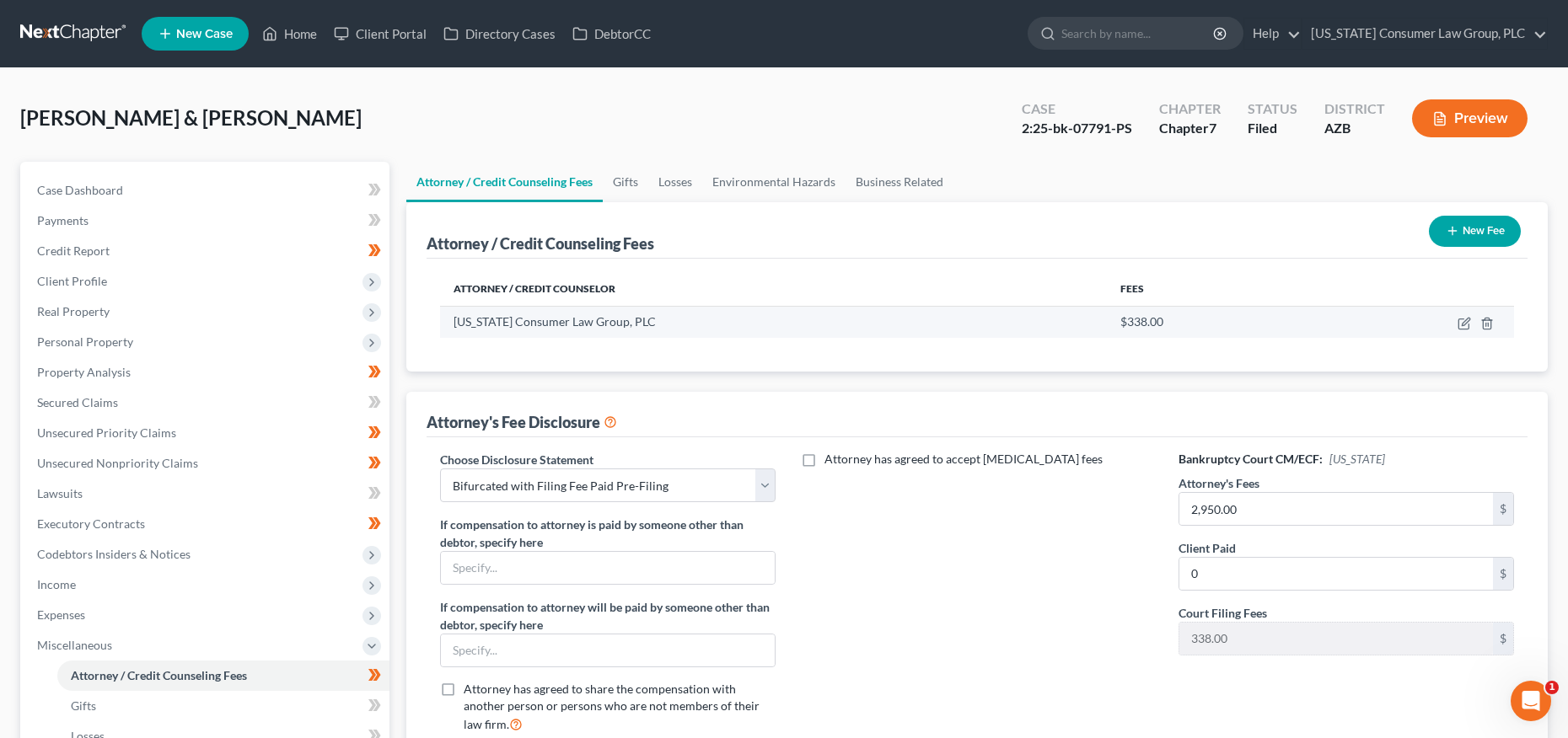
click at [1472, 322] on td at bounding box center [1413, 322] width 204 height 32
click at [1465, 322] on icon "button" at bounding box center [1466, 321] width 8 height 8
select select "3"
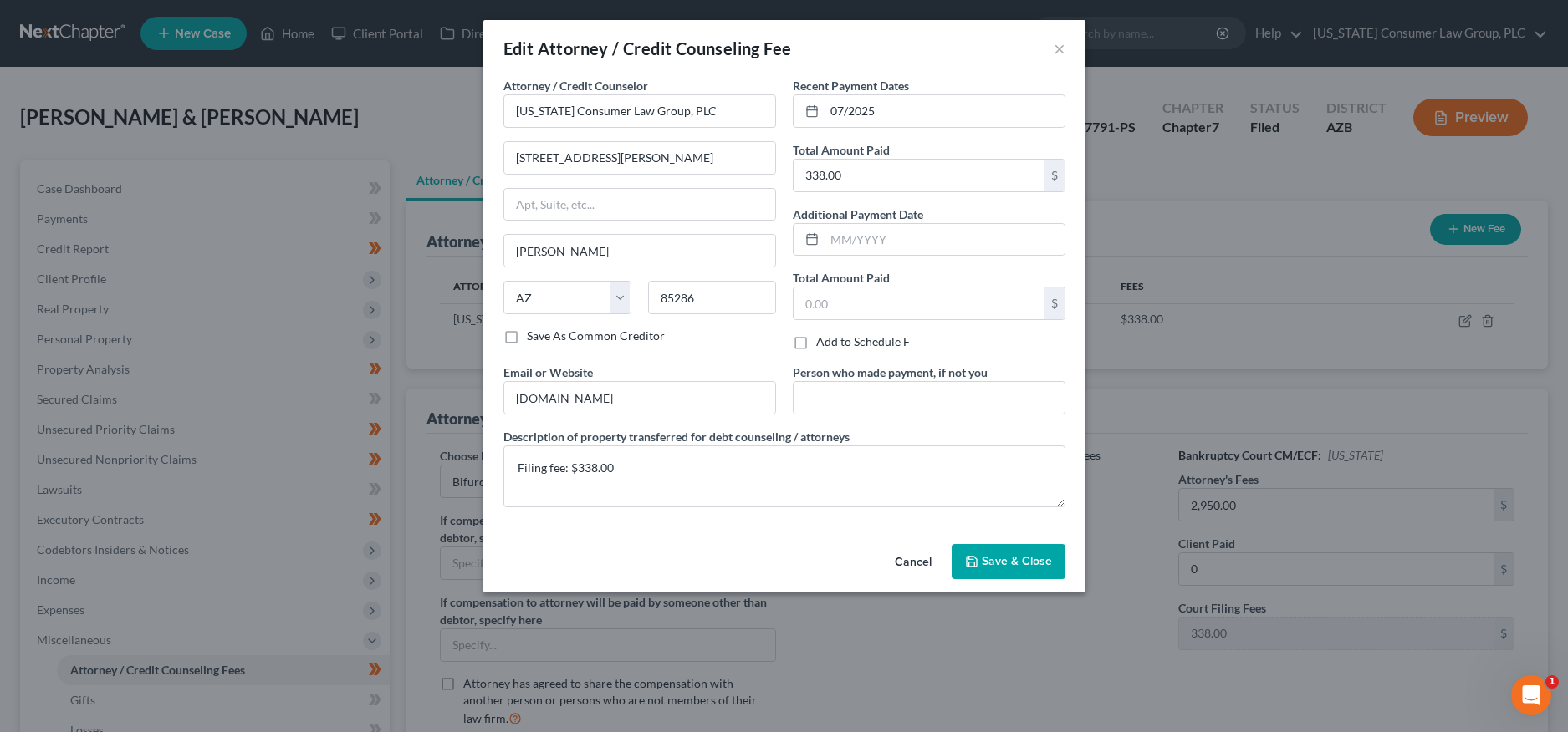
click at [993, 560] on span "Save & Close" at bounding box center [1016, 561] width 70 height 14
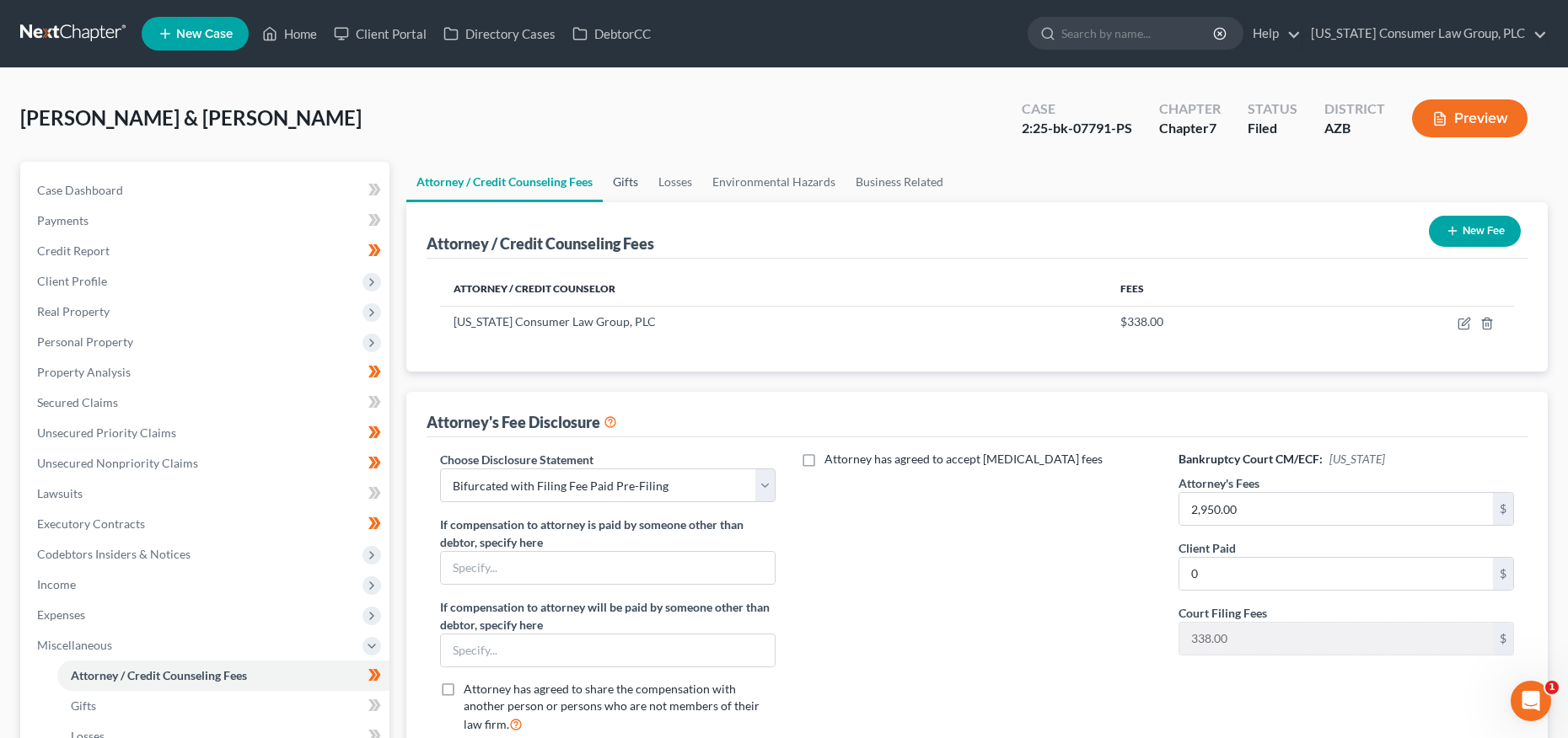
click at [638, 174] on link "Gifts" at bounding box center [626, 182] width 46 height 41
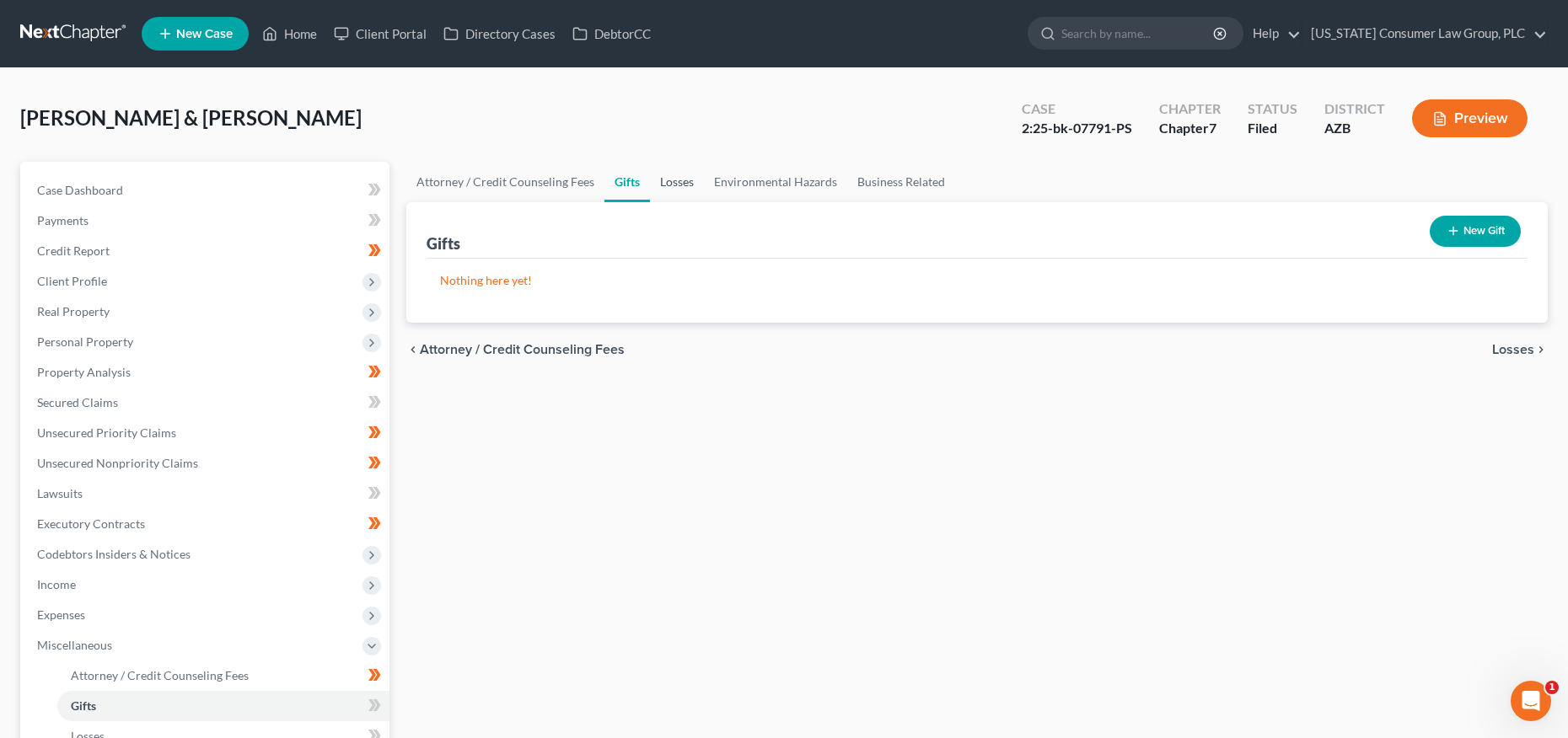
click at [667, 182] on link "Losses" at bounding box center [676, 182] width 54 height 41
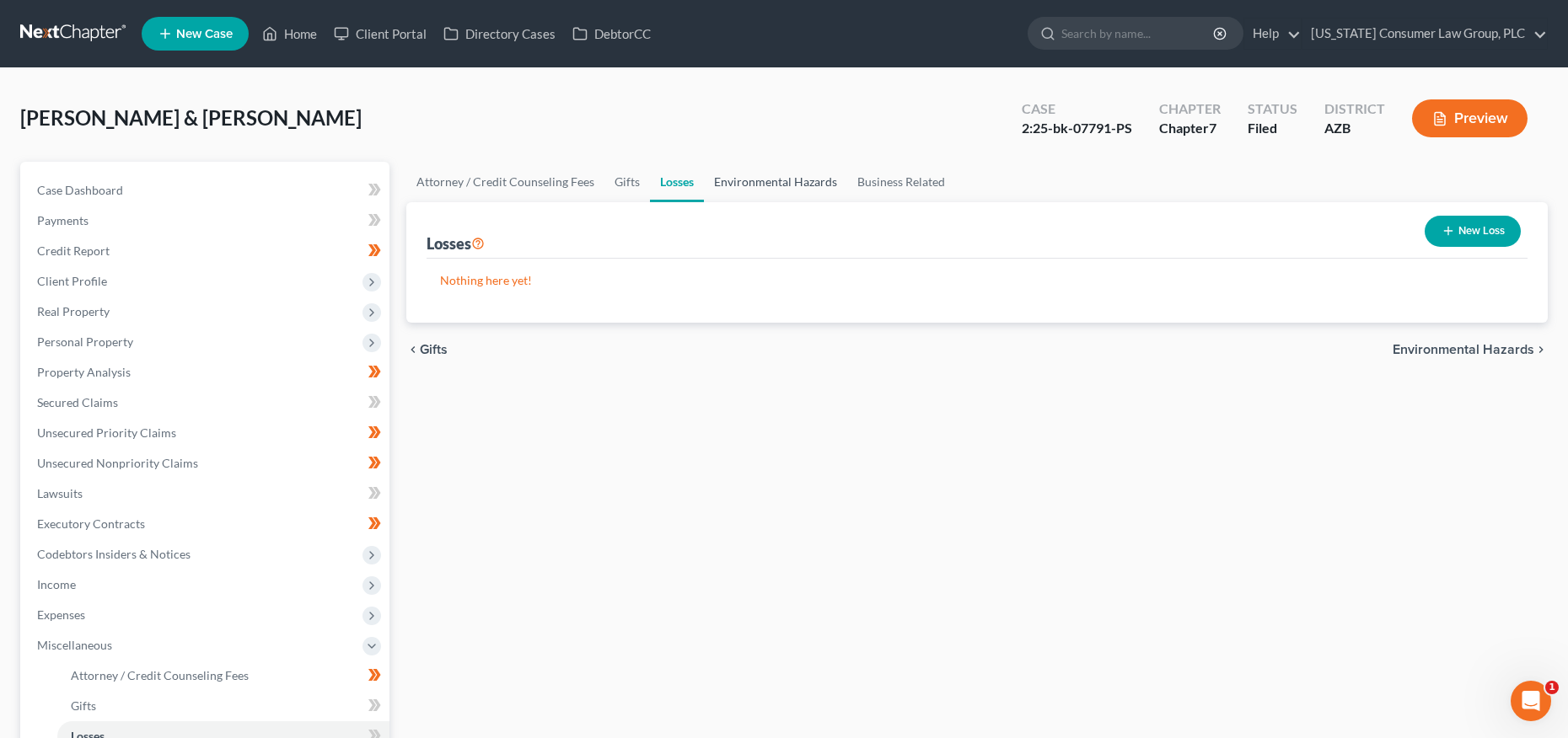
drag, startPoint x: 760, startPoint y: 184, endPoint x: 774, endPoint y: 183, distance: 14.0
click at [760, 184] on link "Environmental Hazards" at bounding box center [775, 182] width 144 height 41
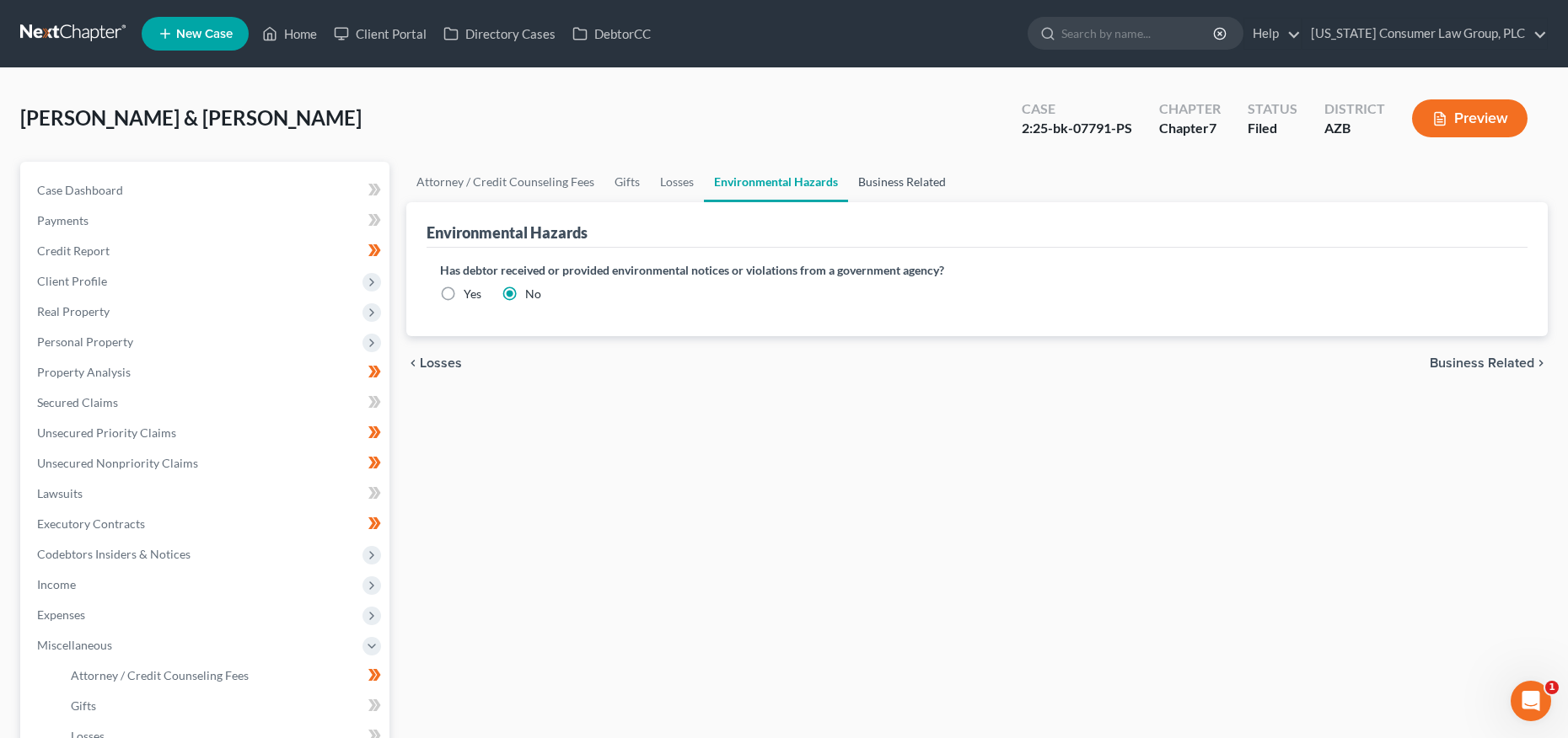
click at [905, 184] on link "Business Related" at bounding box center [902, 182] width 108 height 41
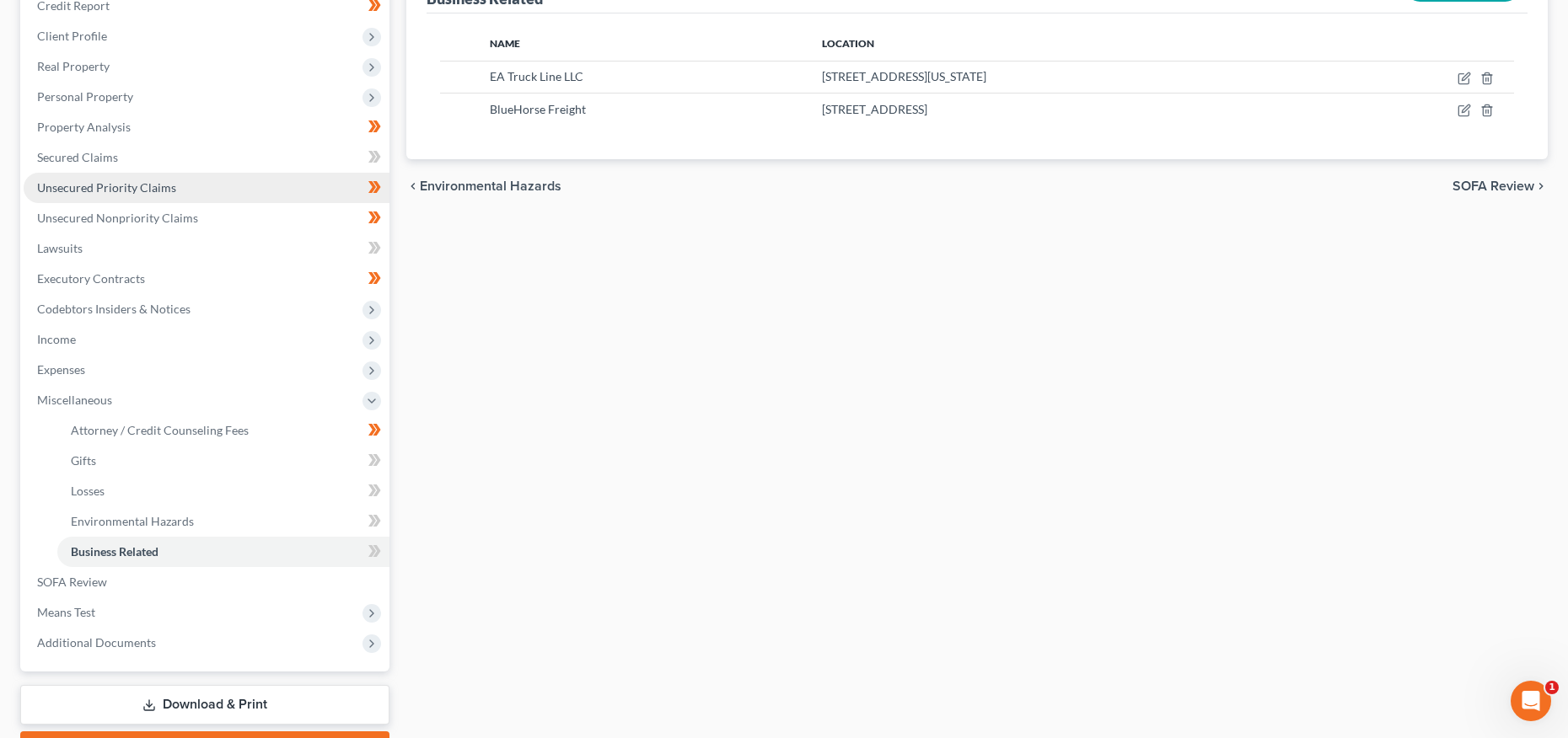
scroll to position [248, 0]
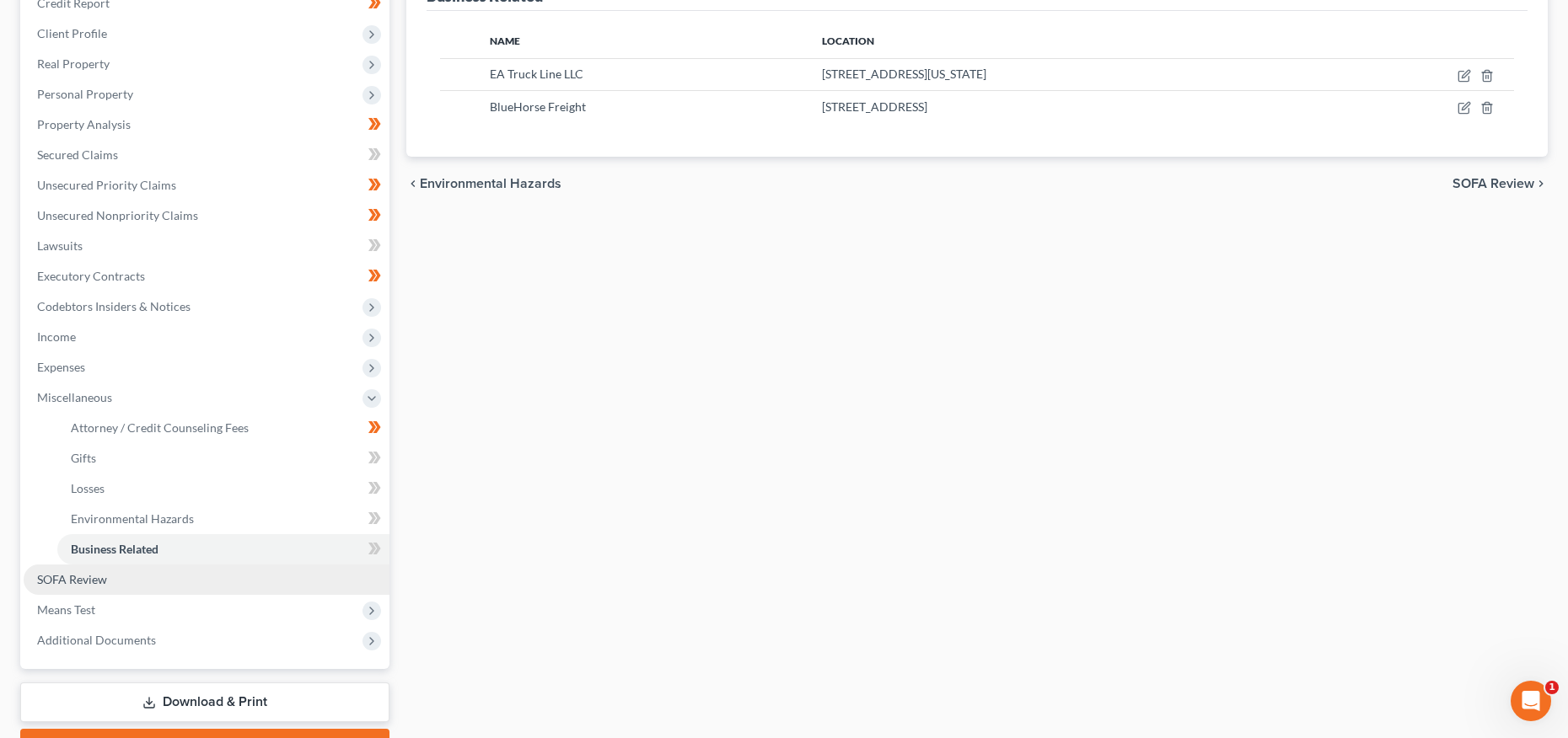
click at [80, 574] on span "SOFA Review" at bounding box center [72, 579] width 70 height 14
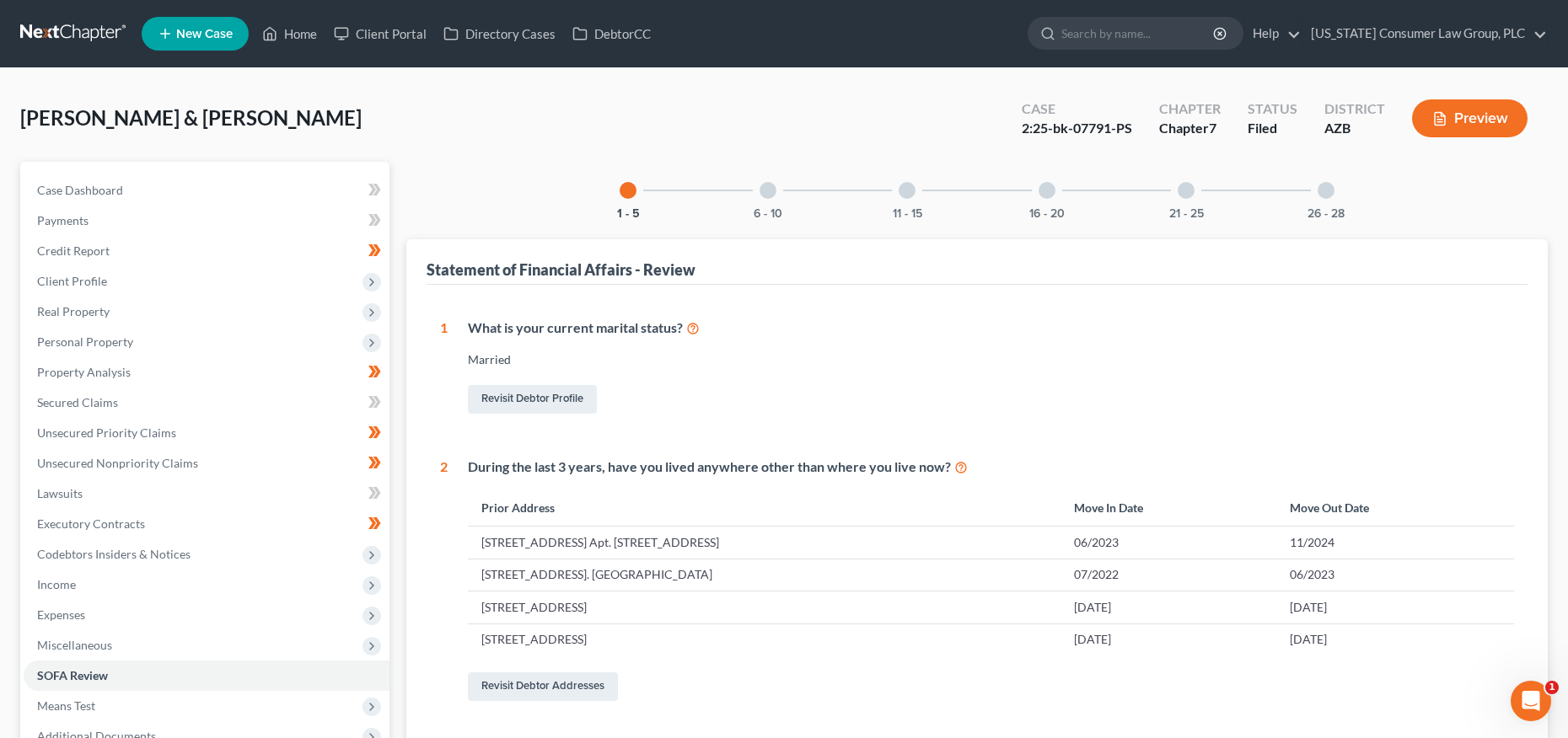
drag, startPoint x: 742, startPoint y: 197, endPoint x: 769, endPoint y: 204, distance: 27.9
click at [742, 198] on div "6 - 10" at bounding box center [768, 190] width 57 height 57
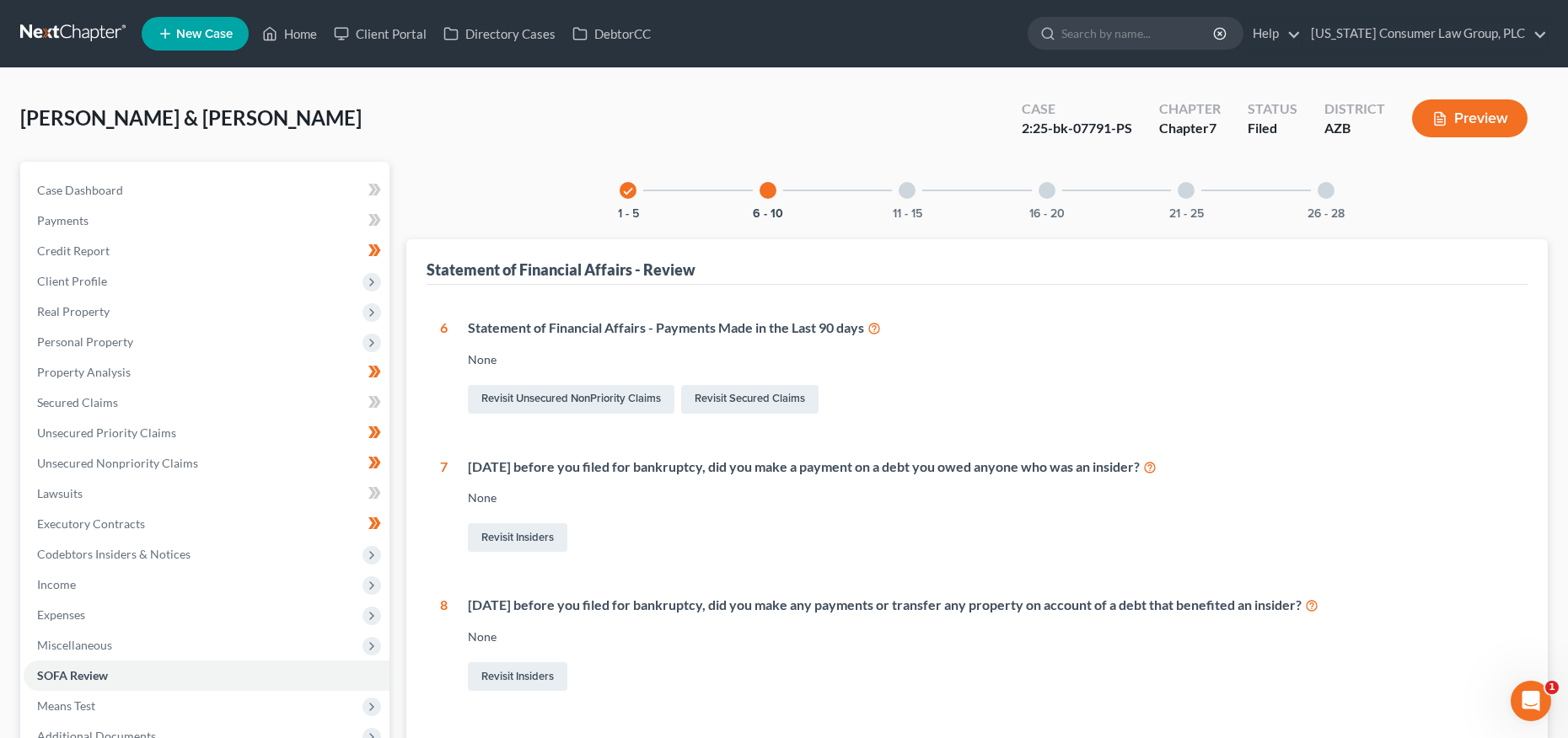
click at [908, 204] on div "11 - 15" at bounding box center [907, 190] width 57 height 57
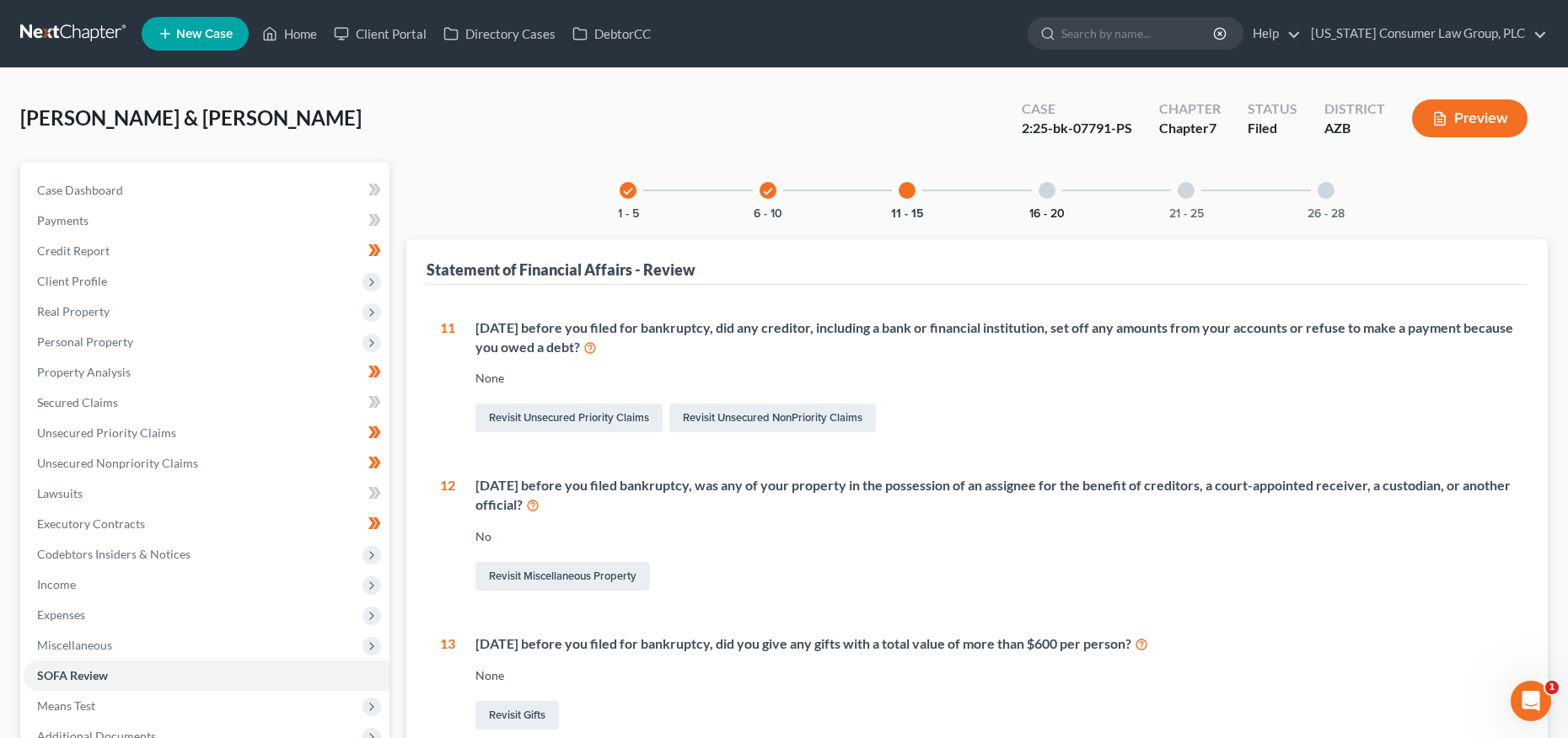
click at [1050, 208] on button "16 - 20" at bounding box center [1047, 214] width 35 height 11
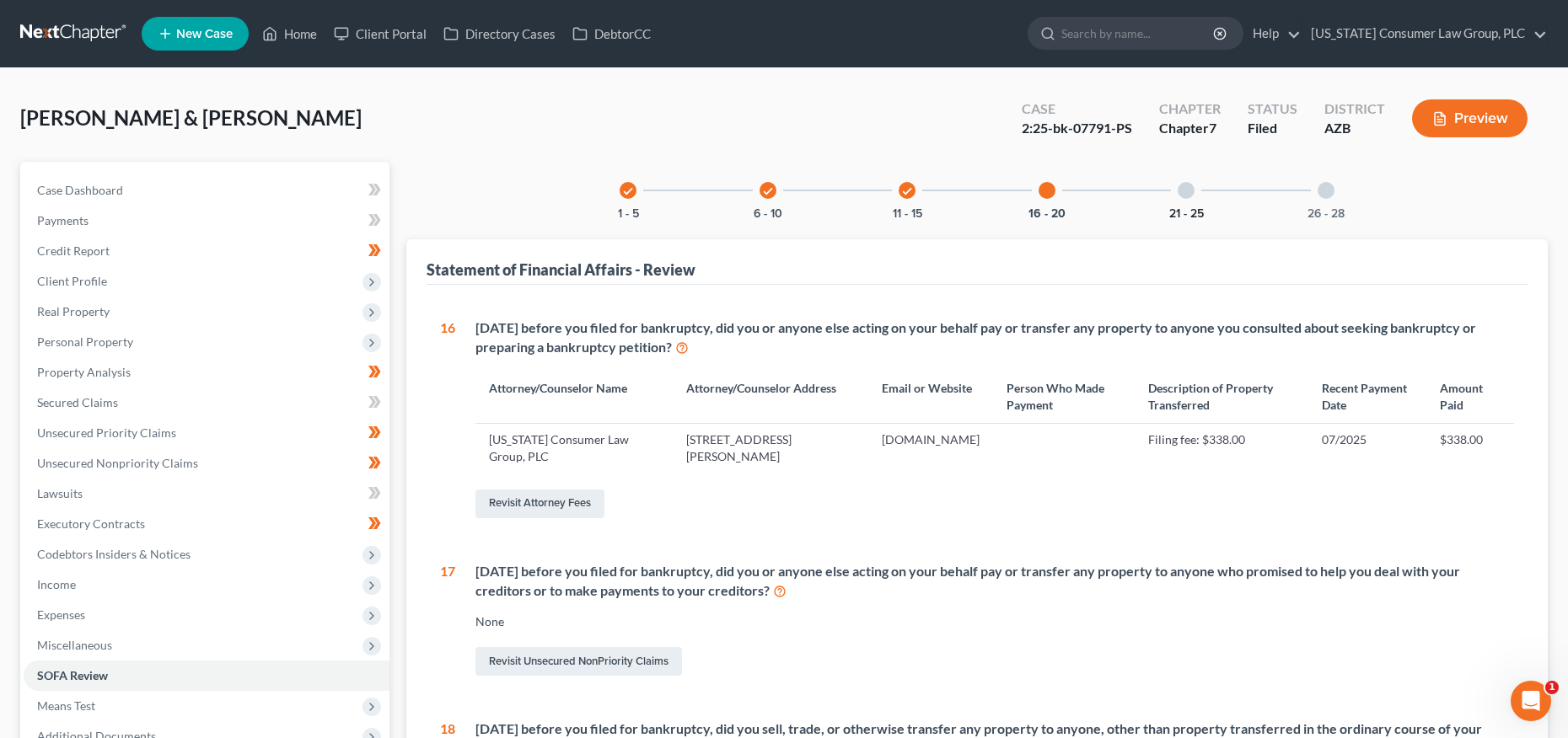
drag, startPoint x: 1186, startPoint y: 206, endPoint x: 1185, endPoint y: 222, distance: 16.0
click at [1186, 208] on button "21 - 25" at bounding box center [1186, 214] width 34 height 11
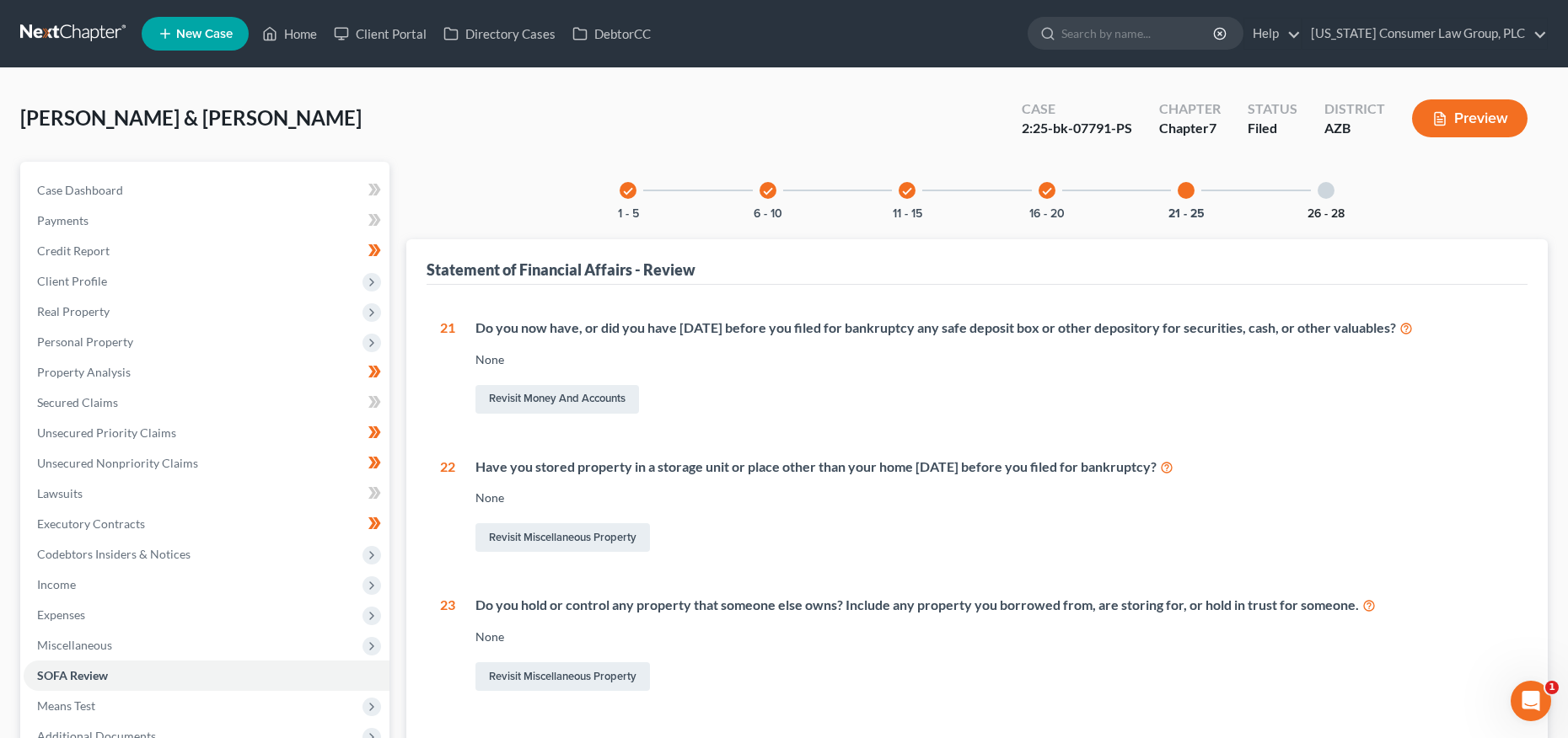
click at [1332, 208] on button "26 - 28" at bounding box center [1326, 214] width 37 height 11
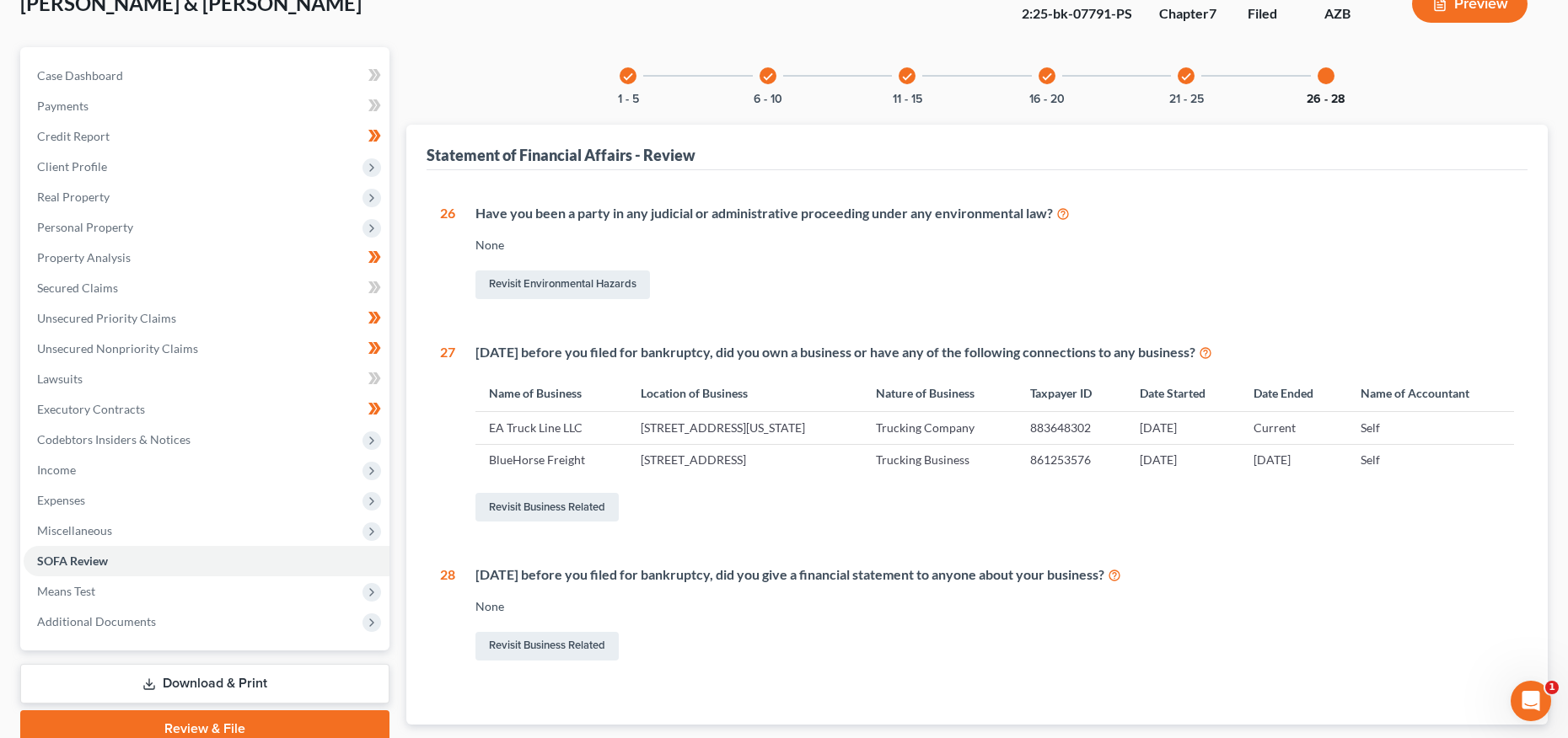
scroll to position [219, 0]
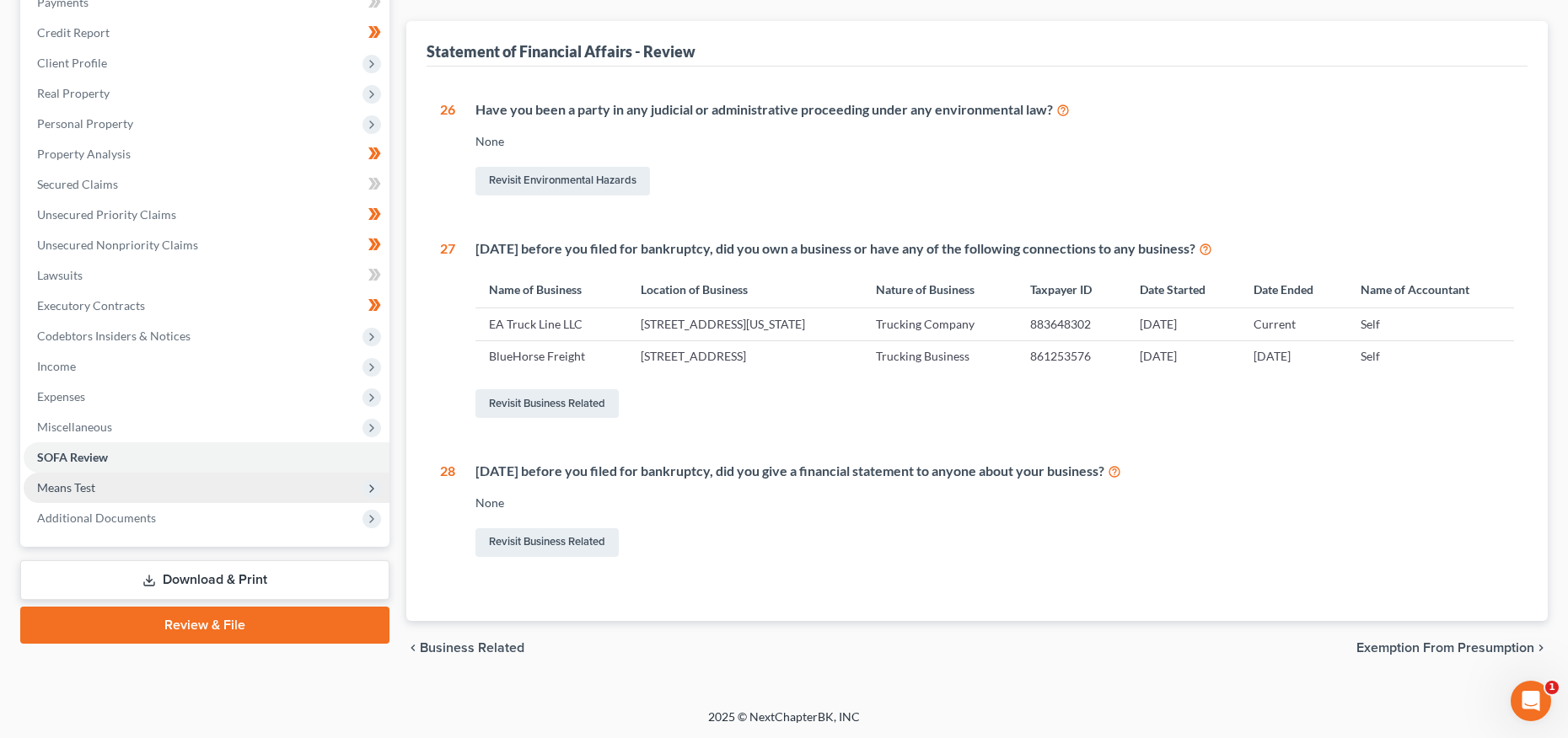
click at [100, 482] on span "Means Test" at bounding box center [206, 488] width 366 height 30
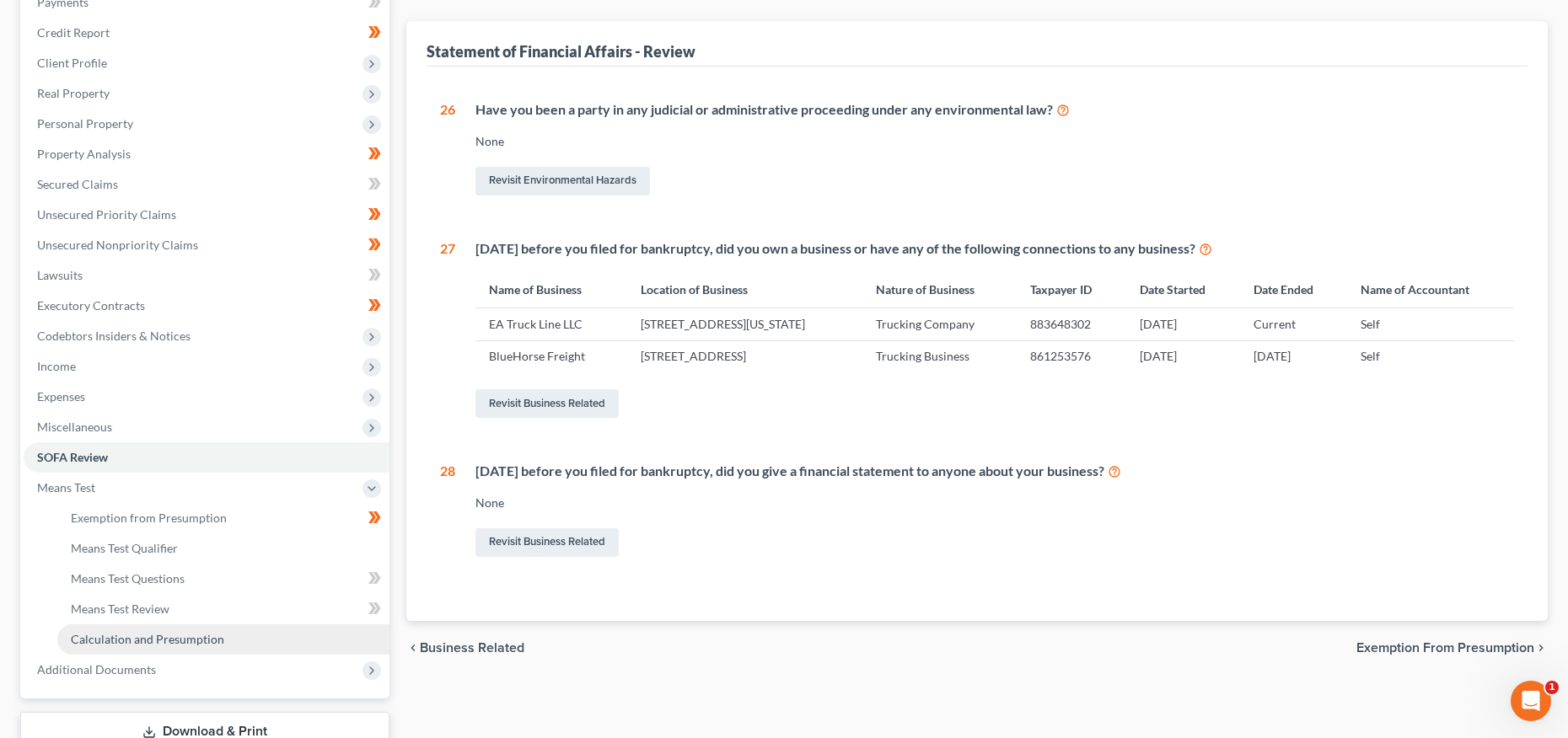
click at [106, 637] on span "Calculation and Presumption" at bounding box center [147, 639] width 153 height 14
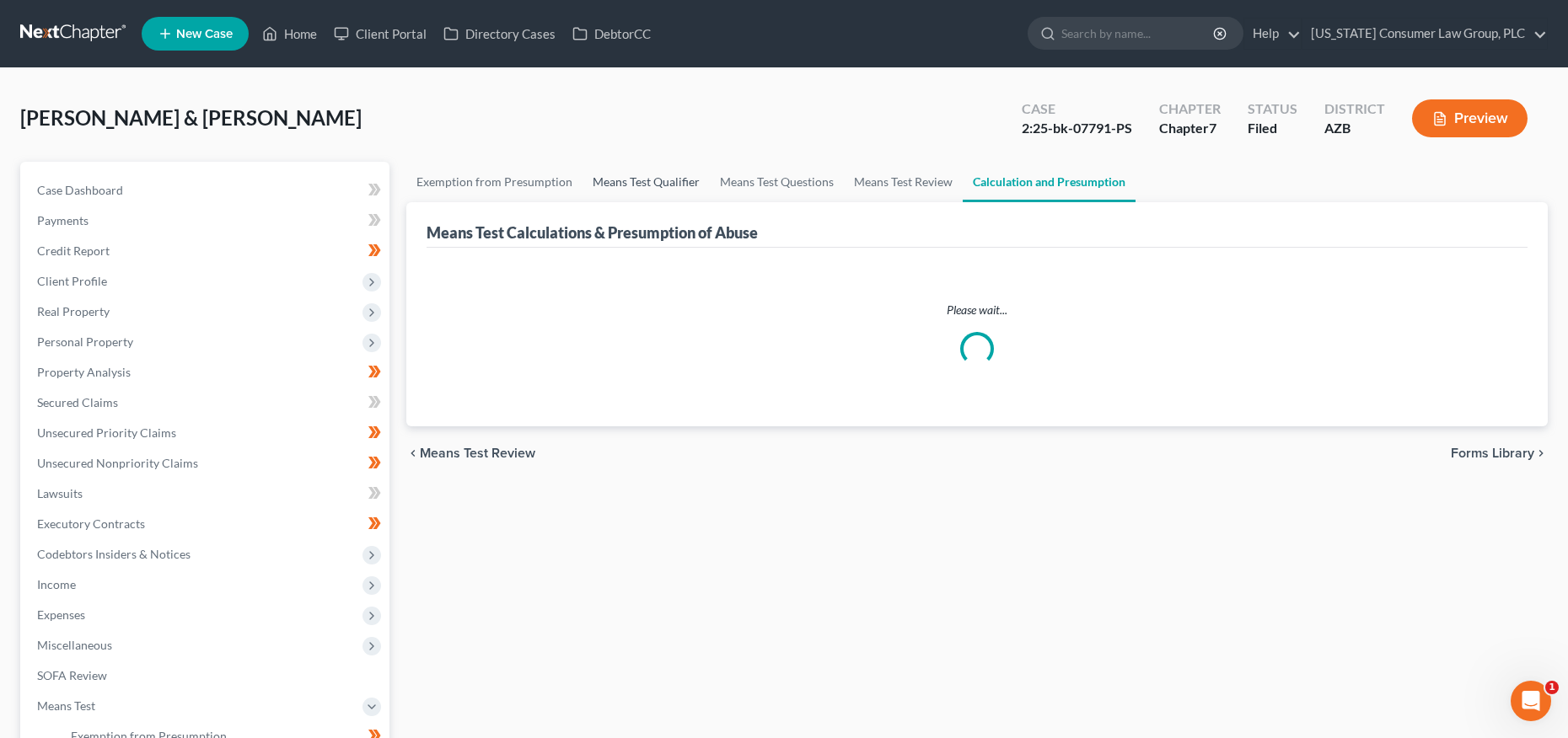
click at [613, 181] on link "Means Test Qualifier" at bounding box center [646, 182] width 127 height 41
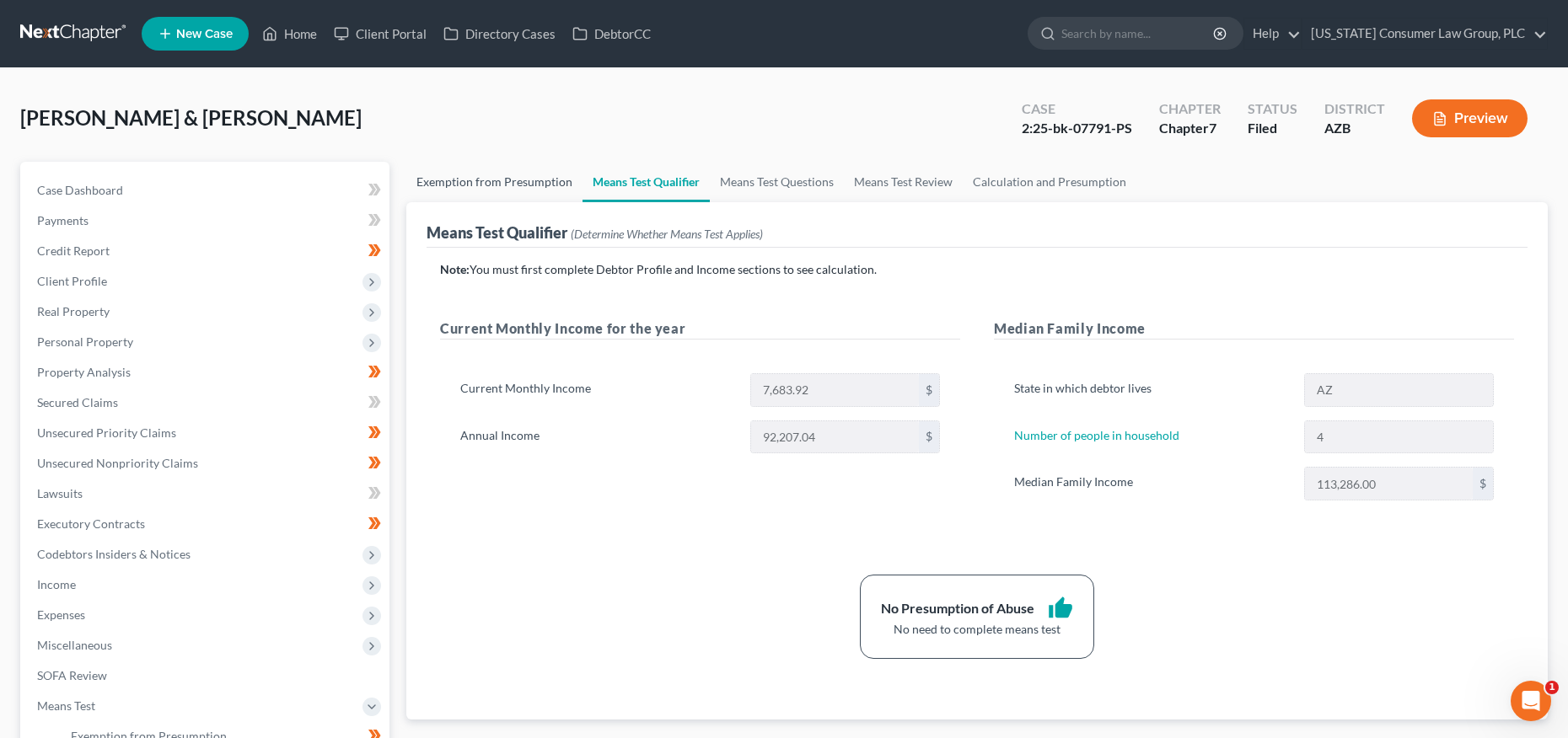
click at [522, 186] on link "Exemption from Presumption" at bounding box center [494, 182] width 176 height 41
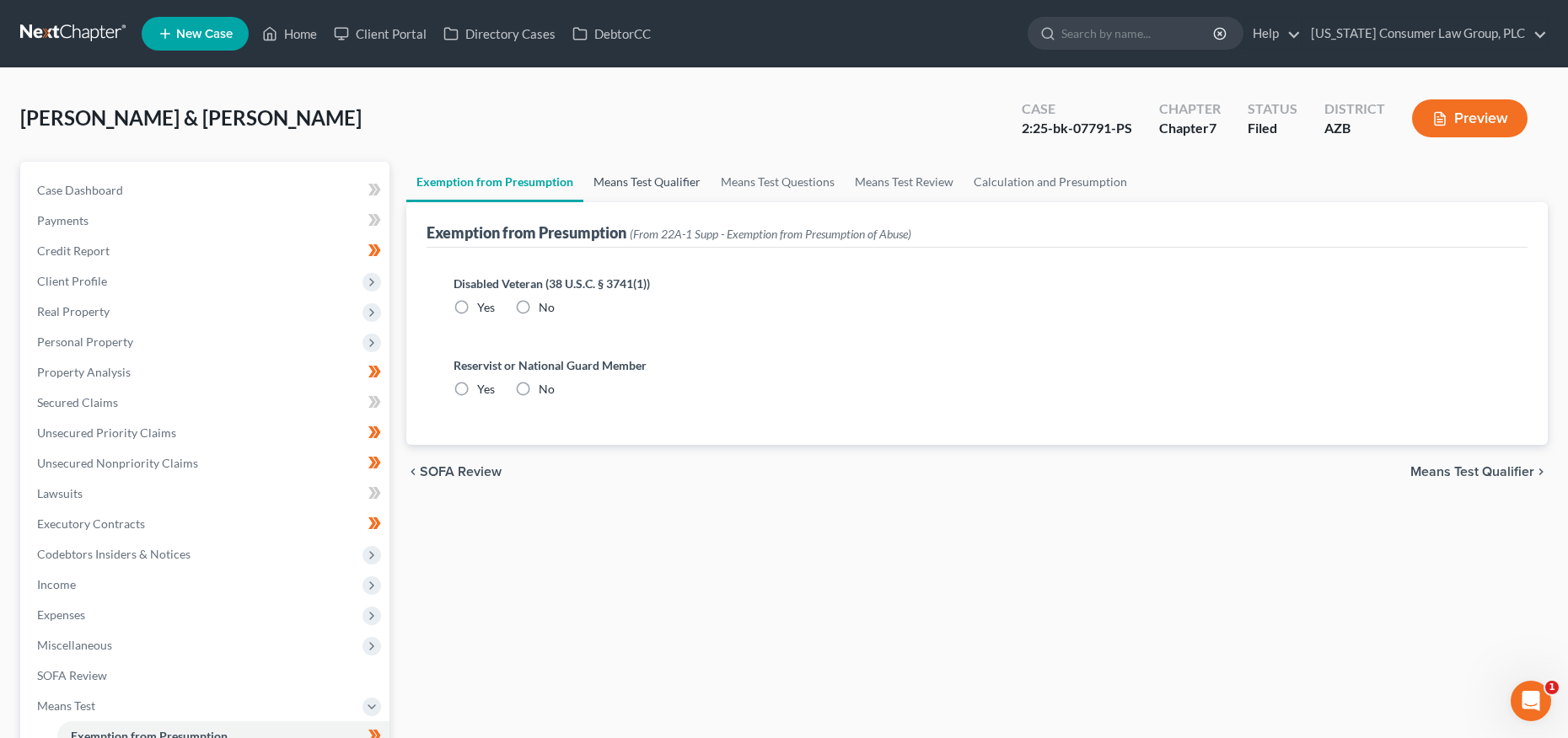
radio input "true"
click at [638, 188] on link "Means Test Qualifier" at bounding box center [647, 182] width 127 height 41
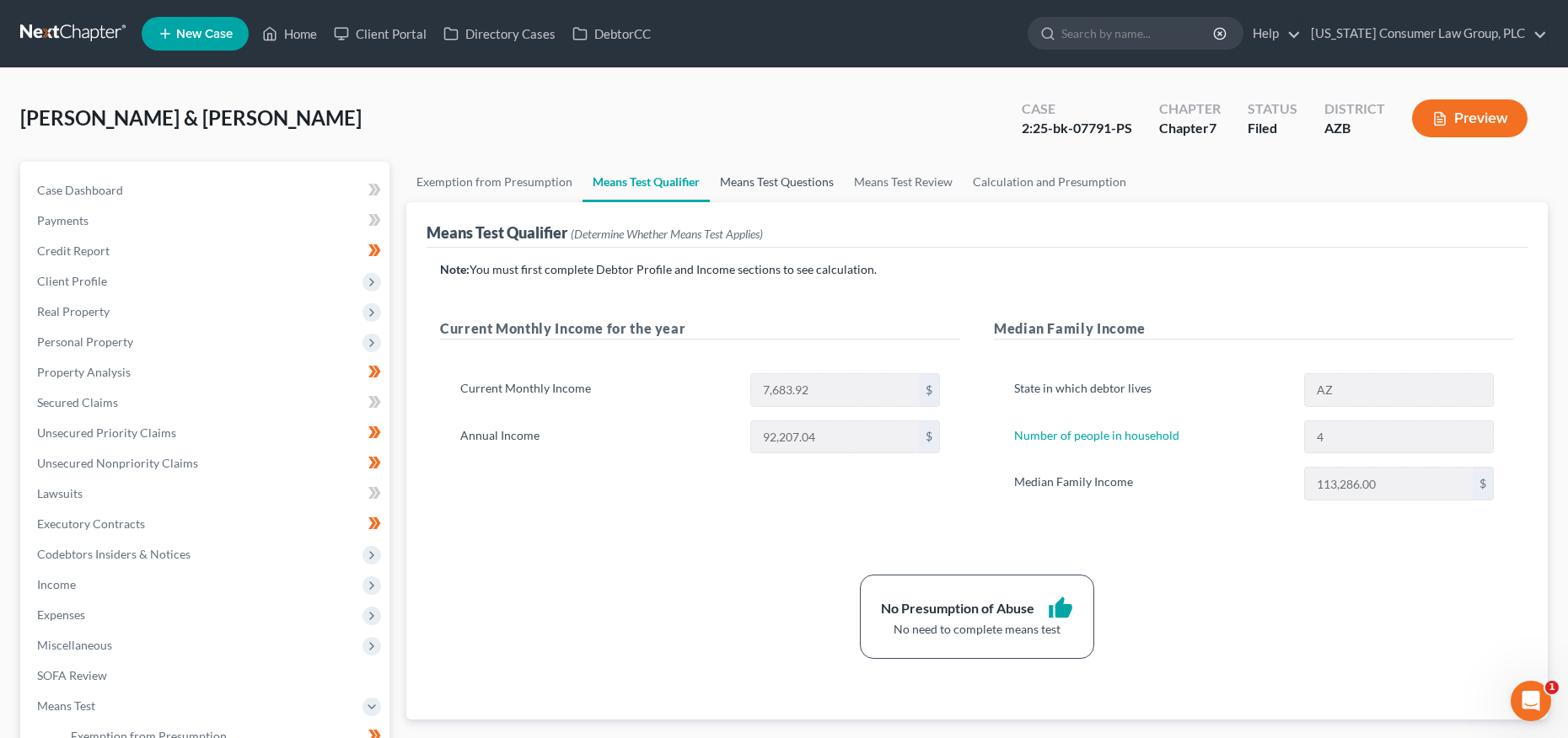
click at [738, 184] on link "Means Test Questions" at bounding box center [776, 182] width 134 height 41
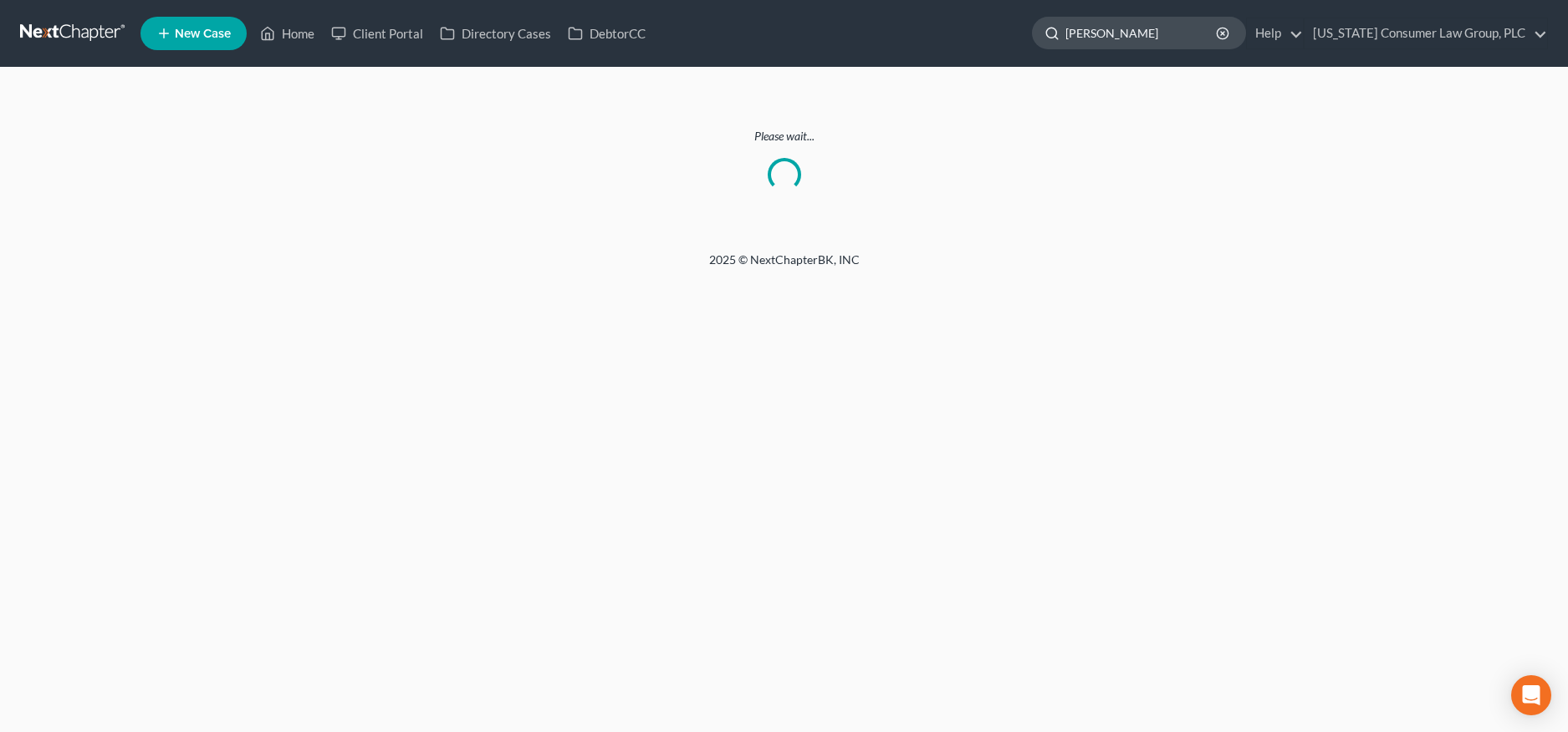
click at [1134, 35] on input "[PERSON_NAME]" at bounding box center [1142, 33] width 153 height 31
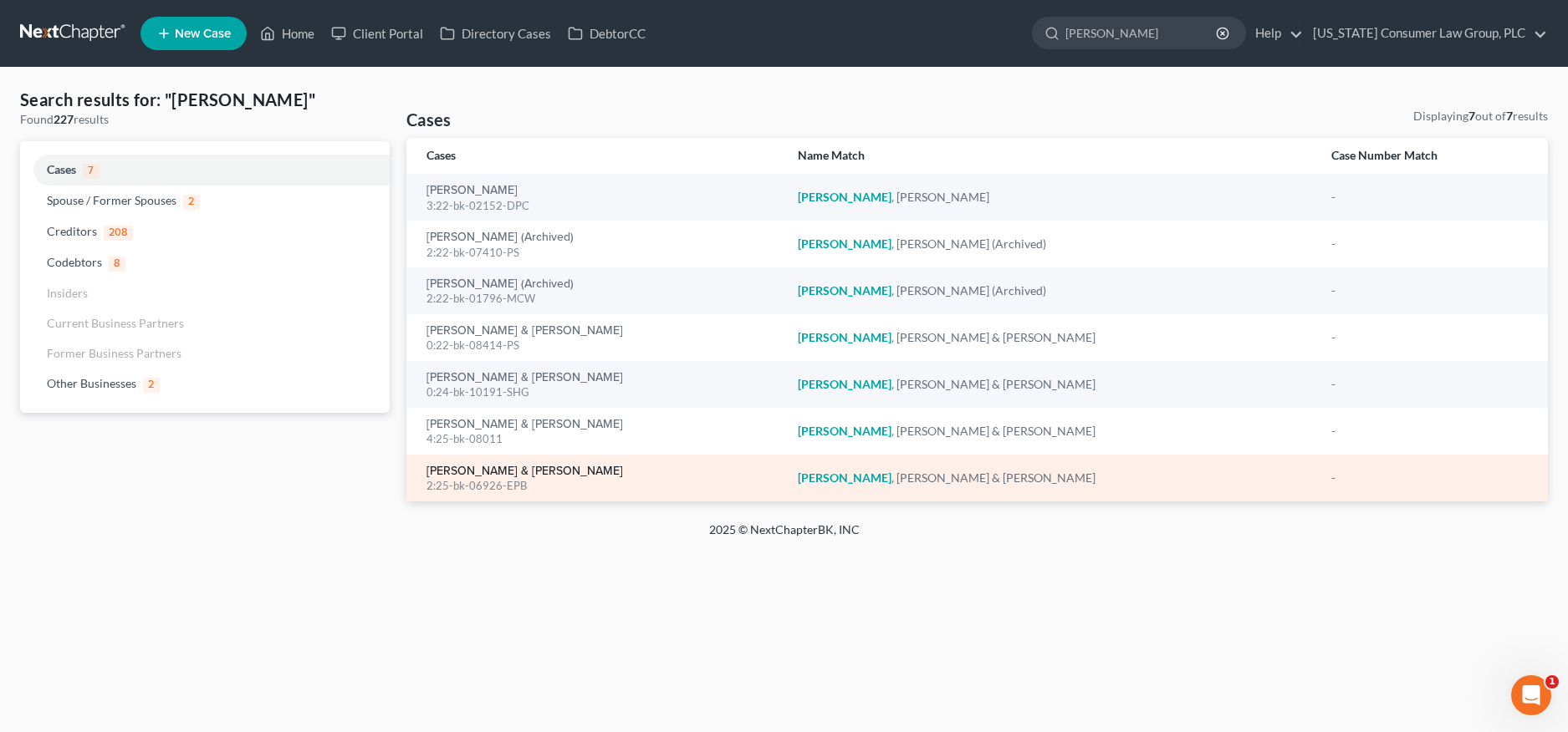
click at [476, 472] on link "[PERSON_NAME] & [PERSON_NAME]" at bounding box center [525, 472] width 196 height 11
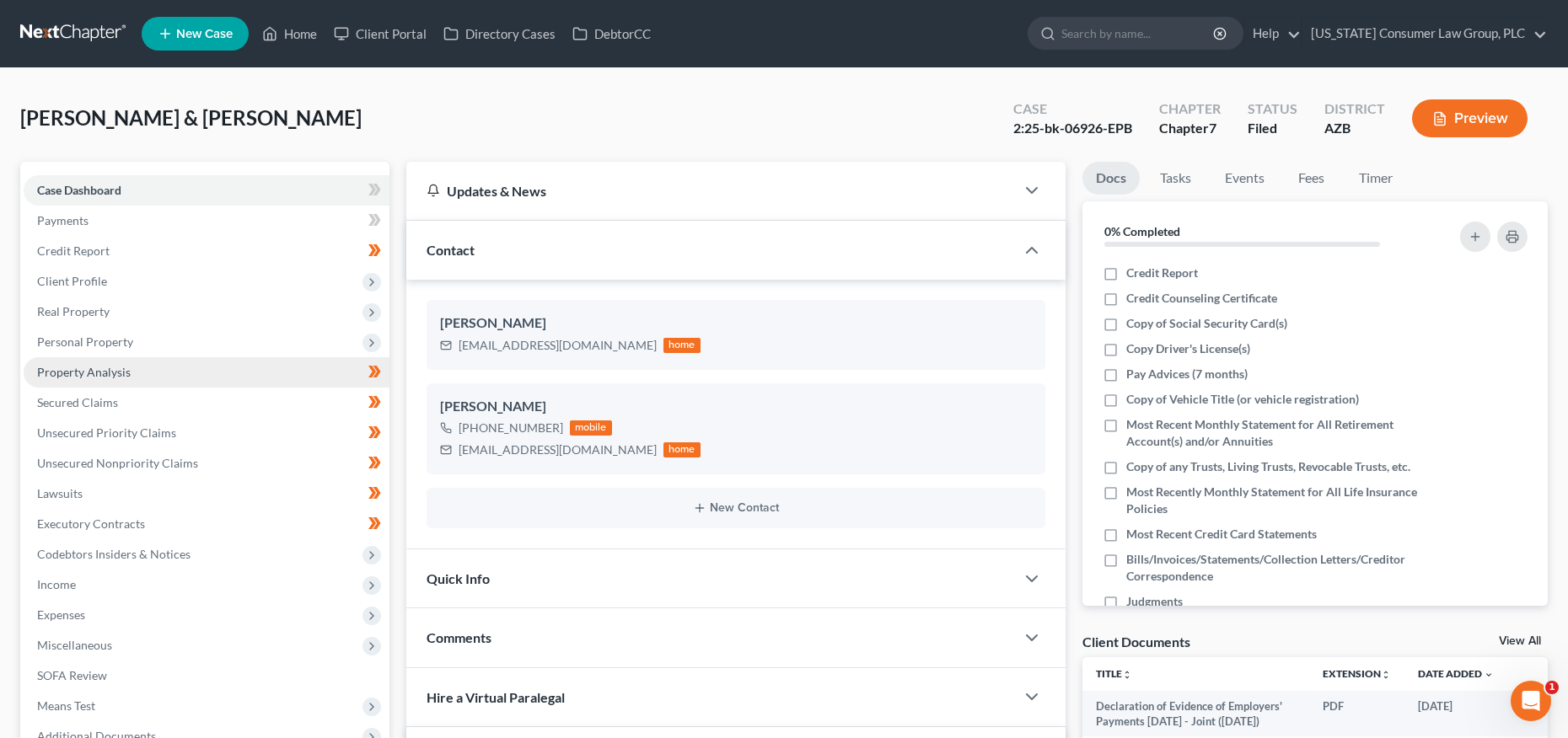
click at [121, 374] on span "Property Analysis" at bounding box center [84, 372] width 93 height 14
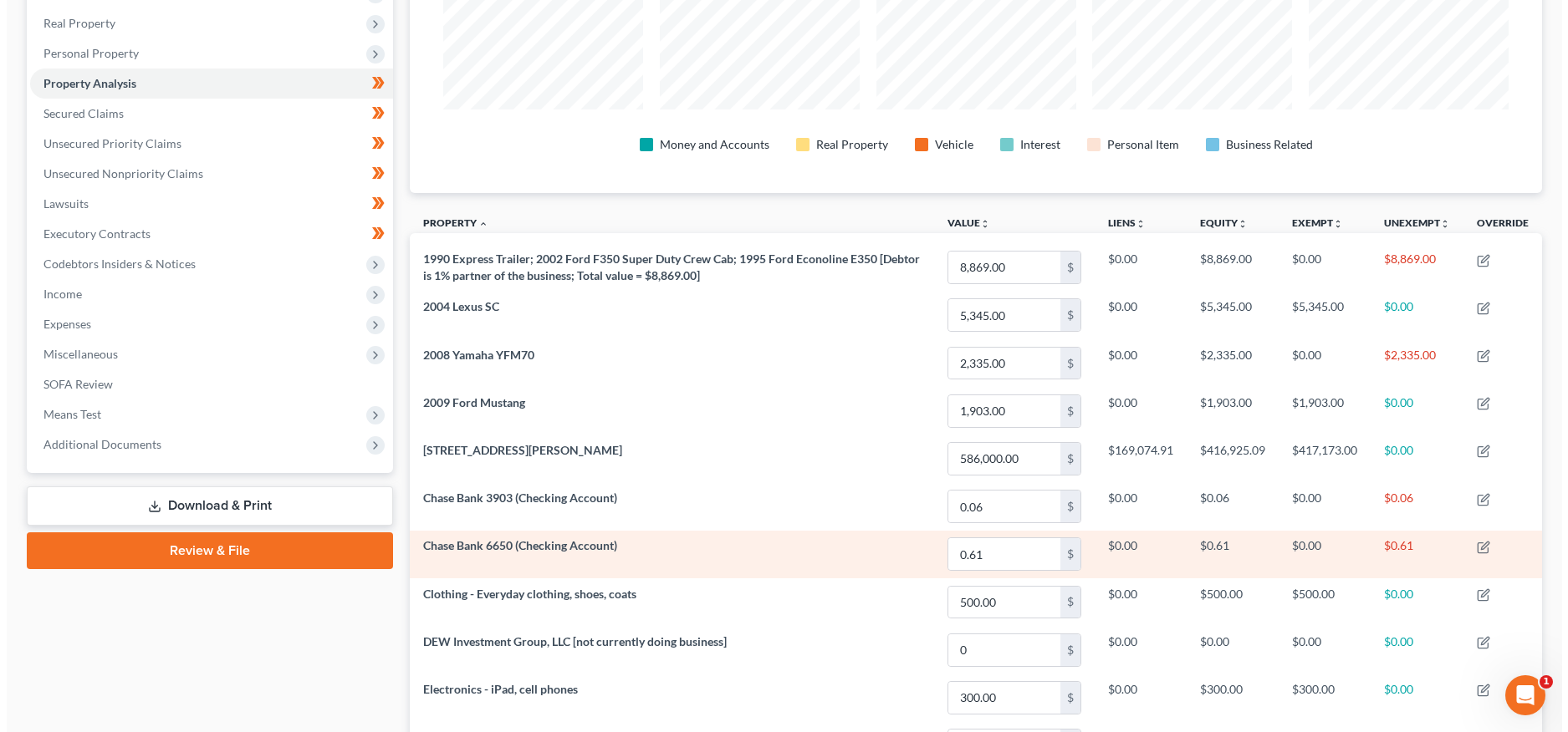
scroll to position [356, 0]
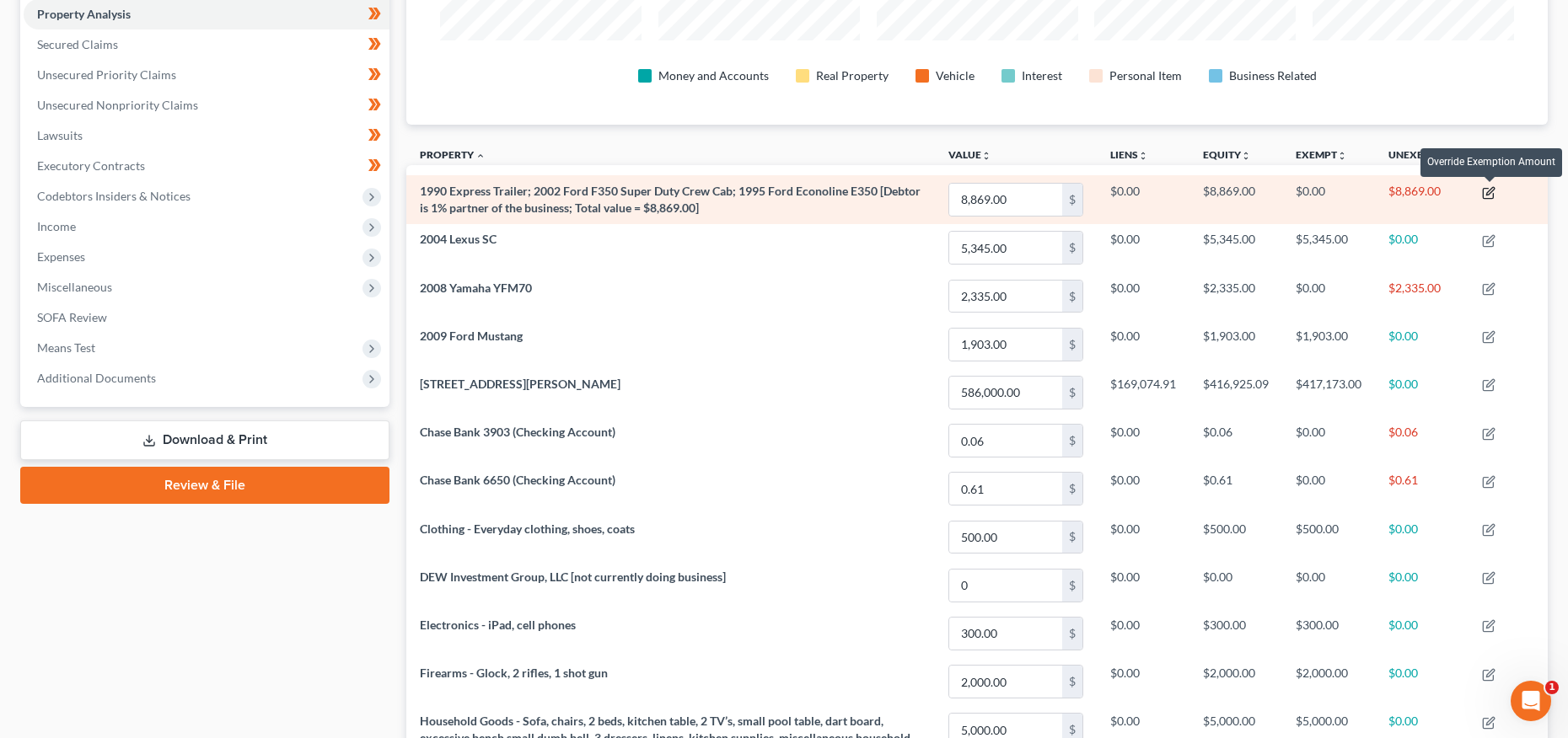
click at [1489, 192] on icon "button" at bounding box center [1489, 193] width 13 height 13
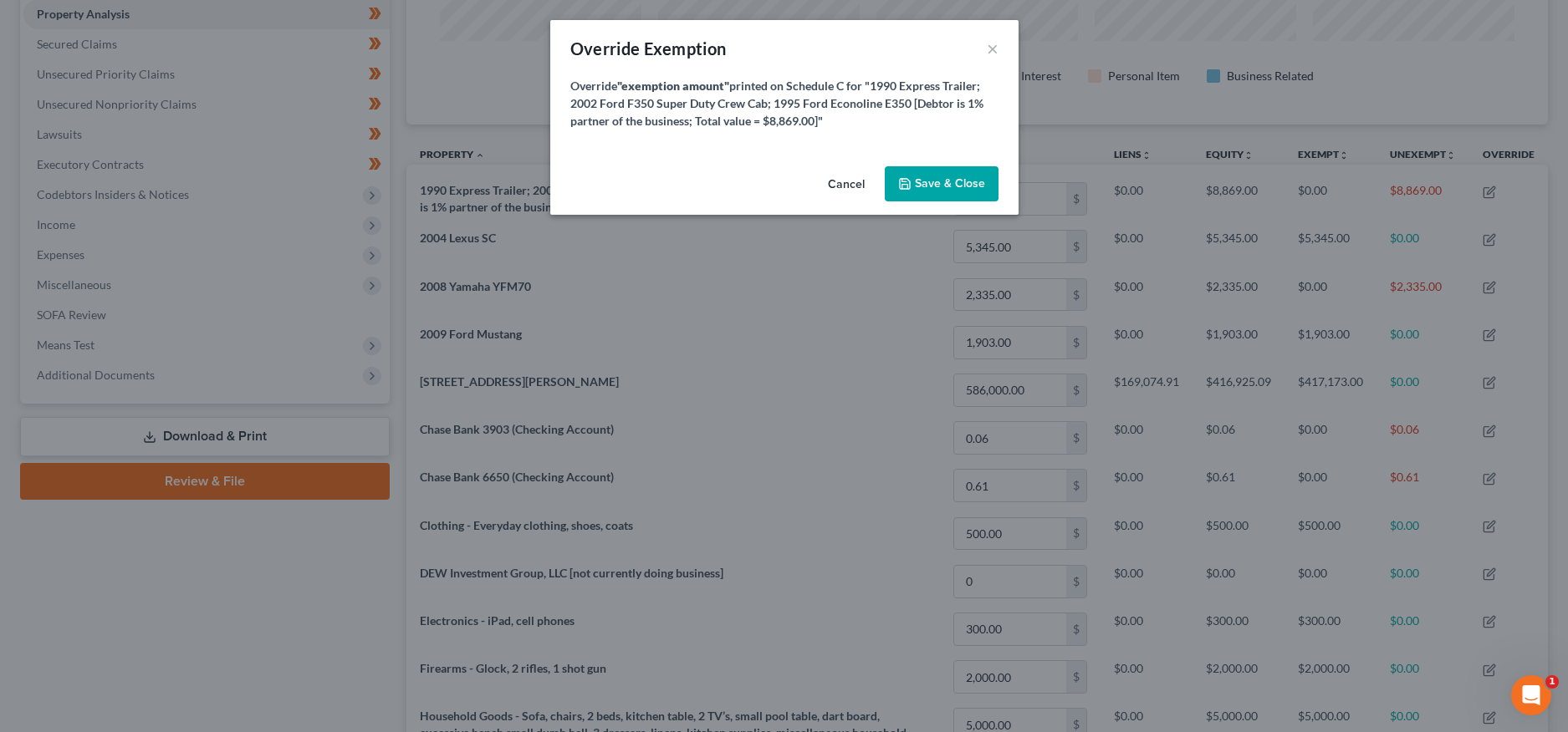
click at [842, 180] on button "Cancel" at bounding box center [845, 184] width 63 height 33
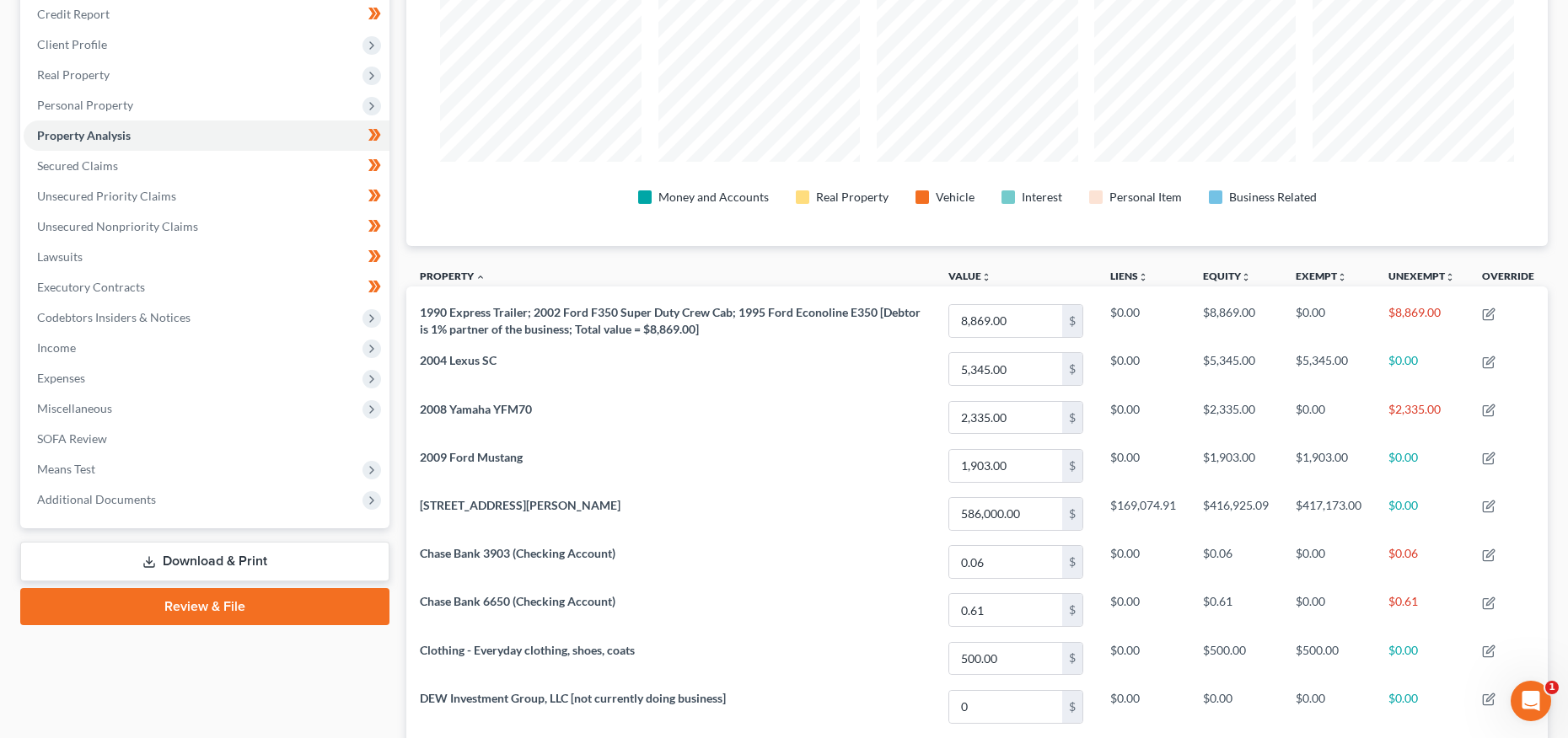
scroll to position [234, 0]
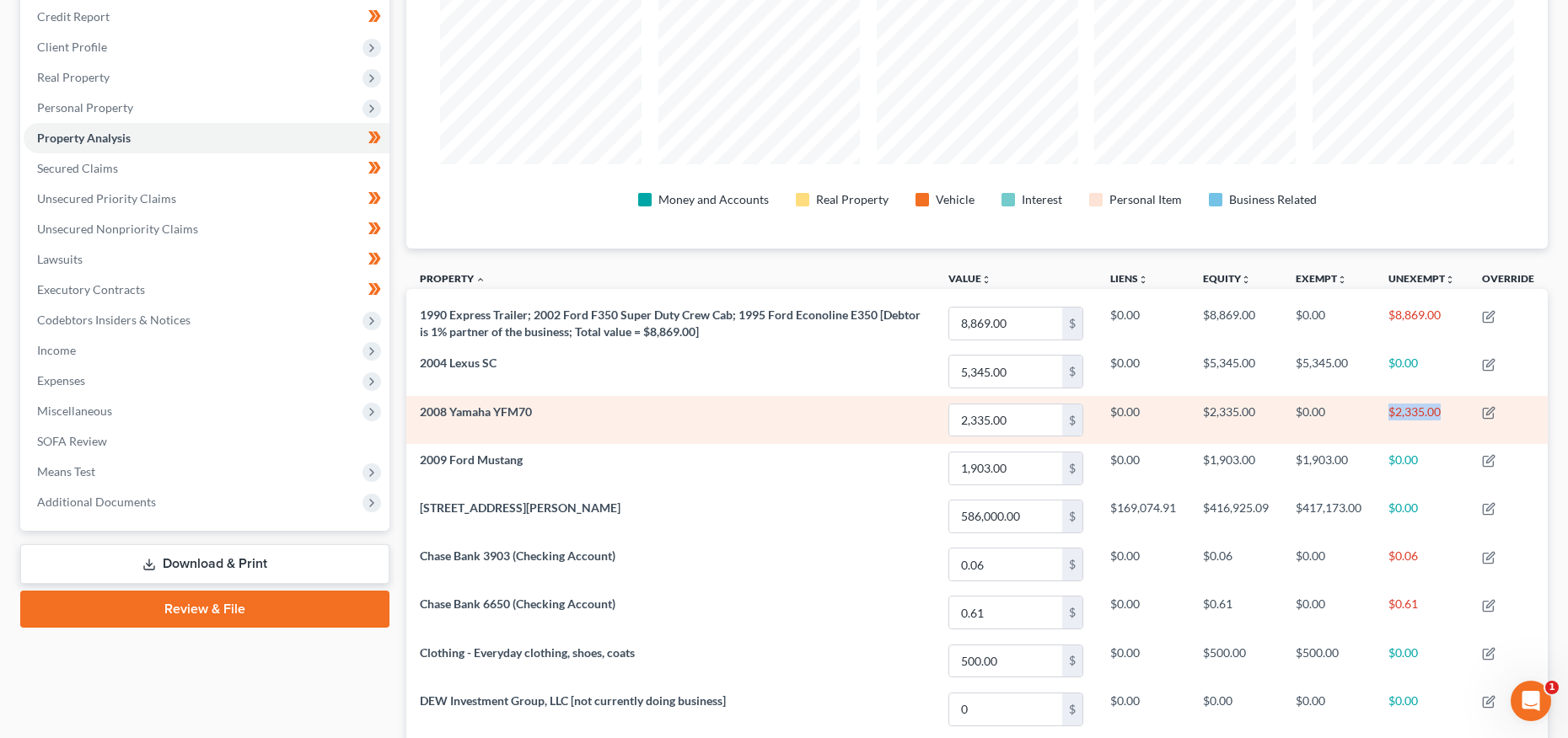
drag, startPoint x: 1391, startPoint y: 411, endPoint x: 1449, endPoint y: 414, distance: 58.1
click at [1449, 414] on td "$2,335.00" at bounding box center [1421, 420] width 93 height 49
click at [1318, 409] on td "$0.00" at bounding box center [1328, 420] width 92 height 49
drag, startPoint x: 1315, startPoint y: 411, endPoint x: 1347, endPoint y: 409, distance: 32.1
click at [1347, 409] on td "$0.00" at bounding box center [1328, 420] width 92 height 49
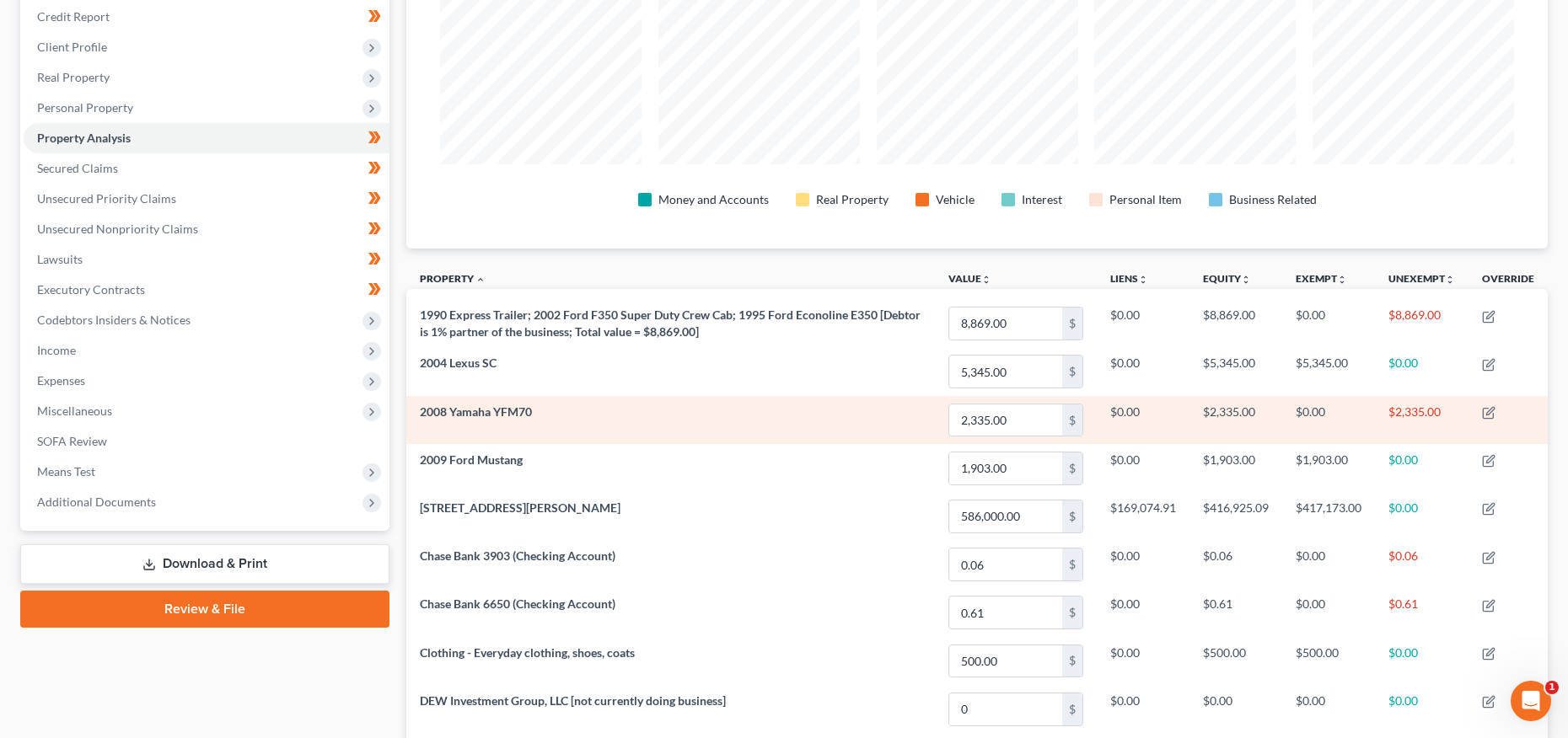
click at [1423, 411] on td "$2,335.00" at bounding box center [1421, 420] width 93 height 49
drag, startPoint x: 1389, startPoint y: 408, endPoint x: 1448, endPoint y: 411, distance: 59.1
click at [1448, 411] on td "$2,335.00" at bounding box center [1421, 420] width 93 height 49
click at [1415, 411] on td "$2,335.00" at bounding box center [1421, 420] width 93 height 49
drag, startPoint x: 421, startPoint y: 410, endPoint x: 605, endPoint y: 407, distance: 184.0
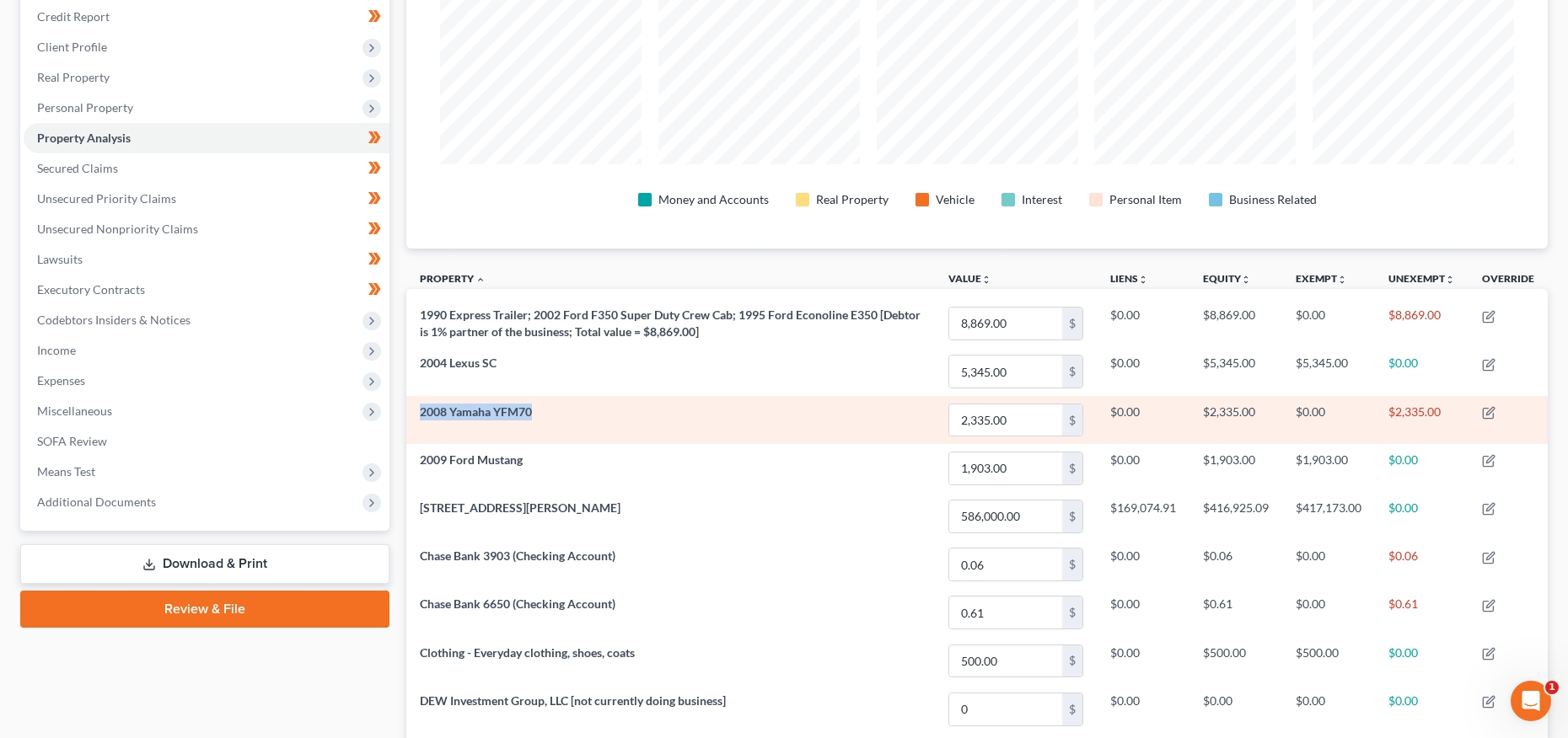
click at [605, 407] on td "2008 Yamaha YFM70" at bounding box center [671, 420] width 529 height 49
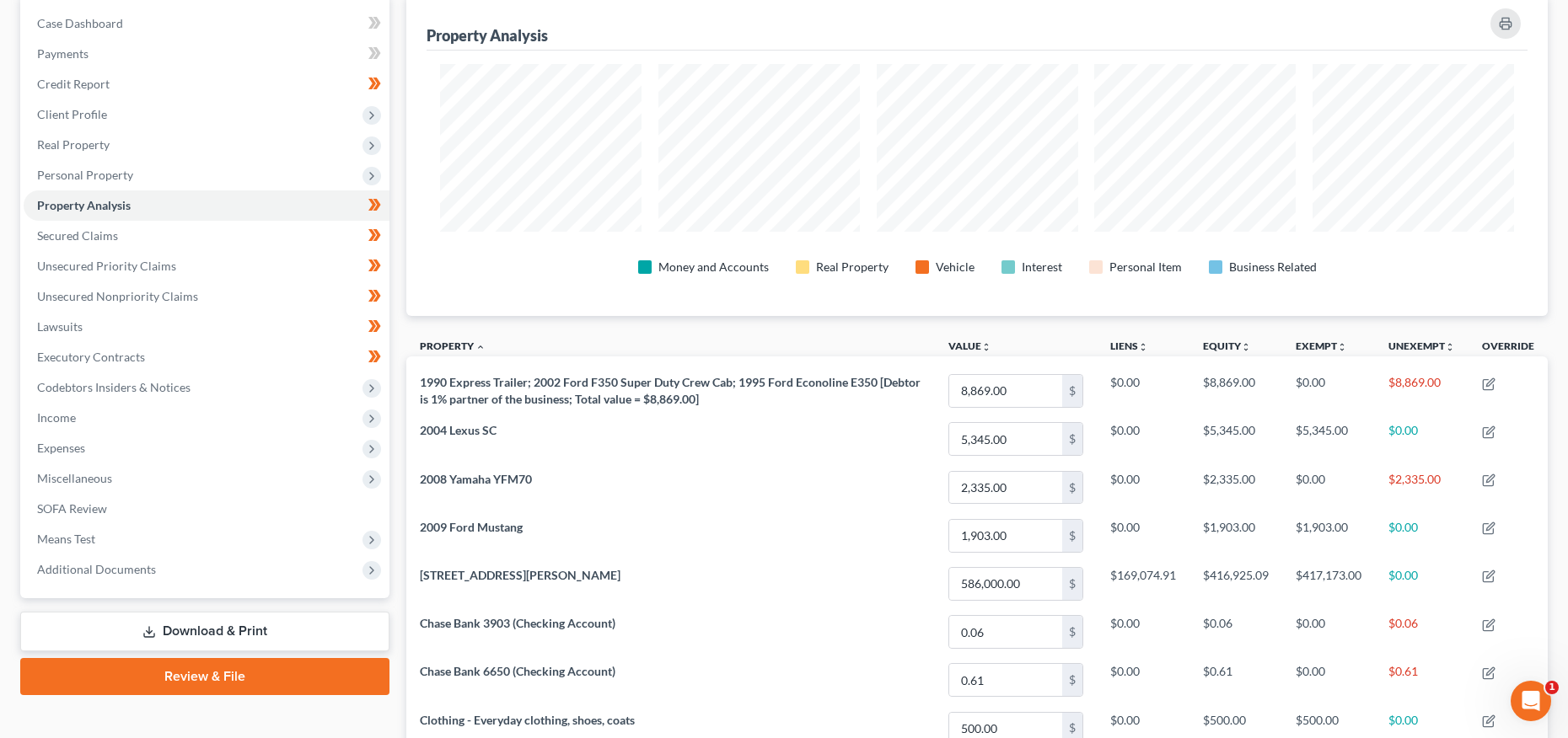
scroll to position [382, 0]
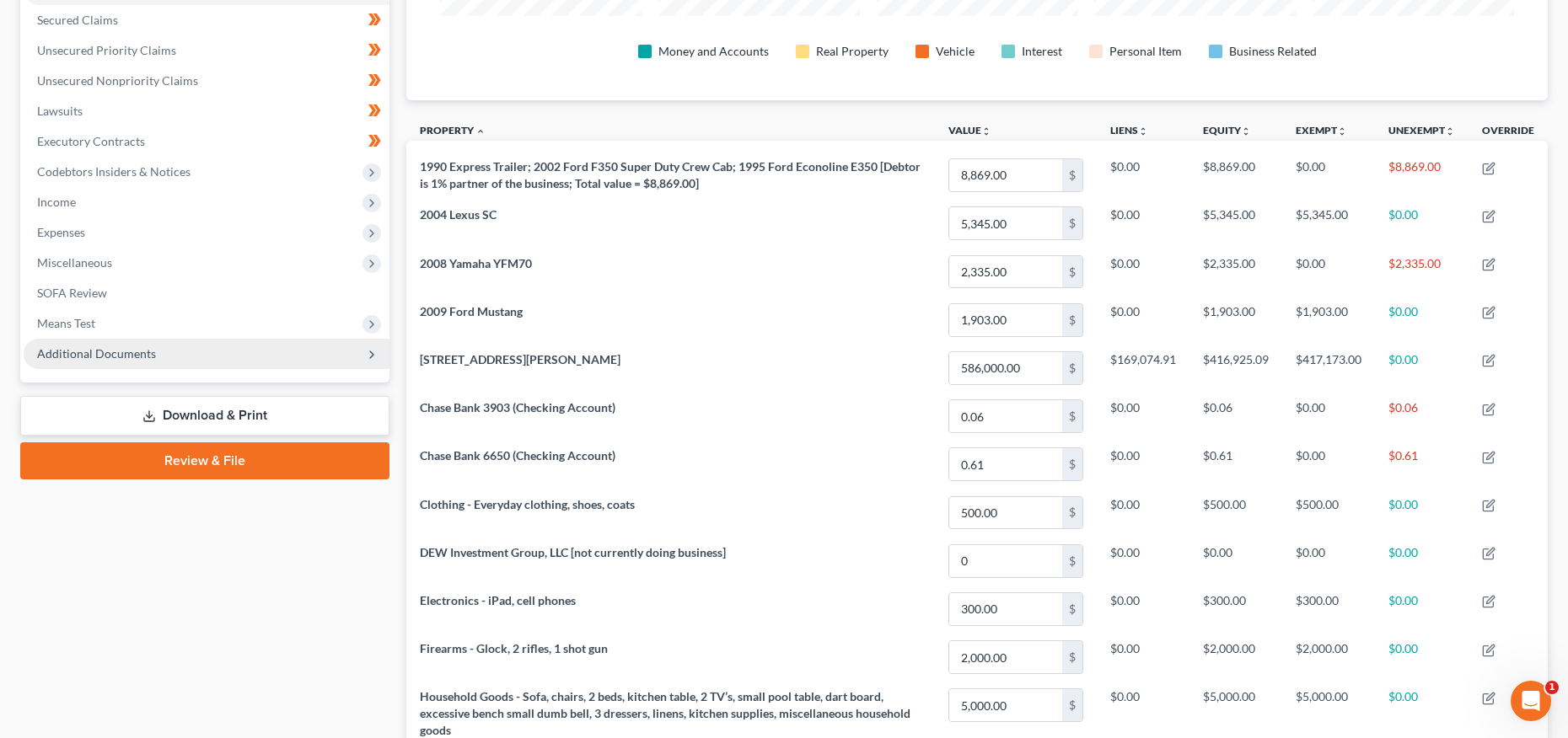
click at [99, 346] on span "Additional Documents" at bounding box center [96, 353] width 119 height 14
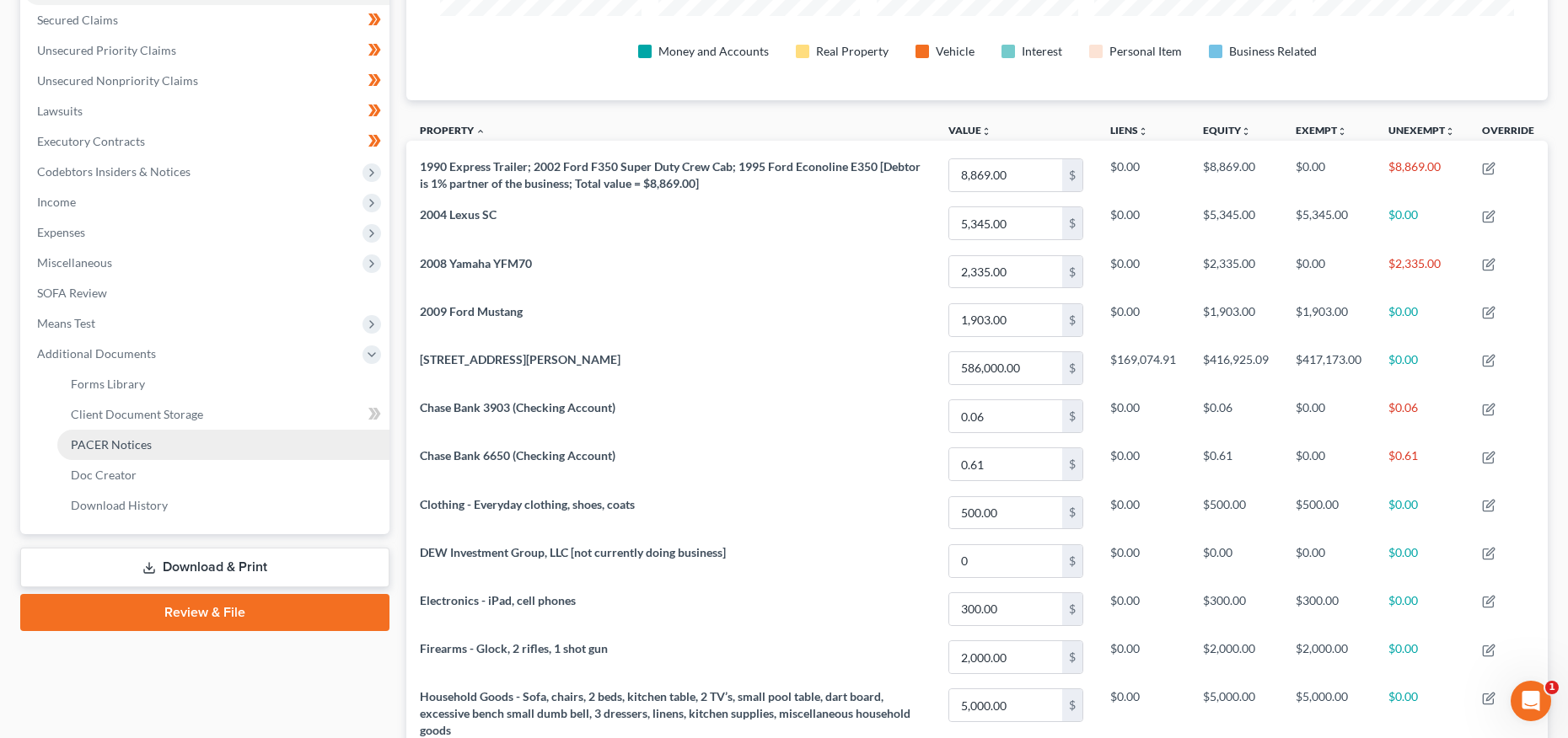
click at [94, 437] on span "PACER Notices" at bounding box center [110, 444] width 81 height 14
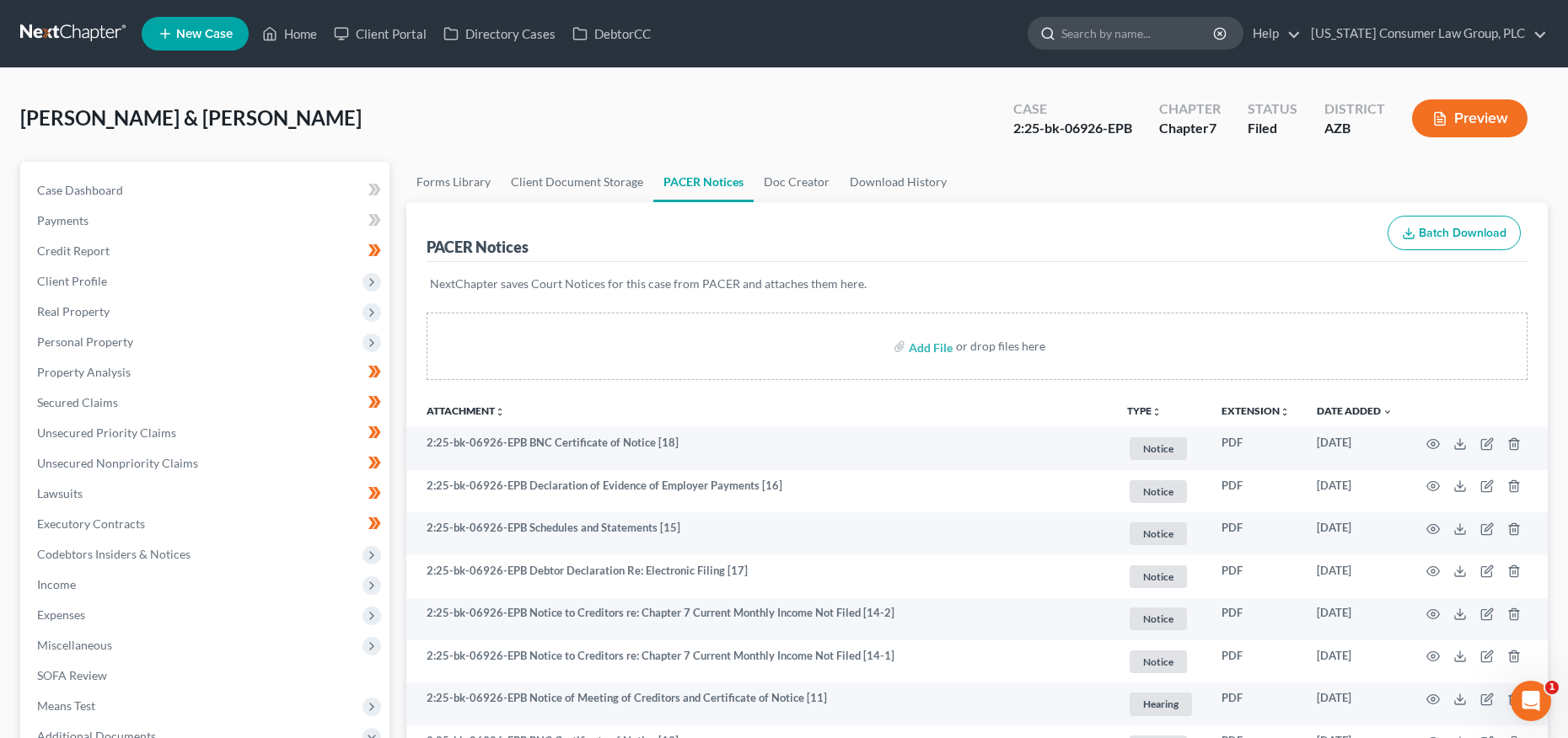
click at [1109, 33] on input "search" at bounding box center [1139, 33] width 154 height 31
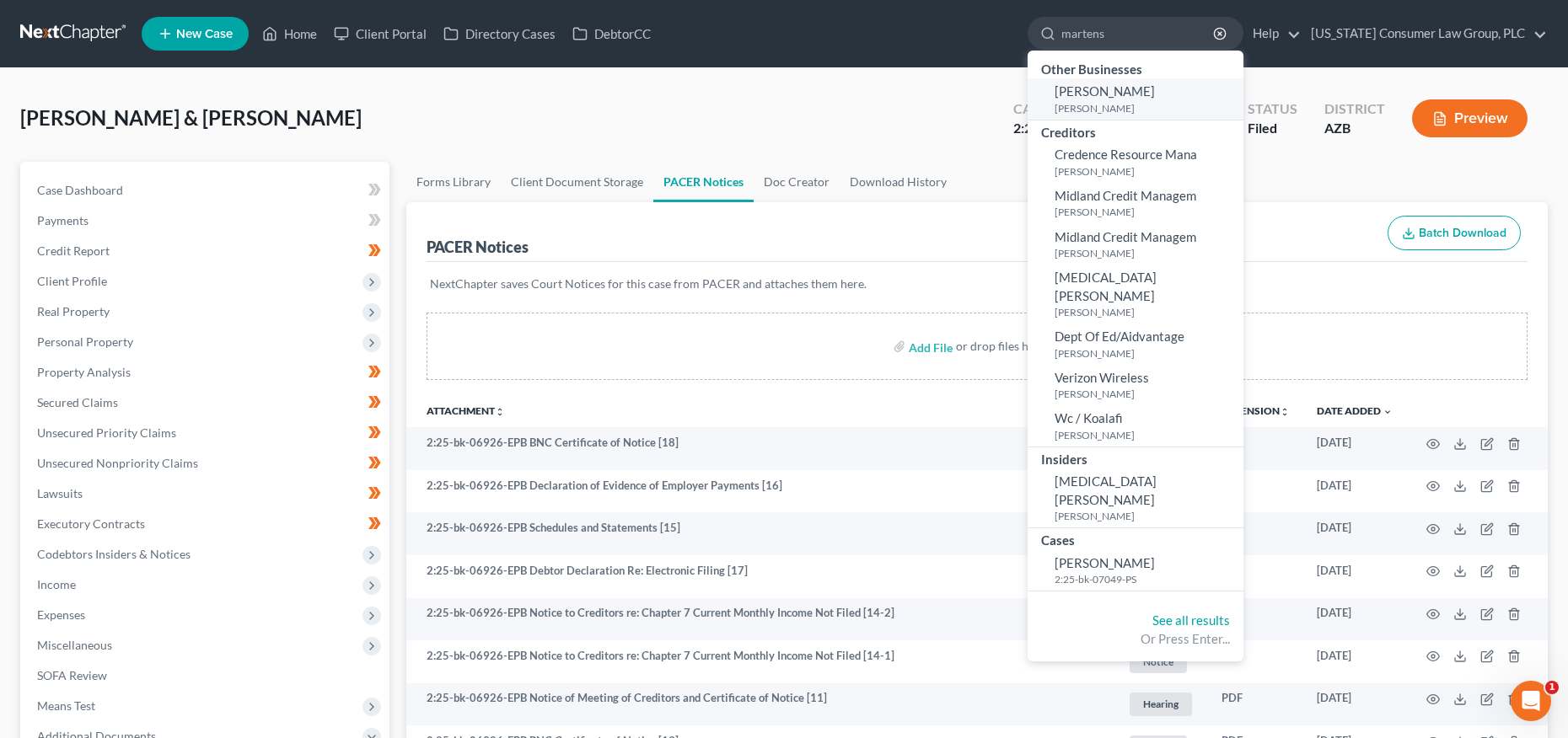
type input "martens"
click at [1121, 104] on small "Martens, Megan" at bounding box center [1147, 107] width 185 height 14
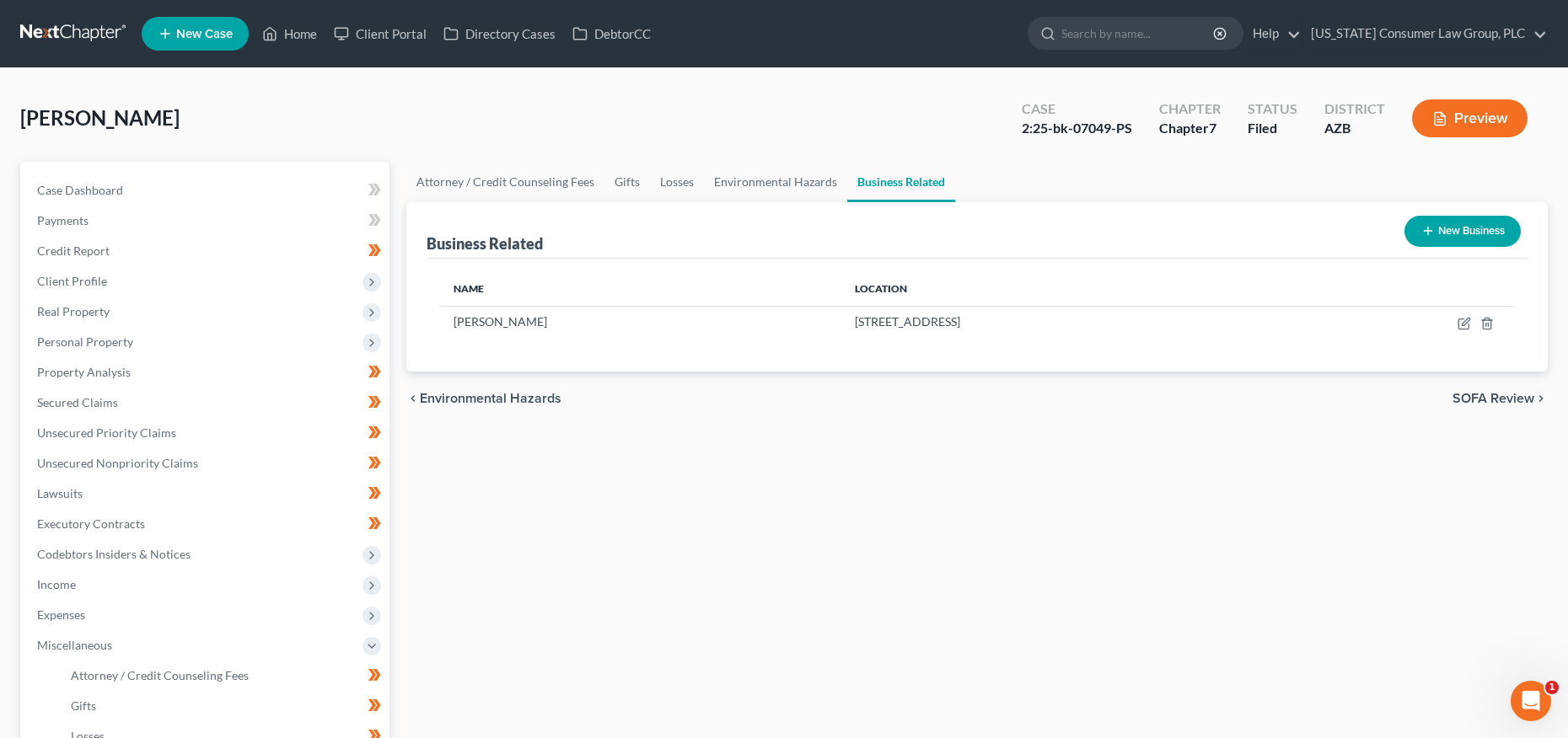
scroll to position [161, 0]
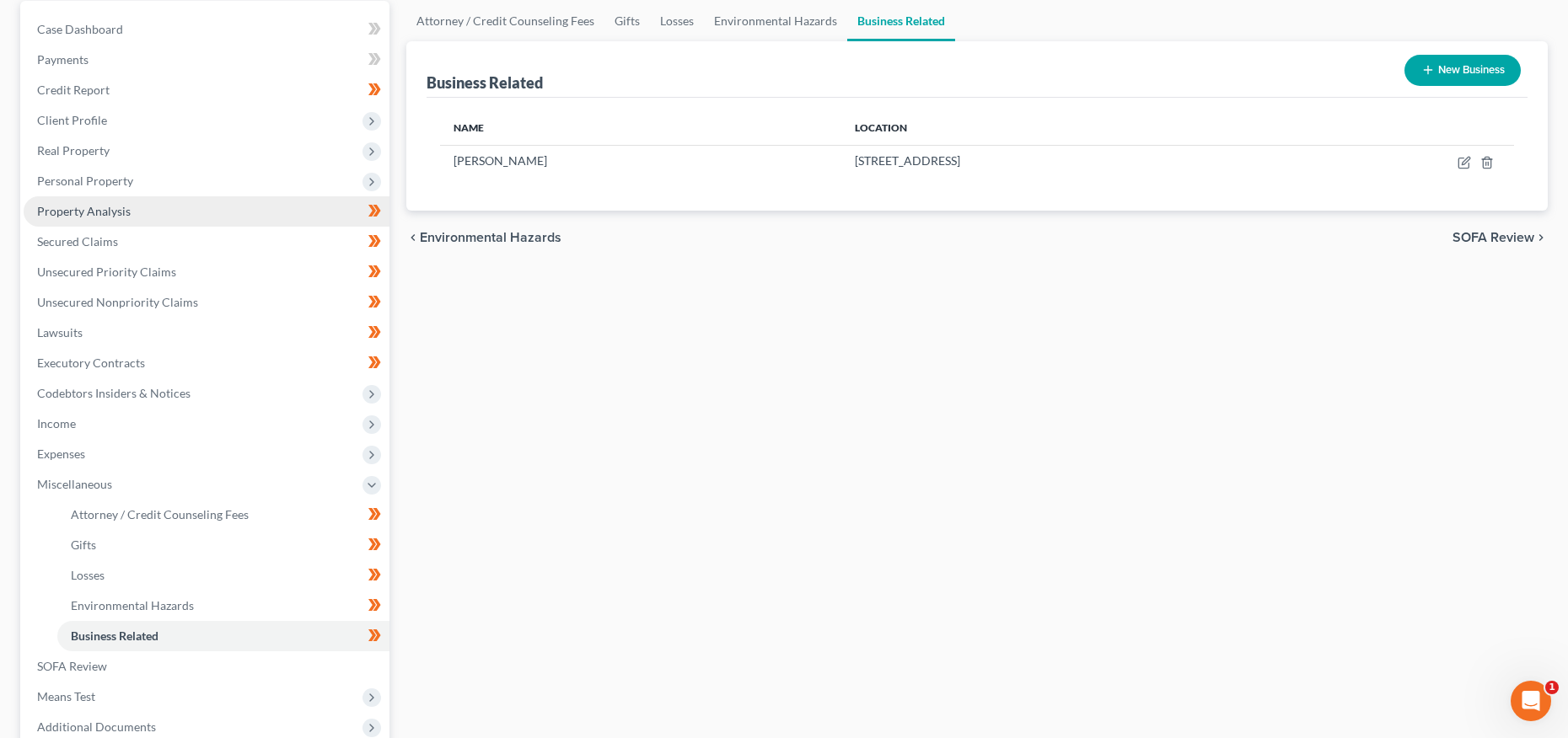
click at [86, 211] on span "Property Analysis" at bounding box center [84, 210] width 93 height 14
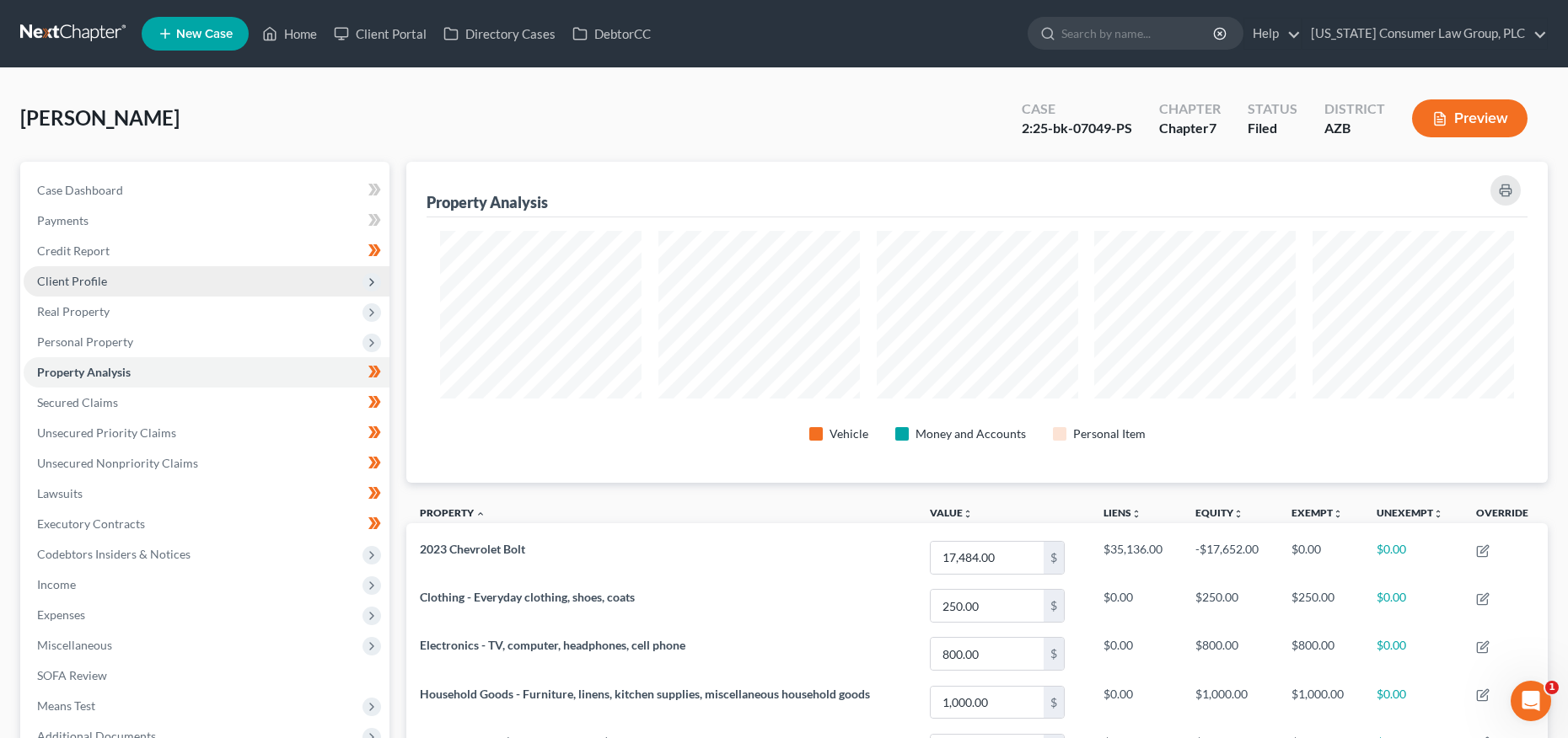
click at [110, 281] on span "Client Profile" at bounding box center [206, 282] width 366 height 30
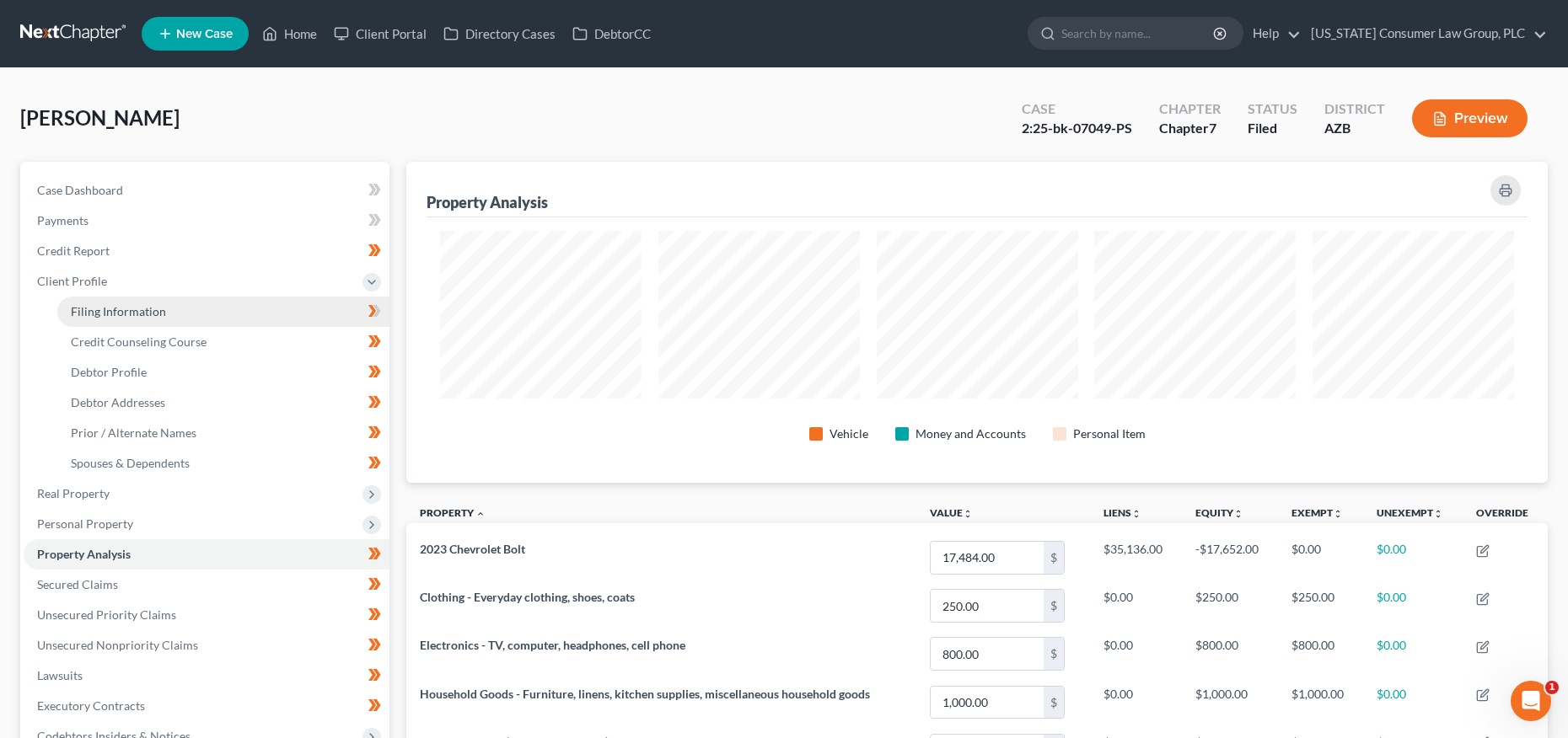
click at [119, 301] on link "Filing Information" at bounding box center [223, 312] width 332 height 30
select select "1"
select select "0"
select select "3"
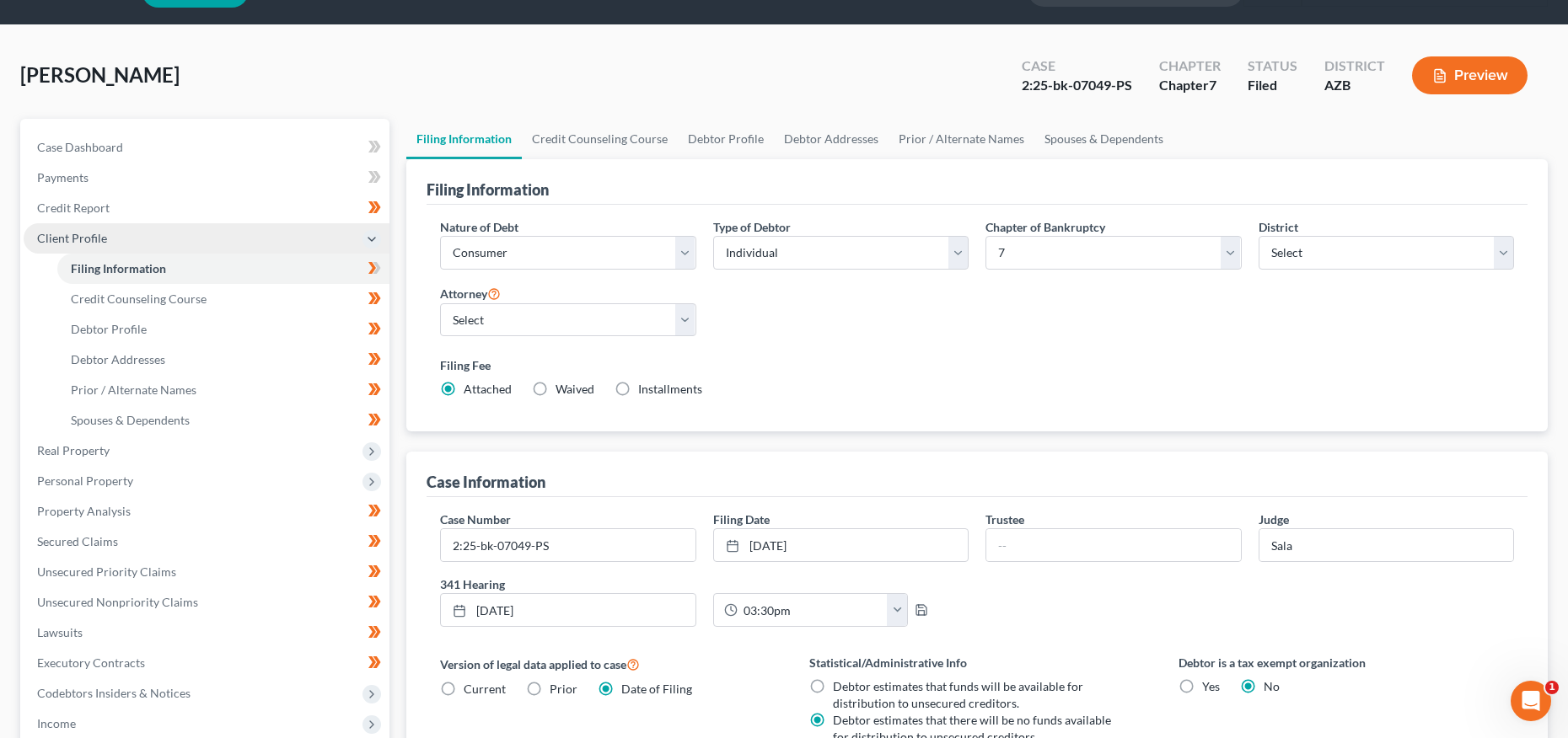
scroll to position [302, 0]
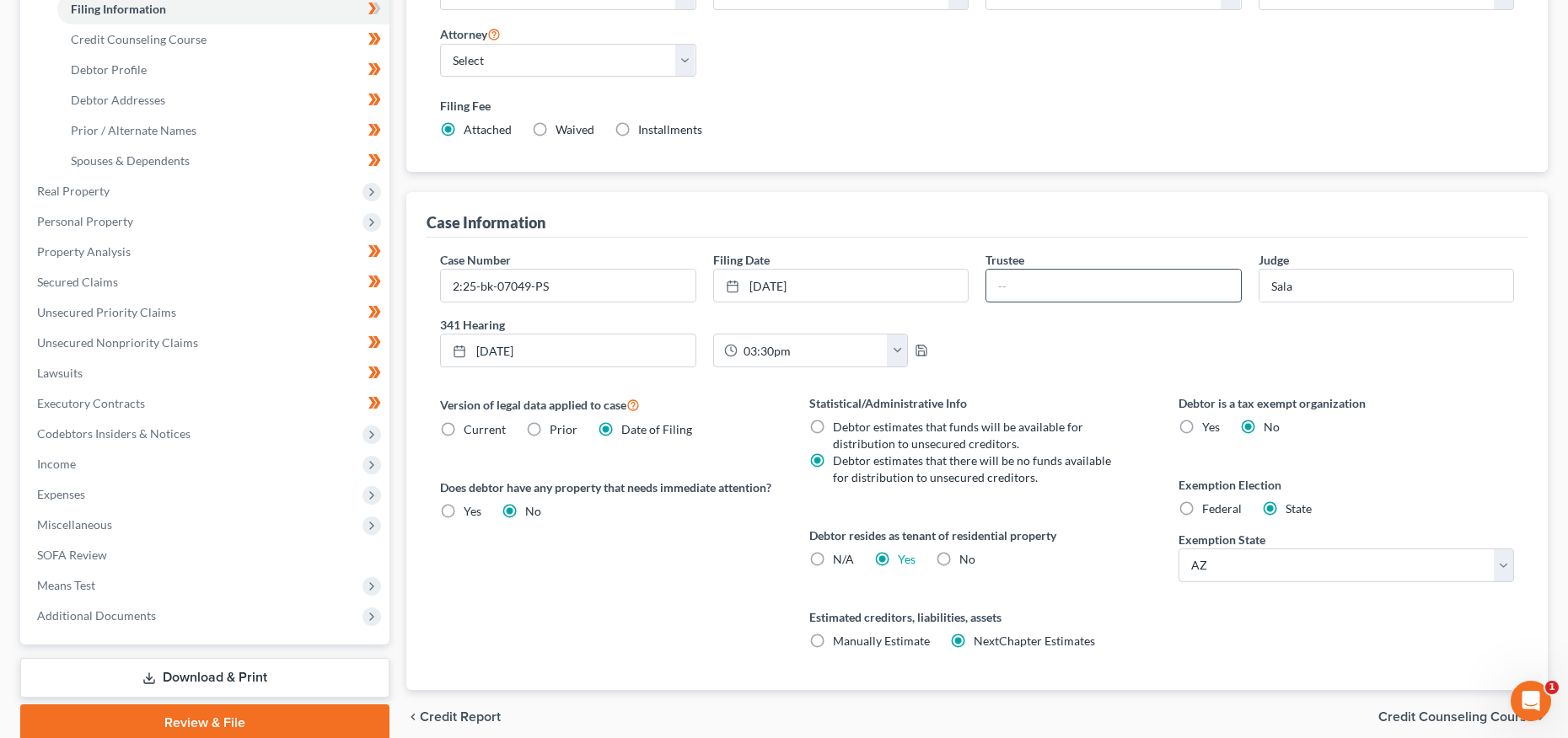
click at [1038, 281] on input "text" at bounding box center [1114, 286] width 255 height 32
type input "Reaves"
click at [89, 456] on span "Income" at bounding box center [206, 464] width 366 height 30
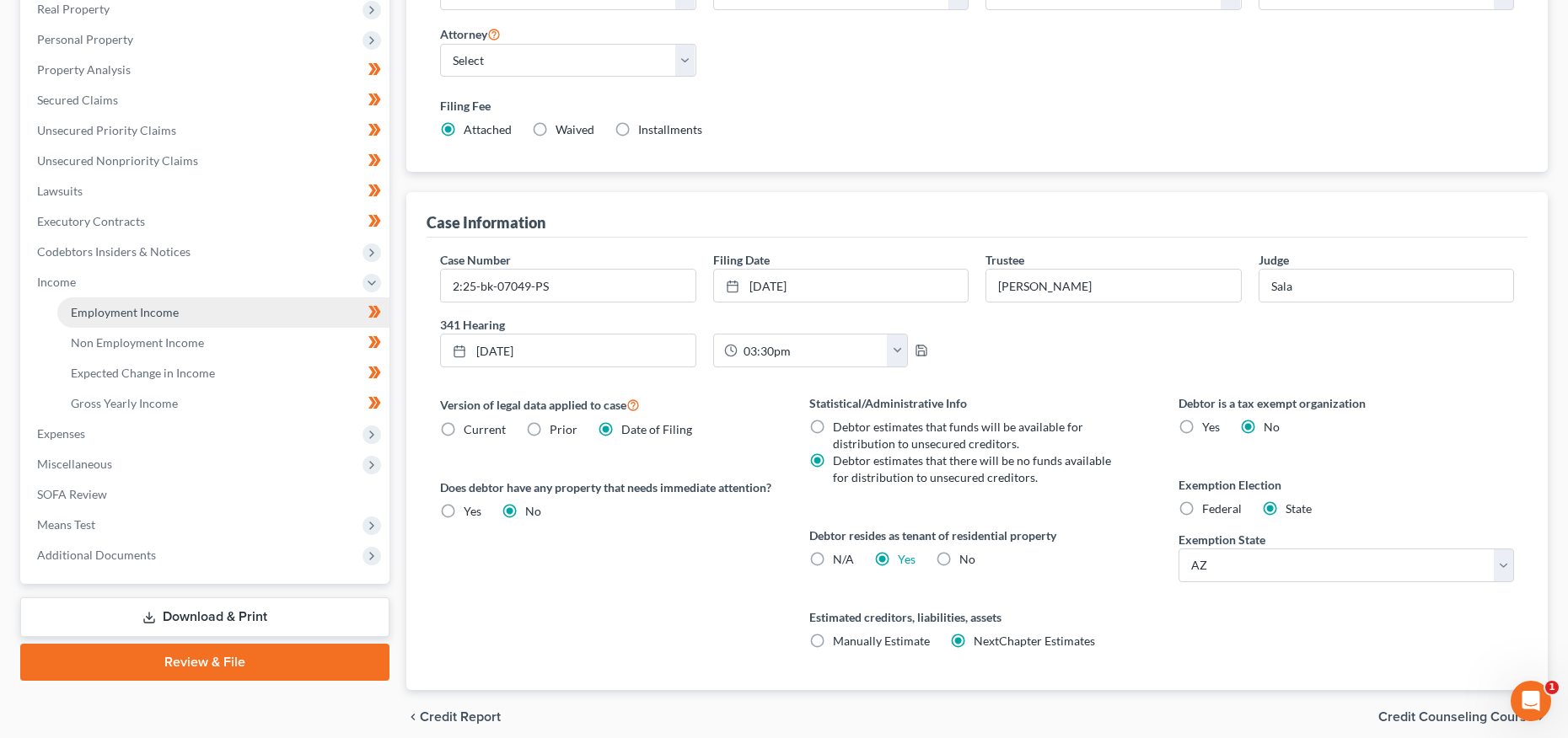
click at [108, 309] on span "Employment Income" at bounding box center [124, 312] width 108 height 14
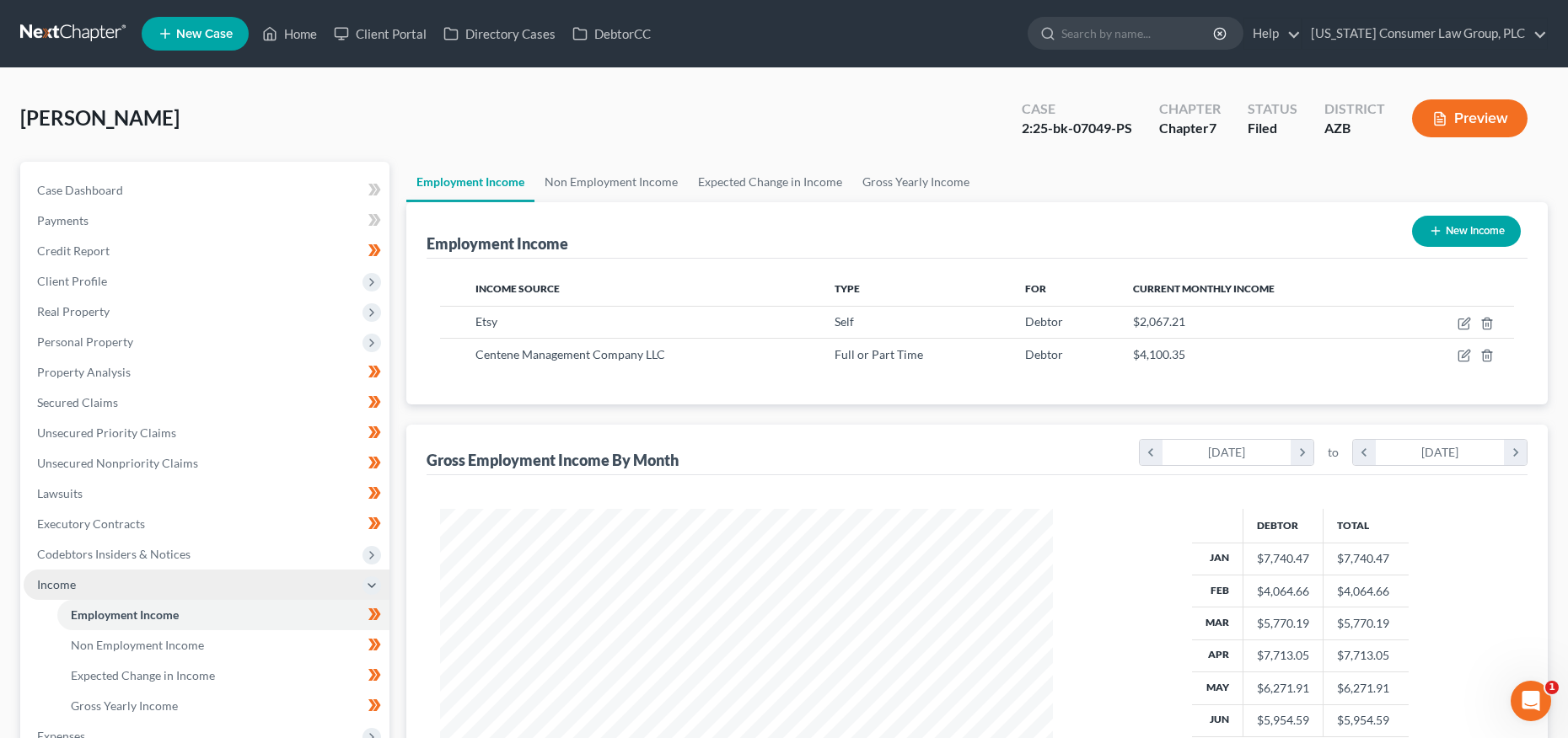
scroll to position [306, 646]
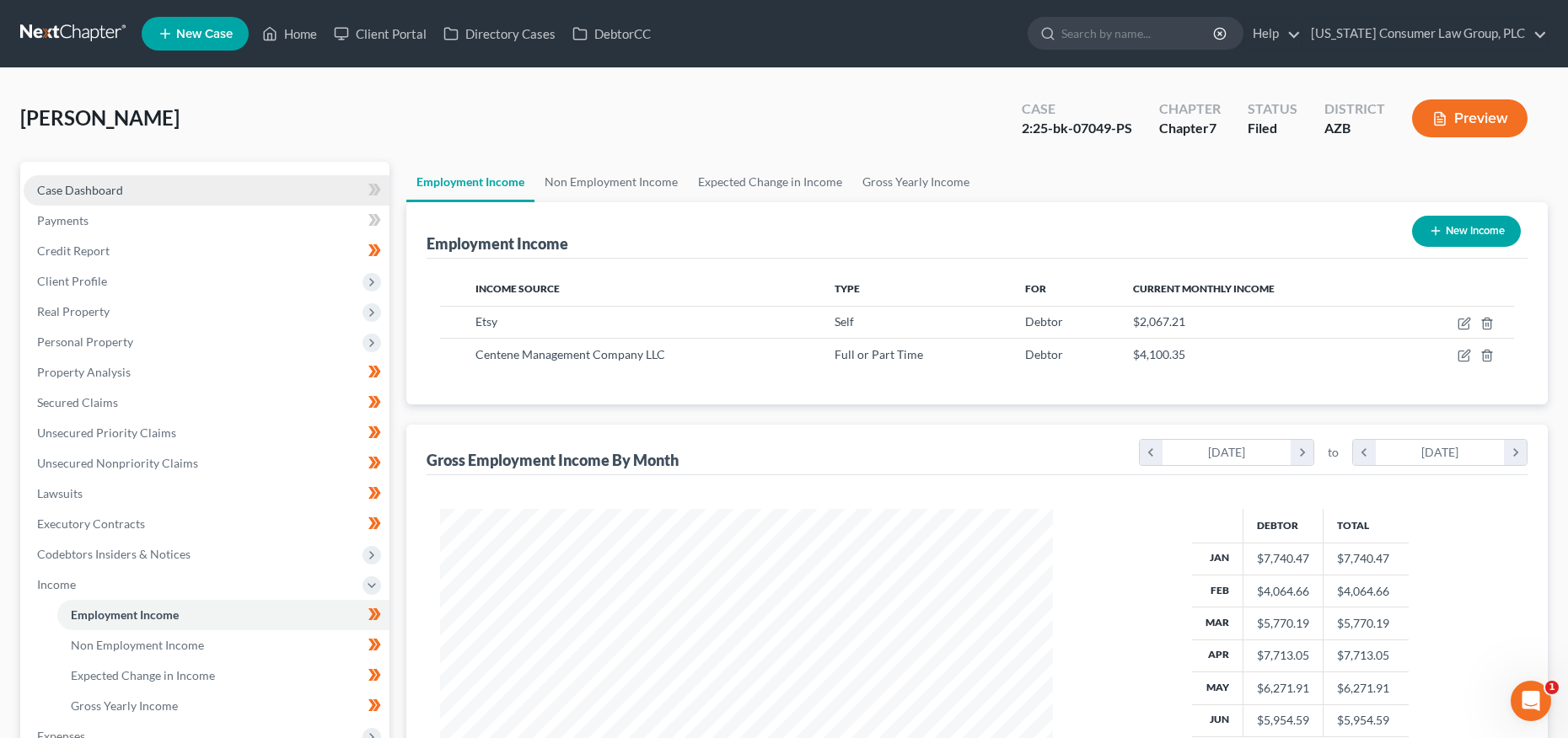
click at [81, 188] on span "Case Dashboard" at bounding box center [80, 189] width 86 height 14
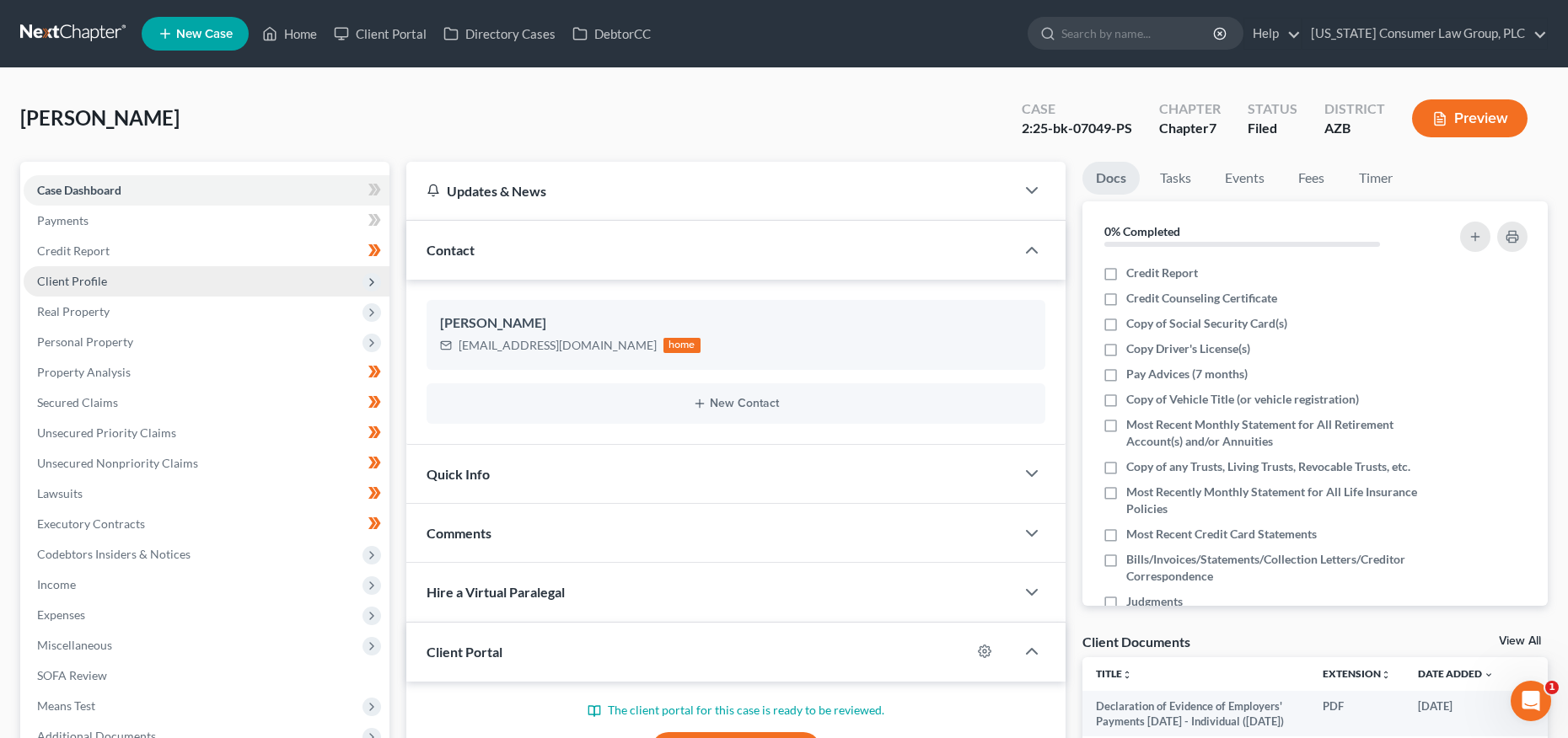
click at [83, 285] on span "Client Profile" at bounding box center [72, 281] width 70 height 14
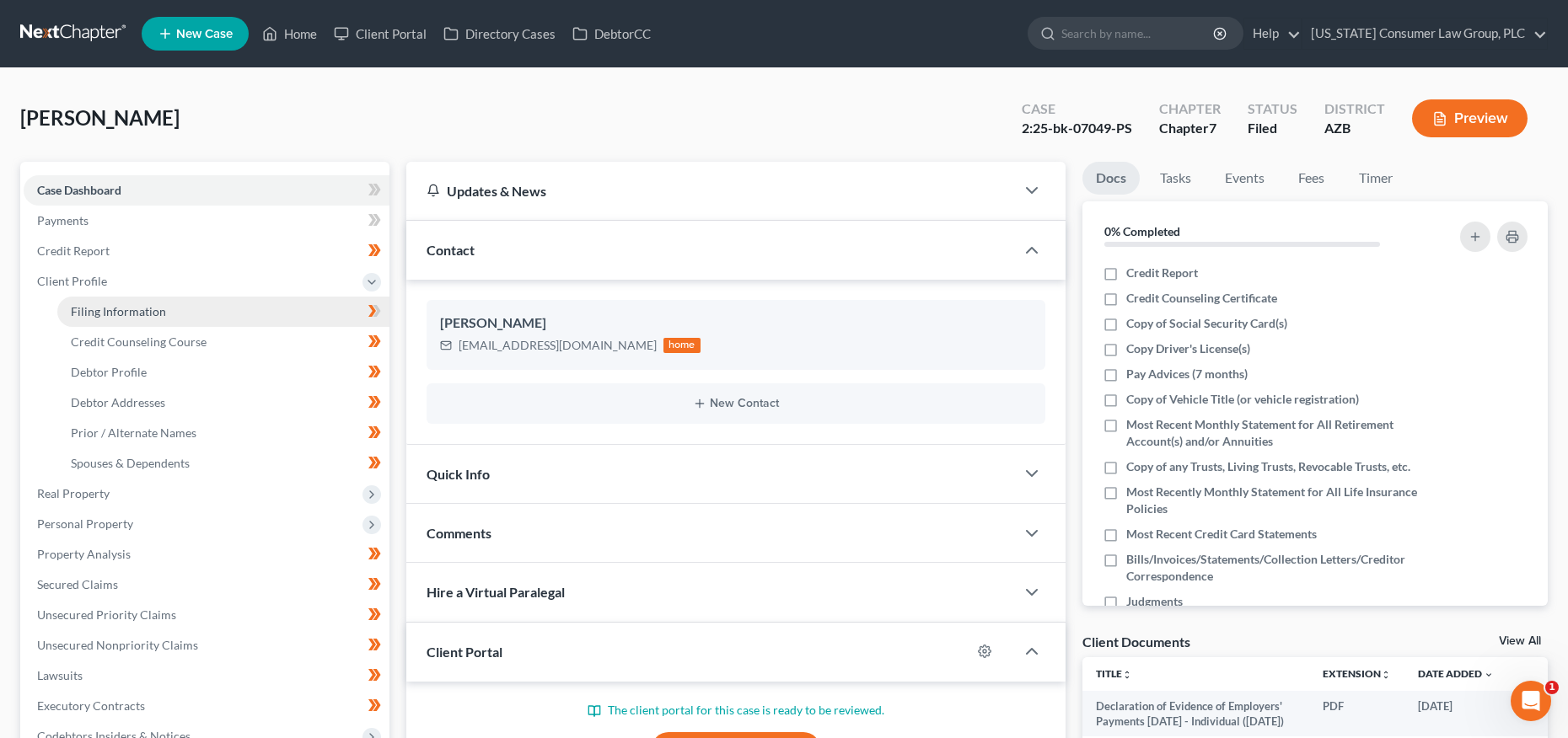
click at [78, 306] on span "Filing Information" at bounding box center [118, 311] width 95 height 14
select select "1"
select select "0"
select select "4"
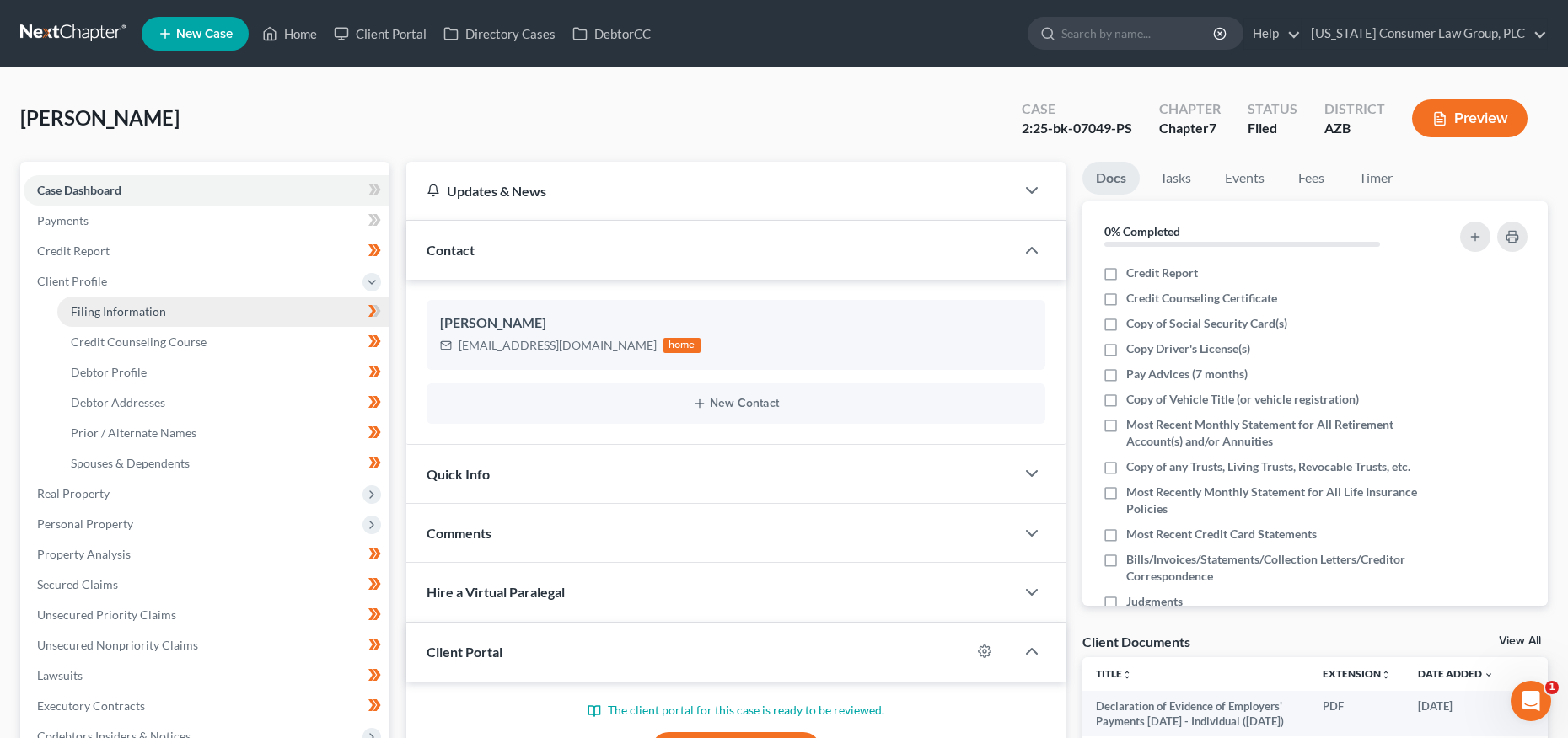
select select "0"
select select "3"
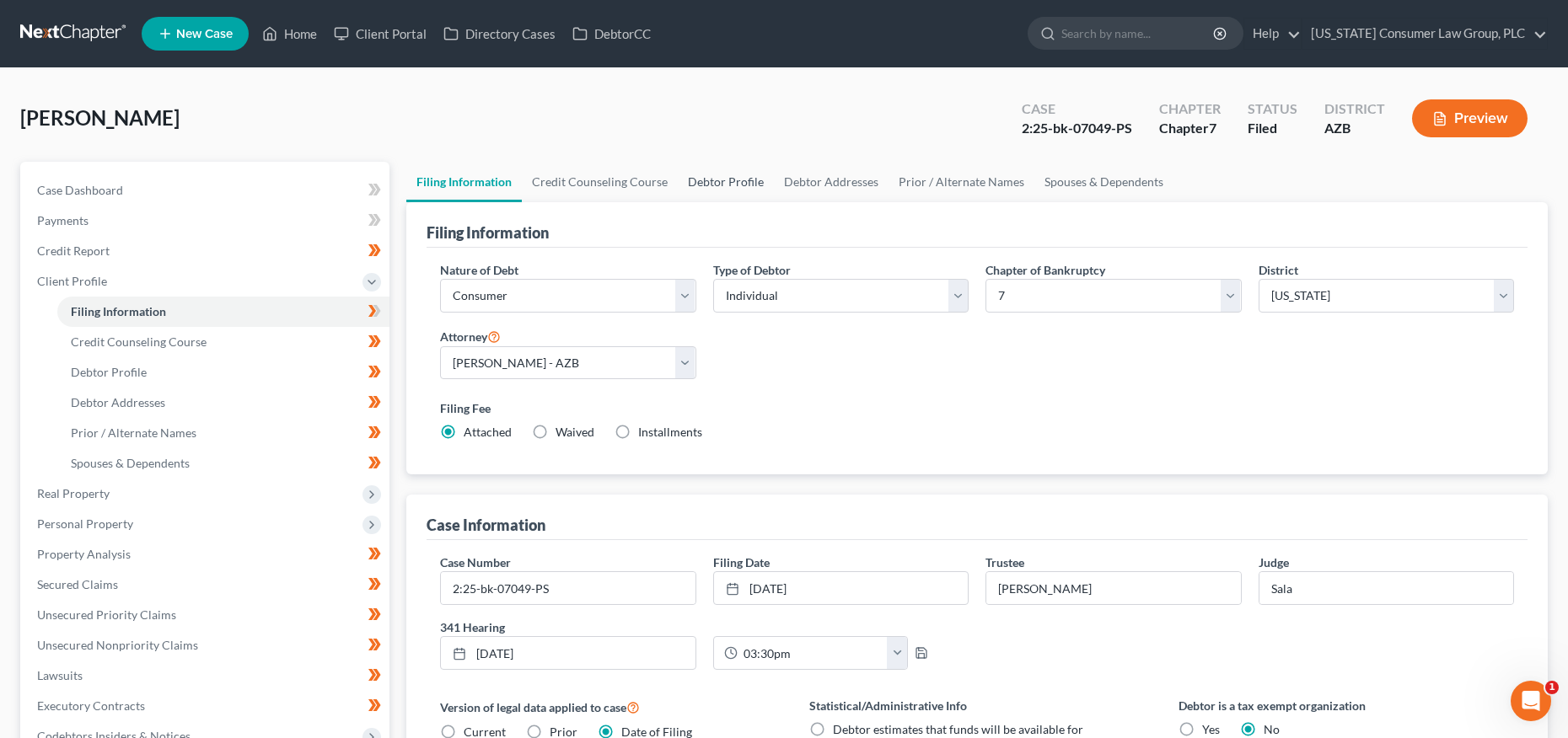
click at [741, 178] on link "Debtor Profile" at bounding box center [726, 182] width 96 height 41
select select "0"
select select "2"
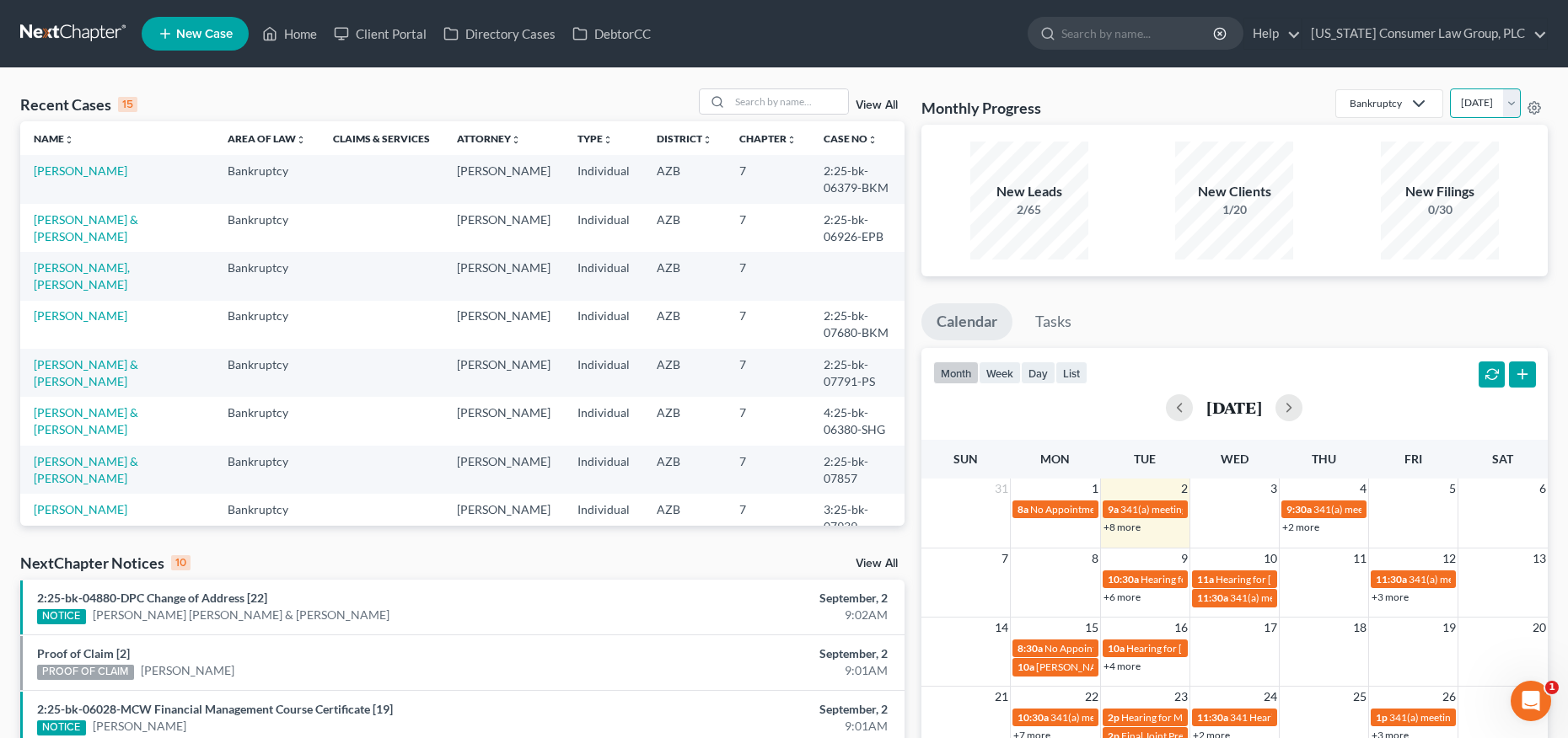
click at [1465, 97] on select "[DATE] [DATE] [DATE] [DATE] [DATE] [DATE] [DATE] [DATE] [DATE] [DATE] [DATE] [D…" at bounding box center [1485, 103] width 70 height 29
select select "1"
click at [1450, 88] on select "[DATE] [DATE] [DATE] [DATE] [DATE] [DATE] [DATE] [DATE] [DATE] [DATE] [DATE] [D…" at bounding box center [1485, 103] width 70 height 29
click at [1196, 29] on input "search" at bounding box center [1139, 33] width 154 height 31
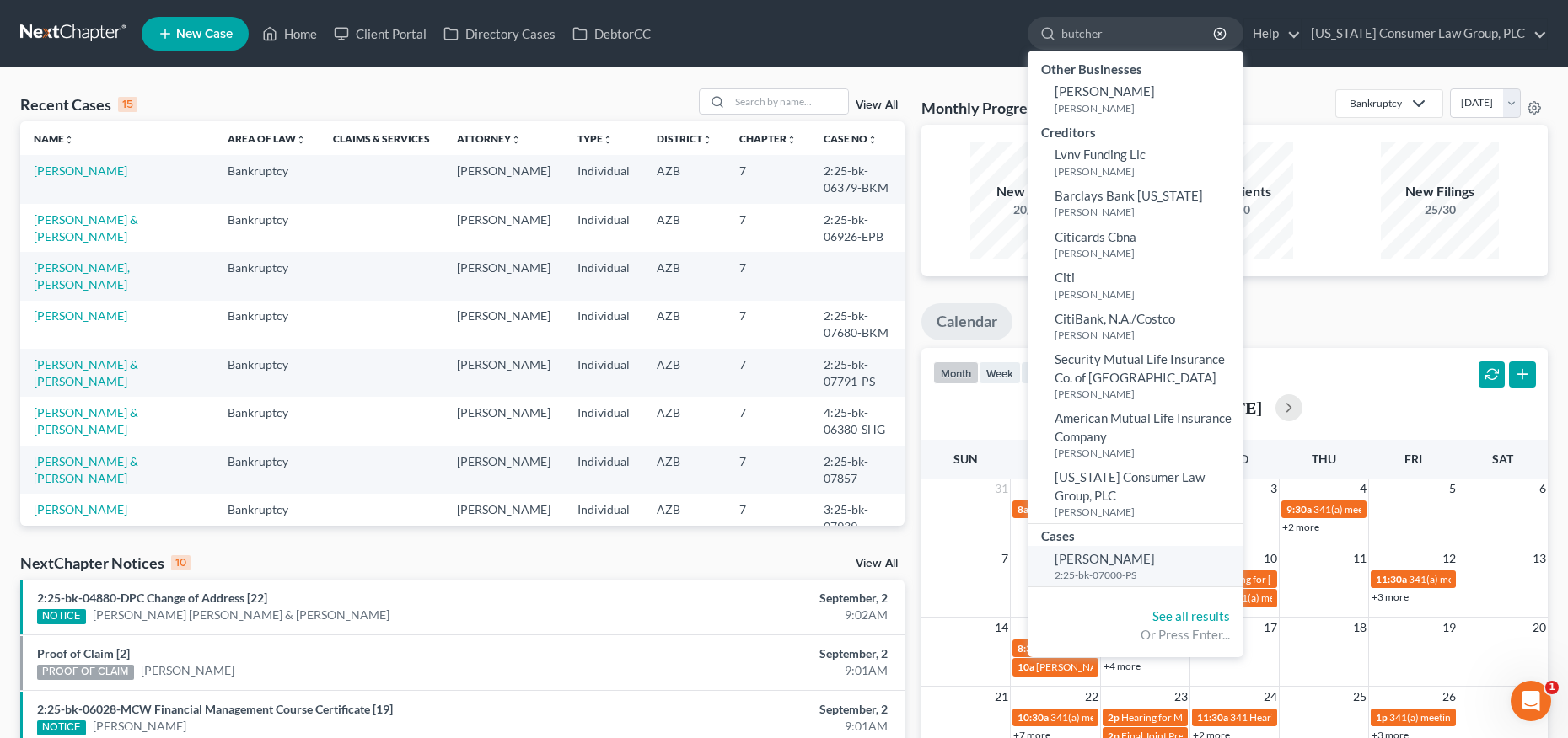
type input "butcher"
click at [1092, 558] on span "[PERSON_NAME]" at bounding box center [1105, 559] width 100 height 15
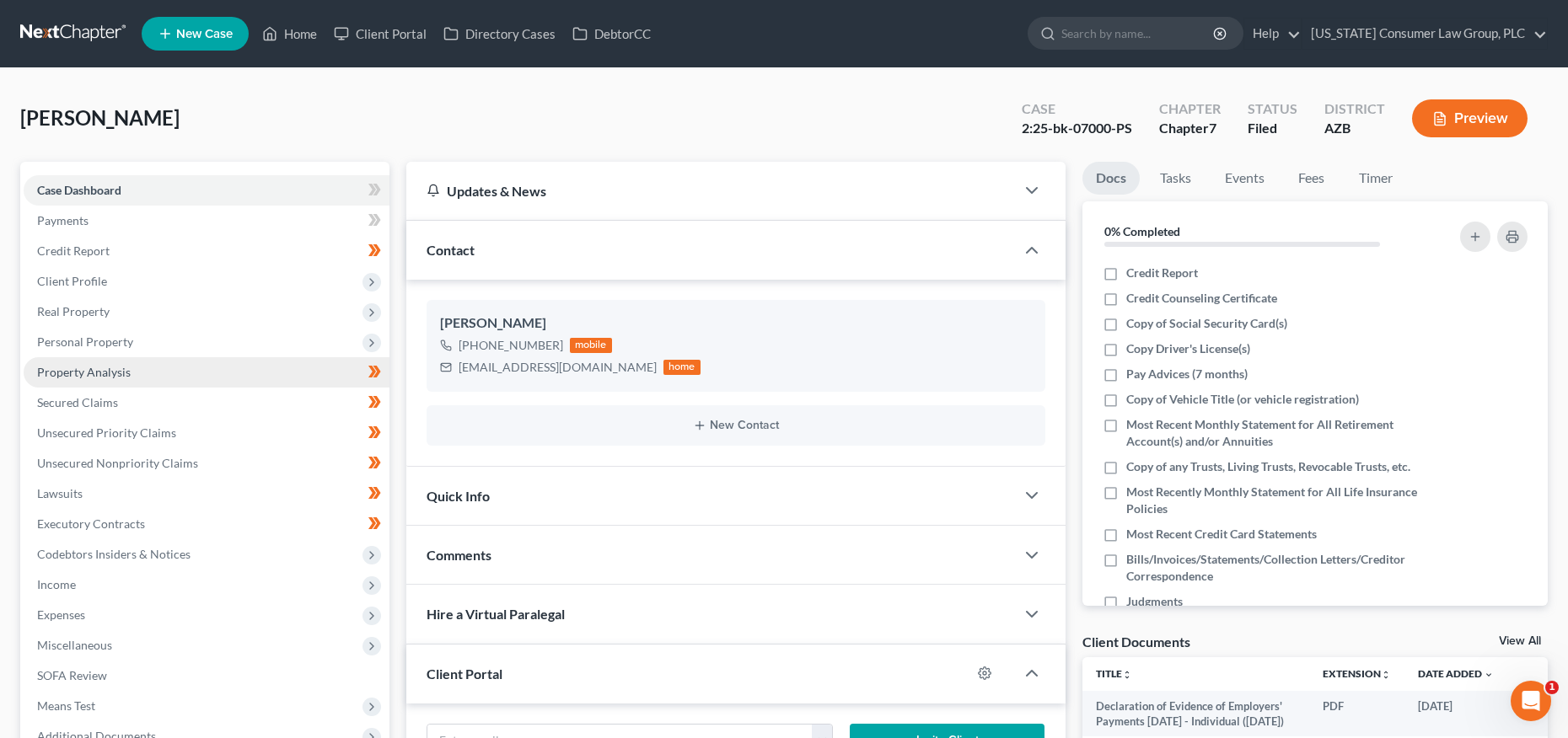
click at [86, 370] on span "Property Analysis" at bounding box center [84, 372] width 93 height 14
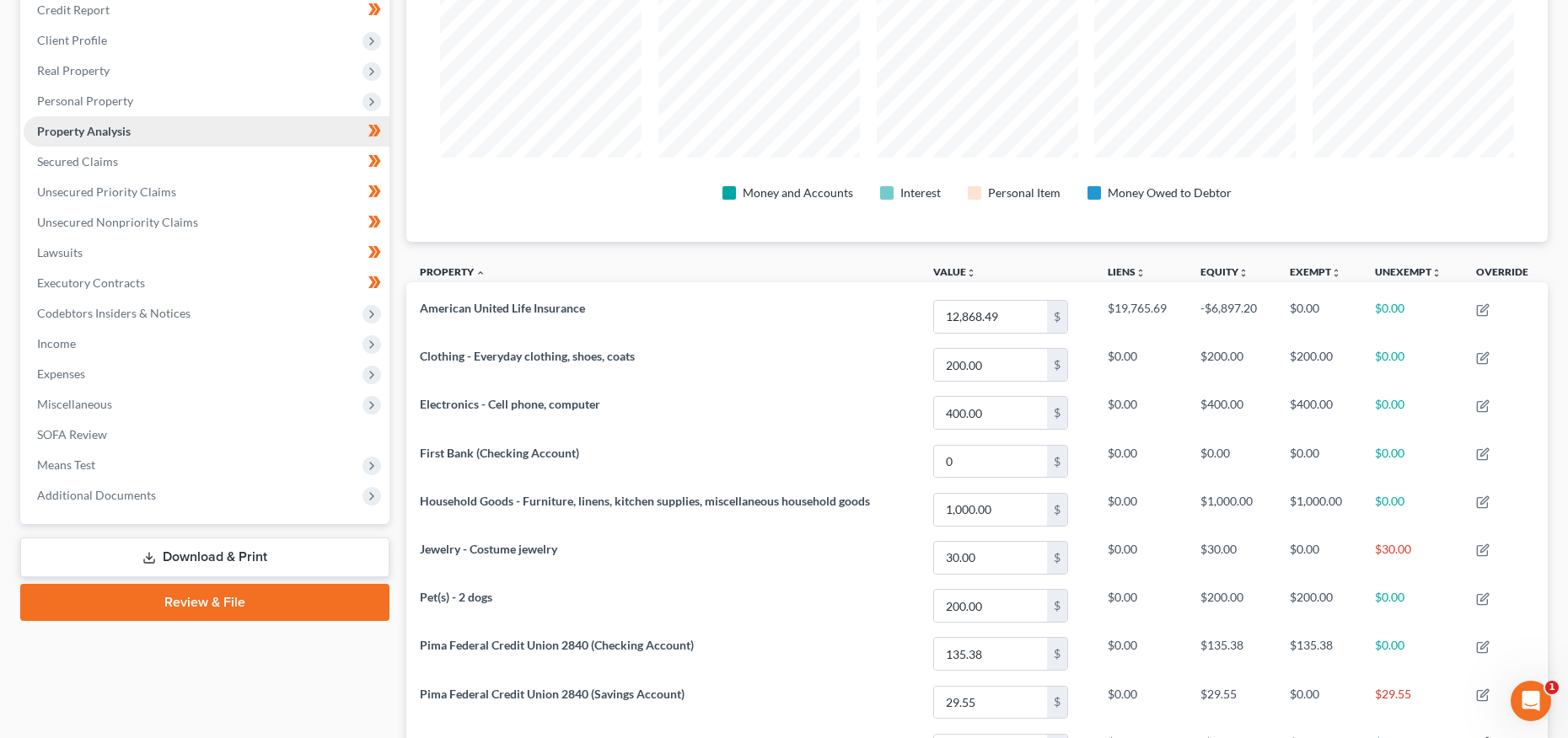
scroll to position [217, 0]
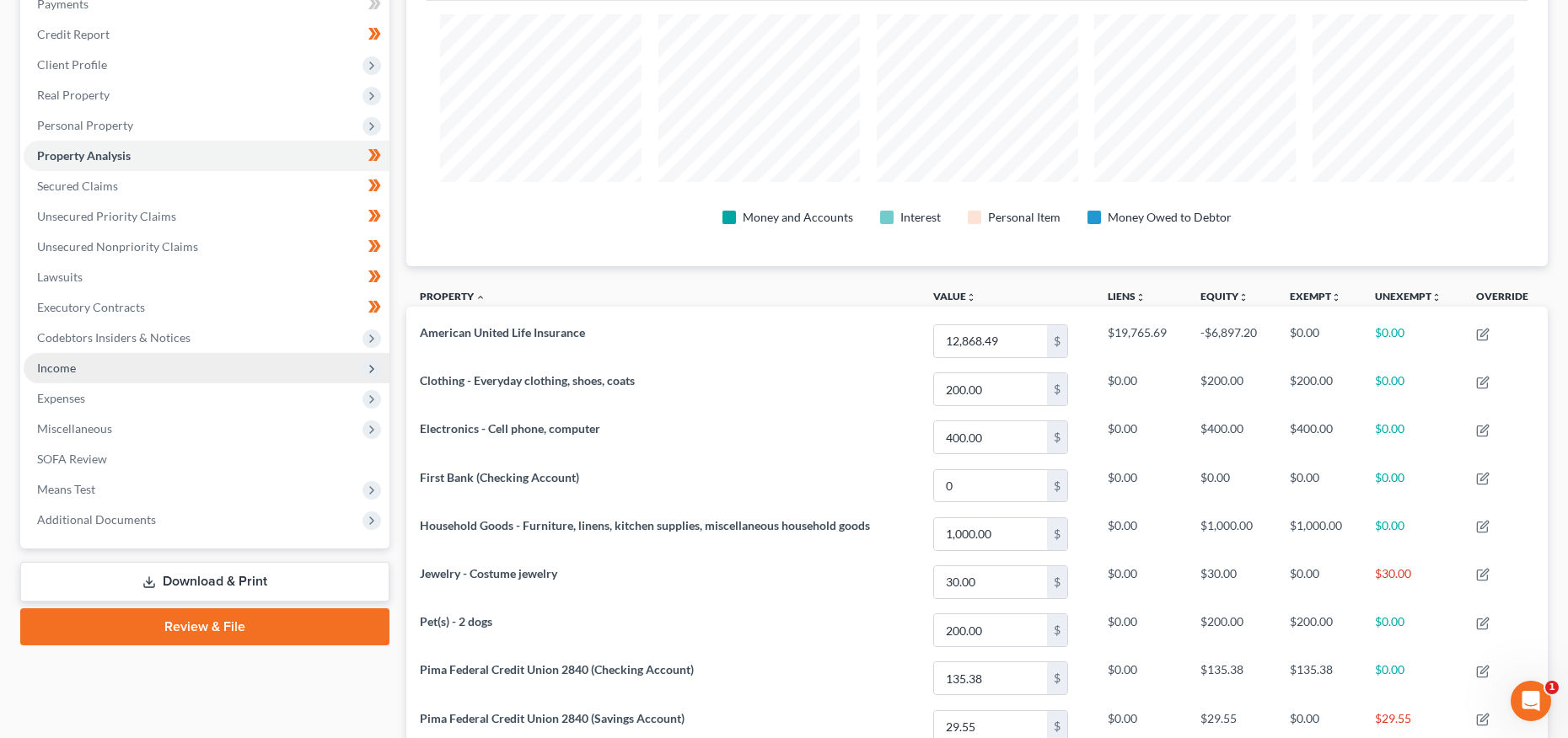
click at [85, 372] on span "Income" at bounding box center [206, 368] width 366 height 30
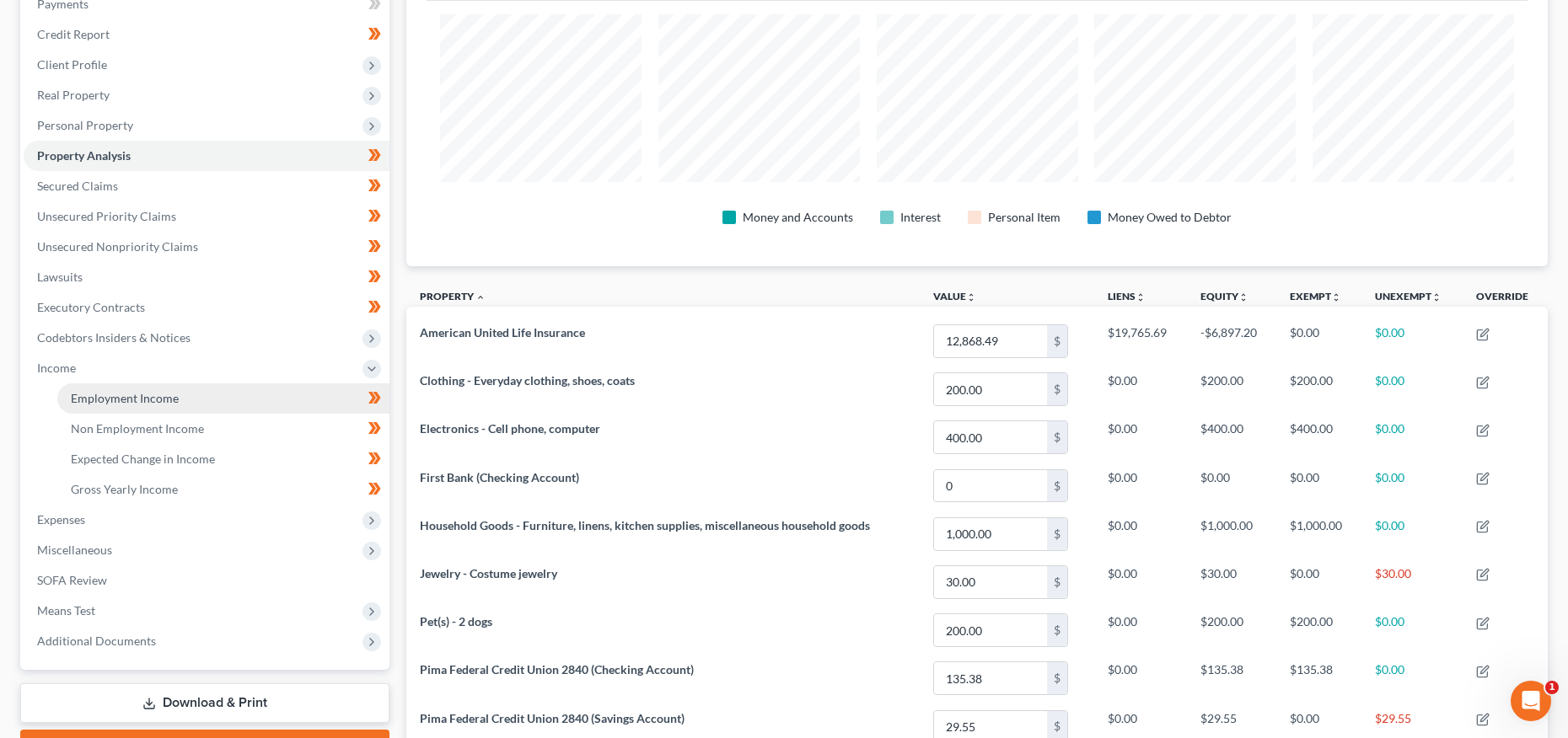
click at [88, 394] on span "Employment Income" at bounding box center [124, 398] width 108 height 14
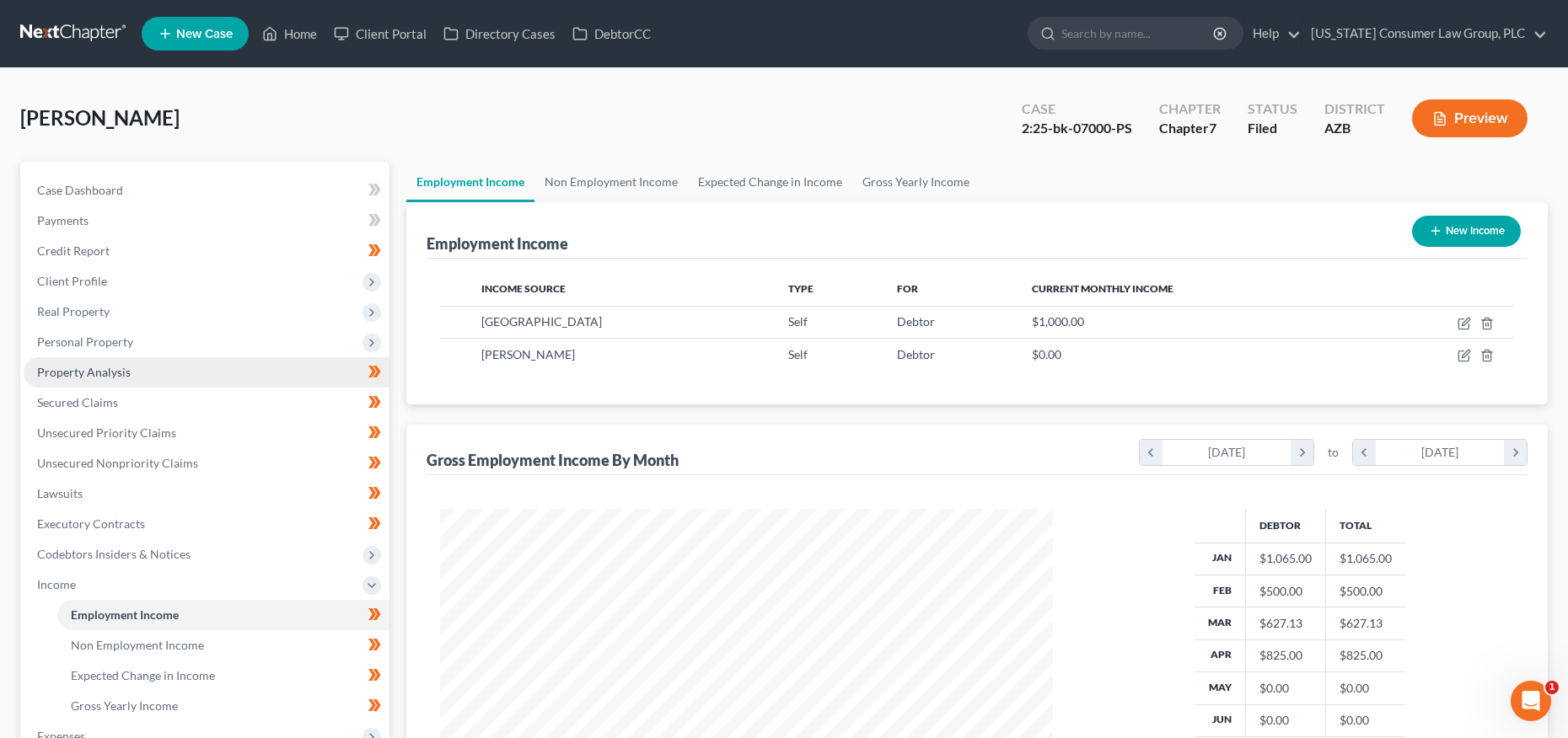
scroll to position [306, 646]
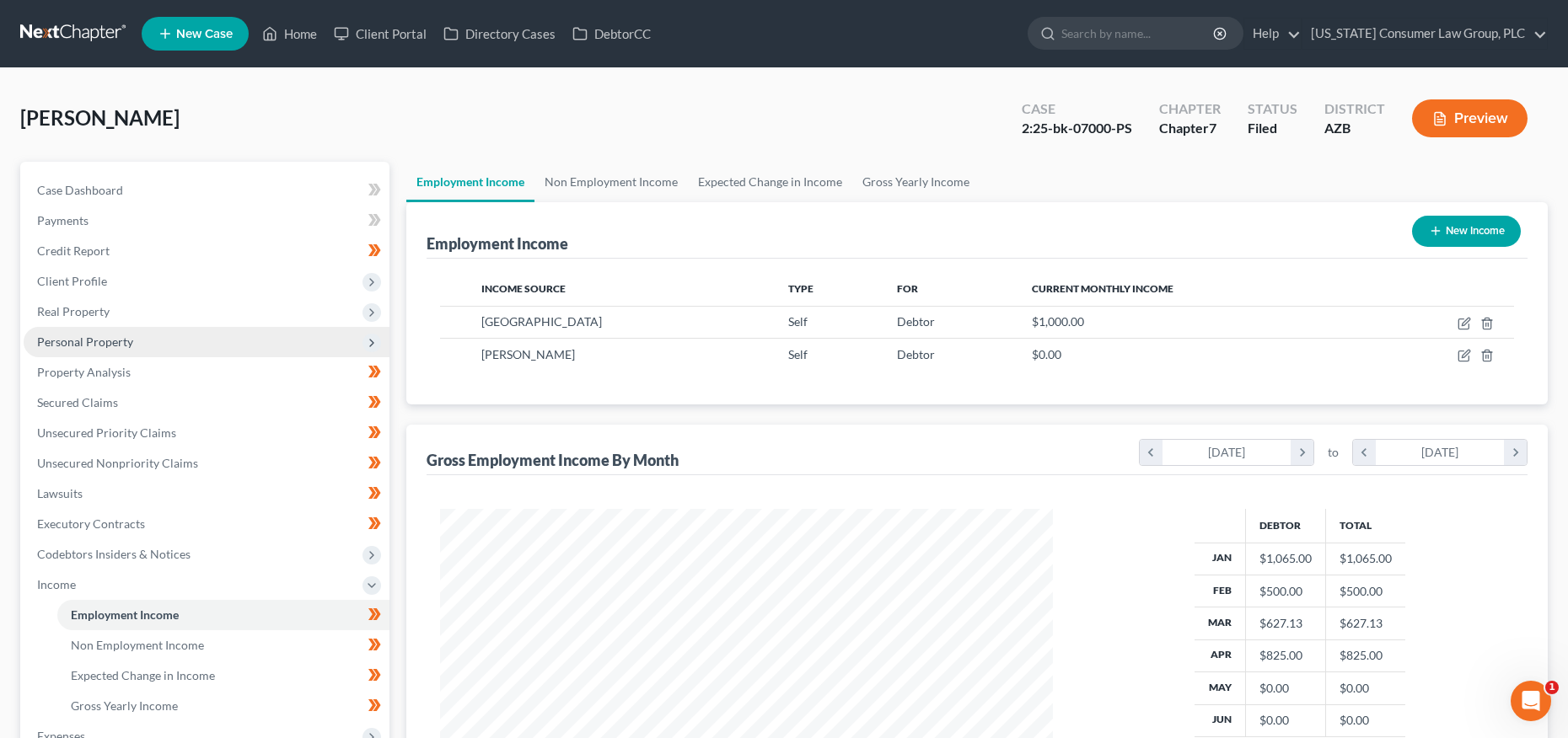
click at [109, 337] on span "Personal Property" at bounding box center [85, 341] width 96 height 14
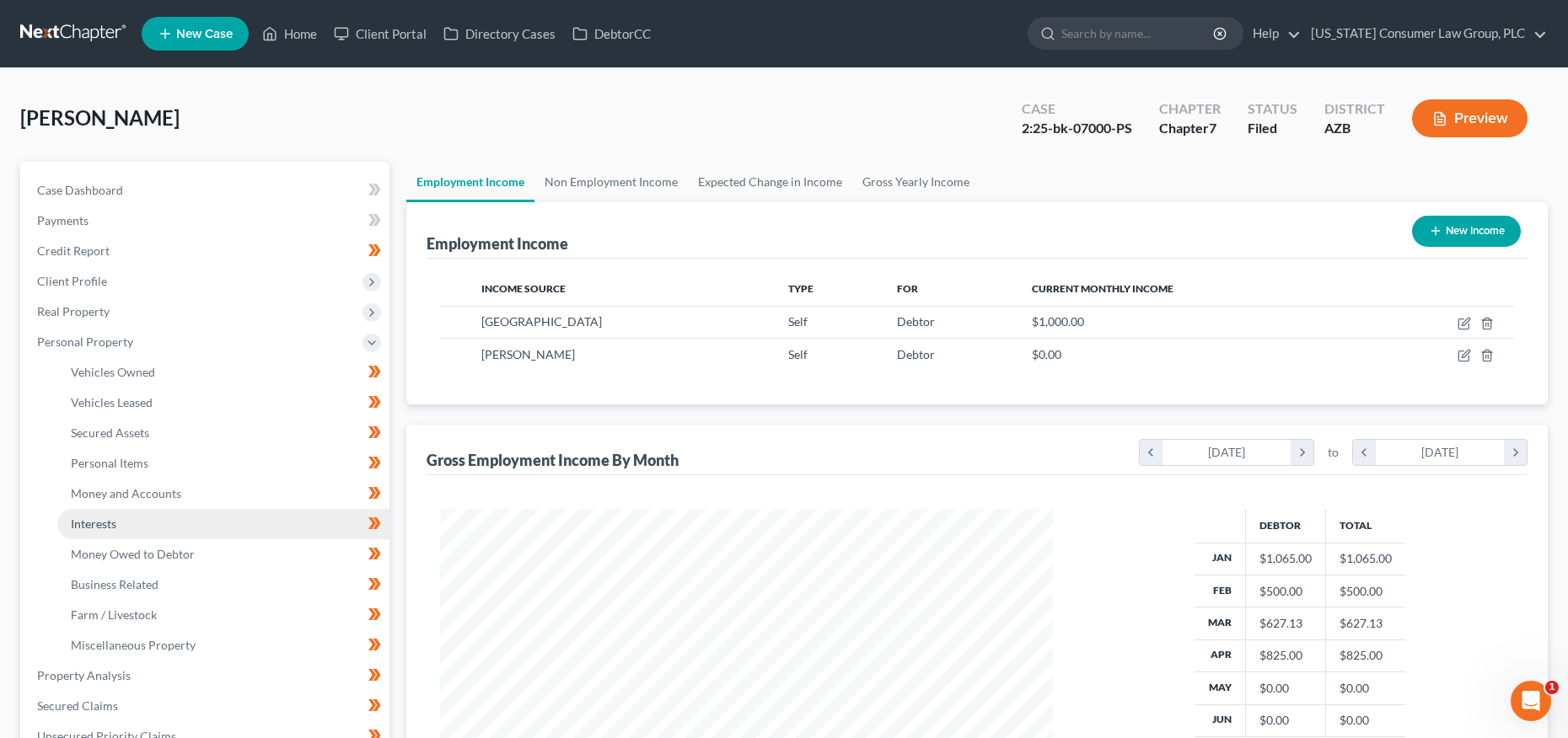
click at [139, 526] on link "Interests" at bounding box center [223, 524] width 332 height 30
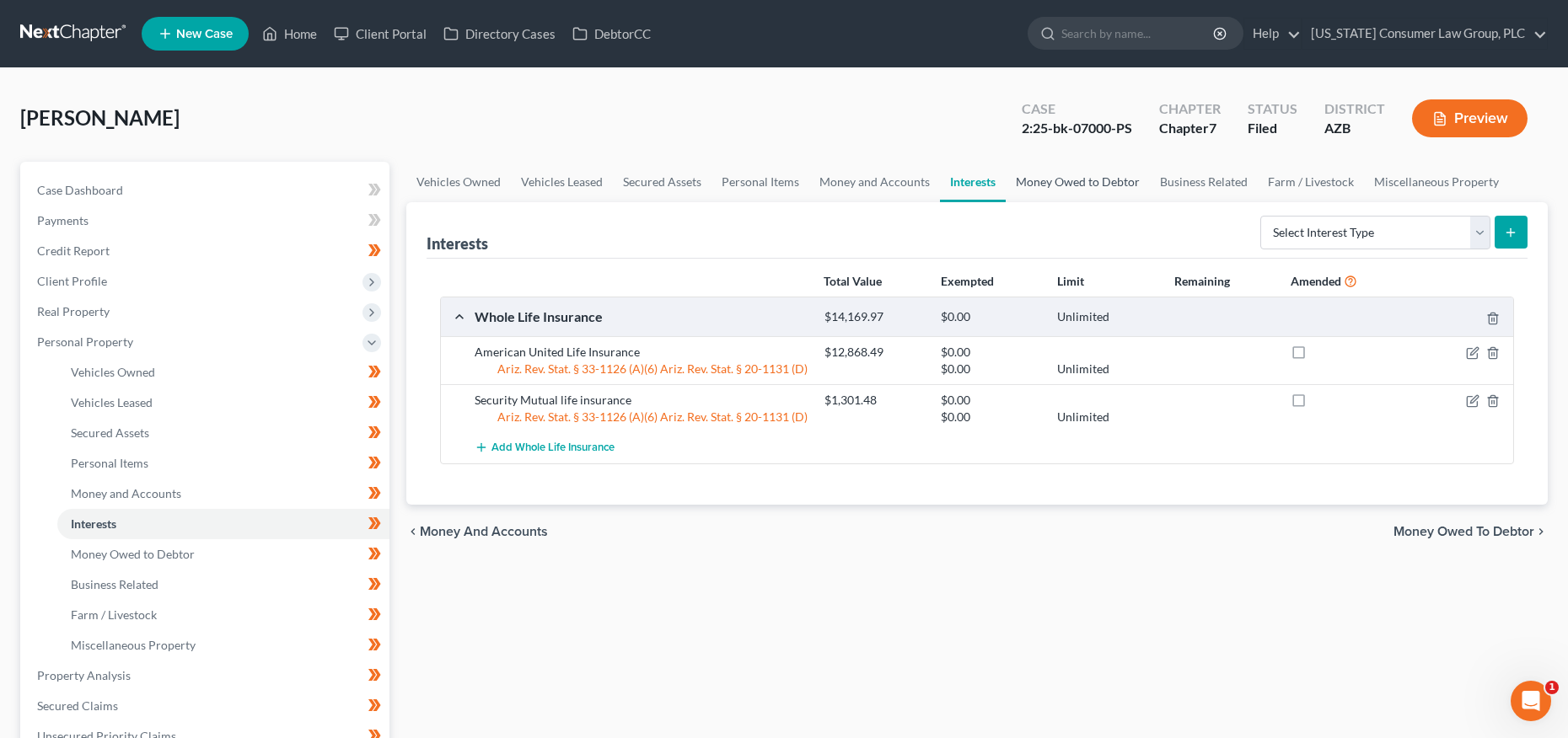
click at [1033, 188] on link "Money Owed to Debtor" at bounding box center [1078, 182] width 145 height 41
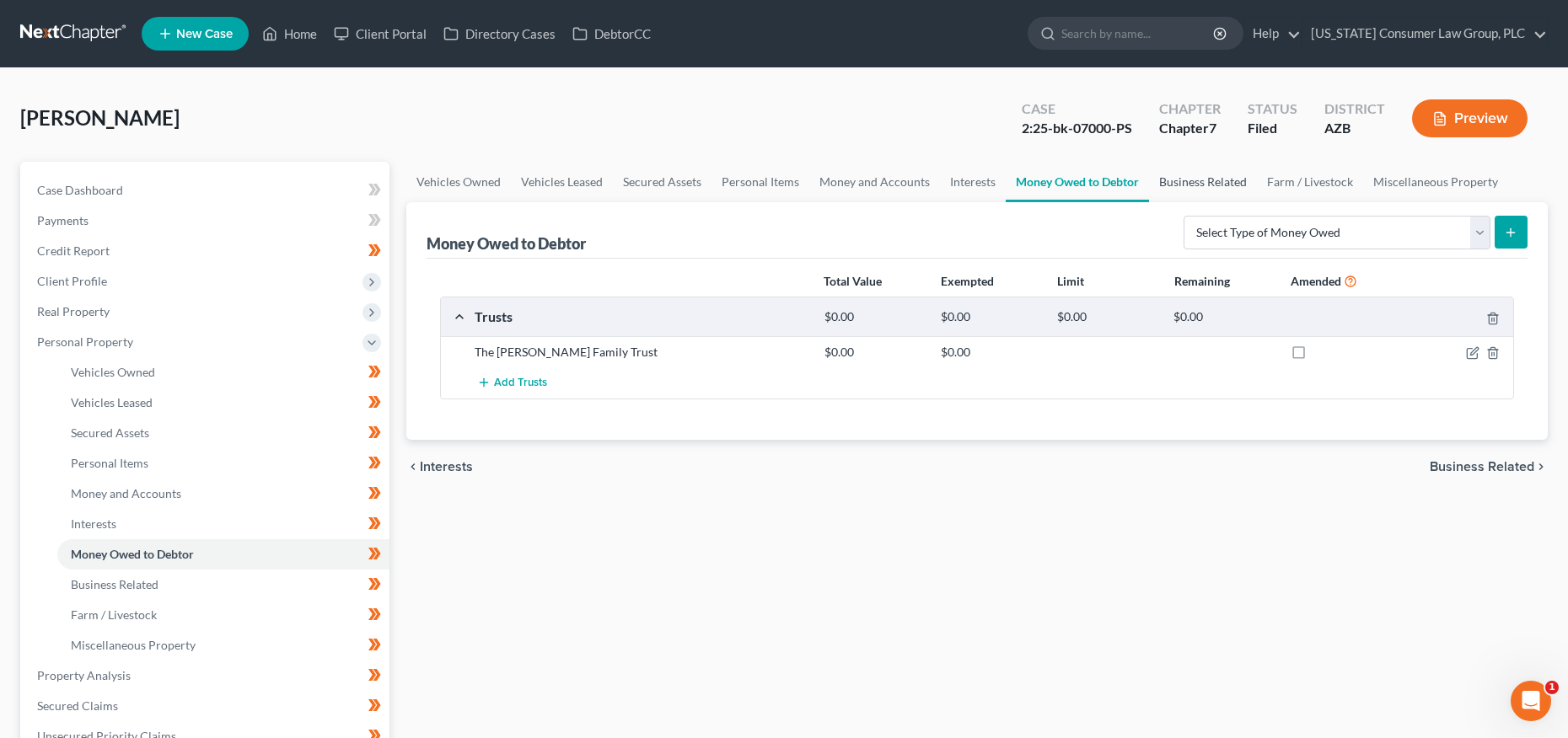
click at [1200, 185] on link "Business Related" at bounding box center [1203, 182] width 108 height 41
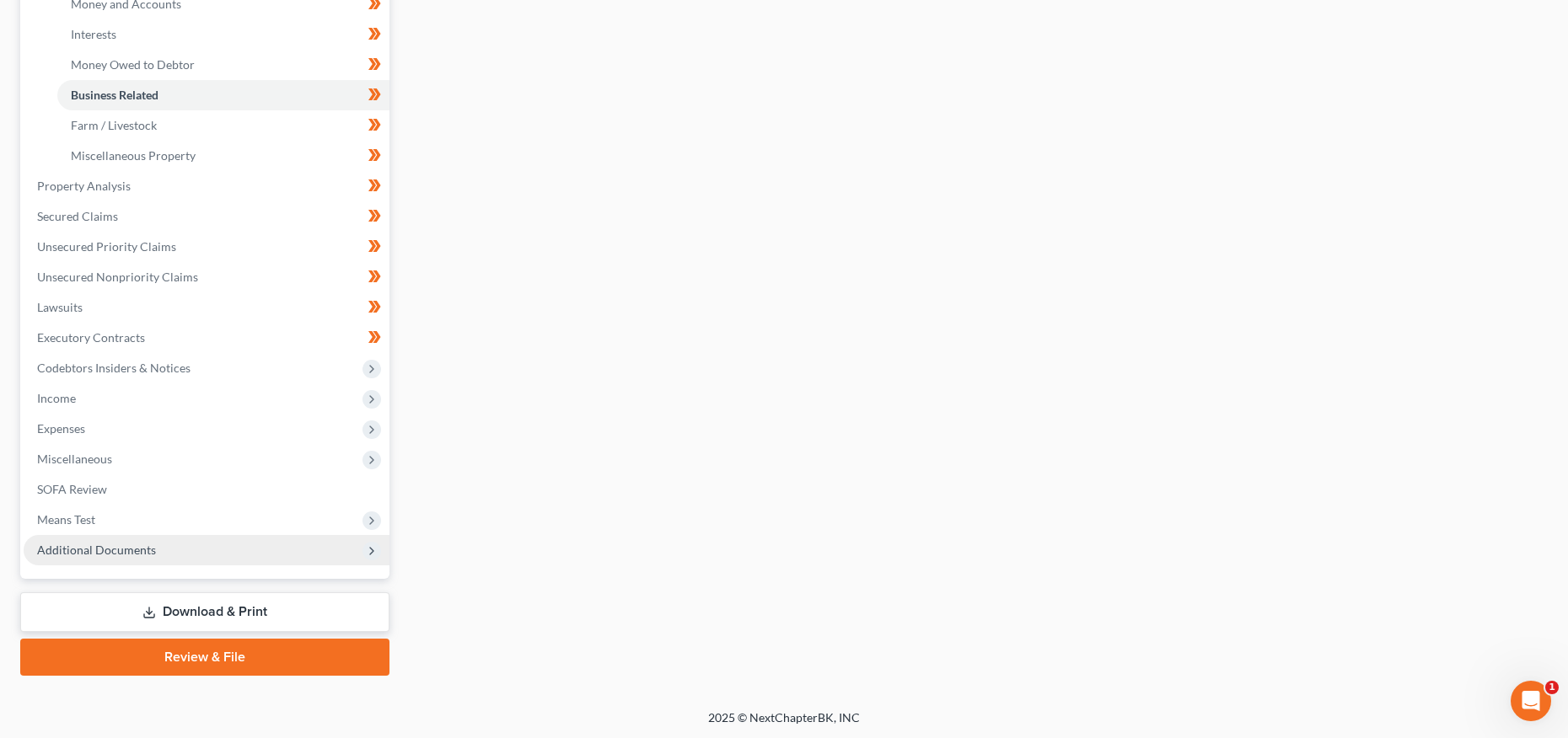
click at [83, 550] on span "Additional Documents" at bounding box center [96, 550] width 119 height 14
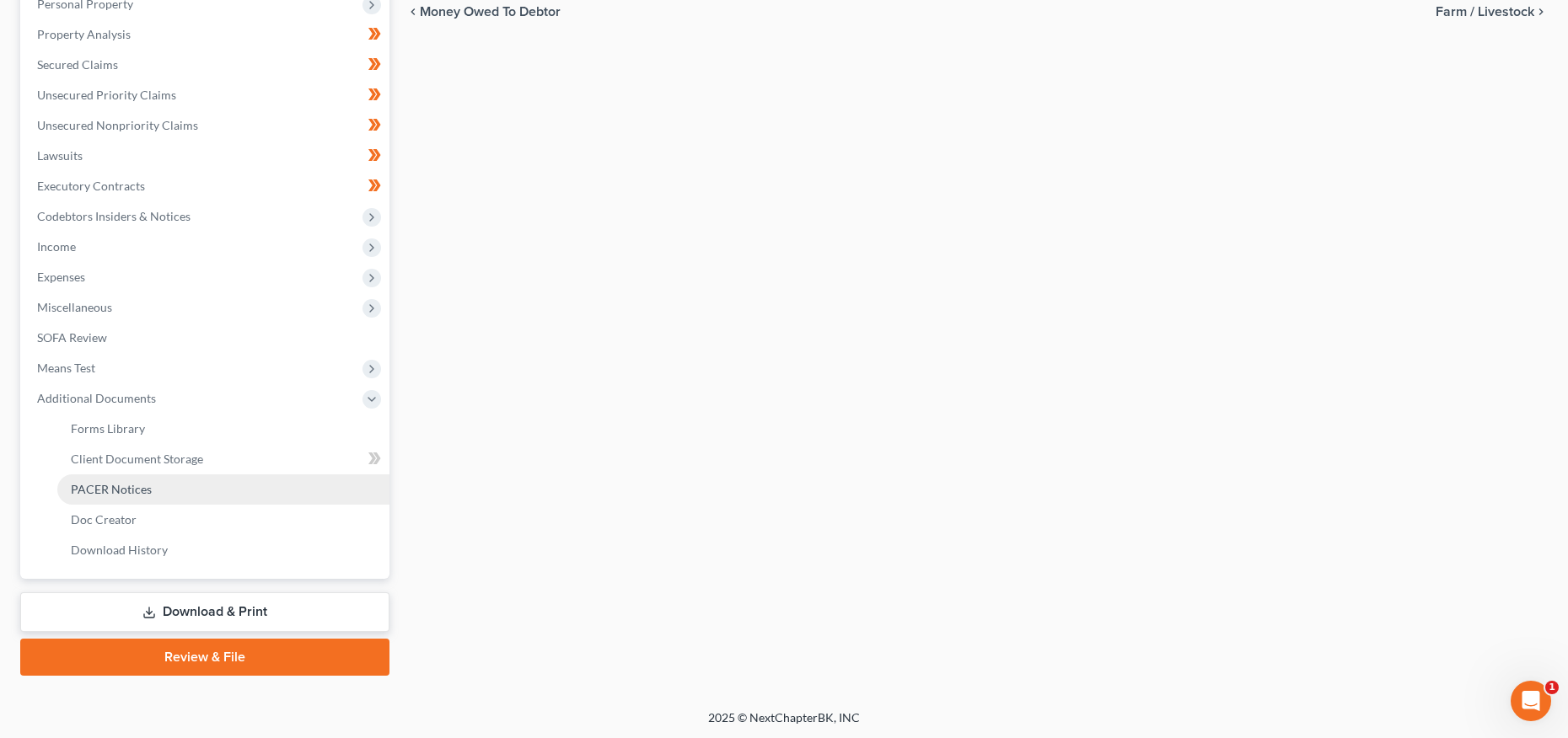
click at [138, 489] on span "PACER Notices" at bounding box center [110, 489] width 81 height 14
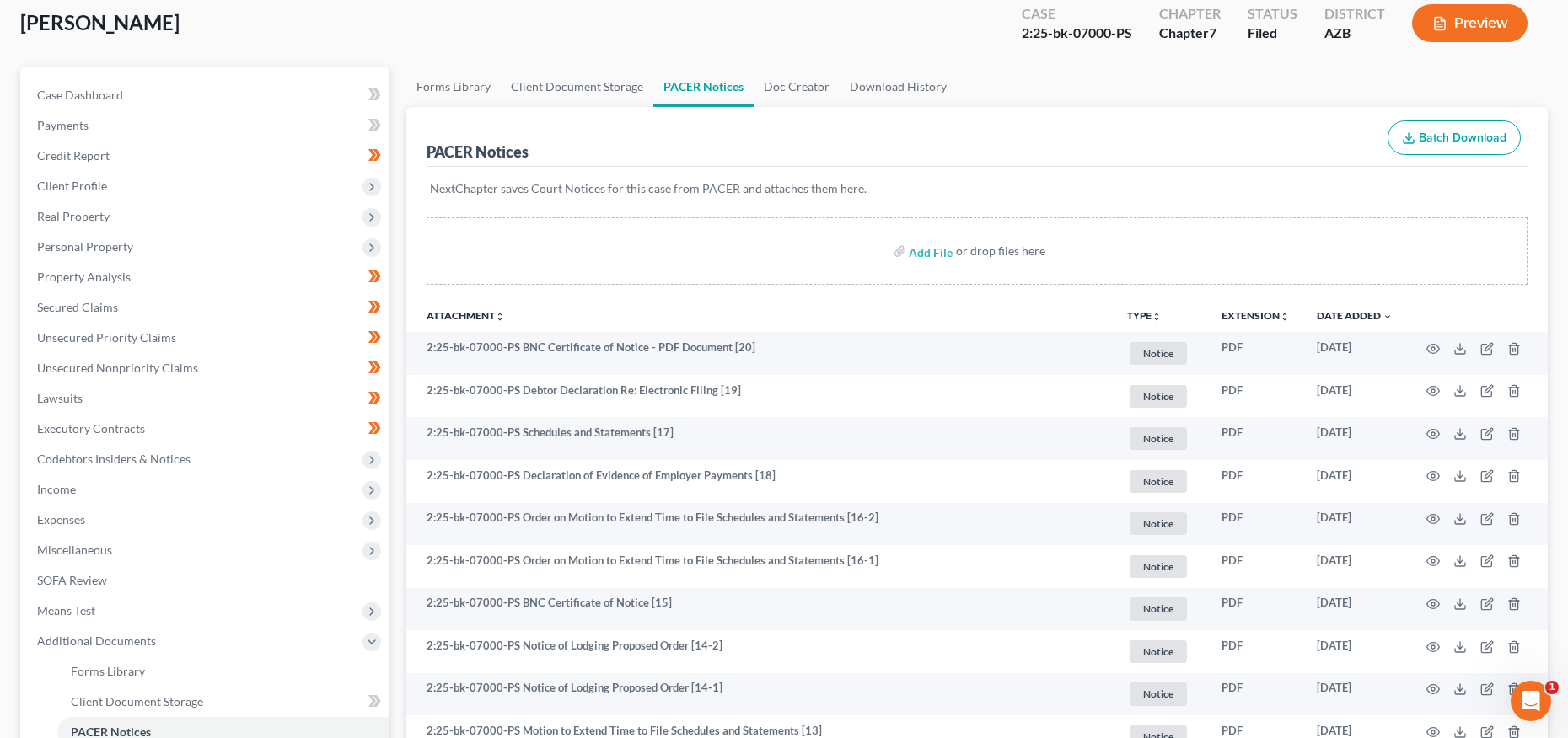
scroll to position [3, 0]
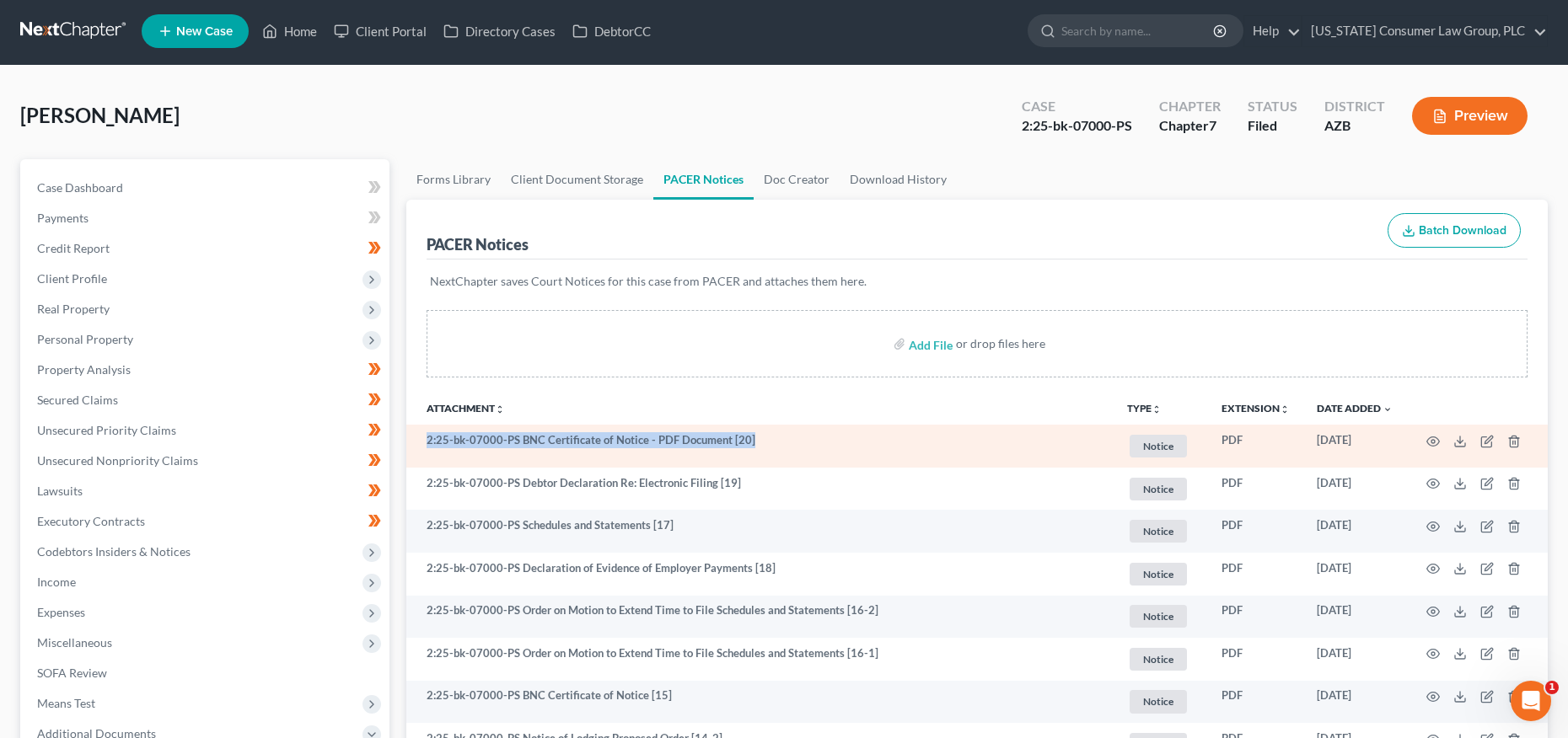
drag, startPoint x: 428, startPoint y: 439, endPoint x: 759, endPoint y: 433, distance: 331.1
click at [759, 433] on td "2:25-bk-07000-PS BNC Certificate of Notice - PDF Document [20]" at bounding box center [760, 446] width 708 height 43
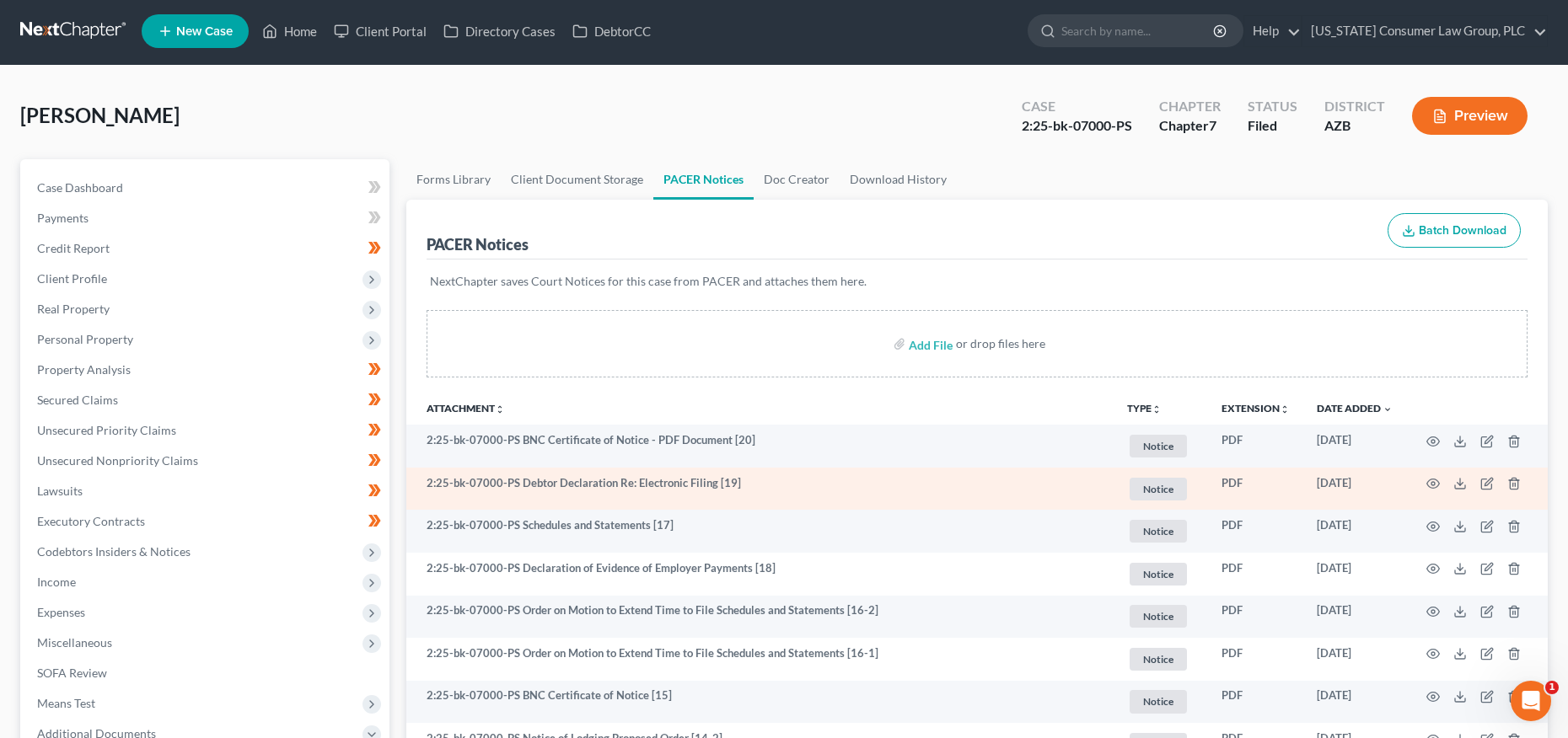
click at [501, 484] on td "2:25-bk-07000-PS Debtor Declaration Re: Electronic Filing [19]" at bounding box center [760, 489] width 708 height 43
drag, startPoint x: 428, startPoint y: 481, endPoint x: 785, endPoint y: 482, distance: 357.0
click at [785, 482] on td "2:25-bk-07000-PS Debtor Declaration Re: Electronic Filing [19]" at bounding box center [760, 489] width 708 height 43
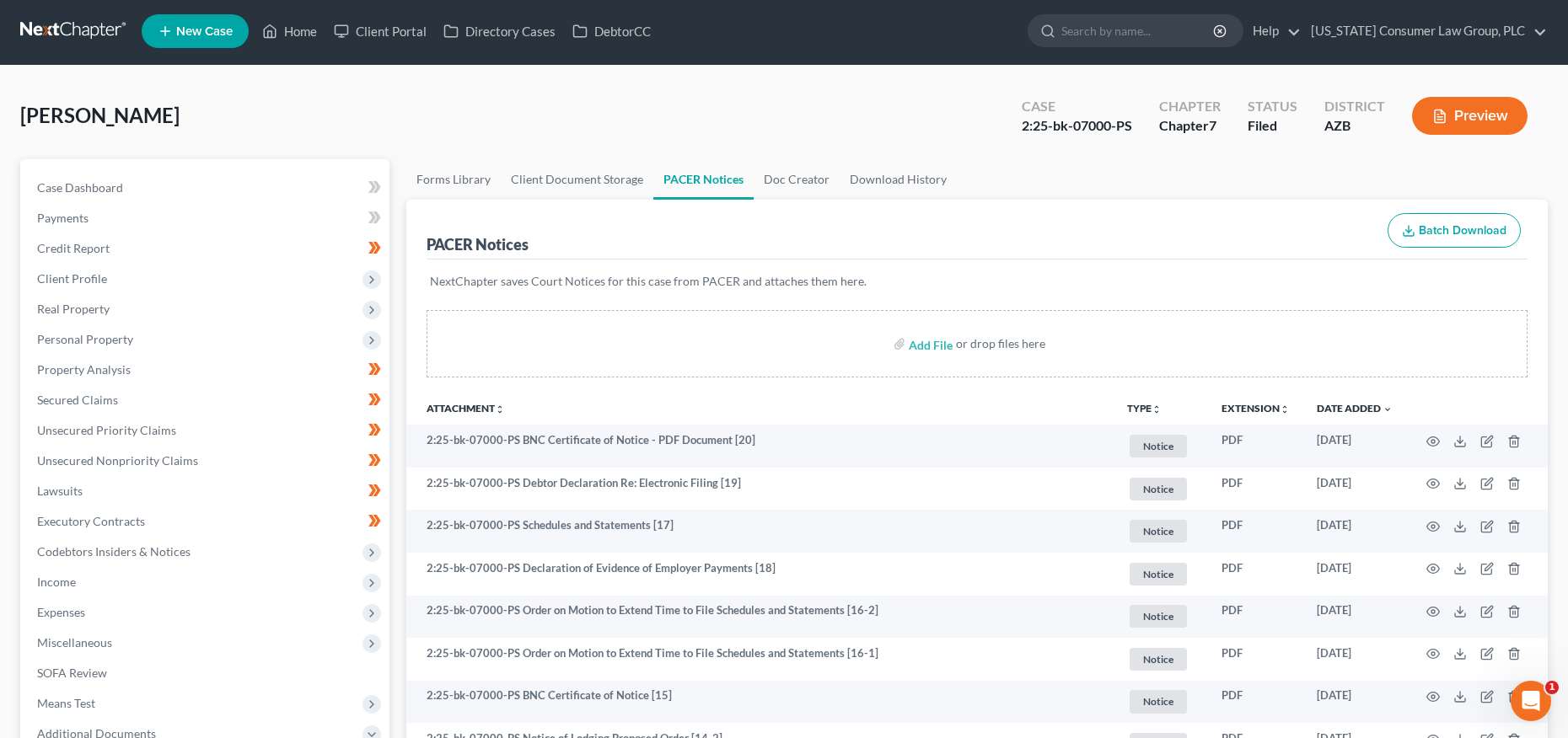
click at [792, 330] on div "Add File or drop files here" at bounding box center [976, 343] width 1101 height 68
click at [65, 338] on span "Personal Property" at bounding box center [85, 339] width 96 height 14
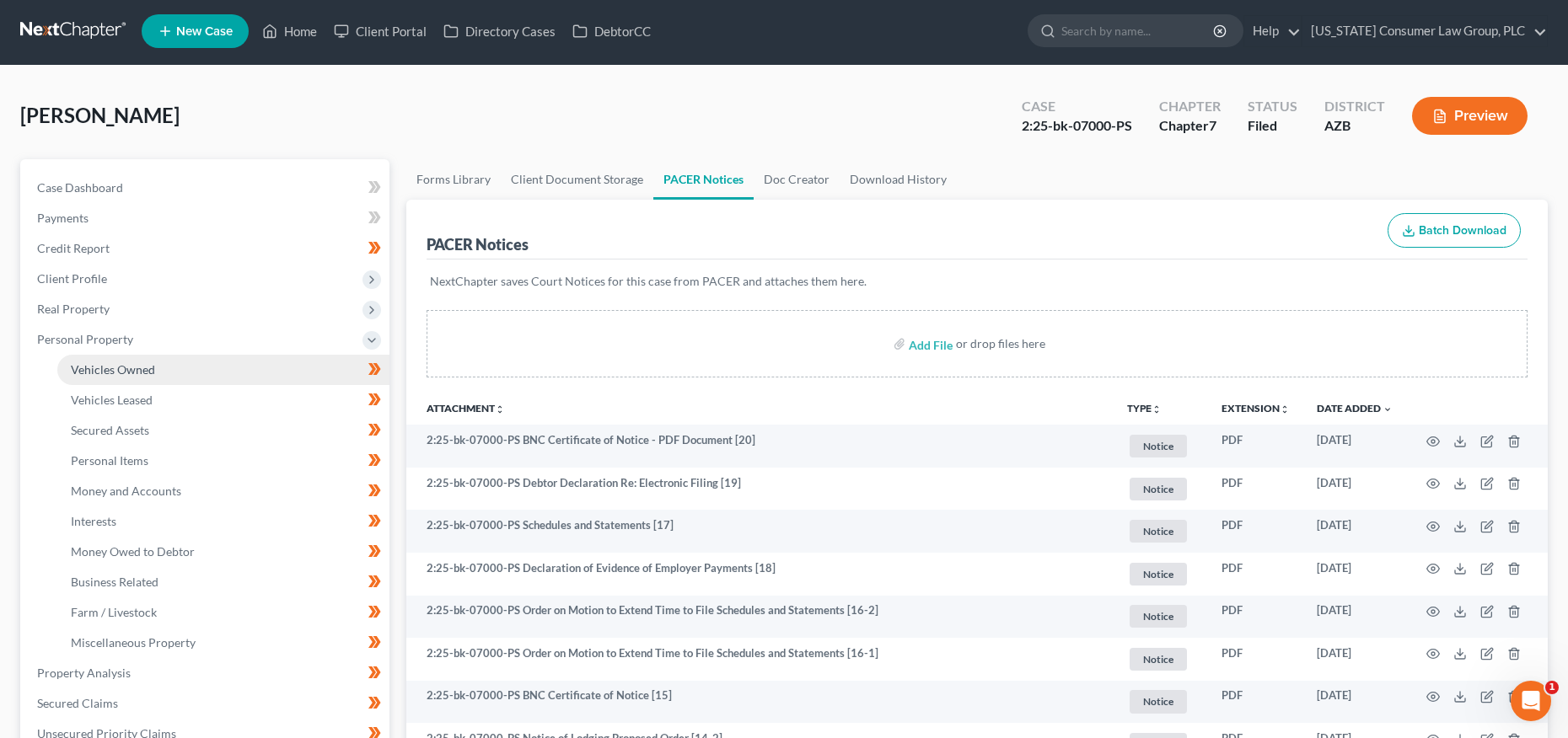
click at [84, 374] on span "Vehicles Owned" at bounding box center [112, 369] width 85 height 14
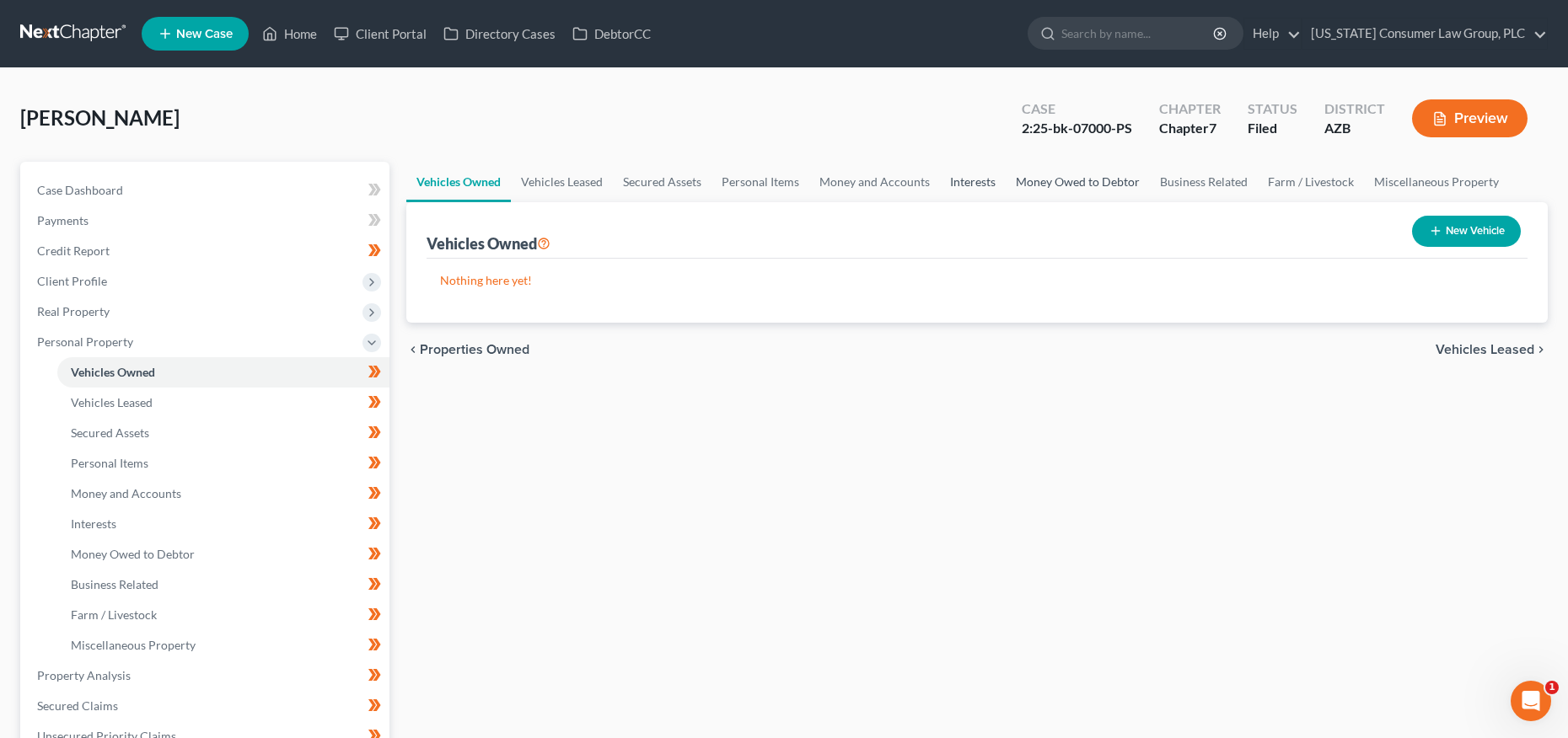
drag, startPoint x: 1061, startPoint y: 181, endPoint x: 946, endPoint y: 182, distance: 115.0
click at [1060, 181] on link "Money Owed to Debtor" at bounding box center [1078, 182] width 145 height 41
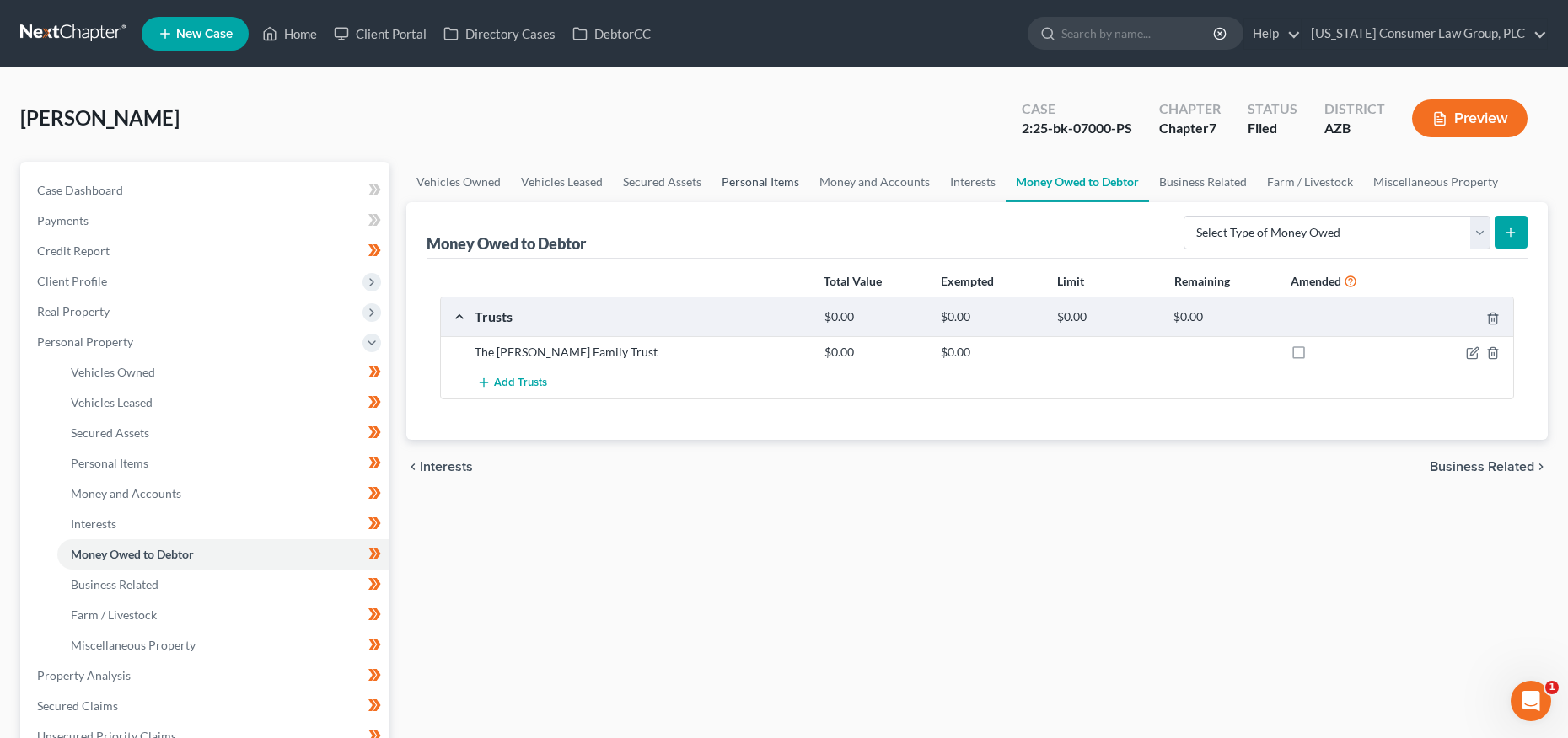
click at [771, 186] on link "Personal Items" at bounding box center [760, 182] width 98 height 41
